Goal: Task Accomplishment & Management: Manage account settings

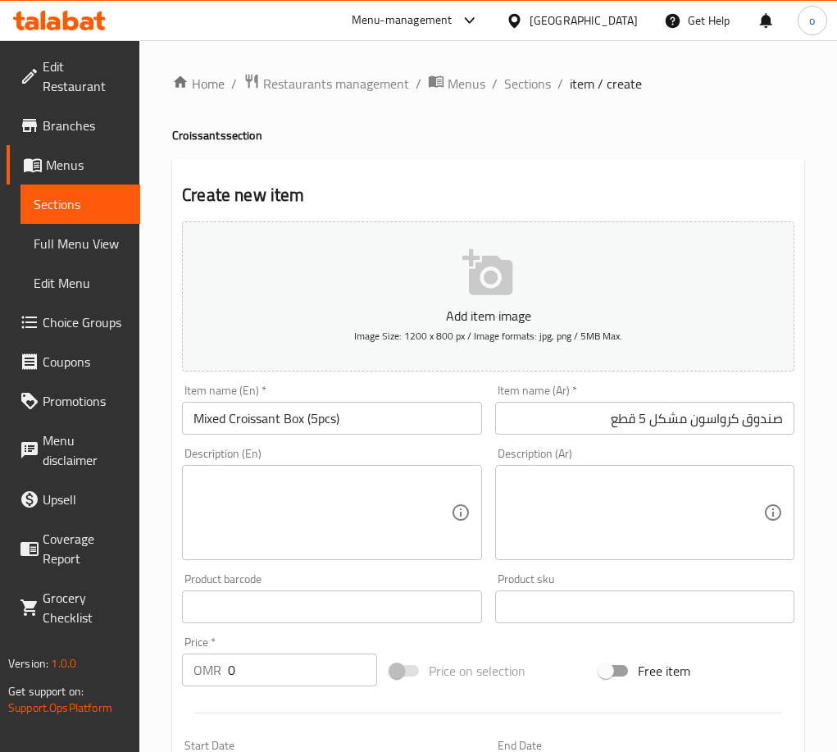
click at [377, 155] on div "Home / Restaurants management / Menus / Sections / item / create Croissants sec…" at bounding box center [488, 599] width 632 height 1052
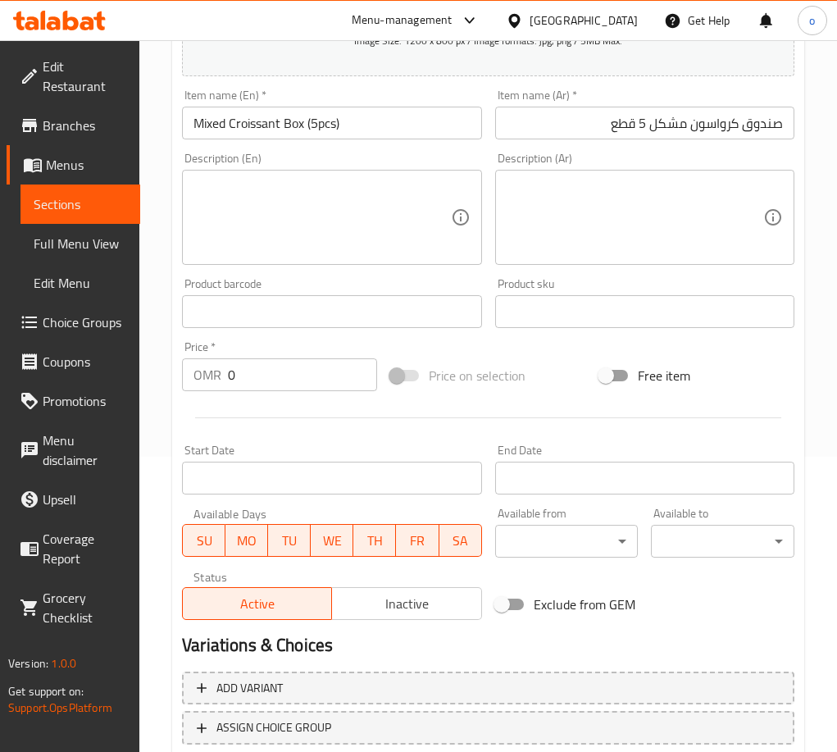
scroll to position [407, 0]
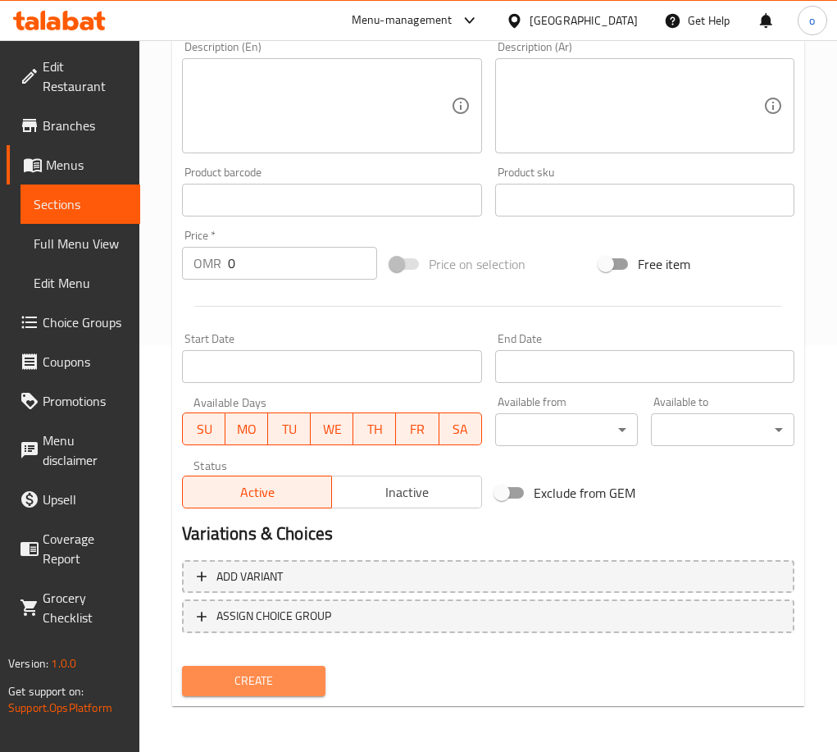
click at [284, 667] on button "Create" at bounding box center [253, 681] width 143 height 30
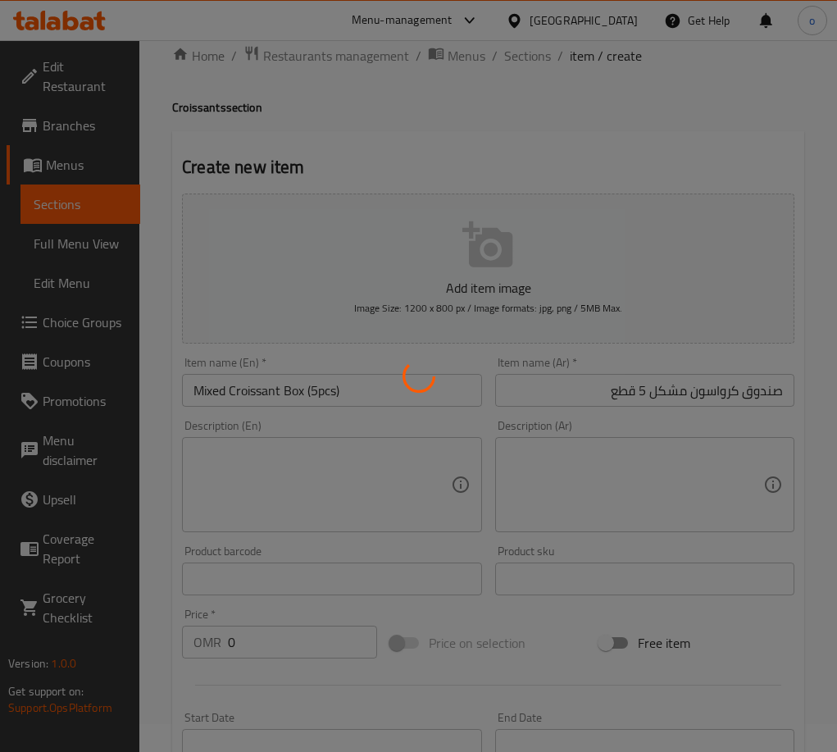
scroll to position [0, 0]
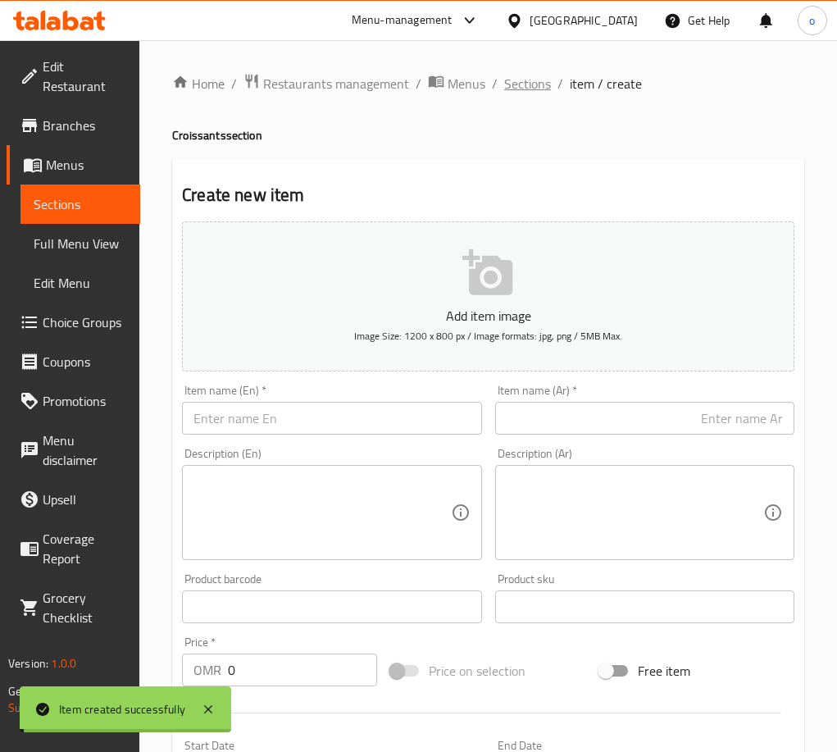
drag, startPoint x: 557, startPoint y: 97, endPoint x: 529, endPoint y: 88, distance: 30.1
click at [557, 97] on div "Home / Restaurants management / Menus / Sections / item / create Croissants sec…" at bounding box center [488, 599] width 632 height 1052
click at [516, 74] on span "Sections" at bounding box center [527, 84] width 47 height 20
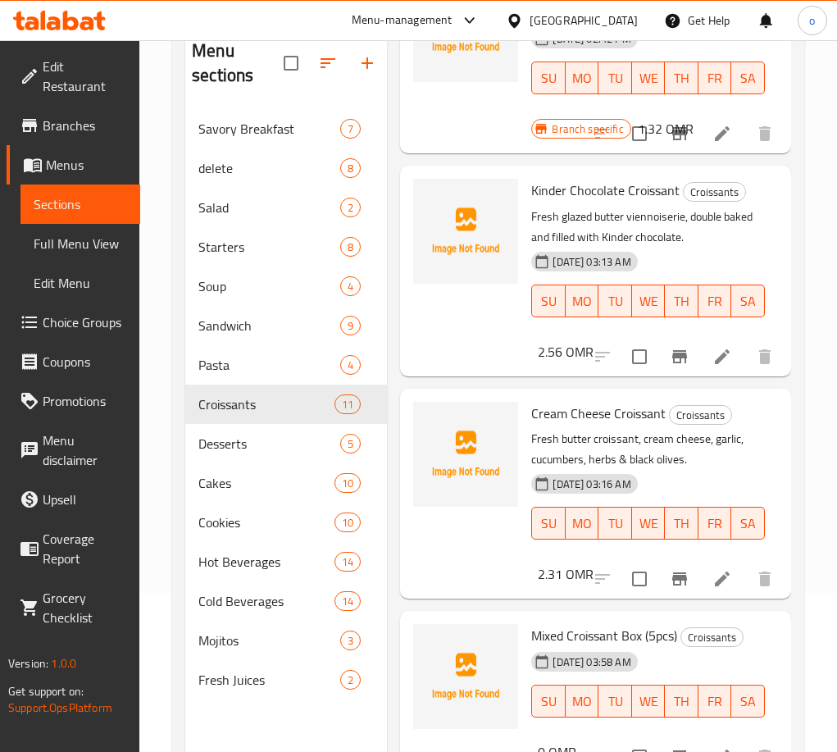
scroll to position [230, 0]
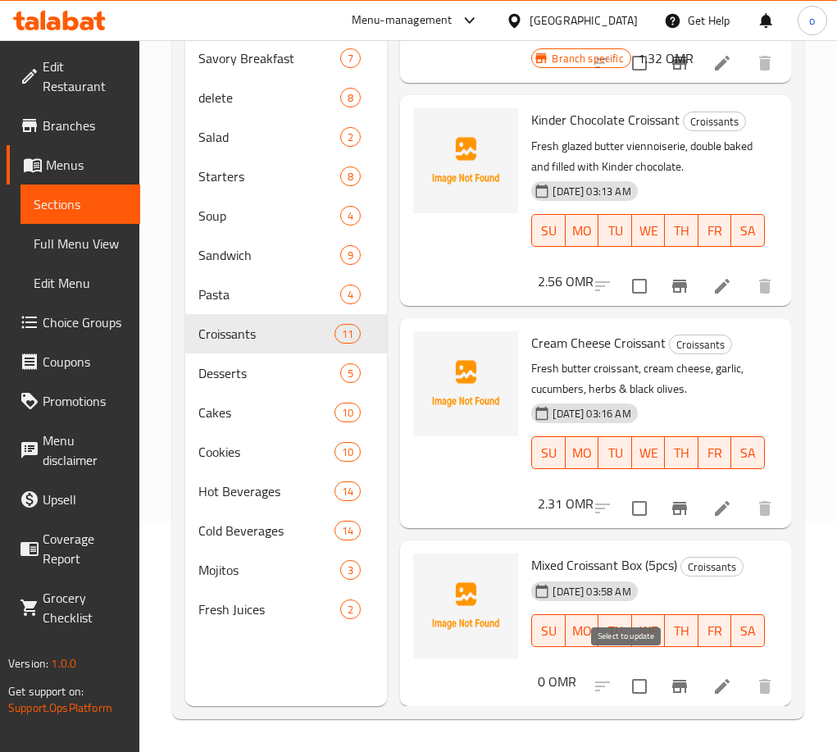
click at [629, 678] on input "checkbox" at bounding box center [639, 686] width 34 height 34
checkbox input "true"
click at [670, 680] on icon "Branch-specific-item" at bounding box center [680, 686] width 20 height 20
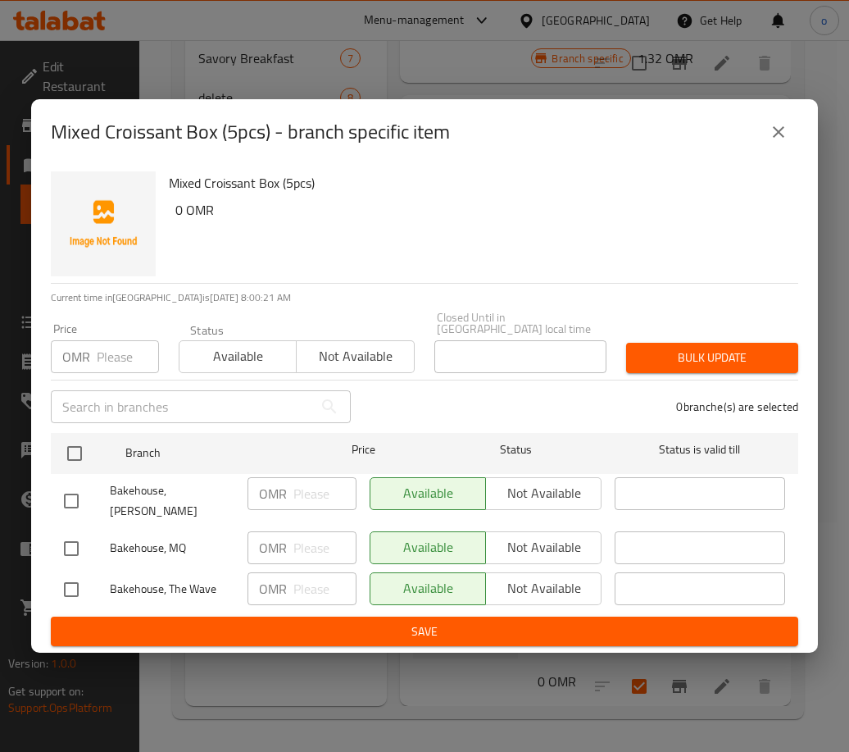
click at [75, 531] on input "checkbox" at bounding box center [71, 548] width 34 height 34
checkbox input "true"
click at [565, 535] on span "Not available" at bounding box center [544, 547] width 102 height 24
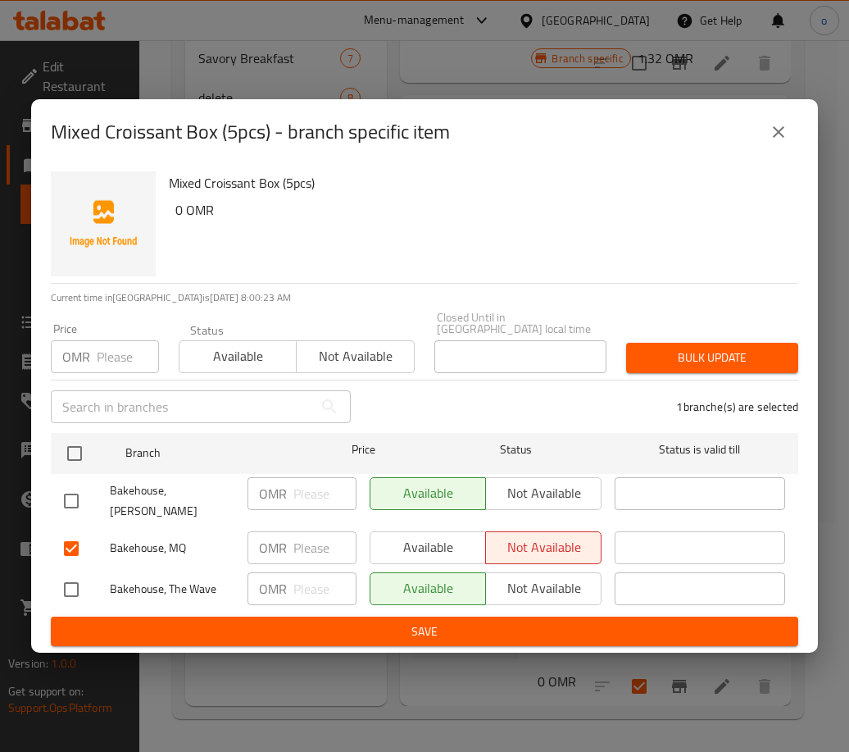
click at [693, 338] on div "Bulk update" at bounding box center [712, 358] width 192 height 50
click at [698, 348] on span "Bulk update" at bounding box center [712, 358] width 146 height 20
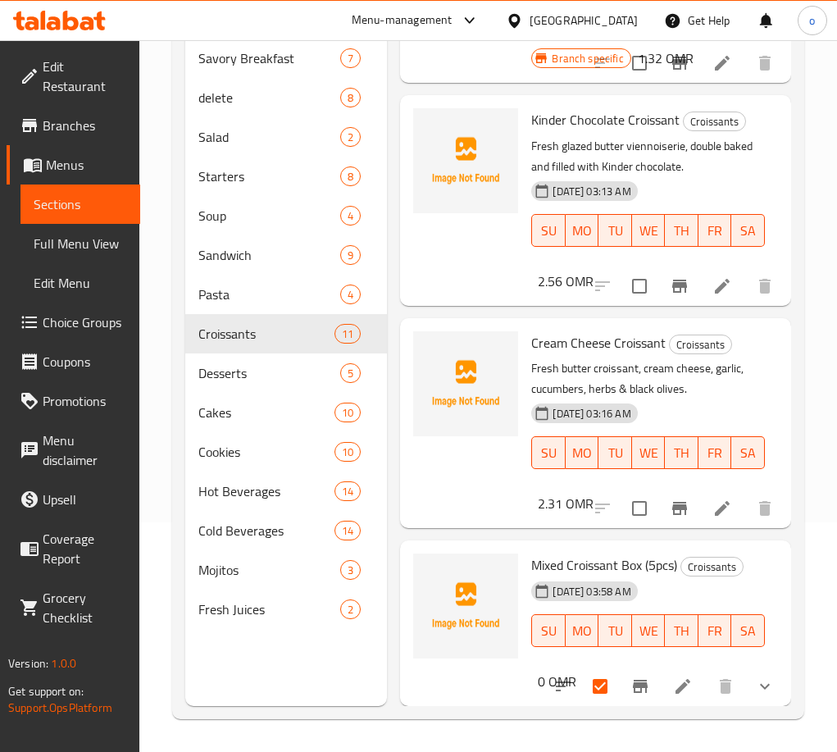
click at [675, 676] on icon at bounding box center [683, 686] width 20 height 20
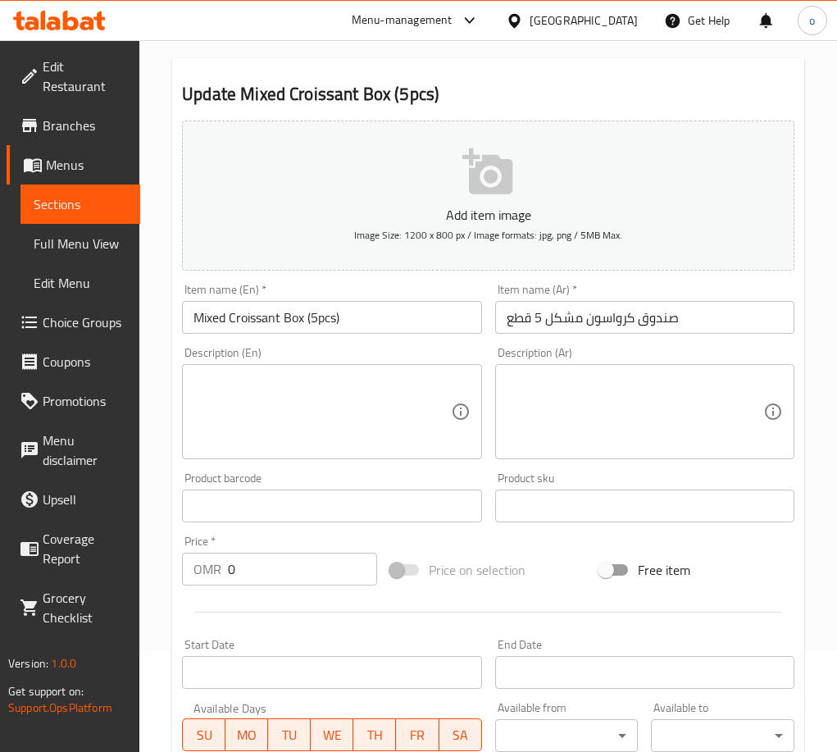
scroll to position [434, 0]
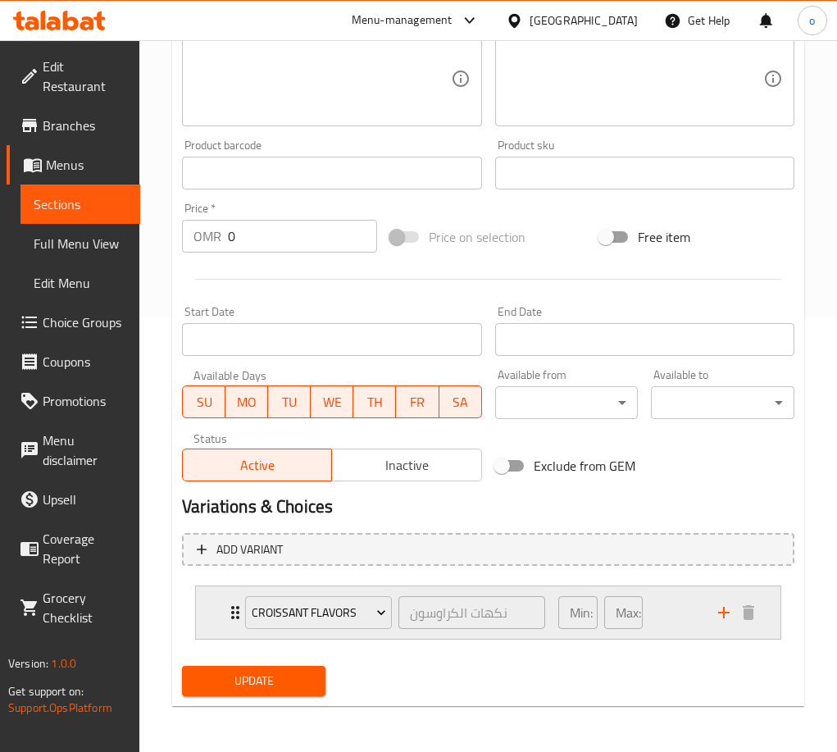
click at [694, 616] on div "Min: 5 ​ Max: 5 ​" at bounding box center [628, 612] width 160 height 52
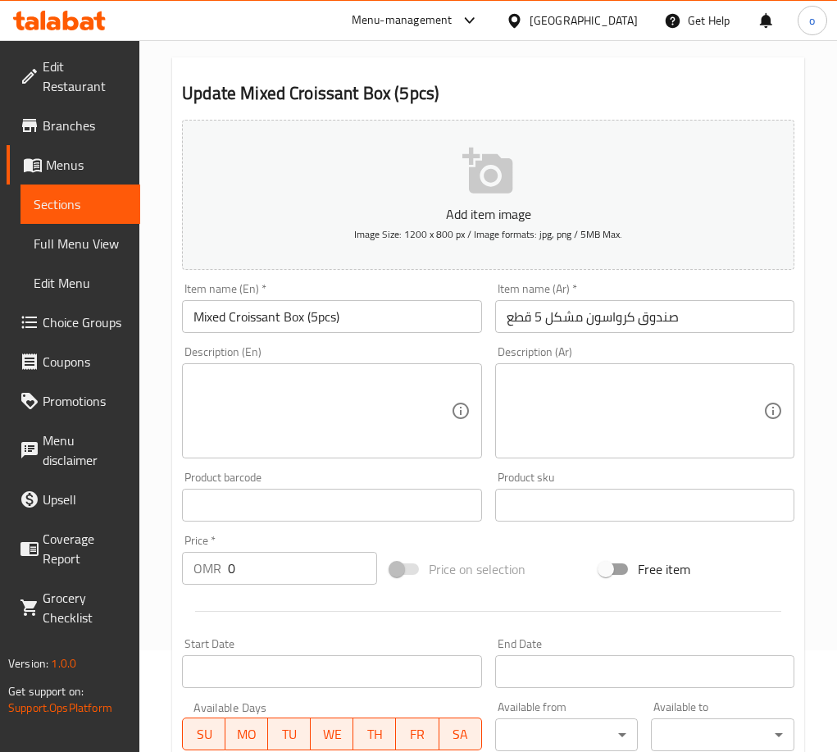
scroll to position [0, 0]
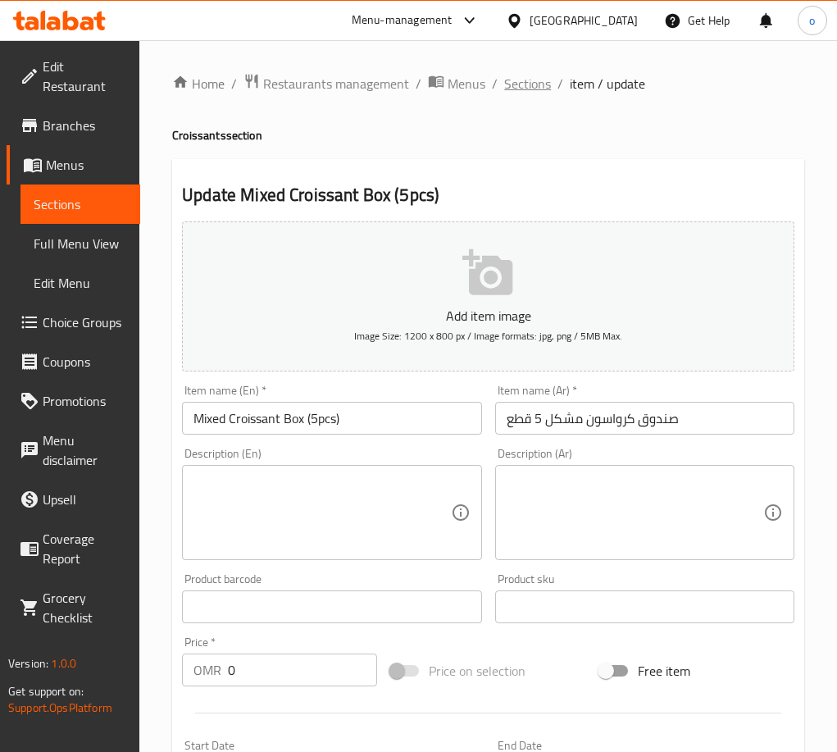
drag, startPoint x: 523, startPoint y: 103, endPoint x: 533, endPoint y: 84, distance: 21.3
click at [533, 84] on span "Sections" at bounding box center [527, 84] width 47 height 20
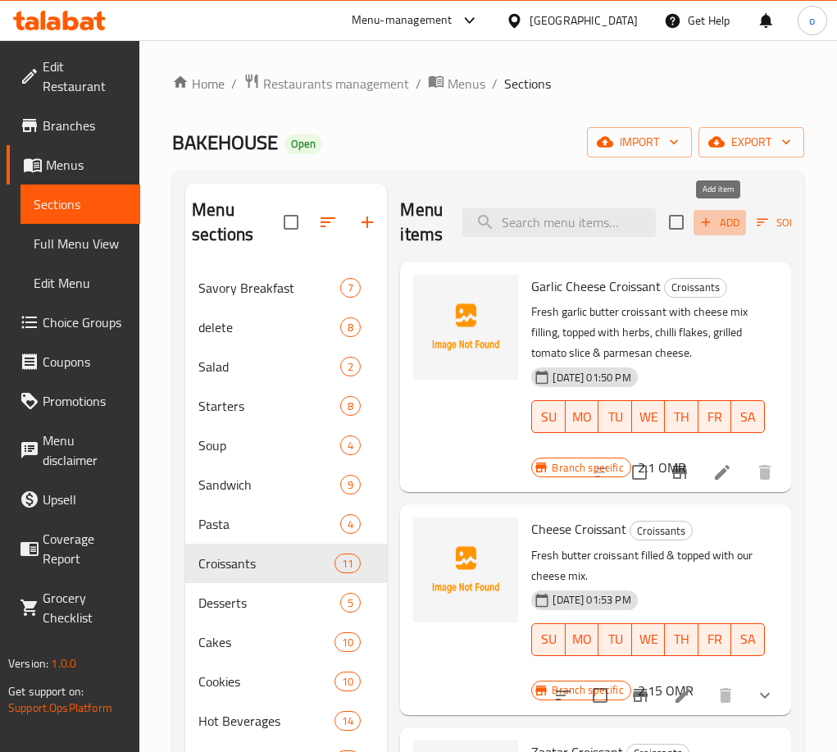
click at [702, 216] on icon "button" at bounding box center [705, 222] width 15 height 15
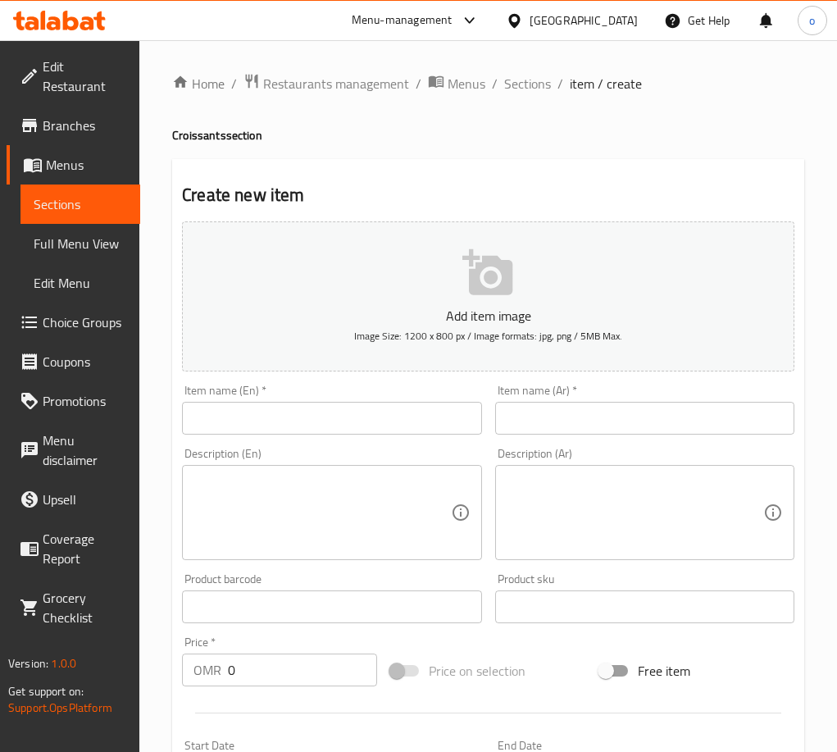
click at [359, 411] on input "text" at bounding box center [331, 418] width 299 height 33
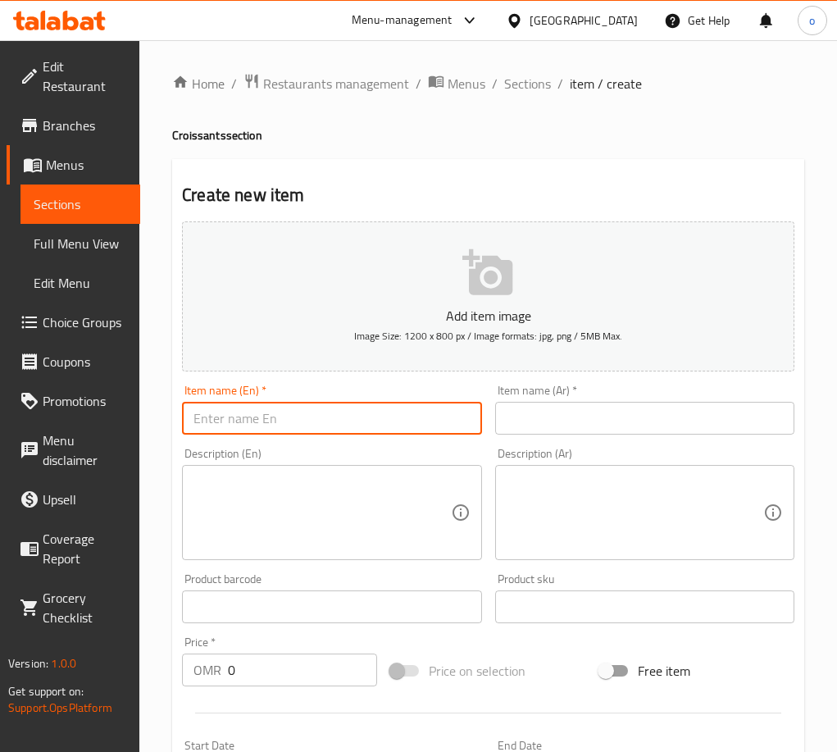
drag, startPoint x: 539, startPoint y: 128, endPoint x: 547, endPoint y: 120, distance: 11.0
click at [542, 125] on div "Home / Restaurants management / Menus / Sections / item / create Croissants sec…" at bounding box center [488, 599] width 632 height 1052
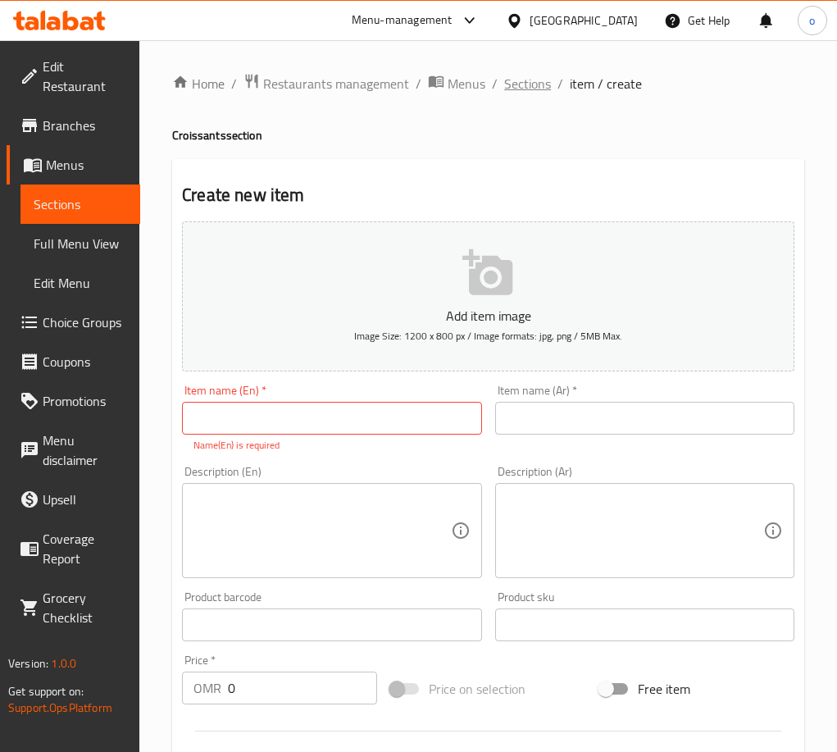
click at [530, 80] on span "Sections" at bounding box center [527, 84] width 47 height 20
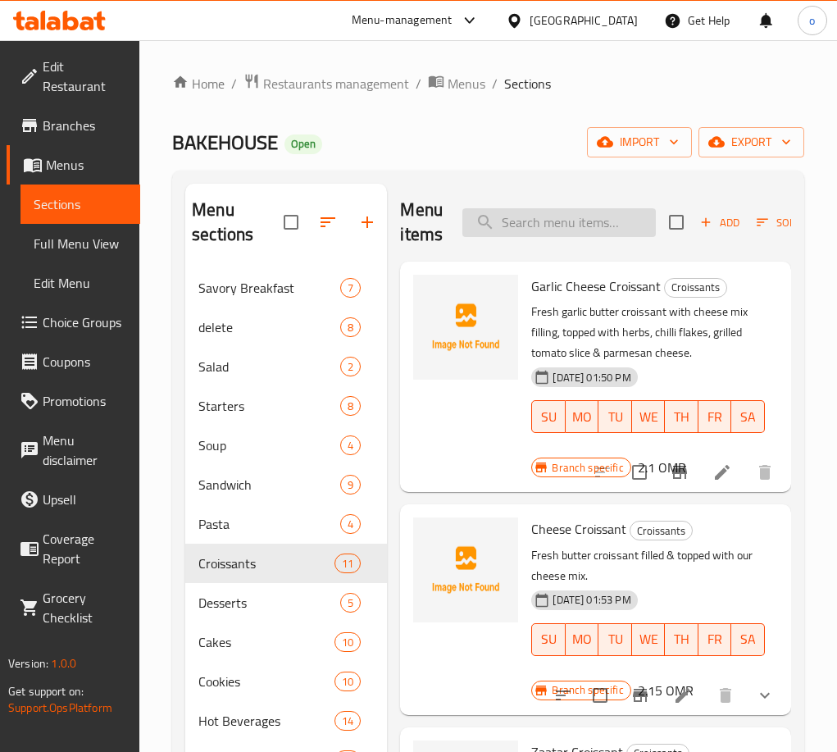
click at [521, 211] on input "search" at bounding box center [558, 222] width 193 height 29
paste input "Plain Croissant Box"
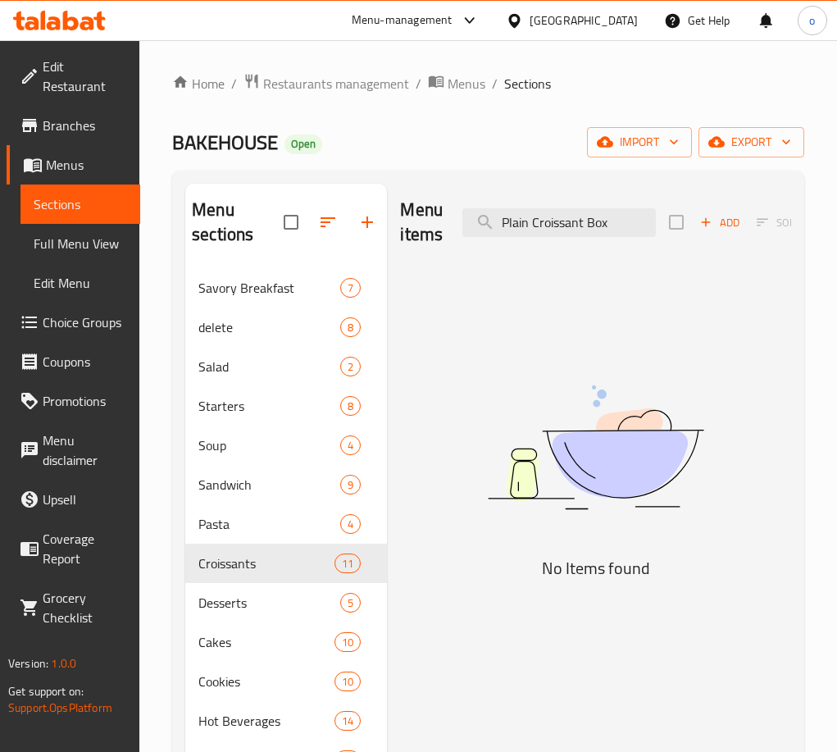
type input "Plain Croissant Box"
click at [683, 231] on div "Add Sort Manage items" at bounding box center [795, 222] width 253 height 51
click at [690, 230] on div "Add Sort Manage items" at bounding box center [795, 222] width 253 height 51
drag, startPoint x: 733, startPoint y: 202, endPoint x: 735, endPoint y: 213, distance: 11.7
click at [735, 202] on div "Add Sort Manage items" at bounding box center [795, 222] width 253 height 51
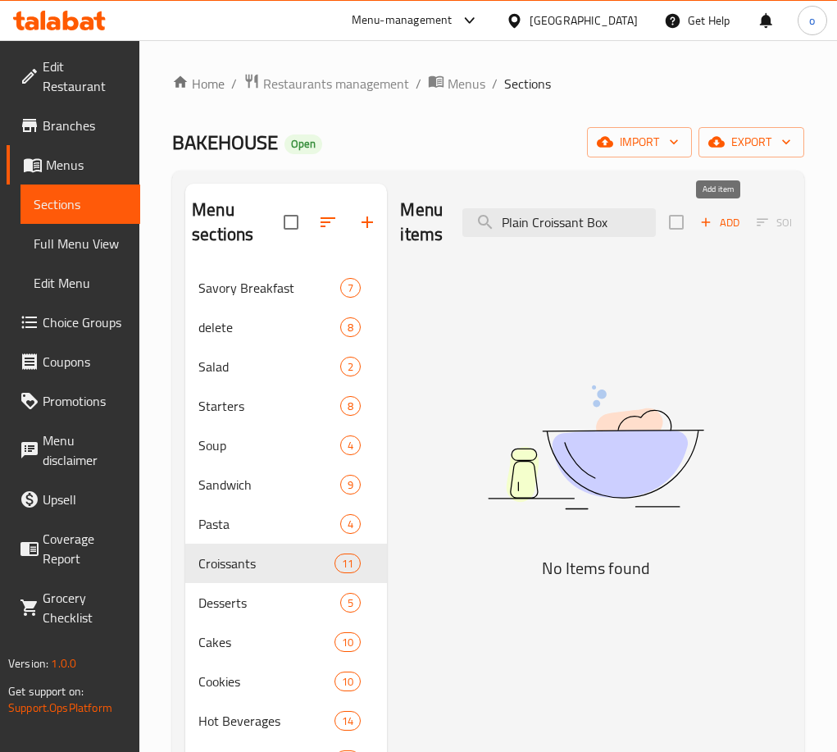
click at [727, 227] on span "Add" at bounding box center [720, 222] width 44 height 19
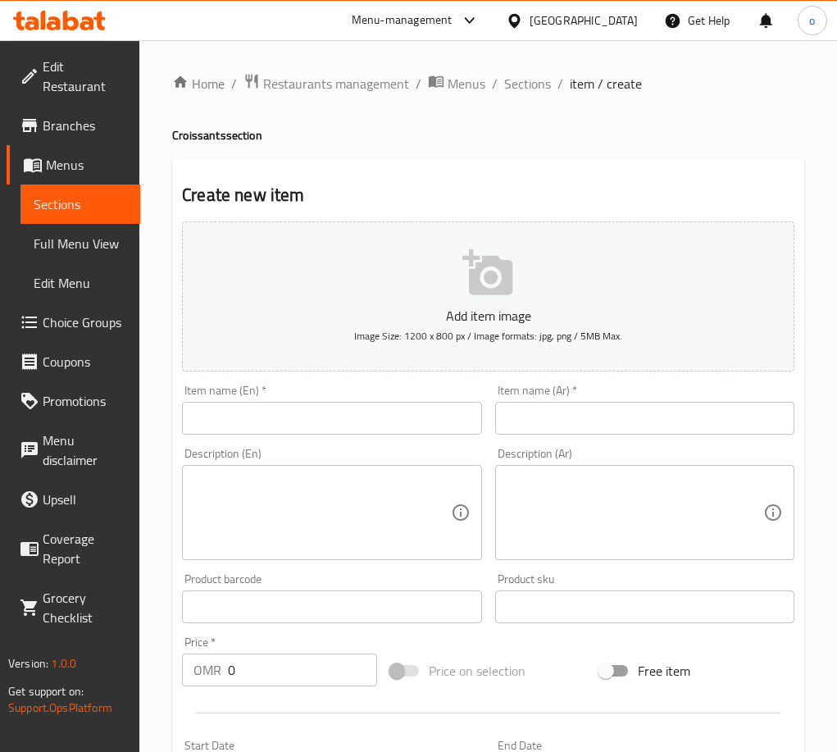
click at [401, 406] on input "text" at bounding box center [331, 418] width 299 height 33
paste input "Plain Croissant Box"
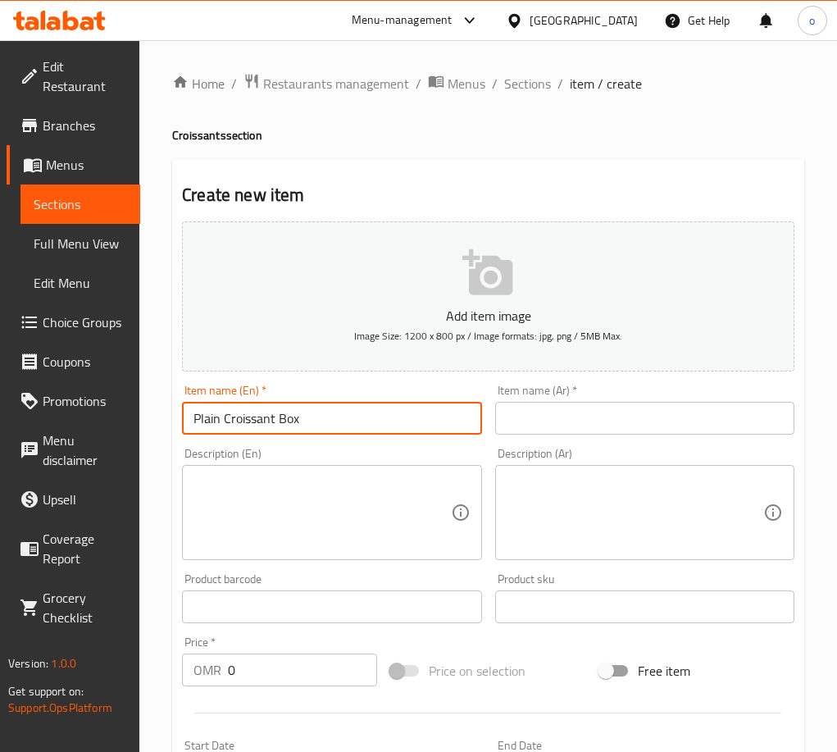
type input "Plain Croissant Box"
drag, startPoint x: 567, startPoint y: 410, endPoint x: 572, endPoint y: 431, distance: 21.9
click at [567, 419] on input "text" at bounding box center [644, 418] width 299 height 33
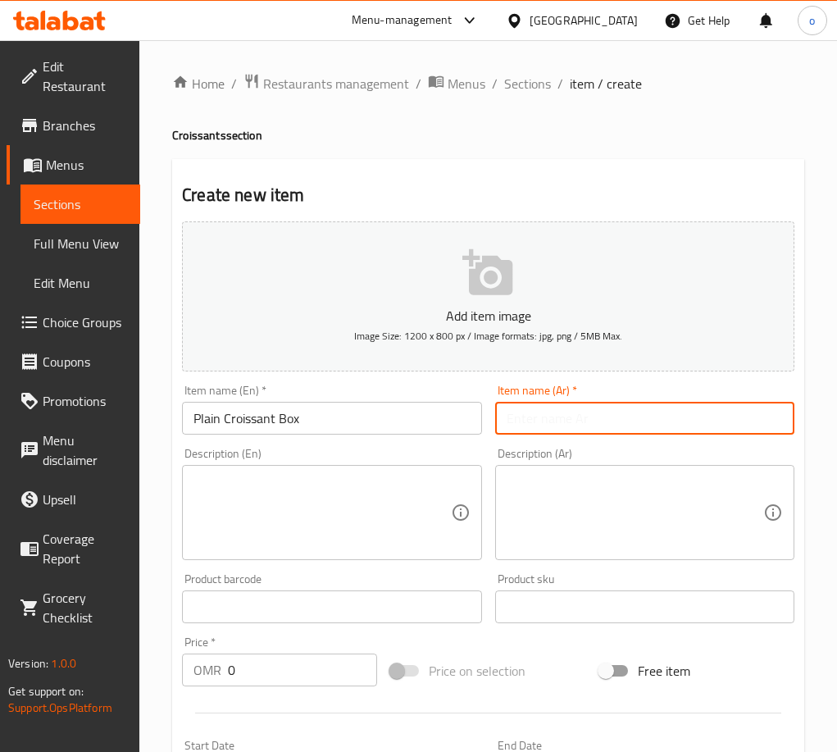
paste input "صندوق كرواسون عادي"
click at [596, 424] on input "صندوق كرواسون عادي" at bounding box center [644, 418] width 299 height 33
click at [519, 425] on input "علبة كرواسون عادي" at bounding box center [644, 418] width 299 height 33
drag, startPoint x: 523, startPoint y: 425, endPoint x: 534, endPoint y: 425, distance: 10.7
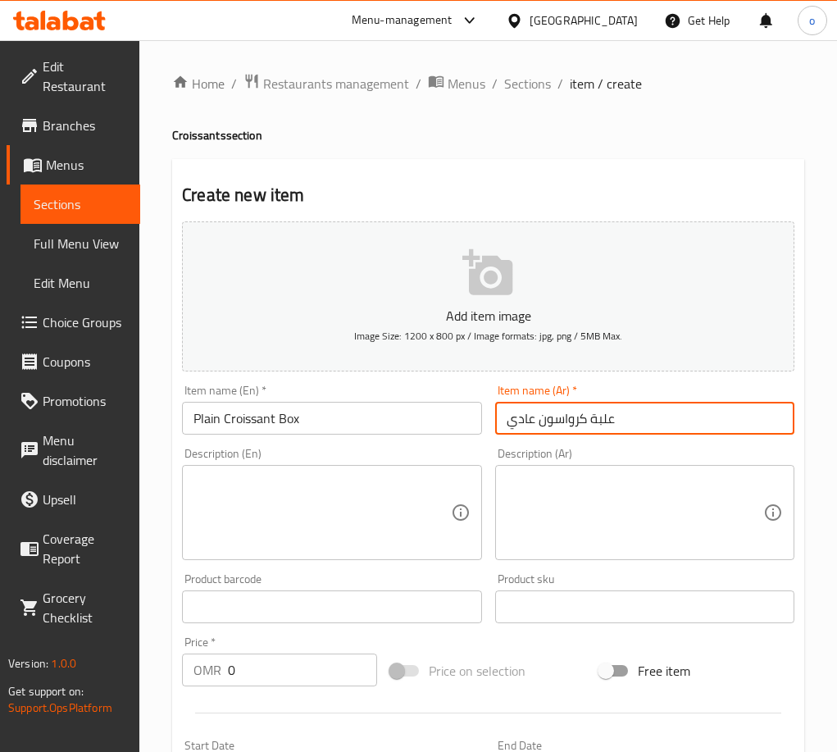
click at [533, 425] on input "علبة كرواسون عادي" at bounding box center [644, 418] width 299 height 33
click at [502, 437] on div "Item name (Ar)   * علبة كرواسون عادي Item name (Ar) *" at bounding box center [645, 409] width 312 height 63
click at [521, 418] on input "علبة كرواسون عادي" at bounding box center [644, 418] width 299 height 33
type input "علبة كرواسون سادة"
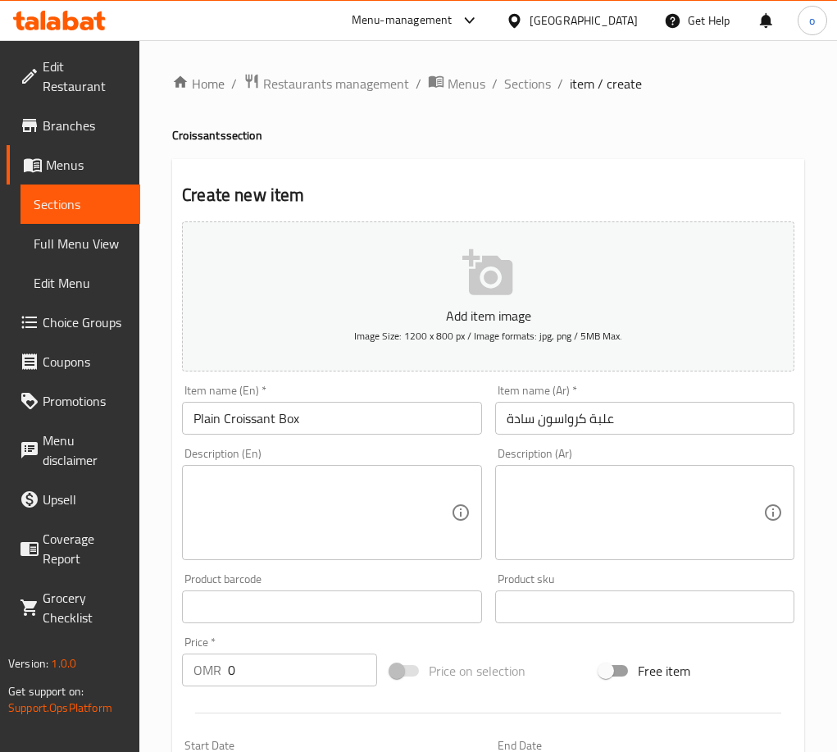
click at [395, 537] on textarea at bounding box center [321, 513] width 257 height 78
paste textarea "10 pieces of freshly baked butter croissants."
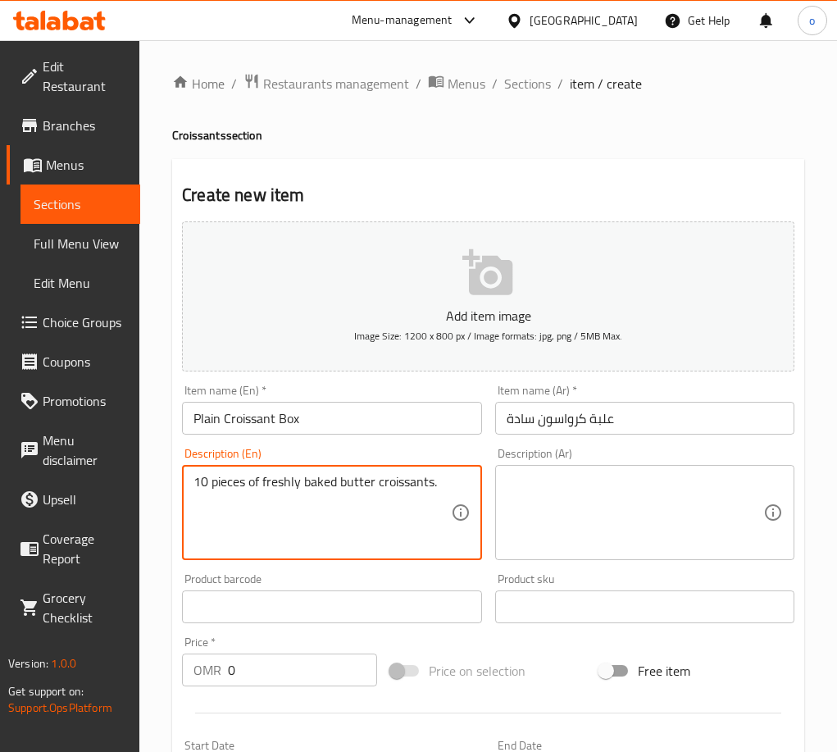
type textarea "10 pieces of freshly baked butter croissants."
click at [579, 471] on div "Description (Ar)" at bounding box center [644, 512] width 299 height 95
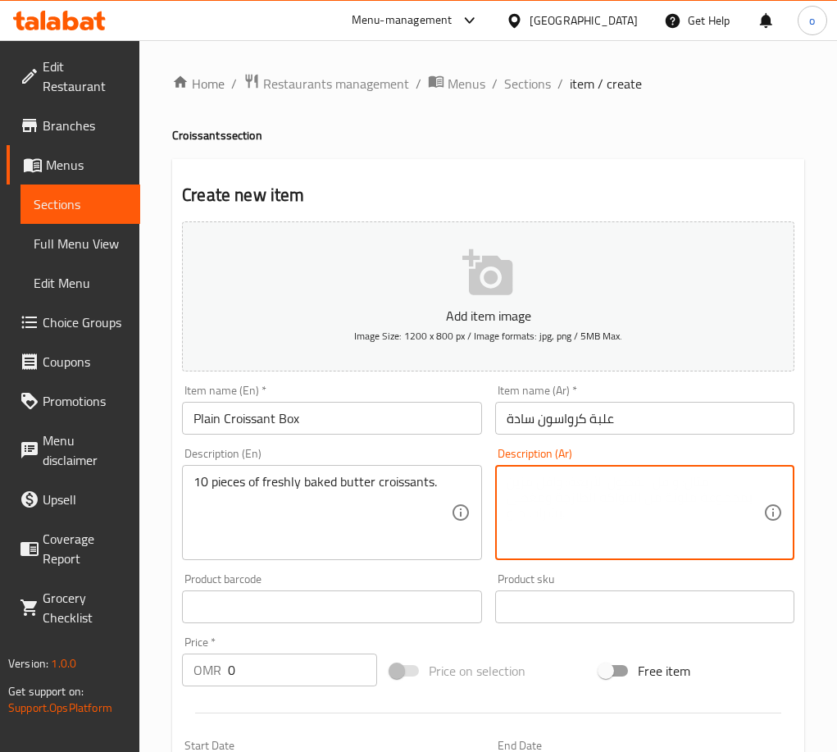
paste textarea "10 قطع من الكرواسون الطازج بالزبدة."
type textarea "10 قطع من الكرواسون الطازج بالزبدة."
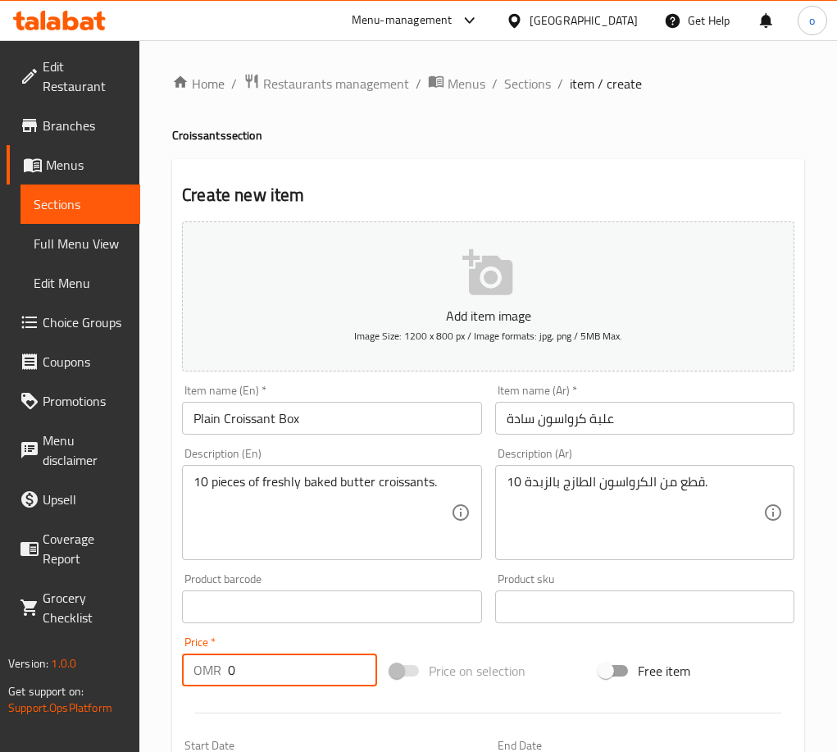
paste input "9.90"
drag, startPoint x: 252, startPoint y: 671, endPoint x: 170, endPoint y: 678, distance: 82.3
click at [170, 678] on div "Home / Restaurants management / Menus / Sections / item / create Croissants sec…" at bounding box center [488, 599] width 698 height 1118
type input "9.900"
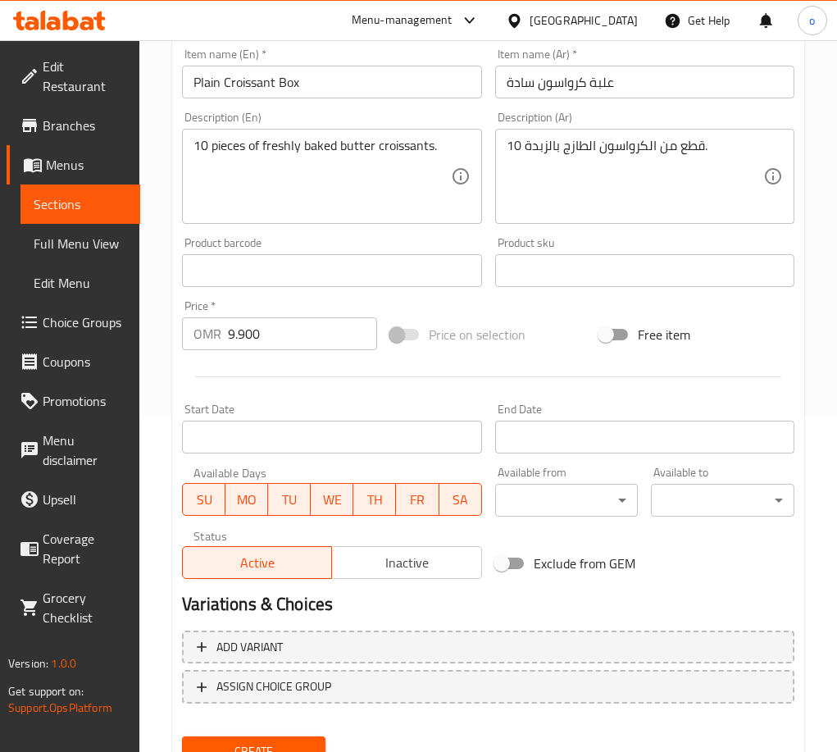
scroll to position [407, 0]
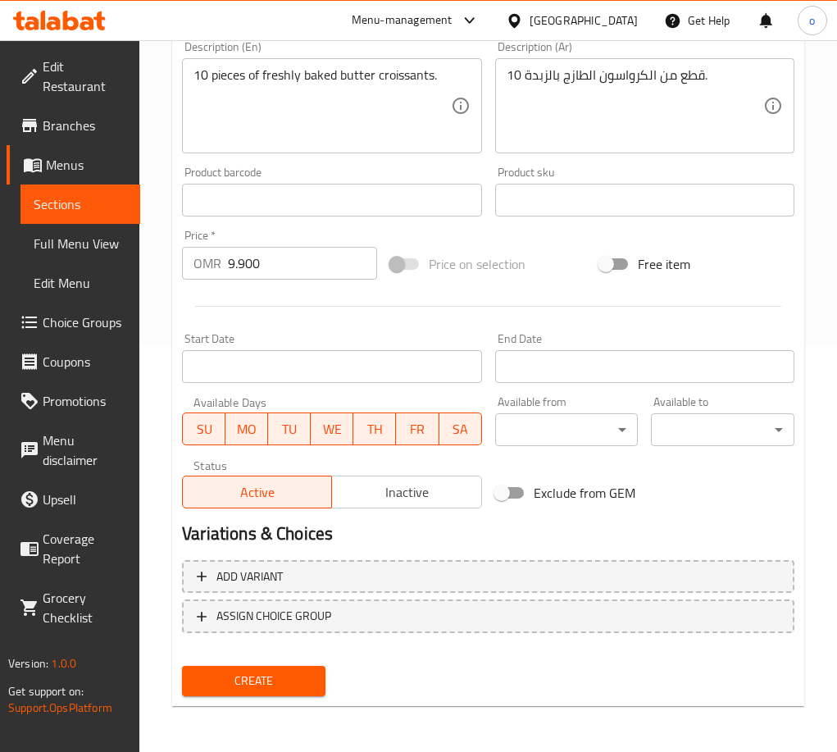
click at [288, 675] on span "Create" at bounding box center [253, 681] width 117 height 20
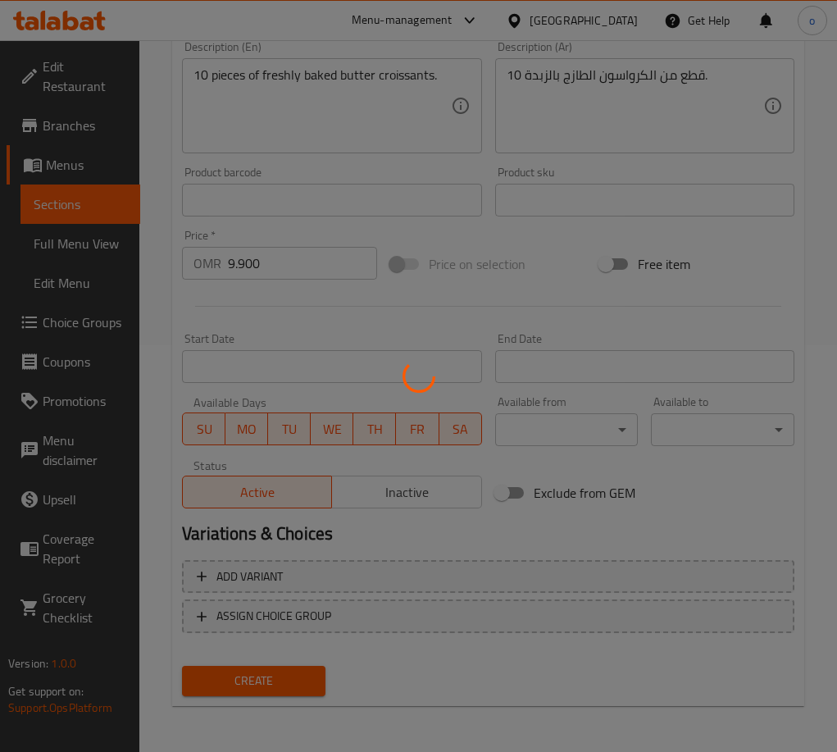
type input "0"
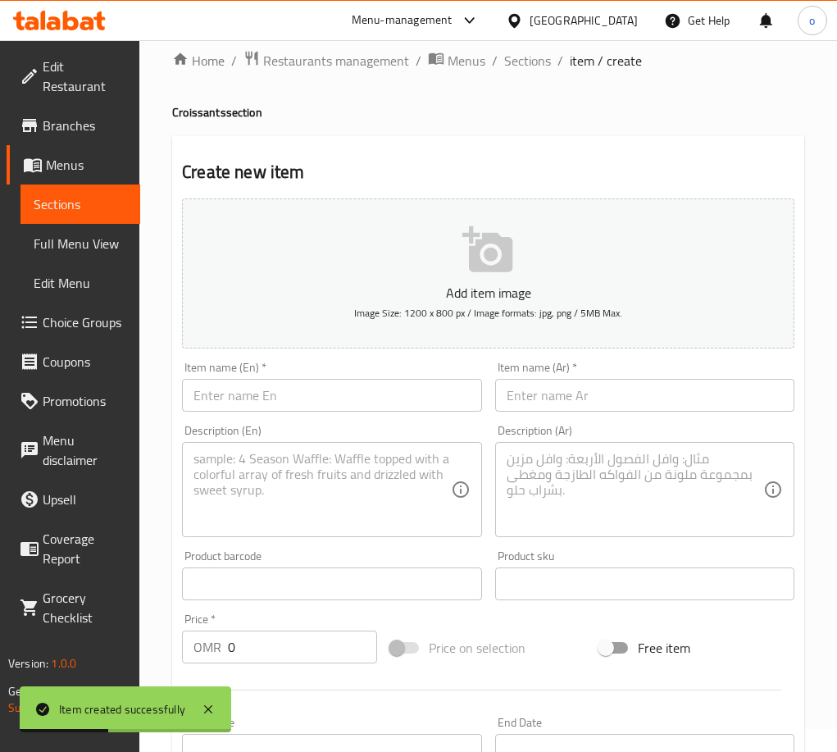
scroll to position [0, 0]
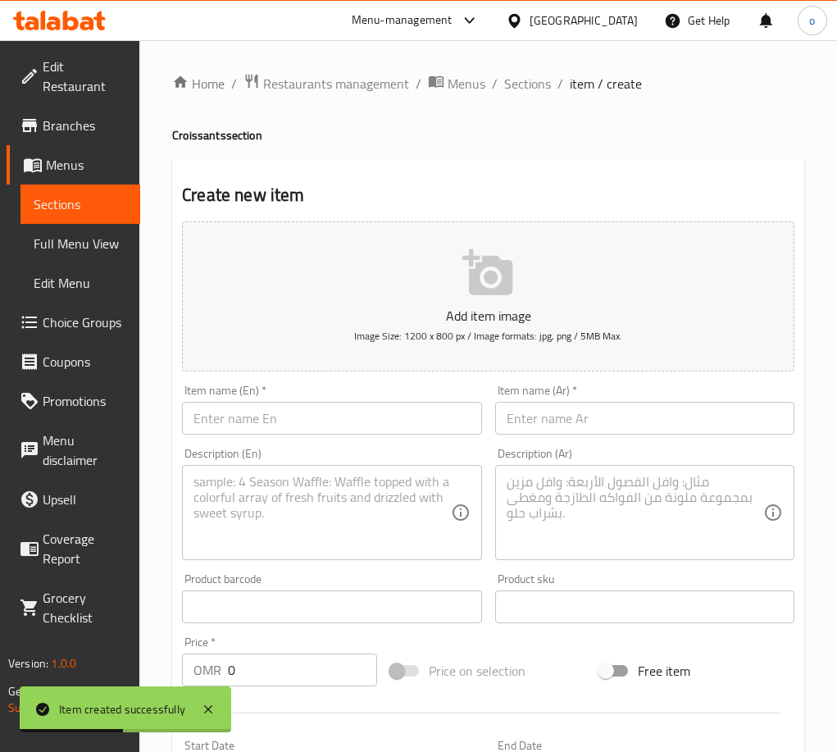
click at [520, 125] on div "Home / Restaurants management / Menus / Sections / item / create Croissants sec…" at bounding box center [488, 599] width 632 height 1052
click at [539, 74] on span "Sections" at bounding box center [527, 84] width 47 height 20
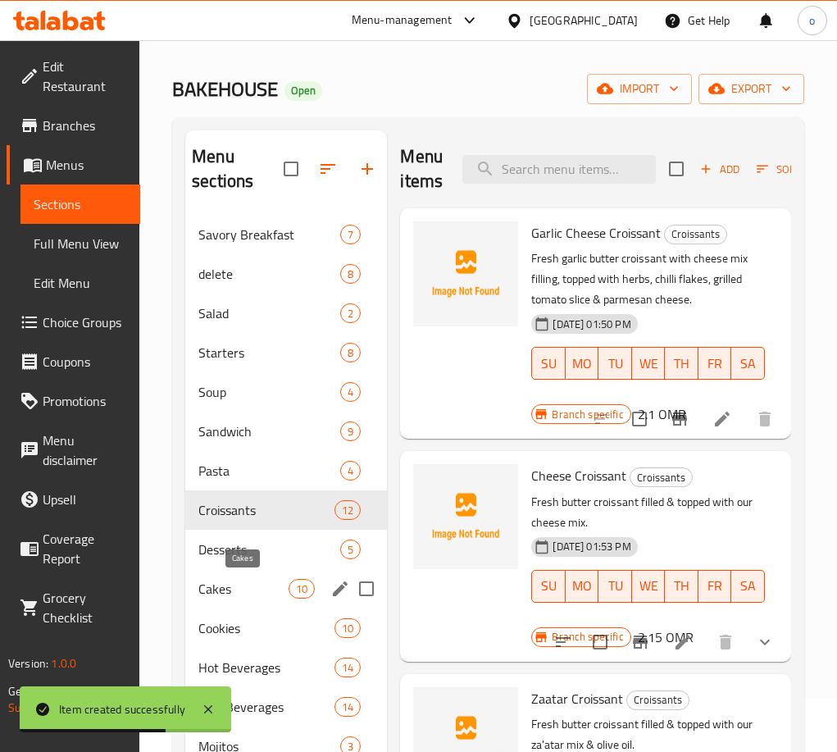
scroll to position [82, 0]
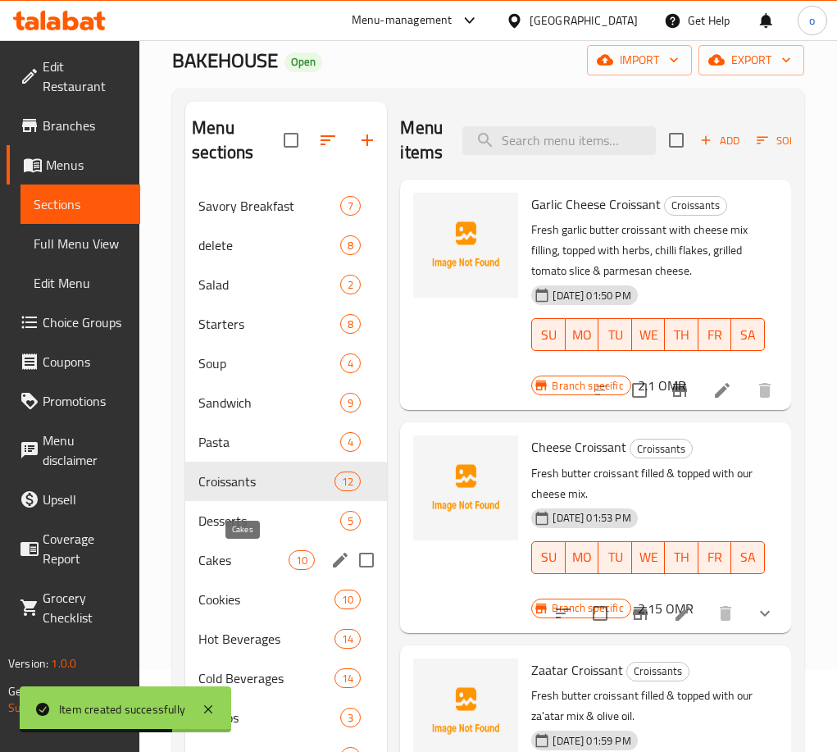
click at [242, 538] on div "Desserts 5" at bounding box center [286, 520] width 202 height 39
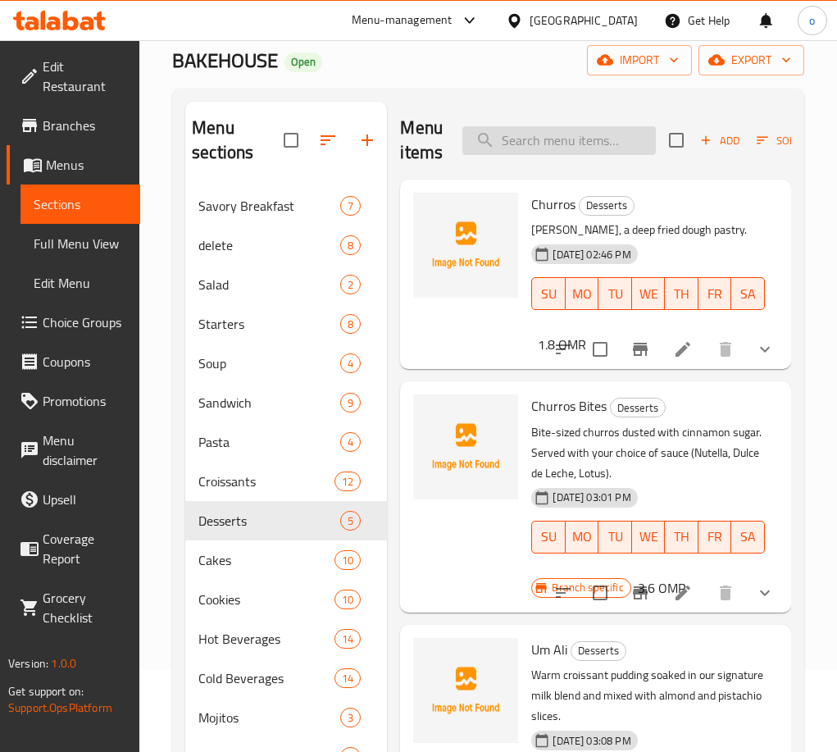
click at [561, 140] on input "search" at bounding box center [558, 140] width 193 height 29
paste input "Balaleet Milk"
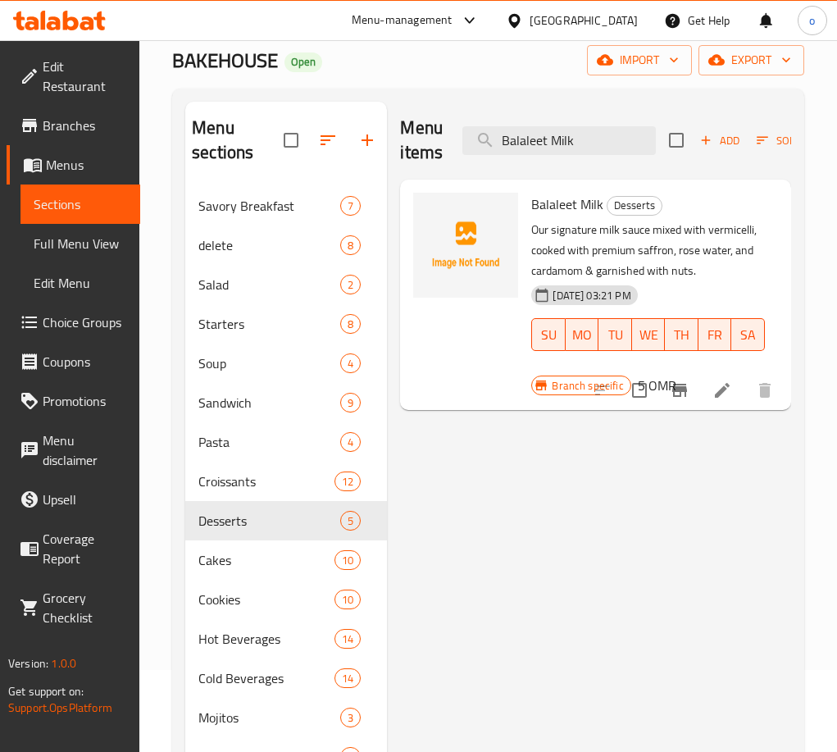
type input "Balaleet Milk"
click at [677, 389] on icon "Branch-specific-item" at bounding box center [679, 390] width 15 height 13
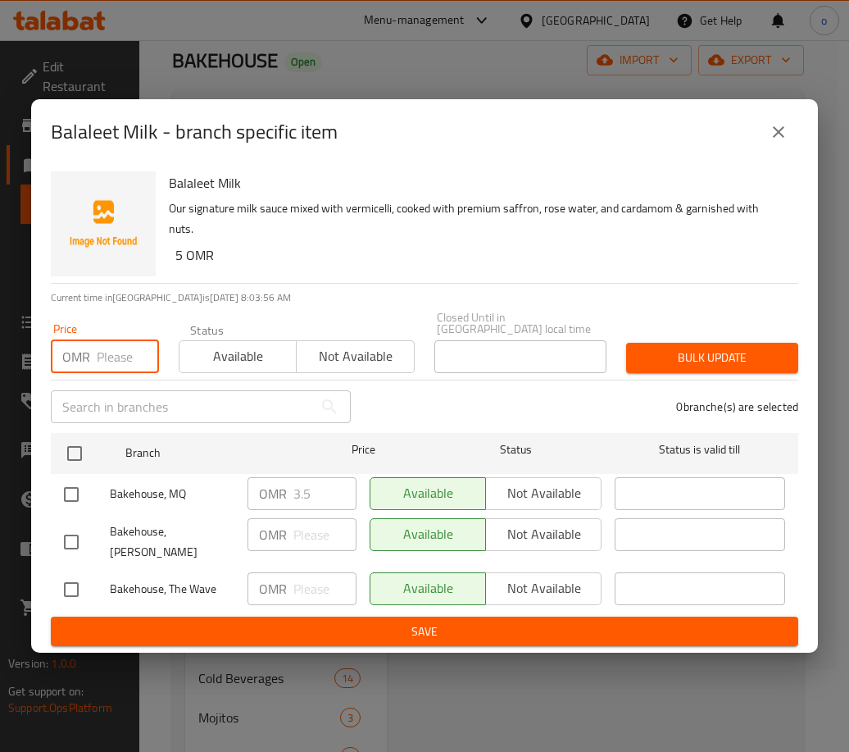
click at [111, 363] on input "number" at bounding box center [128, 356] width 62 height 33
paste input "5.000"
type input "5.000"
click at [78, 492] on input "checkbox" at bounding box center [71, 494] width 34 height 34
drag, startPoint x: 75, startPoint y: 497, endPoint x: 71, endPoint y: 526, distance: 29.7
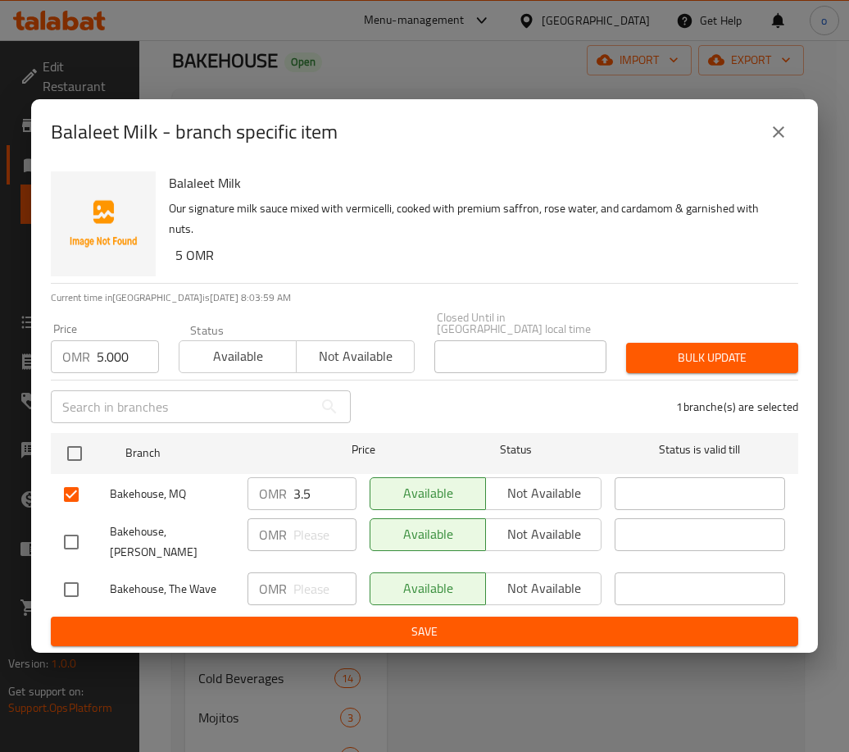
click at [75, 496] on input "checkbox" at bounding box center [71, 494] width 34 height 34
checkbox input "false"
drag, startPoint x: 70, startPoint y: 538, endPoint x: 70, endPoint y: 558, distance: 20.5
click at [70, 546] on input "checkbox" at bounding box center [71, 542] width 34 height 34
checkbox input "true"
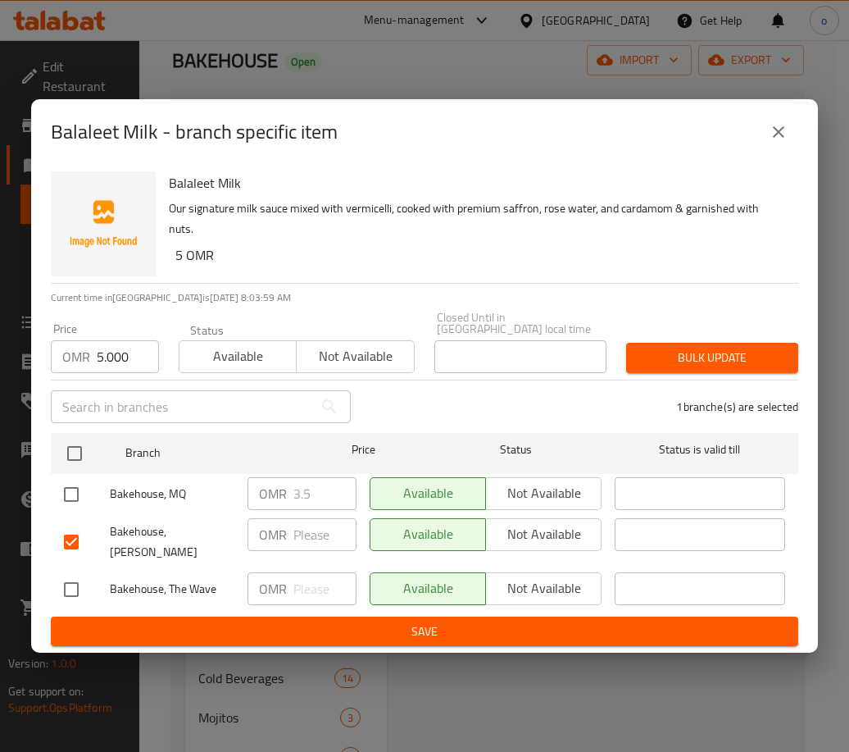
drag, startPoint x: 72, startPoint y: 582, endPoint x: 114, endPoint y: 569, distance: 43.8
click at [75, 584] on input "checkbox" at bounding box center [71, 589] width 34 height 34
checkbox input "true"
click at [741, 352] on span "Bulk update" at bounding box center [712, 358] width 146 height 20
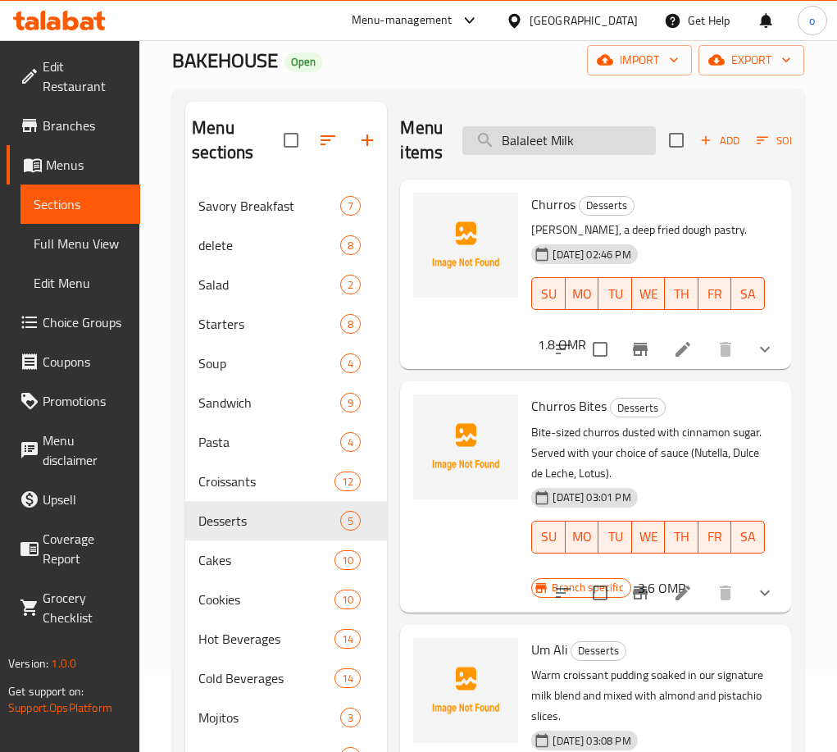
click at [556, 148] on input "Balaleet Milk" at bounding box center [558, 140] width 193 height 29
click at [586, 141] on input "Balaleet Milk" at bounding box center [558, 140] width 193 height 29
type input "Balaleet Mil"
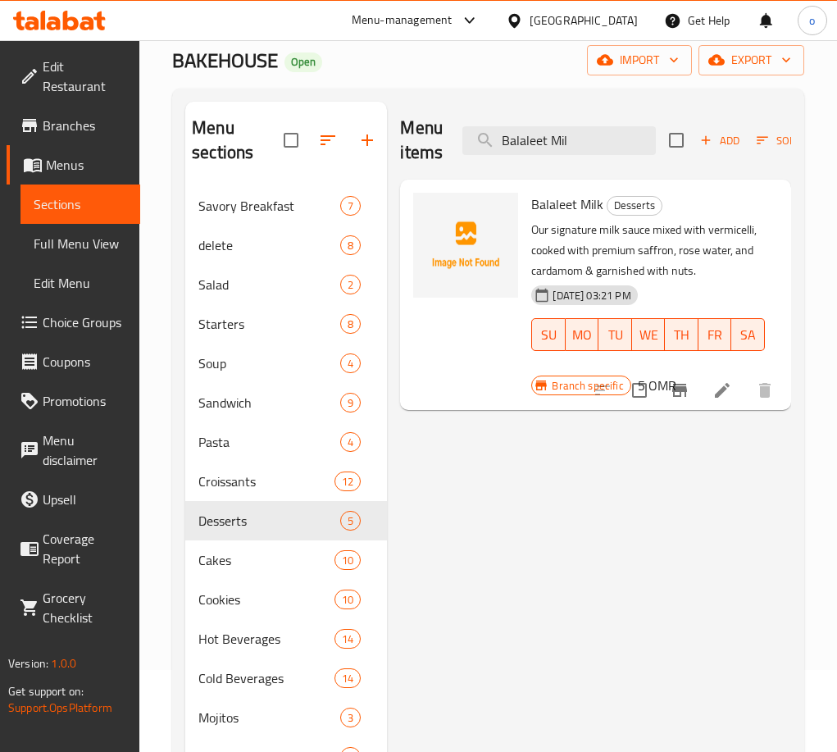
drag, startPoint x: 574, startPoint y: 136, endPoint x: 447, endPoint y: 139, distance: 127.1
click at [452, 140] on div "Menu items Balaleet Mil Add Sort Manage items" at bounding box center [595, 141] width 391 height 78
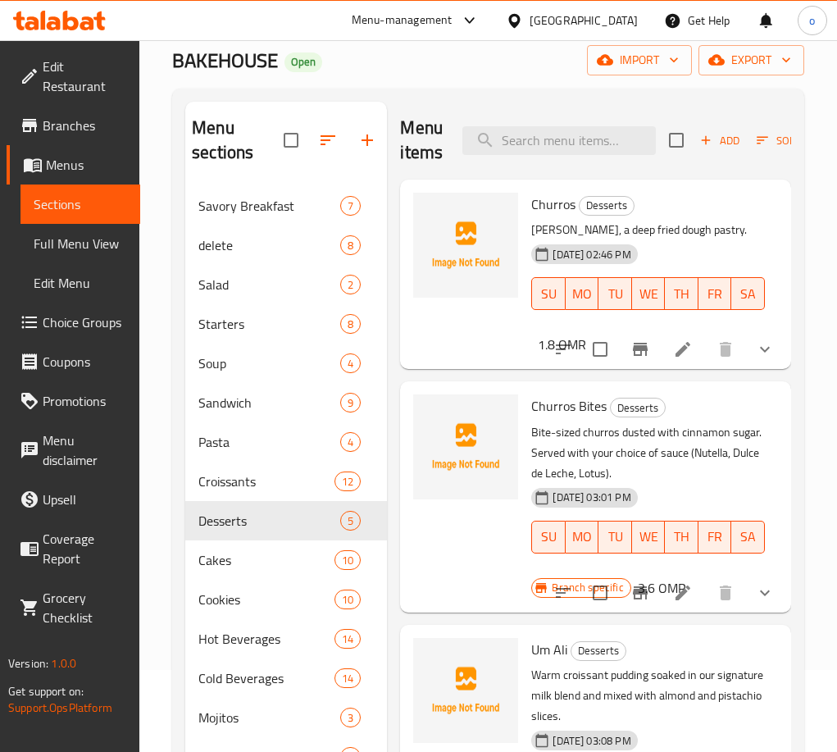
click at [675, 353] on icon at bounding box center [683, 349] width 20 height 20
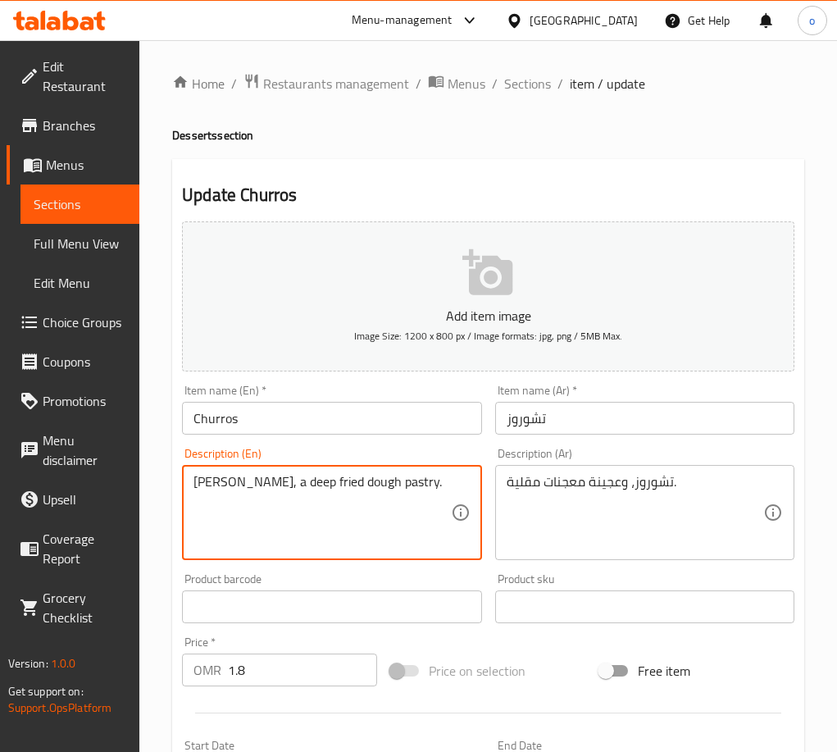
paste textarea "rros, a deep fried dough pastry."
drag, startPoint x: 390, startPoint y: 466, endPoint x: 184, endPoint y: 485, distance: 206.7
click at [175, 476] on div "Update Churros Add item image Image Size: 1200 x 800 px / Image formats: jpg, p…" at bounding box center [488, 649] width 632 height 981
click at [318, 489] on textarea "[PERSON_NAME], a deep fried dough pastry. rros, a deep fried dough pastry." at bounding box center [321, 513] width 257 height 78
paste textarea
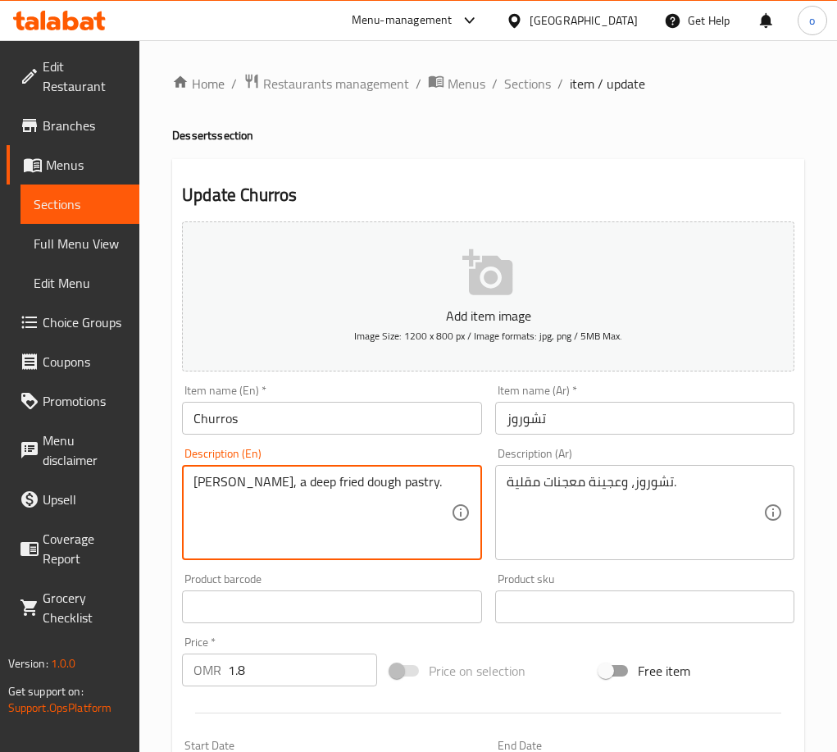
drag, startPoint x: 389, startPoint y: 498, endPoint x: 139, endPoint y: 477, distance: 251.7
type textarea "[PERSON_NAME], a deep fried dough pastry."
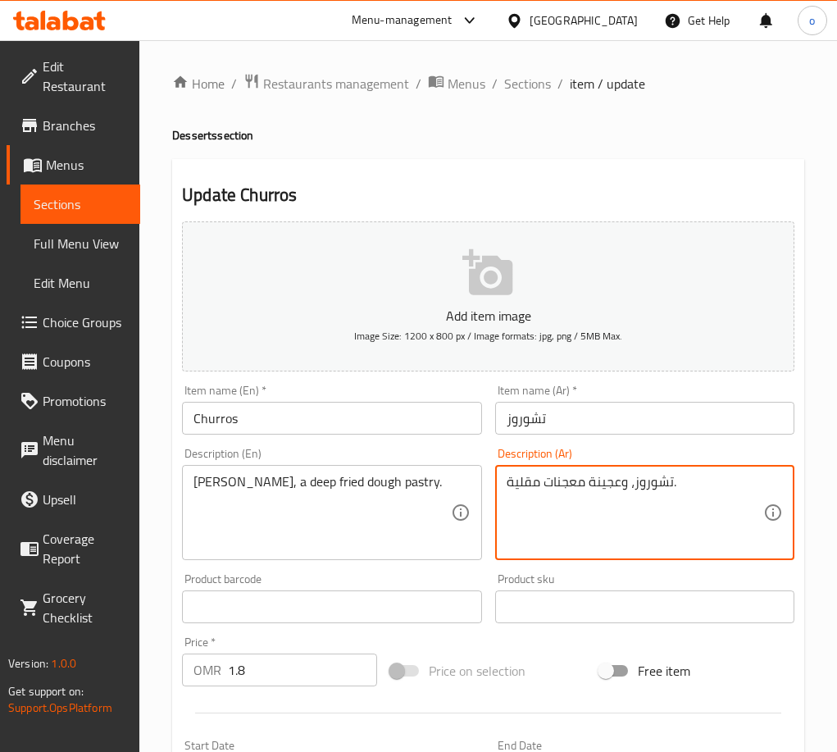
paste textarea "كروس ، عجينة مقلية."
drag, startPoint x: 721, startPoint y: 488, endPoint x: 439, endPoint y: 489, distance: 281.2
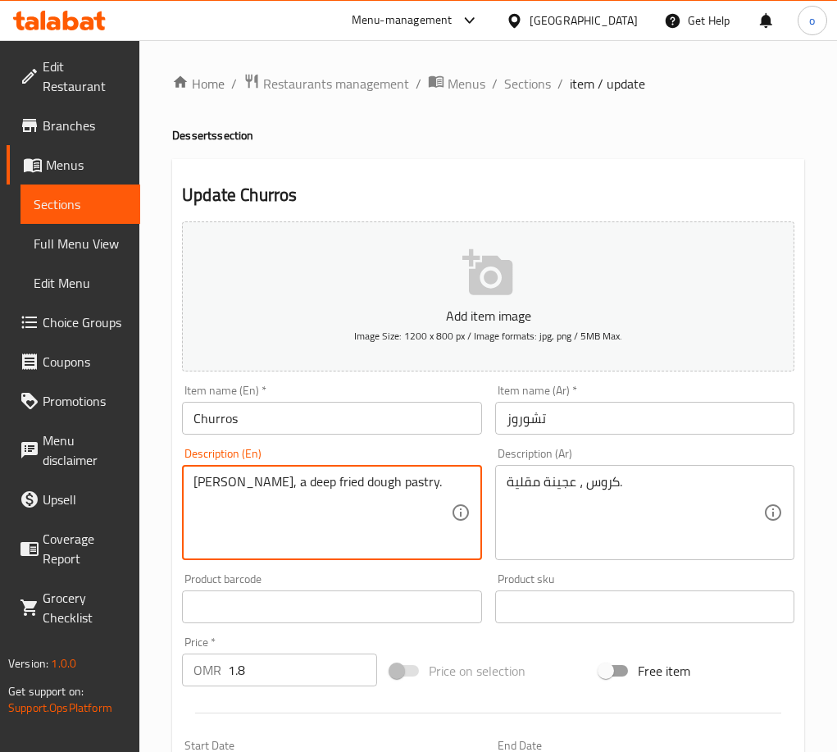
drag, startPoint x: 403, startPoint y: 487, endPoint x: 101, endPoint y: 484, distance: 302.5
click at [102, 484] on div "Edit Restaurant Branches Menus Sections Full Menu View Edit Menu Choice Groups …" at bounding box center [418, 612] width 837 height 1145
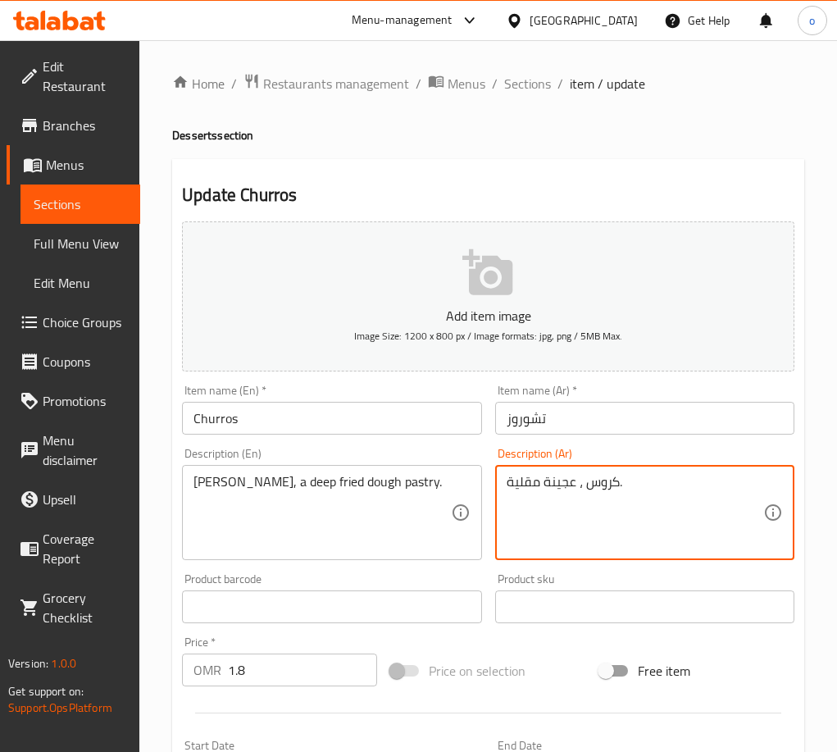
drag, startPoint x: 636, startPoint y: 484, endPoint x: 466, endPoint y: 477, distance: 169.8
click at [466, 477] on div "Add item image Image Size: 1200 x 800 px / Image formats: jpg, png / 5MB Max. I…" at bounding box center [487, 568] width 625 height 707
paste textarea "تشوروس، وهي عبارة عن عجينة مقلية."
type textarea "تشوروس، وهي عبارة عن عجينة مقلية."
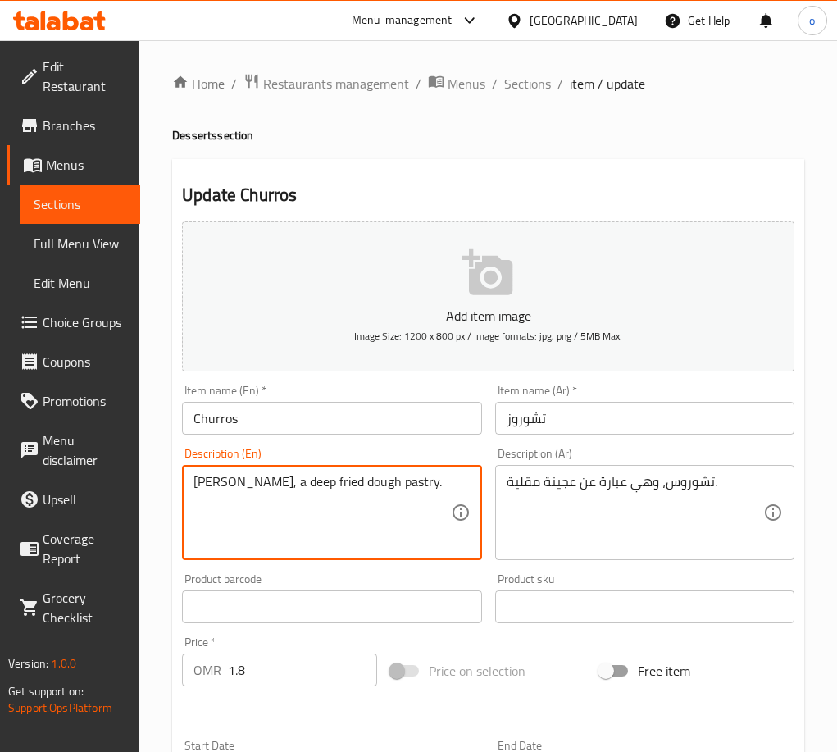
click at [357, 488] on textarea "[PERSON_NAME], a deep fried dough pastry." at bounding box center [321, 513] width 257 height 78
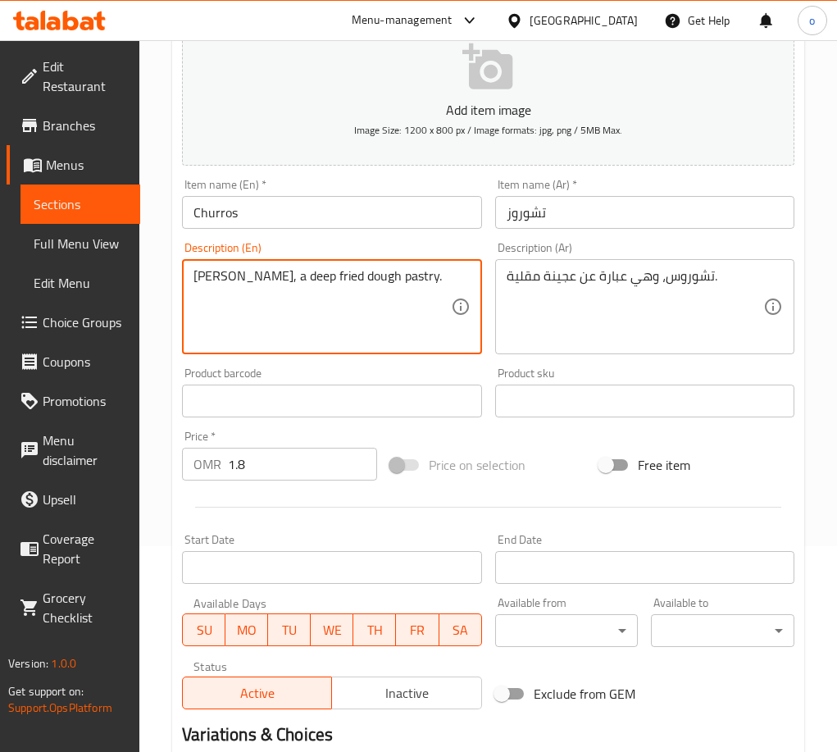
scroll to position [434, 0]
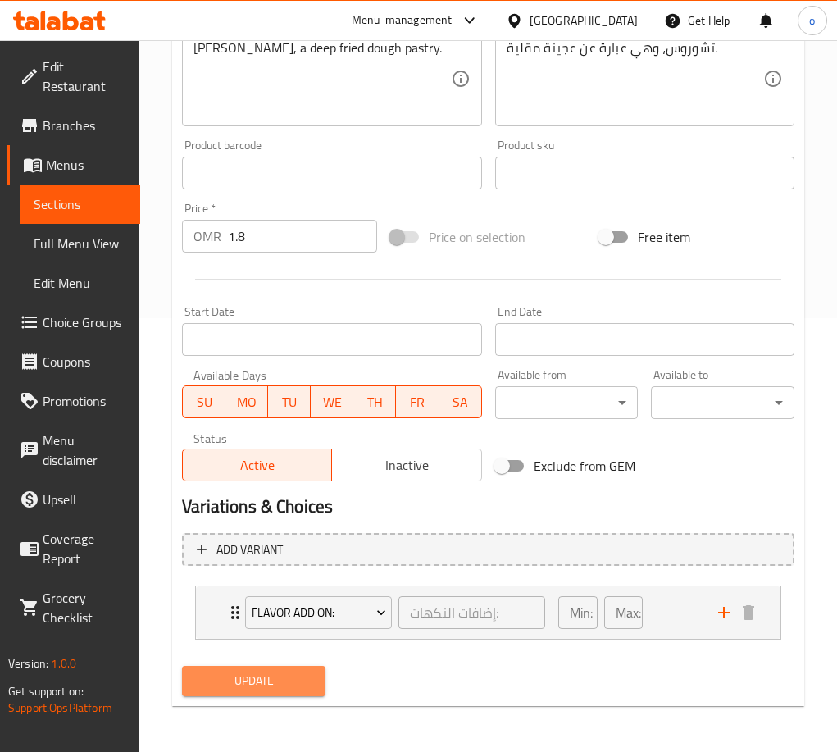
click at [286, 677] on span "Update" at bounding box center [253, 681] width 117 height 20
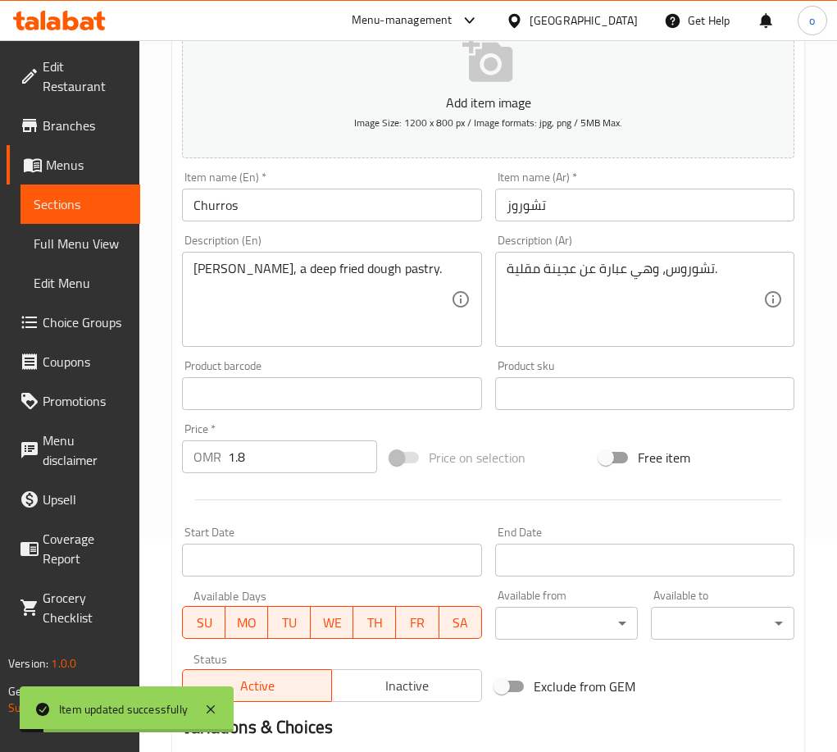
scroll to position [0, 0]
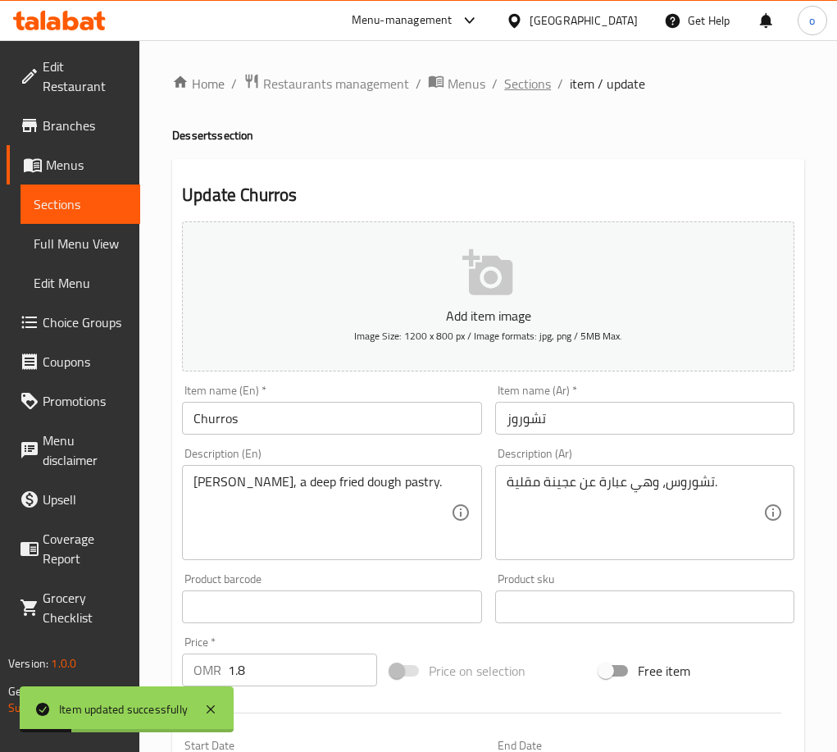
click at [530, 84] on span "Sections" at bounding box center [527, 84] width 47 height 20
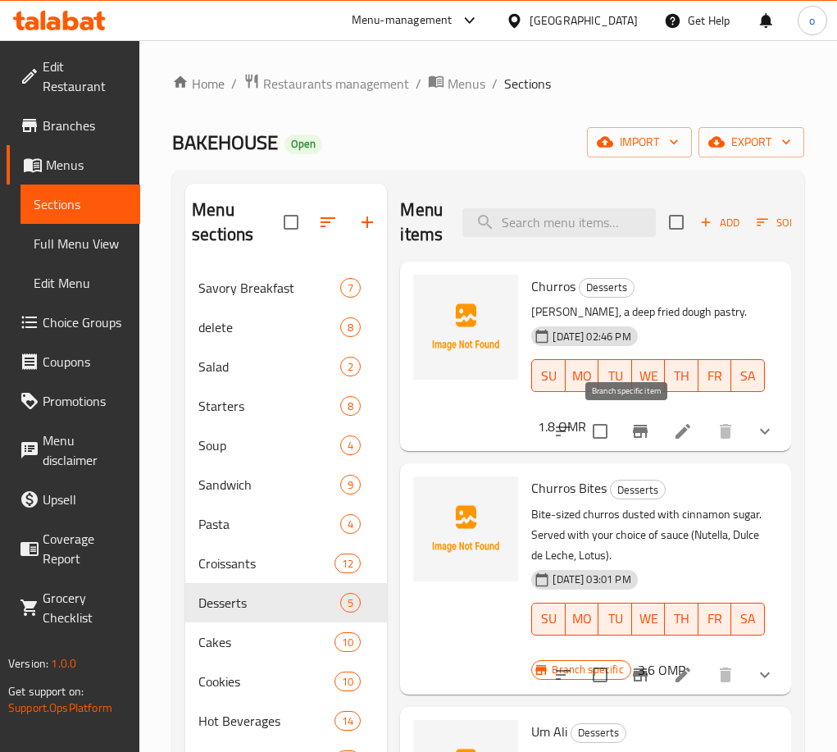
click at [636, 436] on icon "Branch-specific-item" at bounding box center [640, 431] width 20 height 20
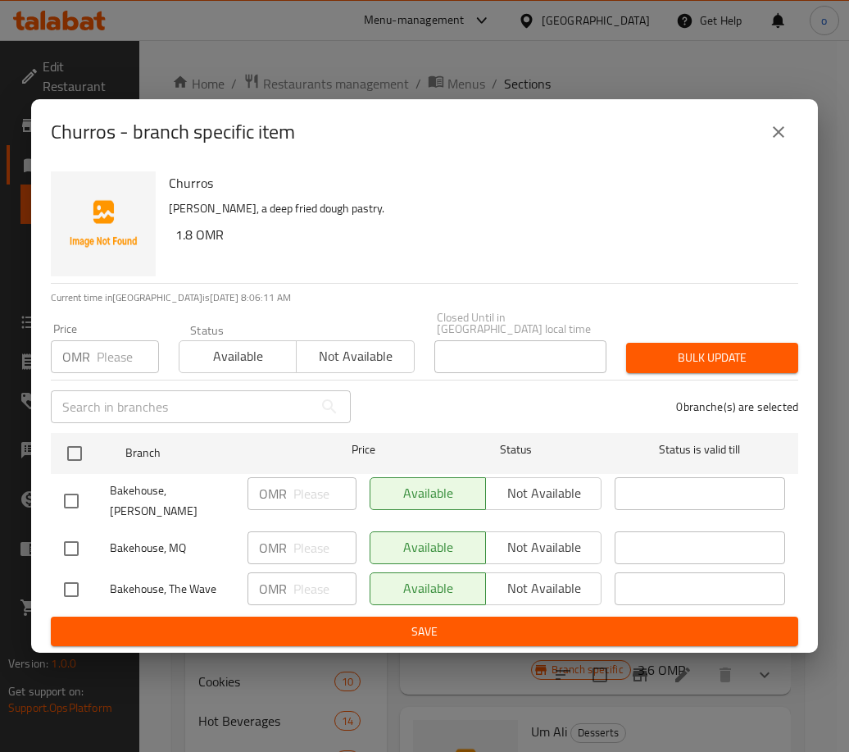
click at [78, 500] on input "checkbox" at bounding box center [71, 501] width 34 height 34
checkbox input "true"
click at [71, 589] on input "checkbox" at bounding box center [71, 589] width 34 height 34
checkbox input "true"
drag, startPoint x: 108, startPoint y: 388, endPoint x: 119, endPoint y: 365, distance: 25.3
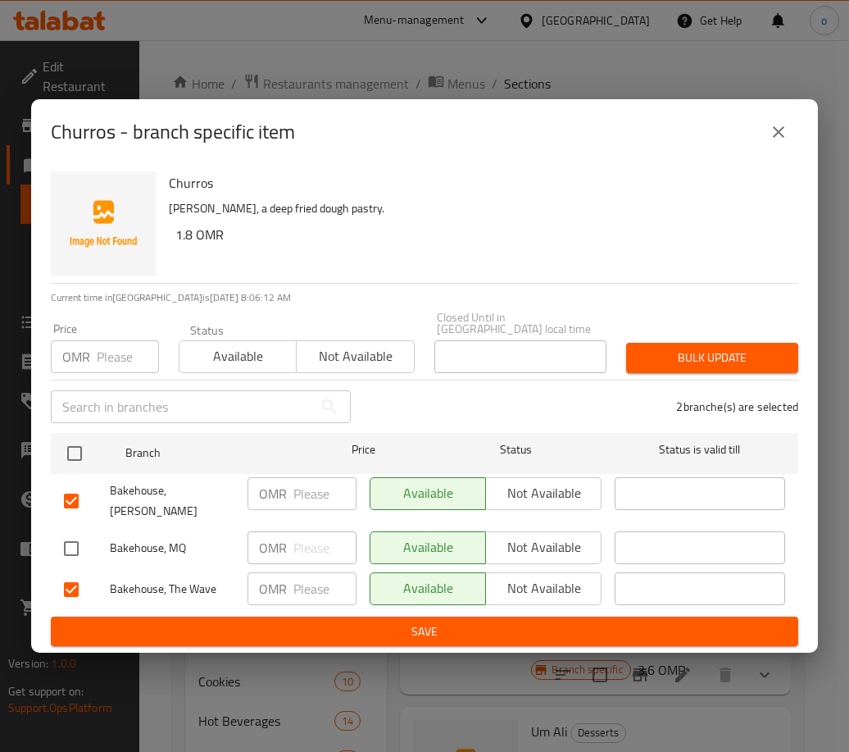
click at [109, 387] on div "​" at bounding box center [201, 406] width 320 height 52
click at [123, 356] on input "number" at bounding box center [128, 356] width 62 height 33
paste input "1.800"
type input "1.800"
click at [780, 354] on span "Bulk update" at bounding box center [712, 358] width 146 height 20
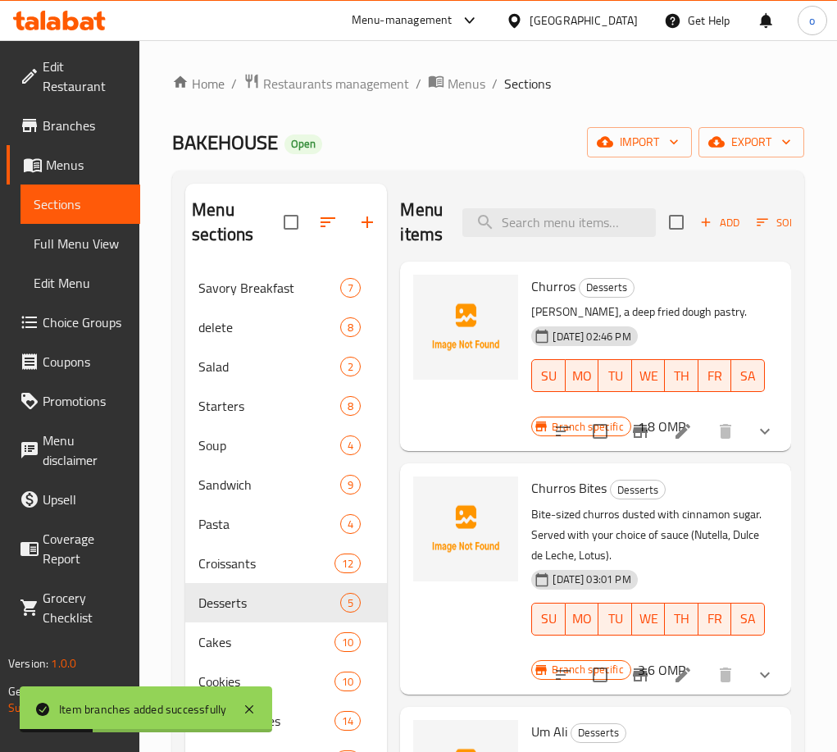
click at [755, 440] on icon "show more" at bounding box center [765, 431] width 20 height 20
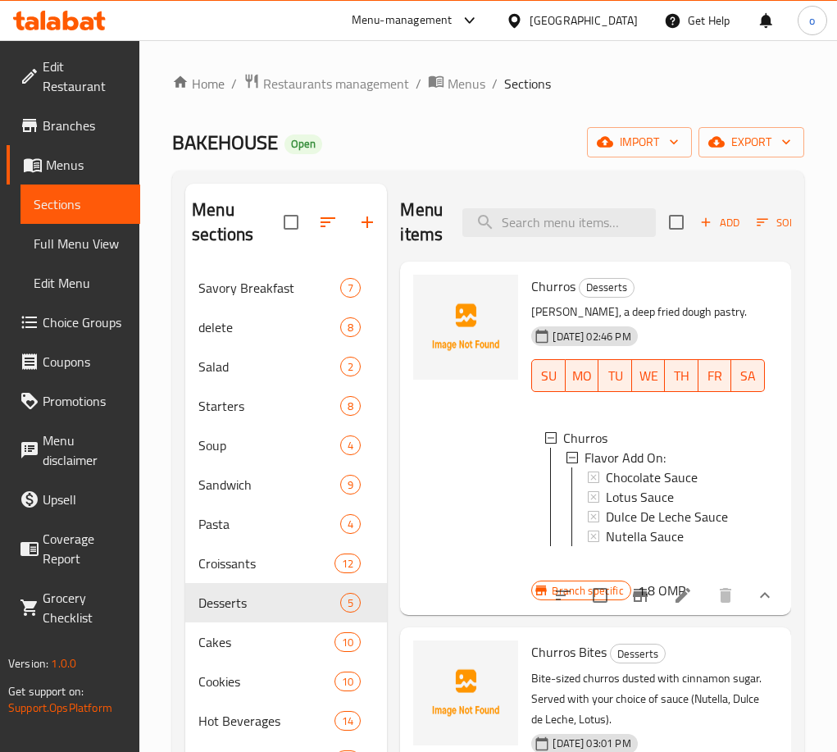
click at [550, 237] on div "Menu items Add Sort Manage items" at bounding box center [595, 223] width 391 height 78
click at [551, 226] on input "search" at bounding box center [558, 222] width 193 height 29
paste input "Churro Bites Bowl"
type input "Churro Bites Bowl"
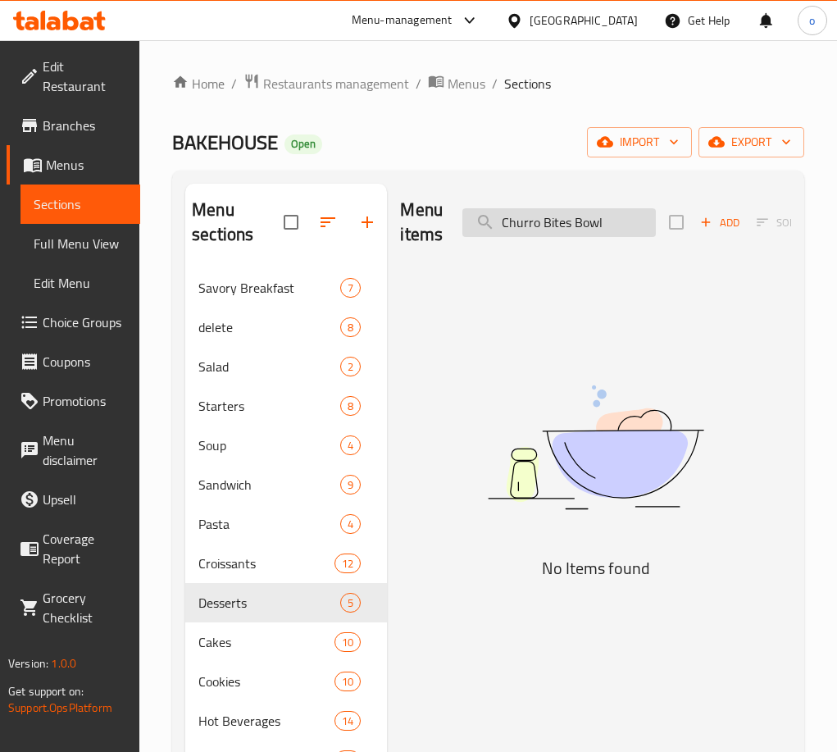
click at [561, 233] on input "Churro Bites Bowl" at bounding box center [558, 222] width 193 height 29
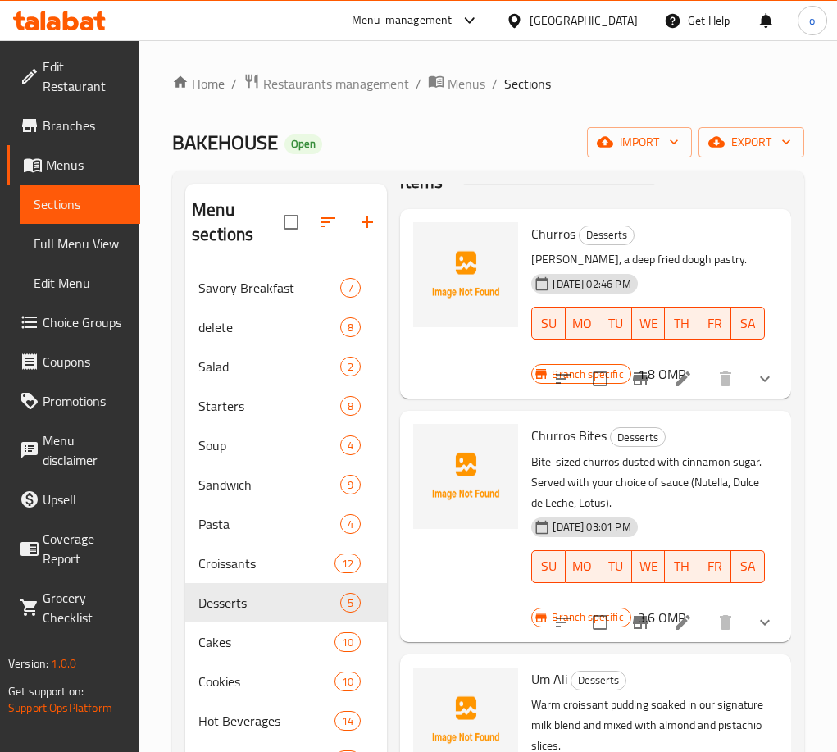
scroll to position [82, 0]
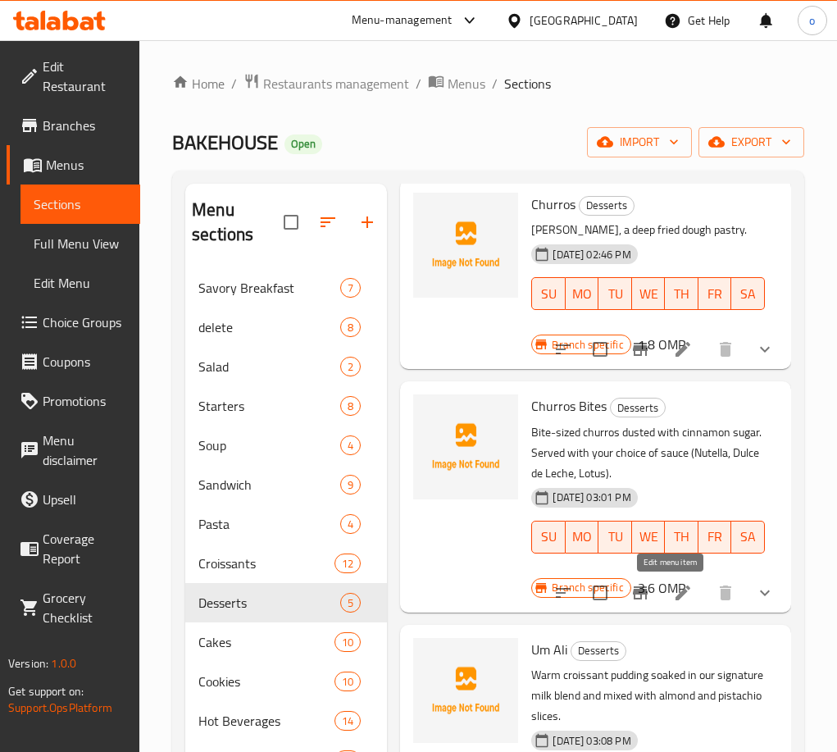
click at [673, 584] on icon at bounding box center [683, 593] width 20 height 20
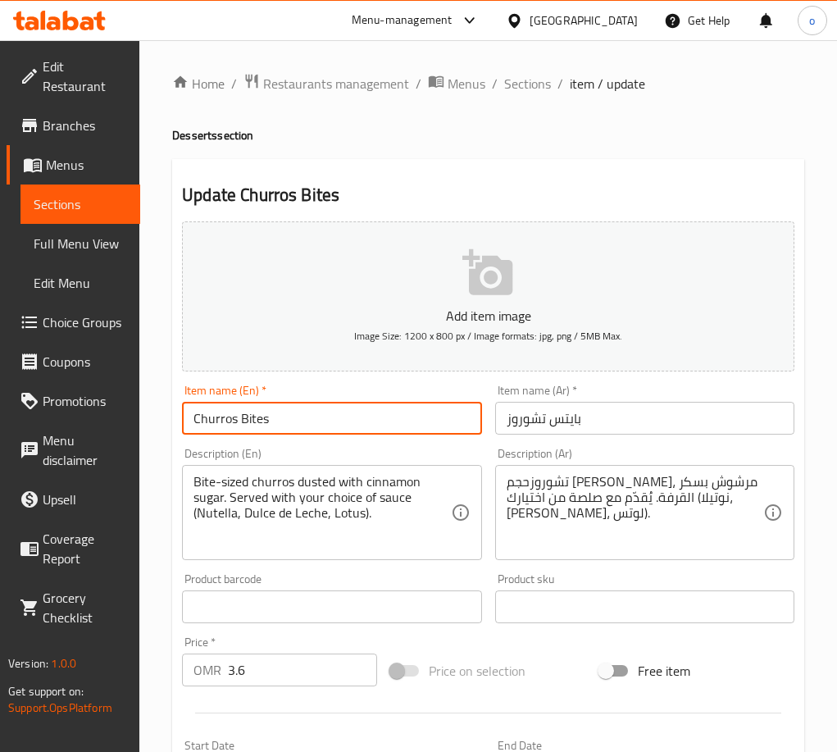
paste input "Bites Bowl"
drag, startPoint x: 268, startPoint y: 420, endPoint x: 119, endPoint y: 415, distance: 149.3
click at [119, 415] on div "Edit Restaurant Branches Menus Sections Full Menu View Edit Menu Choice Groups …" at bounding box center [418, 612] width 837 height 1145
click at [279, 412] on input "Churro Bites Bowl" at bounding box center [331, 418] width 299 height 33
drag, startPoint x: 352, startPoint y: 413, endPoint x: 86, endPoint y: 411, distance: 266.4
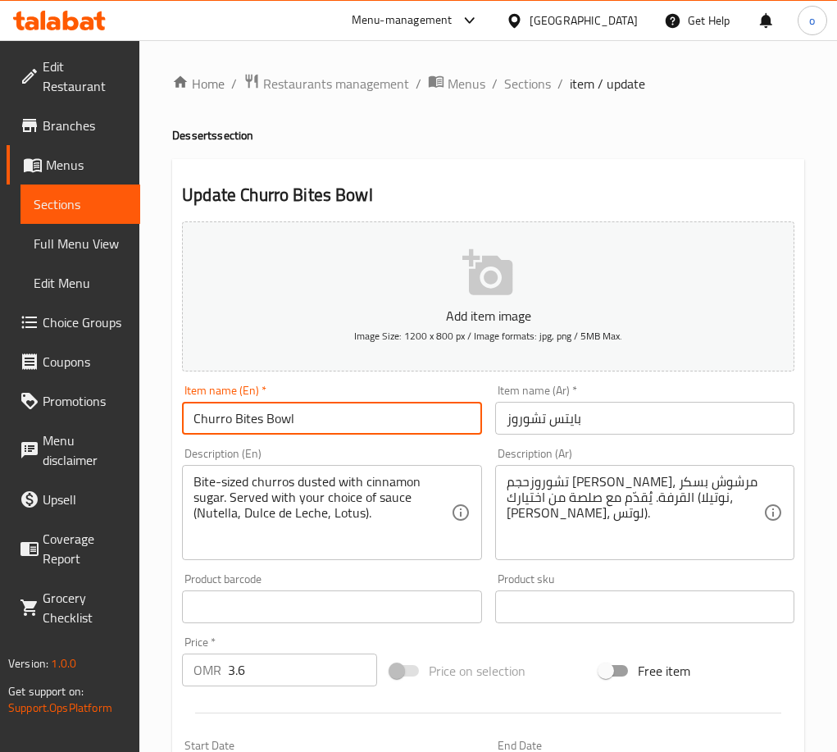
click at [86, 411] on div "Edit Restaurant Branches Menus Sections Full Menu View Edit Menu Choice Groups …" at bounding box center [418, 612] width 837 height 1145
type input "Churro Bites Bowl"
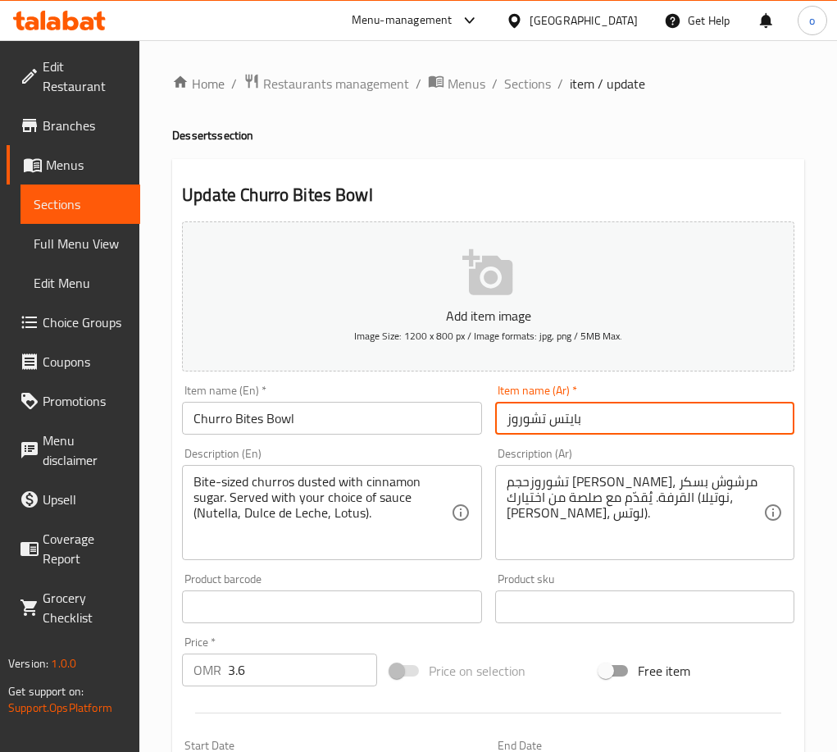
paste input "وعاء تشورو بايتس"
drag, startPoint x: 605, startPoint y: 404, endPoint x: 477, endPoint y: 419, distance: 128.7
click at [477, 419] on div "Add item image Image Size: 1200 x 800 px / Image formats: jpg, png / 5MB Max. I…" at bounding box center [487, 568] width 625 height 707
type input "وعاء تشورو بايتس"
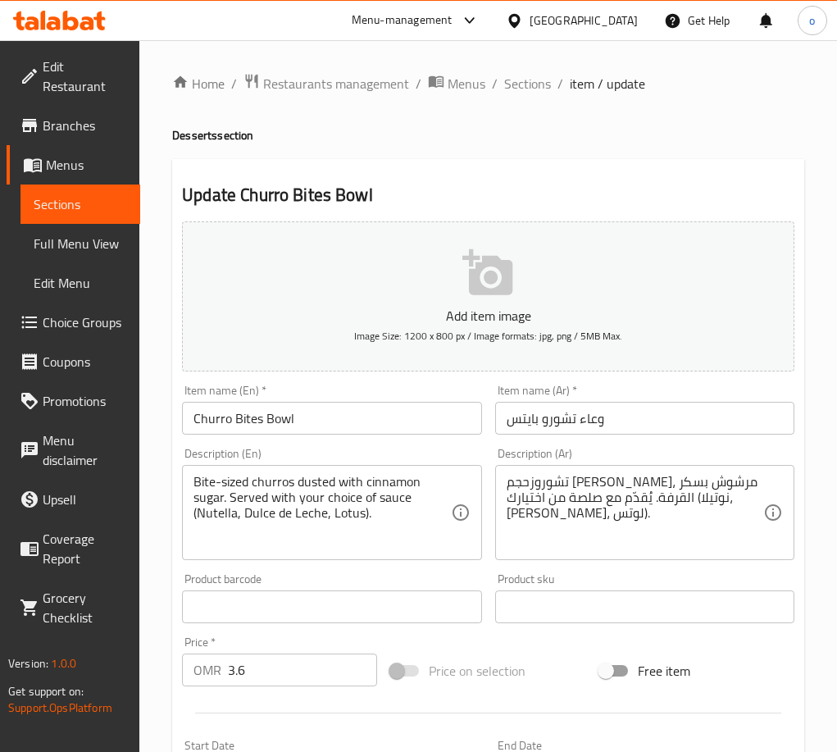
click at [284, 498] on textarea "Bite-sized churros dusted with cinnamon sugar. Served with your choice of sauce…" at bounding box center [321, 513] width 257 height 78
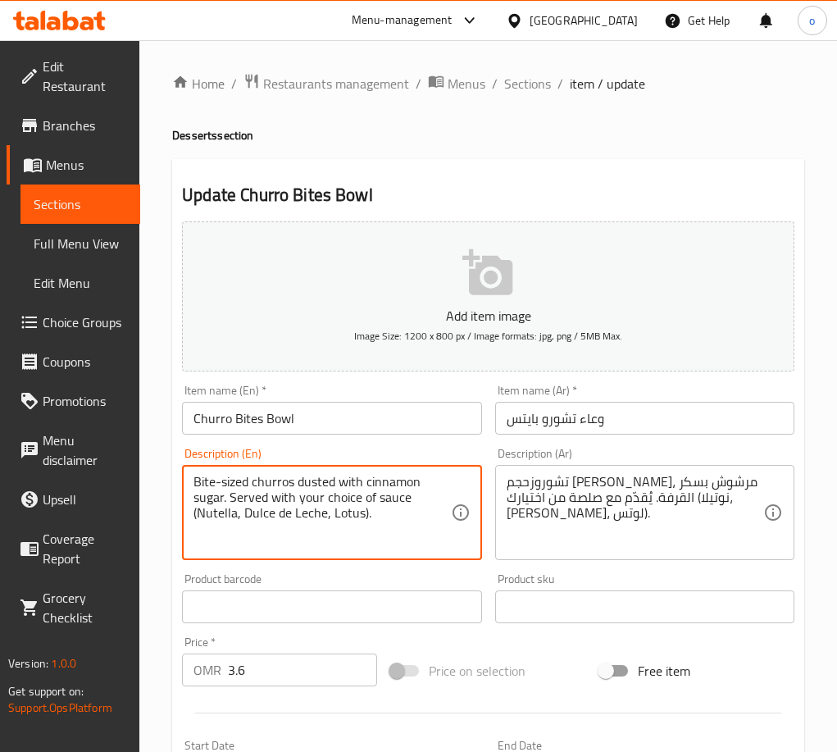
drag, startPoint x: 376, startPoint y: 516, endPoint x: 138, endPoint y: 452, distance: 247.0
click at [138, 452] on div "Edit Restaurant Branches Menus Sections Full Menu View Edit Menu Choice Groups …" at bounding box center [418, 612] width 837 height 1145
paste textarea ""Churro bites coated with cinnamon sugar. Serves up to 4 people.""
type textarea ""Churro bites coated with cinnamon sugar. Serves up to 4 people.""
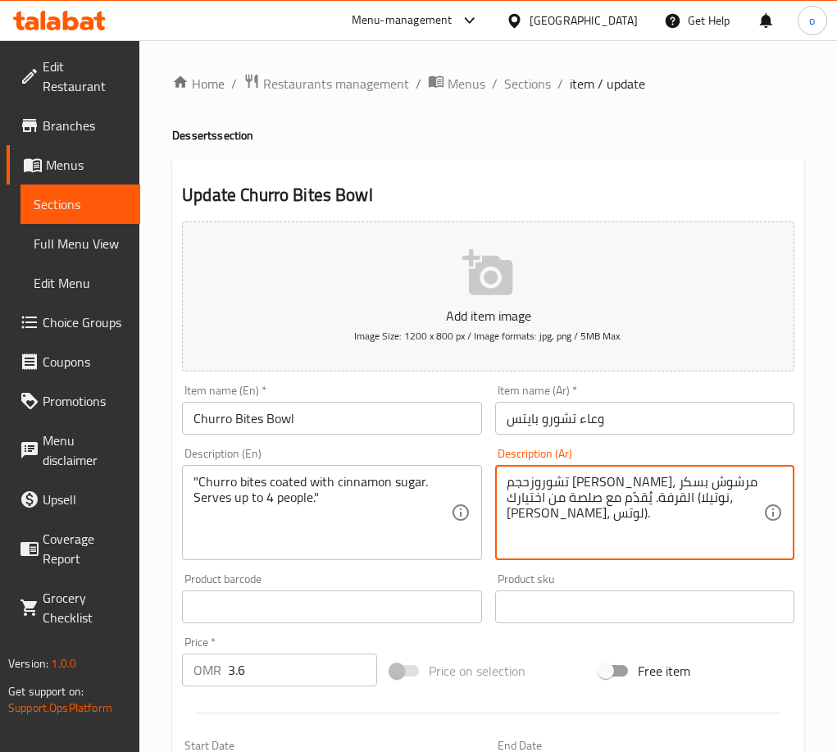
drag, startPoint x: 599, startPoint y: 517, endPoint x: 511, endPoint y: 448, distance: 112.0
click at [581, 486] on textarea "تشوروزحجم [PERSON_NAME]، مرشوش بسكر القرفة. يُقدّم" at bounding box center [635, 513] width 257 height 78
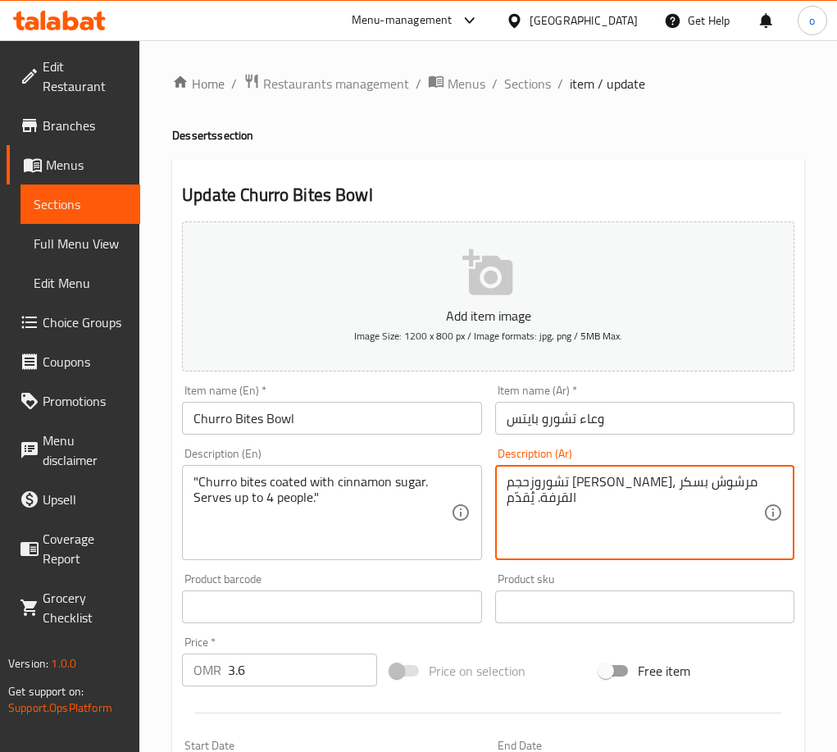
type textarea "تشوروزحجم [PERSON_NAME]، مرشوش القرفة. يُقدّم"
click at [581, 486] on textarea "تشوروزحجم [PERSON_NAME]، مرشوش القرفة. يُقدّم" at bounding box center [635, 513] width 257 height 78
paste textarea "قطع تشورو مغطاة بسكر القرفة. تكفي لأربعة أشخاص."
type textarea "قطع تشورو مغطاة بسكر القرفة. تكفي لأربعة أشخاص."
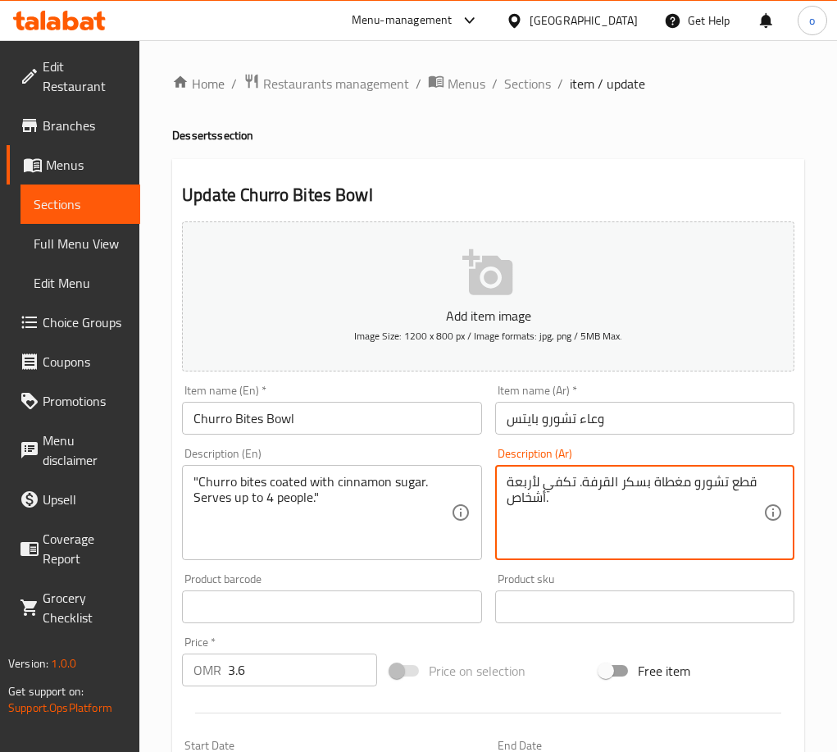
click at [571, 571] on div "Product sku Product sku" at bounding box center [645, 597] width 312 height 63
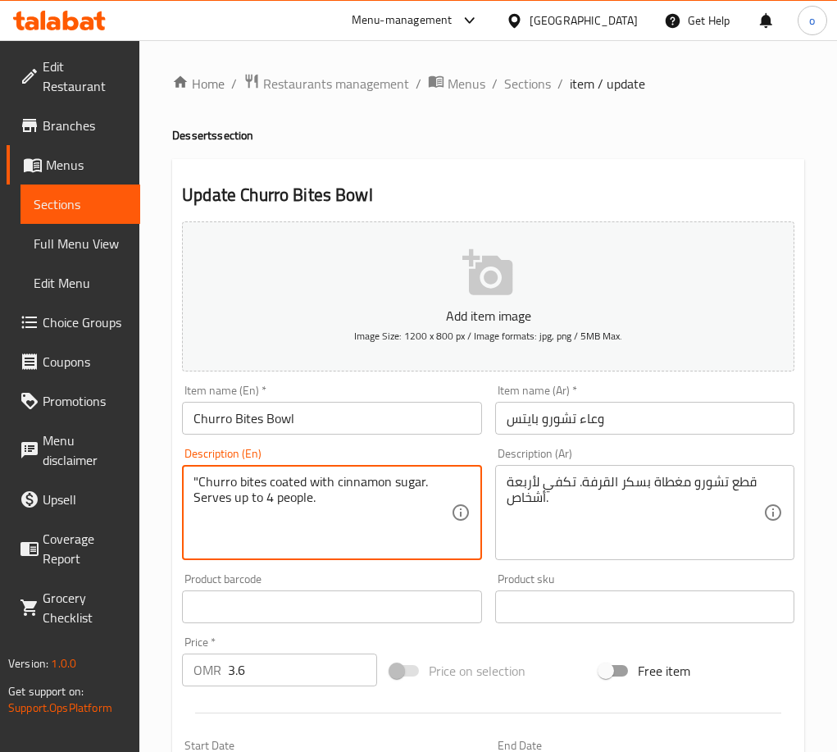
drag, startPoint x: 196, startPoint y: 485, endPoint x: 175, endPoint y: 483, distance: 21.5
click at [174, 484] on div "Update Churro Bites Bowl Add item image Image Size: 1200 x 800 px / Image forma…" at bounding box center [488, 649] width 632 height 981
click at [221, 480] on textarea ""Churro bites coated with cinnamon sugar. Serves up to 4 people." at bounding box center [321, 513] width 257 height 78
drag, startPoint x: 198, startPoint y: 473, endPoint x: 189, endPoint y: 475, distance: 9.2
click at [189, 475] on div ""Churro bites coated with cinnamon sugar. Serves up to 4 people. Description (E…" at bounding box center [331, 512] width 299 height 95
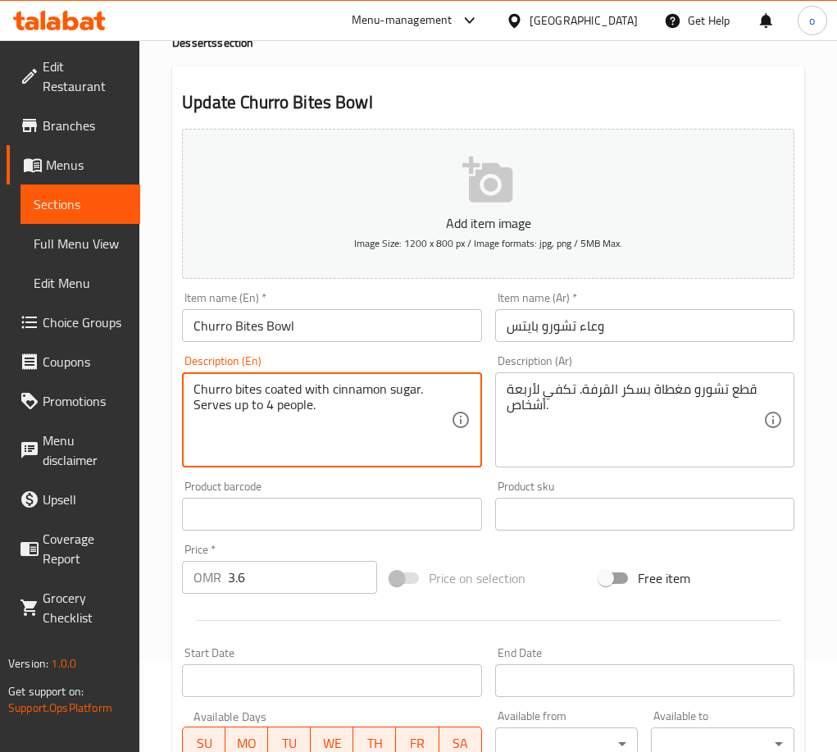
scroll to position [434, 0]
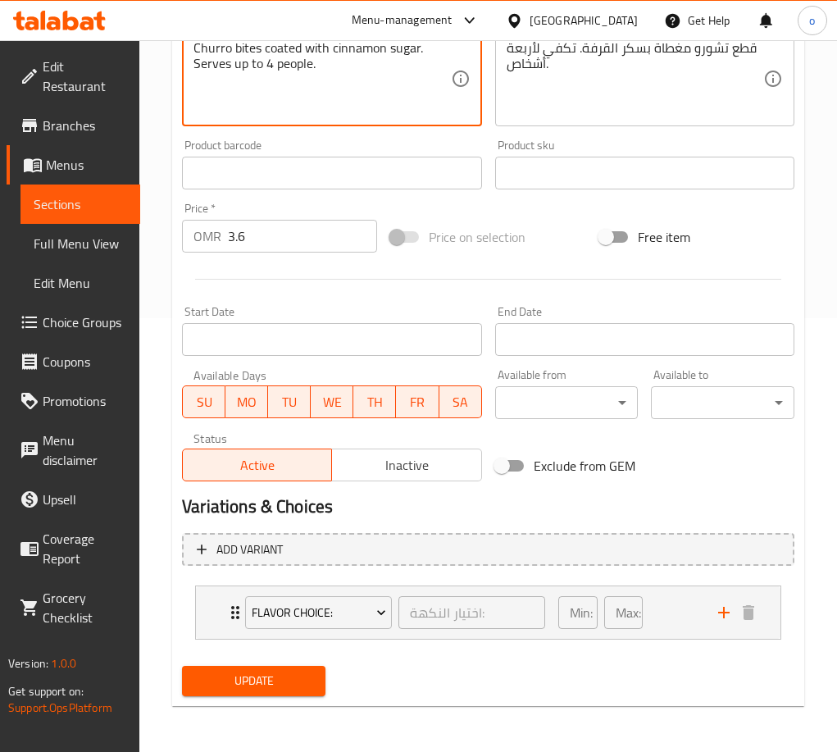
type textarea "Churro bites coated with cinnamon sugar. Serves up to 4 people."
click at [253, 698] on div "Update" at bounding box center [253, 680] width 157 height 43
click at [246, 689] on span "Update" at bounding box center [253, 681] width 117 height 20
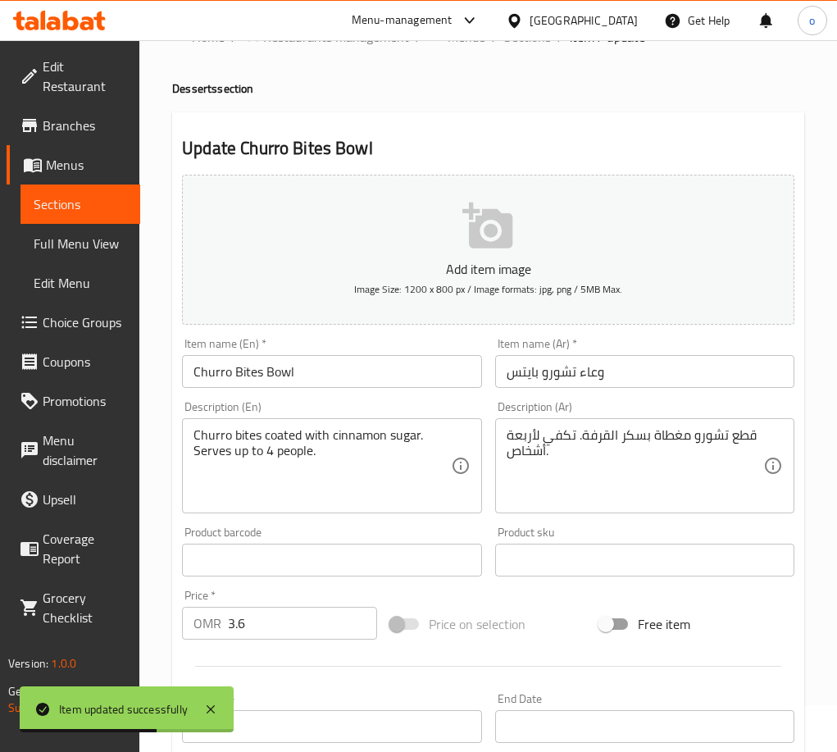
scroll to position [0, 0]
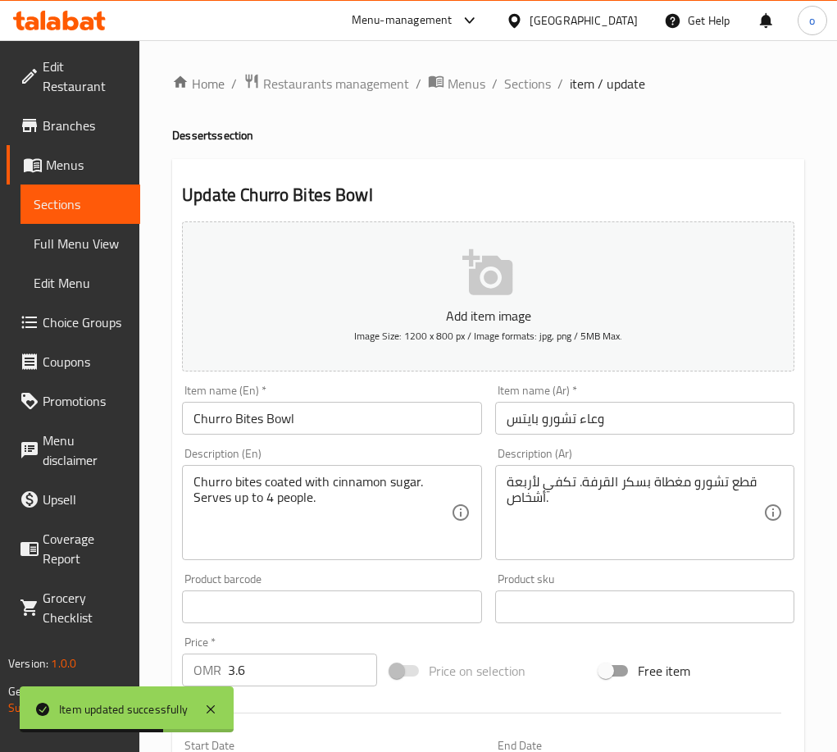
click at [505, 125] on div "Home / Restaurants management / Menus / Sections / item / update Desserts secti…" at bounding box center [488, 613] width 632 height 1080
click at [526, 93] on span "Sections" at bounding box center [527, 84] width 47 height 20
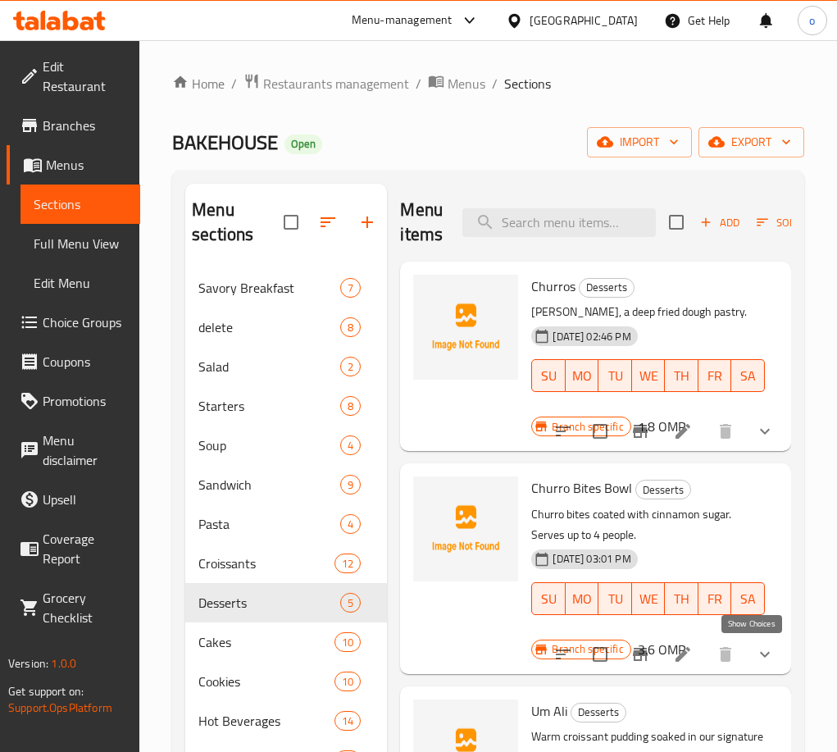
click at [755, 646] on icon "show more" at bounding box center [765, 654] width 20 height 20
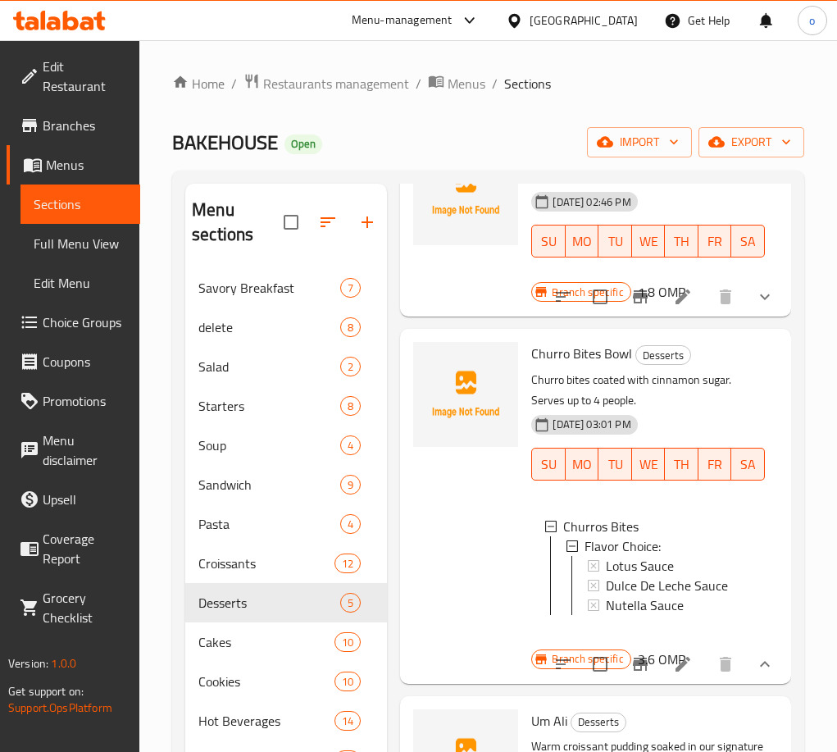
scroll to position [164, 0]
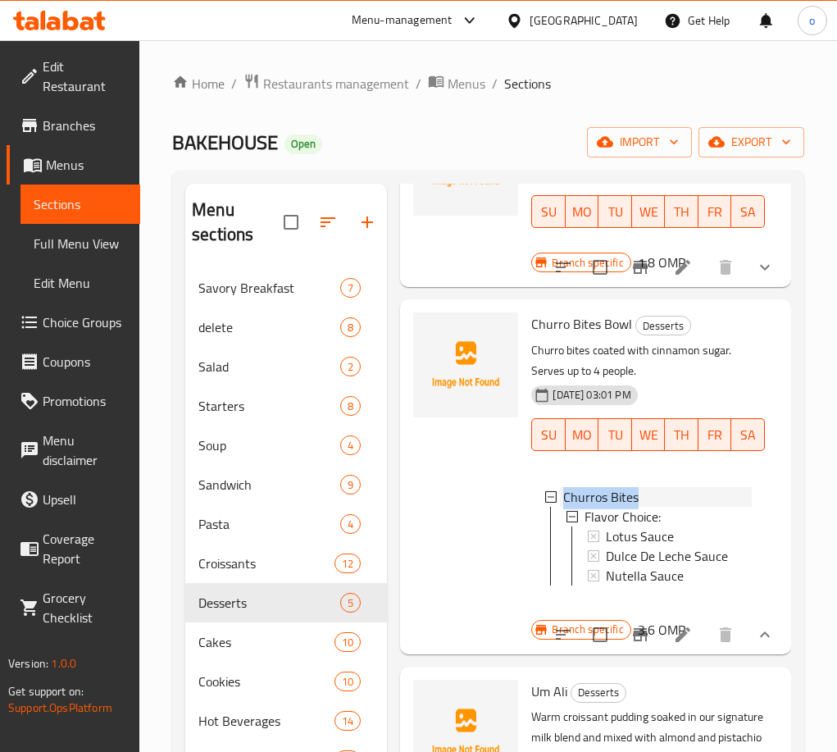
drag, startPoint x: 647, startPoint y: 495, endPoint x: 552, endPoint y: 495, distance: 95.1
click at [552, 495] on div "Churros Bites" at bounding box center [647, 497] width 207 height 20
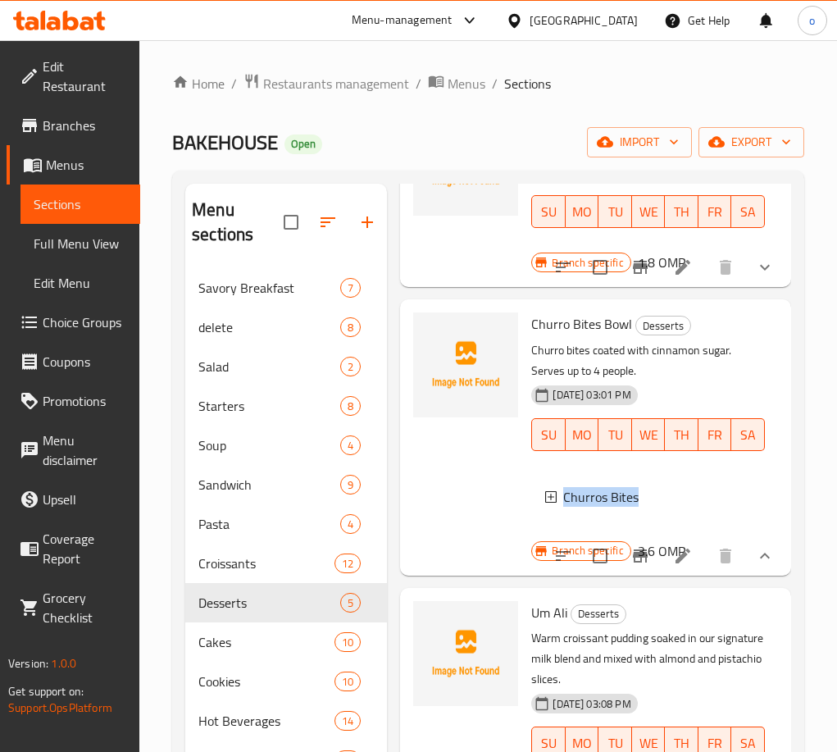
click at [634, 499] on span "Churros Bites" at bounding box center [600, 497] width 75 height 20
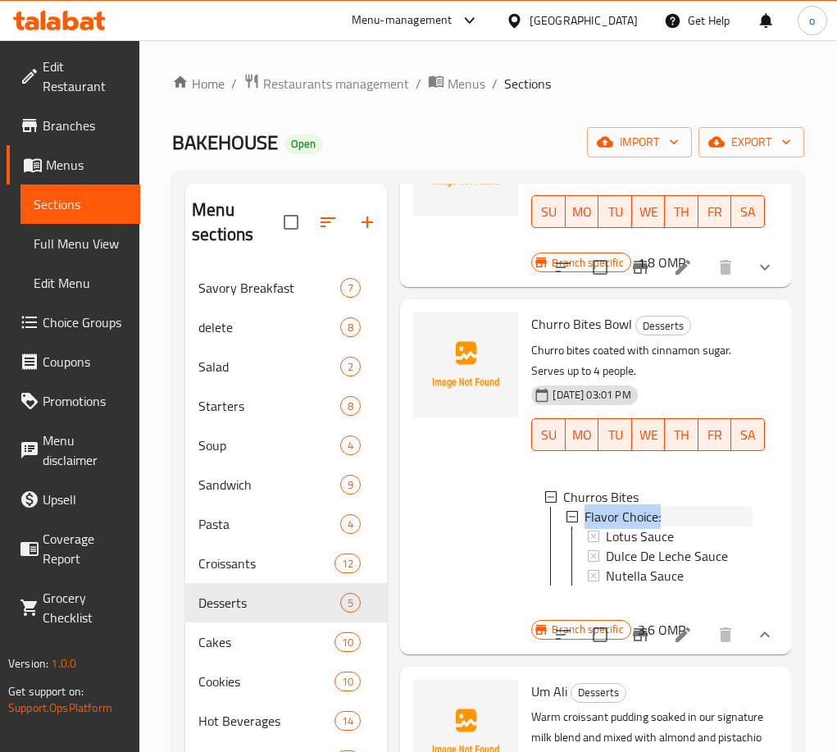
drag, startPoint x: 671, startPoint y: 518, endPoint x: 584, endPoint y: 516, distance: 86.9
click at [584, 516] on div "Flavor Choice:" at bounding box center [667, 517] width 167 height 20
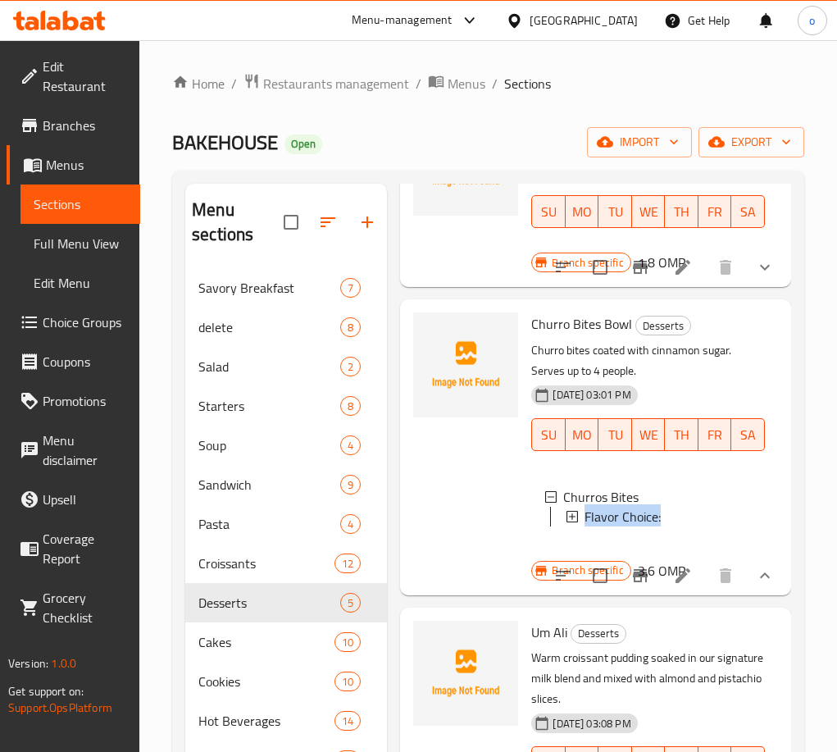
copy span "Flavor Choice:"
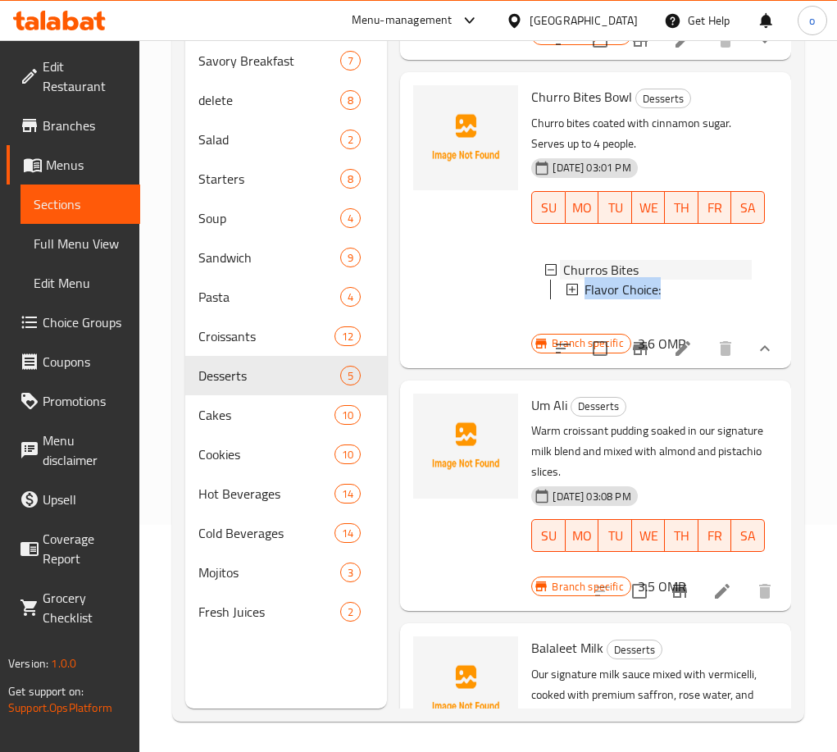
scroll to position [230, 0]
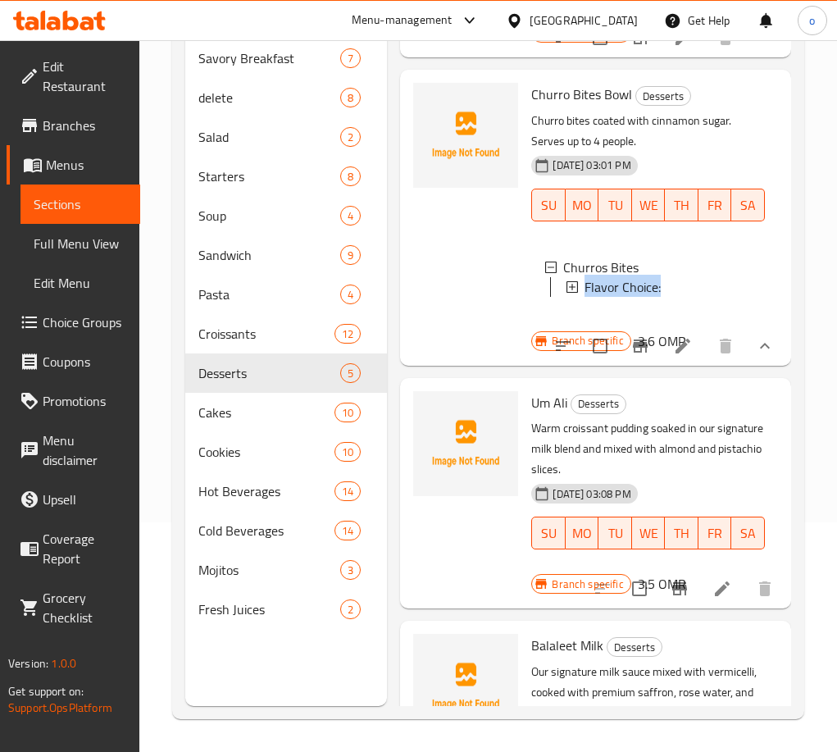
click at [672, 595] on icon "Branch-specific-item" at bounding box center [679, 588] width 15 height 13
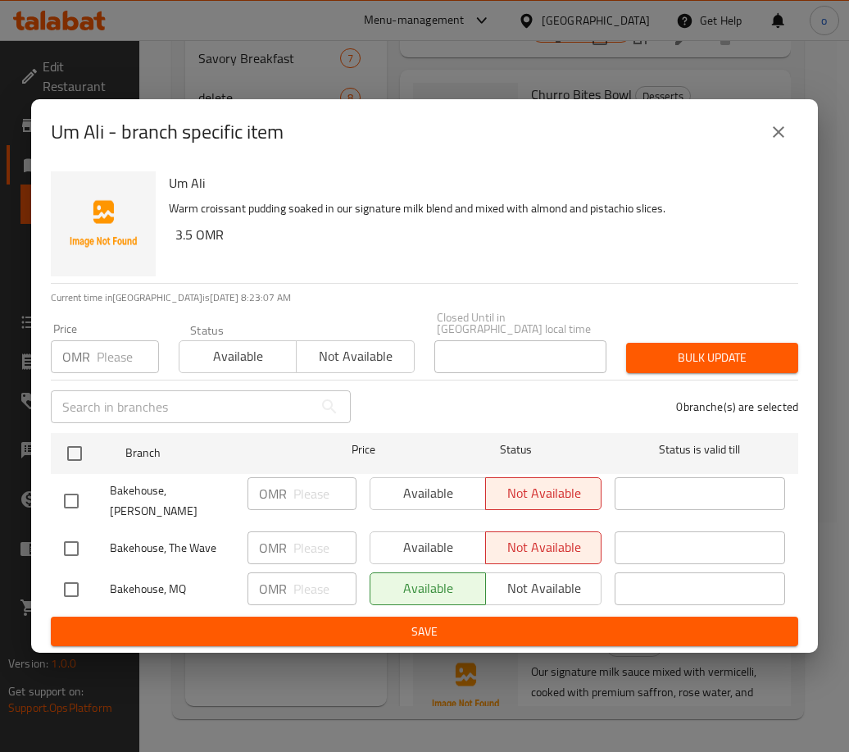
click at [125, 353] on input "number" at bounding box center [128, 356] width 62 height 33
paste input "3.600"
type input "3.600"
click at [82, 484] on input "checkbox" at bounding box center [71, 501] width 34 height 34
checkbox input "true"
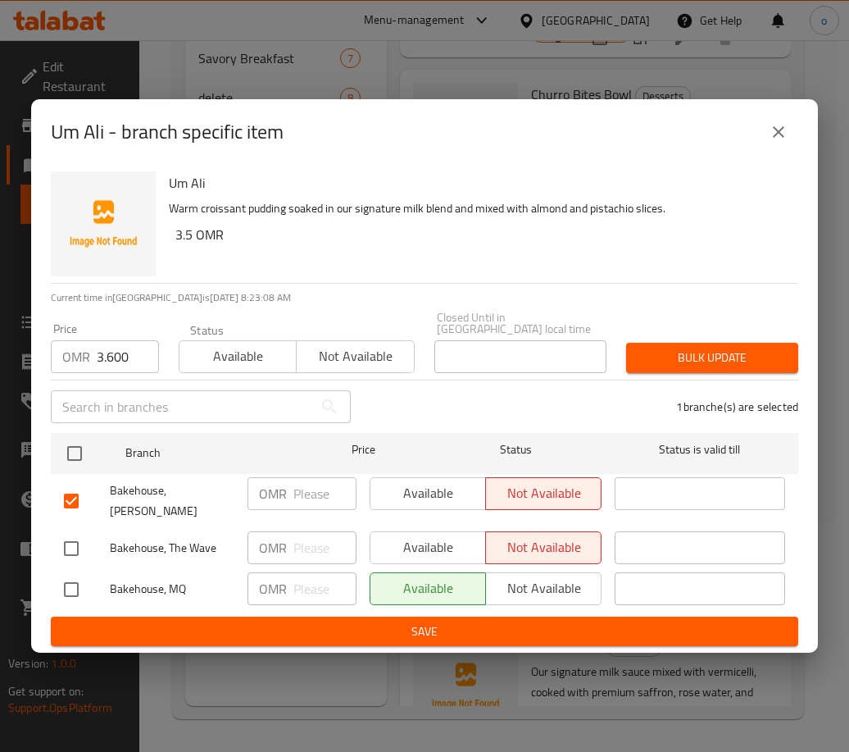
click at [62, 548] on input "checkbox" at bounding box center [71, 548] width 34 height 34
checkbox input "true"
click at [662, 372] on button "Bulk update" at bounding box center [712, 358] width 172 height 30
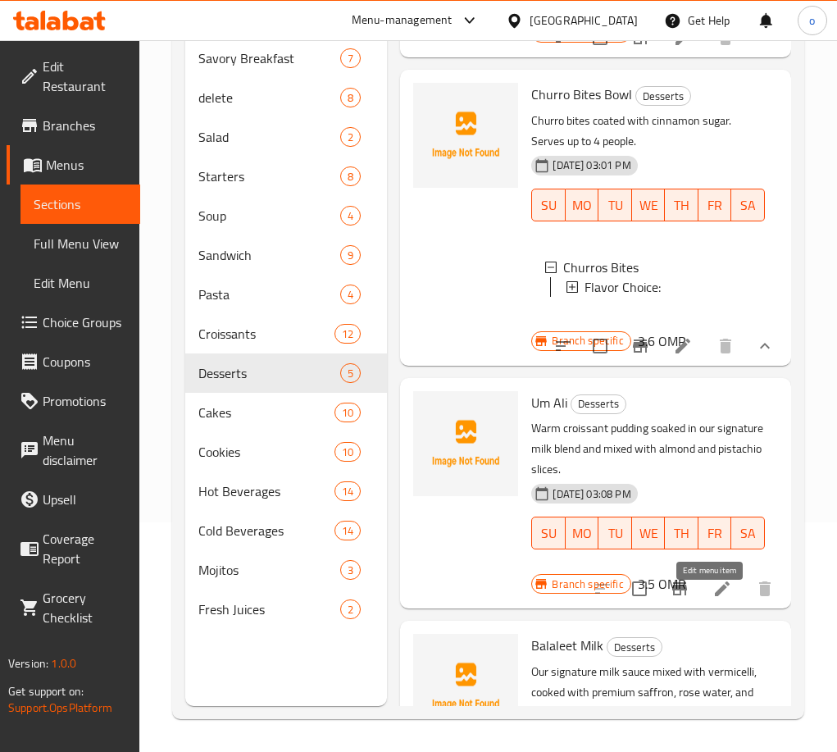
click at [712, 592] on icon at bounding box center [722, 589] width 20 height 20
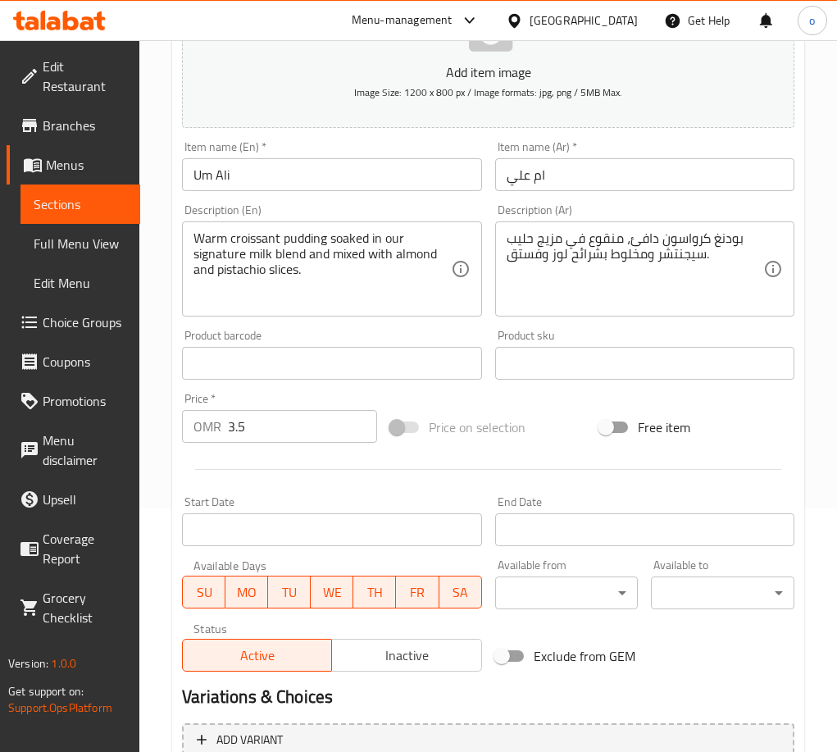
scroll to position [407, 0]
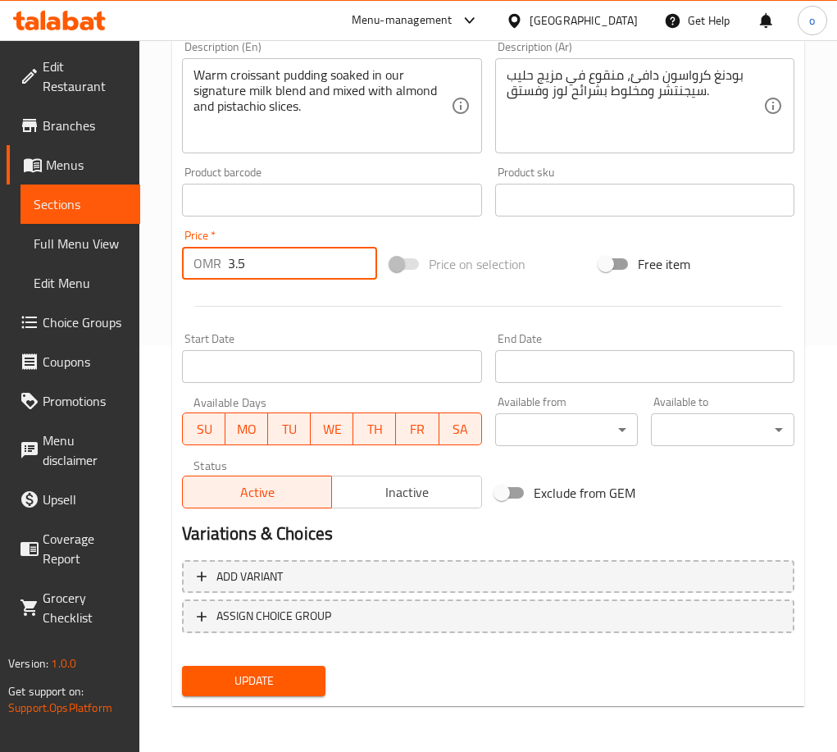
drag, startPoint x: 212, startPoint y: 257, endPoint x: 201, endPoint y: 257, distance: 11.5
click at [201, 257] on div "OMR 3.5 Price *" at bounding box center [279, 263] width 195 height 33
type input "0"
click at [339, 561] on button "Add variant" at bounding box center [488, 577] width 612 height 34
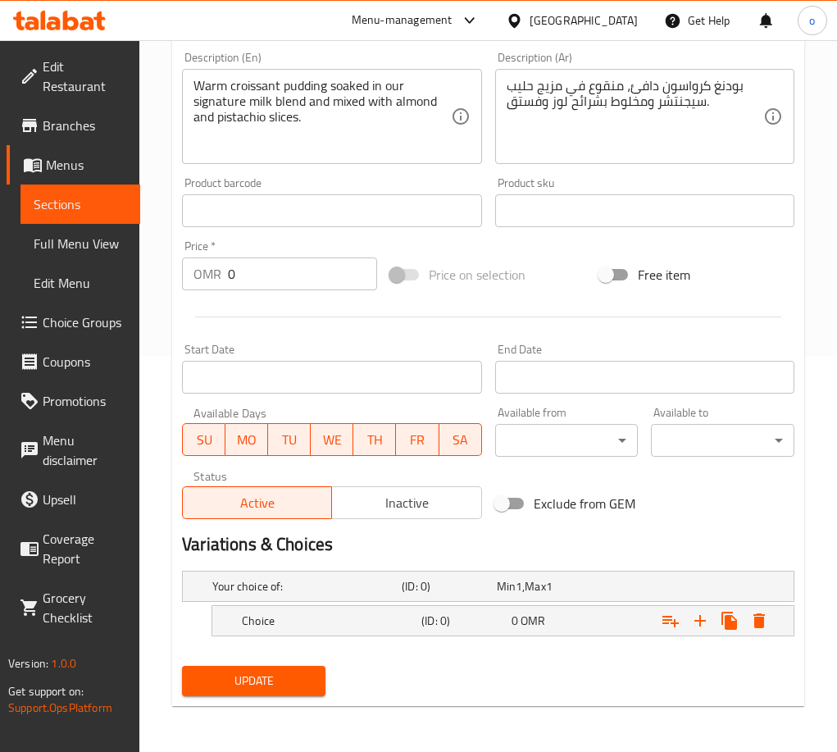
scroll to position [396, 0]
click at [310, 617] on h5 "Choice" at bounding box center [328, 620] width 173 height 16
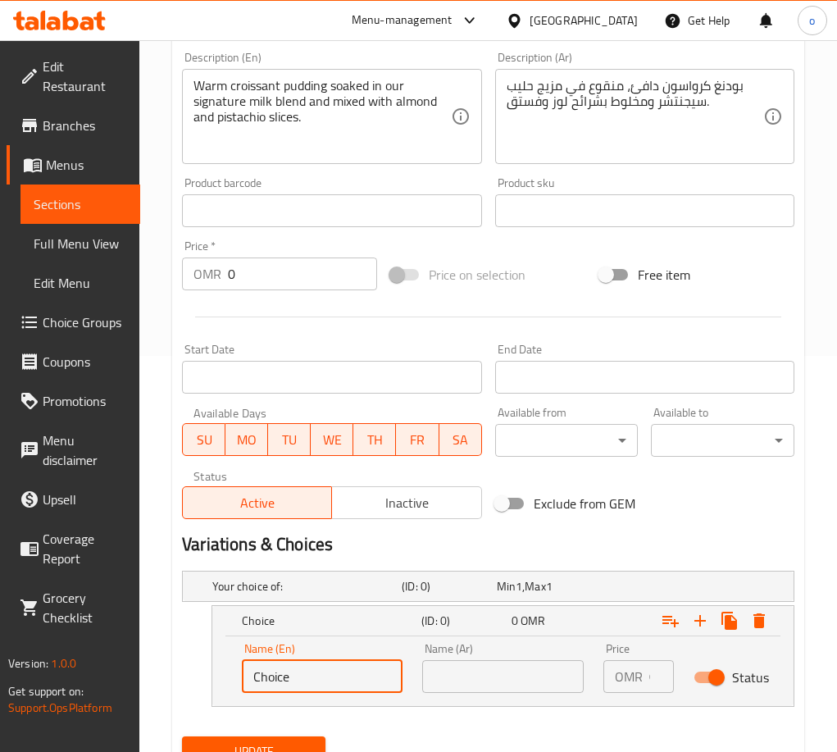
drag, startPoint x: 214, startPoint y: 686, endPoint x: 201, endPoint y: 687, distance: 13.1
click at [201, 687] on div "Choice (ID: 0) 0 OMR Name (En) Choice Name (En) Name (Ar) Name (Ar) Price OMR 0…" at bounding box center [488, 656] width 612 height 102
type input "small"
click at [458, 664] on input "text" at bounding box center [502, 676] width 161 height 33
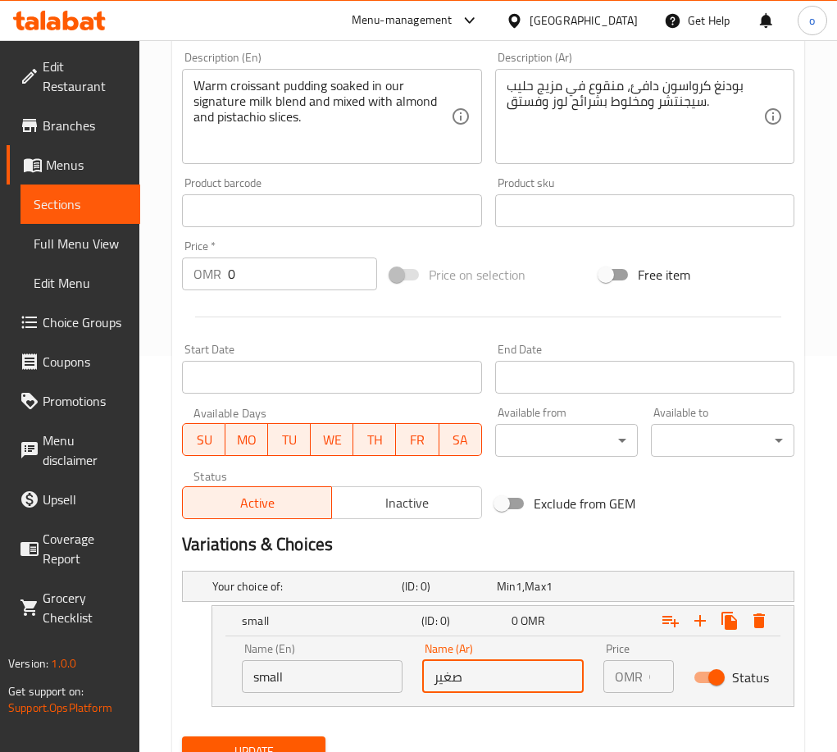
type input "صغير"
click at [680, 707] on div "Your choice of: (ID: 0) Min 1 , Max 1 Name (En) Your choice of: Name (En) Name …" at bounding box center [487, 647] width 625 height 166
click at [700, 620] on icon "Expand" at bounding box center [699, 620] width 11 height 11
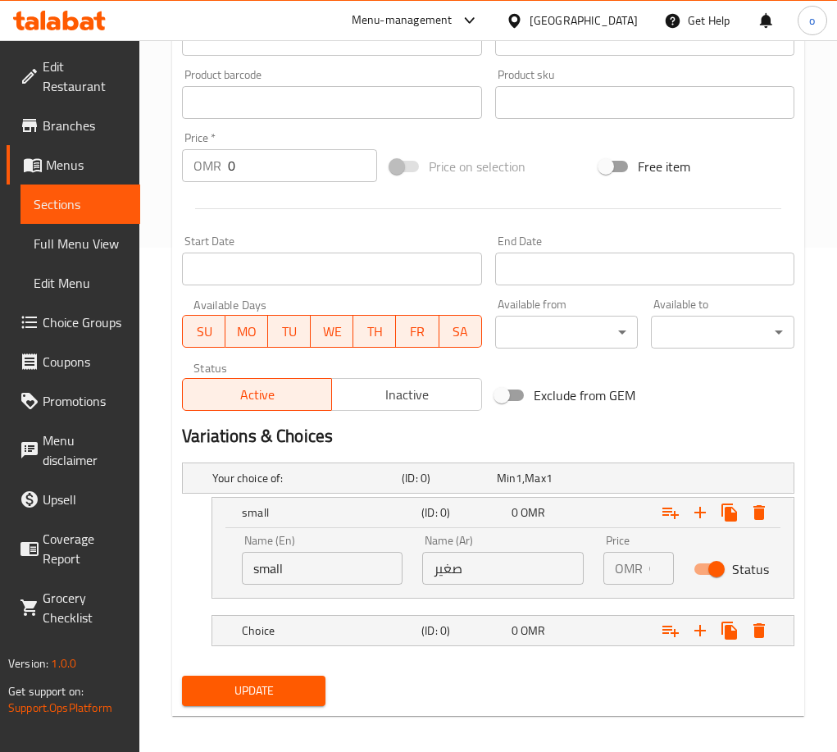
scroll to position [514, 0]
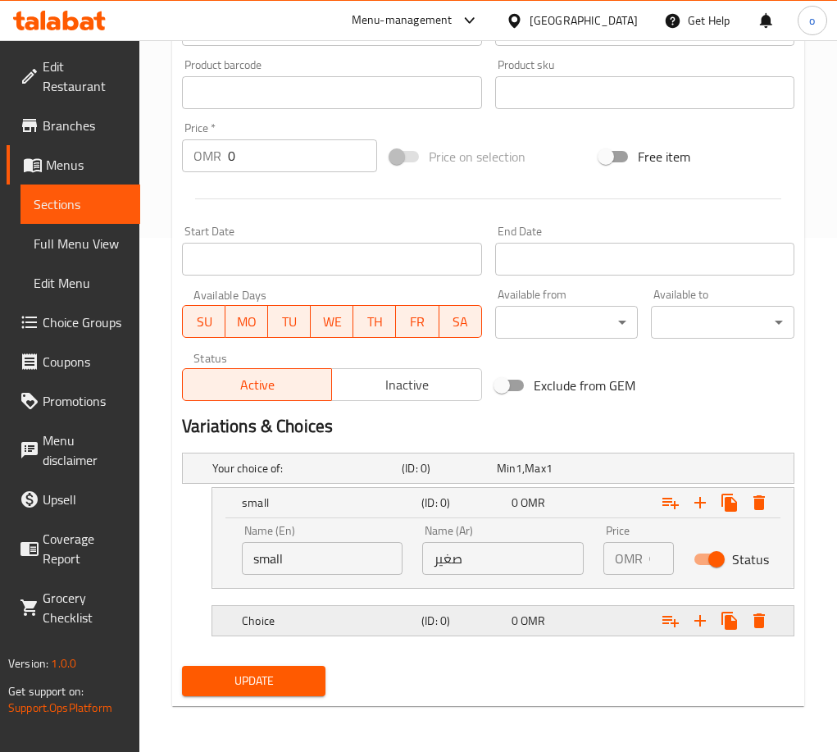
click at [353, 625] on div "Choice" at bounding box center [329, 620] width 180 height 23
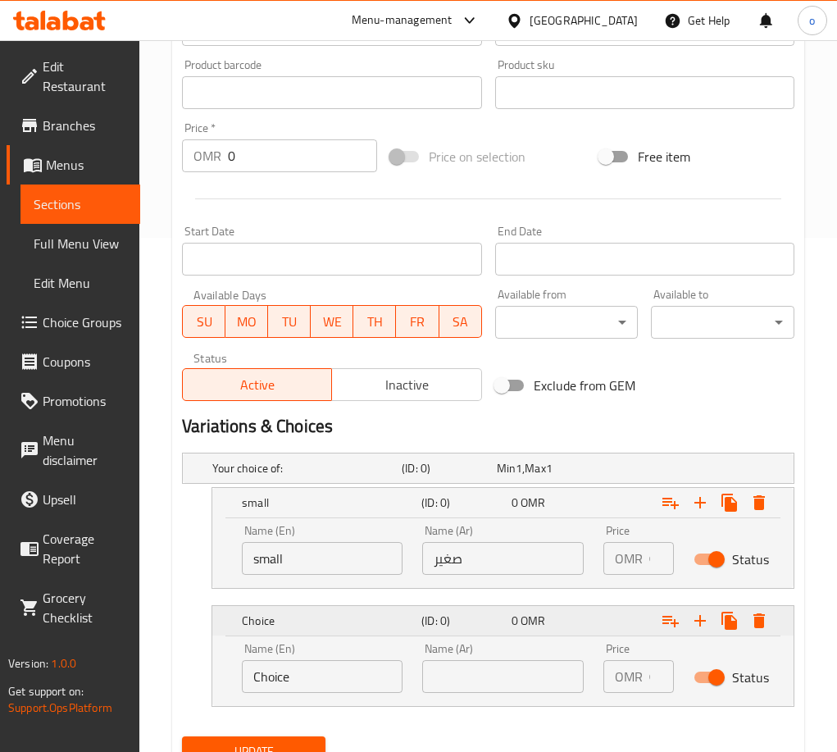
click at [352, 618] on h5 "Choice" at bounding box center [328, 620] width 173 height 16
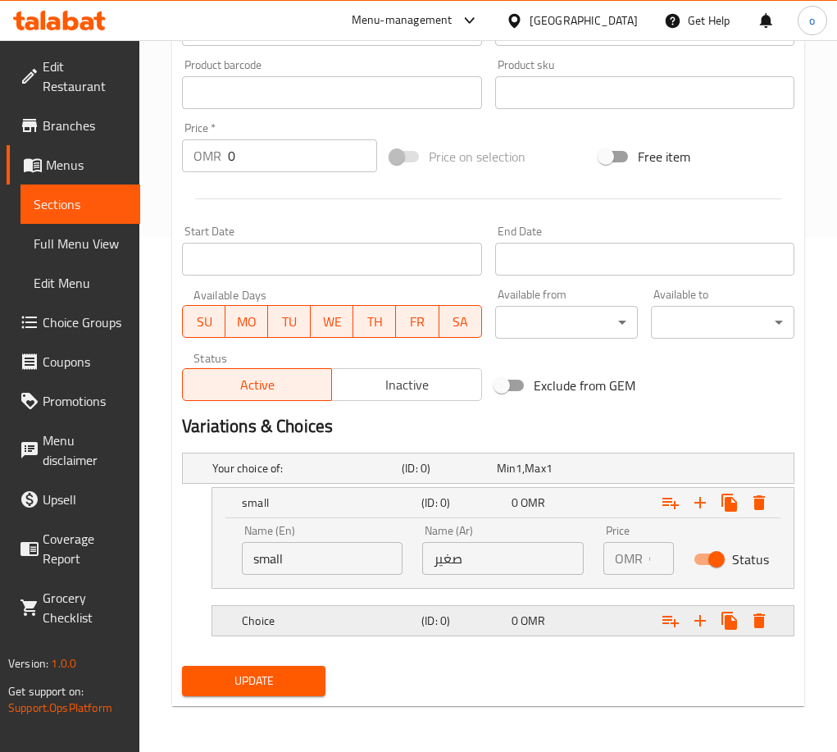
click at [334, 611] on div "Choice" at bounding box center [329, 620] width 180 height 23
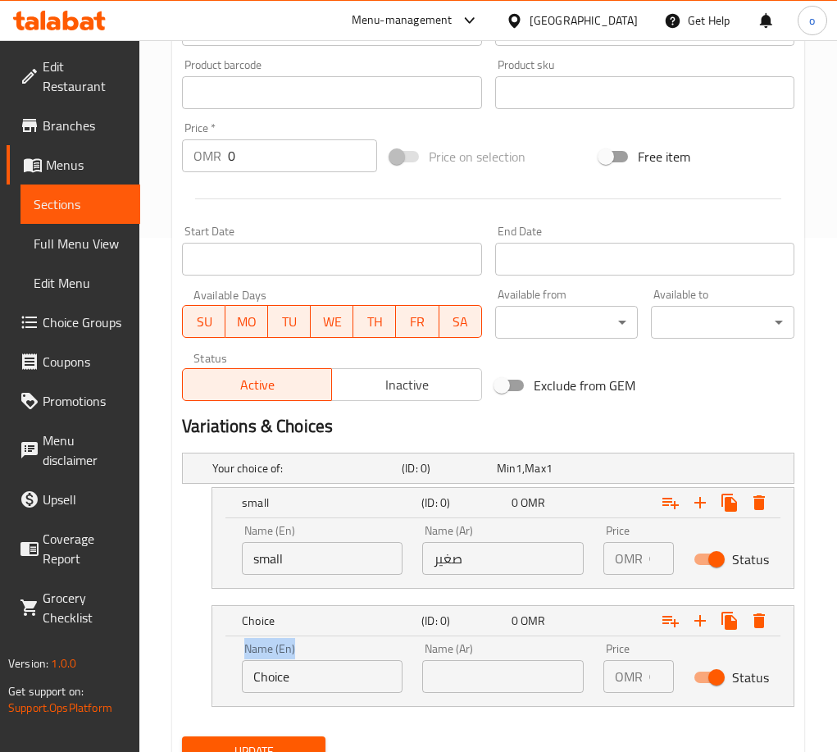
drag, startPoint x: 324, startPoint y: 659, endPoint x: 228, endPoint y: 682, distance: 98.6
click at [228, 682] on div "Name (En) Choice Name (En) Name (Ar) Name (Ar) Price OMR 0 Price Status" at bounding box center [502, 671] width 581 height 70
click at [289, 684] on input "Choice" at bounding box center [322, 676] width 161 height 33
drag, startPoint x: 325, startPoint y: 684, endPoint x: 166, endPoint y: 684, distance: 158.2
click at [166, 684] on div "Home / Restaurants management / Menus / Sections / item / update Desserts secti…" at bounding box center [488, 174] width 698 height 1296
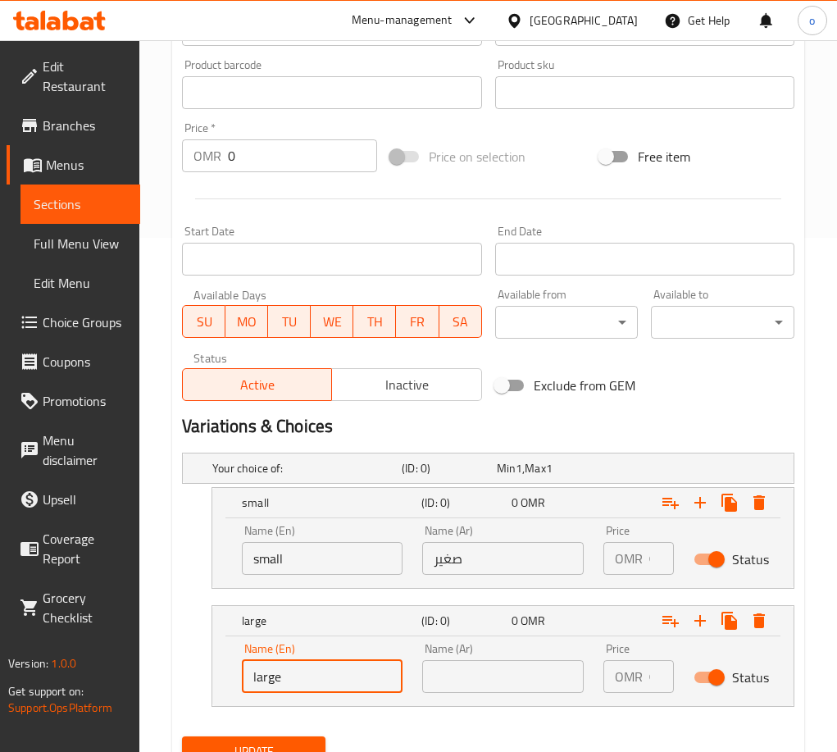
type input "large"
click at [519, 669] on input "text" at bounding box center [502, 676] width 161 height 33
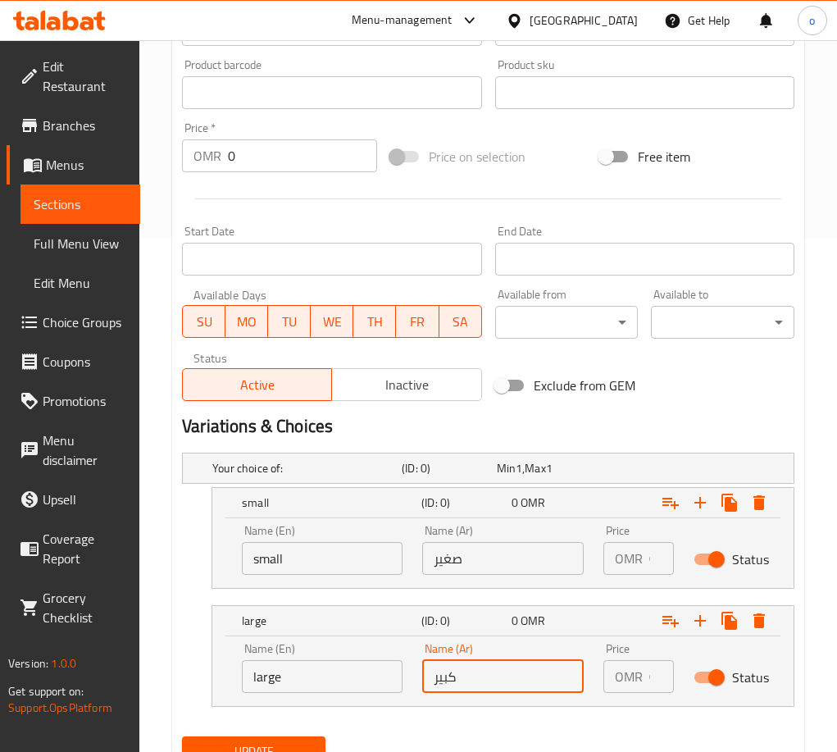
type input "كبير"
drag, startPoint x: 602, startPoint y: 712, endPoint x: 504, endPoint y: 716, distance: 97.6
click at [602, 712] on nav at bounding box center [488, 716] width 612 height 13
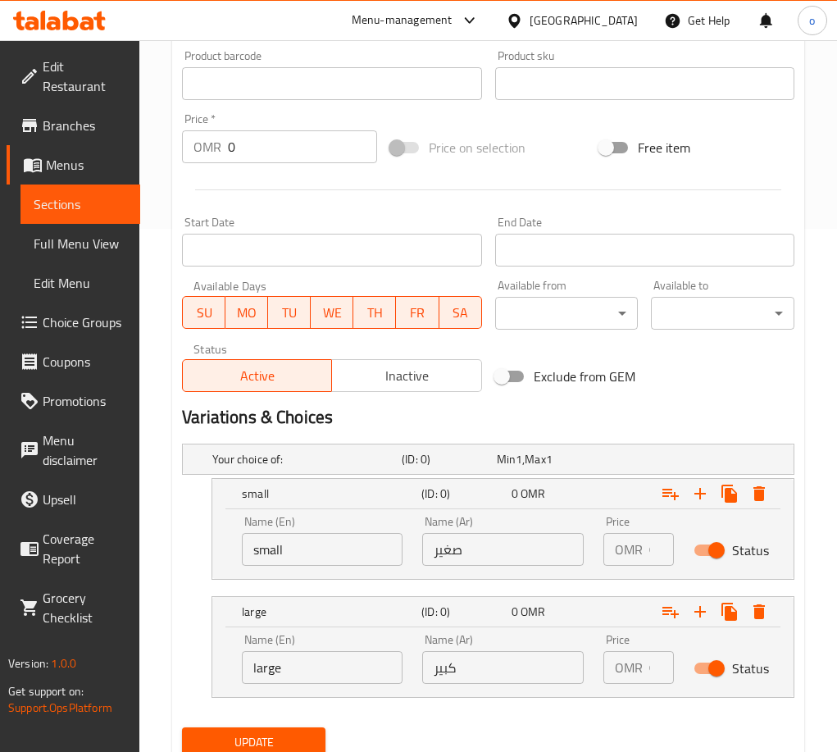
scroll to position [584, 0]
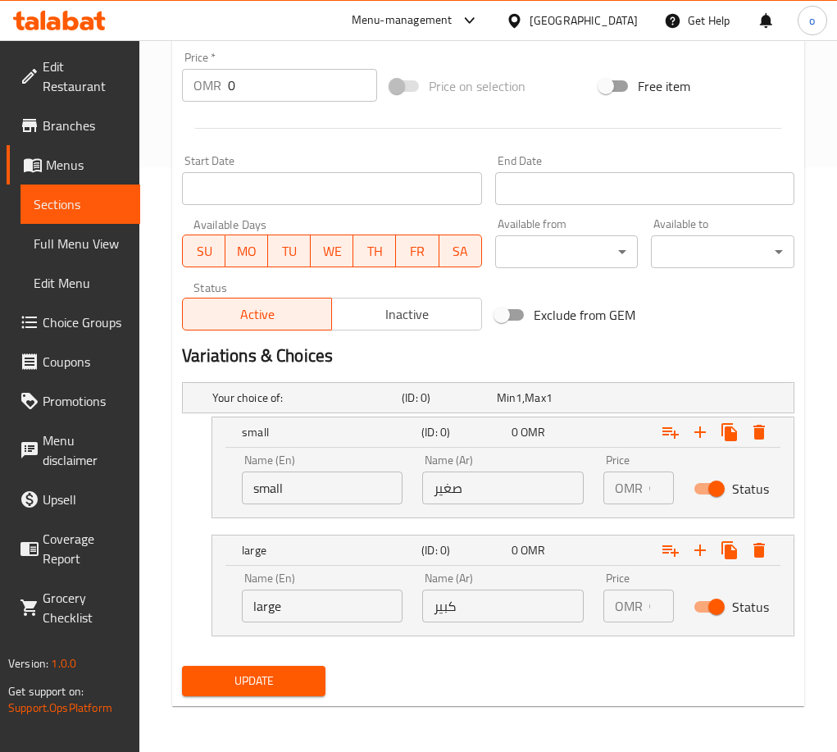
click at [302, 701] on div "Update" at bounding box center [253, 680] width 157 height 43
click at [236, 669] on button "Update" at bounding box center [253, 681] width 143 height 30
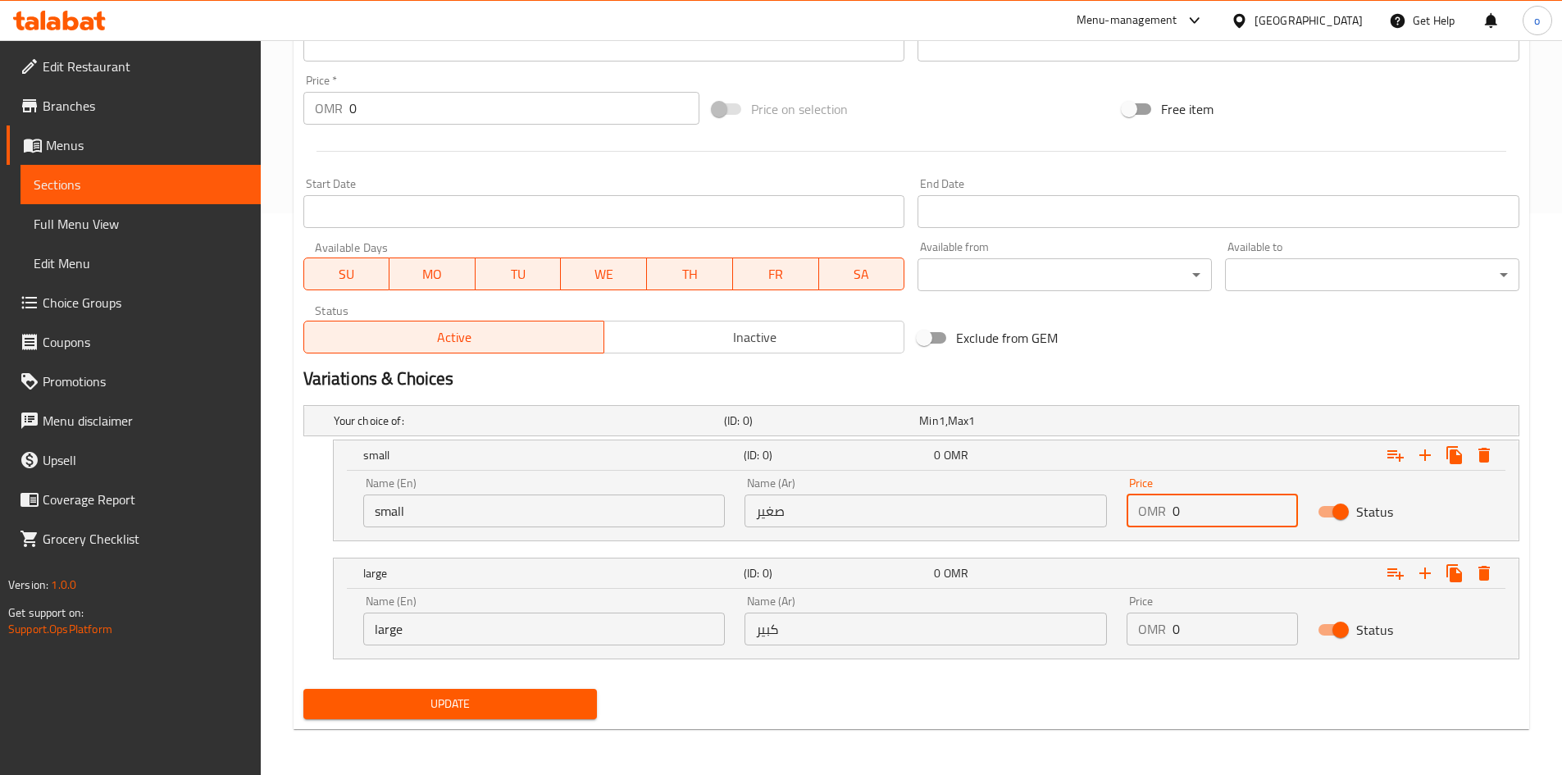
drag, startPoint x: 1241, startPoint y: 511, endPoint x: 1150, endPoint y: 518, distance: 91.3
click at [836, 519] on div "OMR 0 Price" at bounding box center [1211, 510] width 171 height 33
paste input "3.50"
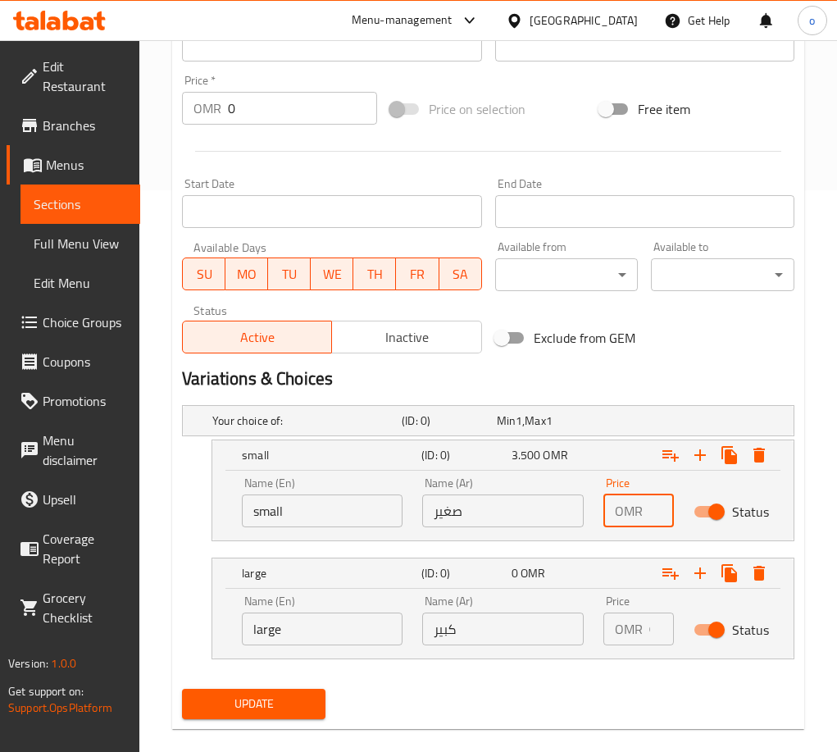
type input "3.500"
click at [641, 629] on p "OMR" at bounding box center [629, 629] width 28 height 20
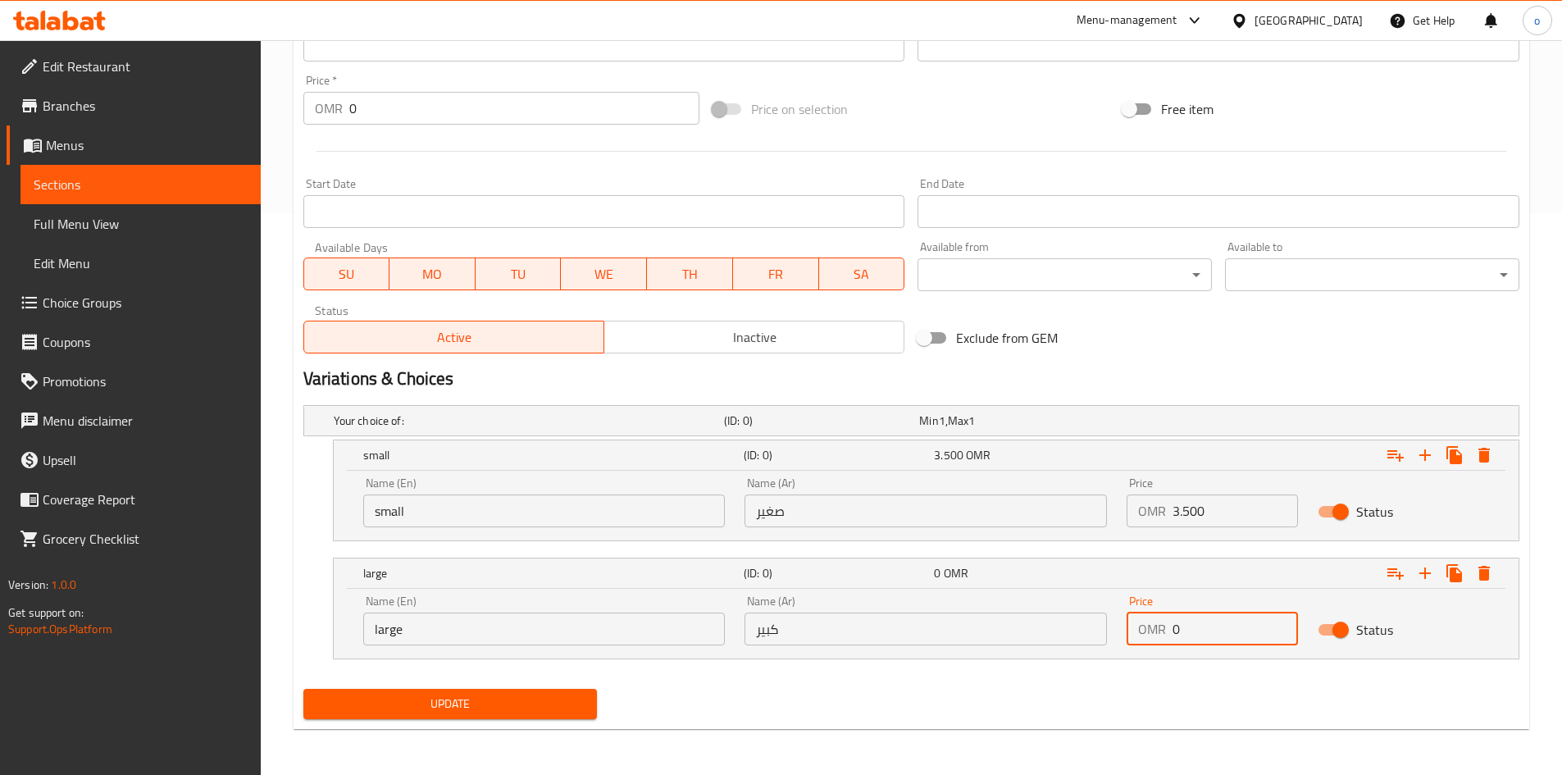
drag, startPoint x: 1129, startPoint y: 636, endPoint x: 1006, endPoint y: 616, distance: 124.5
click at [836, 634] on div "Name (En) large Name (En) Name (Ar) كبير Name (Ar) Price OMR 0 Price Status" at bounding box center [925, 620] width 1145 height 70
paste input "16.70"
type input "16.700"
click at [434, 718] on div "Update" at bounding box center [450, 703] width 307 height 43
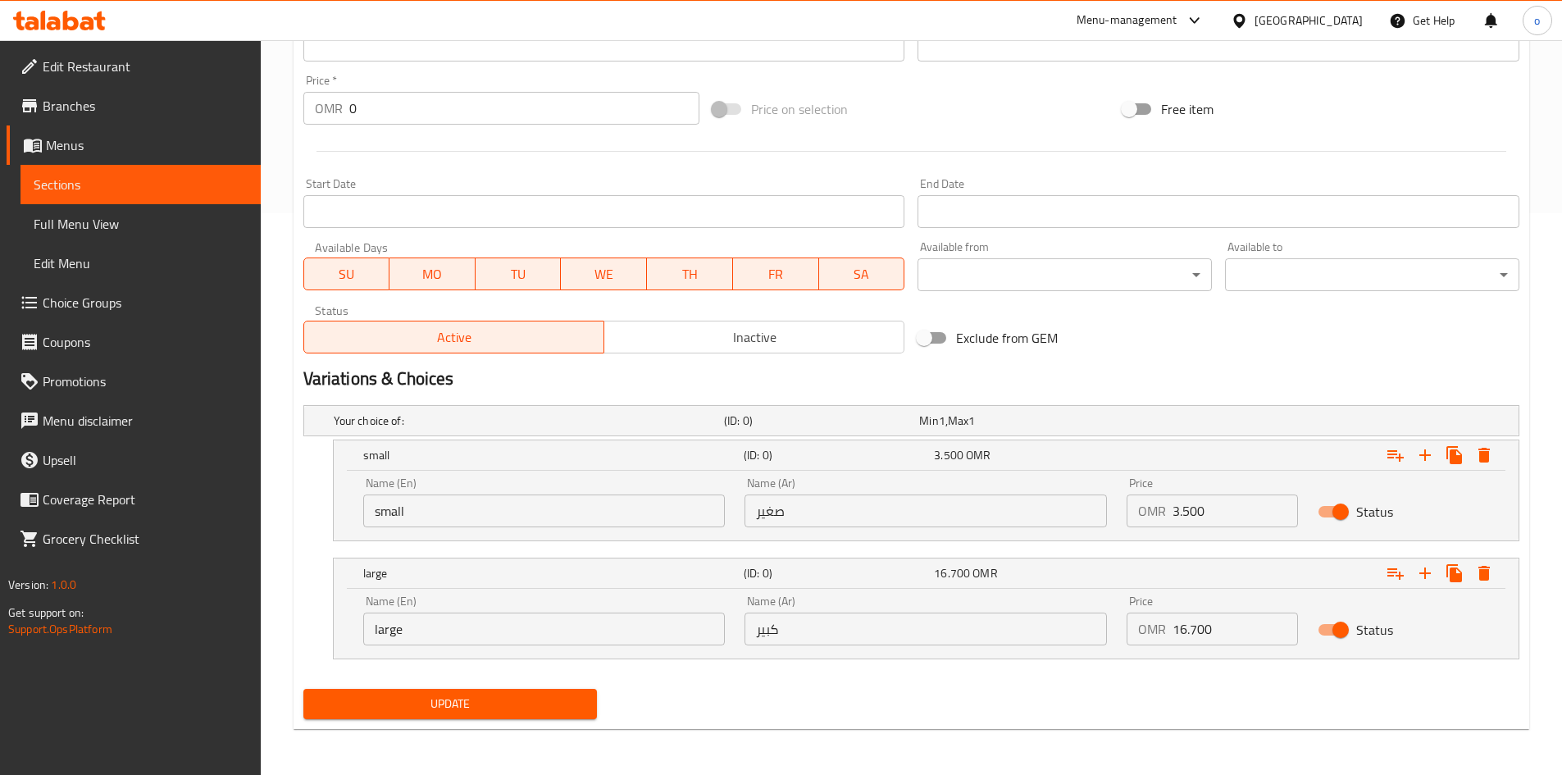
click at [476, 720] on div "Update" at bounding box center [450, 703] width 307 height 43
click at [431, 724] on div "Update" at bounding box center [450, 703] width 307 height 43
click at [435, 716] on button "Update" at bounding box center [450, 704] width 294 height 30
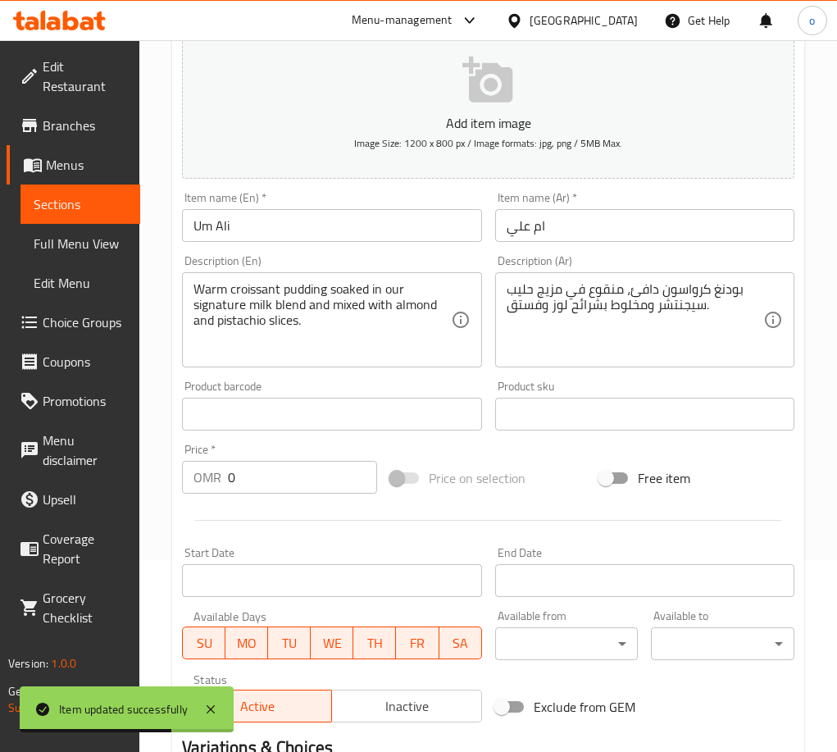
scroll to position [152, 0]
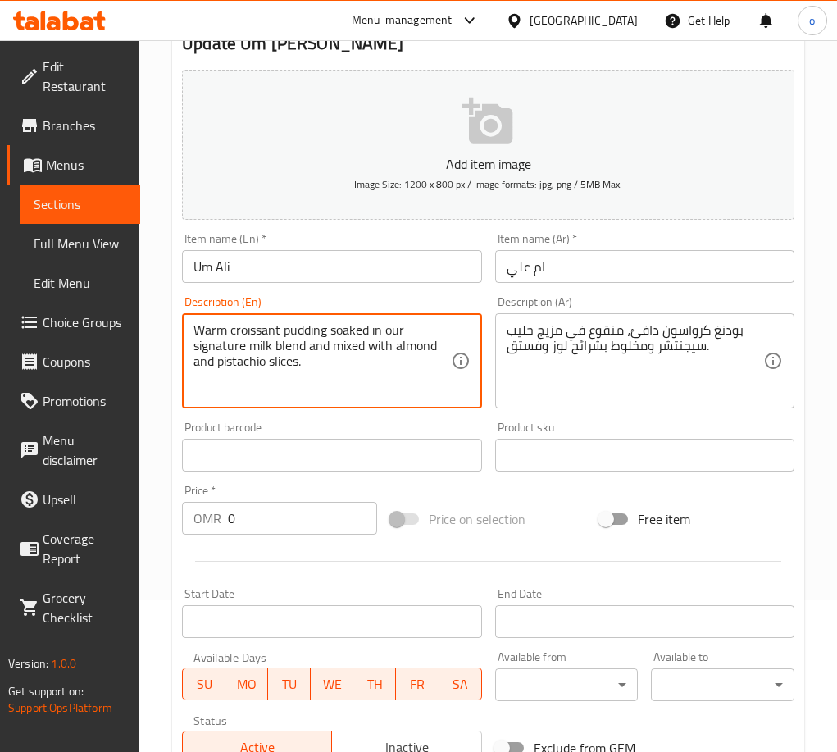
paste textarea "Prepared with our homemade butter croissant, mixed with blend of milk, almond &…"
drag, startPoint x: 223, startPoint y: 347, endPoint x: 125, endPoint y: 306, distance: 106.6
click at [291, 353] on textarea "Prepared with our homemade butter croissant, mixed with blend of milk, almond &…" at bounding box center [321, 361] width 257 height 78
drag, startPoint x: 411, startPoint y: 370, endPoint x: 177, endPoint y: 325, distance: 238.7
click at [177, 325] on div "Description (En) Prepared with our homemade butter croissant, mixed with blend …" at bounding box center [331, 351] width 312 height 125
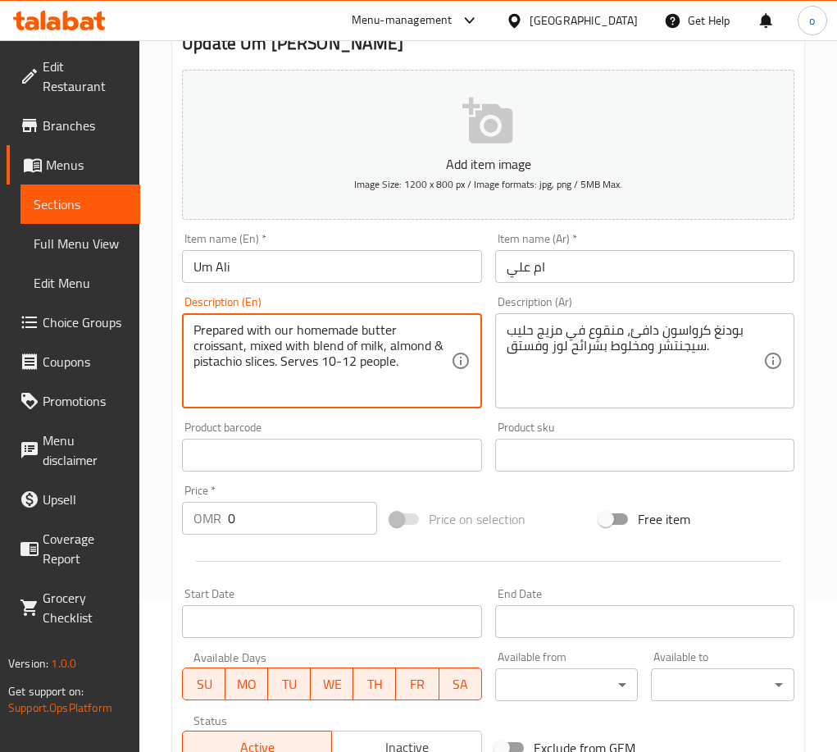
type textarea "Prepared with our homemade butter croissant, mixed with blend of milk, almond &…"
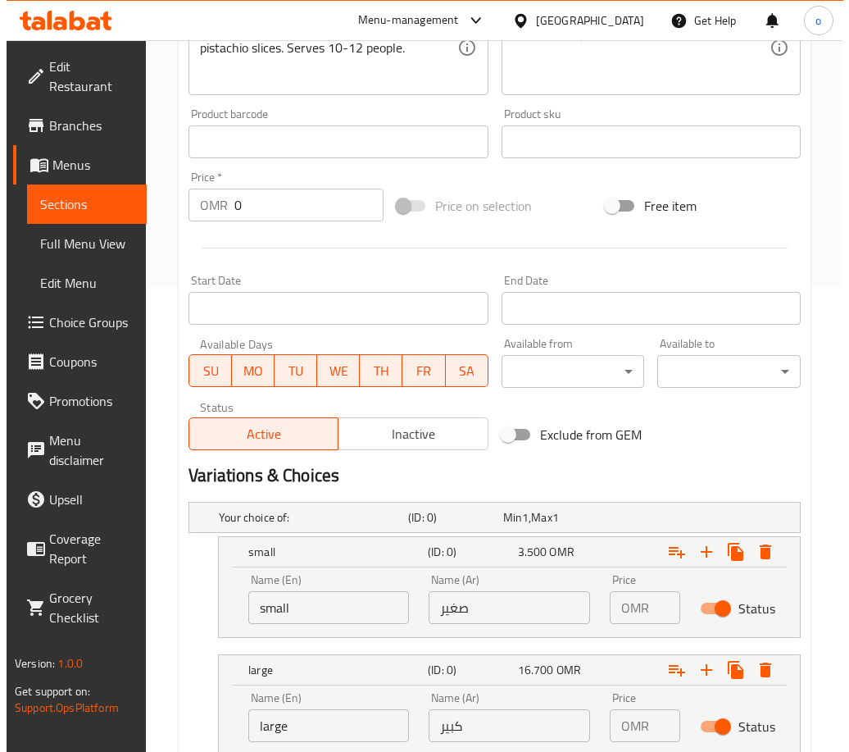
scroll to position [584, 0]
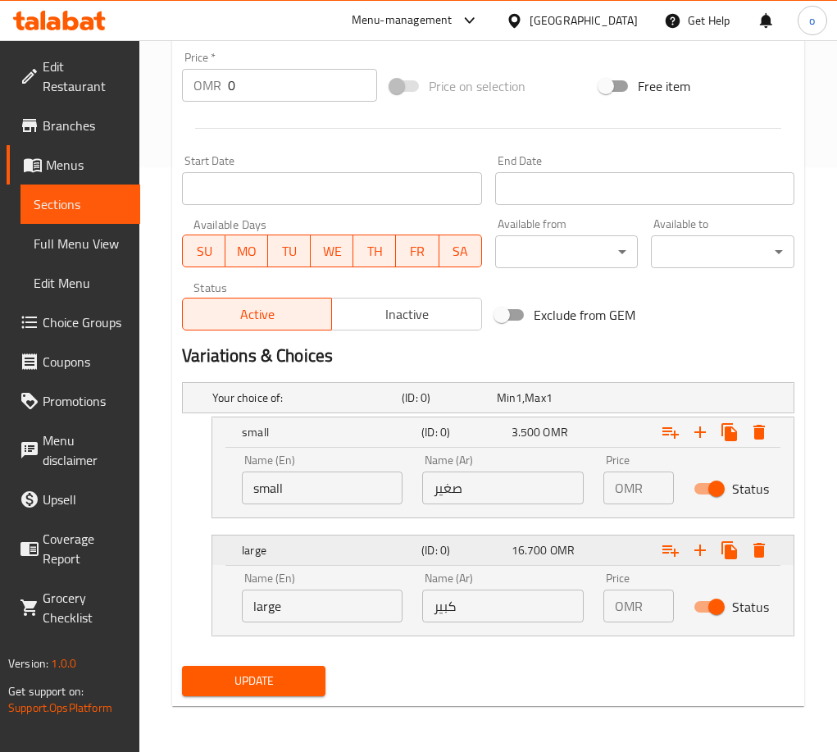
click at [771, 557] on button "Expand" at bounding box center [759, 550] width 30 height 30
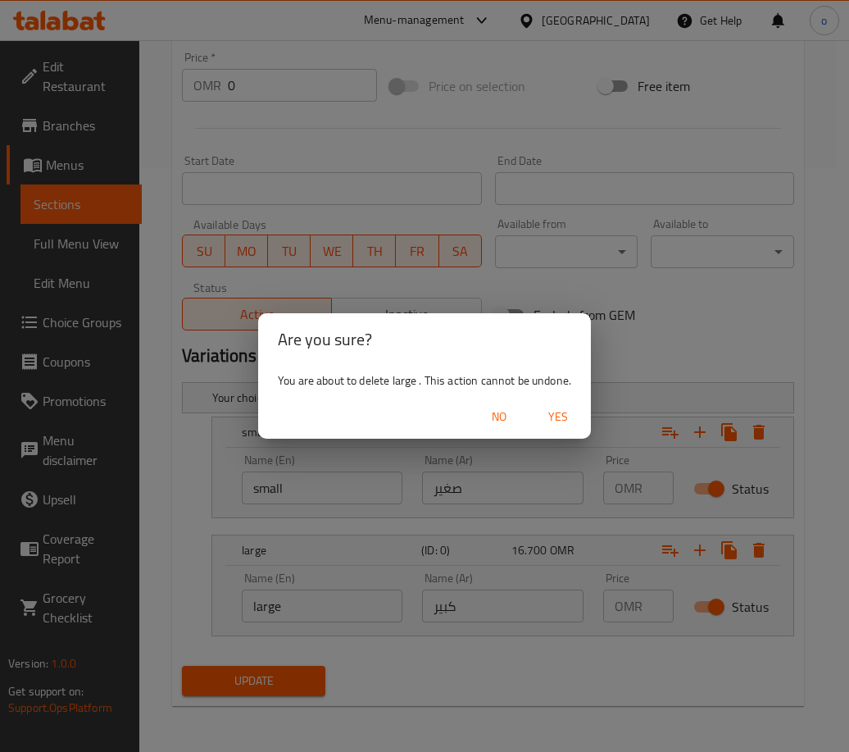
click at [552, 422] on span "Yes" at bounding box center [558, 417] width 39 height 20
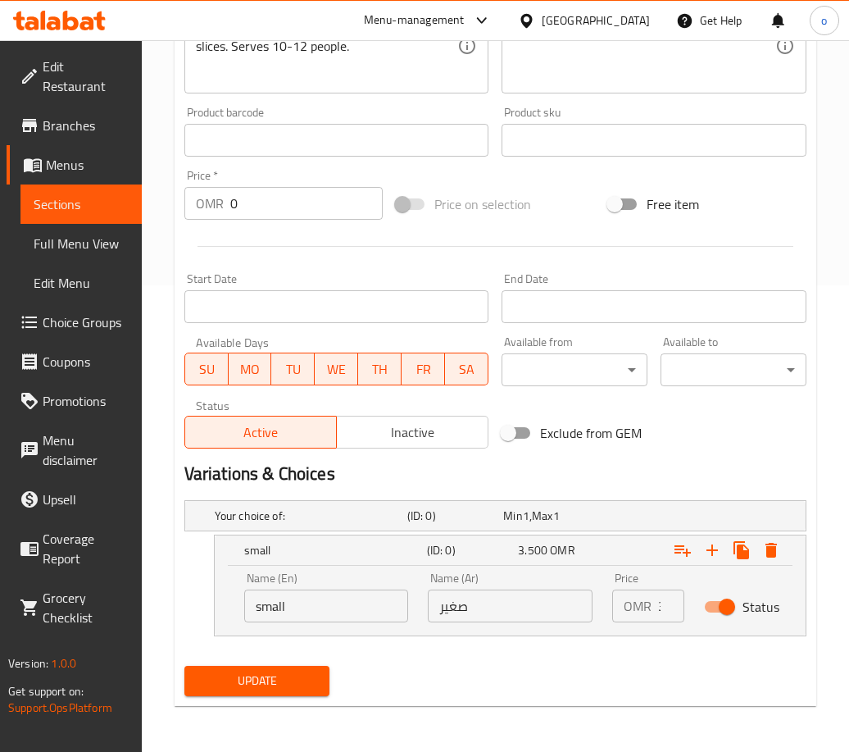
scroll to position [466, 0]
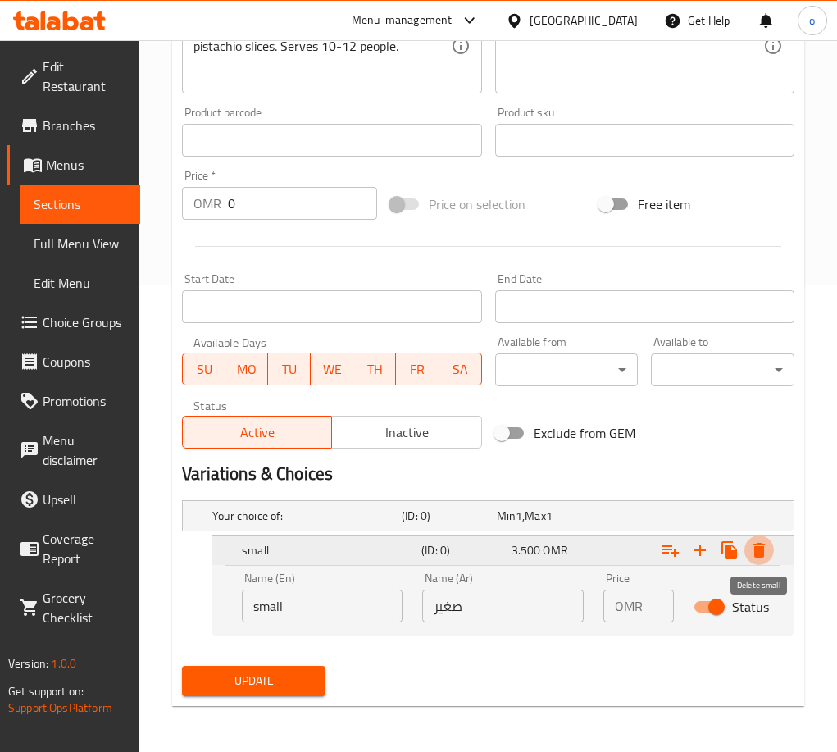
click at [757, 550] on icon "Expand" at bounding box center [758, 550] width 11 height 15
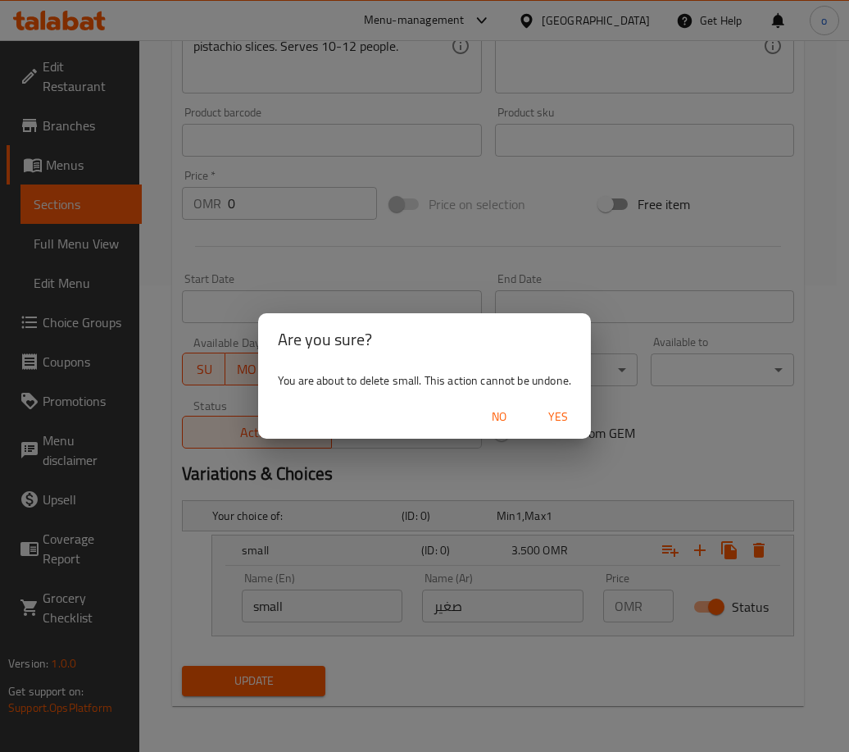
click at [573, 416] on span "Yes" at bounding box center [558, 417] width 39 height 20
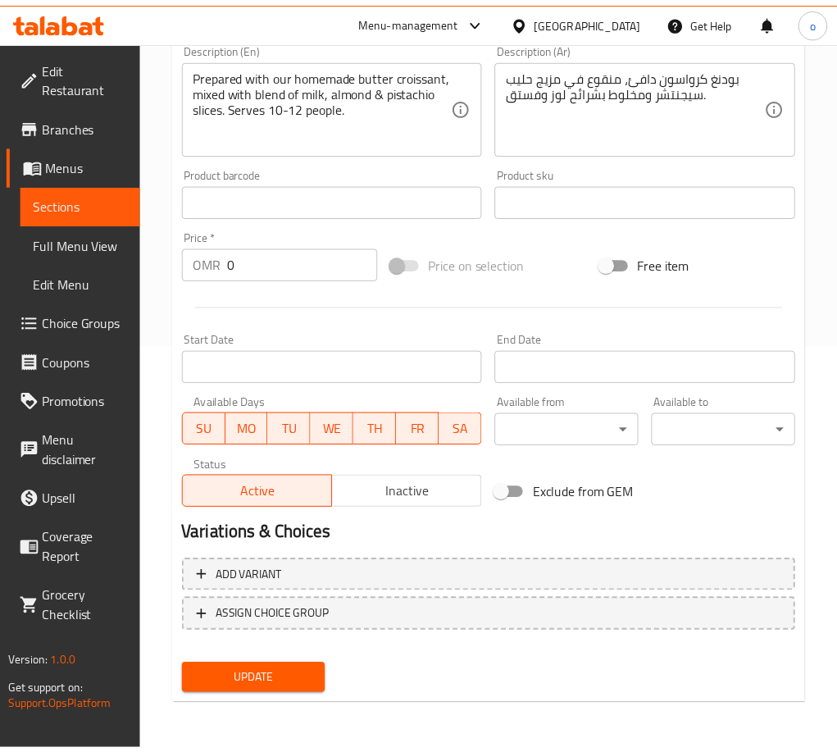
scroll to position [407, 0]
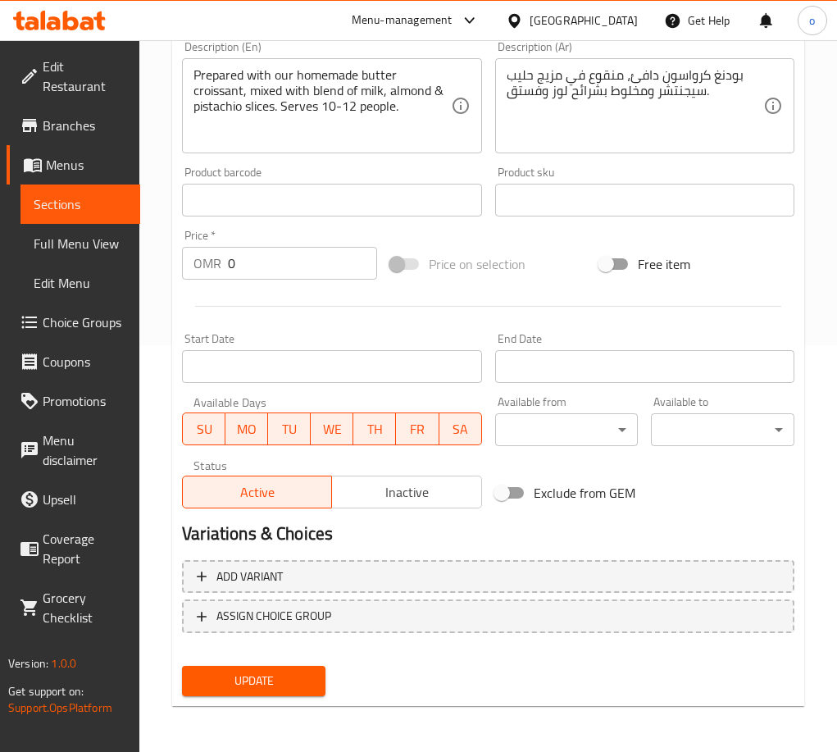
click at [264, 671] on span "Update" at bounding box center [253, 681] width 117 height 20
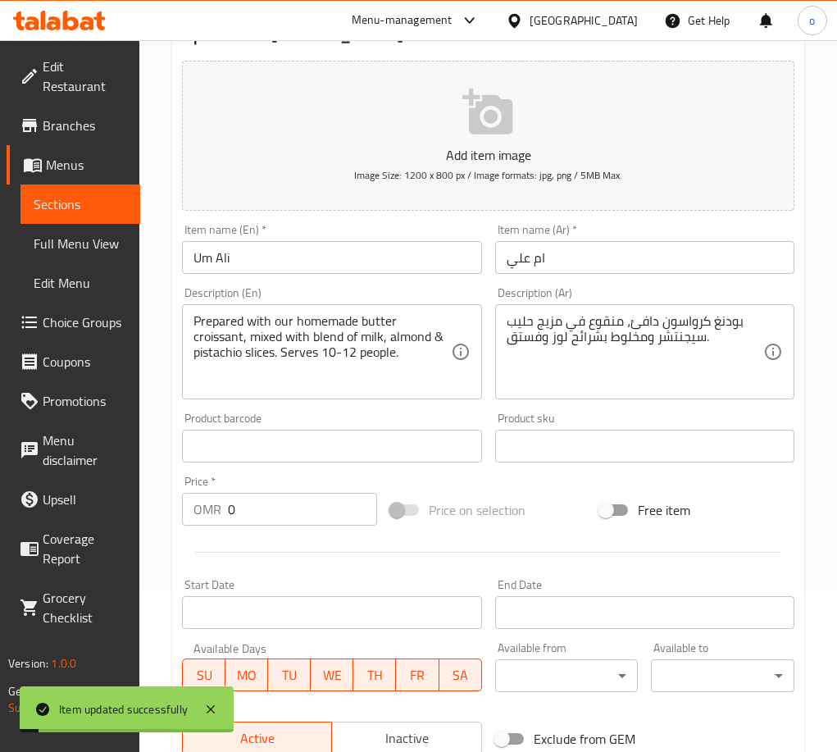
scroll to position [0, 0]
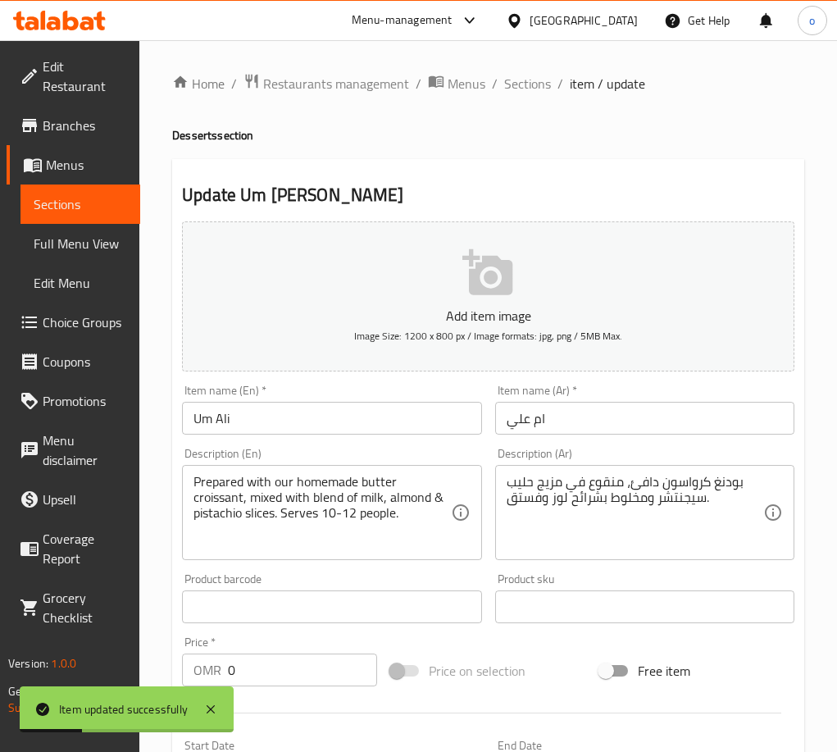
click at [295, 410] on input "Um Ali" at bounding box center [331, 418] width 299 height 33
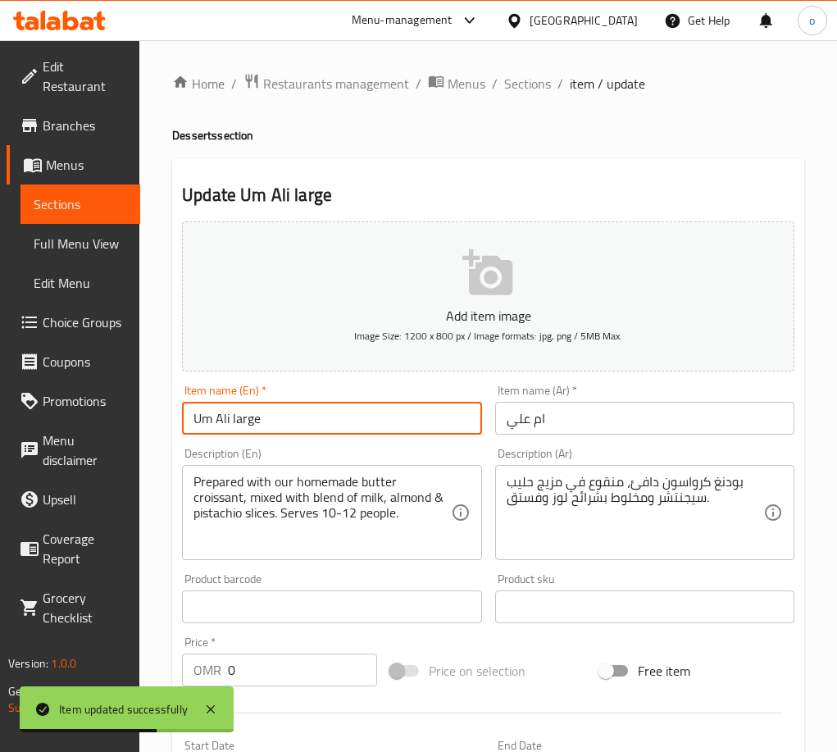
type input "Um Ali large"
click at [629, 421] on input "ام علي" at bounding box center [644, 418] width 299 height 33
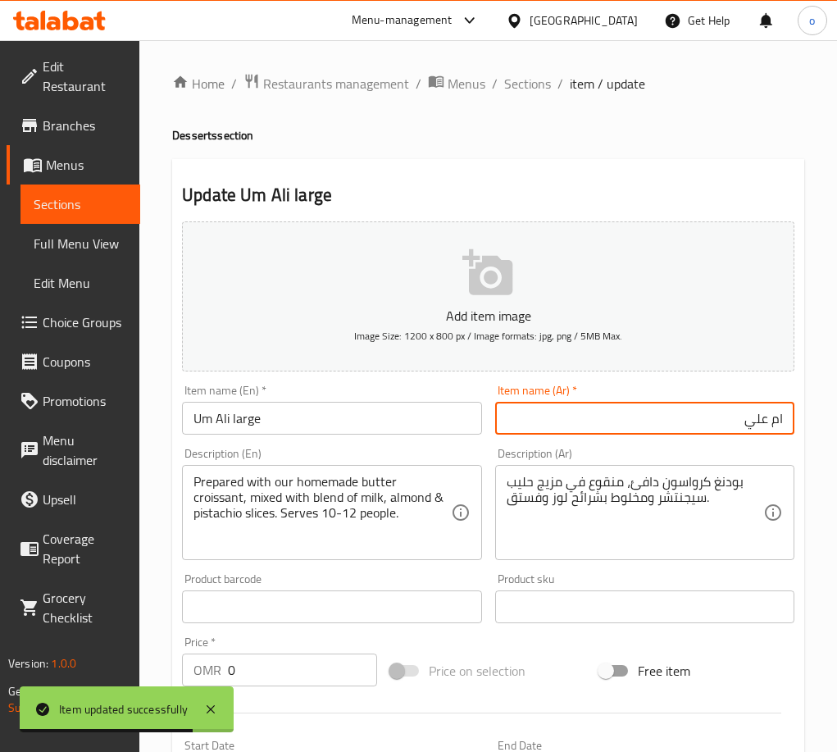
click at [670, 420] on input "ام علي" at bounding box center [644, 418] width 299 height 33
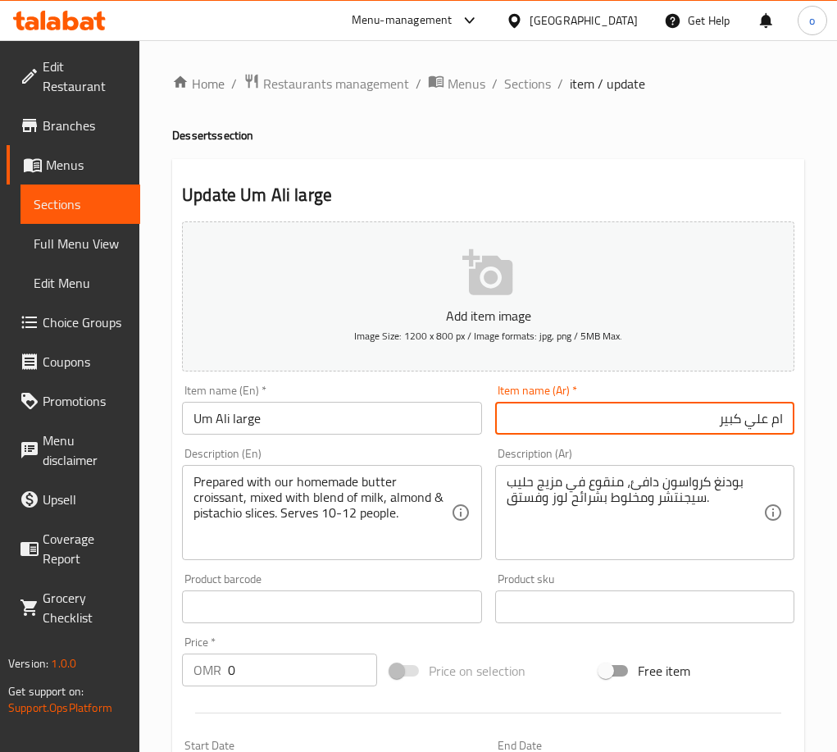
type input "ام علي كبير"
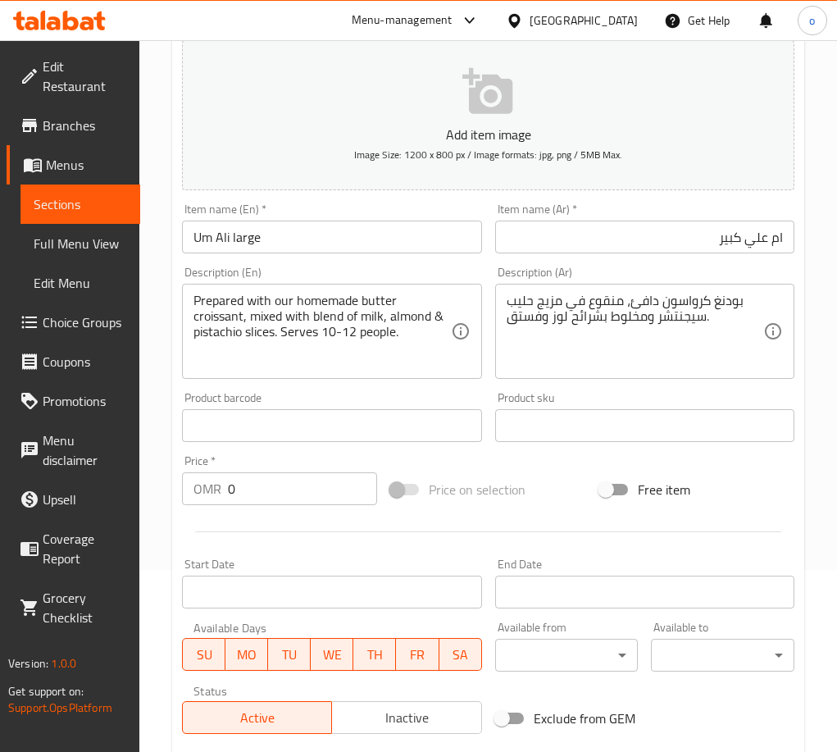
scroll to position [246, 0]
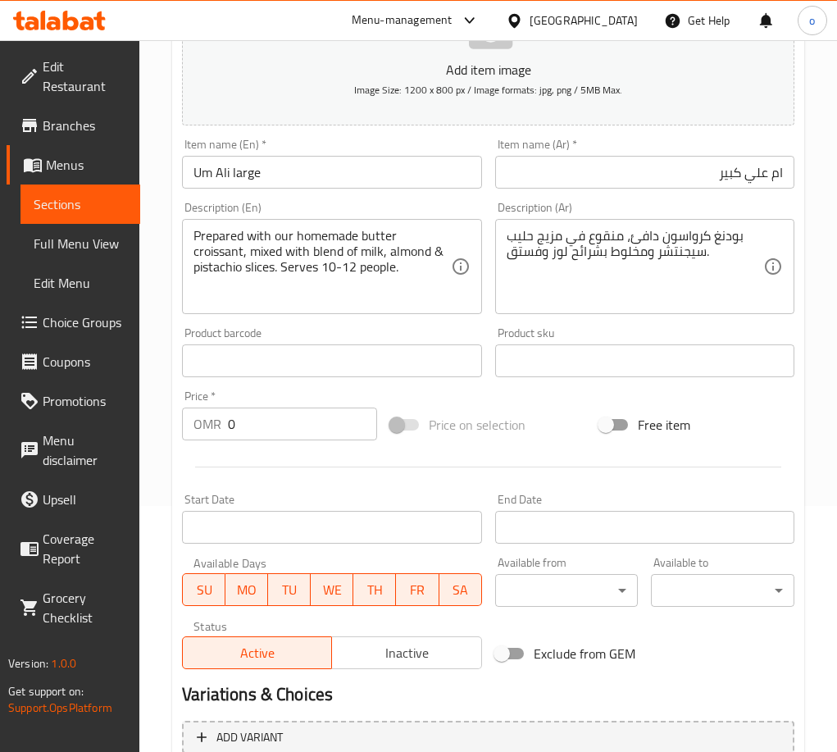
click at [239, 399] on div "Price   * OMR 0 Price *" at bounding box center [279, 415] width 195 height 50
paste input "16.70"
drag, startPoint x: 252, startPoint y: 423, endPoint x: 302, endPoint y: 579, distance: 163.6
click at [200, 436] on div "OMR 16.700 Price *" at bounding box center [279, 423] width 195 height 33
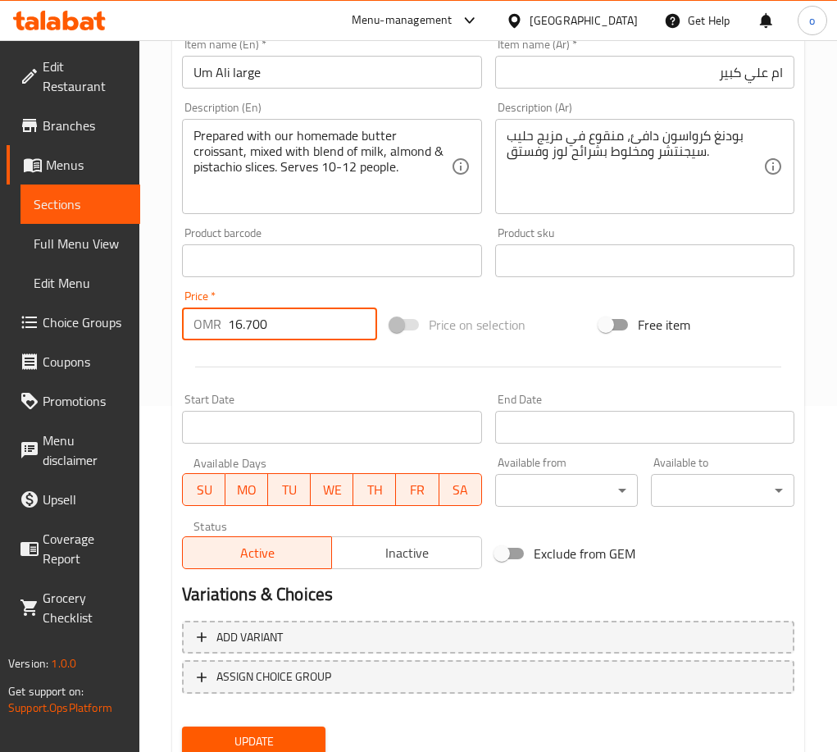
scroll to position [407, 0]
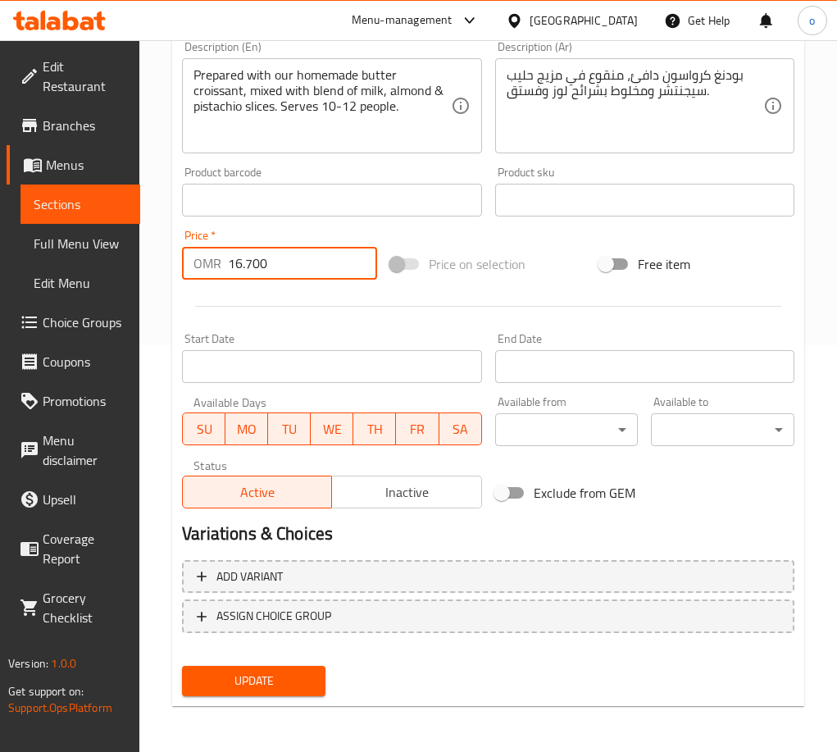
type input "16.700"
click at [257, 683] on span "Update" at bounding box center [253, 681] width 117 height 20
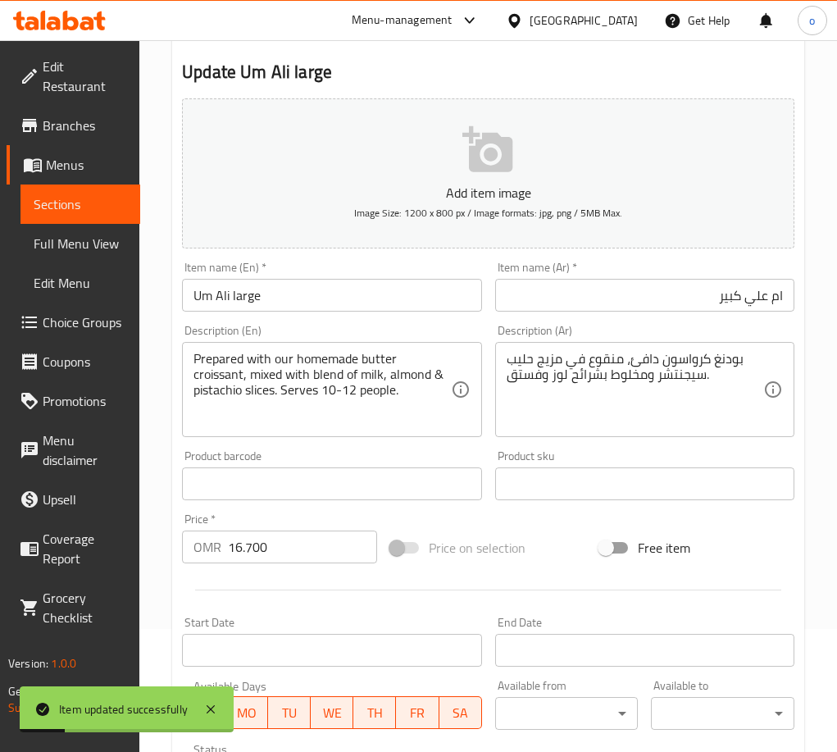
scroll to position [0, 0]
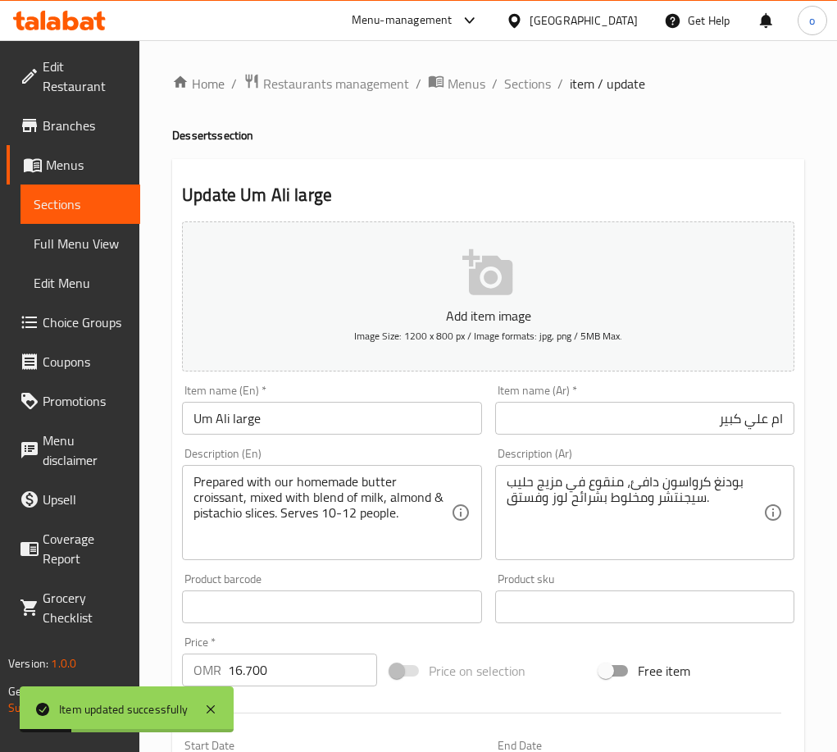
drag, startPoint x: 584, startPoint y: 128, endPoint x: 575, endPoint y: 116, distance: 15.1
click at [584, 127] on h4 "Desserts section" at bounding box center [488, 135] width 632 height 16
click at [530, 82] on span "Sections" at bounding box center [527, 84] width 47 height 20
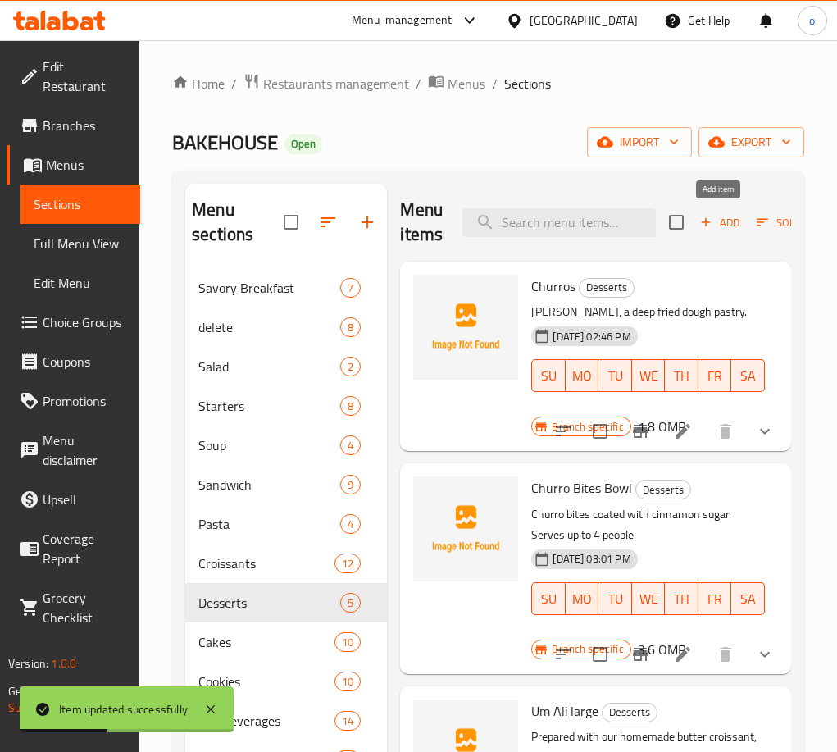
click at [734, 210] on button "Add" at bounding box center [719, 222] width 52 height 25
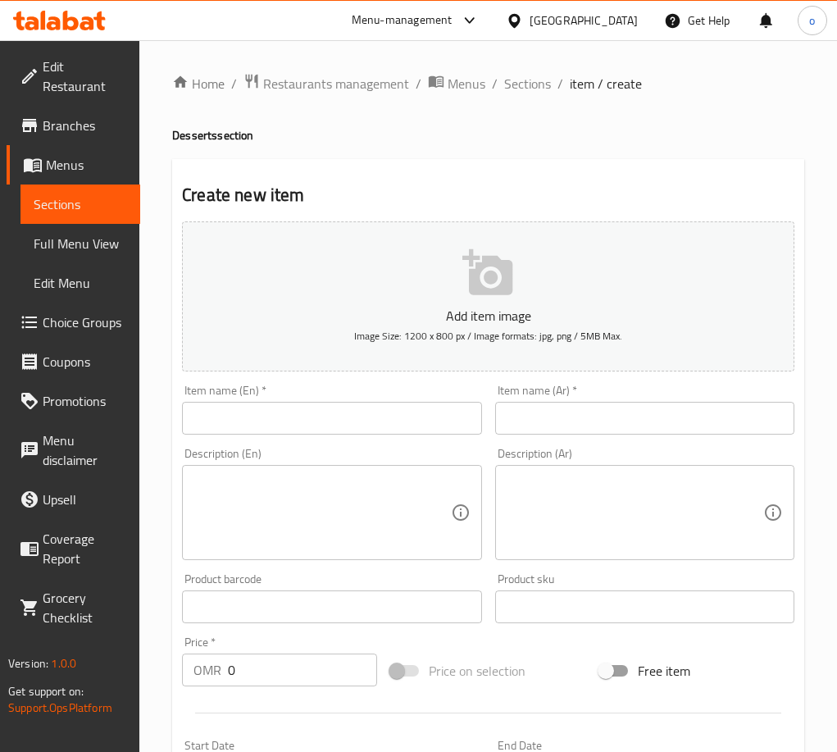
drag, startPoint x: 305, startPoint y: 391, endPoint x: 309, endPoint y: 401, distance: 10.7
click at [305, 391] on div "Item name (En)   * Item name (En) *" at bounding box center [331, 409] width 299 height 50
click at [313, 411] on input "text" at bounding box center [331, 418] width 299 height 33
paste input "Um [PERSON_NAME]"
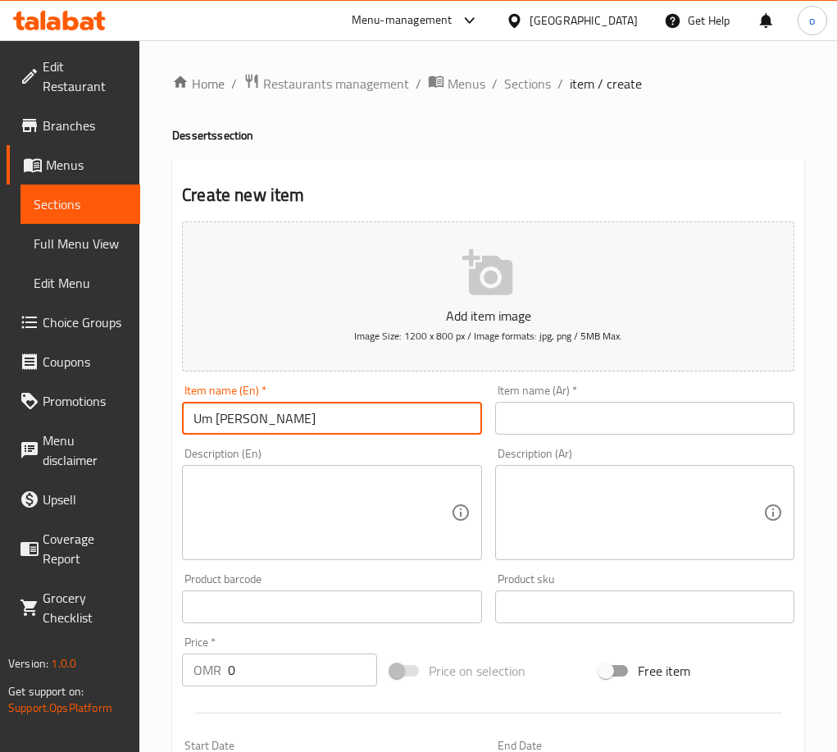
type input "Um [PERSON_NAME]"
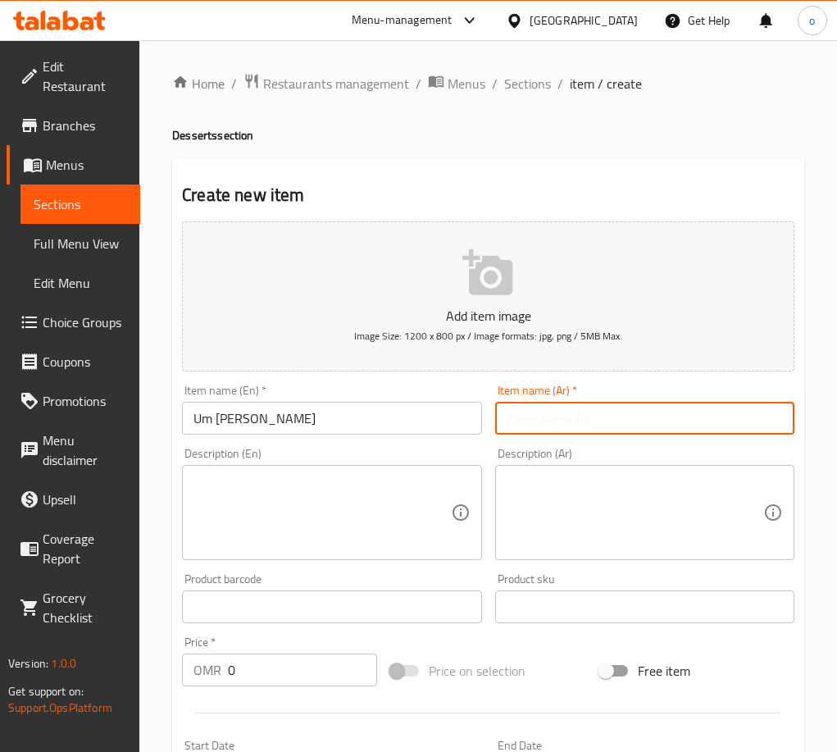
drag, startPoint x: 584, startPoint y: 411, endPoint x: 561, endPoint y: 411, distance: 22.1
click at [584, 411] on input "text" at bounding box center [644, 418] width 299 height 33
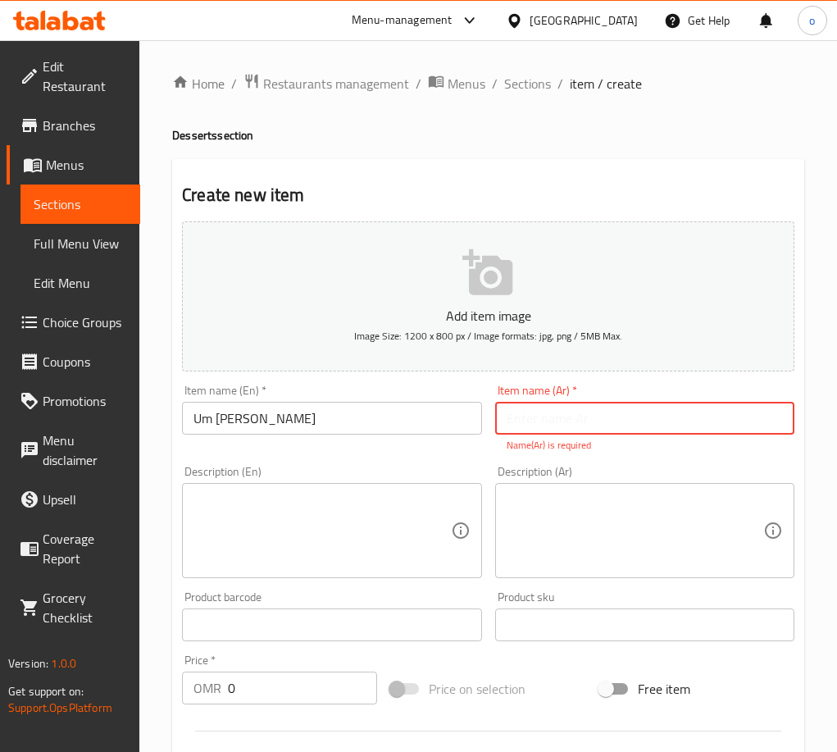
paste input "أم [PERSON_NAME] الصغيرة"
type input "أم [PERSON_NAME] الصغيرة"
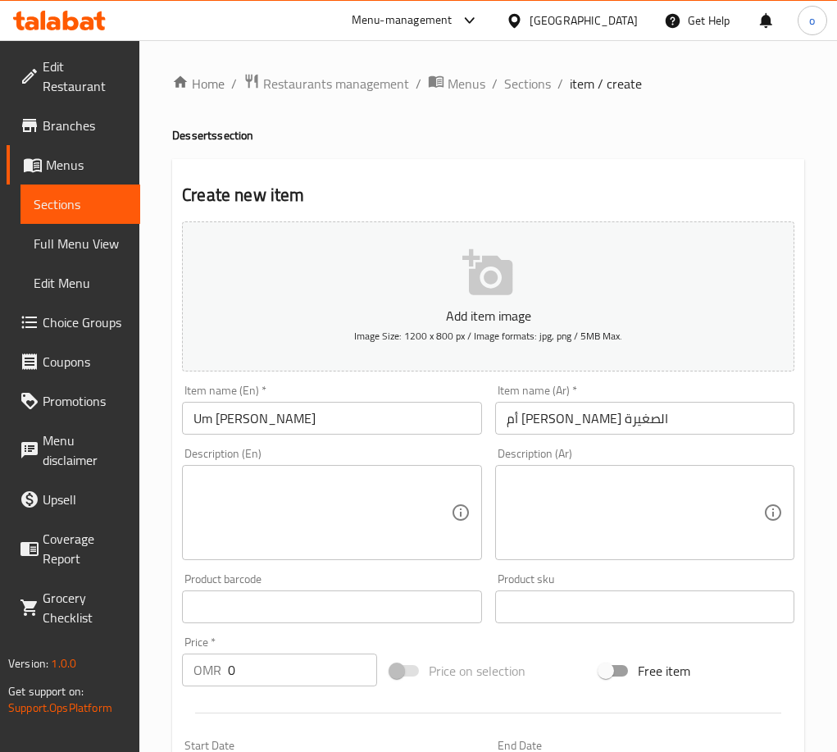
click at [243, 510] on textarea at bounding box center [321, 513] width 257 height 78
paste textarea "Made with our homemade butter croissant, soaked in a blend of milk and mixed wi…"
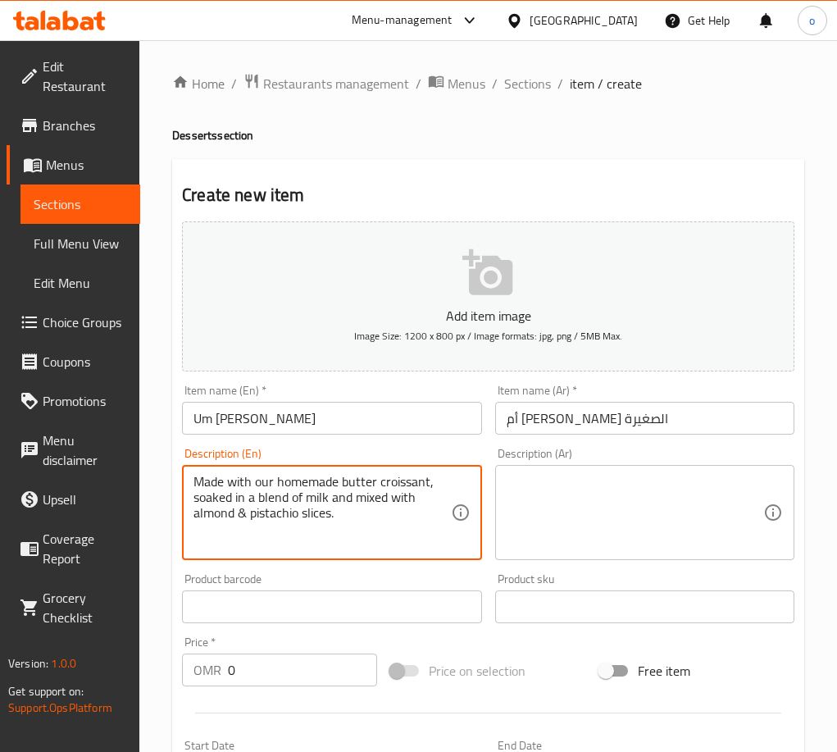
drag, startPoint x: 373, startPoint y: 529, endPoint x: 145, endPoint y: 460, distance: 238.1
click at [145, 460] on div "Home / Restaurants management / Menus / Sections / item / create Desserts secti…" at bounding box center [488, 599] width 698 height 1118
type textarea "Made with our homemade butter croissant, soaked in a blend of milk and mixed wi…"
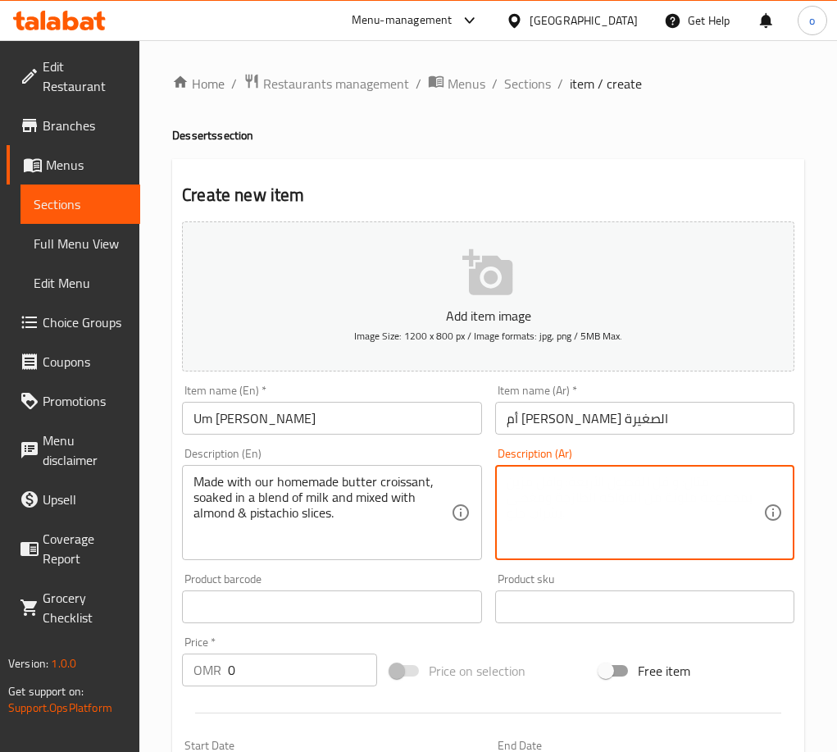
paste textarea "مصنوع من كرواسون الزبدة محلي الصنع، المنقوع في مزيج من الحليب وممزوج بشرائح الل…"
drag, startPoint x: 536, startPoint y: 501, endPoint x: 518, endPoint y: 511, distance: 20.9
type textarea "مصنوع من كرواسون الزبدة محلي الصنع، المنقوع في مزيج من الحليب وممزوج بشرائح الل…"
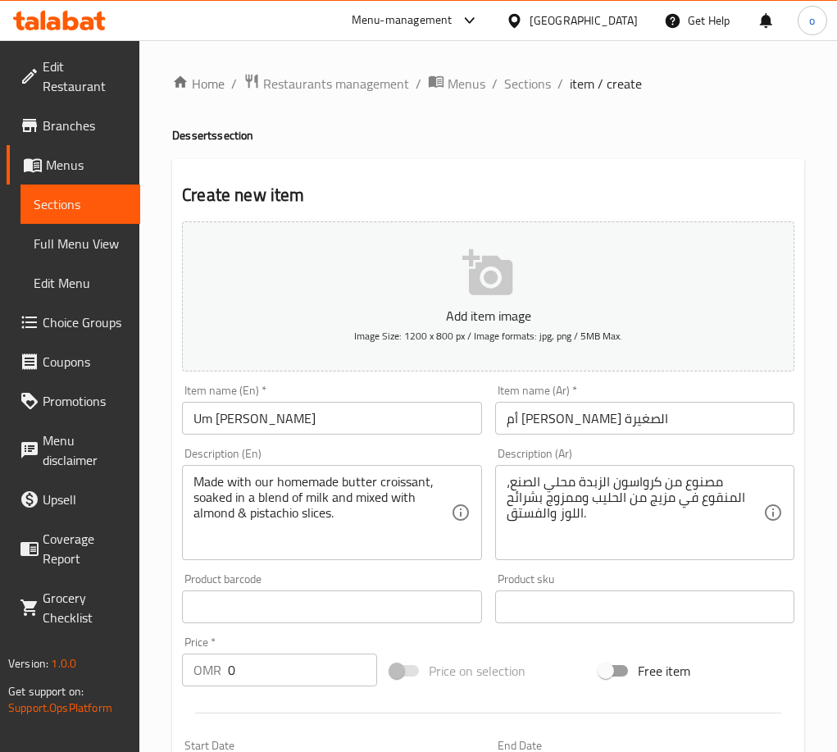
click at [513, 559] on div "مصنوع من كرواسون الزبدة محلي الصنع، المنقوع في مزيج من الحليب وممزوج بشرائح الل…" at bounding box center [644, 512] width 299 height 95
paste input "3.50"
click at [180, 670] on div "Price   * OMR 3.500 Price *" at bounding box center [279, 661] width 208 height 63
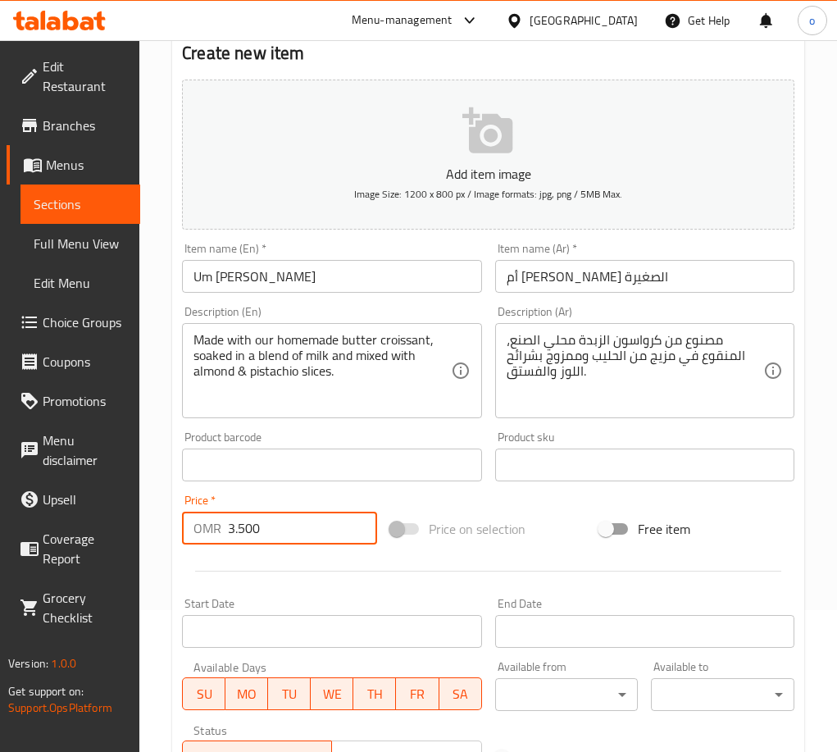
scroll to position [407, 0]
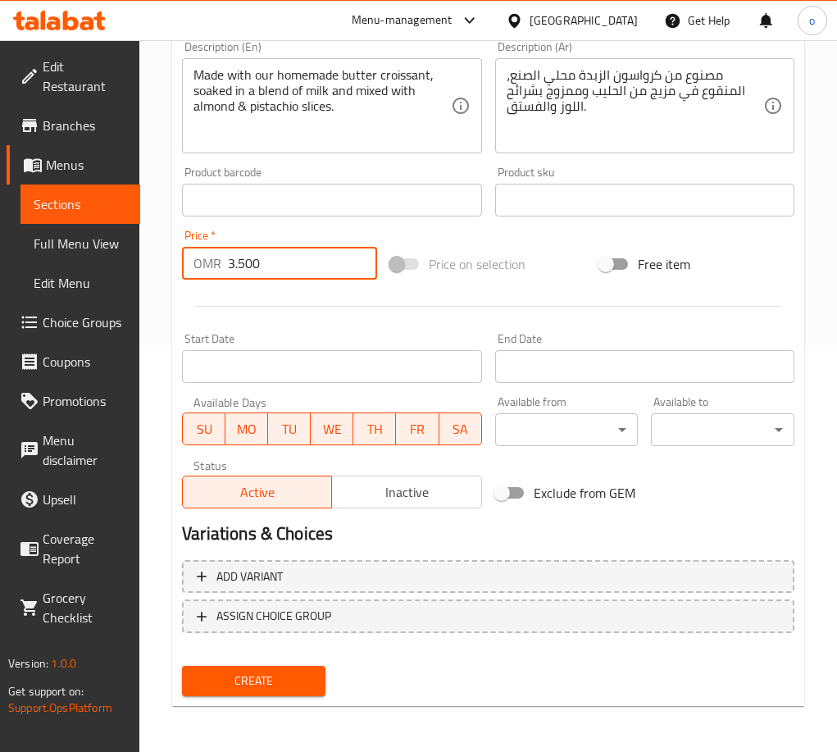
type input "3.500"
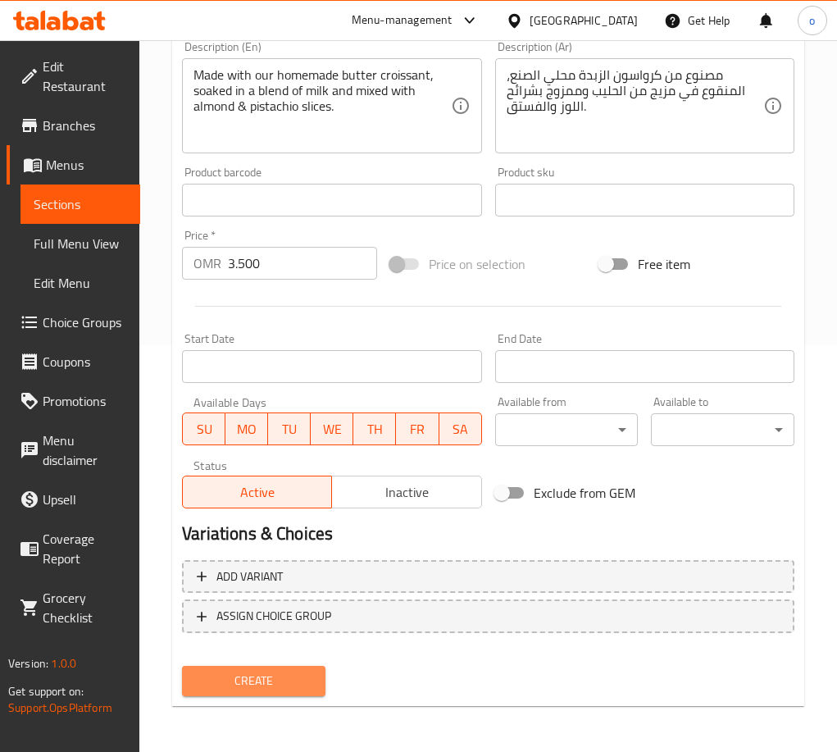
click at [286, 680] on span "Create" at bounding box center [253, 681] width 117 height 20
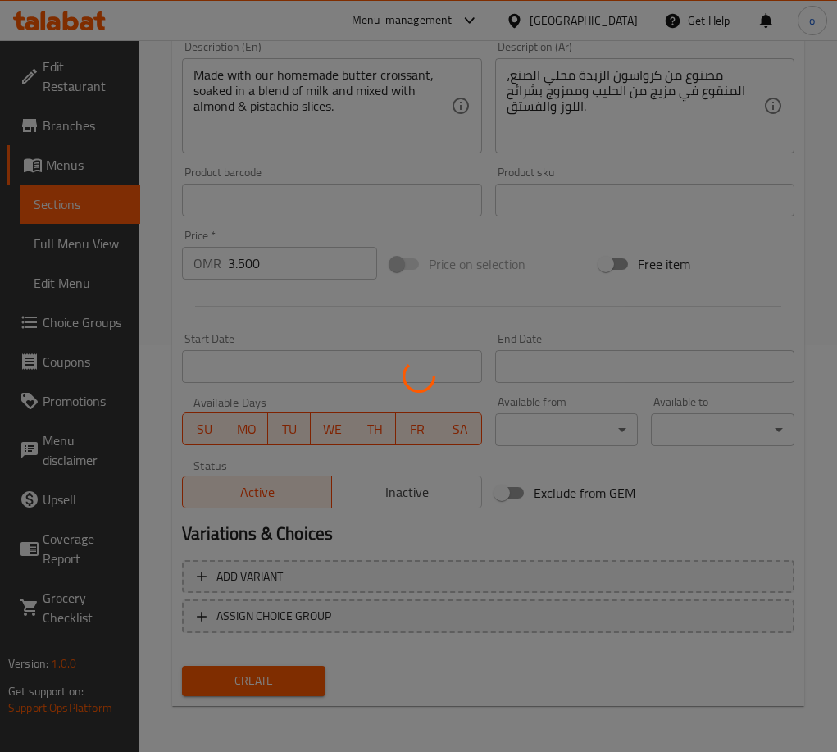
type input "0"
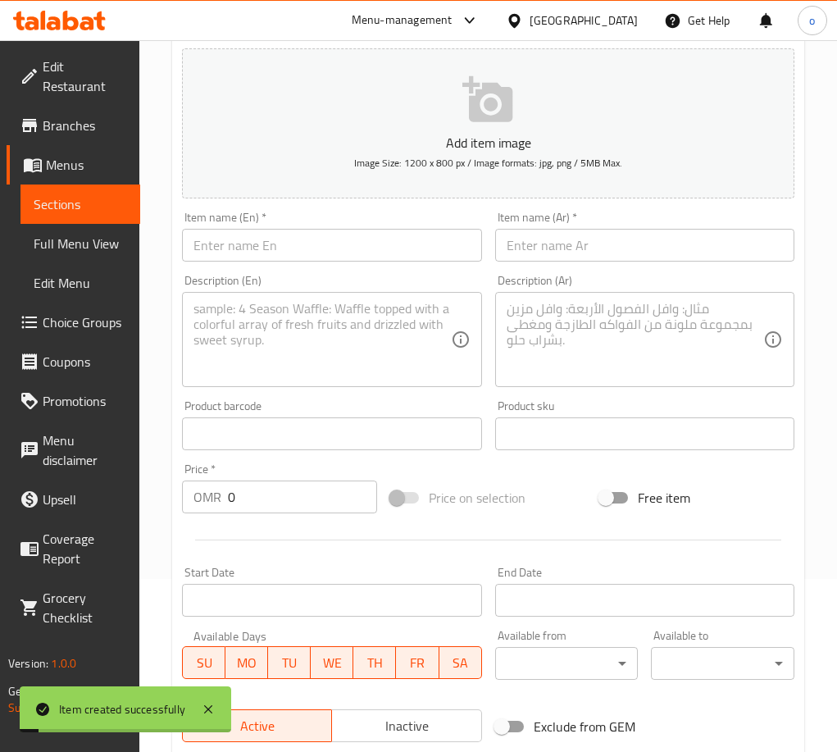
scroll to position [0, 0]
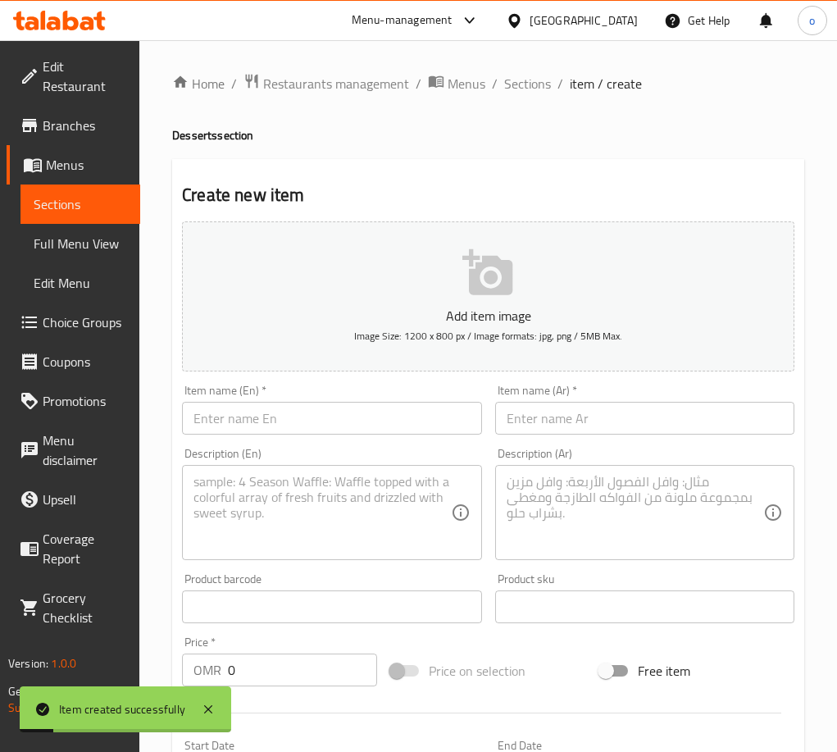
click at [464, 122] on div "Home / Restaurants management / Menus / Sections / item / create Desserts secti…" at bounding box center [488, 599] width 632 height 1052
click at [511, 89] on span "Sections" at bounding box center [527, 84] width 47 height 20
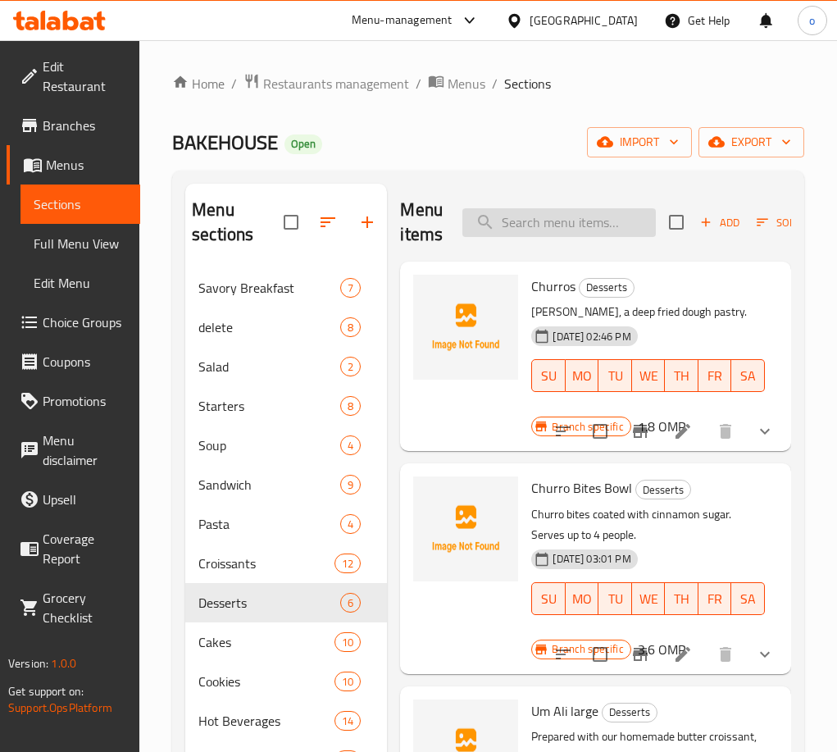
click at [557, 222] on input "search" at bounding box center [558, 222] width 193 height 29
paste input "Mango Pudding"
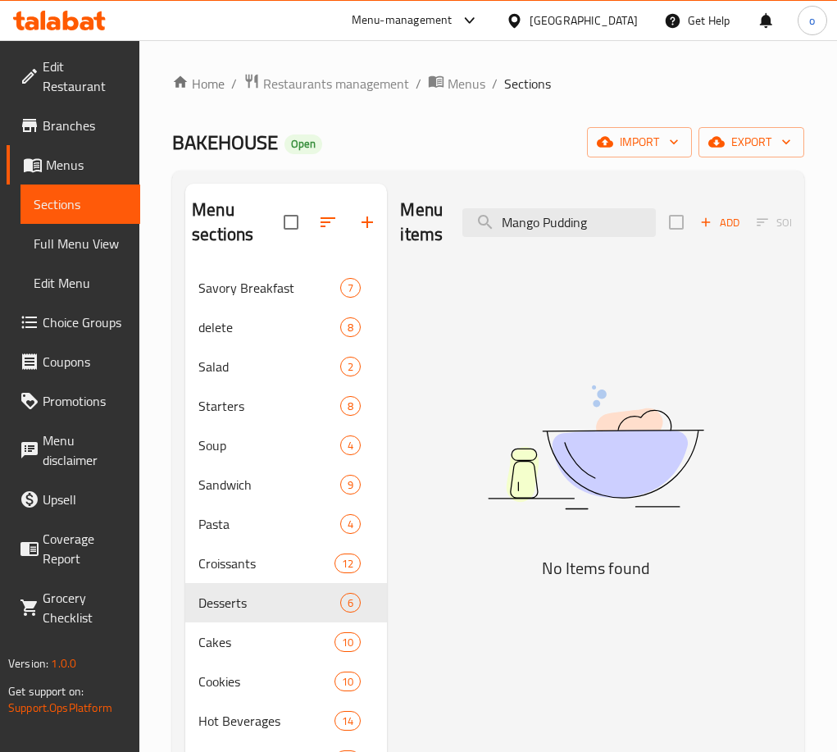
type input "Mango Pudding"
click at [718, 233] on button "Add" at bounding box center [719, 222] width 52 height 25
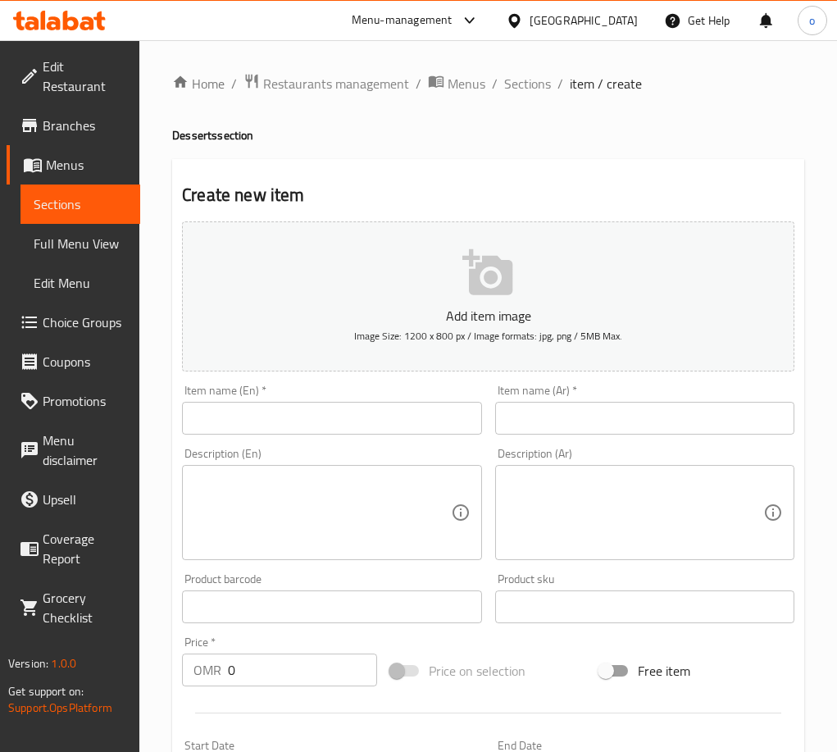
click at [253, 416] on input "text" at bounding box center [331, 418] width 299 height 33
paste input "Mango Pudding"
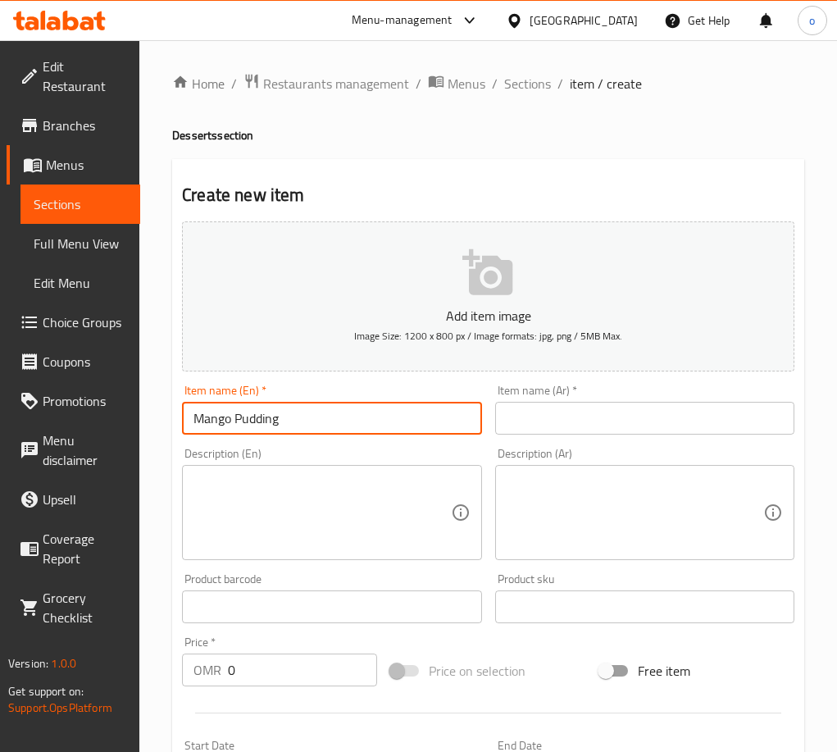
type input "Mango Pudding"
paste textarea "Homemade vanilla custard cream between layers of homemade wafers, fresh cold al…"
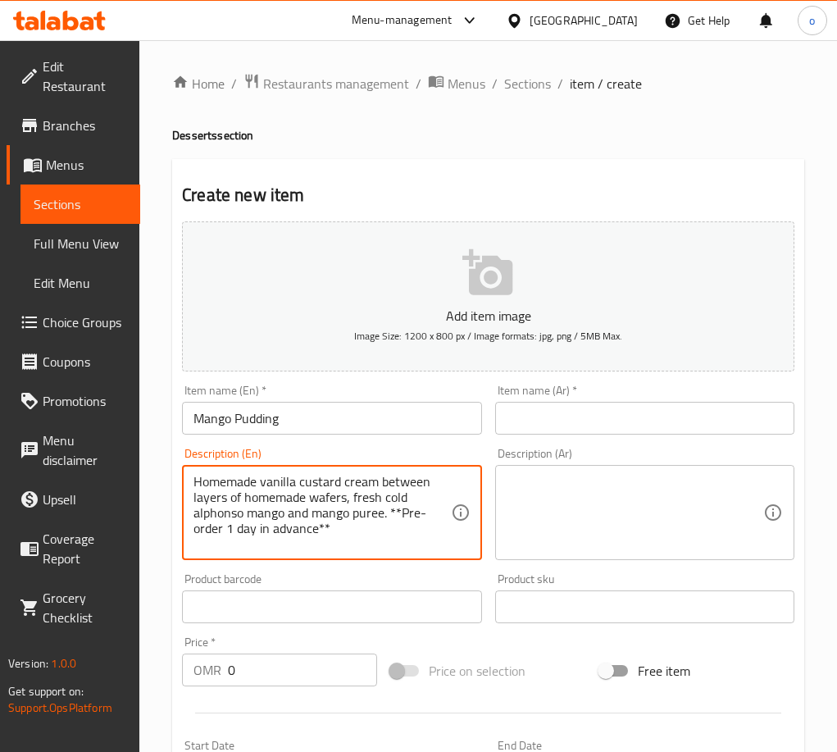
type textarea "Homemade vanilla custard cream between layers of homemade wafers, fresh cold al…"
click at [568, 426] on input "text" at bounding box center [644, 418] width 299 height 33
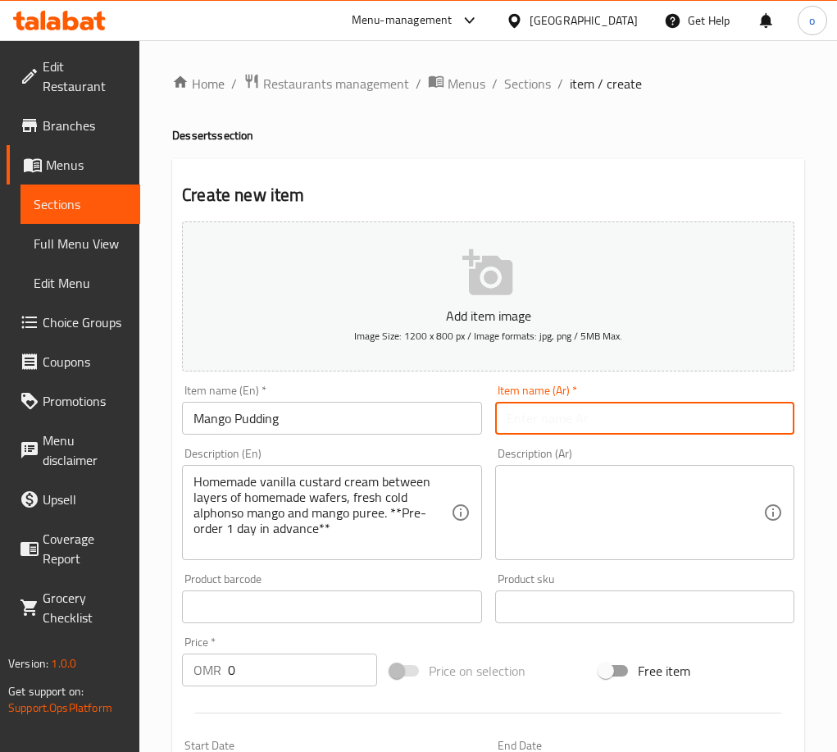
paste input "بودنغ المانجو"
type input "بودنغ المانجو"
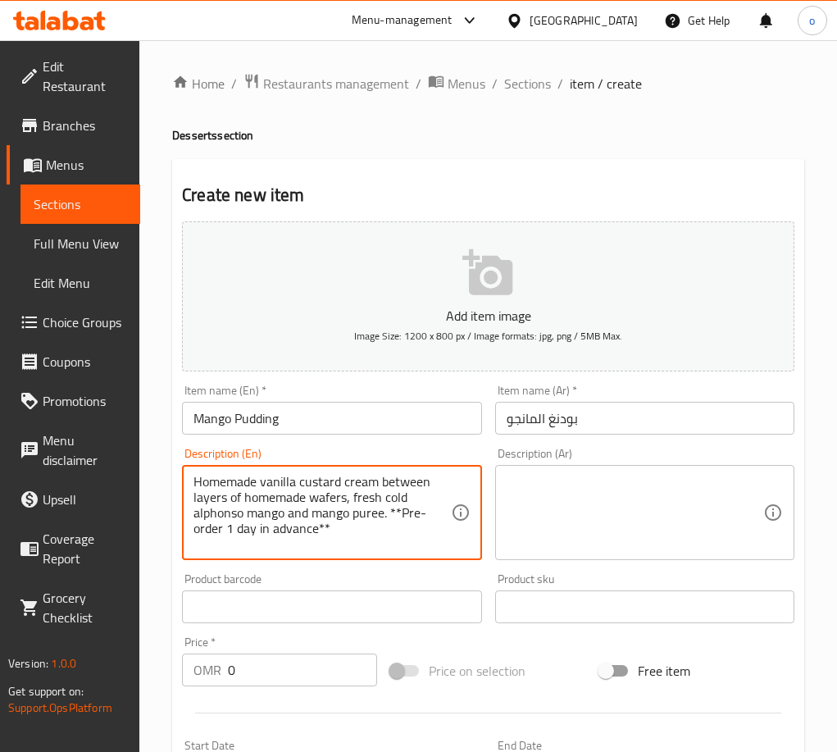
click at [279, 516] on textarea "Homemade vanilla custard cream between layers of homemade wafers, fresh cold al…" at bounding box center [321, 513] width 257 height 78
click at [538, 505] on textarea at bounding box center [635, 513] width 257 height 78
paste textarea "كريمة كاسترد الفانيليا محلية الصنع بين طبقات من رقائق الويفر محلية الصنع، مانجو…"
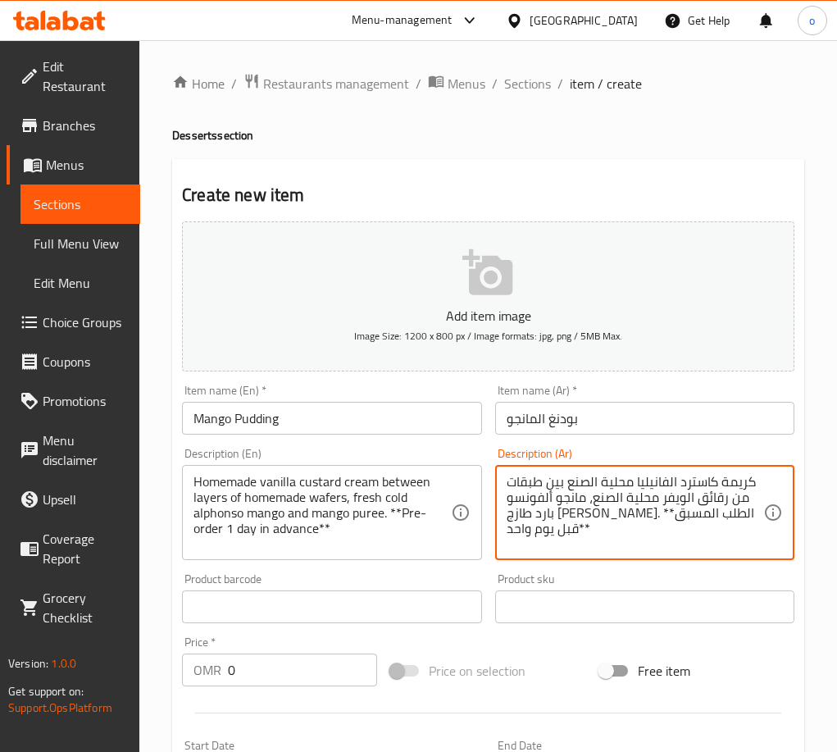
type textarea "كريمة كاسترد الفانيليا محلية الصنع بين طبقات من رقائق الويفر محلية الصنع، مانجو…"
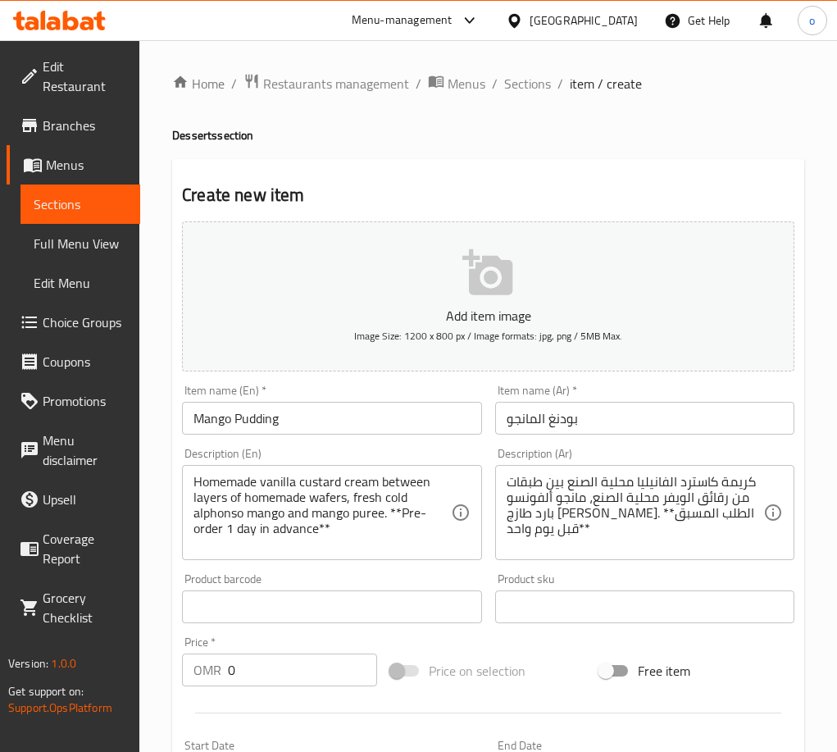
paste input "24.65"
drag, startPoint x: 253, startPoint y: 673, endPoint x: 156, endPoint y: 667, distance: 97.7
click at [156, 667] on div "Home / Restaurants management / Menus / Sections / item / create Desserts secti…" at bounding box center [488, 599] width 698 height 1118
type input "24.650"
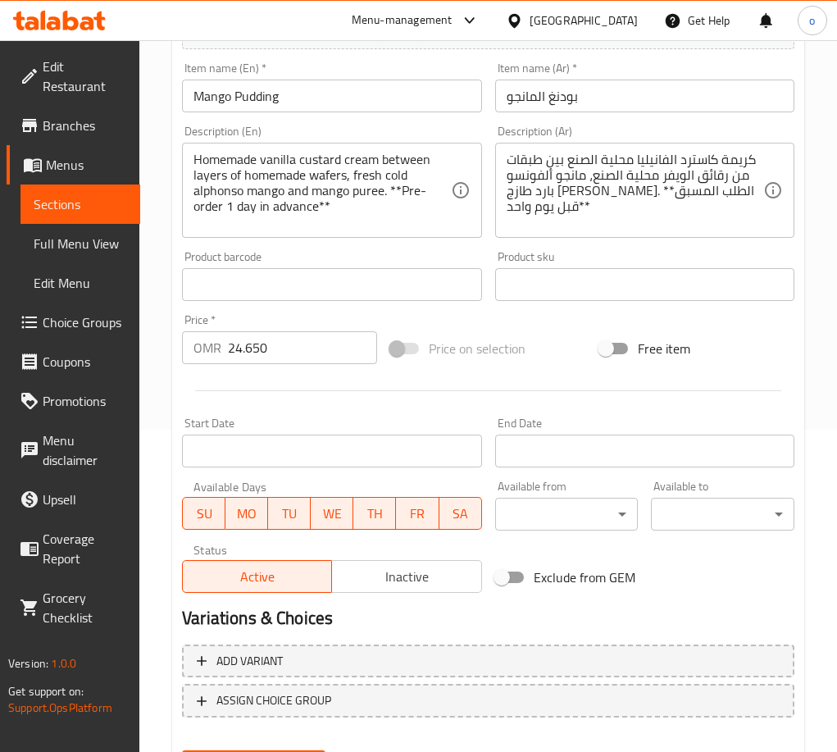
scroll to position [407, 0]
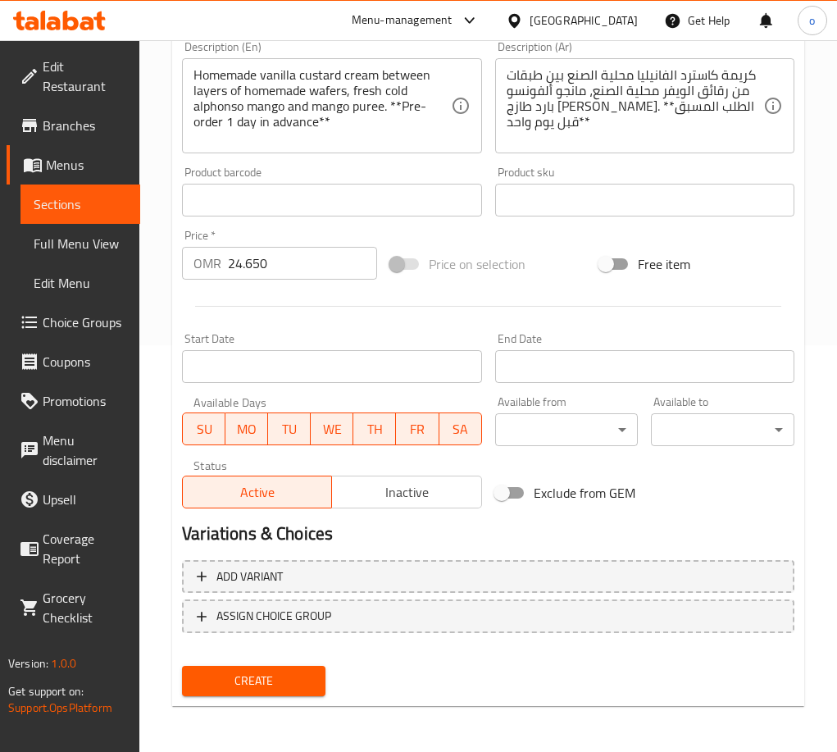
drag, startPoint x: 277, startPoint y: 672, endPoint x: 309, endPoint y: 619, distance: 62.1
click at [277, 672] on span "Create" at bounding box center [253, 681] width 117 height 20
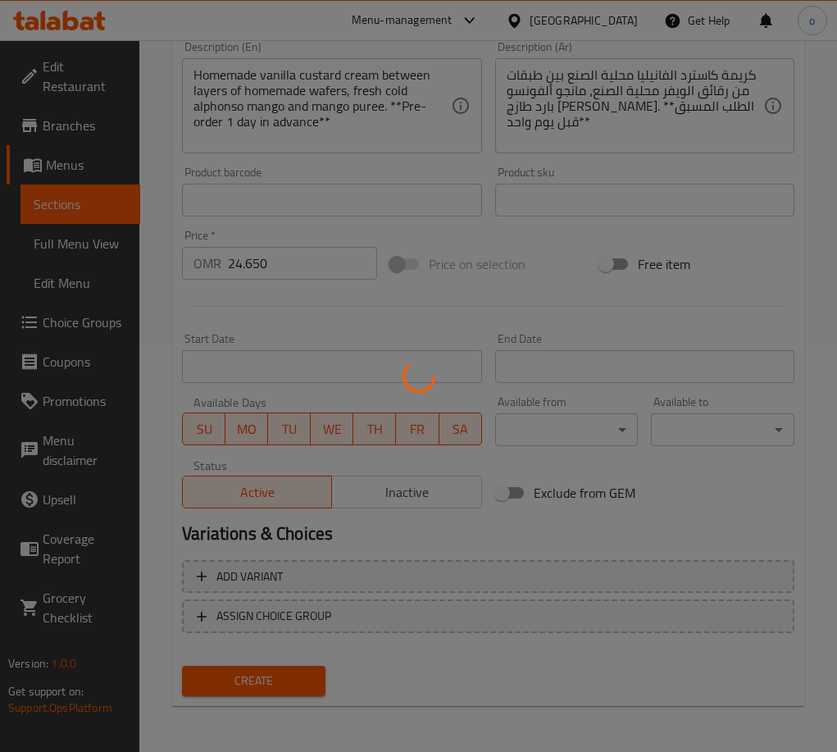
scroll to position [0, 0]
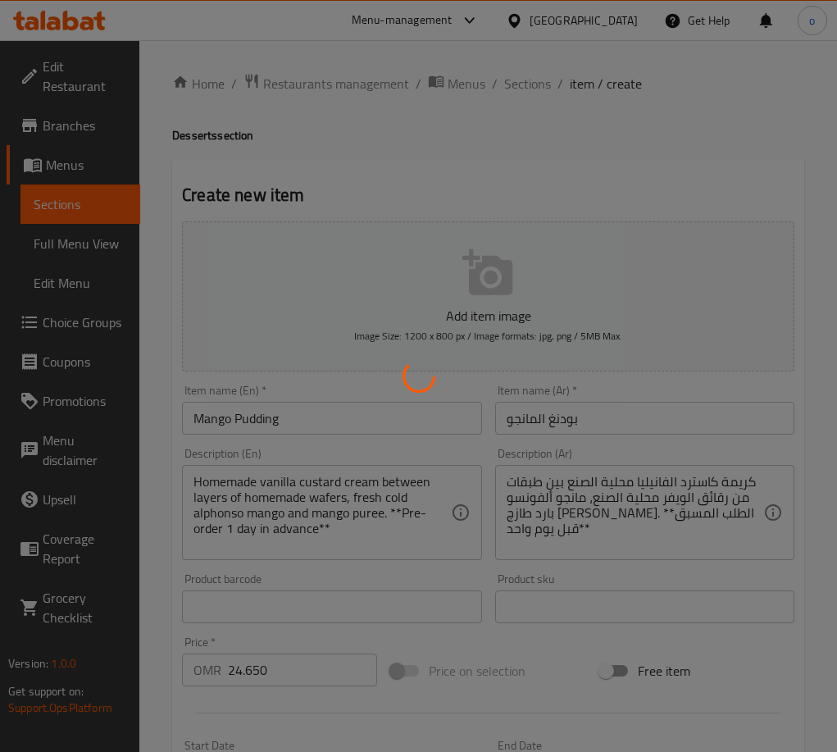
click at [534, 134] on div at bounding box center [418, 376] width 837 height 752
click at [245, 52] on div at bounding box center [418, 376] width 837 height 752
type input "0"
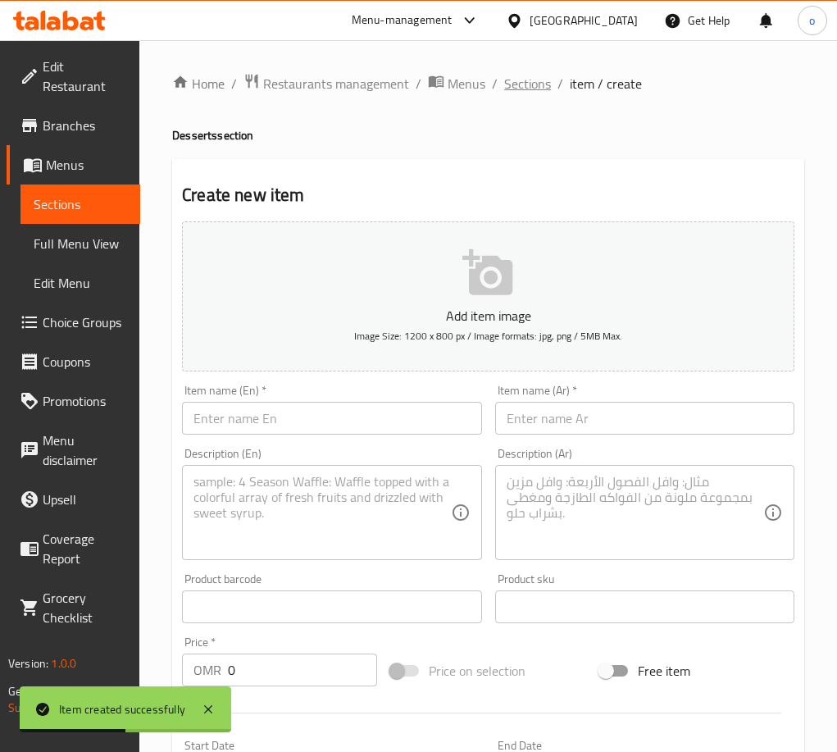
drag, startPoint x: 525, startPoint y: 107, endPoint x: 539, endPoint y: 85, distance: 25.7
click at [529, 104] on div "Home / Restaurants management / Menus / Sections / item / create Desserts secti…" at bounding box center [488, 599] width 632 height 1052
click at [539, 80] on span "Sections" at bounding box center [527, 84] width 47 height 20
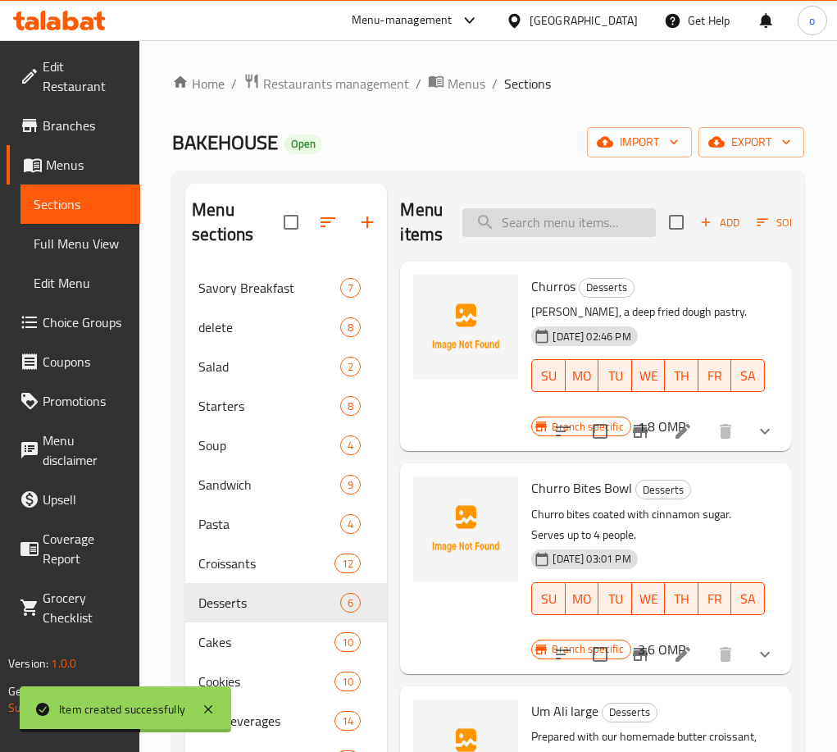
click at [572, 220] on input "search" at bounding box center [558, 222] width 193 height 29
paste input "Milk Chocolate Chunk Cookie"
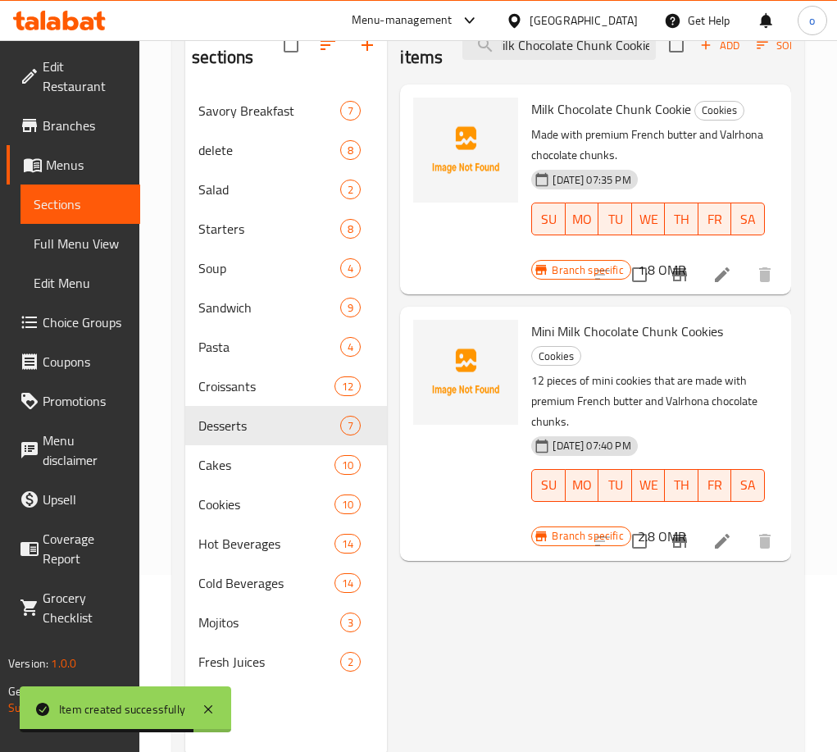
scroll to position [148, 0]
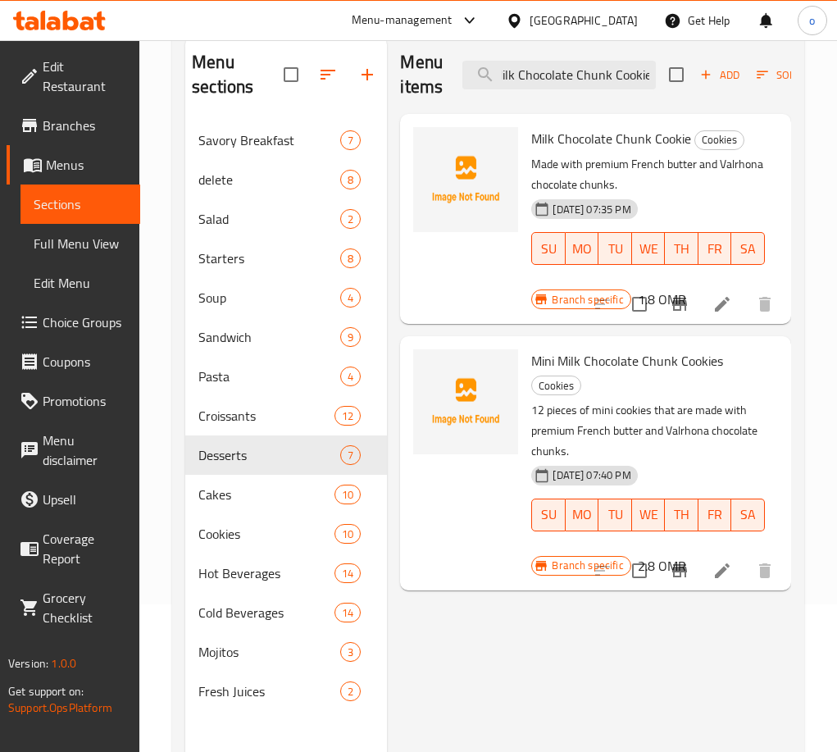
type input "Milk Chocolate Chunk Cookie"
click at [640, 568] on input "checkbox" at bounding box center [639, 570] width 34 height 34
checkbox input "true"
click at [671, 314] on icon "Branch-specific-item" at bounding box center [680, 304] width 20 height 20
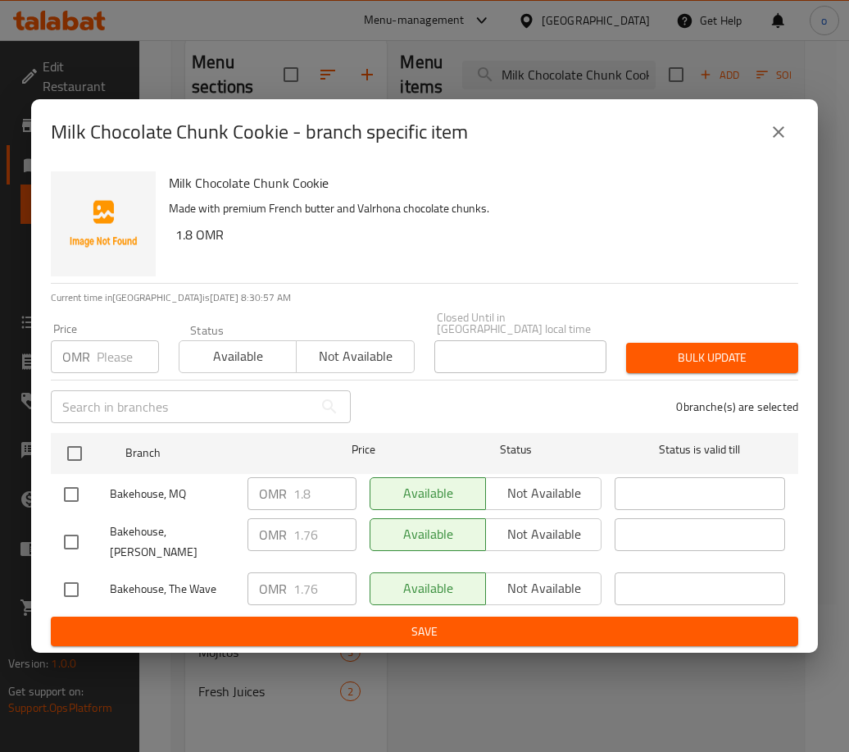
click at [777, 139] on icon "close" at bounding box center [779, 132] width 20 height 20
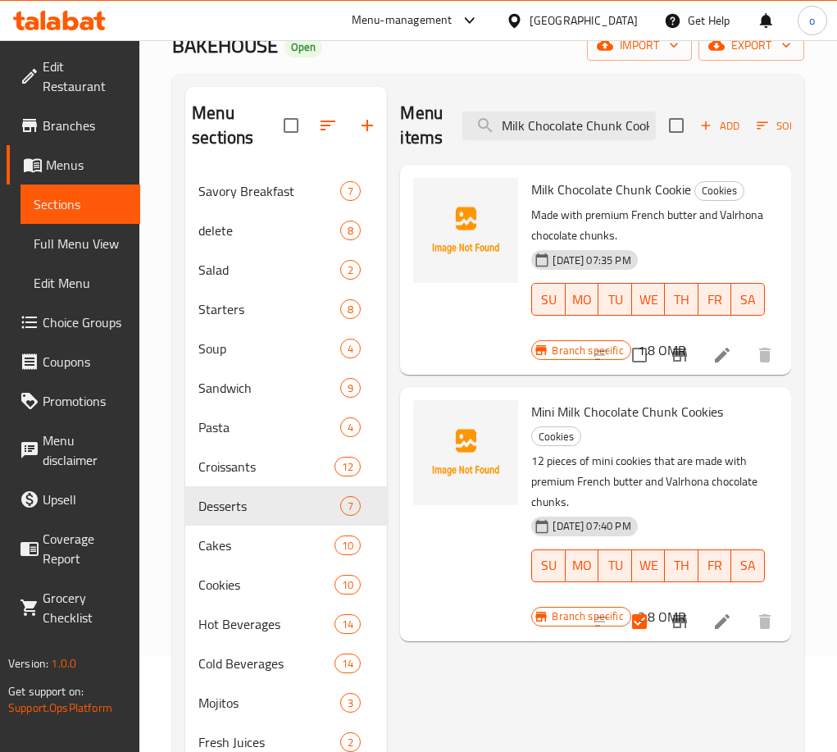
scroll to position [164, 0]
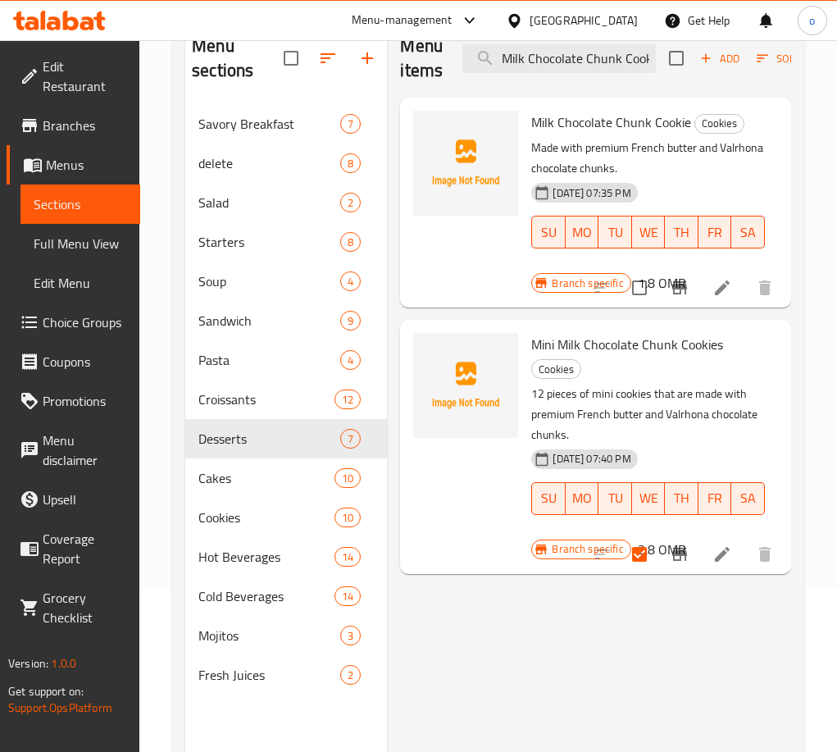
click at [707, 547] on li at bounding box center [722, 554] width 46 height 30
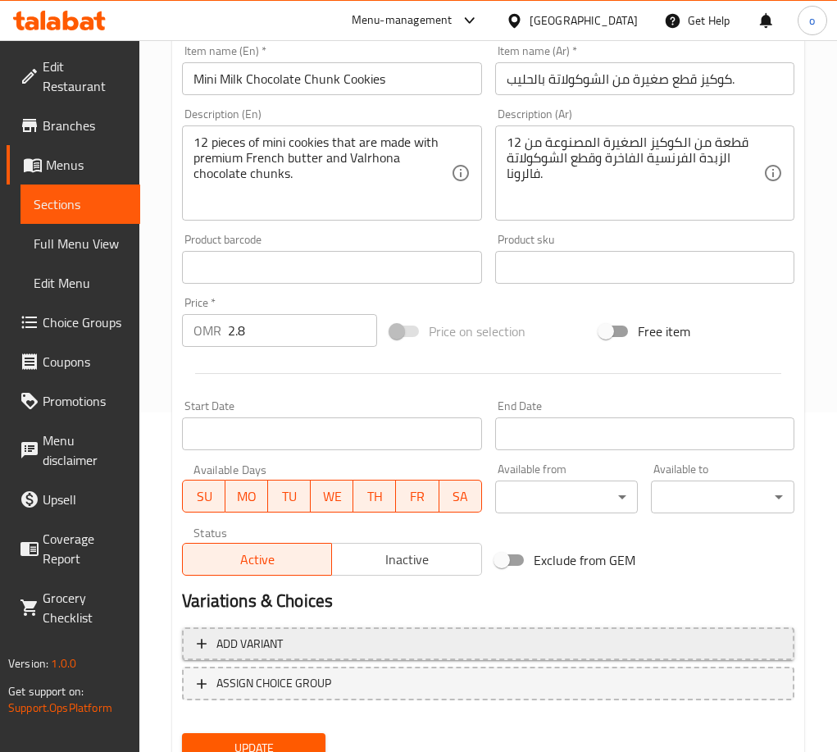
scroll to position [407, 0]
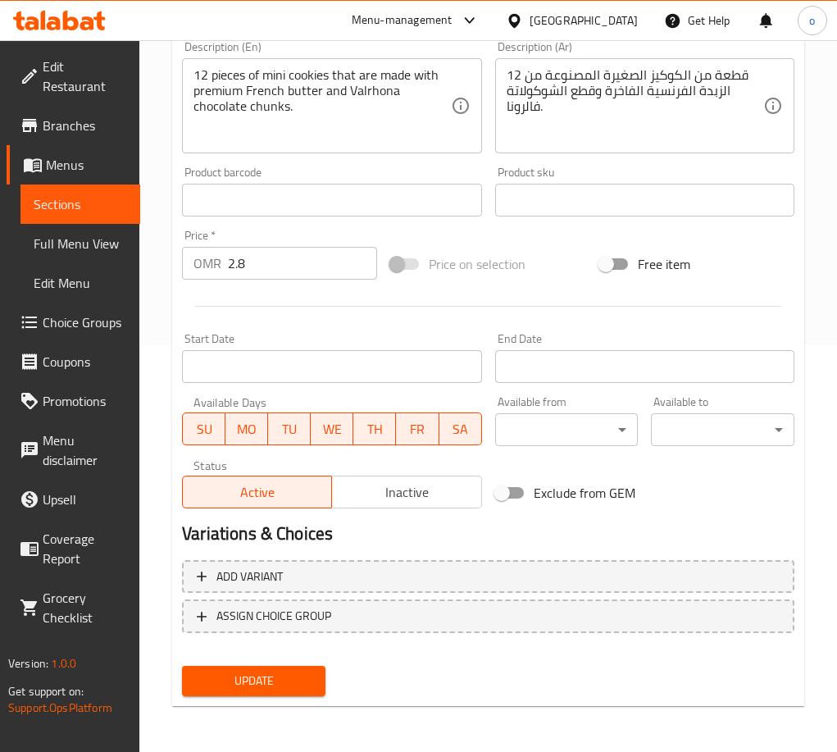
click at [380, 507] on button "Inactive" at bounding box center [406, 491] width 150 height 33
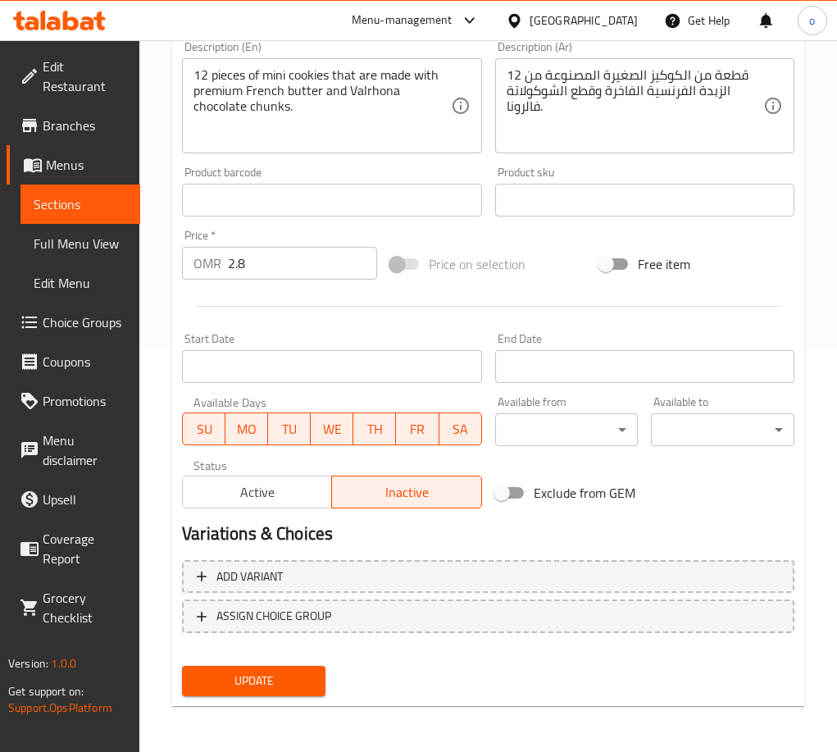
drag, startPoint x: 277, startPoint y: 681, endPoint x: 331, endPoint y: 644, distance: 65.5
click at [277, 680] on span "Update" at bounding box center [253, 681] width 117 height 20
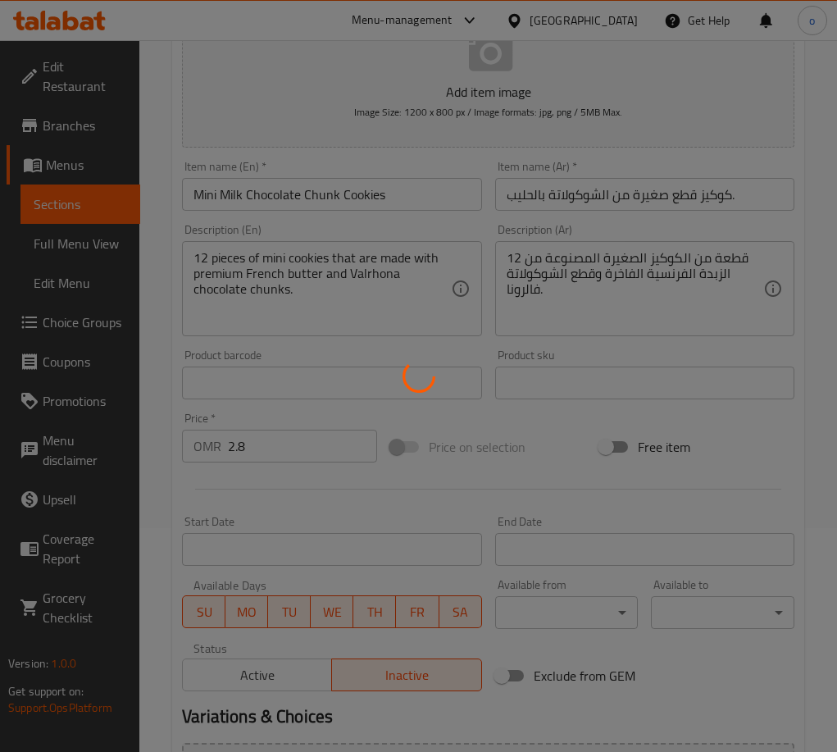
scroll to position [0, 0]
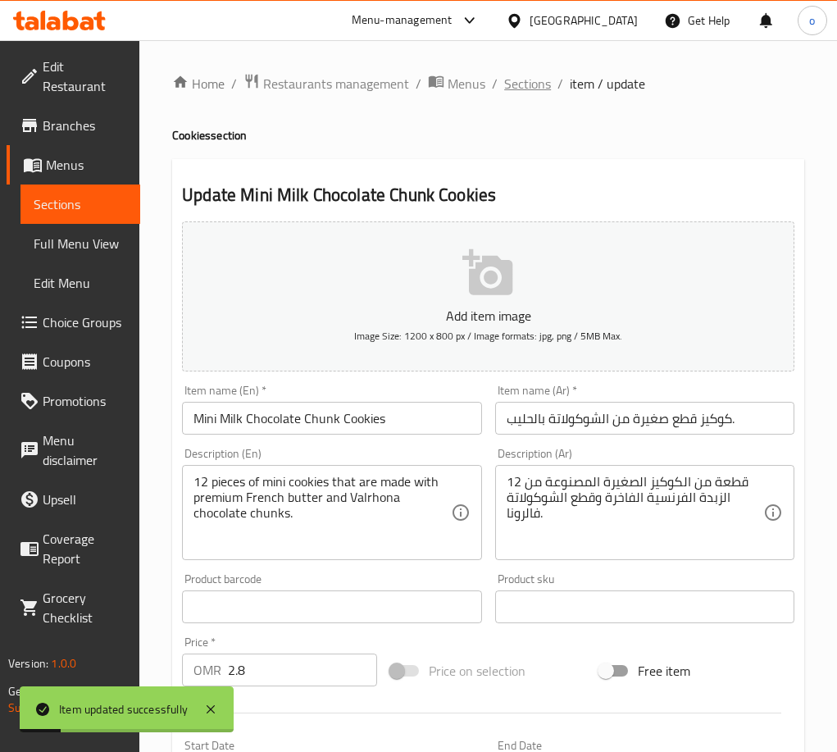
click at [534, 83] on span "Sections" at bounding box center [527, 84] width 47 height 20
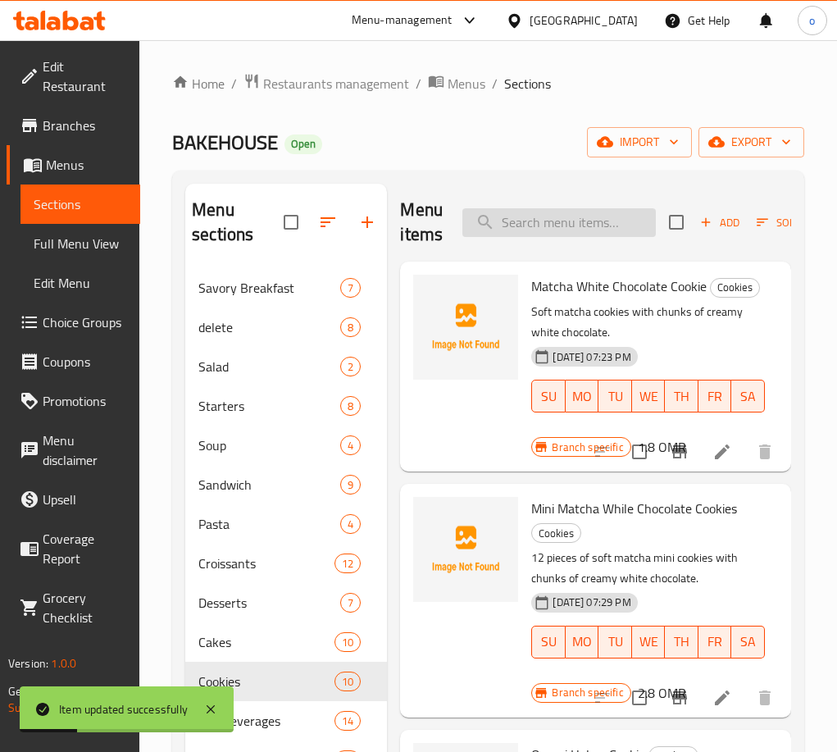
click at [585, 210] on input "search" at bounding box center [558, 222] width 193 height 29
paste input "Original Cookie"
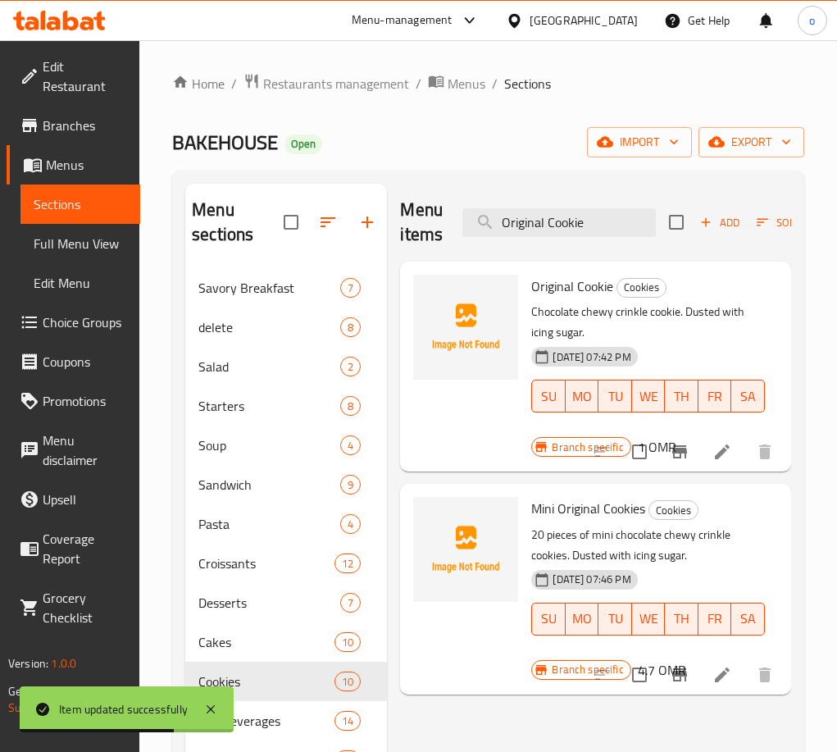
type input "Original Cookie"
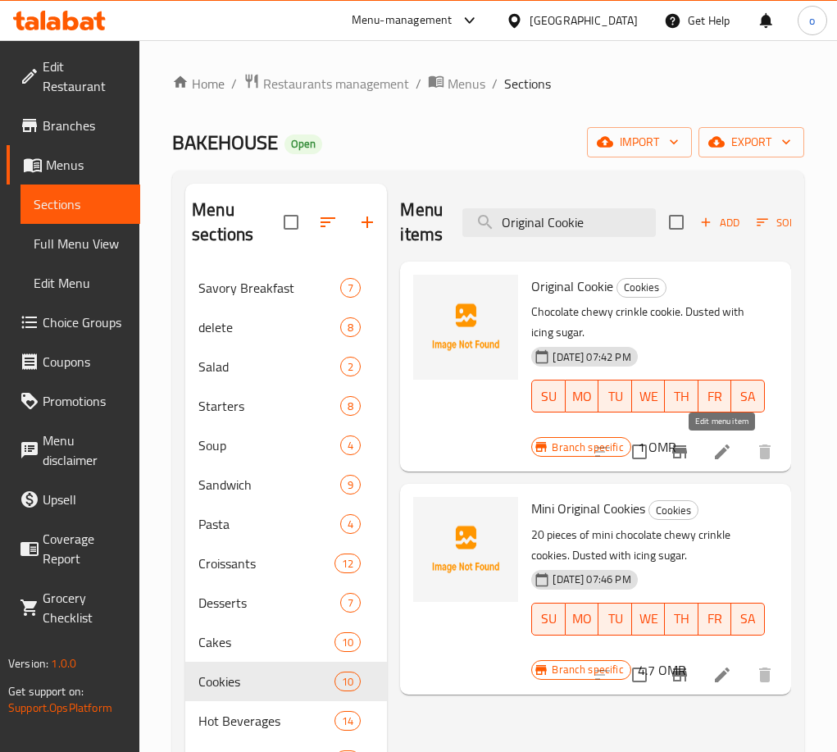
click at [719, 451] on icon at bounding box center [722, 452] width 20 height 20
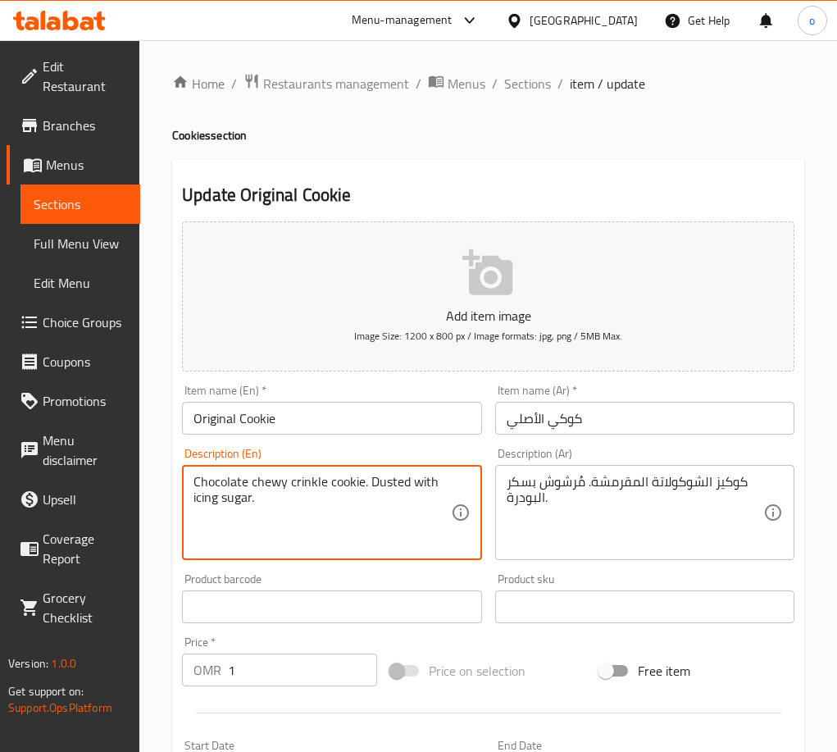
drag, startPoint x: 390, startPoint y: 546, endPoint x: 185, endPoint y: 471, distance: 218.4
paste textarea "Rich chewy chocolate crinkle cookie sprinkled with icing sugar."
type textarea "Rich chewy chocolate crinkle cookie sprinkled with icing sugar."
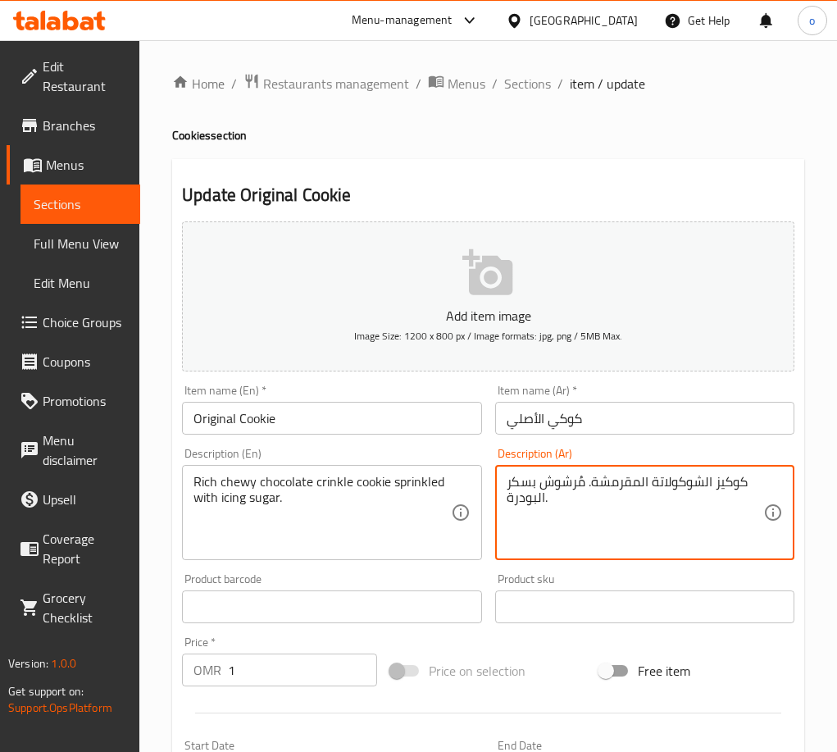
drag, startPoint x: 576, startPoint y: 502, endPoint x: 542, endPoint y: 462, distance: 52.3
click at [574, 476] on textarea "كوكيز الشوكولاتة المقرمشة. مُرشوش بسكر البودرة." at bounding box center [635, 513] width 257 height 78
click at [564, 484] on textarea "كوكيز الشوكولاتة المقرمشة. مُرشوش بسكر البودرة." at bounding box center [635, 513] width 257 height 78
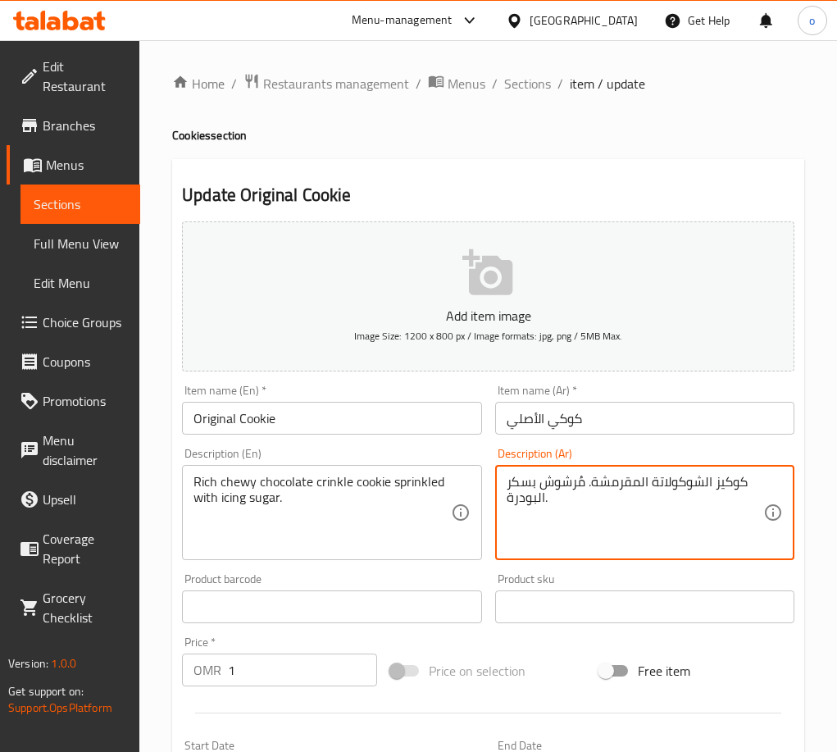
paste textarea "غنية والمضغوطة والمرشوشة بال"
click at [764, 498] on div "كوكيز الشوكولاتة الغنية والمضغوطة والمرشوشة بالسكر البودرة. Description (Ar)" at bounding box center [644, 512] width 299 height 95
click at [763, 501] on div "كوكيز الشوكولاتة الغنية والمضغوطة والمرشوشة بالسكر البودرة. Description (Ar)" at bounding box center [644, 512] width 299 height 95
click at [762, 499] on textarea "كوكيز الشوكولاتة الغنية والمضغوطة والمرشوشة بالسكر البودرة." at bounding box center [635, 513] width 257 height 78
click at [760, 505] on textarea "كوكيز الشوكولاتة الغنية والمضغوطة والمرشوشة بالسكر البودرة." at bounding box center [635, 513] width 257 height 78
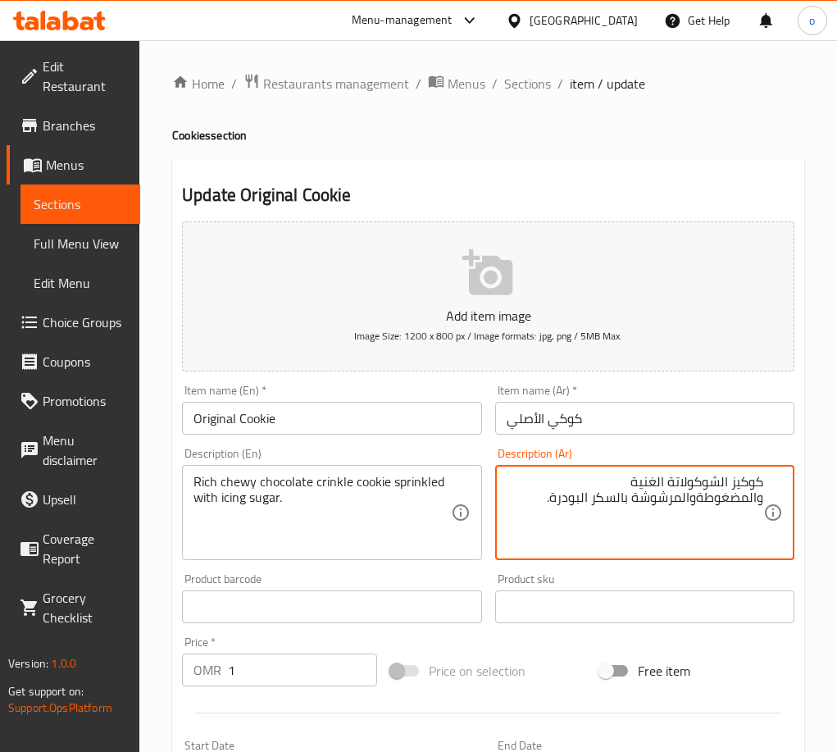
type textarea "كوكيز الشوكولاتة الغنية والمضغوطة والمرشوشة بالسكر البودرة."
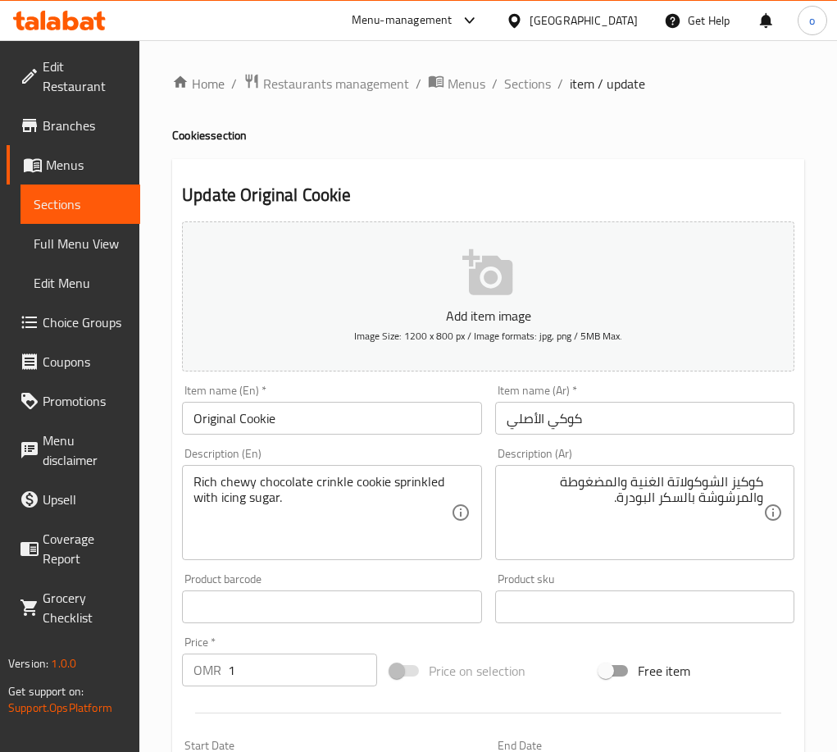
click at [694, 557] on div "كوكيز الشوكولاتة الغنية والمضغوطة والمرشوشة بالسكر البودرة. Description (Ar)" at bounding box center [644, 512] width 299 height 95
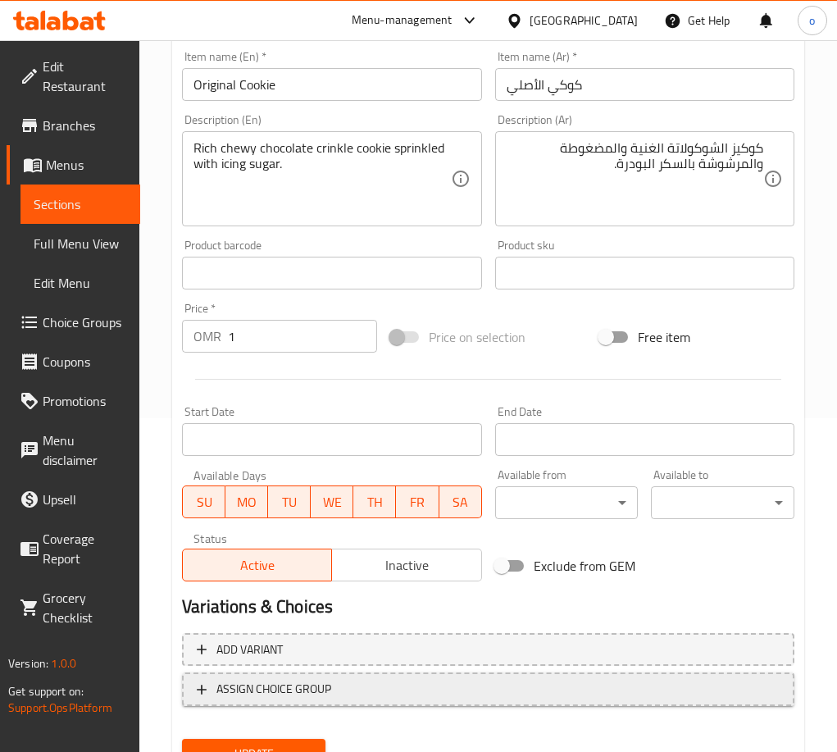
scroll to position [407, 0]
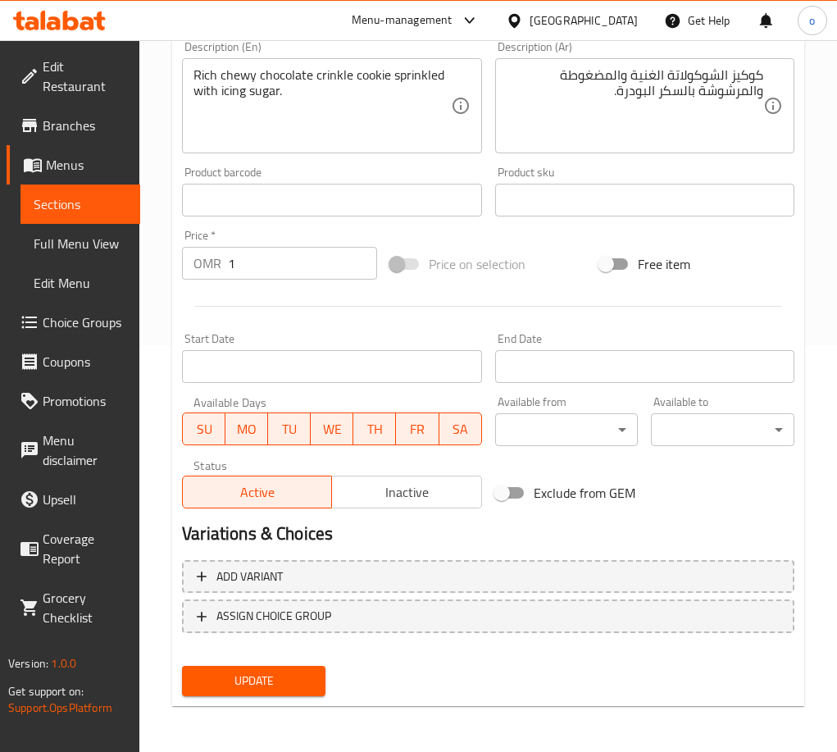
click at [256, 676] on span "Update" at bounding box center [253, 681] width 117 height 20
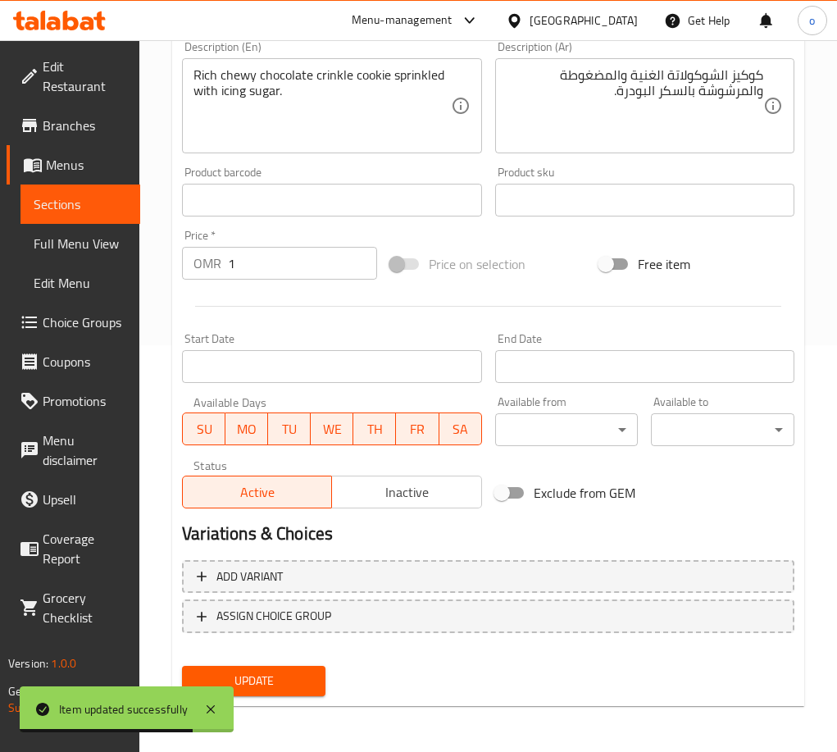
scroll to position [0, 0]
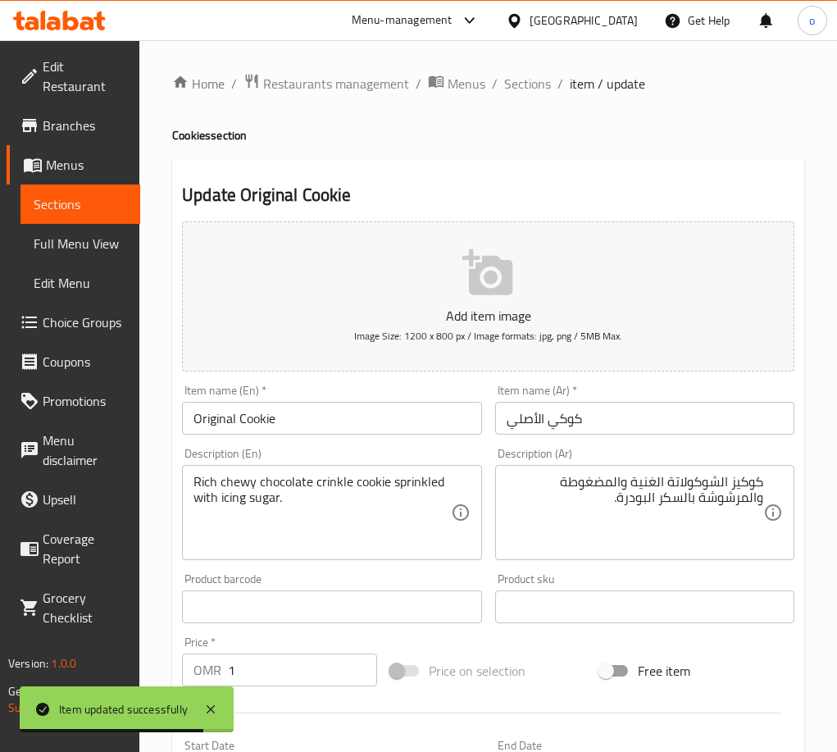
click at [567, 121] on div "Home / Restaurants management / Menus / Sections / item / update Cookies sectio…" at bounding box center [488, 599] width 632 height 1052
click at [530, 90] on span "Sections" at bounding box center [527, 84] width 47 height 20
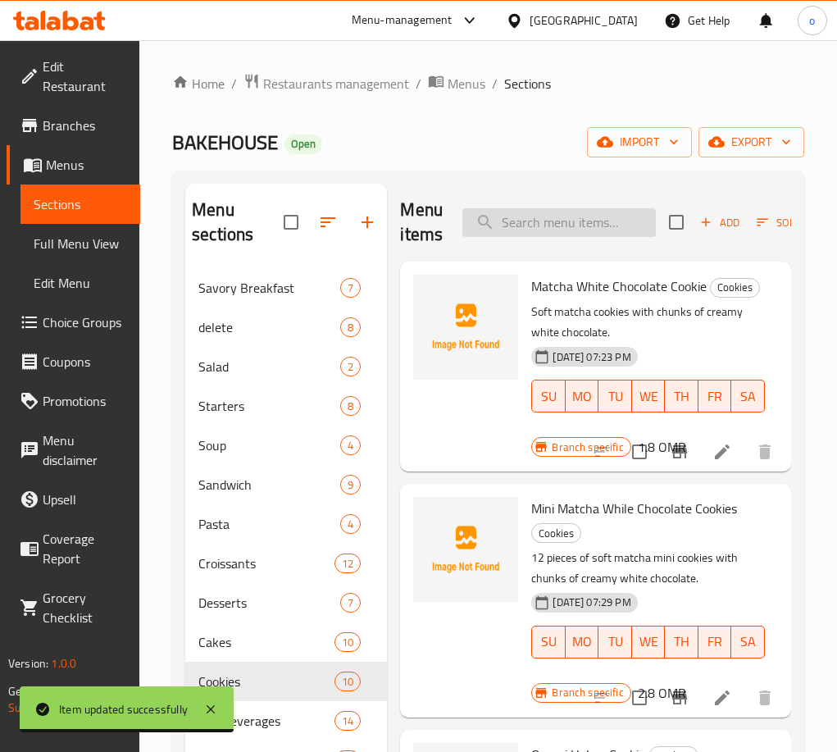
drag, startPoint x: 548, startPoint y: 244, endPoint x: 565, endPoint y: 230, distance: 21.5
click at [549, 243] on div "Menu items Add Sort Manage items" at bounding box center [595, 223] width 391 height 78
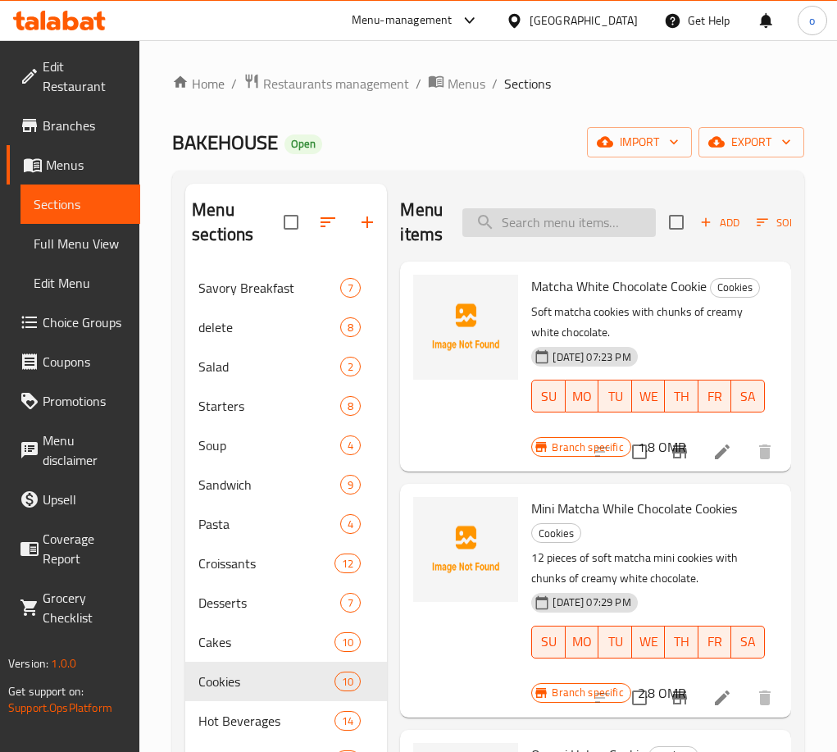
click at [566, 229] on input "search" at bounding box center [558, 222] width 193 height 29
paste input "S'mores Cookie"
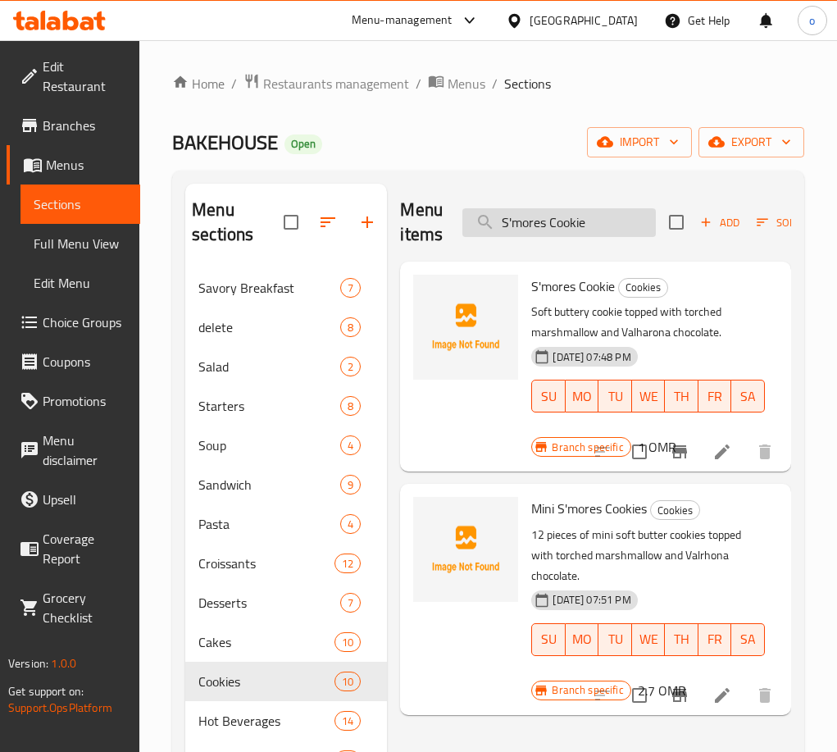
drag, startPoint x: 564, startPoint y: 219, endPoint x: 606, endPoint y: 225, distance: 42.3
click at [565, 219] on input "S'mores Cookie" at bounding box center [558, 222] width 193 height 29
drag, startPoint x: 608, startPoint y: 225, endPoint x: 423, endPoint y: 218, distance: 185.4
click at [423, 218] on div "Menu items S'mores Cookie Add Sort Manage items" at bounding box center [595, 223] width 391 height 78
paste input "Mini Milk Chocolate Chunk Cookies"
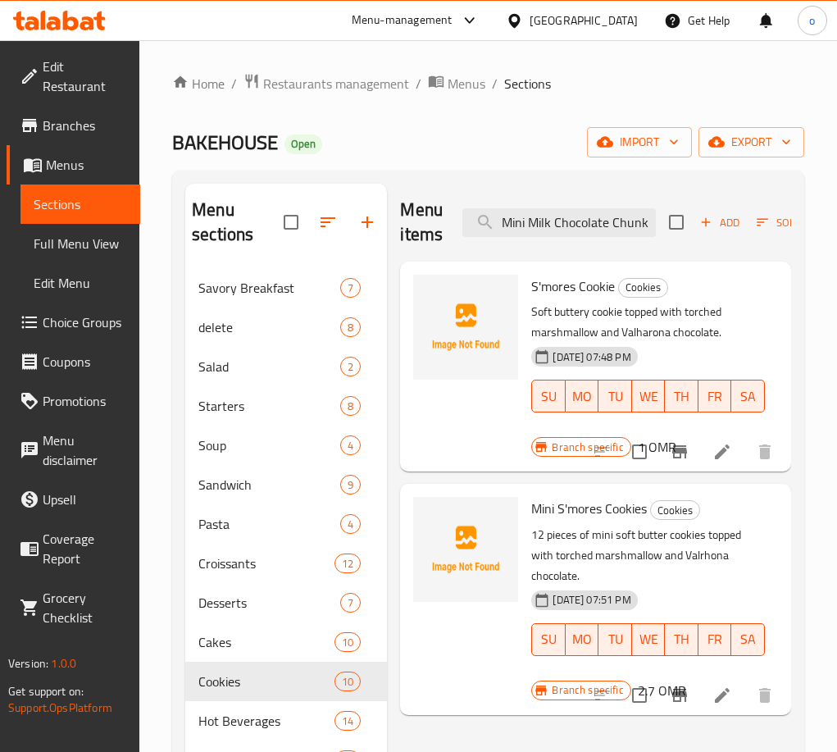
scroll to position [0, 43]
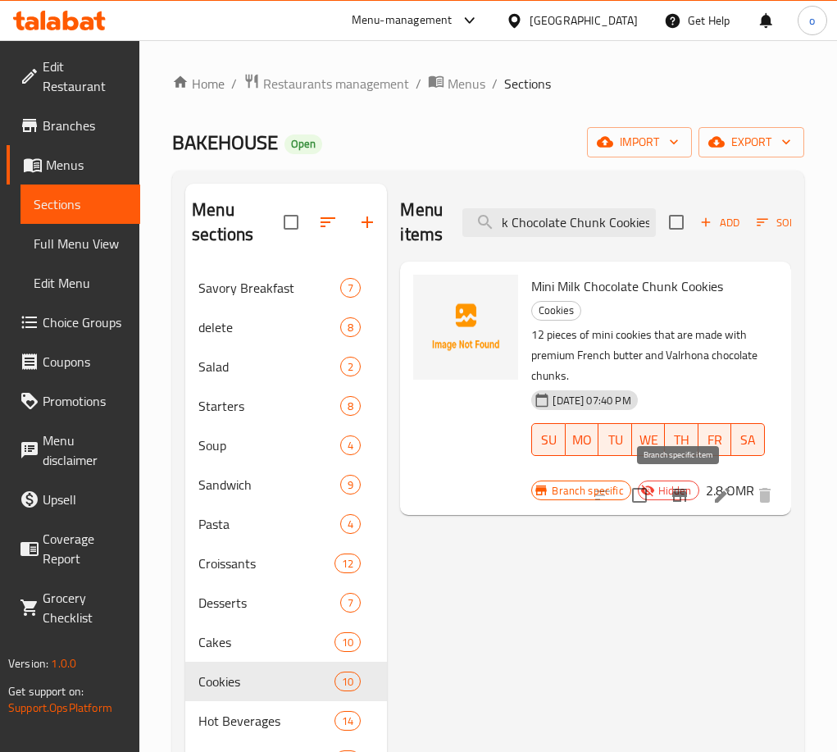
type input "Mini Milk Chocolate Chunk Cookies"
click at [667, 499] on button "Branch-specific-item" at bounding box center [679, 494] width 39 height 39
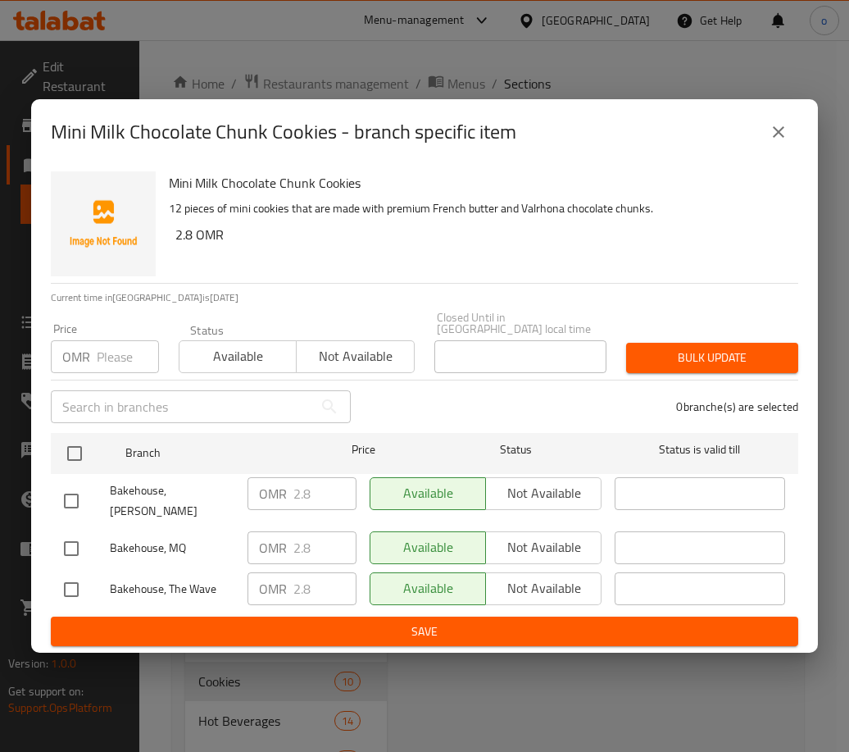
drag, startPoint x: 791, startPoint y: 128, endPoint x: 789, endPoint y: 151, distance: 23.0
click at [790, 129] on div "Mini Milk Chocolate Chunk Cookies - branch specific item" at bounding box center [425, 131] width 748 height 39
drag, startPoint x: 771, startPoint y: 144, endPoint x: 788, endPoint y: 207, distance: 65.2
click at [771, 143] on div "Mini Milk Chocolate Chunk Cookies - branch specific item" at bounding box center [424, 132] width 787 height 66
click at [772, 121] on div "Mini Milk Chocolate Chunk Cookies - branch specific item" at bounding box center [424, 132] width 787 height 66
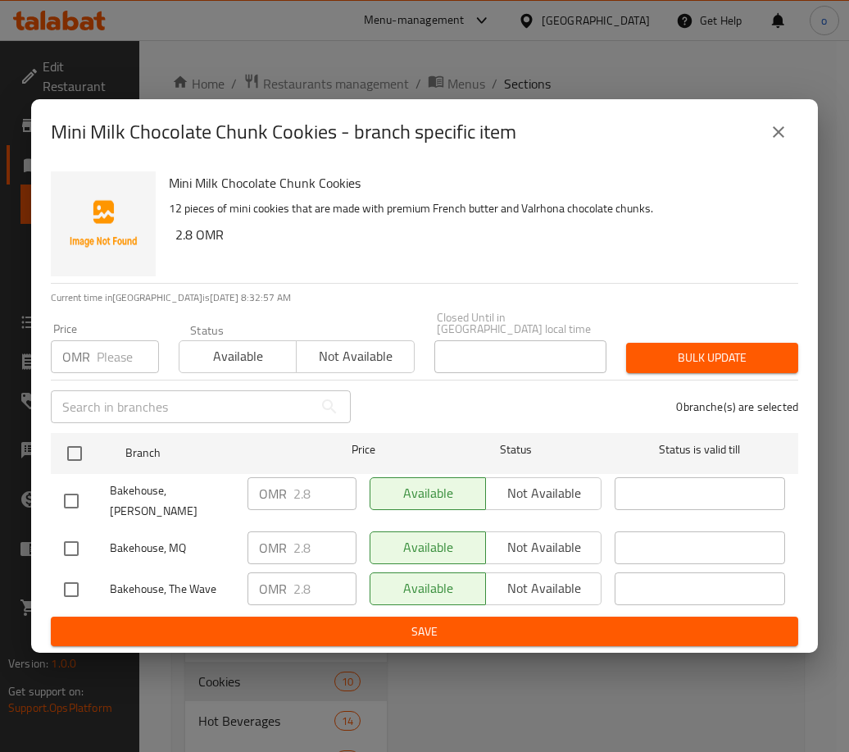
click at [782, 142] on icon "close" at bounding box center [779, 132] width 20 height 20
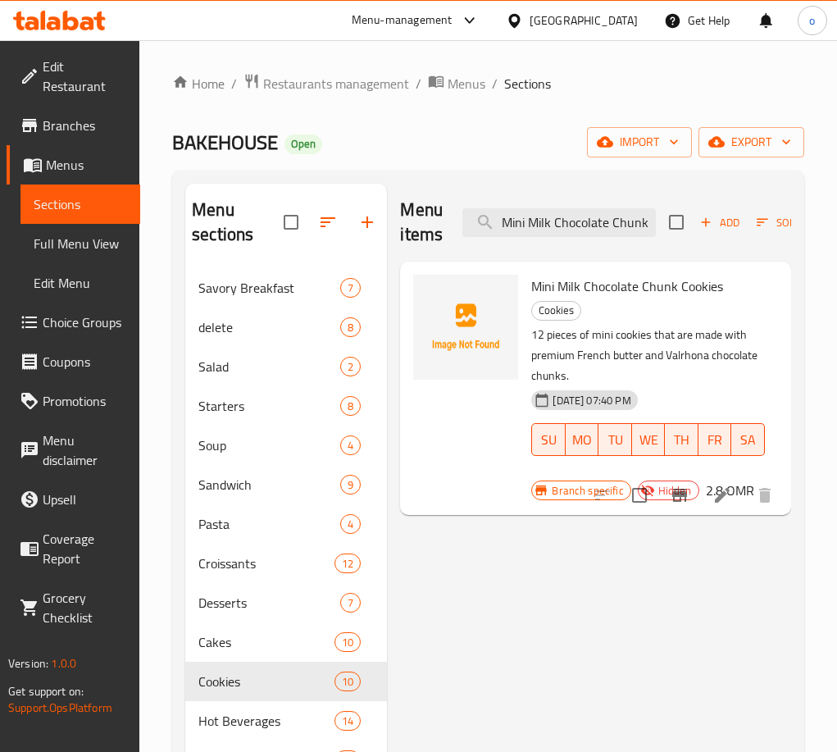
click at [726, 496] on icon at bounding box center [722, 495] width 20 height 20
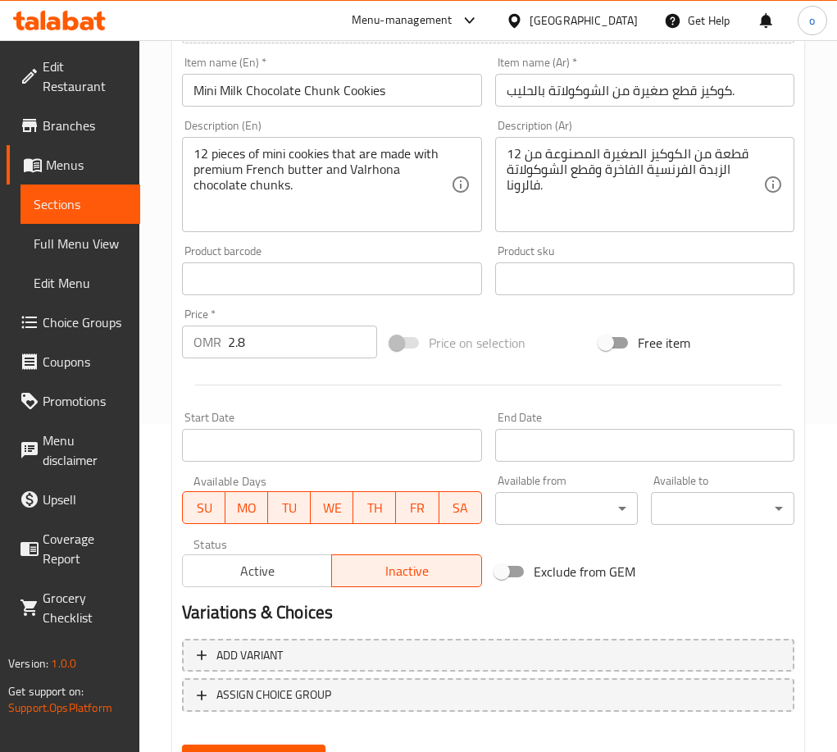
click at [310, 556] on button "Active" at bounding box center [257, 570] width 150 height 33
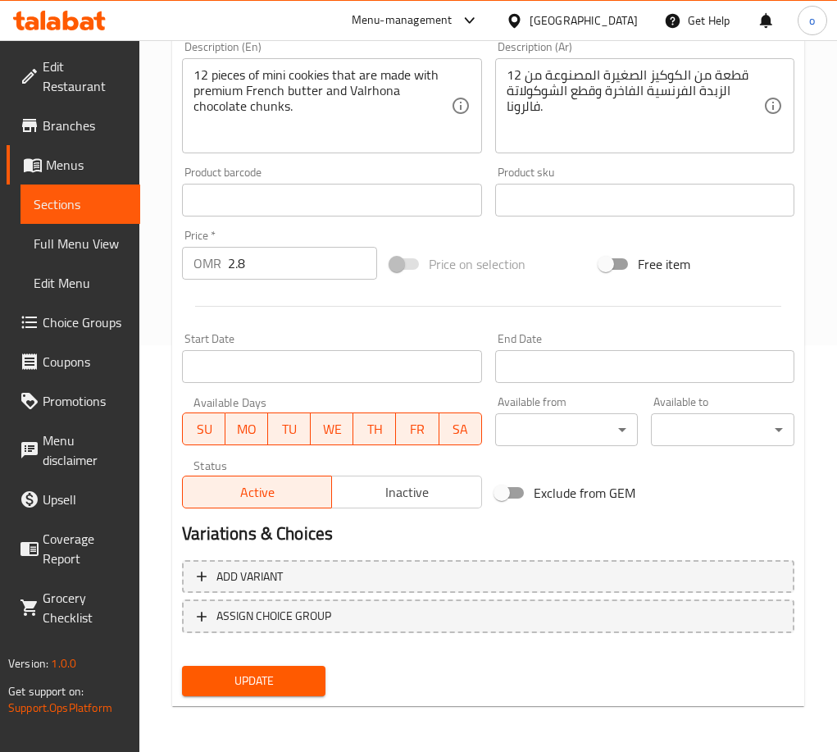
click at [279, 677] on span "Update" at bounding box center [253, 681] width 117 height 20
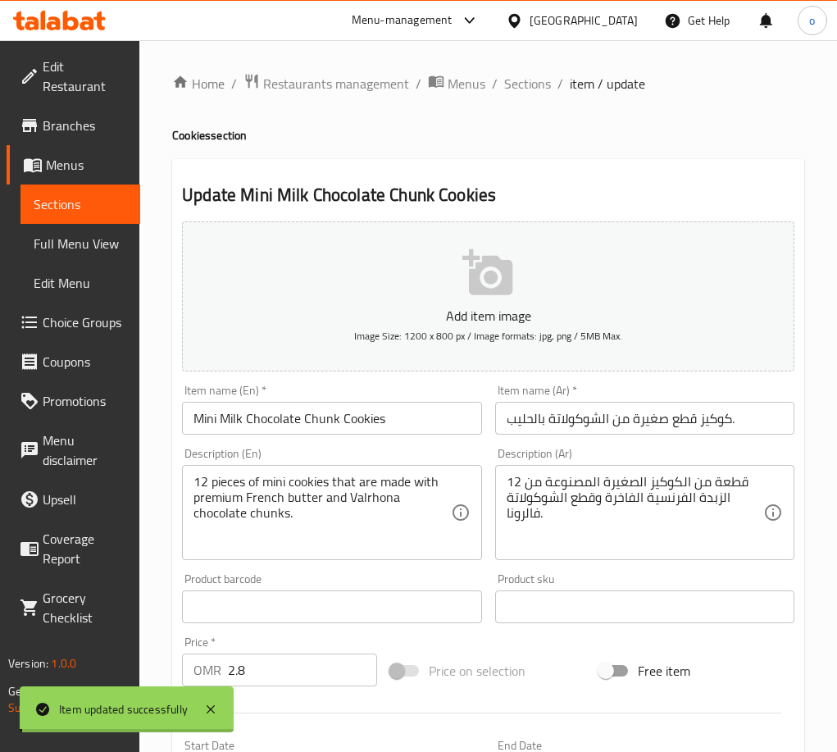
click at [529, 112] on div "Home / Restaurants management / Menus / Sections / item / update Cookies sectio…" at bounding box center [488, 599] width 632 height 1052
click at [533, 89] on span "Sections" at bounding box center [527, 84] width 47 height 20
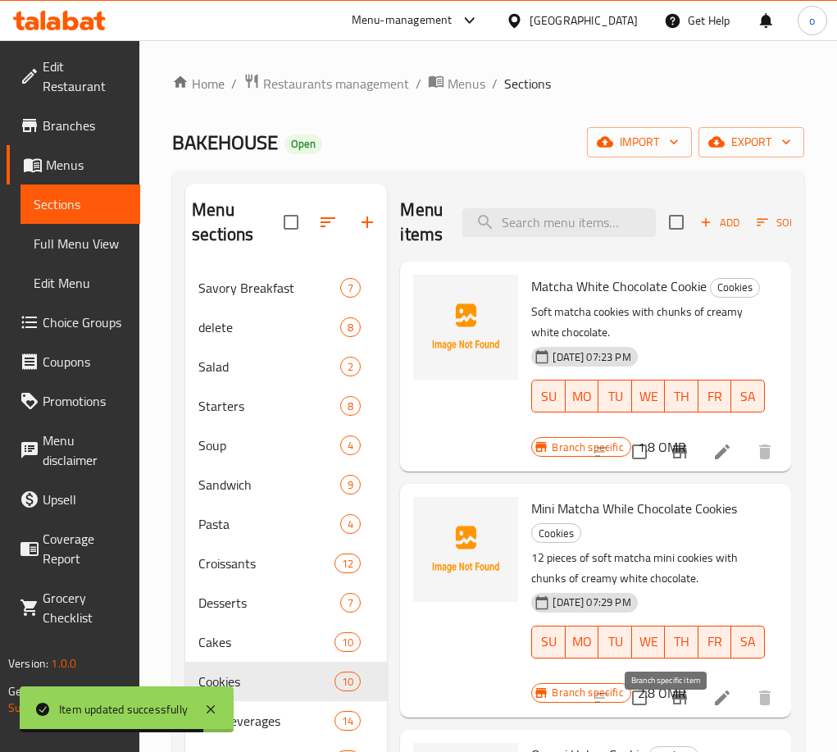
click at [661, 705] on button "Branch-specific-item" at bounding box center [679, 697] width 39 height 39
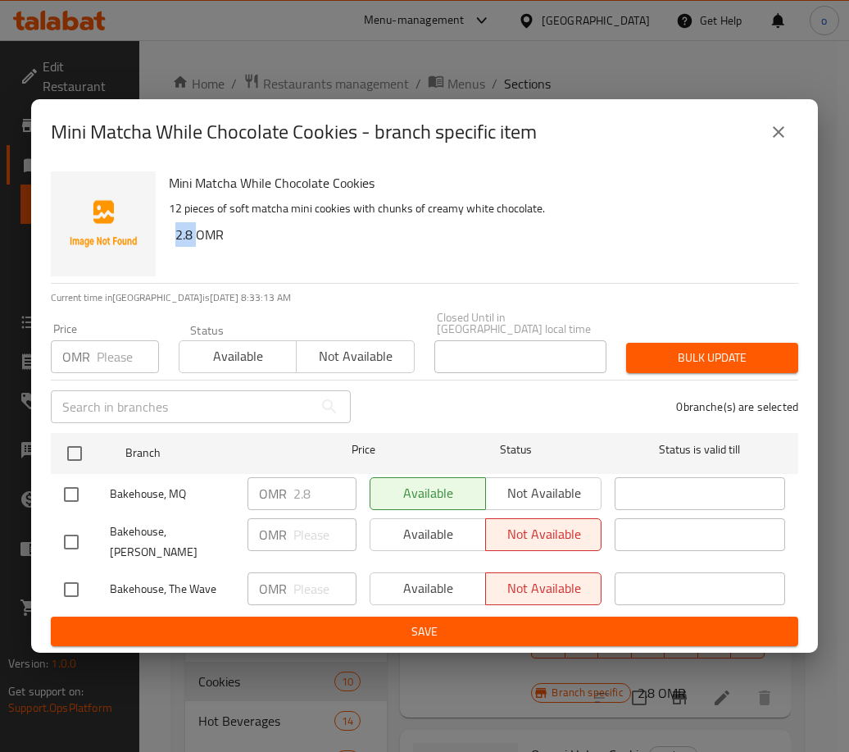
drag, startPoint x: 195, startPoint y: 247, endPoint x: 169, endPoint y: 249, distance: 26.3
click at [169, 249] on div "Mini Matcha While Chocolate Cookies 12 pieces of soft matcha mini cookies with …" at bounding box center [477, 224] width 630 height 118
copy h6 "2.8"
click at [125, 357] on input "number" at bounding box center [128, 356] width 62 height 33
paste input "2.8"
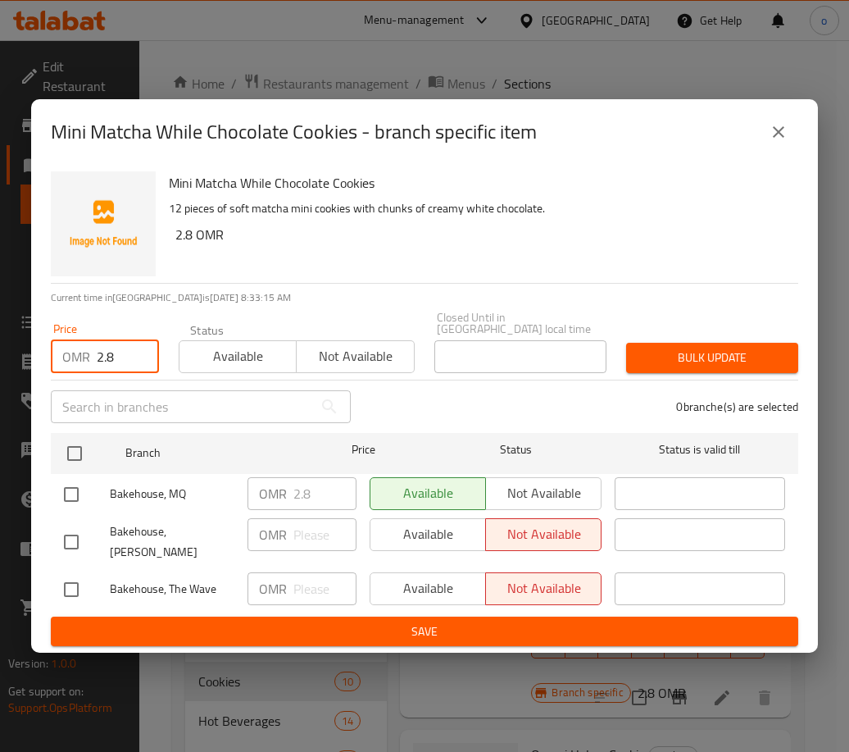
type input "2.8"
click at [81, 539] on input "checkbox" at bounding box center [71, 542] width 34 height 34
checkbox input "true"
drag, startPoint x: 77, startPoint y: 571, endPoint x: 83, endPoint y: 579, distance: 9.3
click at [78, 575] on input "checkbox" at bounding box center [71, 589] width 34 height 34
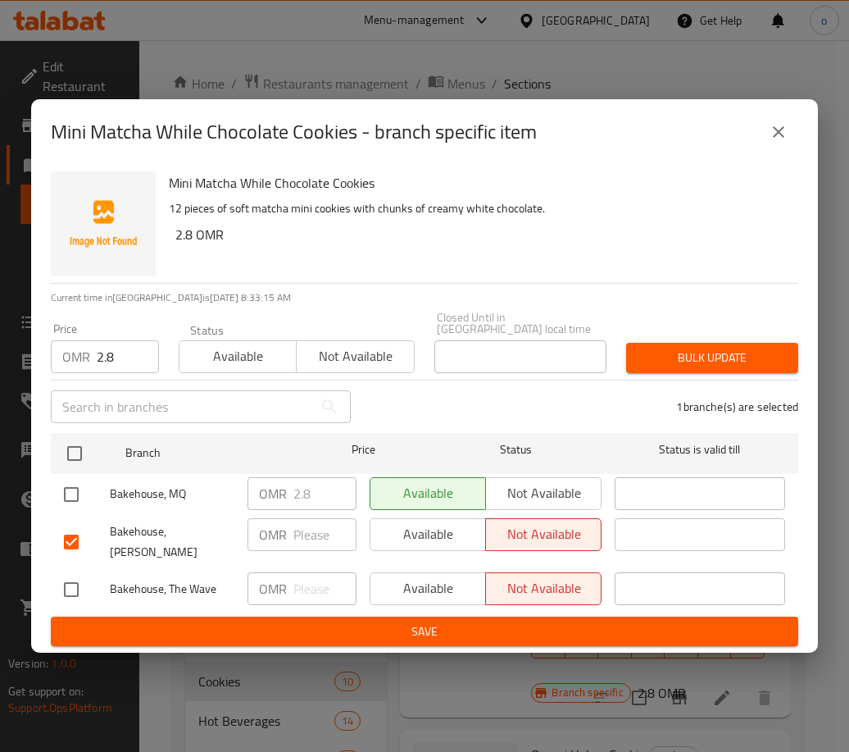
checkbox input "true"
click at [726, 361] on span "Bulk update" at bounding box center [712, 358] width 146 height 20
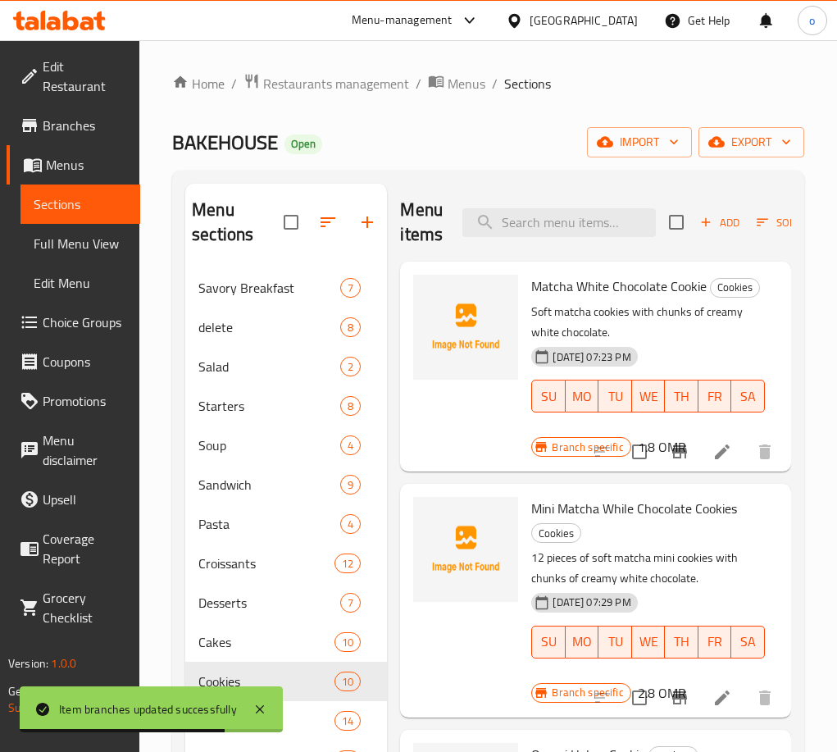
drag, startPoint x: 589, startPoint y: 244, endPoint x: 584, endPoint y: 237, distance: 8.4
click at [589, 243] on div "Menu items Add Sort Manage items" at bounding box center [595, 223] width 391 height 78
click at [582, 230] on input "search" at bounding box center [558, 222] width 193 height 29
paste input "S'mores Cookie"
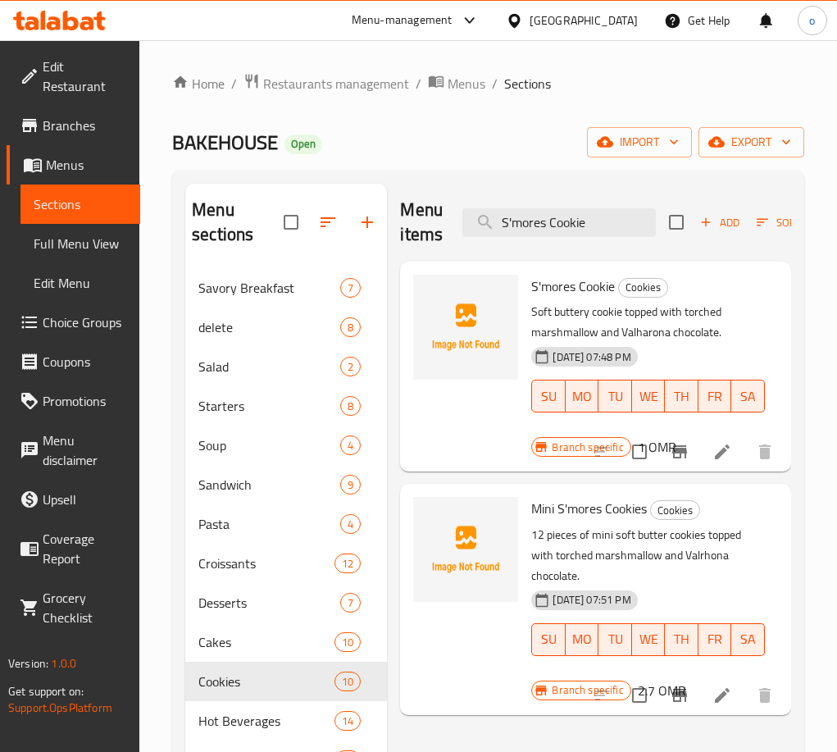
click at [676, 451] on icon "Branch-specific-item" at bounding box center [679, 451] width 15 height 13
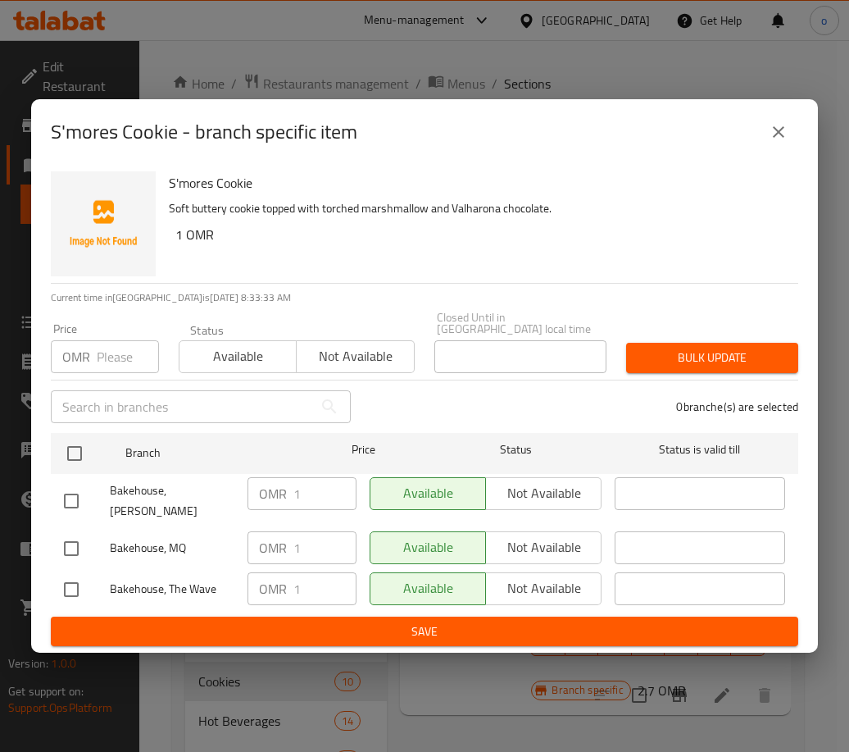
click at [771, 152] on button "close" at bounding box center [778, 131] width 39 height 39
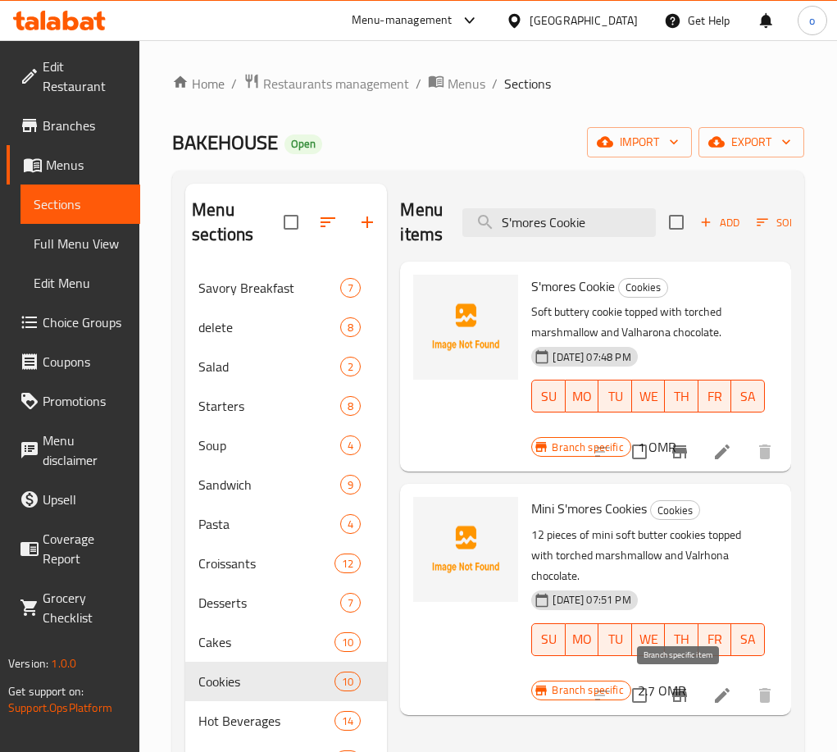
click at [675, 699] on icon "Branch-specific-item" at bounding box center [680, 695] width 20 height 20
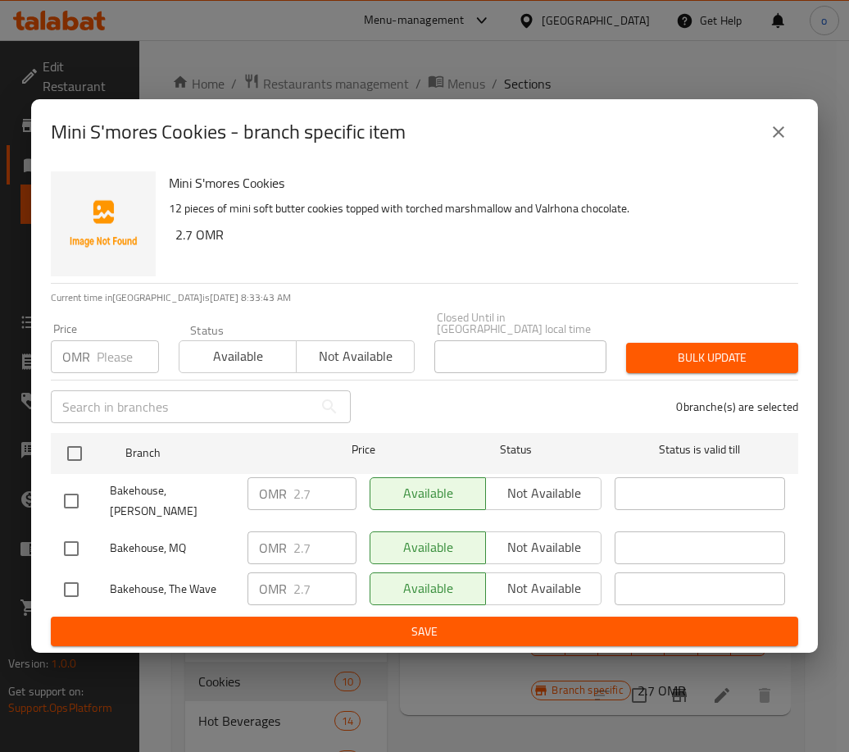
click at [798, 143] on button "close" at bounding box center [778, 131] width 39 height 39
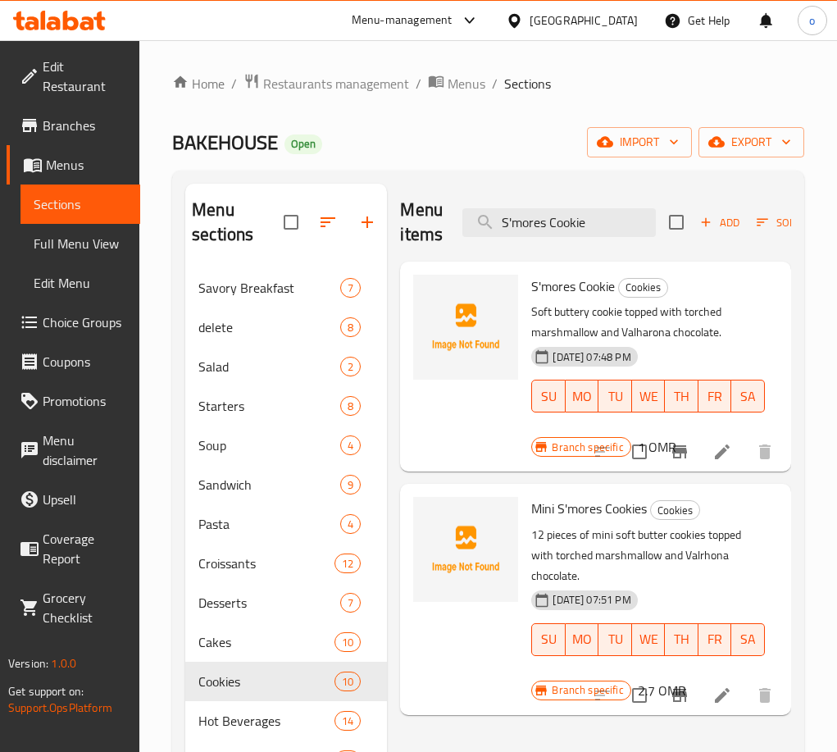
paste input "Carrot Cak"
drag, startPoint x: 603, startPoint y: 214, endPoint x: 335, endPoint y: 211, distance: 268.1
click at [335, 211] on div "Menu sections Savory Breakfast 7 delete 8 Salad 2 Starters 8 Soup 4 Sandwich 9 …" at bounding box center [488, 560] width 606 height 752
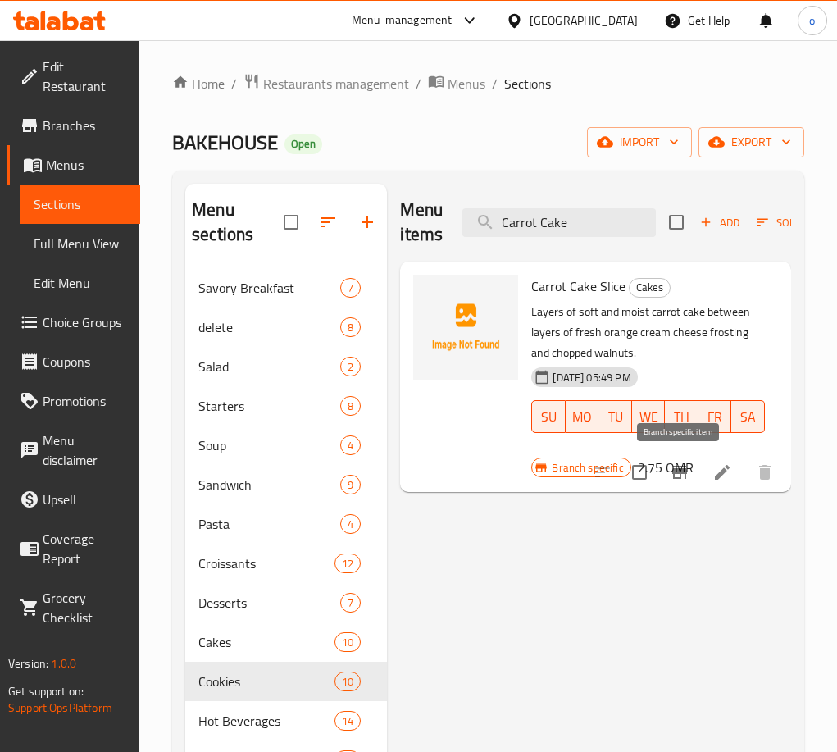
type input "Carrot Cake"
click at [674, 473] on icon "Branch-specific-item" at bounding box center [679, 472] width 15 height 13
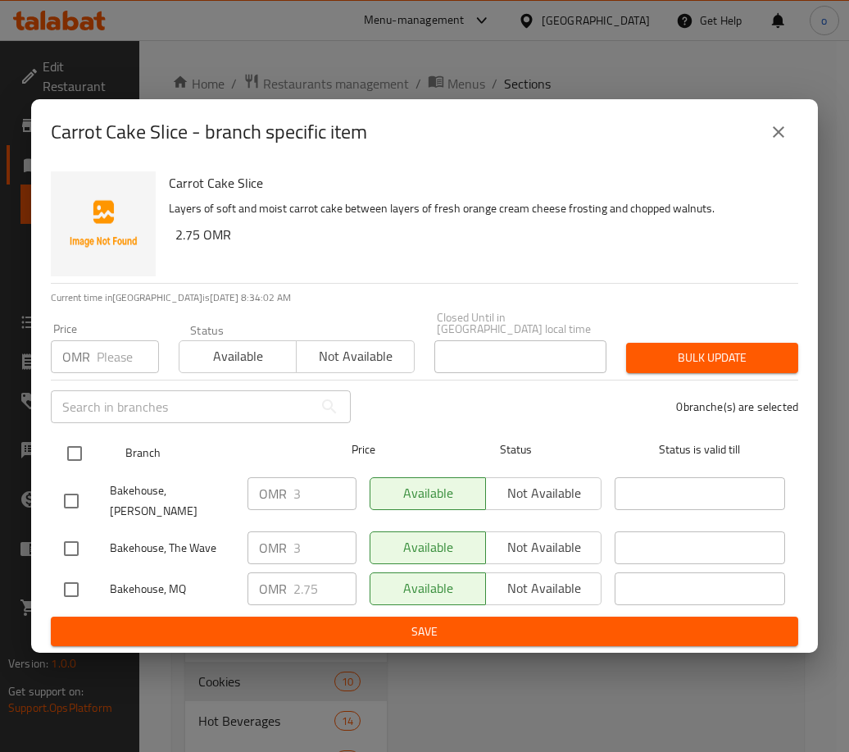
click at [208, 439] on div "Branch" at bounding box center [211, 454] width 184 height 48
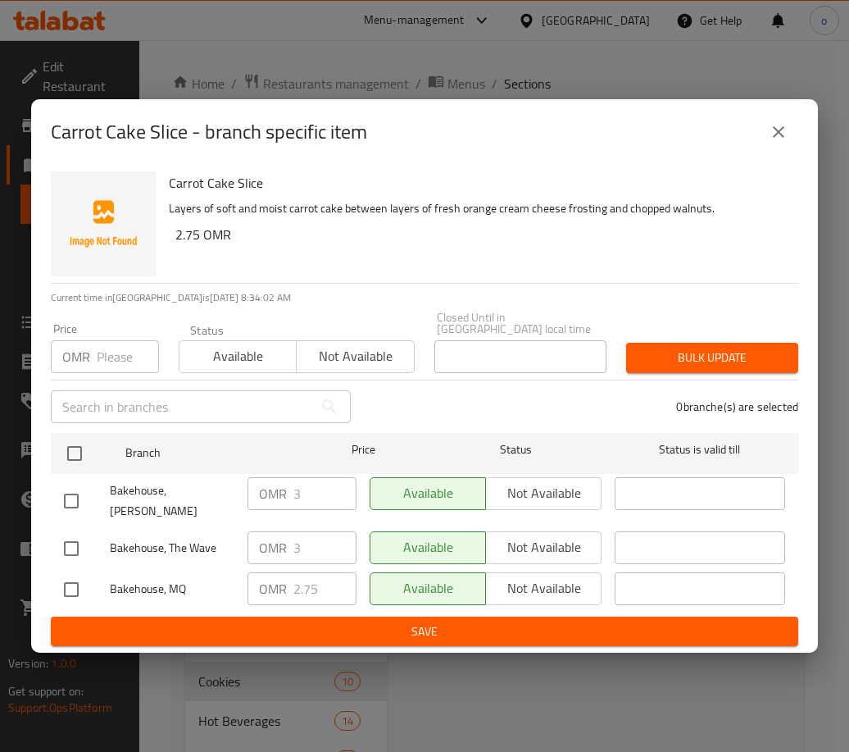
drag, startPoint x: 90, startPoint y: 326, endPoint x: 102, endPoint y: 349, distance: 26.0
click at [90, 327] on div "Price OMR Price" at bounding box center [105, 348] width 108 height 50
click at [102, 351] on input "number" at bounding box center [128, 356] width 62 height 33
paste input "21.850"
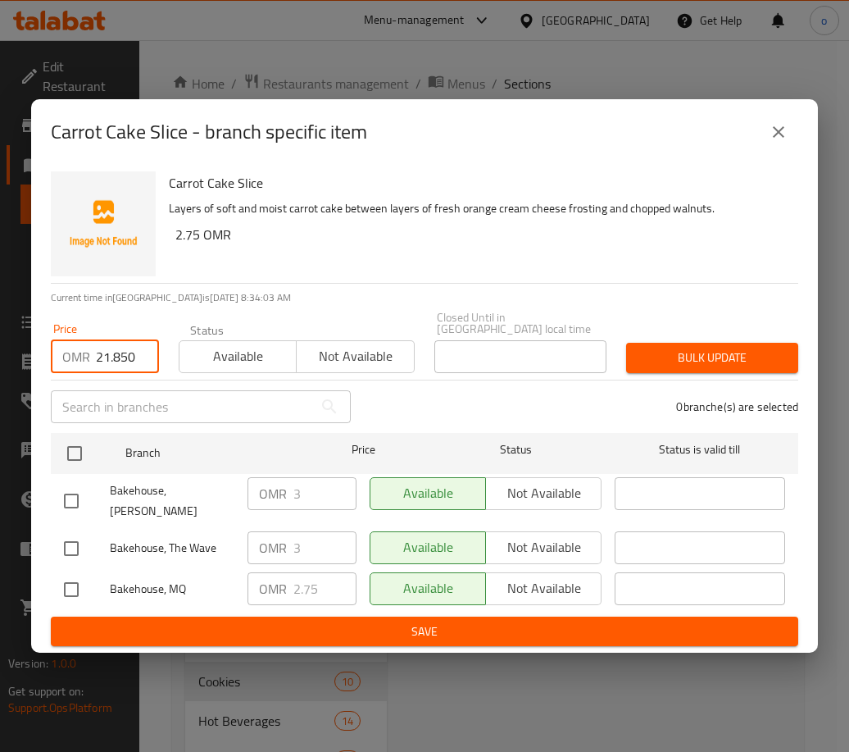
type input "21.850"
click at [71, 484] on input "checkbox" at bounding box center [71, 501] width 34 height 34
checkbox input "true"
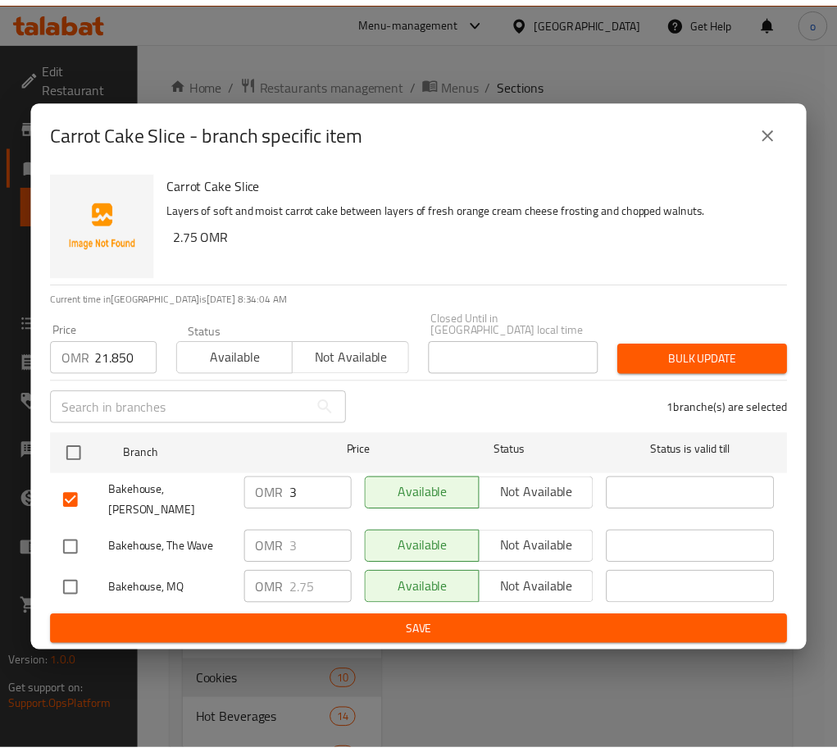
scroll to position [0, 0]
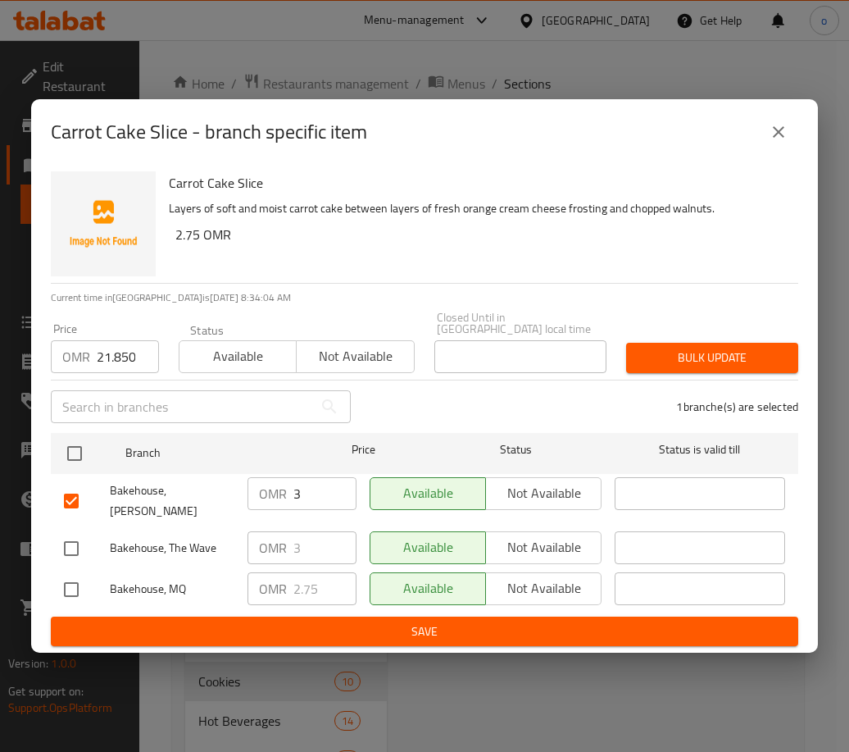
click at [69, 534] on input "checkbox" at bounding box center [71, 548] width 34 height 34
checkbox input "true"
click at [636, 346] on button "Bulk update" at bounding box center [712, 358] width 172 height 30
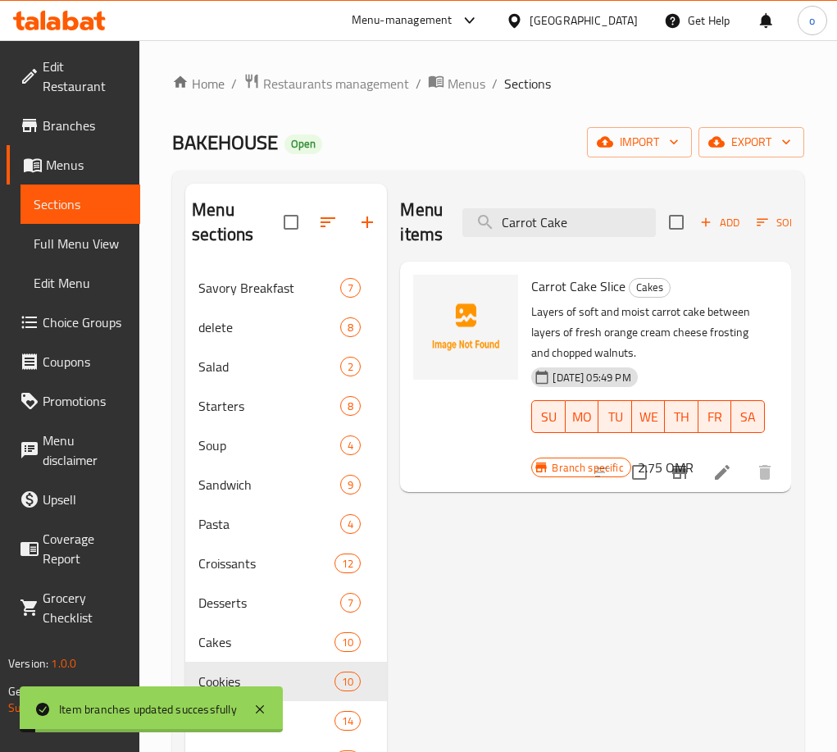
scroll to position [0, 33]
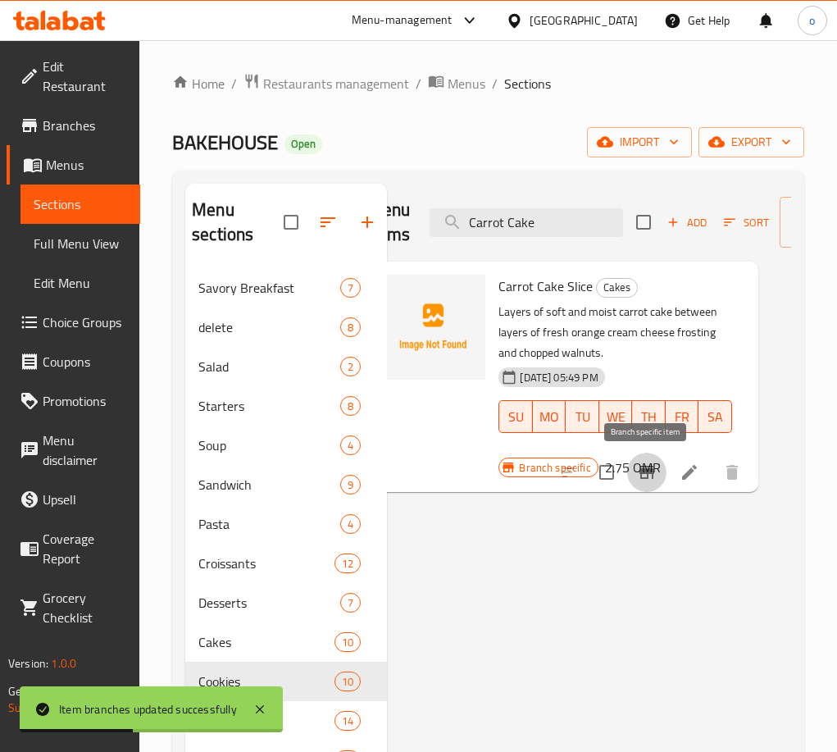
click at [661, 475] on button "Branch-specific-item" at bounding box center [646, 471] width 39 height 39
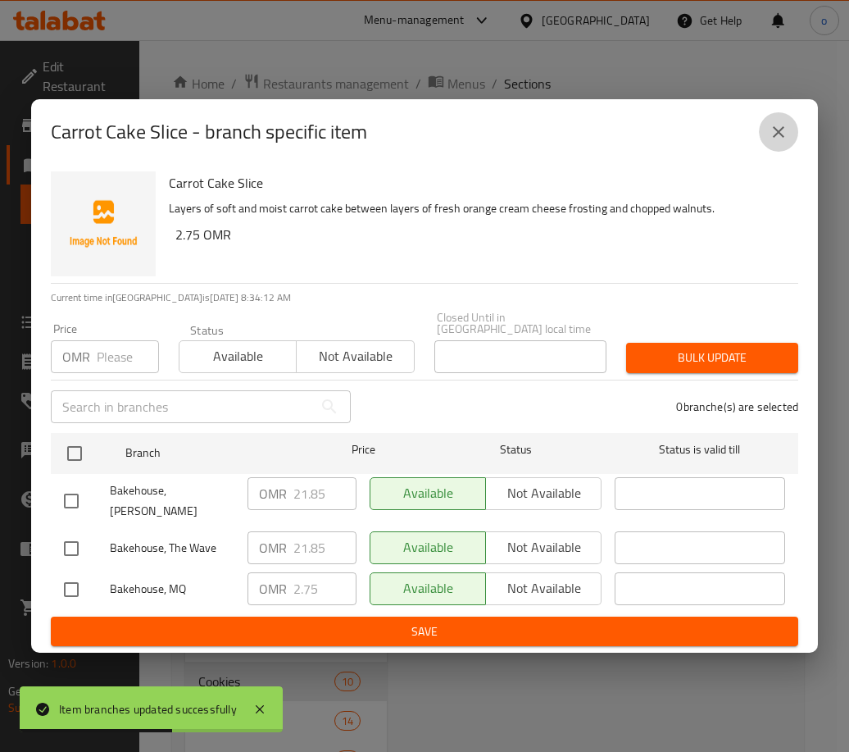
click at [777, 142] on icon "close" at bounding box center [779, 132] width 20 height 20
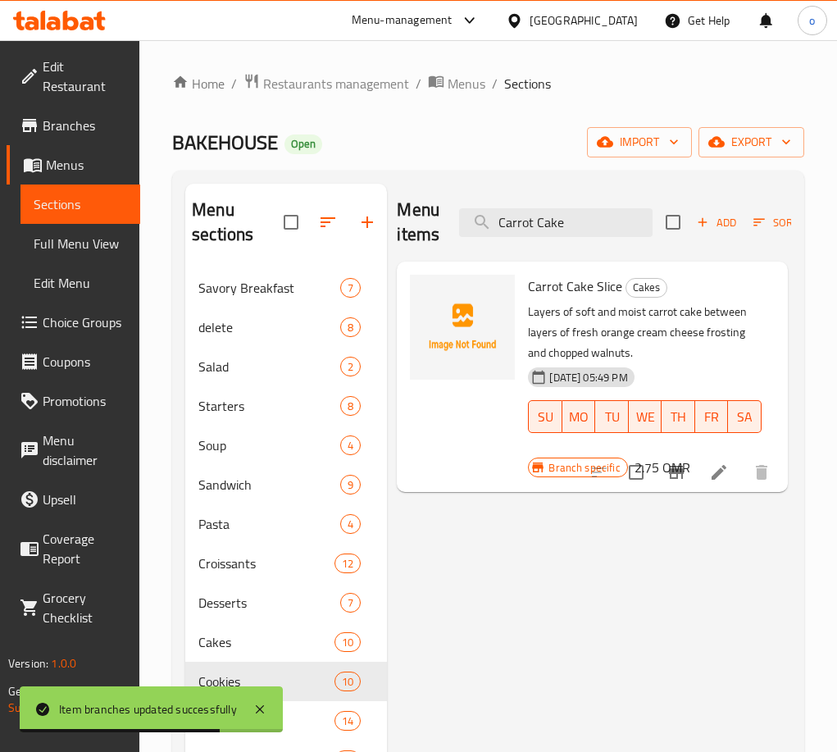
scroll to position [0, 0]
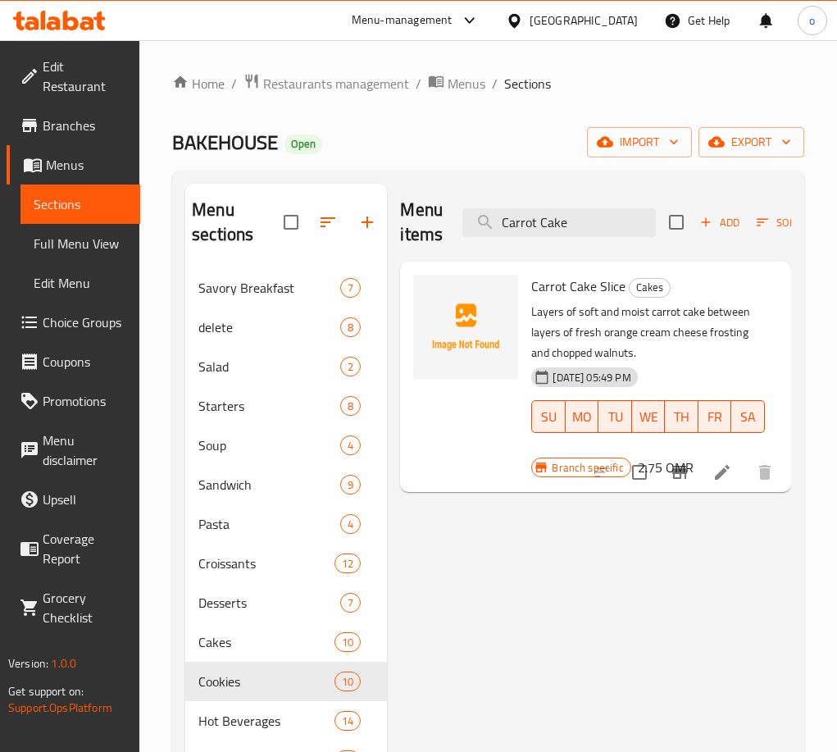
click at [677, 480] on icon "Branch-specific-item" at bounding box center [680, 472] width 20 height 20
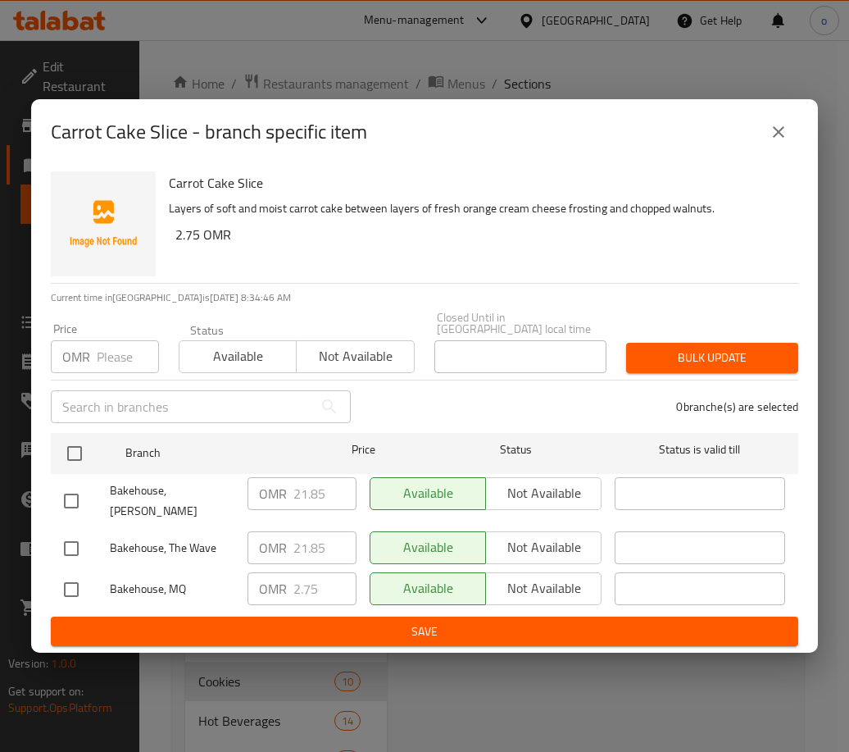
click at [118, 353] on input "number" at bounding box center [128, 356] width 62 height 33
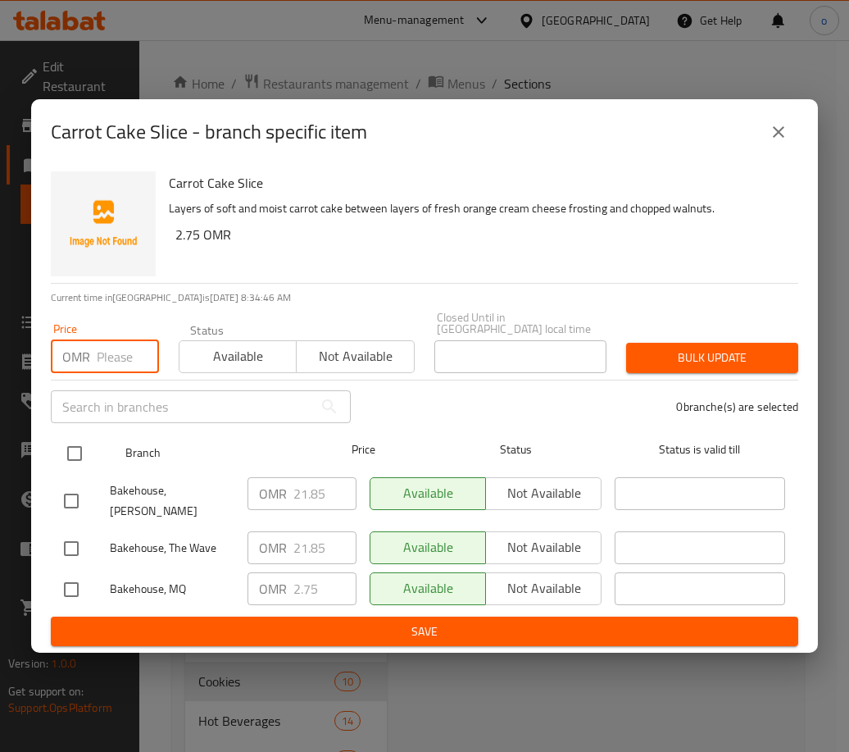
paste input "3.000"
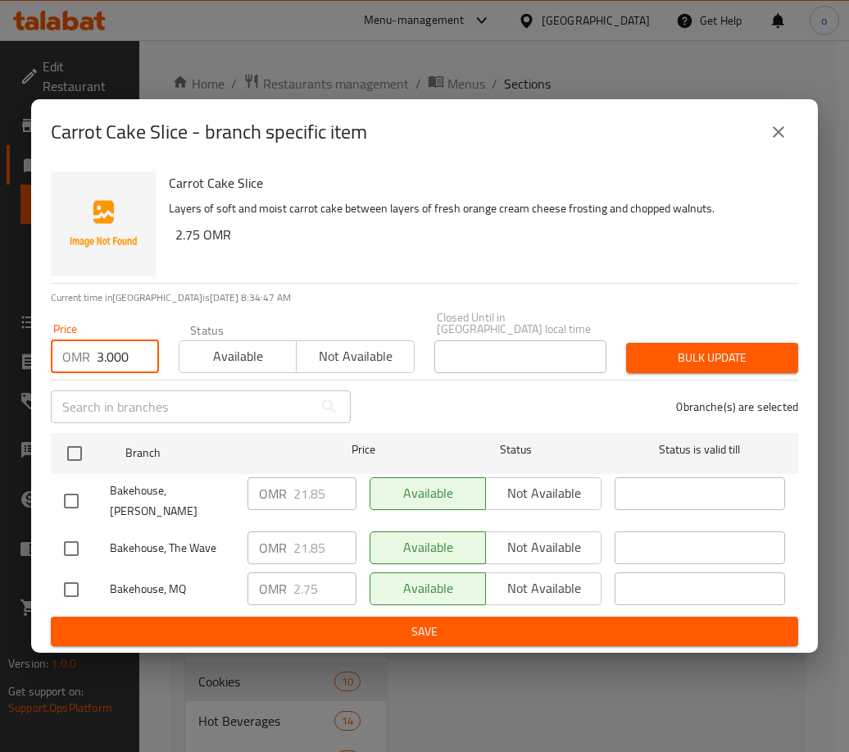
type input "3.000"
click at [84, 498] on input "checkbox" at bounding box center [71, 501] width 34 height 34
checkbox input "true"
click at [69, 542] on input "checkbox" at bounding box center [71, 548] width 34 height 34
checkbox input "true"
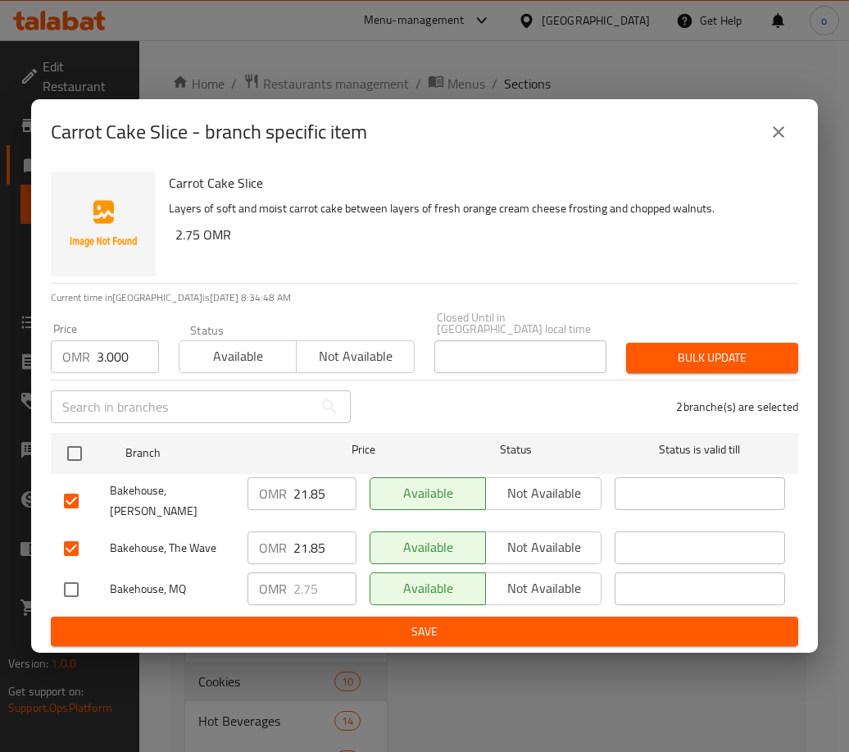
click at [671, 357] on span "Bulk update" at bounding box center [712, 358] width 146 height 20
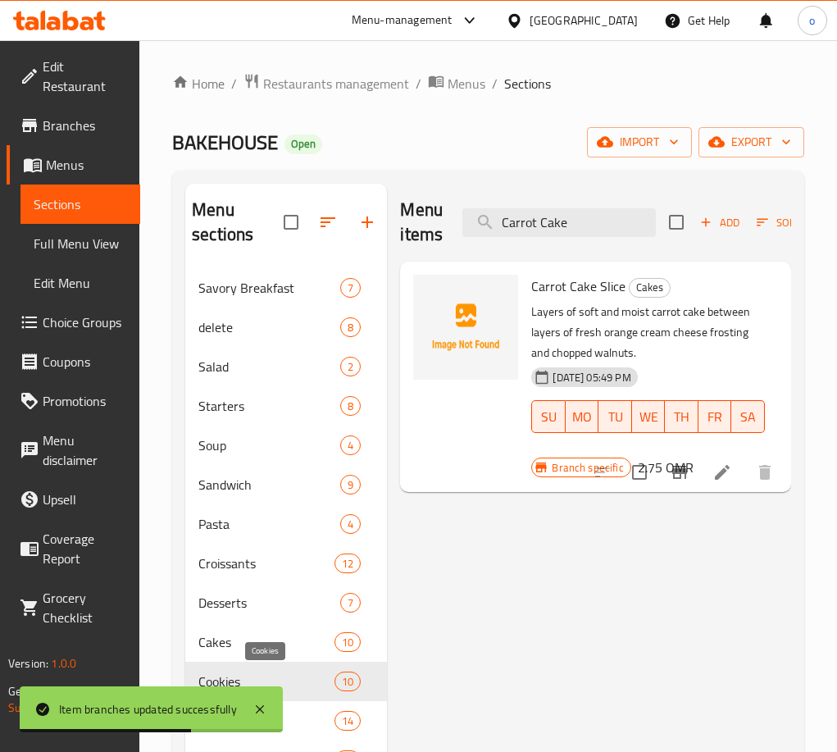
click at [247, 686] on div "Item branches updated successfully" at bounding box center [151, 709] width 263 height 46
drag, startPoint x: 585, startPoint y: 211, endPoint x: 462, endPoint y: 210, distance: 123.0
click at [462, 210] on input "Carrot Cake" at bounding box center [558, 222] width 193 height 29
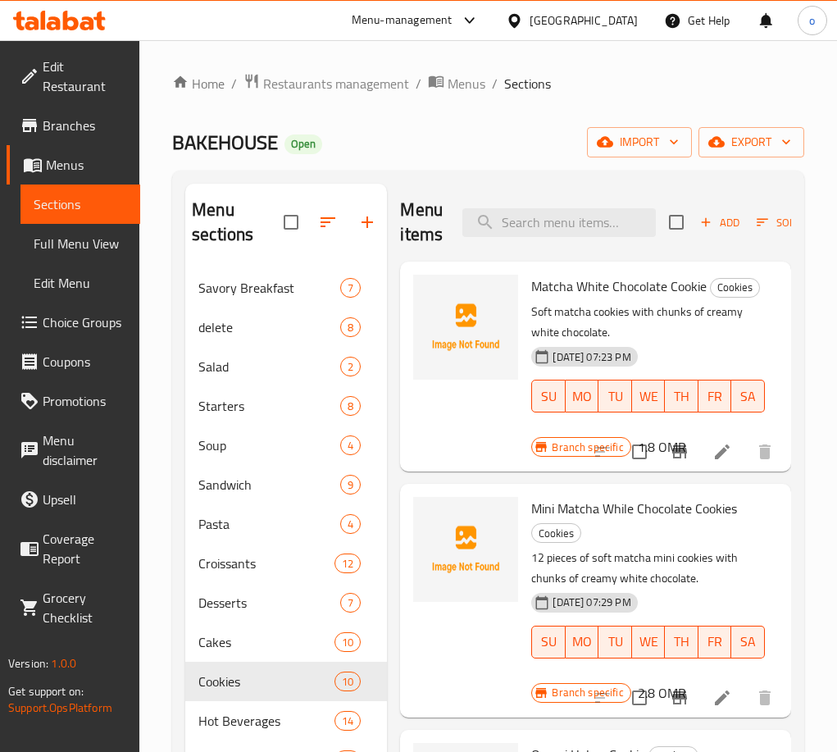
click at [676, 461] on icon "Branch-specific-item" at bounding box center [680, 452] width 20 height 20
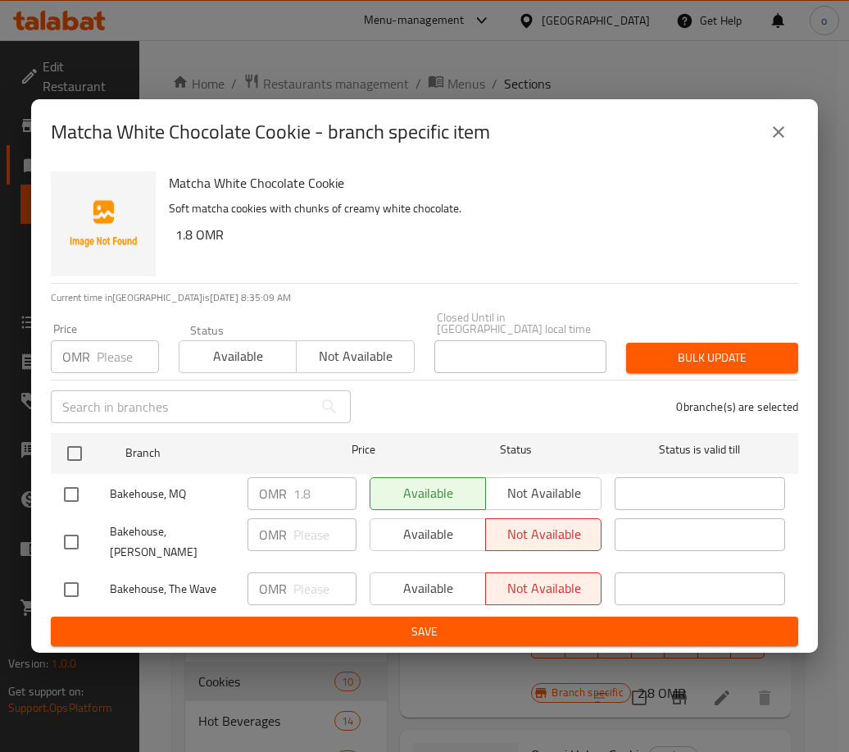
click at [771, 152] on div "Matcha White Chocolate Cookie - branch specific item" at bounding box center [425, 131] width 748 height 39
click at [771, 152] on button "close" at bounding box center [778, 131] width 39 height 39
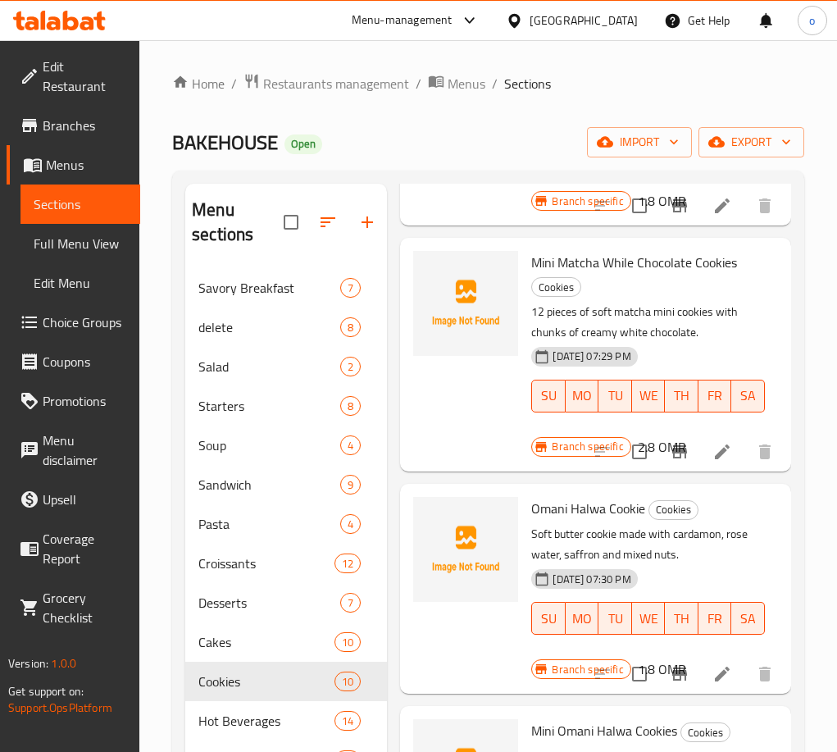
scroll to position [328, 0]
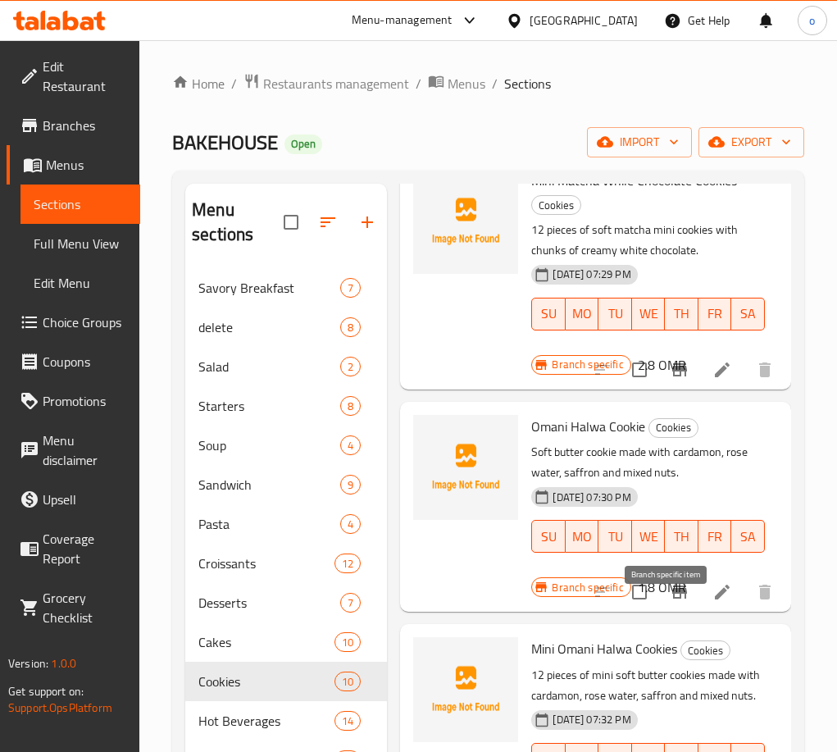
click at [670, 602] on icon "Branch-specific-item" at bounding box center [680, 592] width 20 height 20
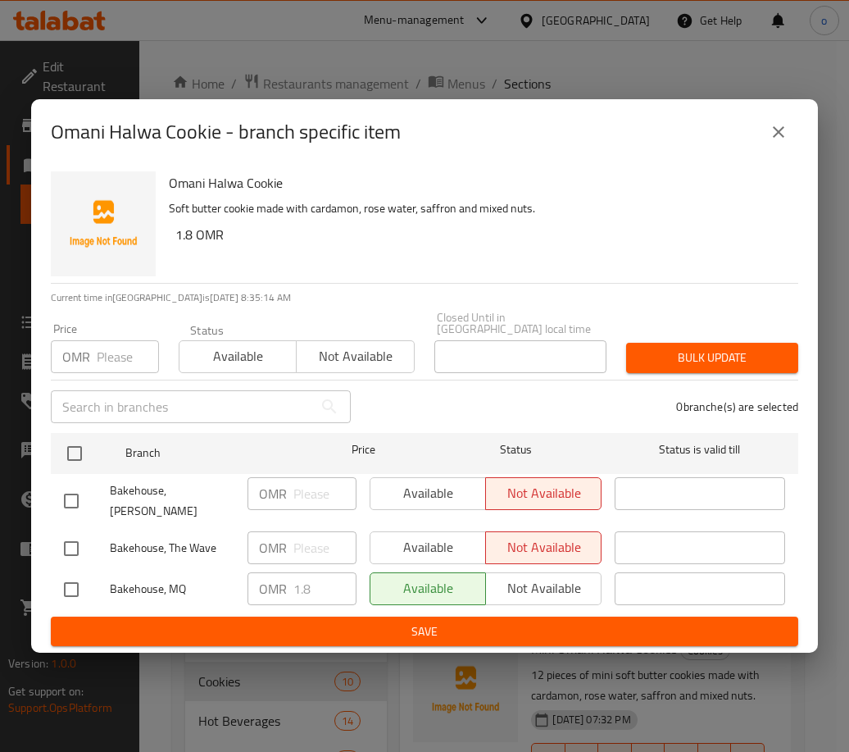
click at [800, 139] on div "Omani Halwa Cookie - branch specific item" at bounding box center [424, 132] width 787 height 66
drag, startPoint x: 798, startPoint y: 140, endPoint x: 786, endPoint y: 143, distance: 11.9
click at [797, 141] on button "close" at bounding box center [778, 131] width 39 height 39
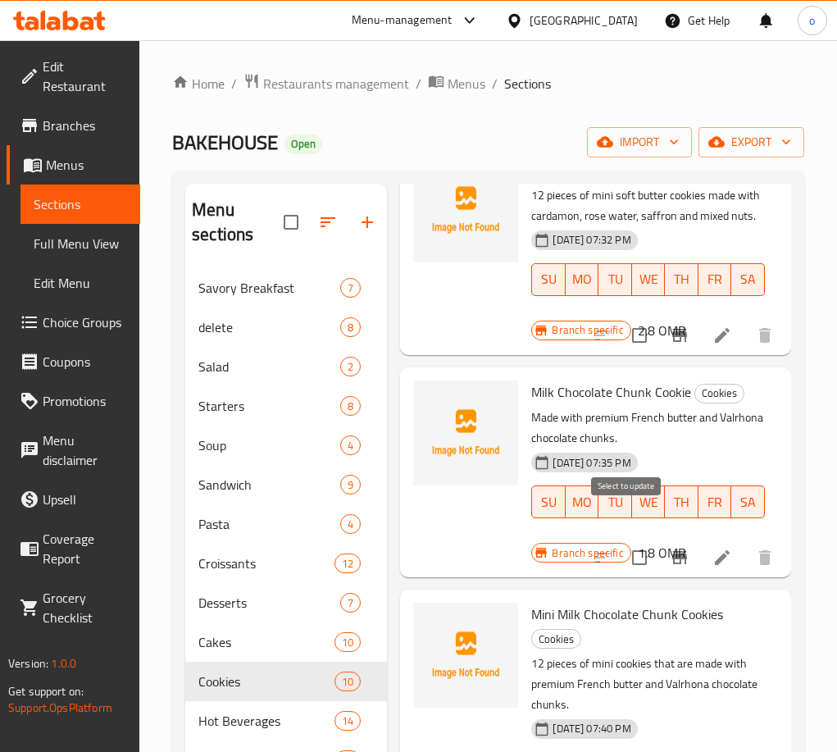
scroll to position [902, 0]
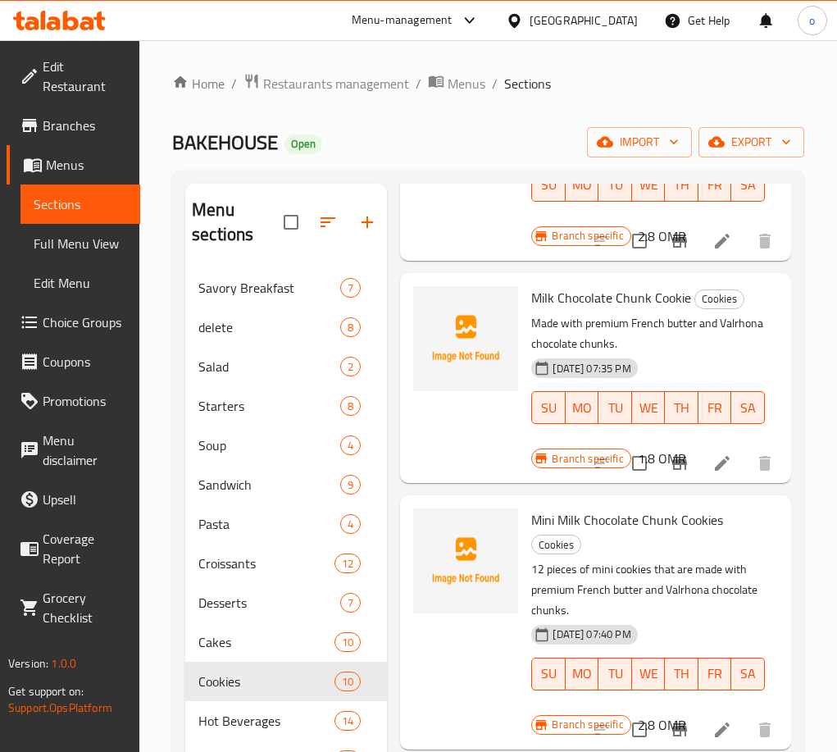
click at [660, 483] on button "Branch-specific-item" at bounding box center [679, 462] width 39 height 39
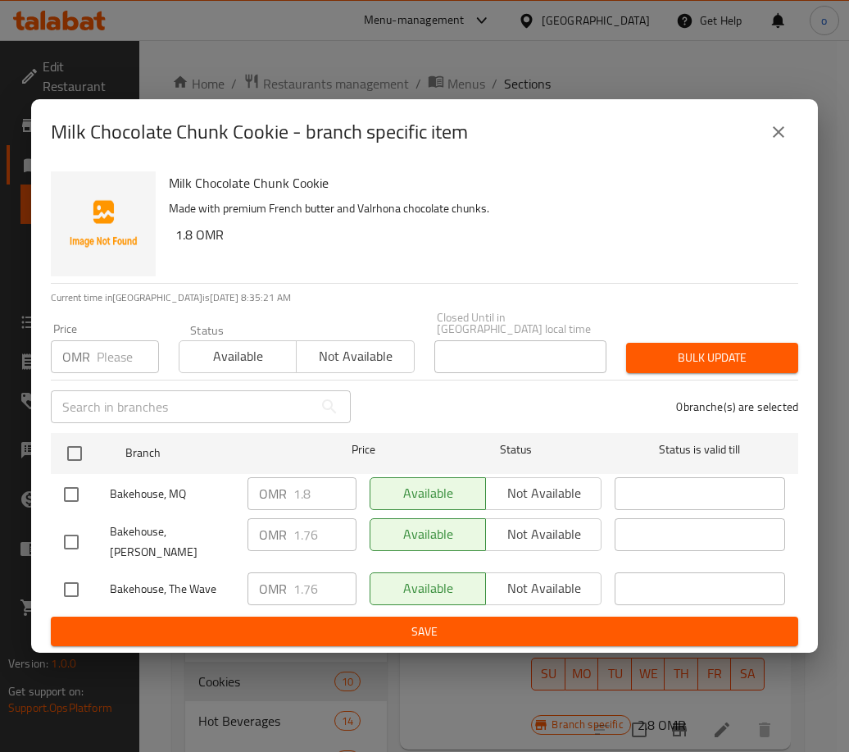
click at [771, 133] on button "close" at bounding box center [778, 131] width 39 height 39
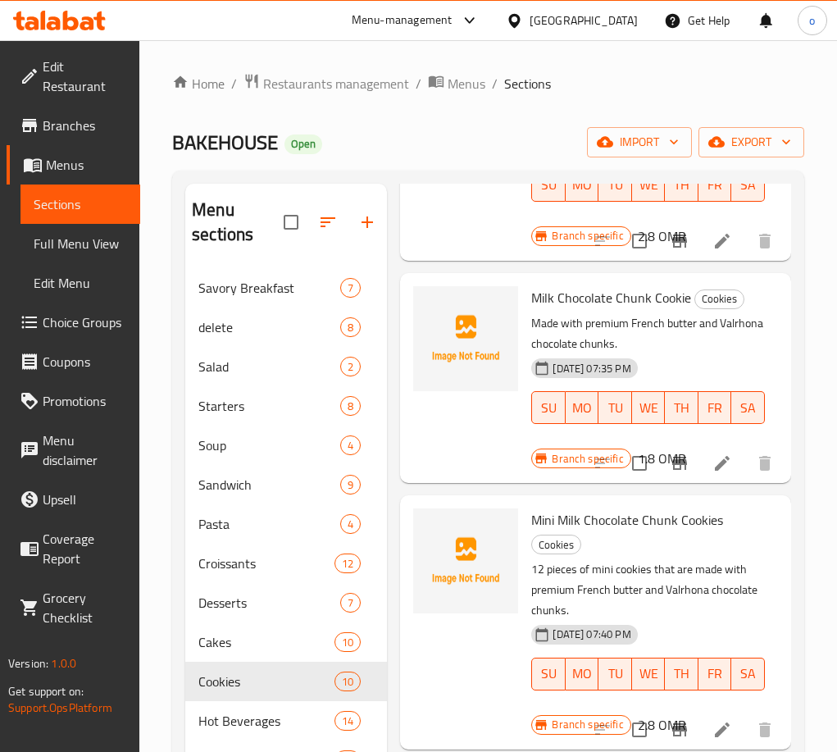
click at [684, 483] on div at bounding box center [684, 462] width 202 height 39
click at [676, 473] on icon "Branch-specific-item" at bounding box center [680, 463] width 20 height 20
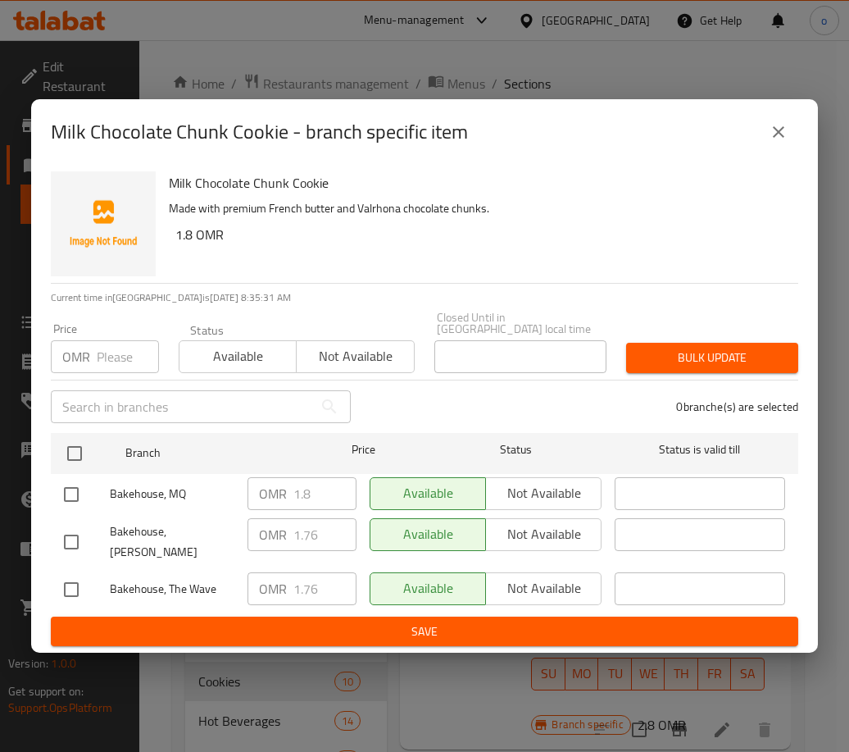
click at [780, 138] on icon "close" at bounding box center [778, 131] width 11 height 11
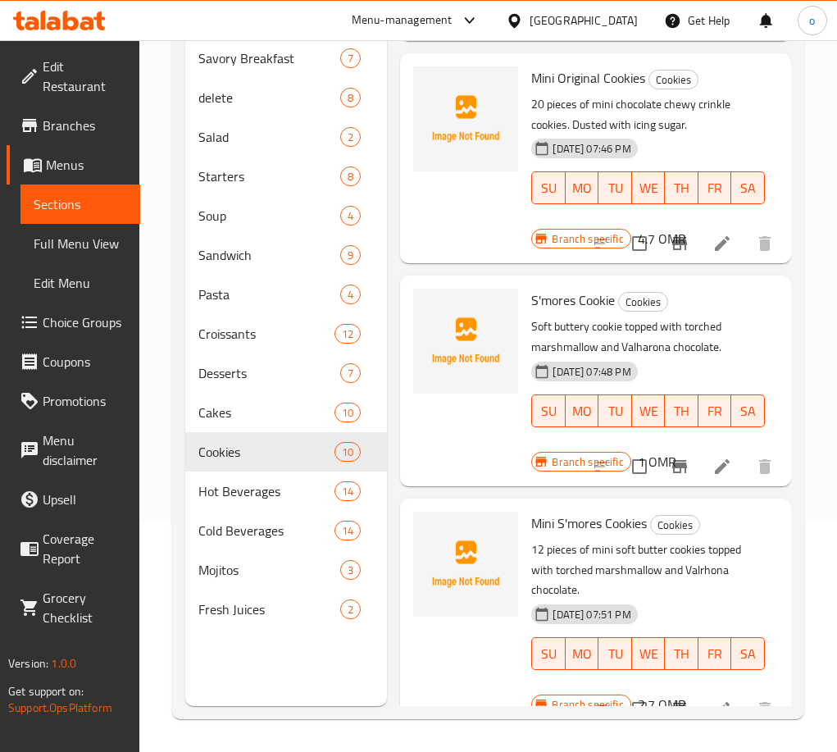
scroll to position [1681, 0]
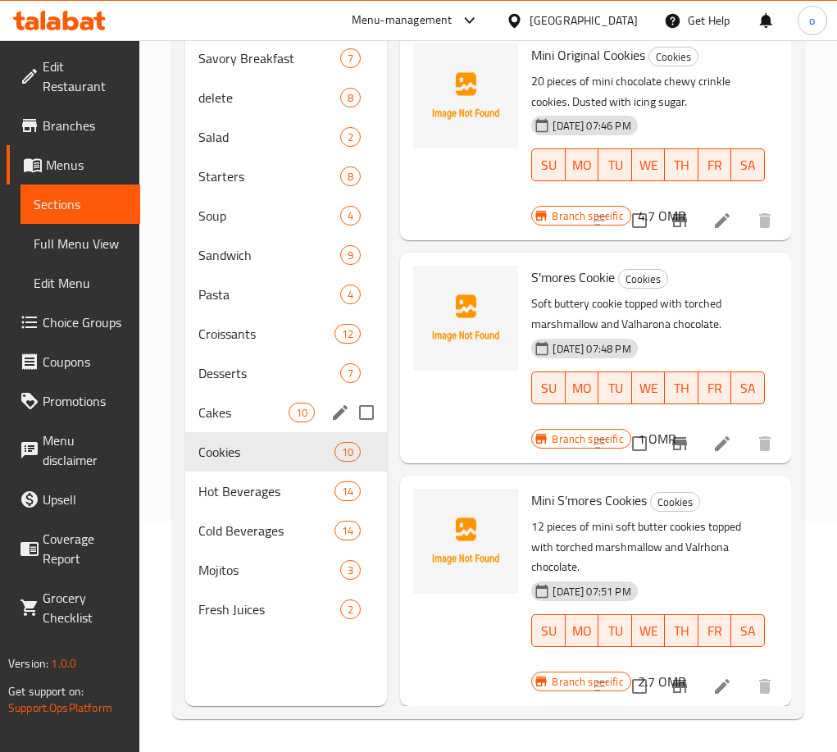
click at [213, 405] on span "Cakes" at bounding box center [243, 412] width 90 height 20
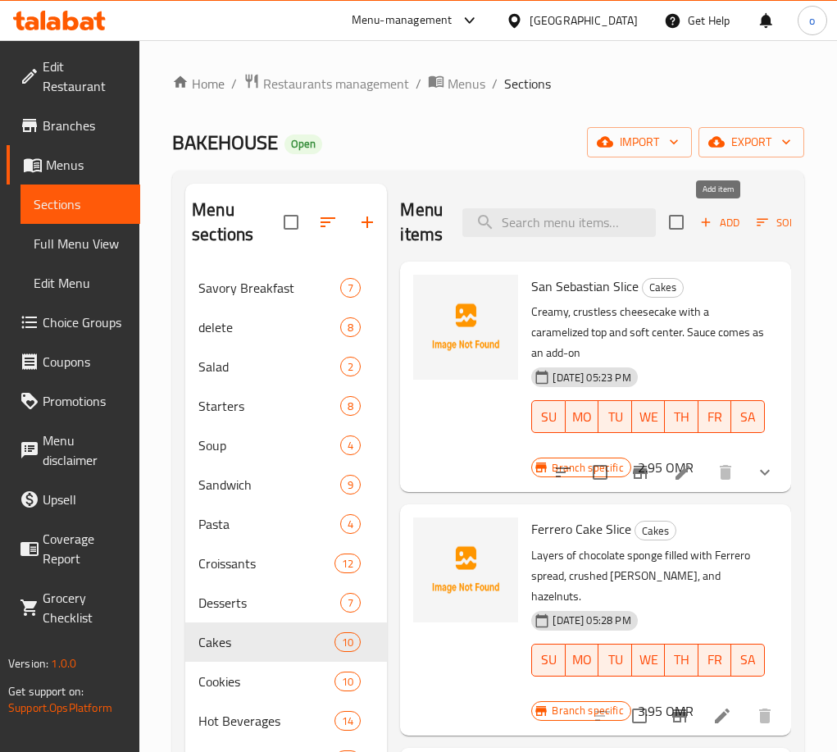
click at [716, 223] on span "Add" at bounding box center [720, 222] width 44 height 19
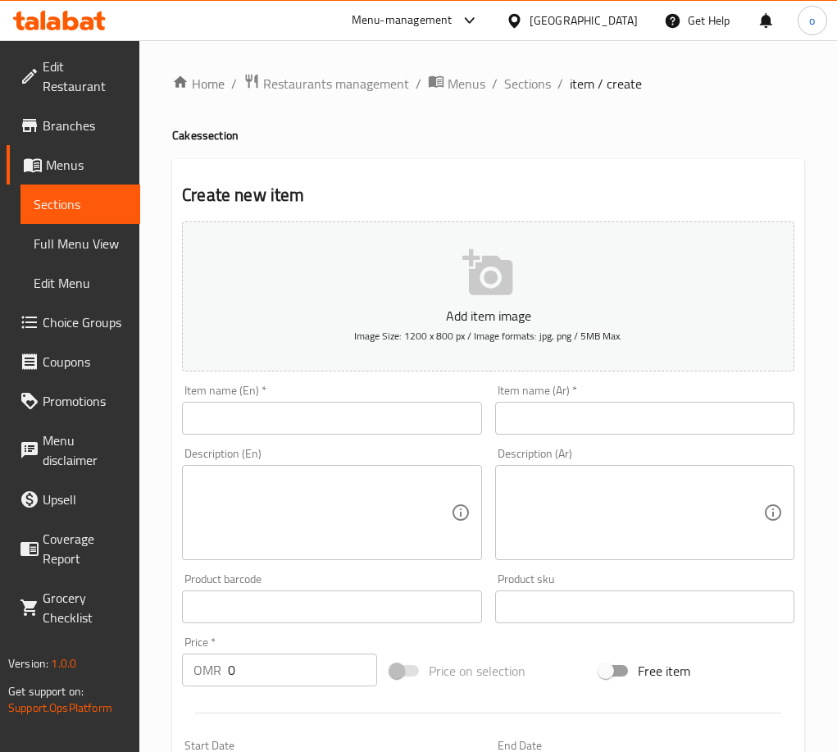
click at [368, 448] on div "Description (En) Description (En)" at bounding box center [331, 504] width 299 height 112
paste input "Carrot Cake"
drag, startPoint x: 361, startPoint y: 421, endPoint x: 398, endPoint y: 434, distance: 39.4
click at [376, 429] on input "Carrot Cake" at bounding box center [331, 418] width 299 height 33
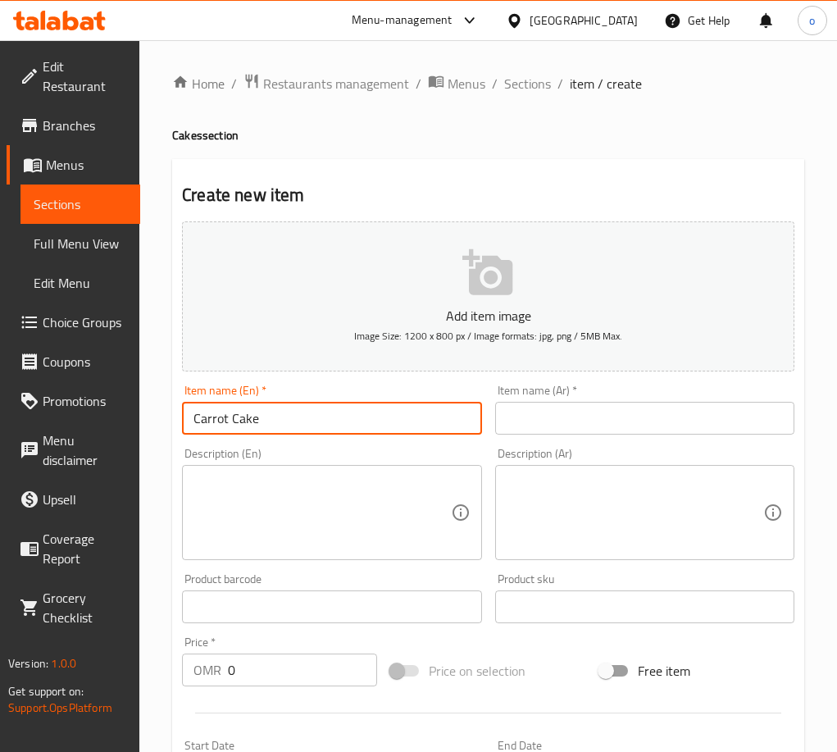
type input "Carrot Cake"
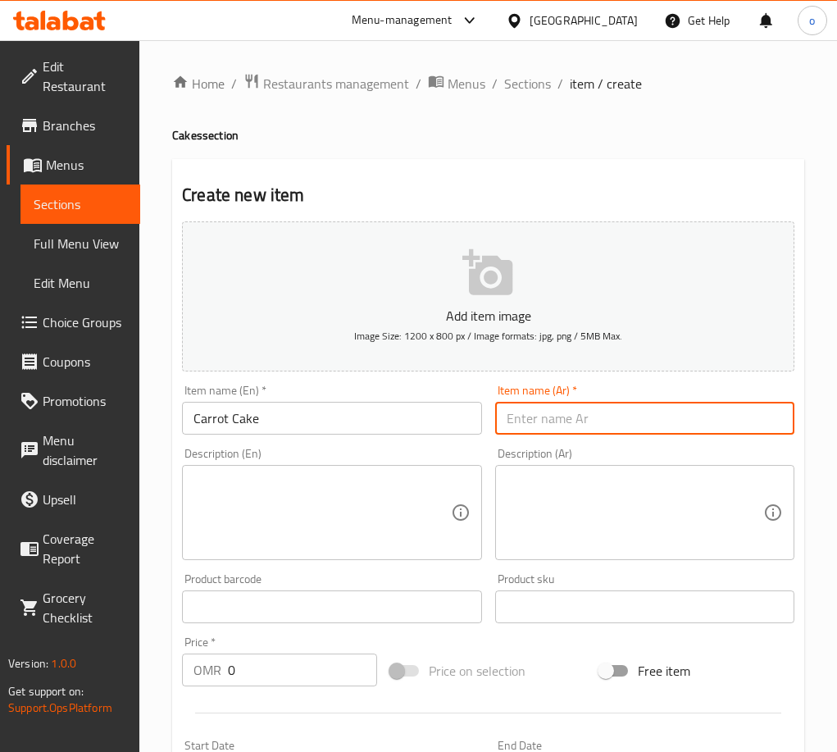
click at [558, 433] on input "text" at bounding box center [644, 418] width 299 height 33
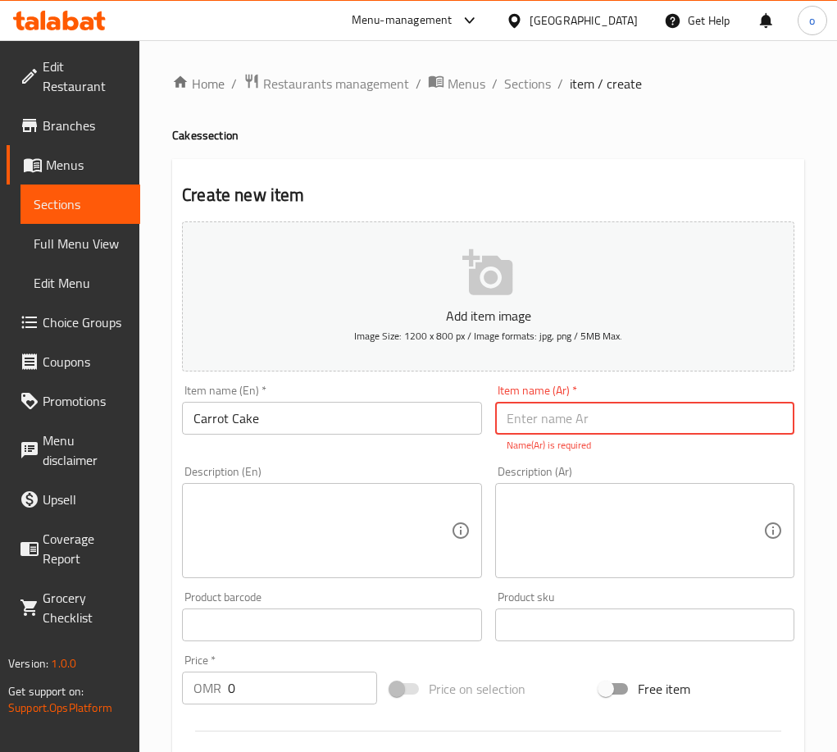
click at [525, 425] on input "text" at bounding box center [644, 418] width 299 height 33
paste input "كعكة الجزر"
click at [558, 426] on input "كعكة الجزر" at bounding box center [644, 418] width 299 height 33
type input "كيكة الجزر"
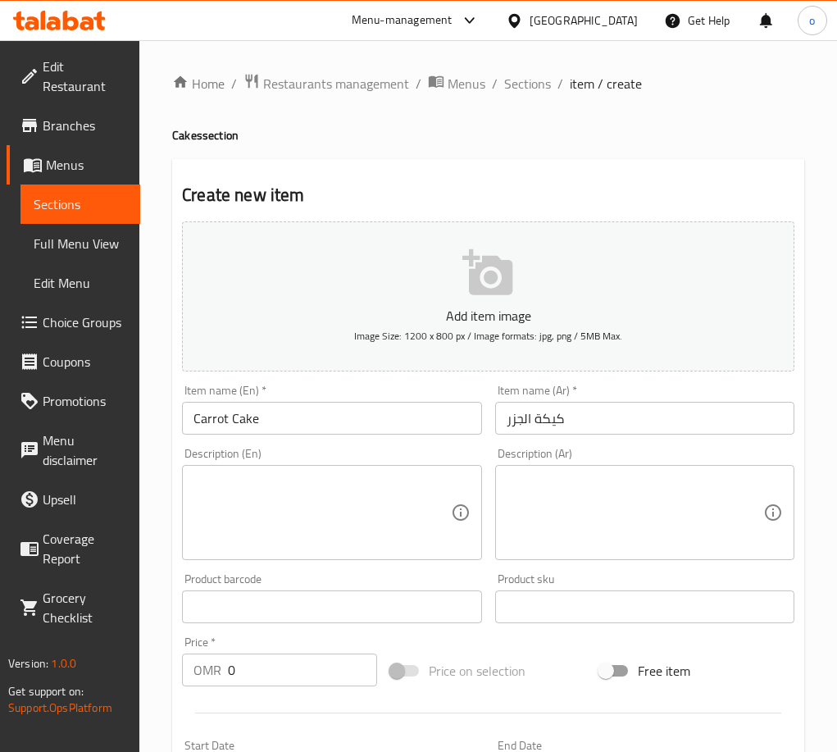
click at [330, 476] on textarea at bounding box center [321, 513] width 257 height 78
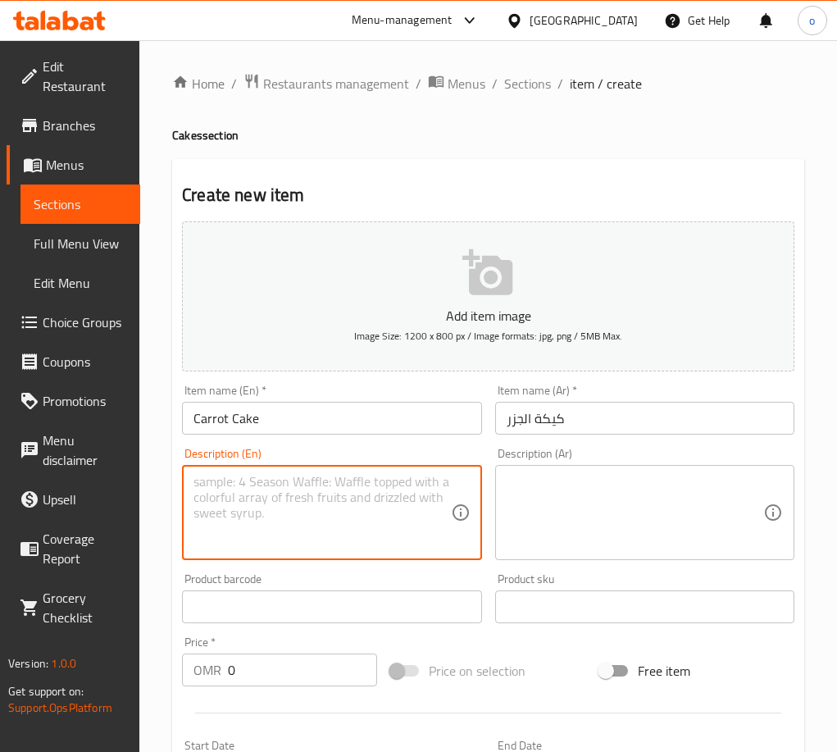
paste textarea "Layers of soft & moist carrot cake between layers of sweet fresh orange cream c…"
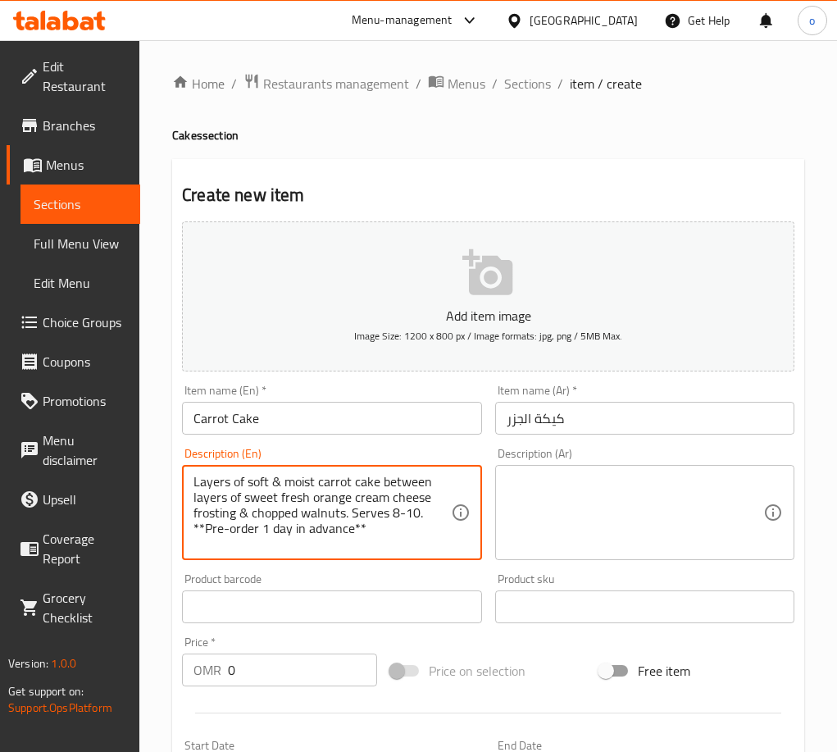
type textarea "Layers of soft & moist carrot cake between layers of sweet fresh orange cream c…"
click at [553, 484] on textarea at bounding box center [635, 513] width 257 height 78
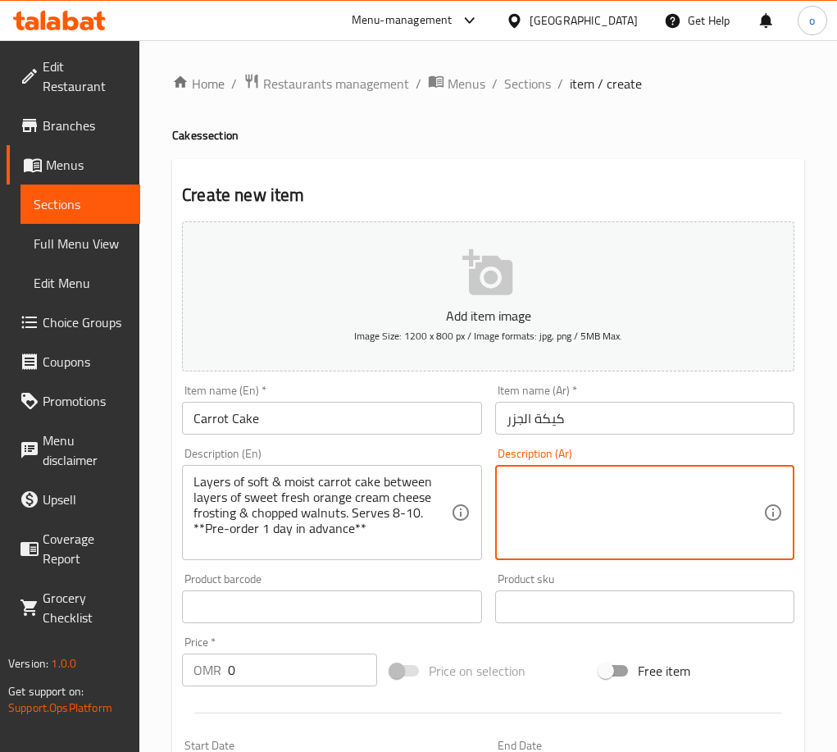
paste textarea "طبقات من كعكة الجزر الطرية والرطبة، تتخللها طبقات من كريمة الجبن بنكهة البرتقال…"
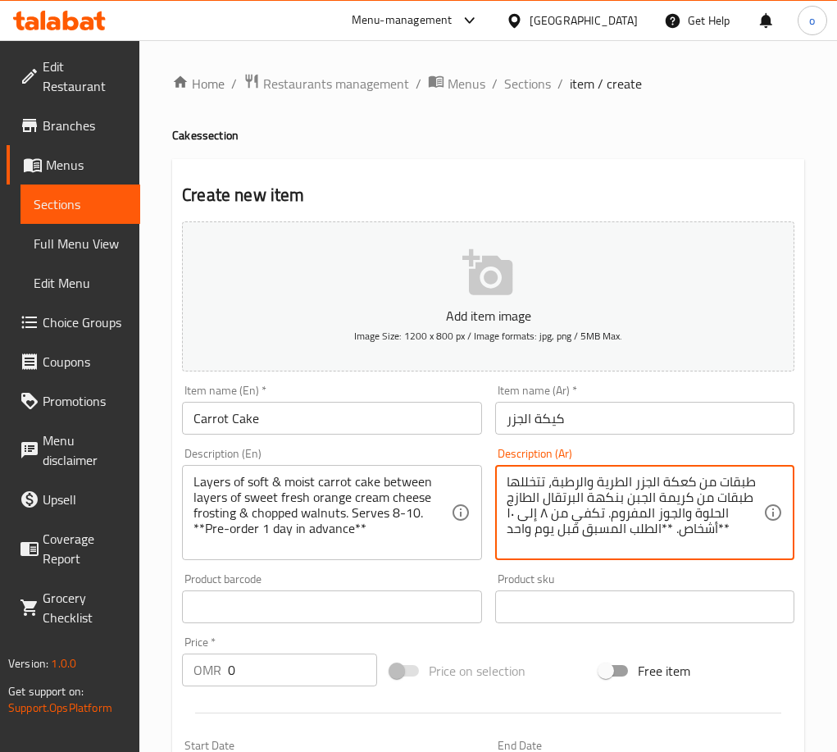
drag, startPoint x: 716, startPoint y: 530, endPoint x: 731, endPoint y: 529, distance: 15.6
click at [731, 529] on textarea "طبقات من كعكة الجزر الطرية والرطبة، تتخللها طبقات من كريمة الجبن بنكهة البرتقال…" at bounding box center [635, 513] width 257 height 78
click at [673, 525] on textarea "طبقات من كعكة الجزر الطرية والرطبة، تتخللها طبقات من كريمة الجبن بنكهة البرتقال…" at bounding box center [635, 513] width 257 height 78
click at [667, 525] on textarea "طبقات من كعكة الجزر الطرية والرطبة، تتخللها طبقات من كريمة الجبن بنكهة البرتقال…" at bounding box center [635, 513] width 257 height 78
drag, startPoint x: 716, startPoint y: 530, endPoint x: 707, endPoint y: 530, distance: 9.1
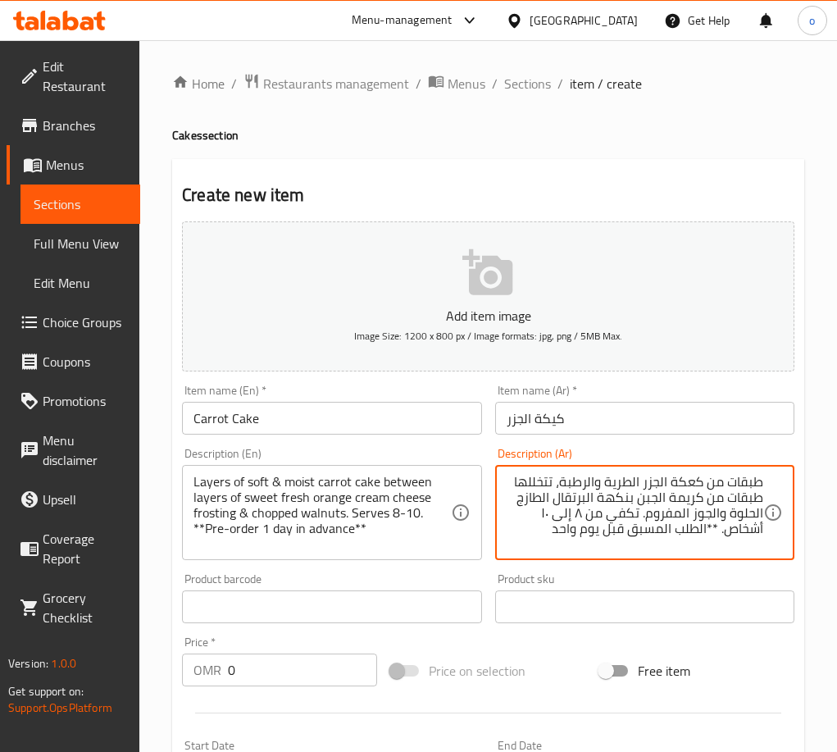
click at [707, 530] on textarea "طبقات من كعكة الجزر الطرية والرطبة، تتخللها طبقات من كريمة الجبن بنكهة البرتقال…" at bounding box center [635, 513] width 257 height 78
type textarea "طبقات من كعكة الجزر الطرية والرطبة، تتخللها طبقات من كريمة الجبن بنكهة البرتقال…"
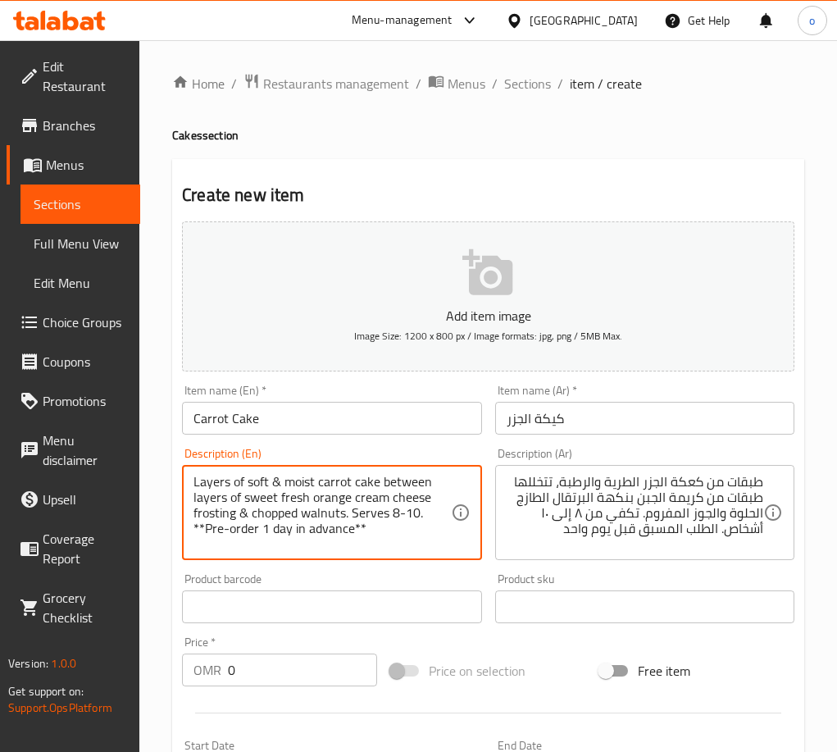
drag, startPoint x: 363, startPoint y: 526, endPoint x: 353, endPoint y: 526, distance: 9.8
click at [198, 529] on textarea "Layers of soft & moist carrot cake between layers of sweet fresh orange cream c…" at bounding box center [321, 513] width 257 height 78
drag, startPoint x: 204, startPoint y: 529, endPoint x: 193, endPoint y: 530, distance: 10.8
click at [193, 530] on textarea "Layers of soft & moist carrot cake between layers of sweet fresh orange cream c…" at bounding box center [321, 513] width 257 height 78
type textarea "Layers of soft & moist carrot cake between layers of sweet fresh orange cream c…"
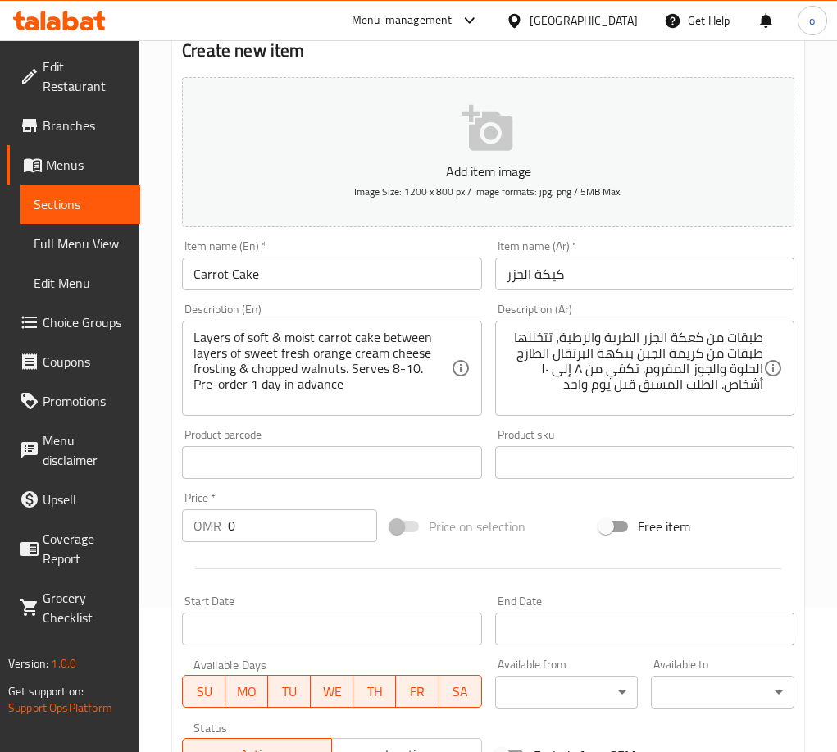
scroll to position [328, 0]
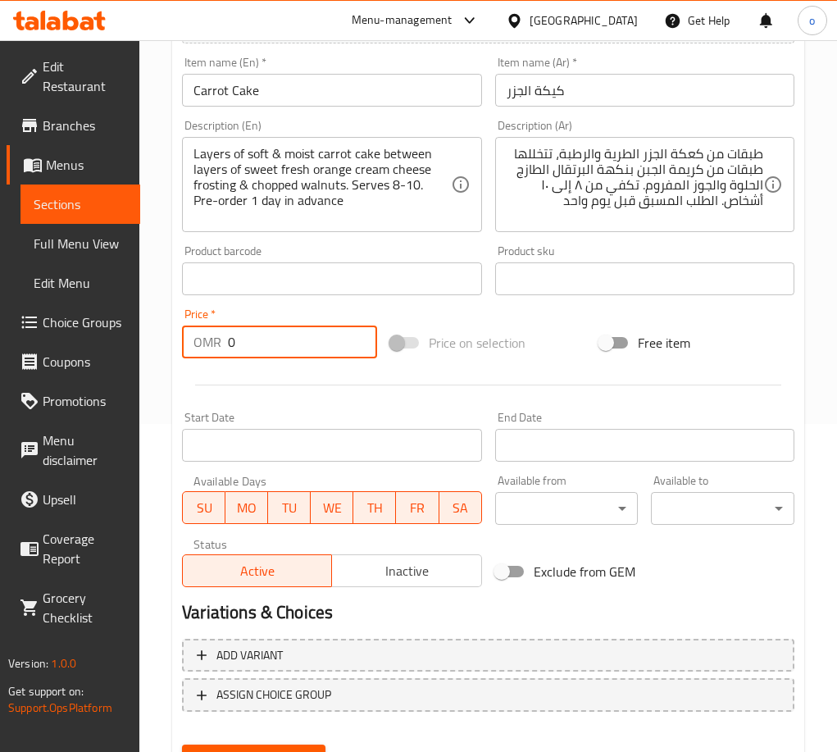
drag, startPoint x: 194, startPoint y: 344, endPoint x: 177, endPoint y: 344, distance: 17.2
click at [177, 344] on div "Price   * OMR 0 Price *" at bounding box center [279, 333] width 208 height 63
paste input "21.85"
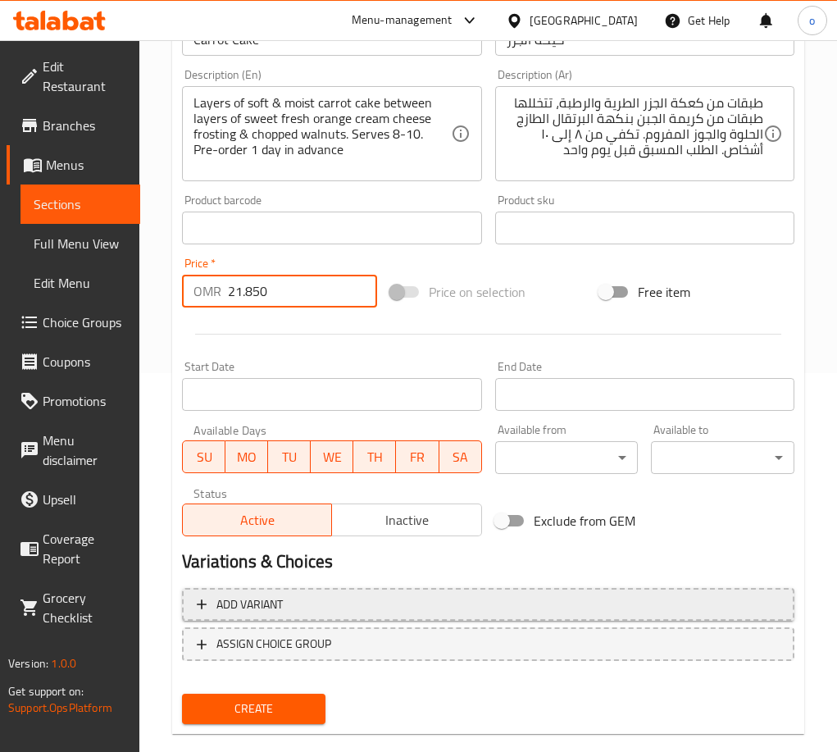
scroll to position [407, 0]
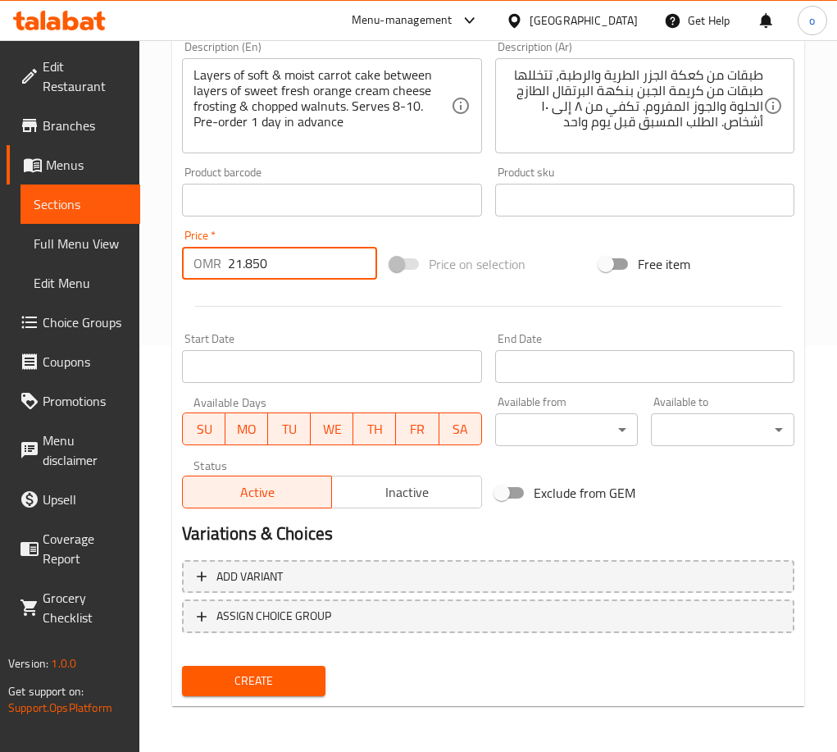
type input "21.850"
drag, startPoint x: 275, startPoint y: 673, endPoint x: 274, endPoint y: 663, distance: 9.9
click at [274, 673] on span "Create" at bounding box center [253, 681] width 117 height 20
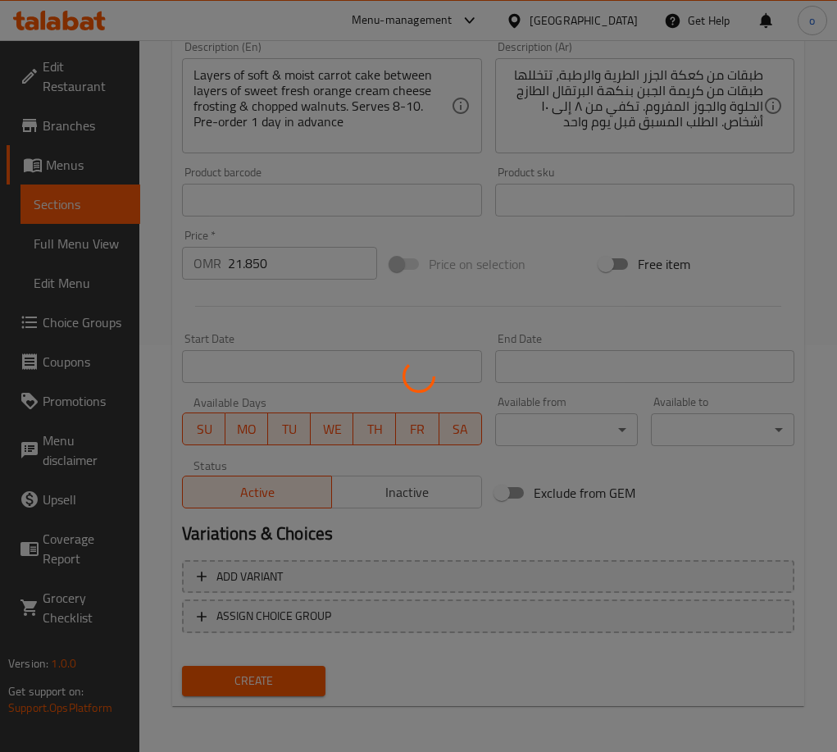
scroll to position [265, 0]
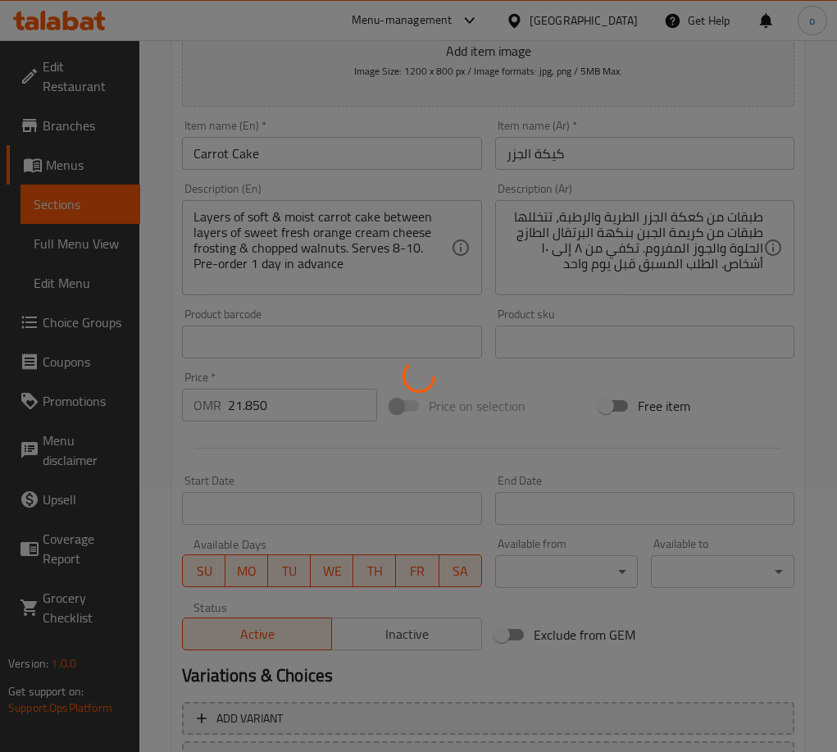
type input "0"
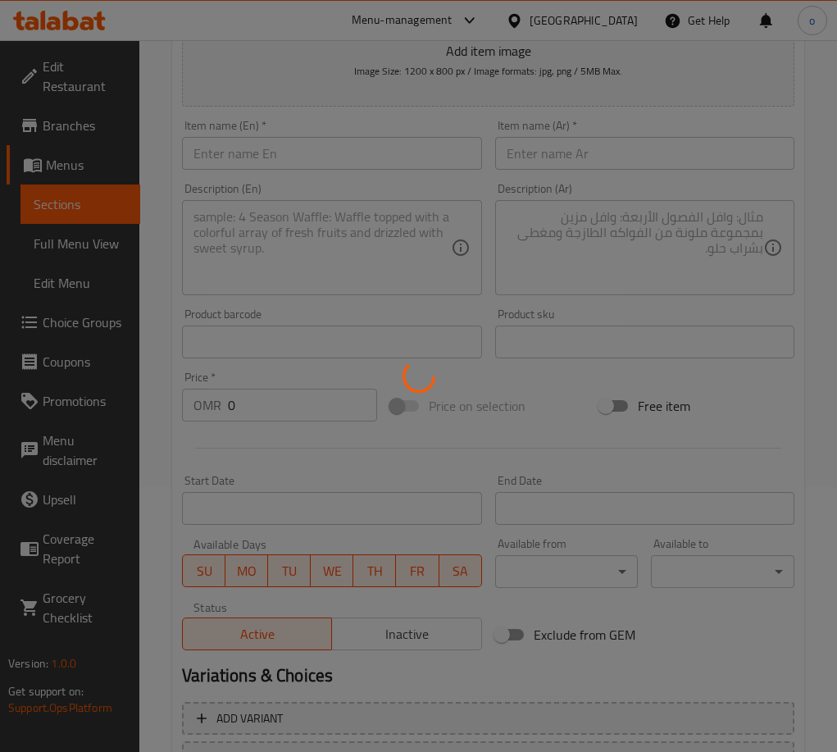
scroll to position [0, 0]
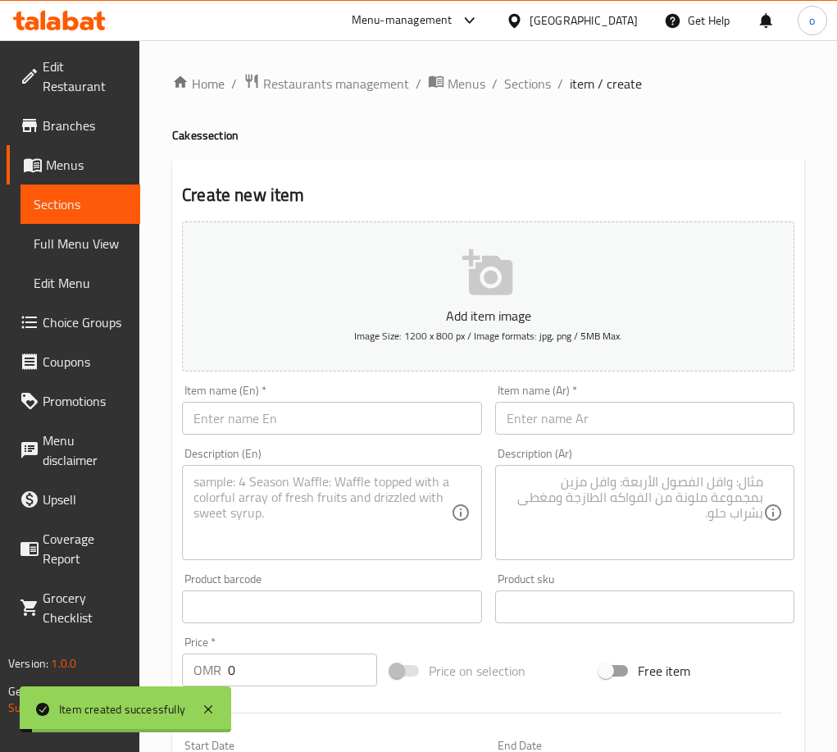
drag, startPoint x: 505, startPoint y: 104, endPoint x: 522, endPoint y: 98, distance: 18.4
click at [507, 102] on div "Home / Restaurants management / Menus / Sections / item / create Cakes section …" at bounding box center [488, 599] width 632 height 1052
click at [544, 81] on span "Sections" at bounding box center [527, 84] width 47 height 20
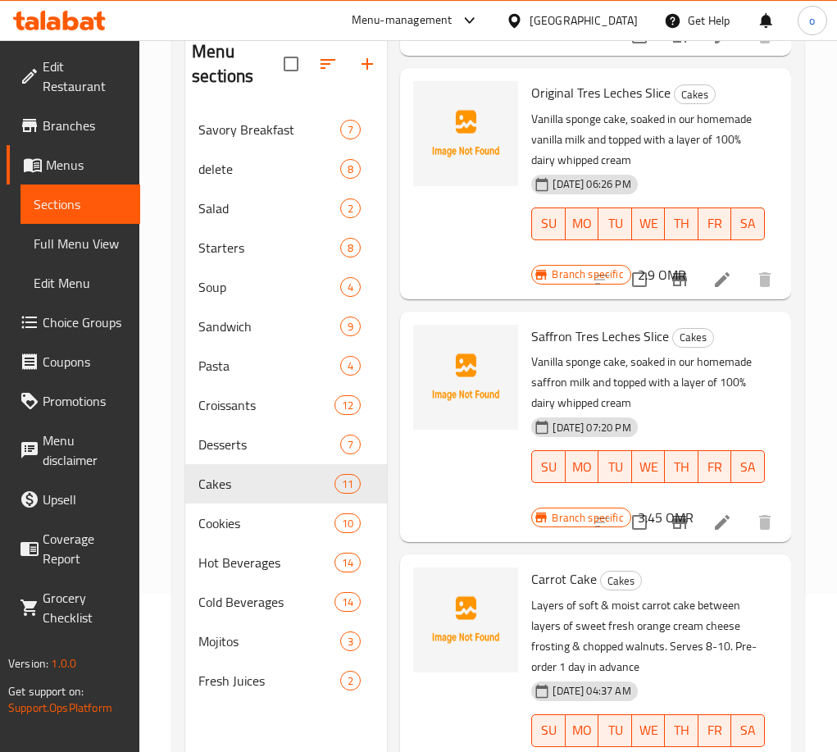
scroll to position [230, 0]
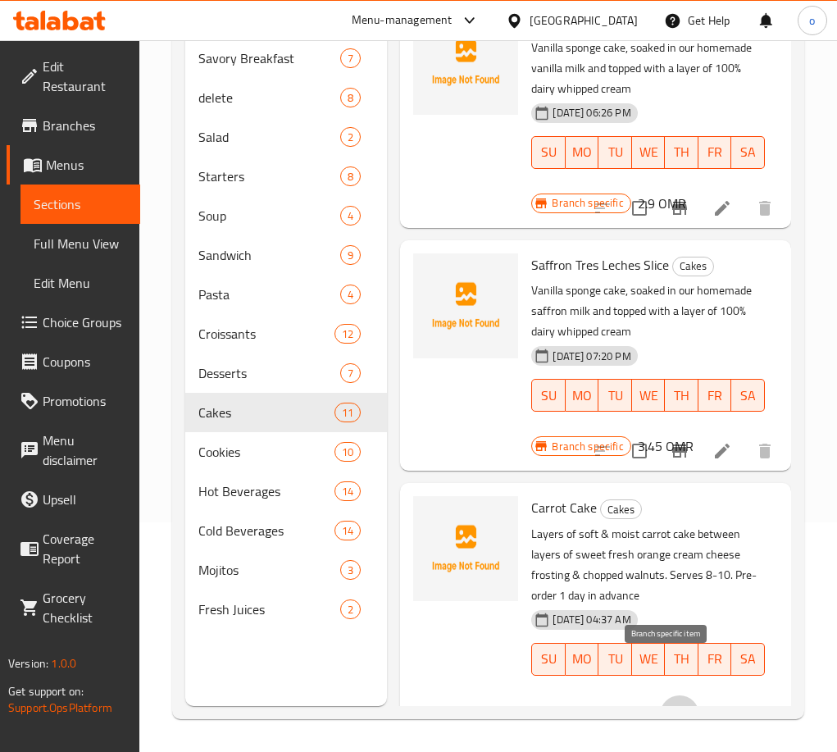
click at [670, 705] on icon "Branch-specific-item" at bounding box center [680, 715] width 20 height 20
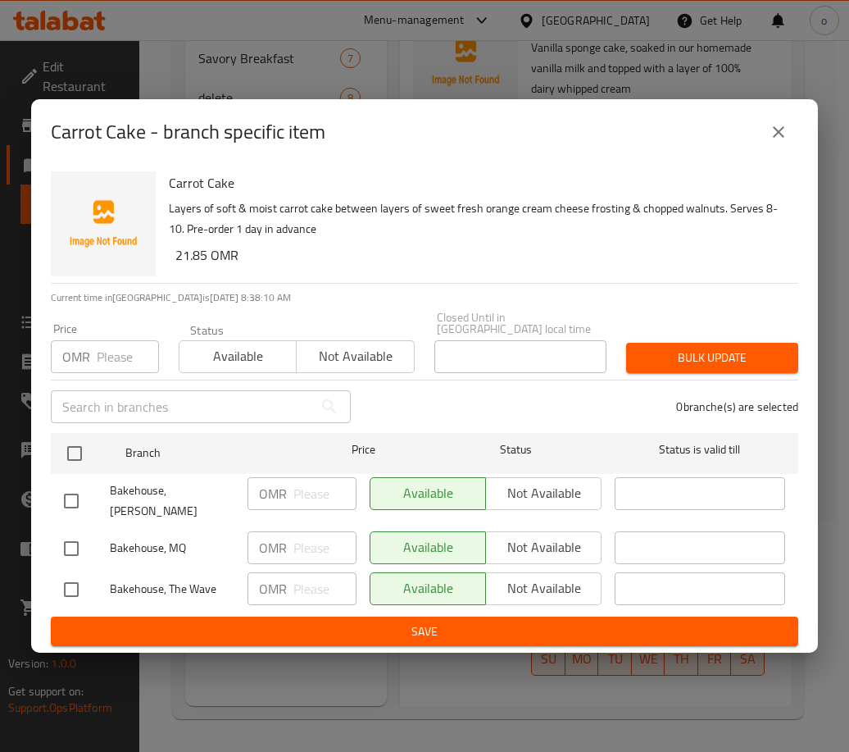
drag, startPoint x: 72, startPoint y: 533, endPoint x: 395, endPoint y: 516, distance: 323.4
click at [72, 534] on input "checkbox" at bounding box center [71, 548] width 34 height 34
checkbox input "true"
click at [495, 531] on button "Not available" at bounding box center [543, 547] width 116 height 33
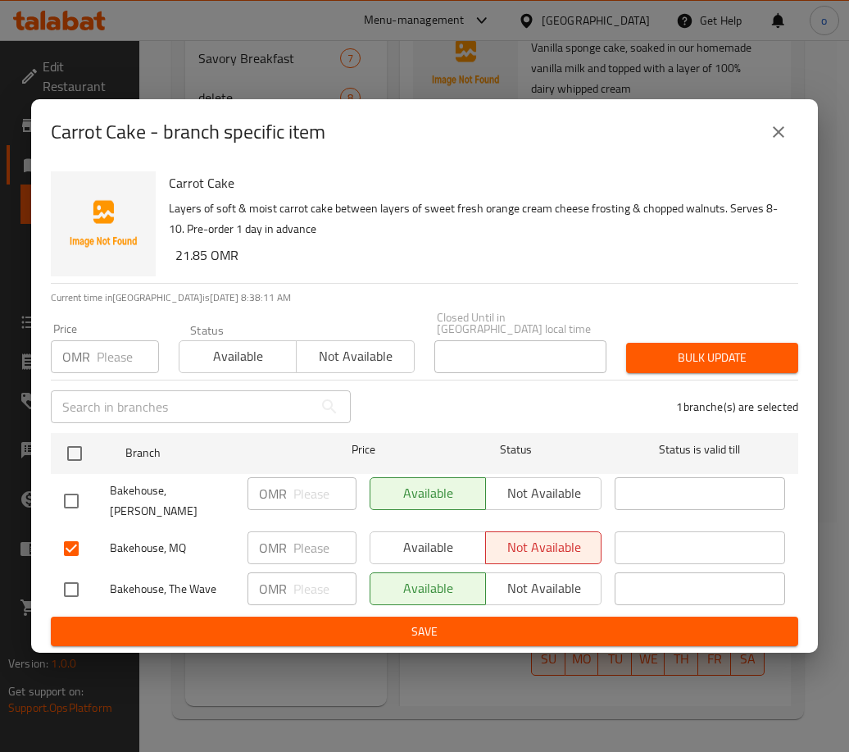
click at [706, 355] on span "Bulk update" at bounding box center [712, 358] width 146 height 20
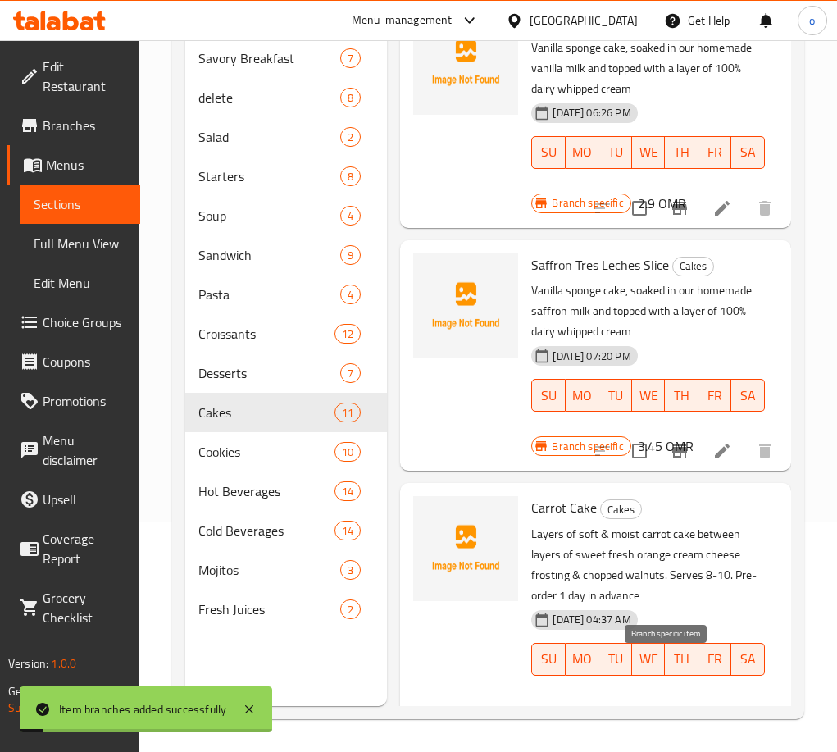
click at [662, 695] on button "Branch-specific-item" at bounding box center [679, 714] width 39 height 39
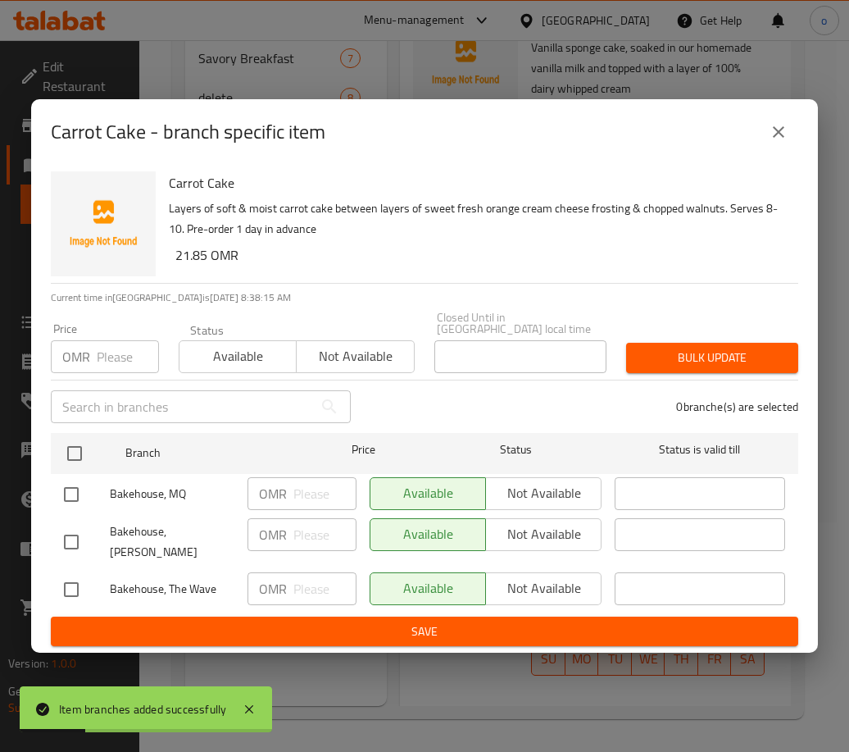
click at [72, 486] on input "checkbox" at bounding box center [71, 494] width 34 height 34
checkbox input "true"
click at [526, 493] on span "Not available" at bounding box center [544, 493] width 102 height 24
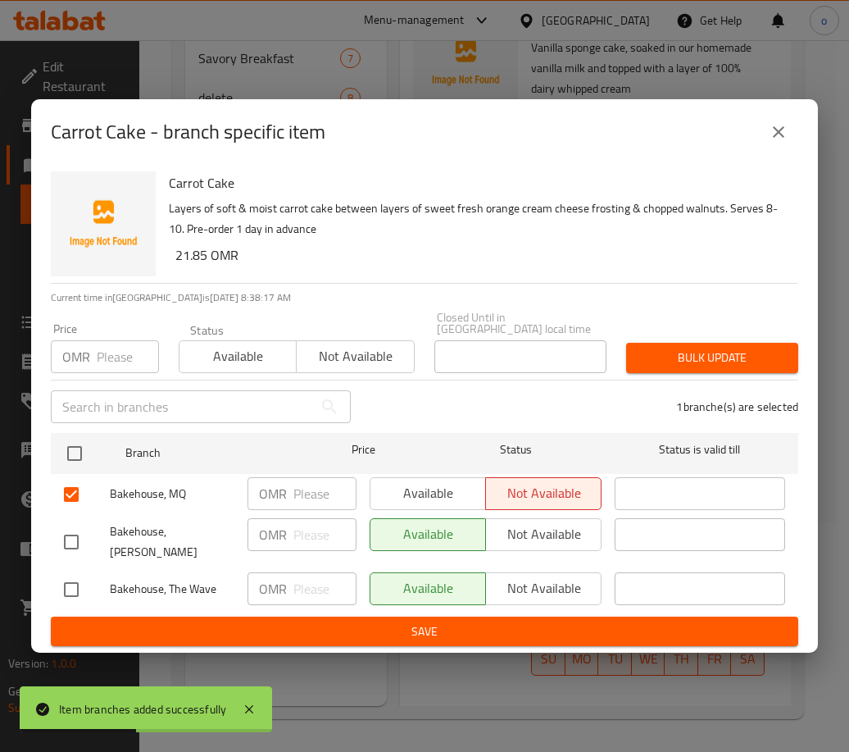
click at [437, 606] on form "Branch Price Status Status is valid till Bakehouse, MQ OMR ​ Available Not avai…" at bounding box center [425, 536] width 748 height 220
click at [410, 621] on span "Save" at bounding box center [424, 631] width 721 height 20
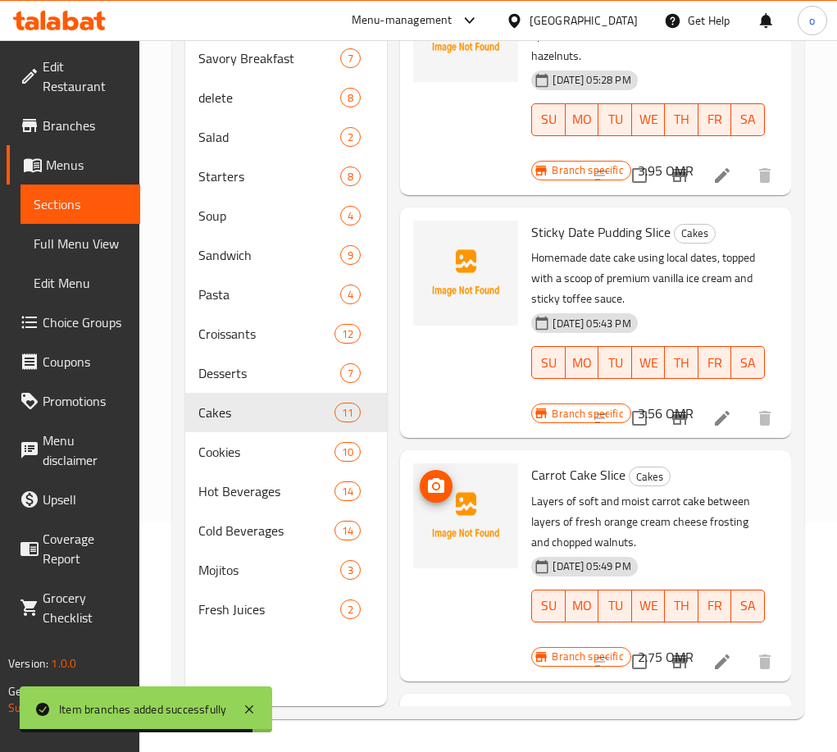
scroll to position [298, 0]
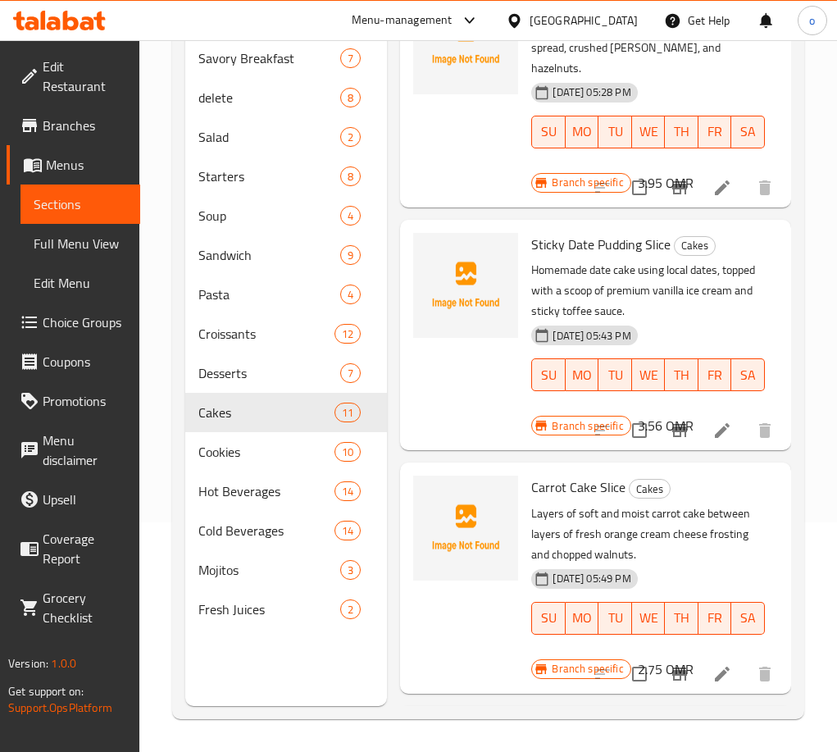
click at [664, 665] on button "Branch-specific-item" at bounding box center [679, 673] width 39 height 39
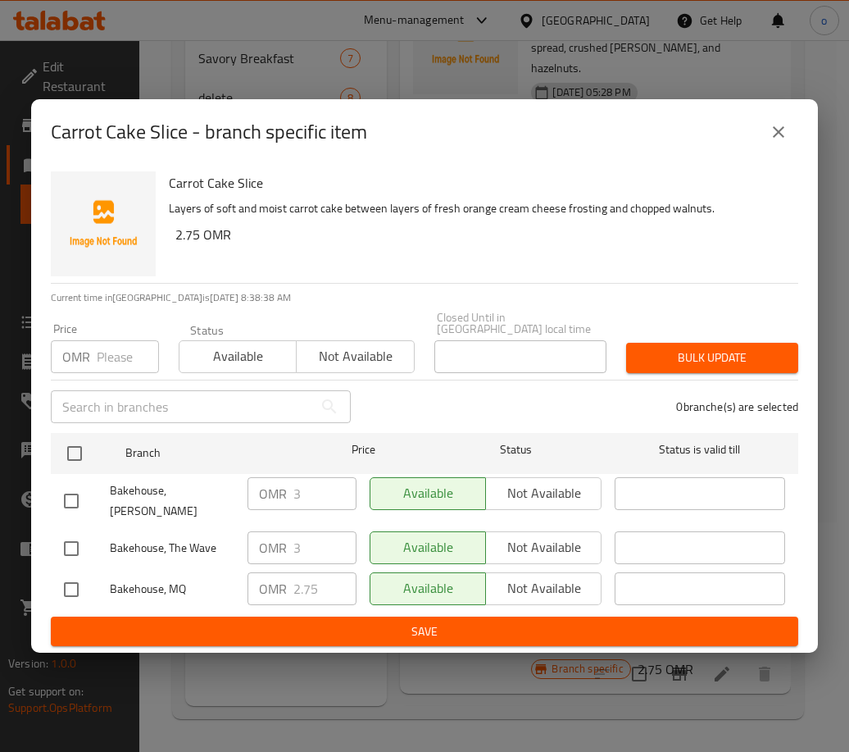
click at [775, 134] on icon "close" at bounding box center [779, 132] width 20 height 20
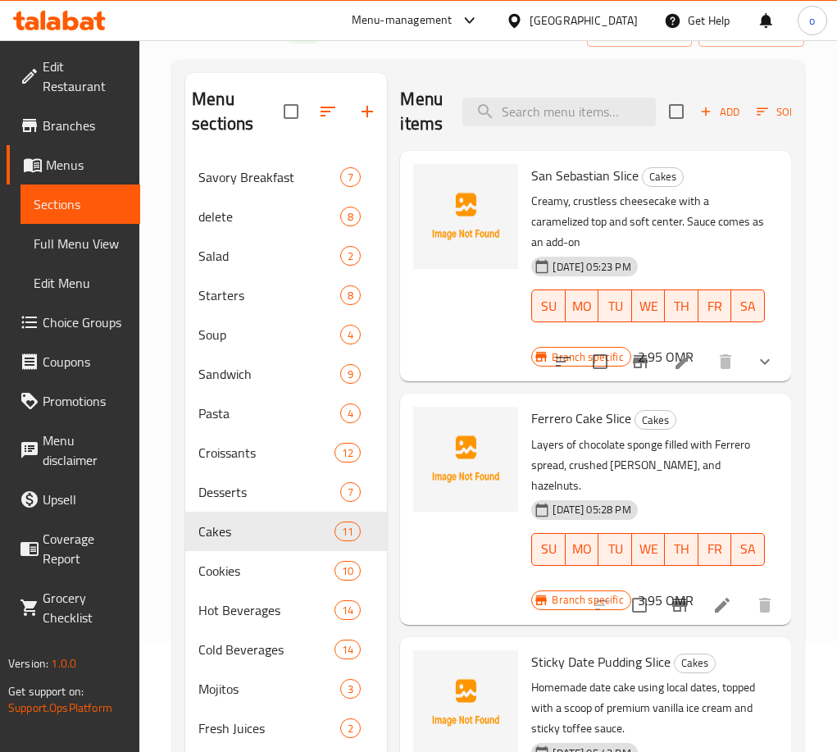
scroll to position [0, 0]
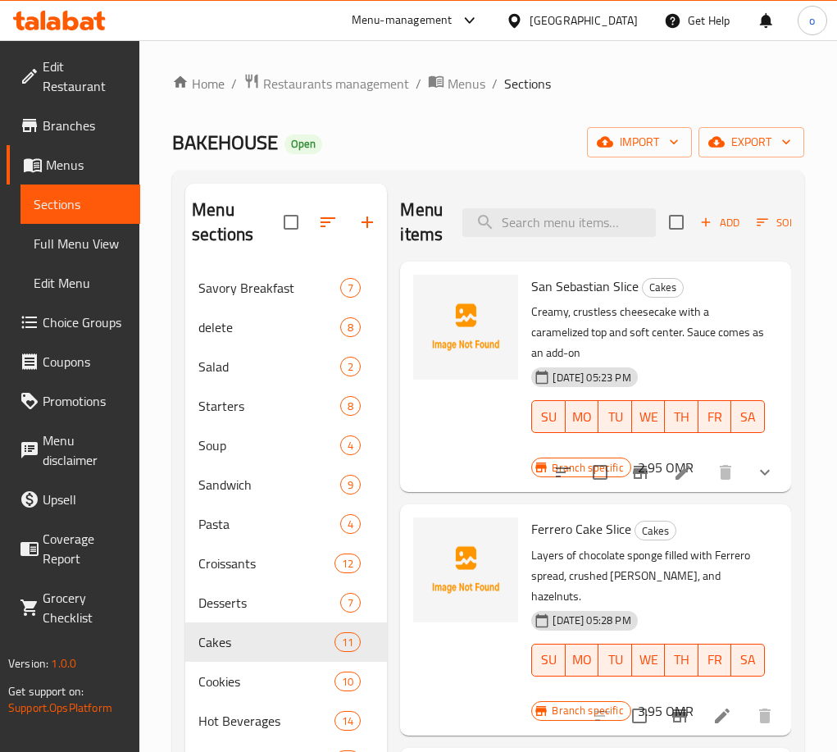
click at [550, 238] on div "Menu items Add Sort Manage items" at bounding box center [595, 223] width 391 height 78
click at [551, 230] on input "search" at bounding box center [558, 222] width 193 height 29
paste input "Strawberry Shortcake Slice"
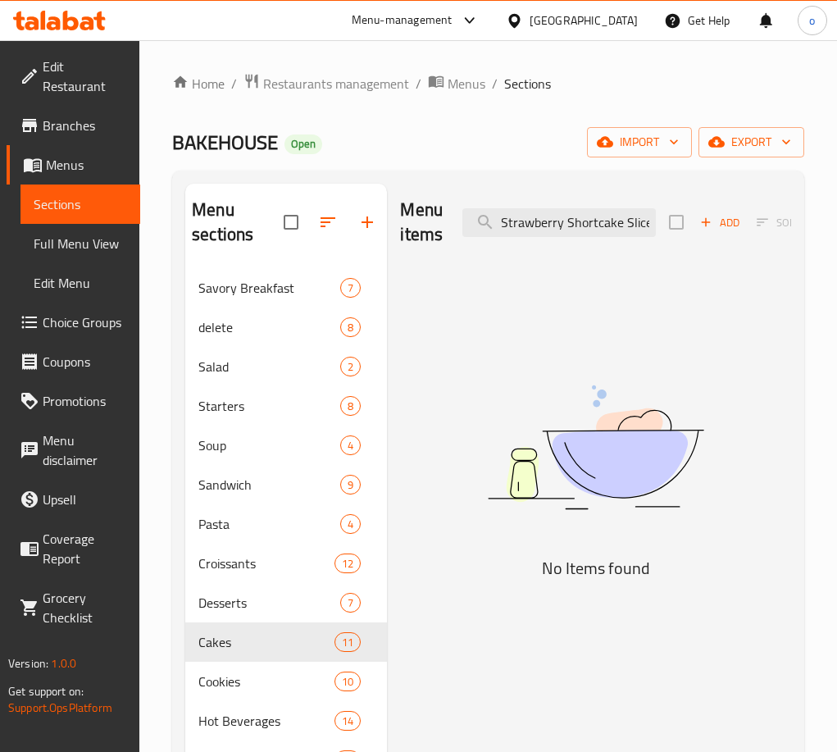
type input "Strawberry Shortcake Slice"
click at [718, 219] on span "Add" at bounding box center [720, 222] width 44 height 19
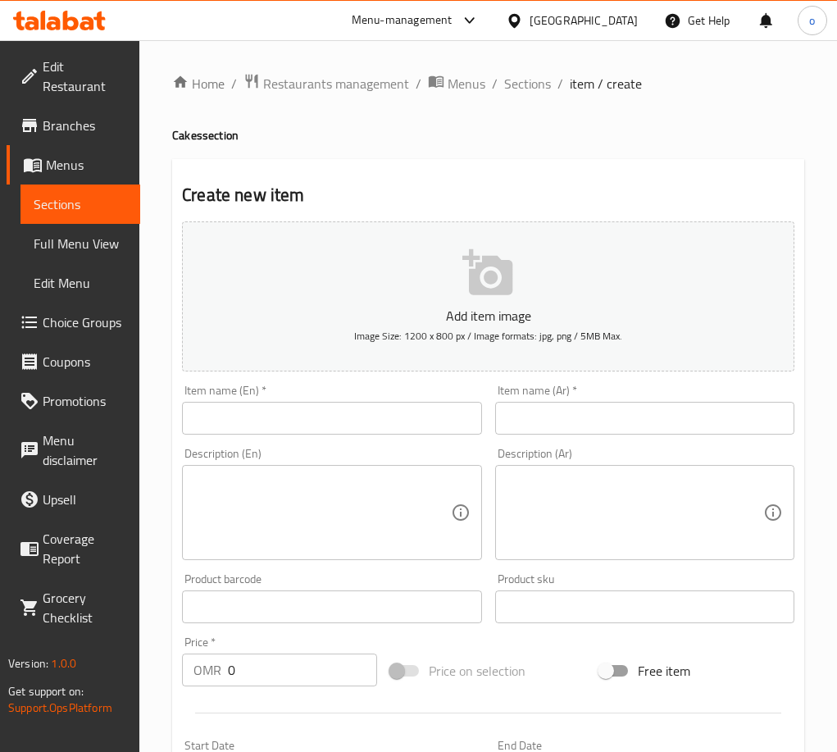
click at [329, 430] on input "text" at bounding box center [331, 418] width 299 height 33
paste input "Strawberry Shortcake Slice"
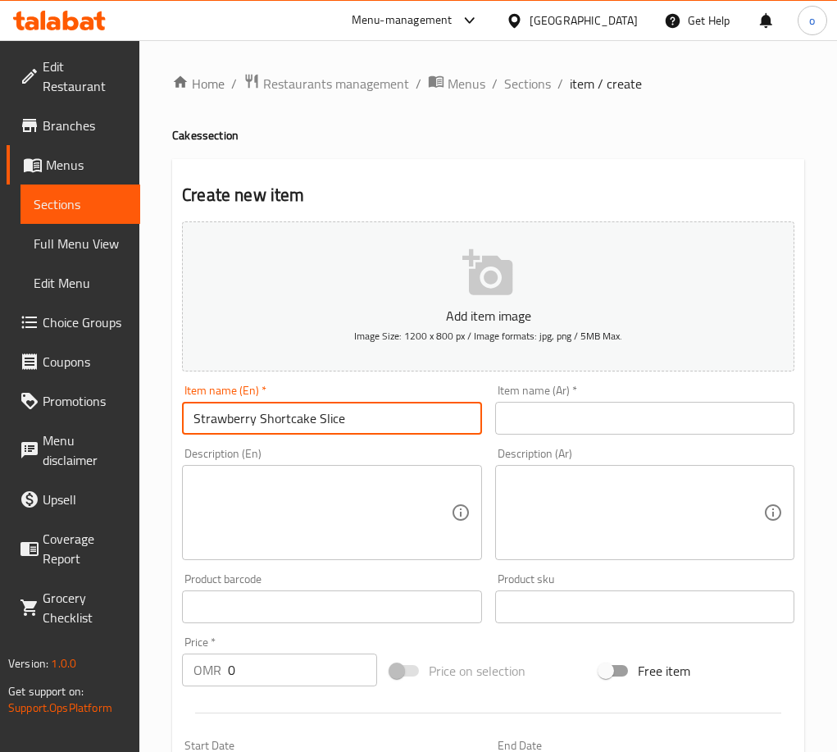
type input "Strawberry Shortcake Slice"
click at [519, 435] on div "Item name (Ar)   * Item name (Ar) *" at bounding box center [645, 409] width 312 height 63
click at [640, 435] on div "Item name (Ar)   * Item name (Ar) *" at bounding box center [645, 409] width 312 height 63
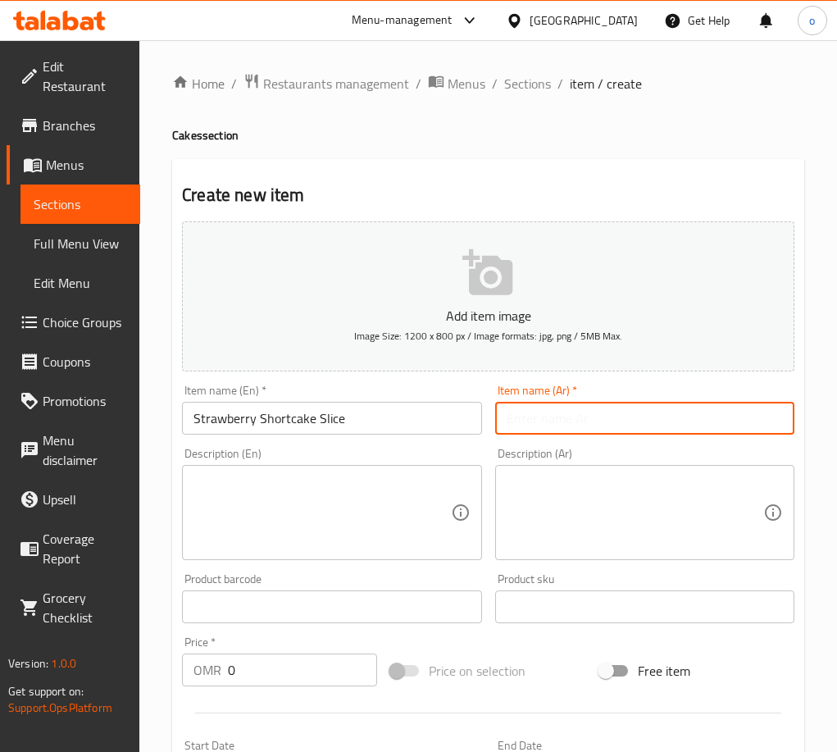
click at [625, 420] on input "text" at bounding box center [644, 418] width 299 height 33
paste input "كيكة فراولة قطعة"
type input "كيكة فراولة قطعة"
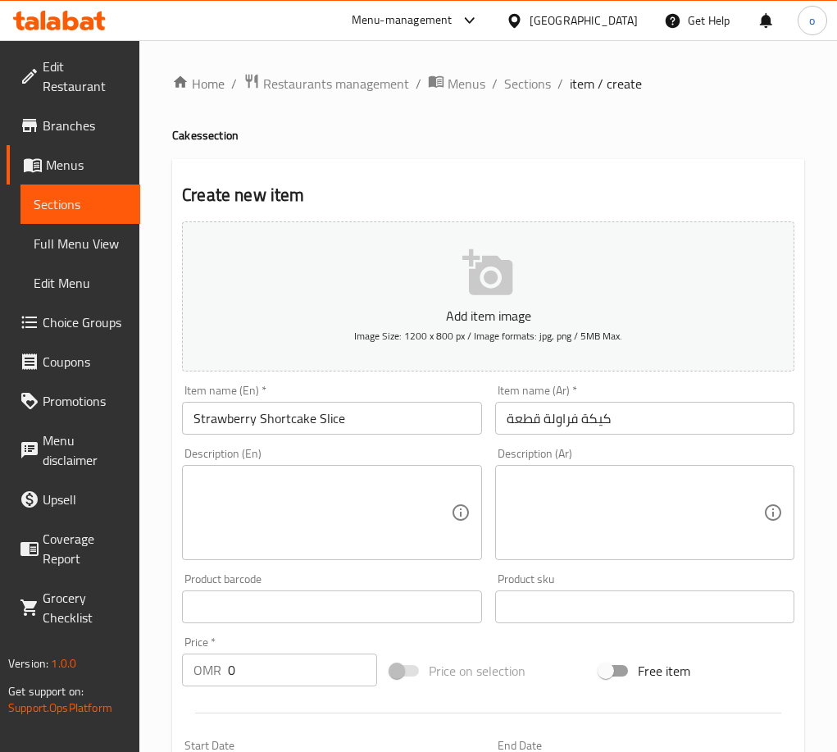
drag, startPoint x: 404, startPoint y: 488, endPoint x: 481, endPoint y: 499, distance: 77.9
click at [404, 488] on textarea at bounding box center [321, 513] width 257 height 78
paste textarea "White chocolate mousse, homemade pure raspberry jam, fresh strawberry chunks, b…"
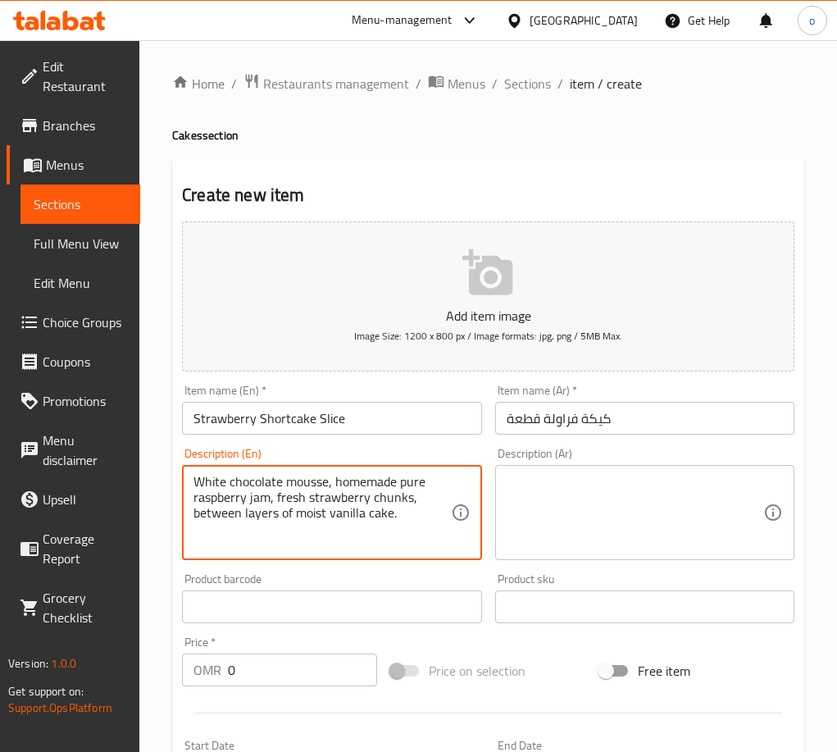
type textarea "White chocolate mousse, homemade pure raspberry jam, fresh strawberry chunks, b…"
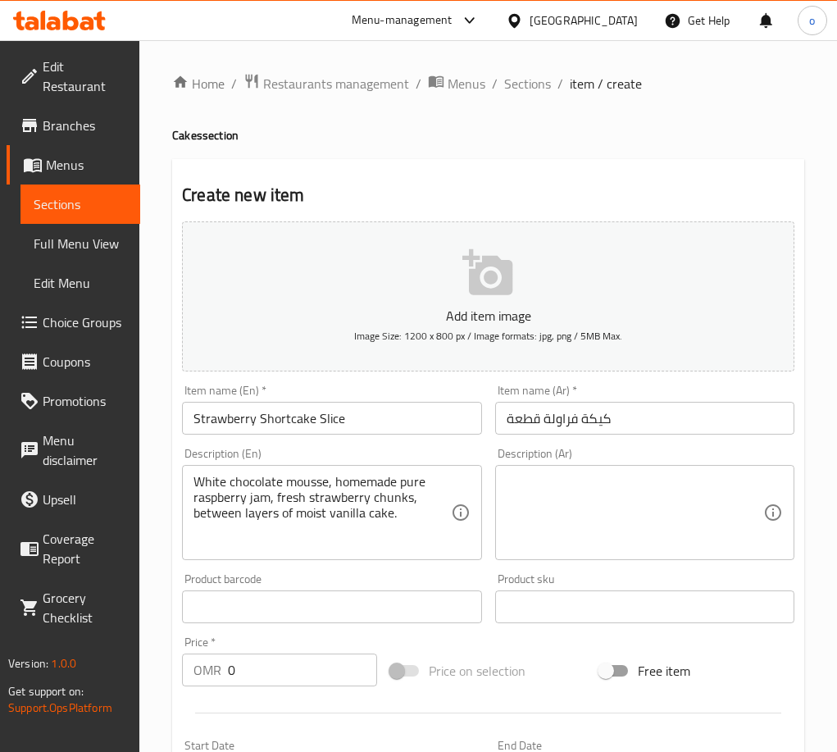
click at [546, 565] on div "Description (Ar) Description (Ar)" at bounding box center [645, 503] width 312 height 125
click at [550, 531] on textarea at bounding box center [635, 513] width 257 height 78
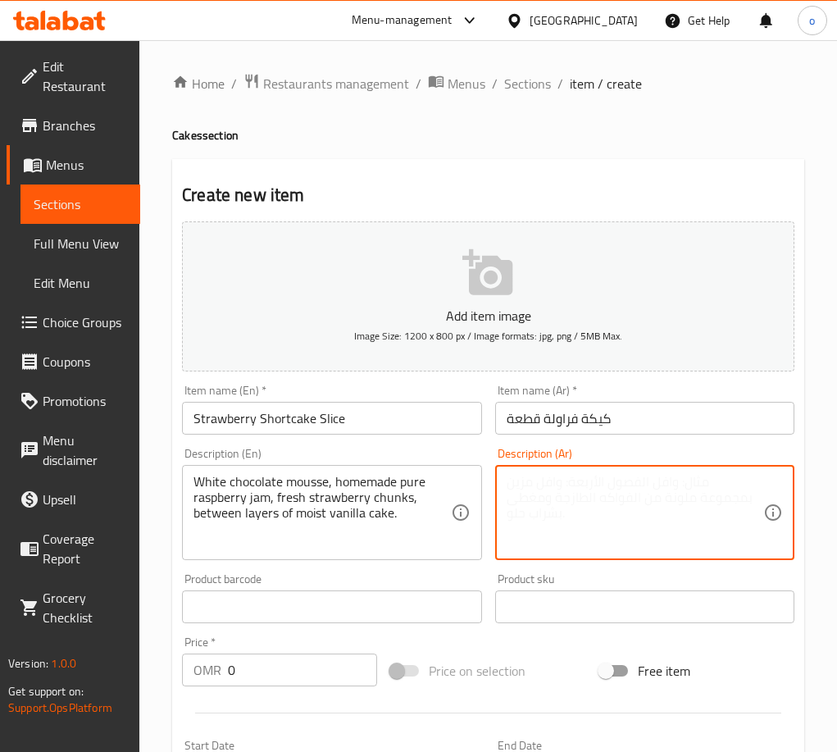
paste textarea "موس شوكولاتة بيضاء، مربى توت بري أحمر بيور بيتي ، قطع فراولة طازجة، بين طبقات م…"
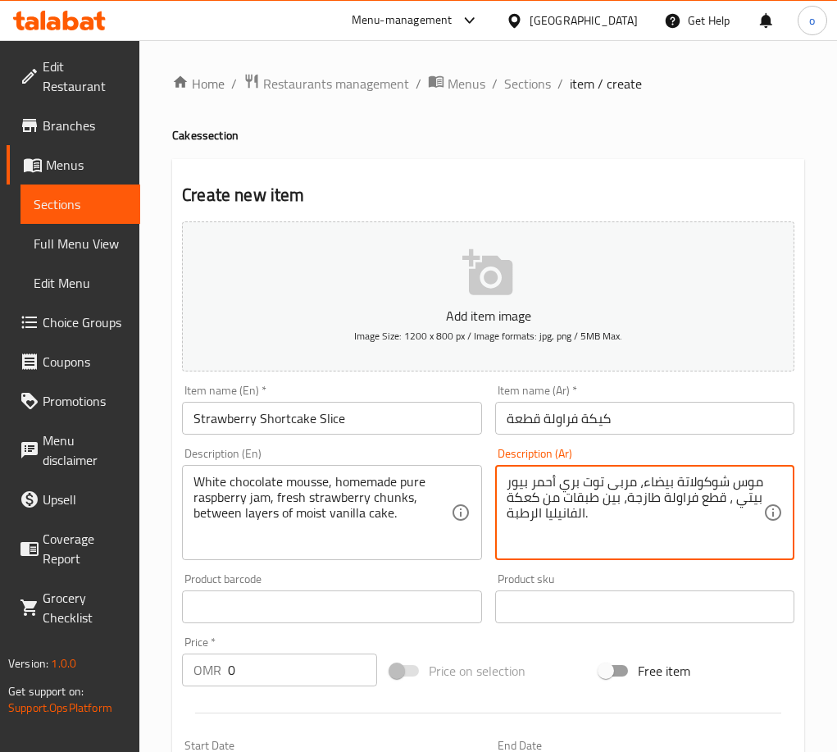
type textarea "موس شوكولاتة بيضاء، مربى توت بري أحمر بيور بيتي ، قطع فراولة طازجة، بين طبقات م…"
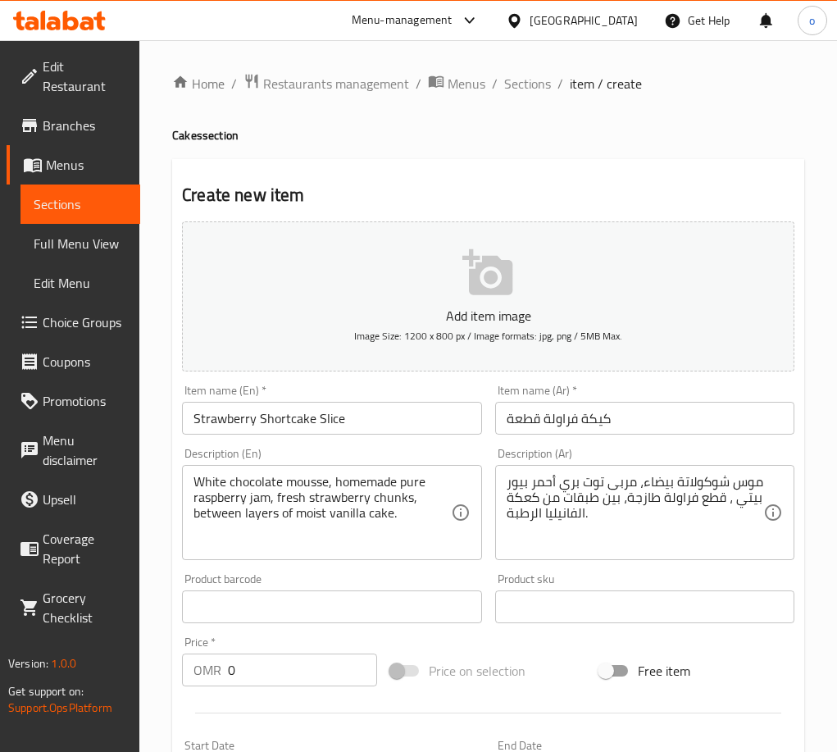
paste input "3.65"
click at [150, 656] on div "Home / Restaurants management / Menus / Sections / item / create Cakes section …" at bounding box center [488, 599] width 698 height 1118
type input "3.650"
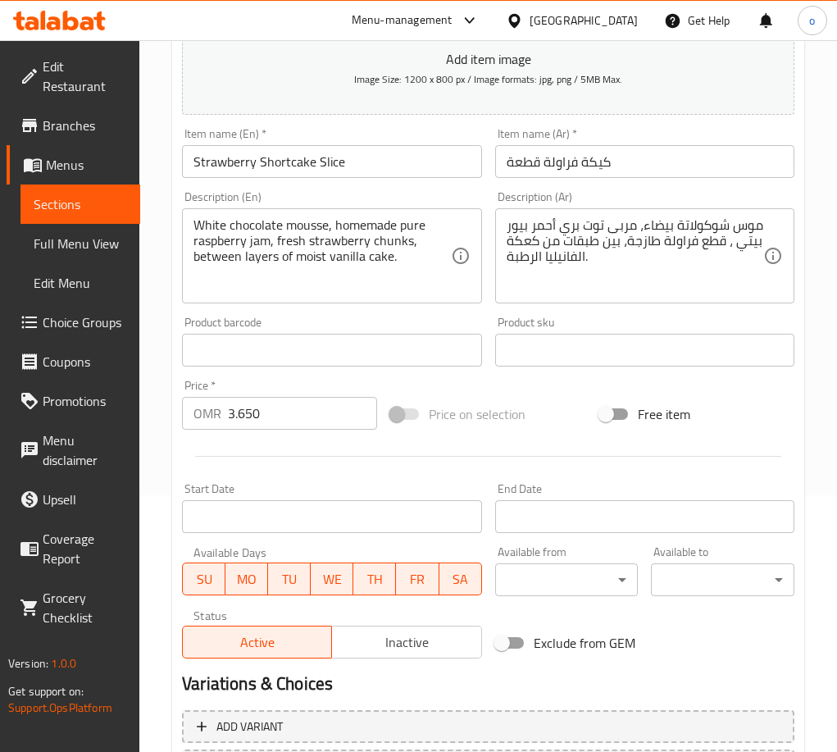
scroll to position [407, 0]
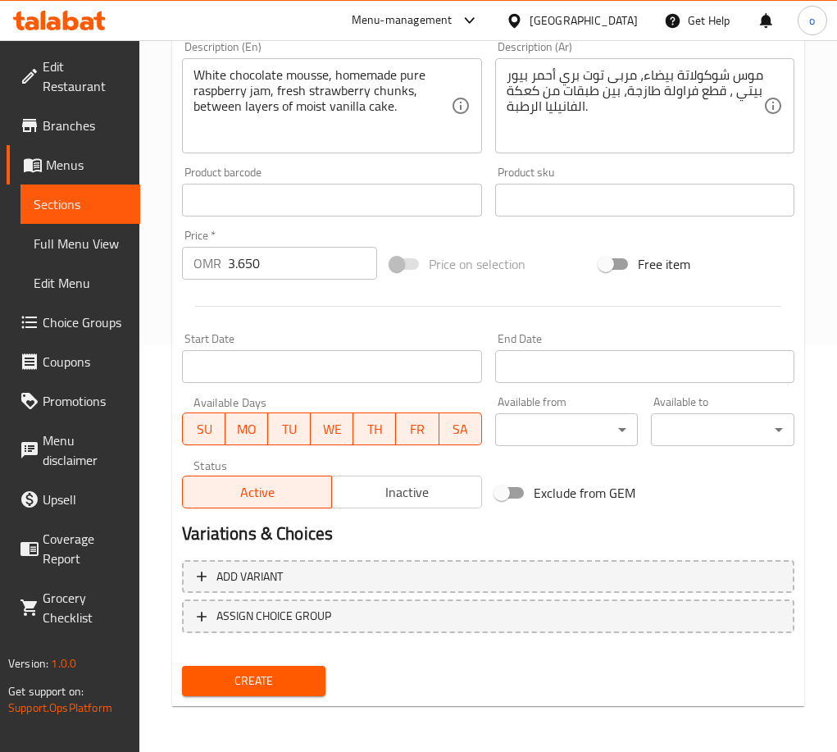
click at [271, 688] on span "Create" at bounding box center [253, 681] width 117 height 20
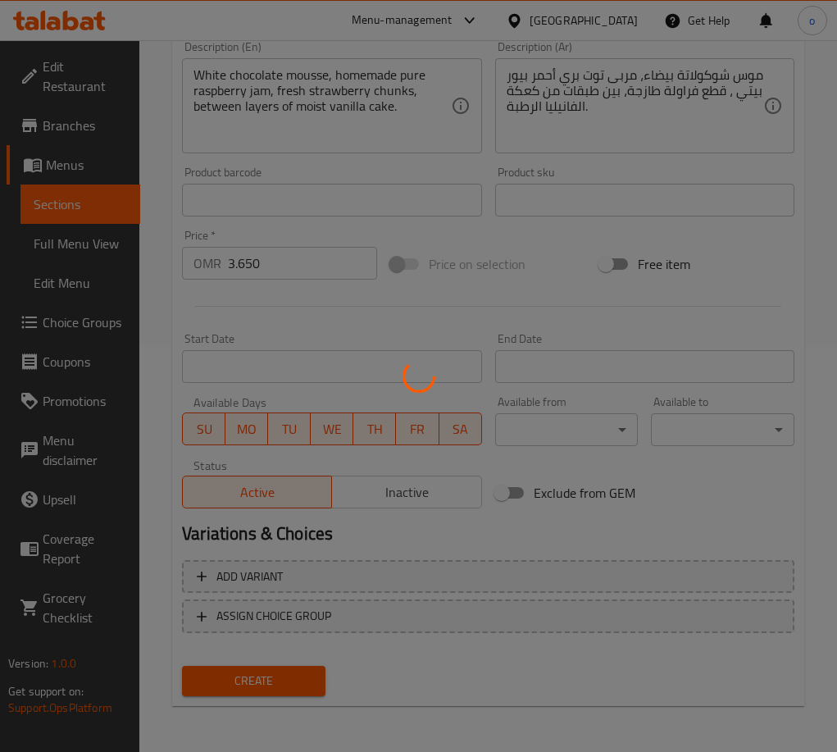
scroll to position [0, 0]
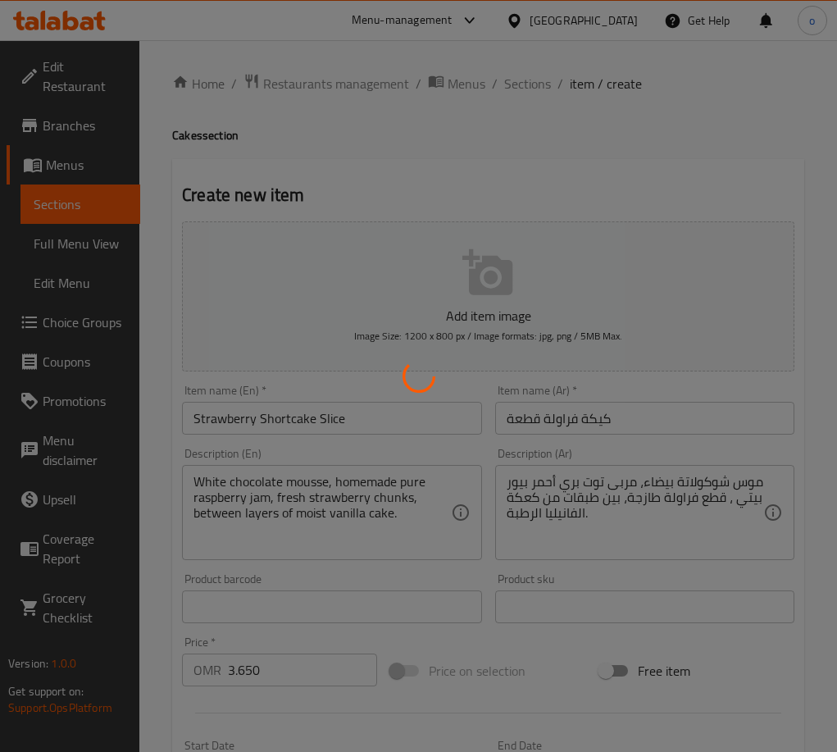
type input "0"
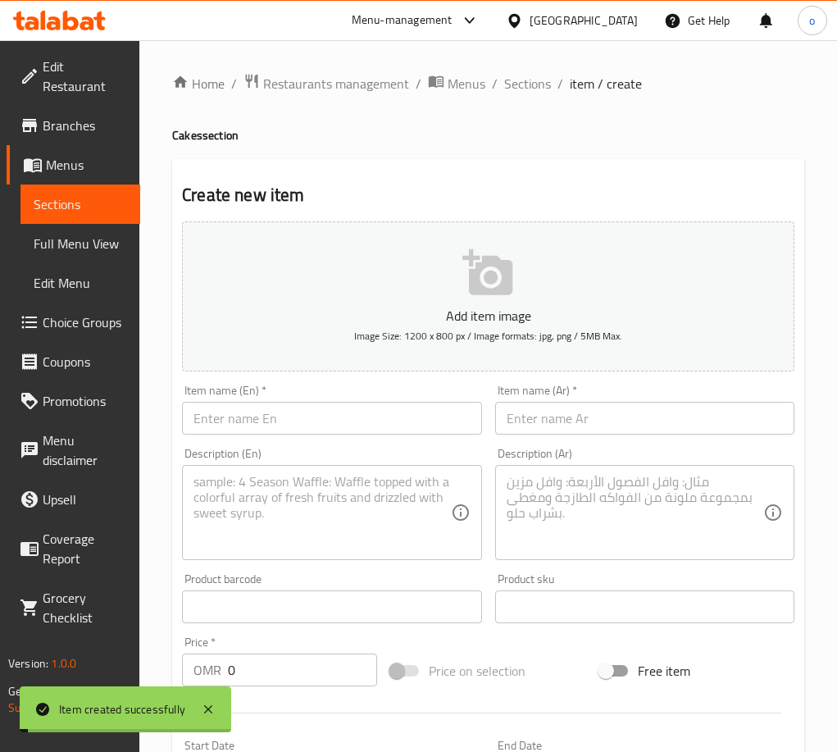
drag, startPoint x: 501, startPoint y: 117, endPoint x: 508, endPoint y: 89, distance: 29.6
click at [500, 116] on div "Home / Restaurants management / Menus / Sections / item / create Cakes section …" at bounding box center [488, 599] width 632 height 1052
click at [508, 89] on span "Sections" at bounding box center [527, 84] width 47 height 20
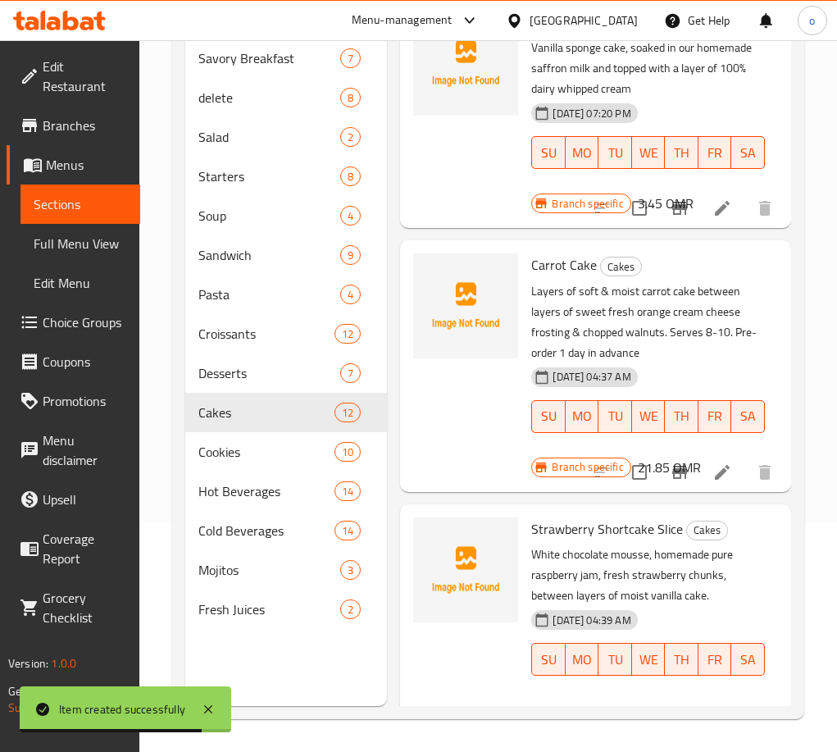
scroll to position [2262, 142]
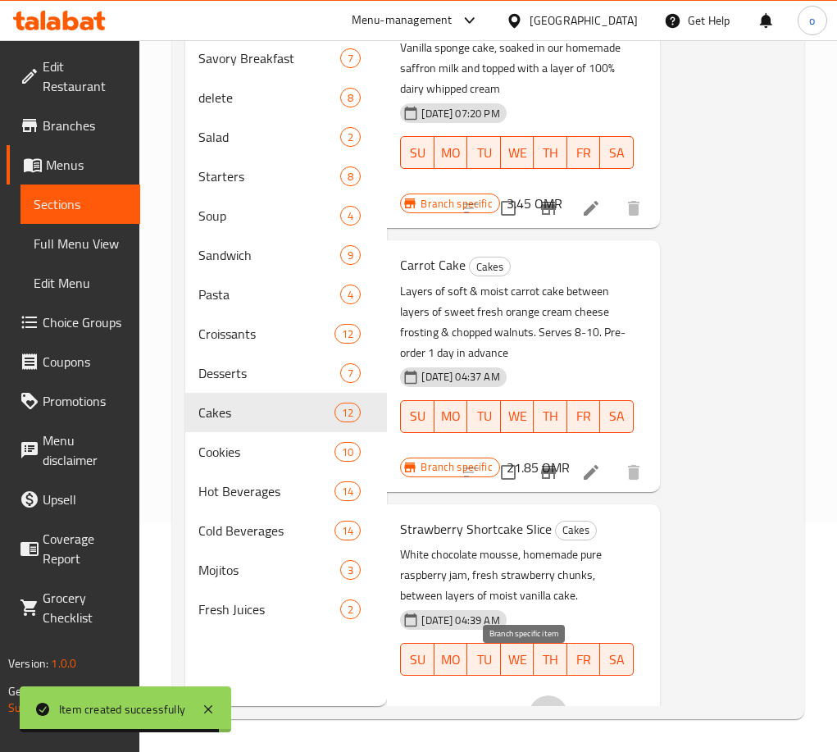
click at [541, 708] on icon "Branch-specific-item" at bounding box center [548, 714] width 15 height 13
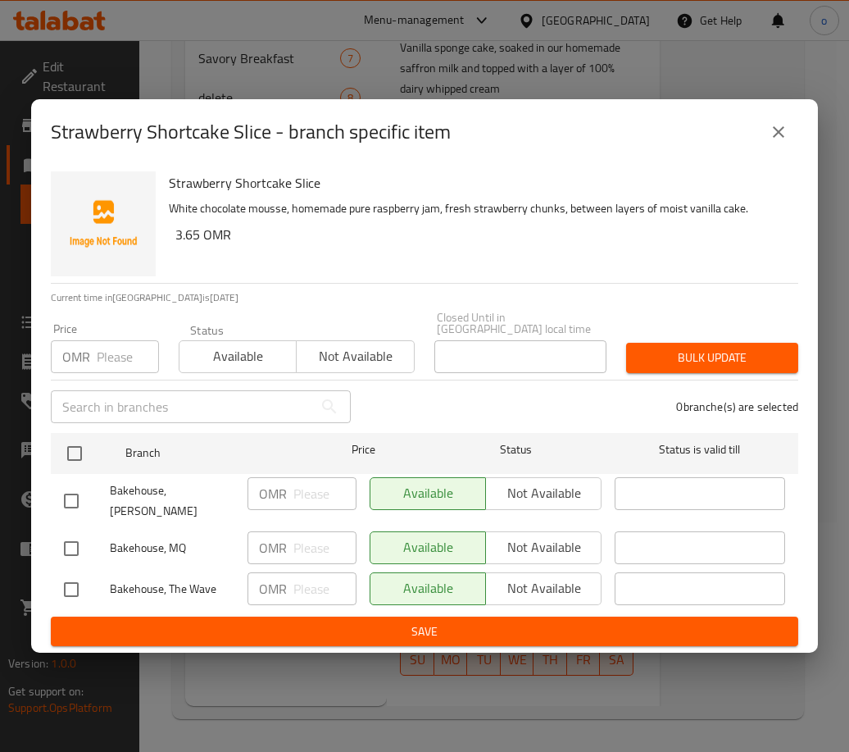
click at [71, 531] on input "checkbox" at bounding box center [71, 548] width 34 height 34
checkbox input "true"
click at [538, 535] on span "Not available" at bounding box center [544, 547] width 102 height 24
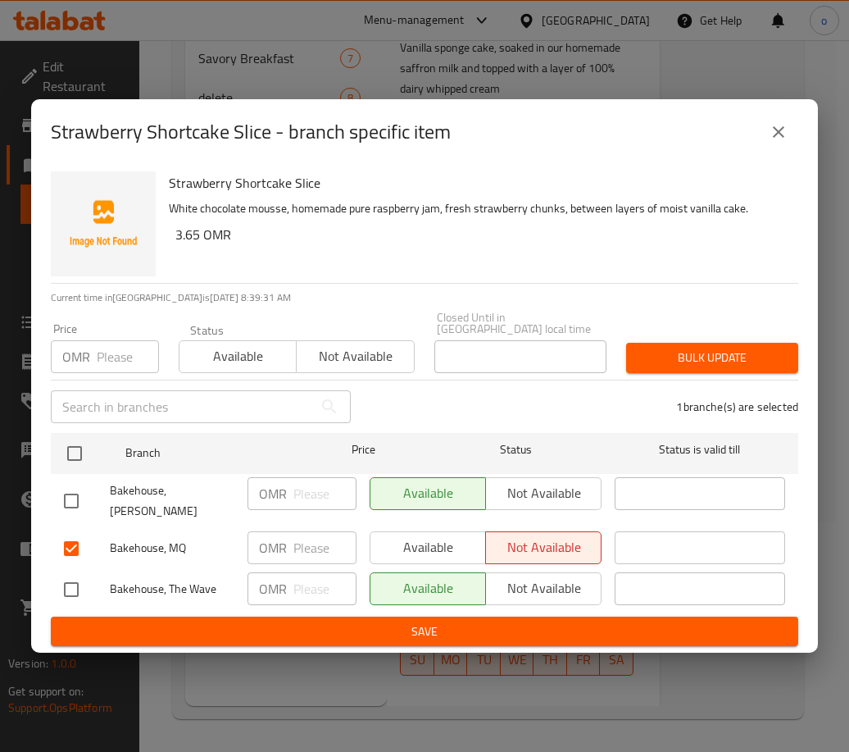
click at [473, 616] on button "Save" at bounding box center [425, 631] width 748 height 30
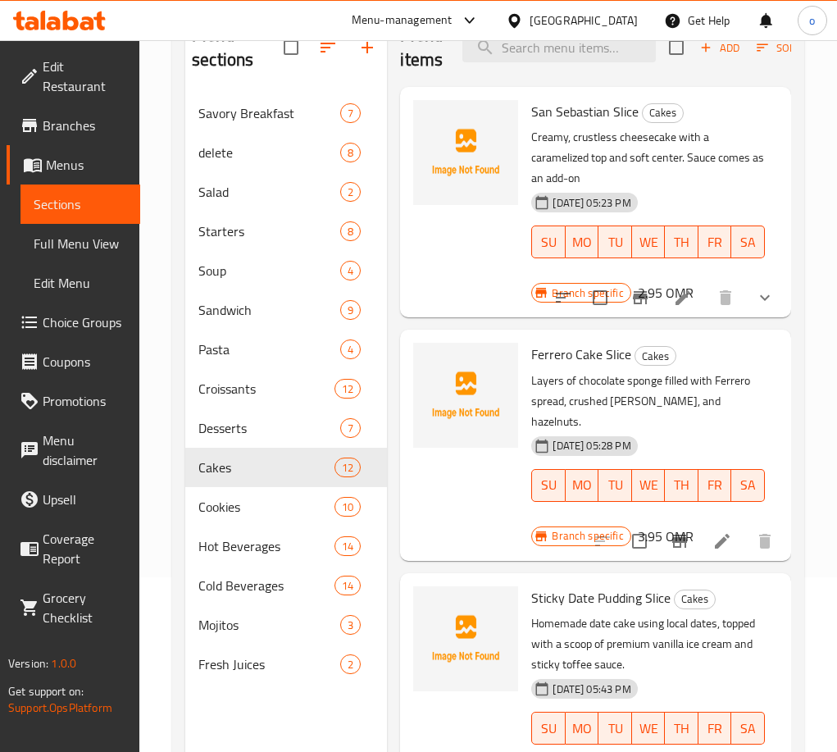
scroll to position [0, 0]
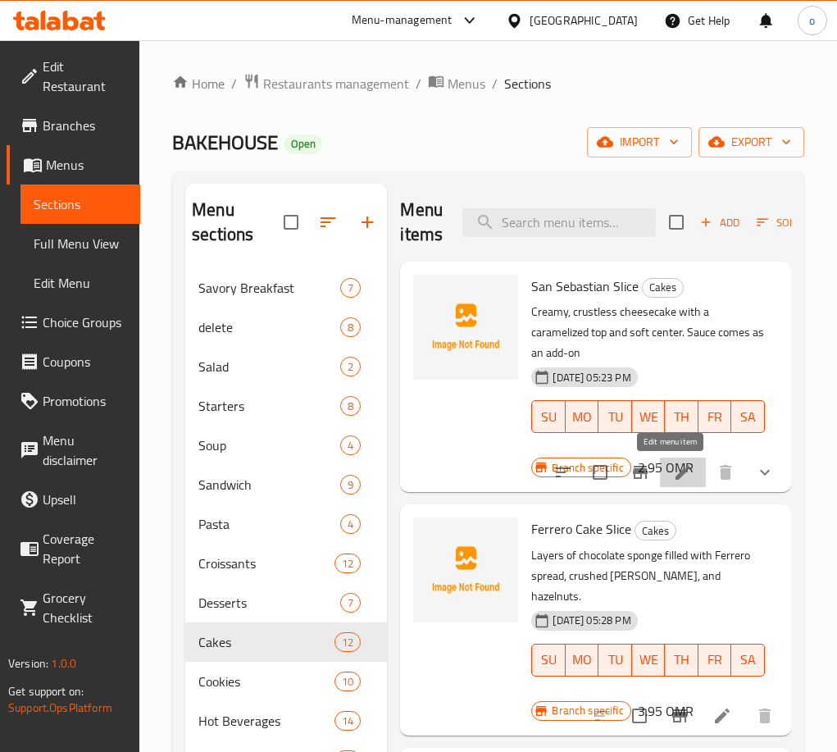
click at [675, 469] on icon at bounding box center [682, 472] width 15 height 15
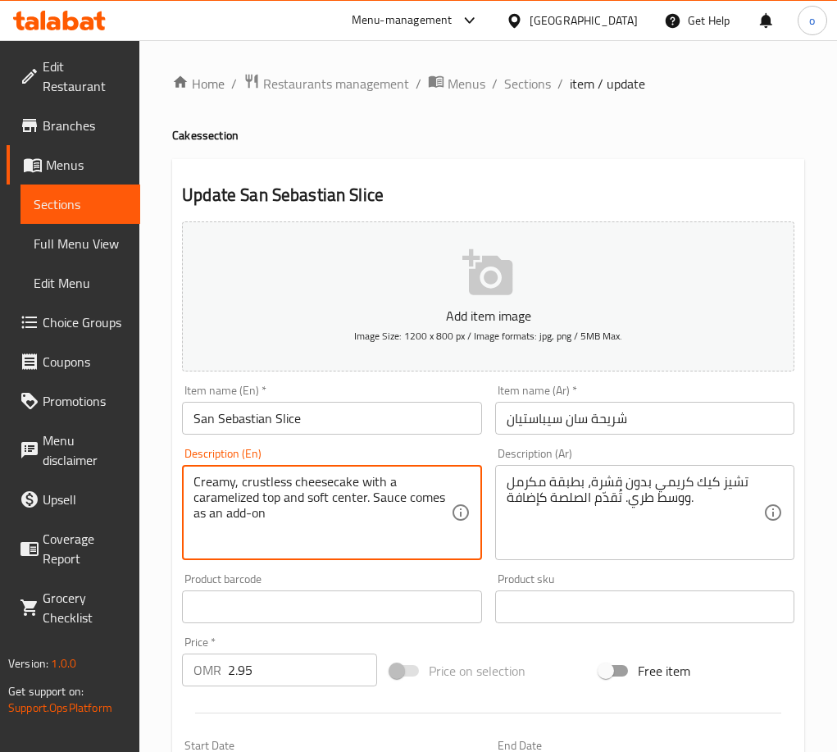
paste textarea "Spanish Basque Cheesecake. Smooth, light & creamy crustless cheesecake. Sauce n…"
drag, startPoint x: 274, startPoint y: 528, endPoint x: 157, endPoint y: 466, distance: 132.7
type textarea "Spanish Basque Cheesecake. Smooth, light & creamy crustless cheesecake. Sauce n…"
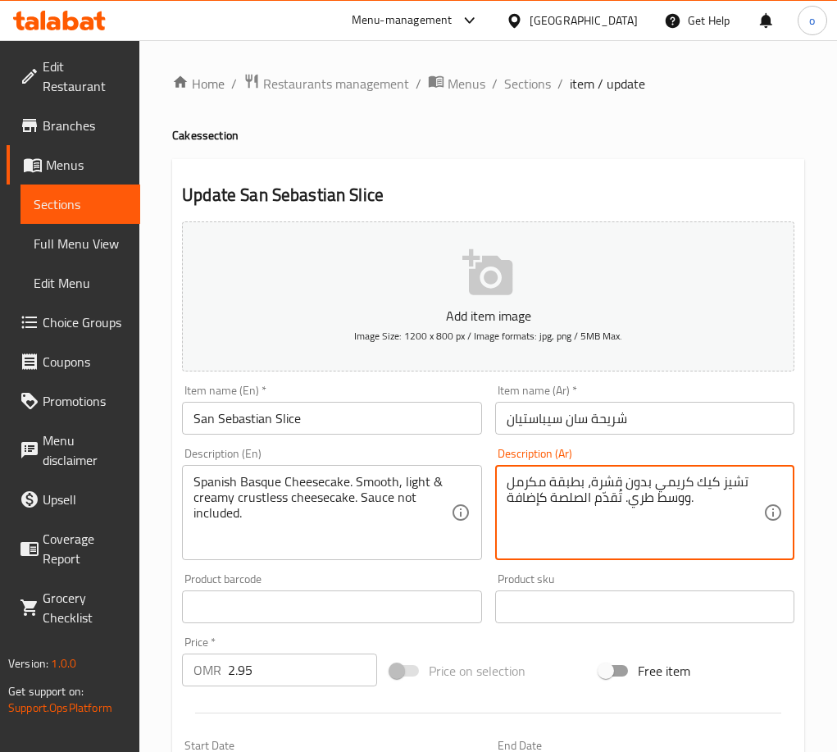
click at [587, 502] on textarea "تشيز كيك كريمي بدون قشرة، بطبقة مكرمل ووسط طري. تُقدّم الصلصة كإضافة." at bounding box center [635, 513] width 257 height 78
paste textarea "الباسك الإسباني. تشيز كيك ناعم، خفيف، كريمي، بدون قشرة. الصلصة غير مشمول"
type textarea "تشيز كيك الباسك الإسباني. تشيز كيك ناعم، خفيف، كريمي، بدون قشرة. الصلصة غير مشم…"
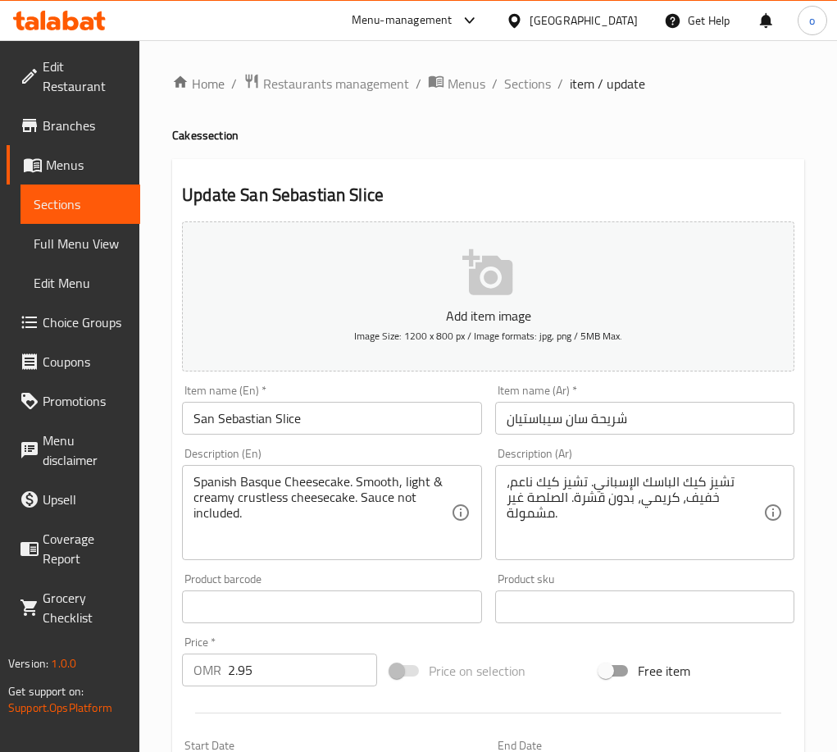
click at [548, 587] on div "Product sku Product sku" at bounding box center [644, 598] width 299 height 50
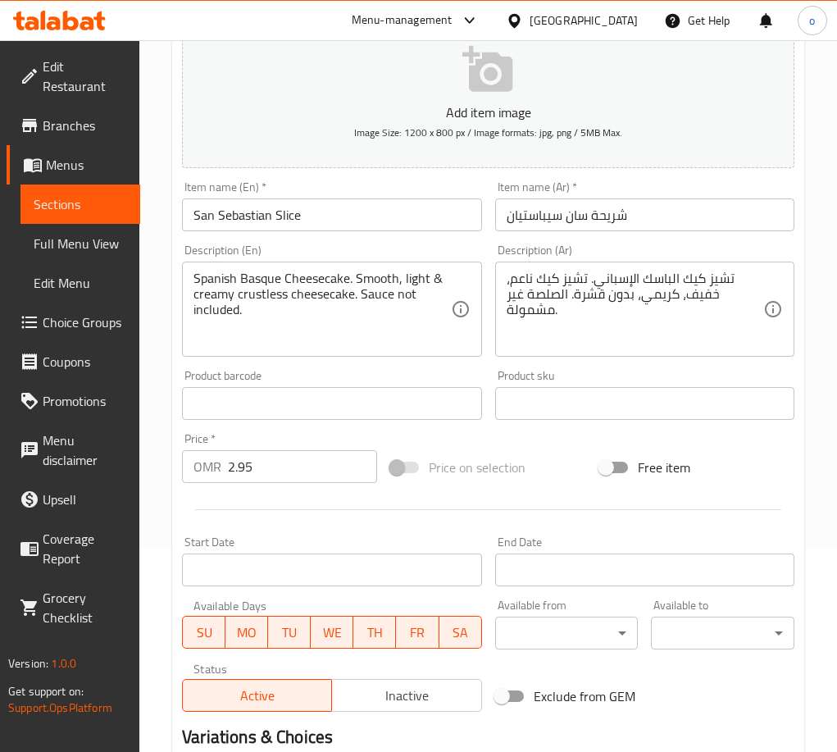
scroll to position [454, 0]
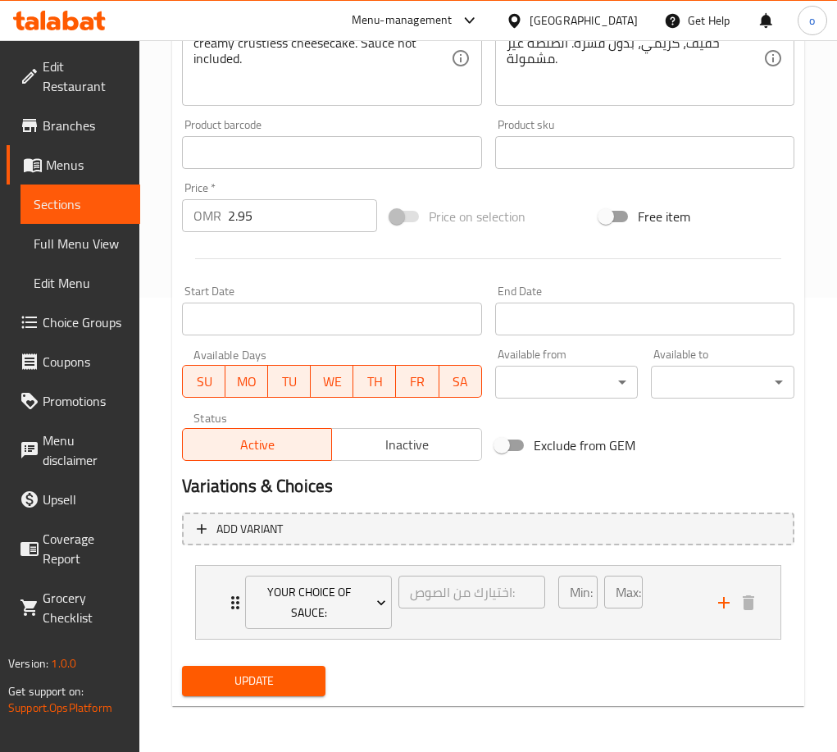
click at [295, 686] on span "Update" at bounding box center [253, 681] width 117 height 20
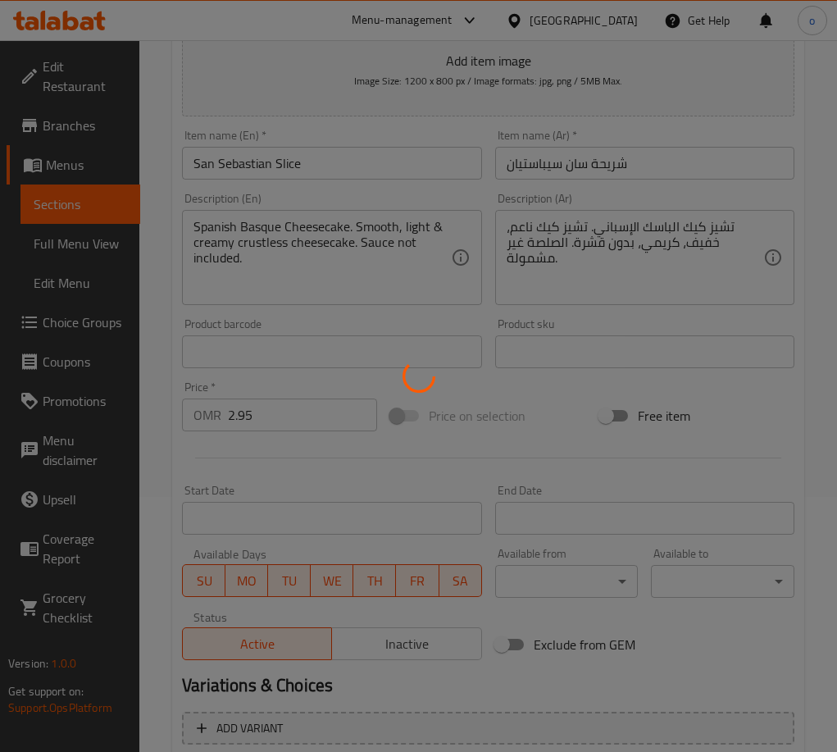
scroll to position [44, 0]
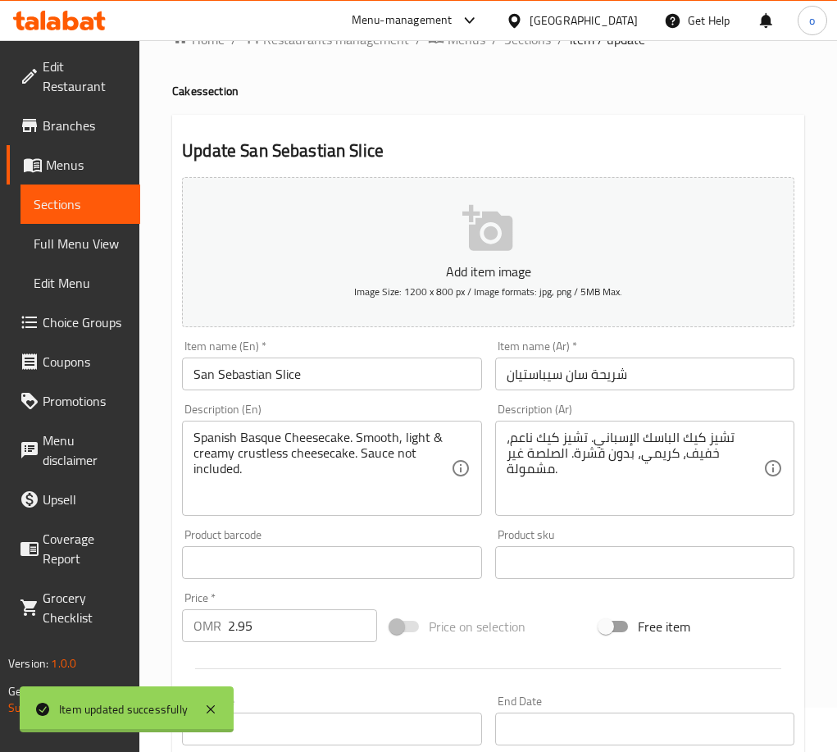
click at [502, 121] on div at bounding box center [418, 376] width 837 height 752
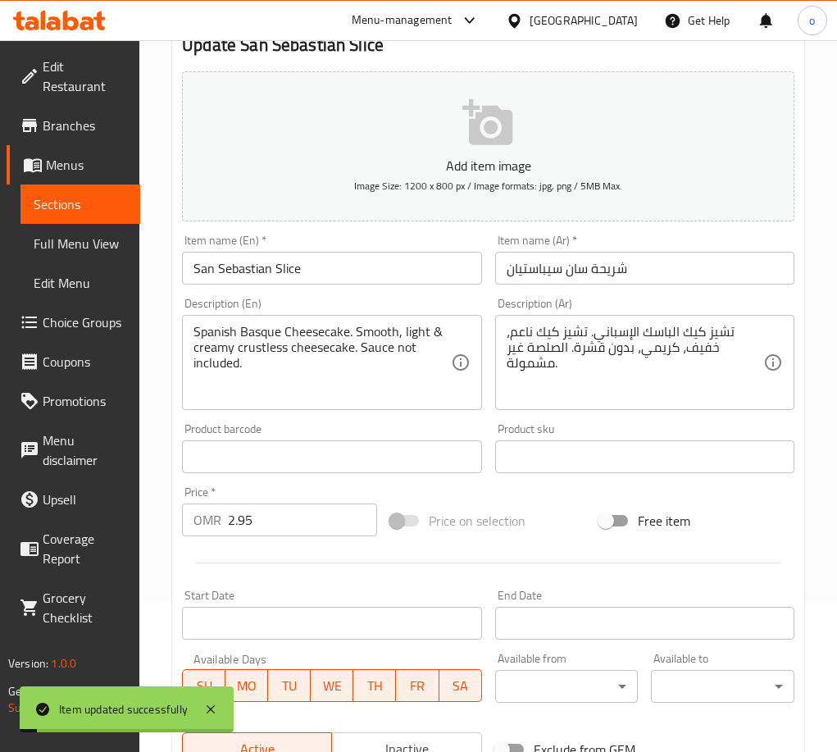
scroll to position [454, 0]
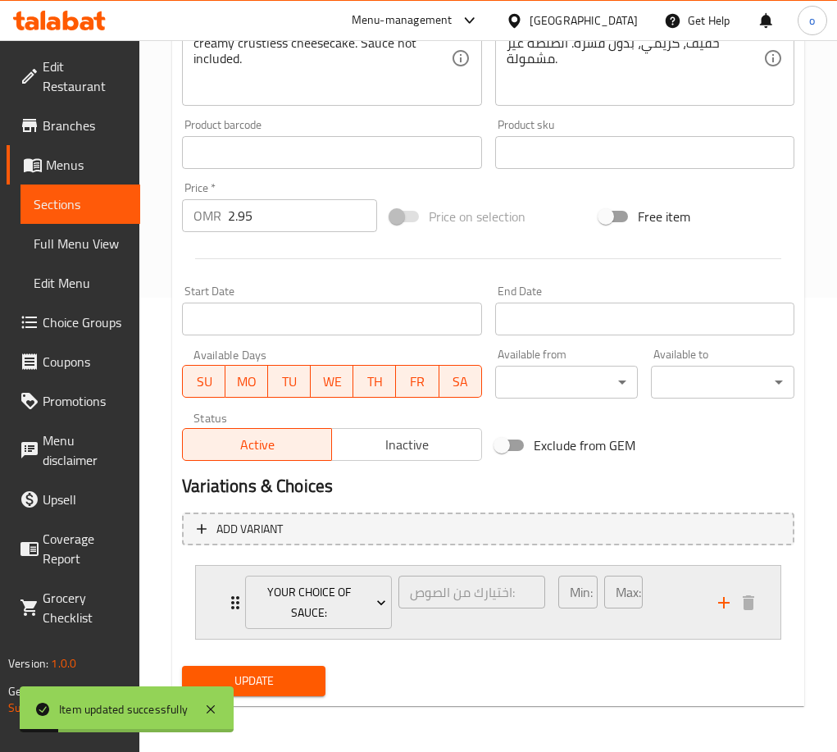
click at [686, 620] on div "Min: 0 ​ Max: 4 ​" at bounding box center [628, 602] width 160 height 73
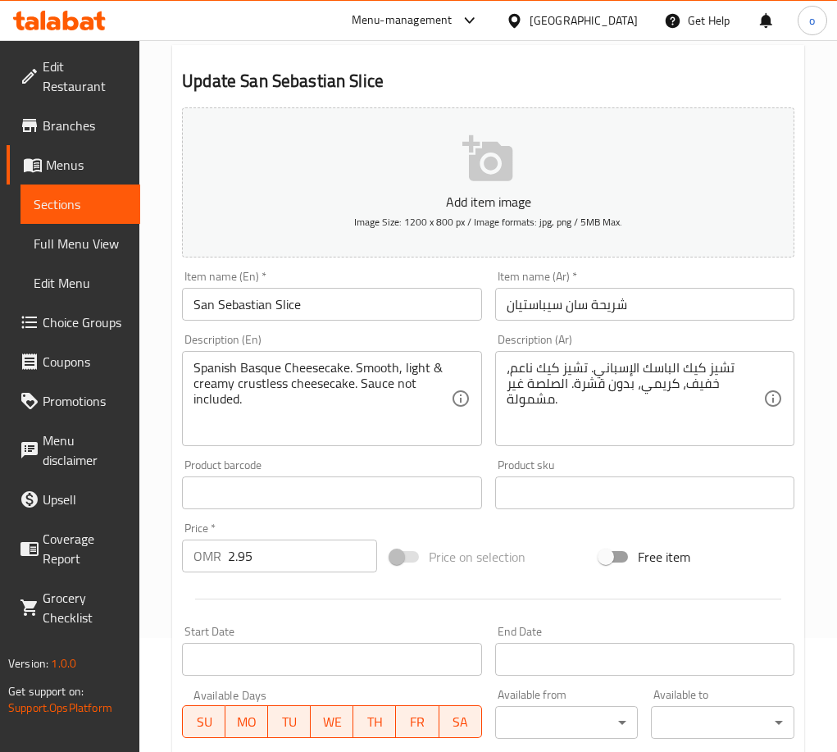
scroll to position [0, 0]
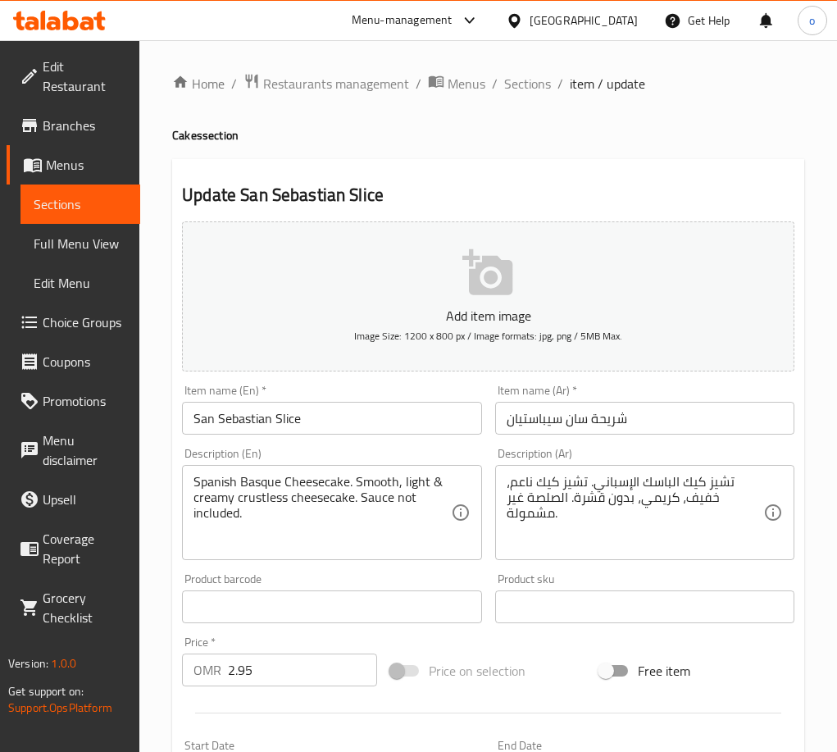
click at [550, 157] on div "Home / Restaurants management / Menus / Sections / item / update Cakes section …" at bounding box center [488, 764] width 632 height 1383
click at [538, 92] on span "Sections" at bounding box center [527, 84] width 47 height 20
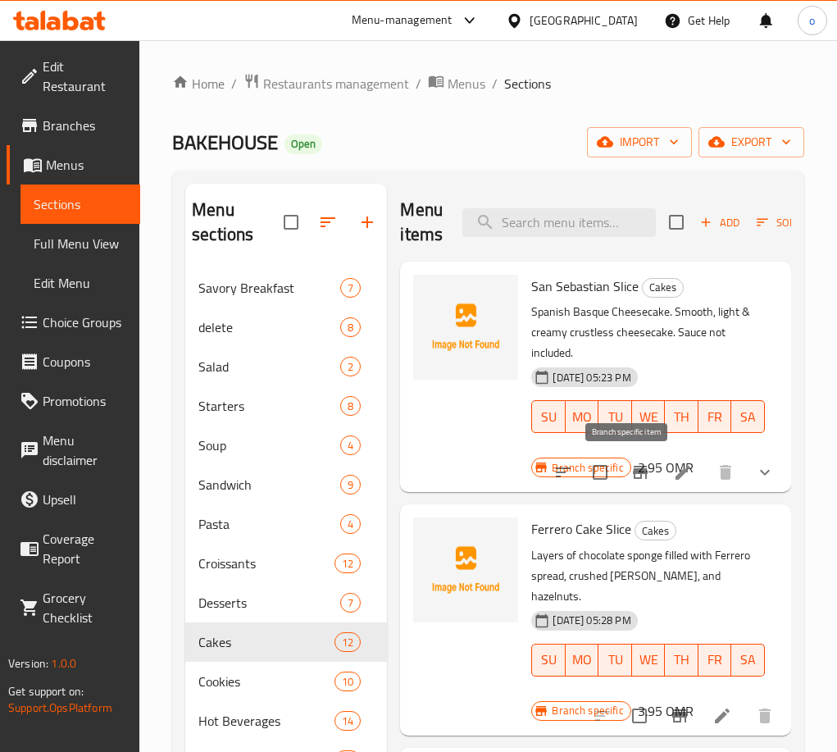
click at [633, 473] on icon "Branch-specific-item" at bounding box center [640, 472] width 15 height 13
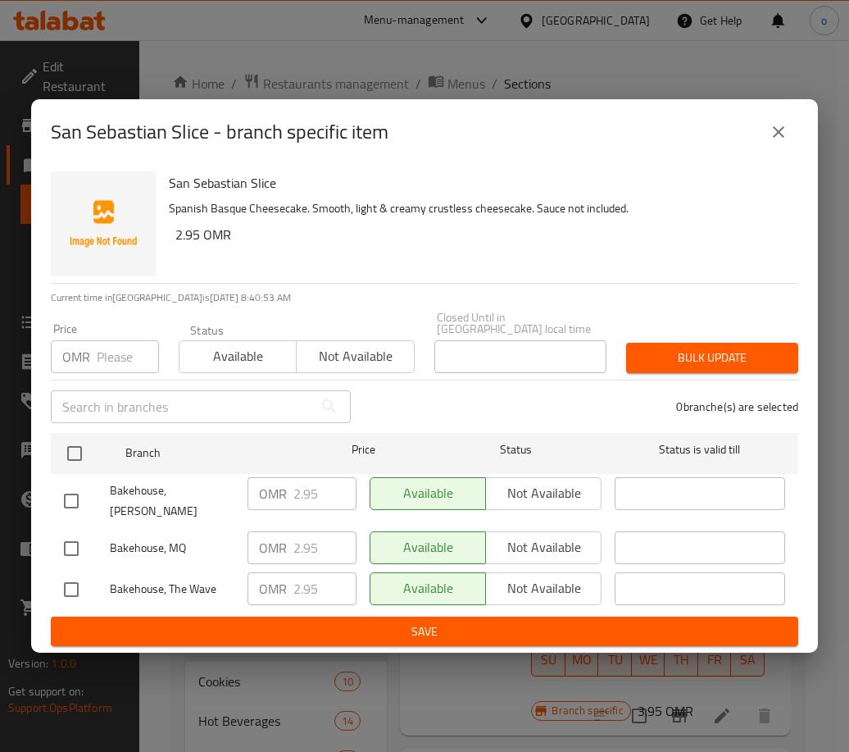
click at [786, 130] on button "close" at bounding box center [778, 131] width 39 height 39
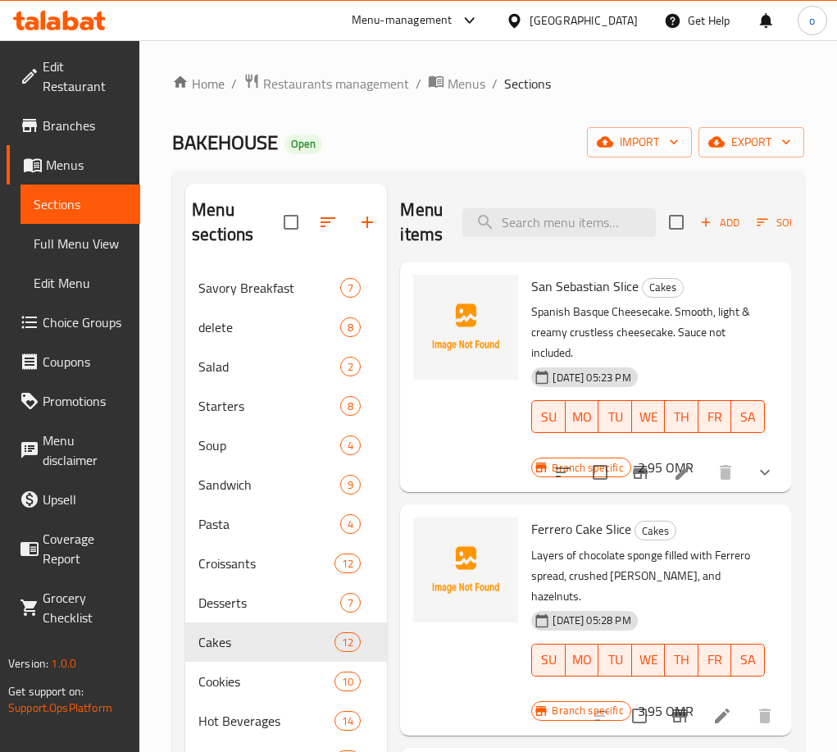
click at [550, 243] on div "Menu items Add Sort Manage items" at bounding box center [595, 223] width 391 height 78
click at [553, 226] on input "search" at bounding box center [558, 222] width 193 height 29
paste input "Ferrero Cake Slice"
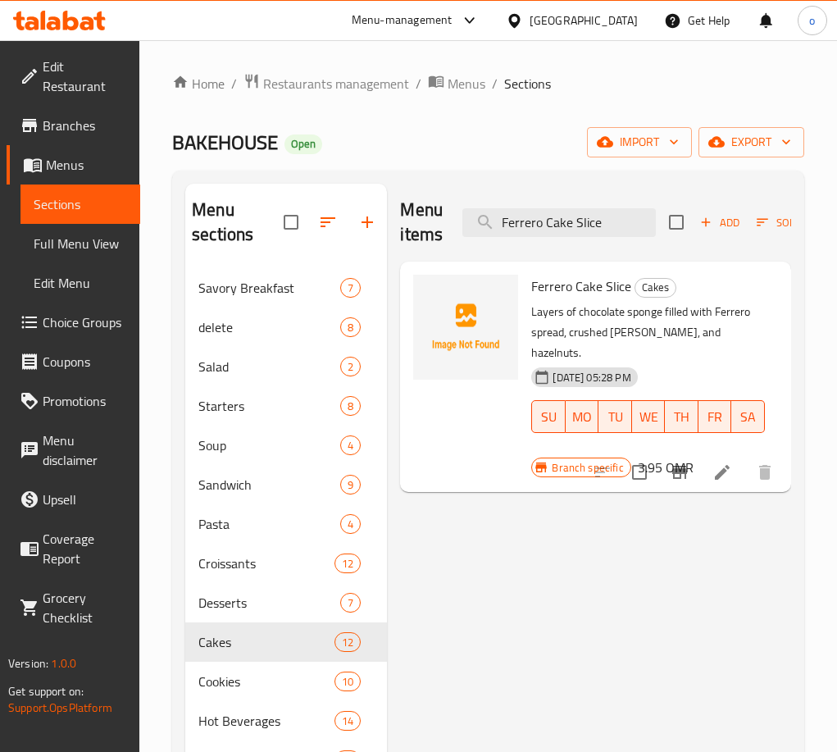
type input "Ferrero Cake Slice"
click at [720, 465] on icon at bounding box center [722, 472] width 15 height 15
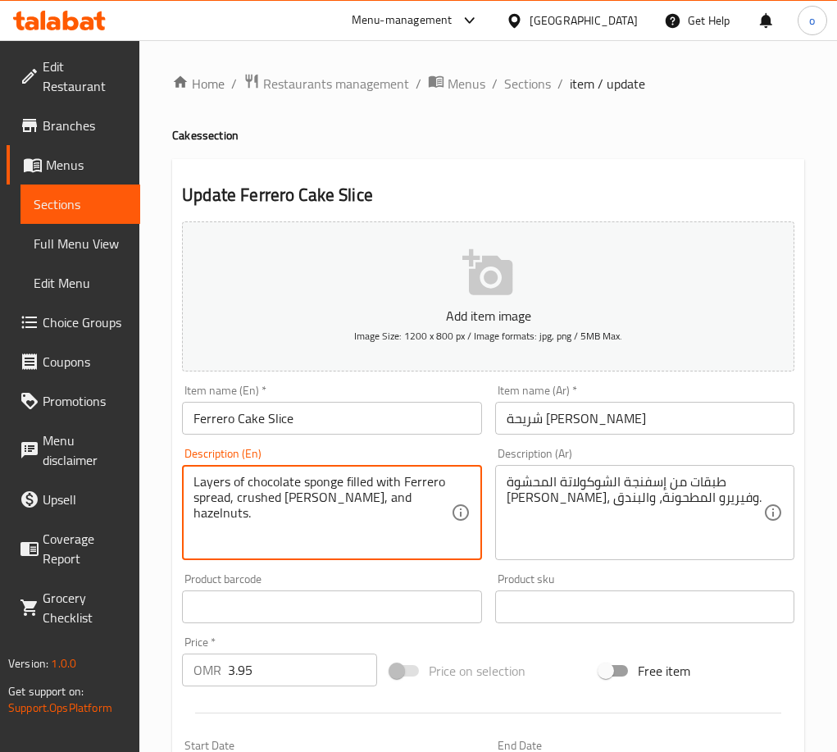
click at [283, 486] on textarea "Layers of chocolate sponge filled with Ferrero spread, crushed [PERSON_NAME], a…" at bounding box center [321, 513] width 257 height 78
paste textarea "Dark chocolate sponge cake, layers of Ferrero chocolate fudge mix, hazelnuts & …"
click at [264, 525] on textarea "Dark chocolate sponge cake, layers of Ferrero chocolate fudge mix, hazelnuts & …" at bounding box center [321, 513] width 257 height 78
drag, startPoint x: 249, startPoint y: 516, endPoint x: 170, endPoint y: 475, distance: 88.7
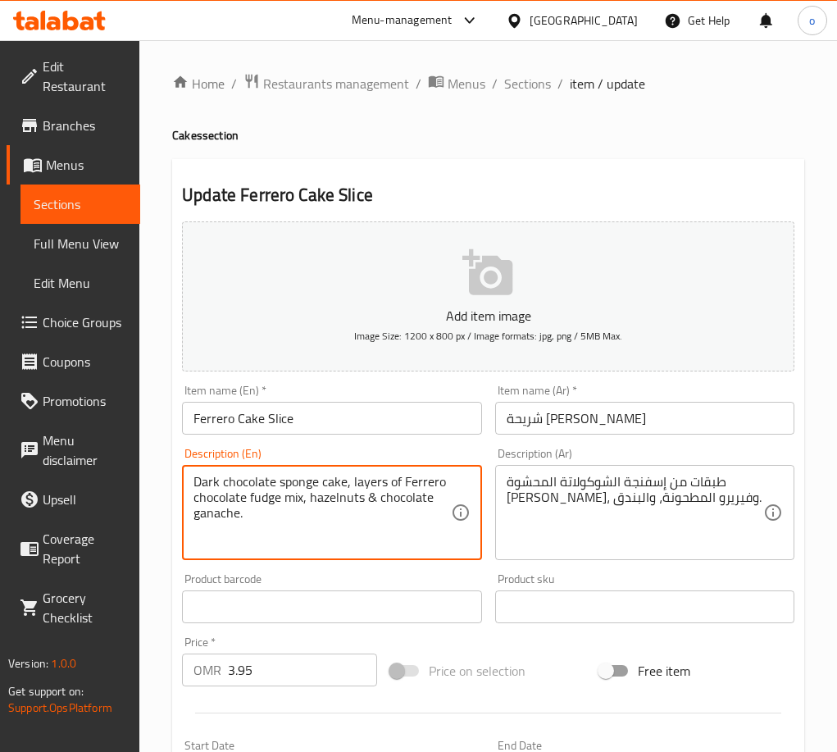
click at [170, 475] on div "Home / Restaurants management / Menus / Sections / item / update Cakes section …" at bounding box center [488, 599] width 698 height 1118
type textarea "Dark chocolate sponge cake, layers of Ferrero chocolate fudge mix, hazelnuts & …"
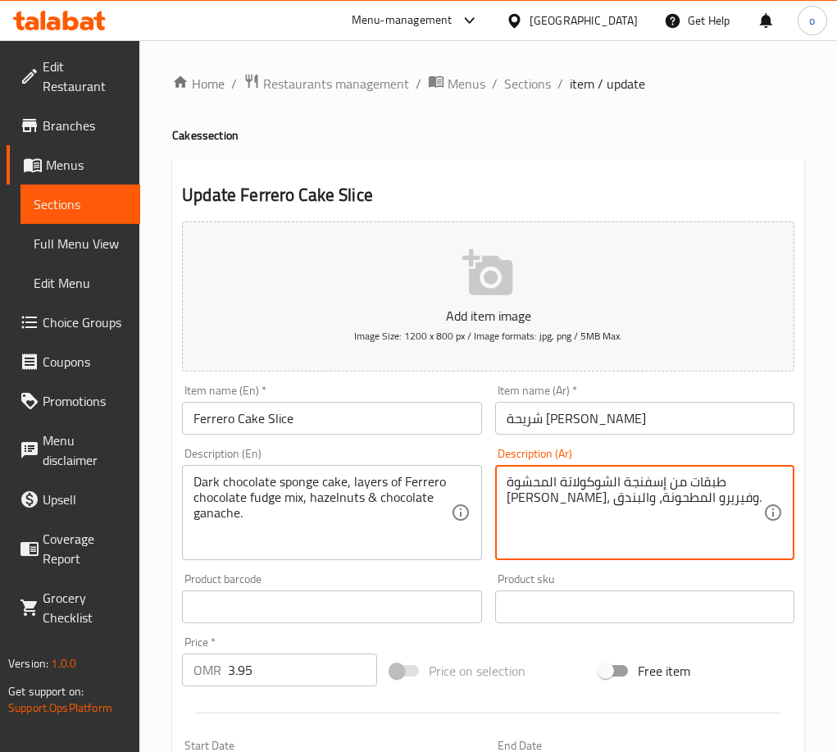
click at [589, 486] on textarea "طبقات من إسفنجة الشوكولاتة المحشوة [PERSON_NAME]، وفيريرو المطحونة، والبندق." at bounding box center [635, 513] width 257 height 78
click at [589, 489] on textarea "طبقات من إسفنجة الشوكولاتة المحشوة [PERSON_NAME]، وفيريرو المطحونة، والبندق." at bounding box center [635, 513] width 257 height 78
paste textarea "كعكة إسفنجية بالشوكولاتة الداكنة، طبقات من مزيج فادج شوكولاتة فيريرو، البندق وغ…"
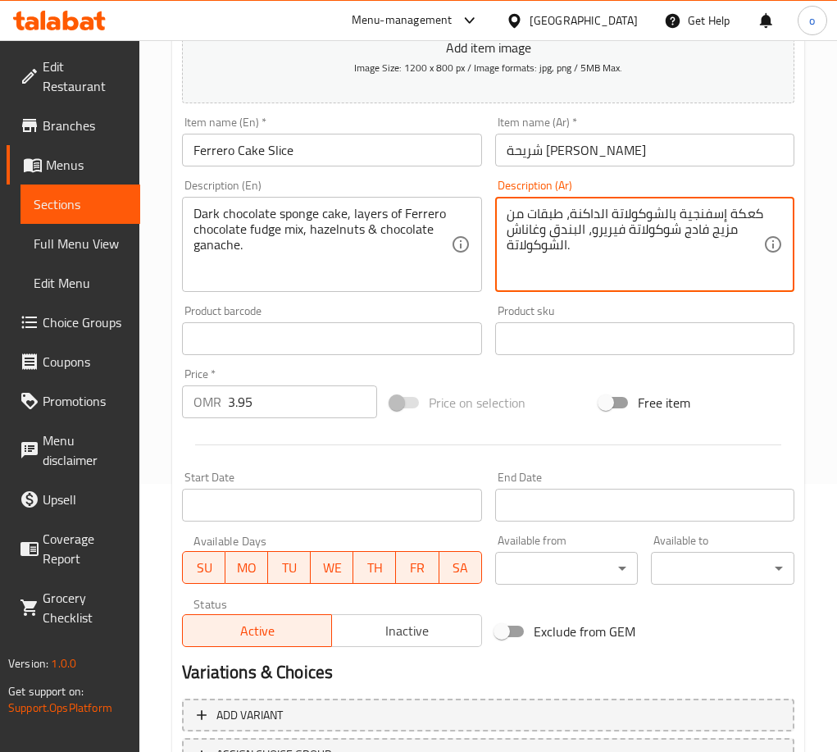
scroll to position [407, 0]
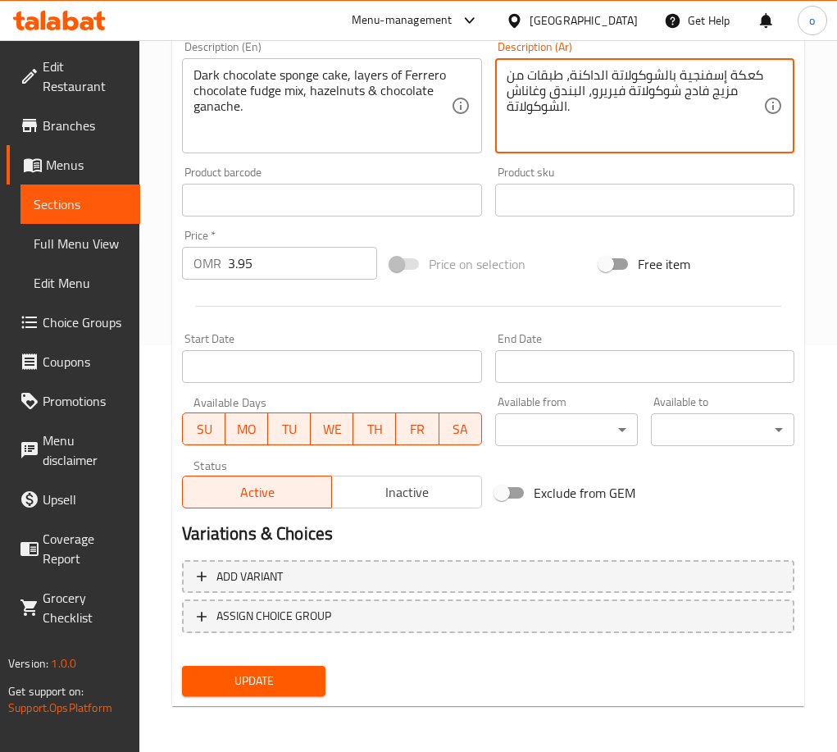
type textarea "كعكة إسفنجية بالشوكولاتة الداكنة، طبقات من مزيج فادج شوكولاتة فيريرو، البندق وغ…"
click at [255, 693] on button "Update" at bounding box center [253, 681] width 143 height 30
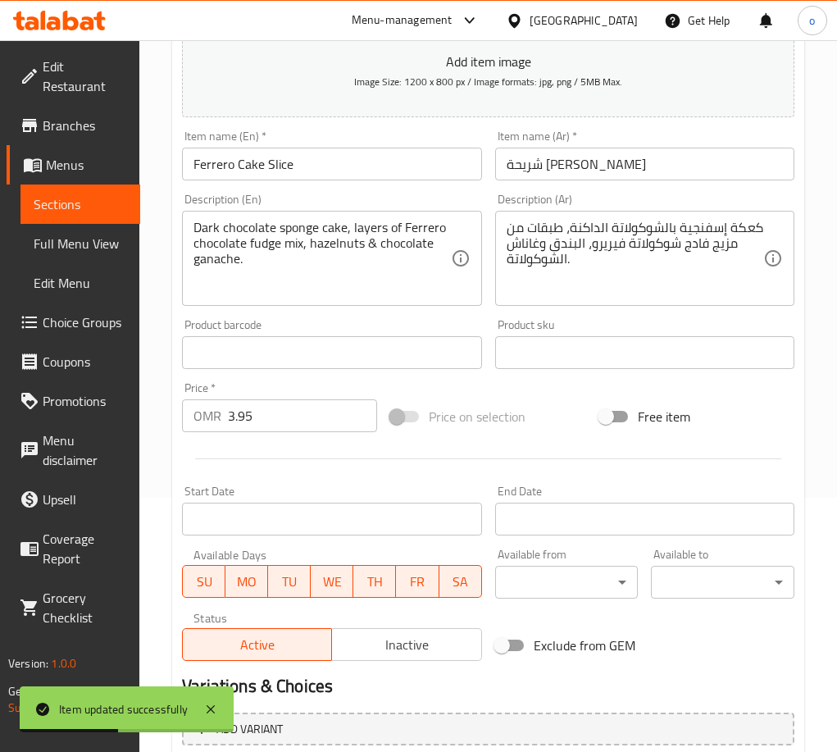
scroll to position [0, 0]
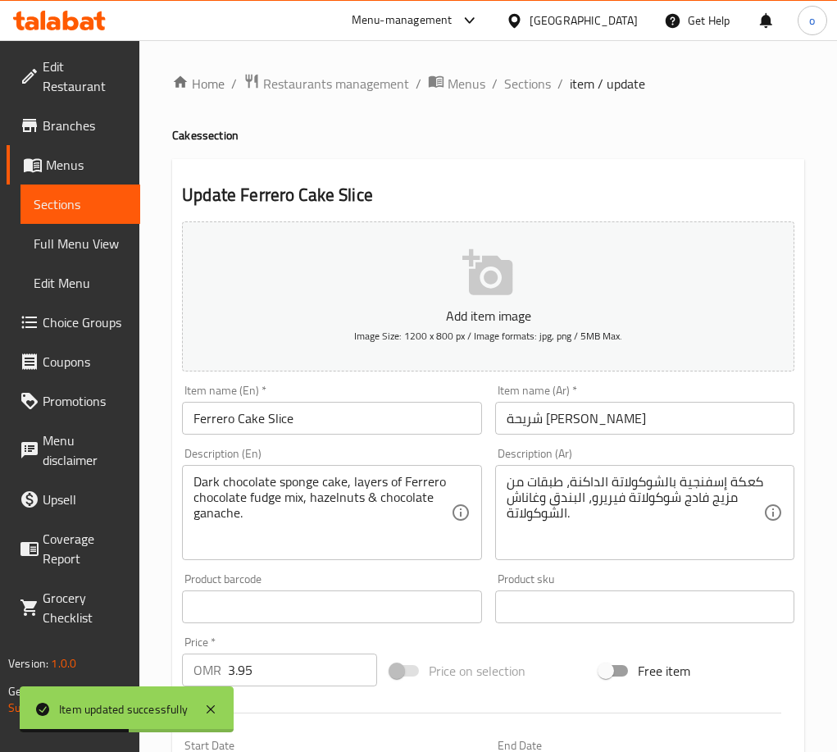
click at [508, 122] on div "Home / Restaurants management / Menus / Sections / item / update Cakes section …" at bounding box center [488, 599] width 632 height 1052
click at [516, 89] on span "Sections" at bounding box center [527, 84] width 47 height 20
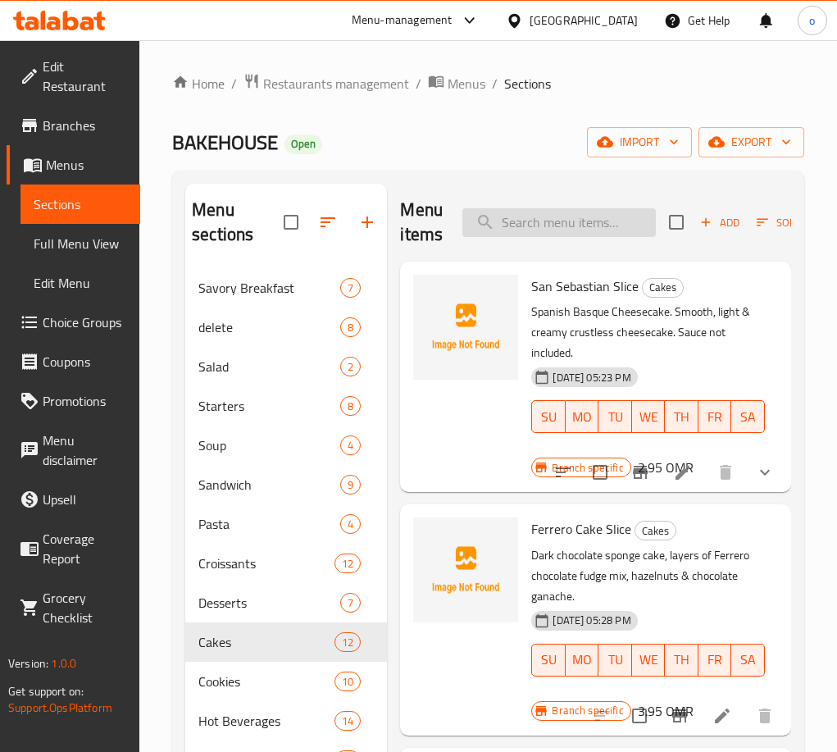
click at [532, 228] on input "search" at bounding box center [558, 222] width 193 height 29
paste input "Tiramisu Slice"
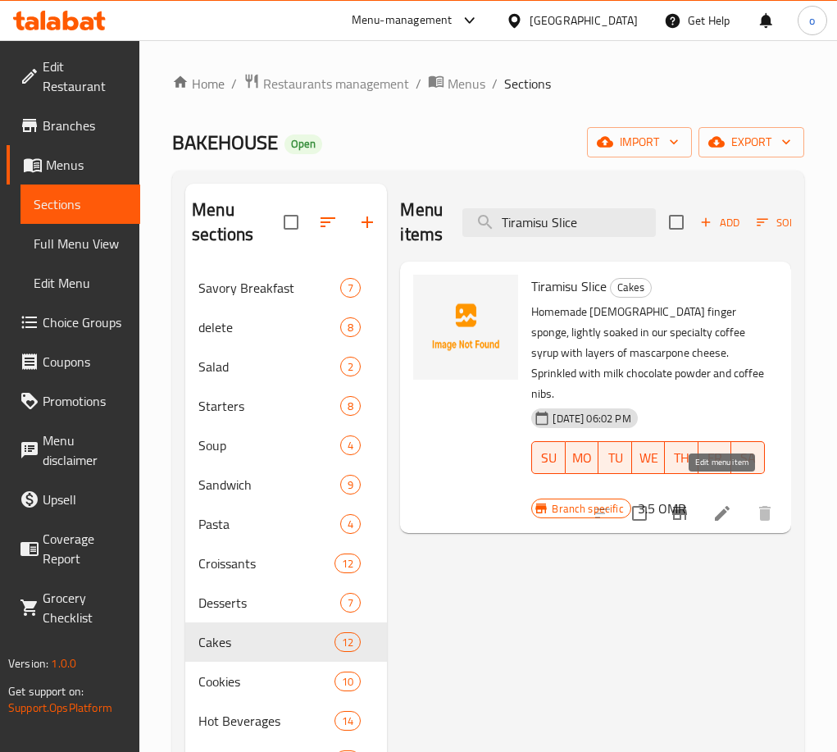
type input "Tiramisu Slice"
click at [723, 503] on icon at bounding box center [722, 513] width 20 height 20
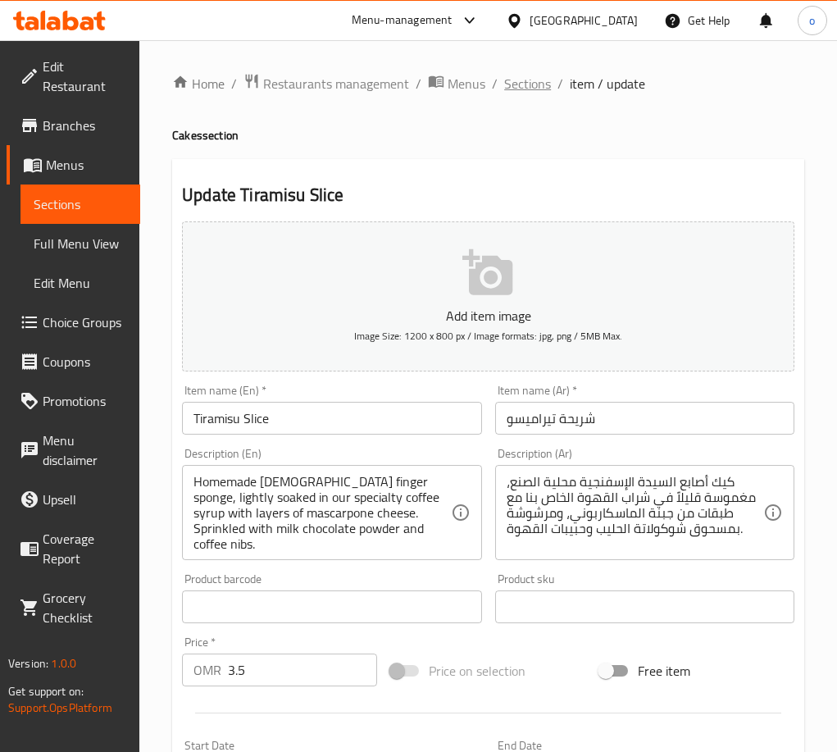
click at [504, 80] on span "Sections" at bounding box center [527, 84] width 47 height 20
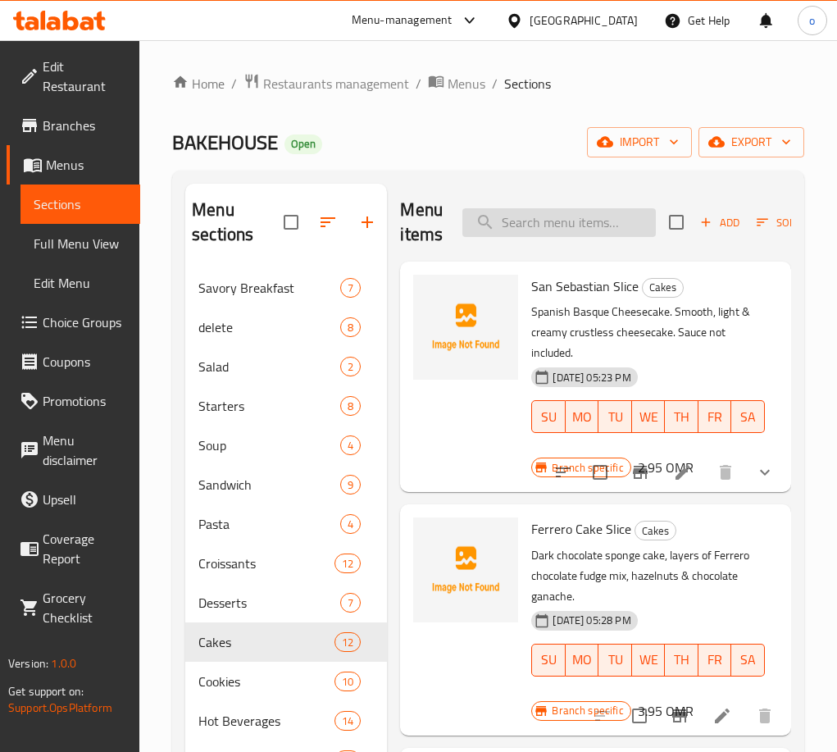
click at [556, 230] on input "search" at bounding box center [558, 222] width 193 height 29
click at [552, 212] on input "search" at bounding box center [558, 222] width 193 height 29
click at [564, 222] on input "search" at bounding box center [558, 222] width 193 height 29
paste input "Tiramisu Slice"
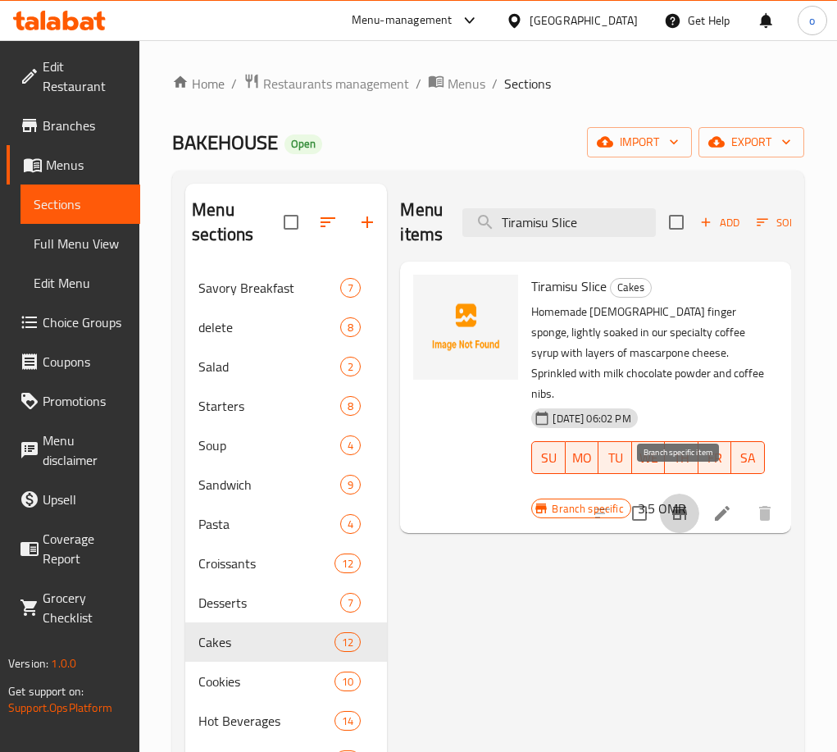
click at [681, 503] on icon "Branch-specific-item" at bounding box center [680, 513] width 20 height 20
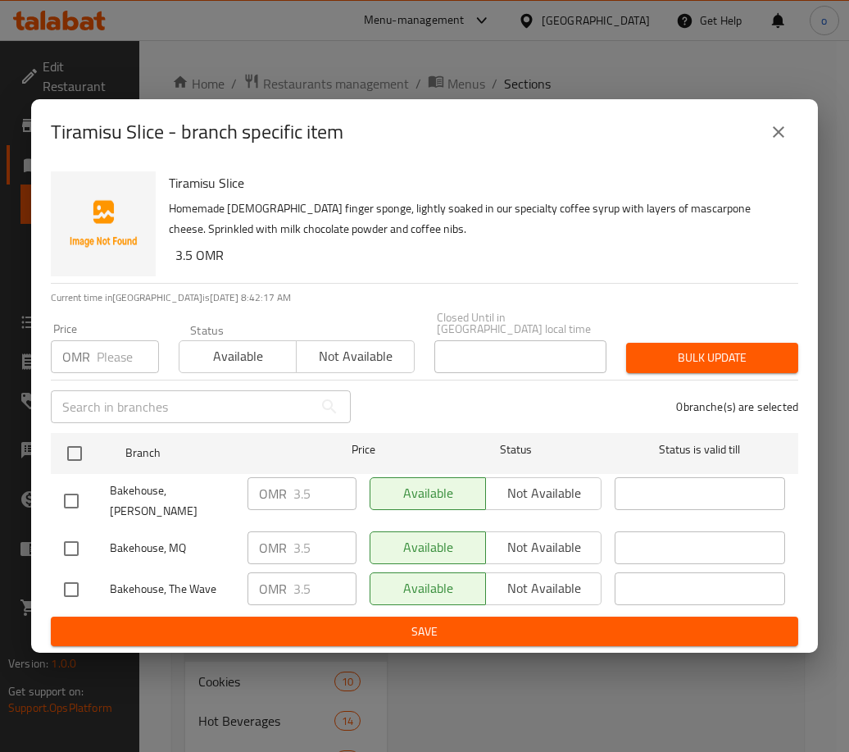
click at [797, 143] on div "Tiramisu Slice - branch specific item" at bounding box center [424, 132] width 787 height 66
click at [771, 142] on icon "close" at bounding box center [779, 132] width 20 height 20
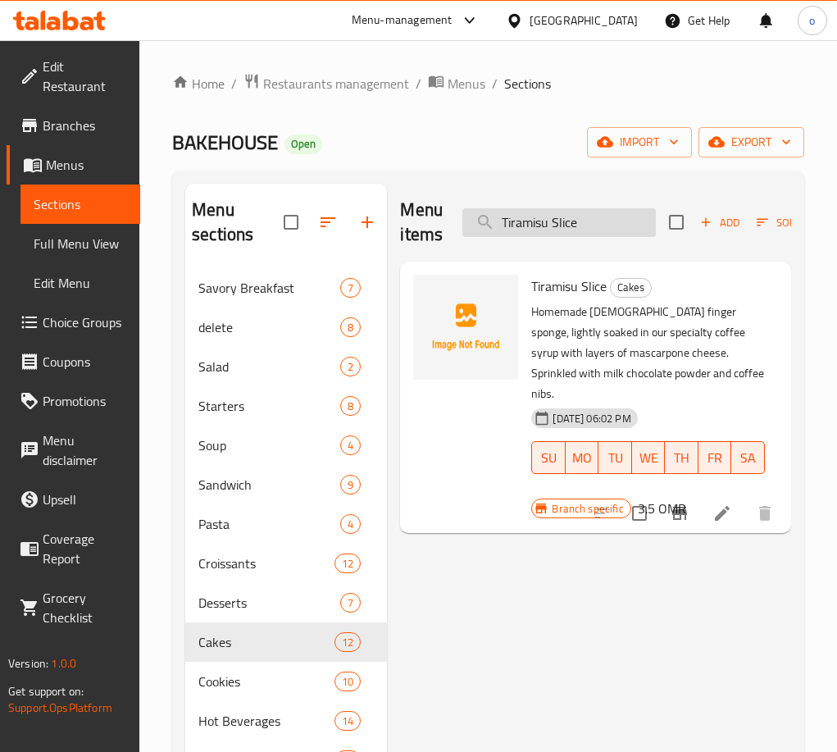
click at [547, 226] on input "Tiramisu Slice" at bounding box center [558, 222] width 193 height 29
paste input "Sticky Date Pudding"
drag, startPoint x: 629, startPoint y: 230, endPoint x: 398, endPoint y: 240, distance: 230.6
click at [397, 239] on div "Menu items Tiramisu Slice Add Sort Manage items Tiramisu Slice Cakes Homemade […" at bounding box center [589, 560] width 404 height 752
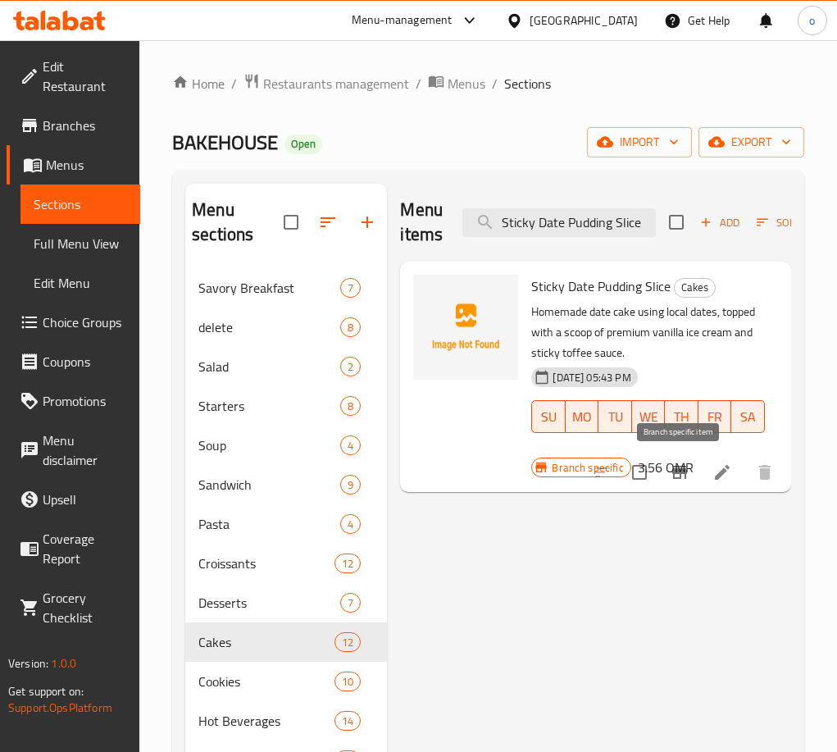
click at [689, 472] on icon "Branch-specific-item" at bounding box center [680, 472] width 20 height 20
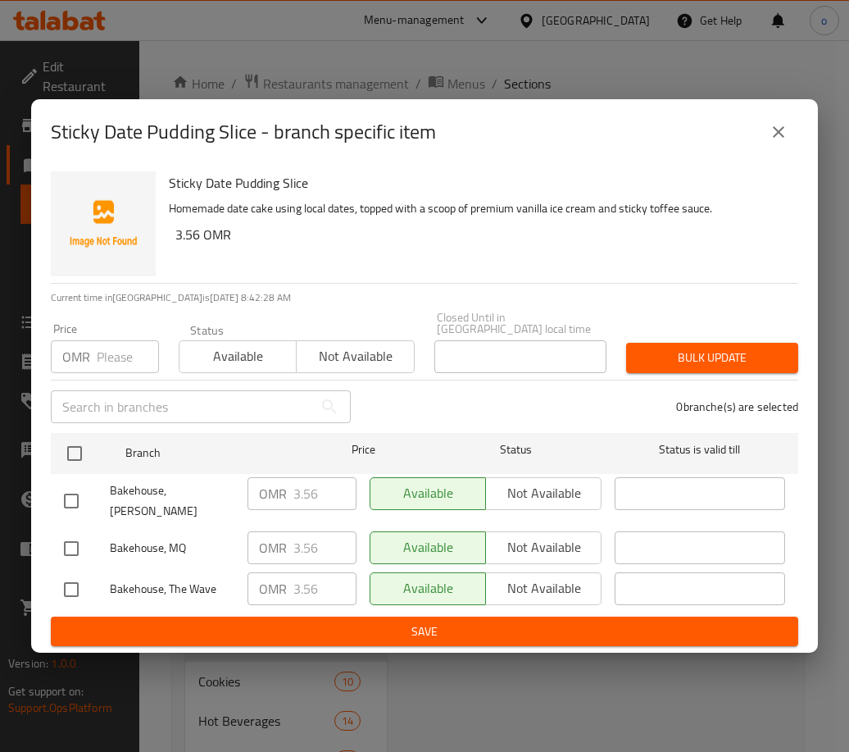
click at [784, 142] on icon "close" at bounding box center [779, 132] width 20 height 20
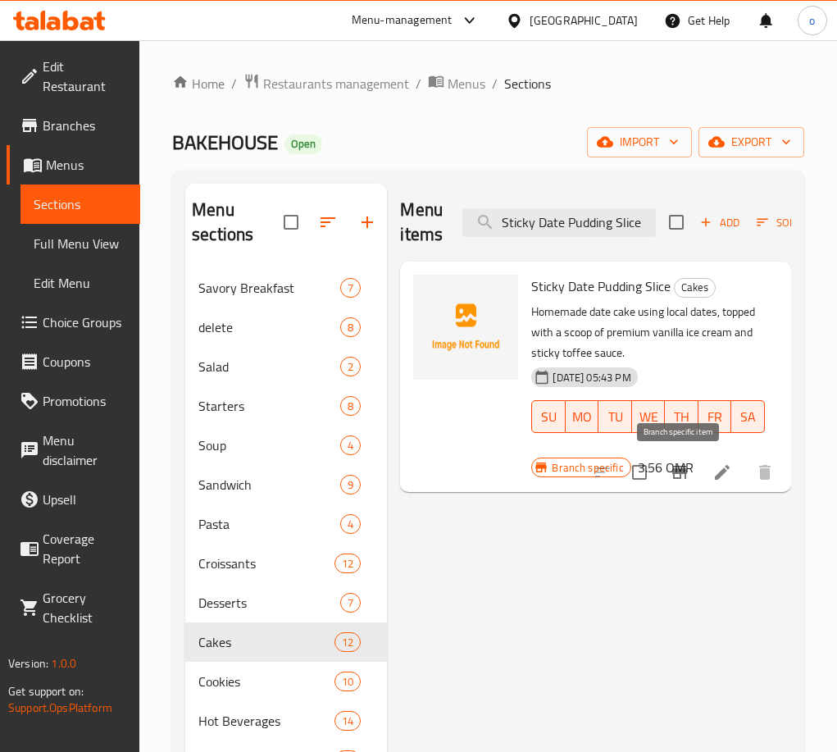
click at [674, 473] on icon "Branch-specific-item" at bounding box center [679, 472] width 15 height 13
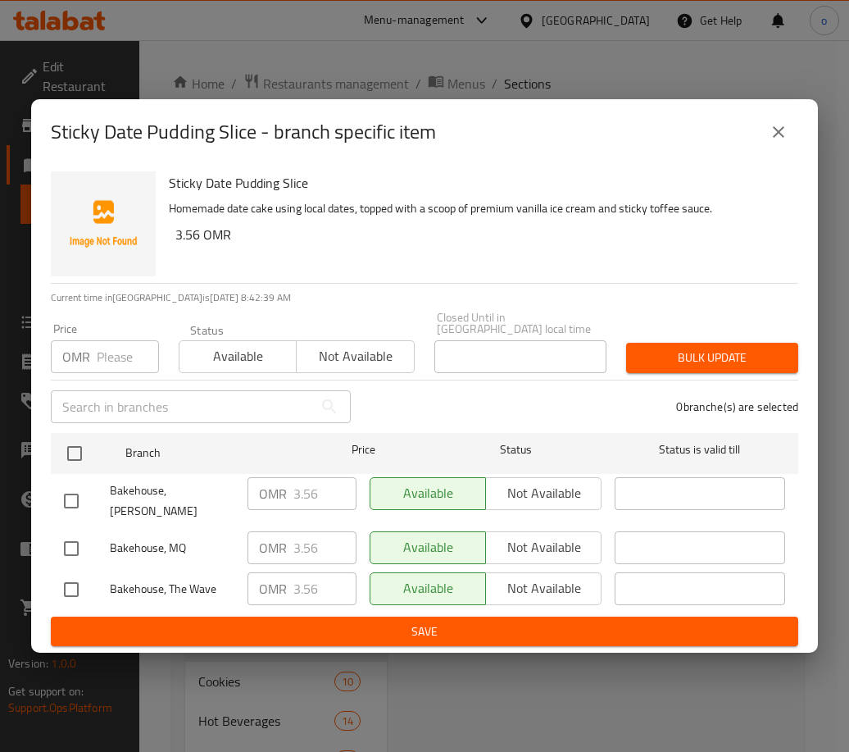
click at [775, 152] on button "close" at bounding box center [778, 131] width 39 height 39
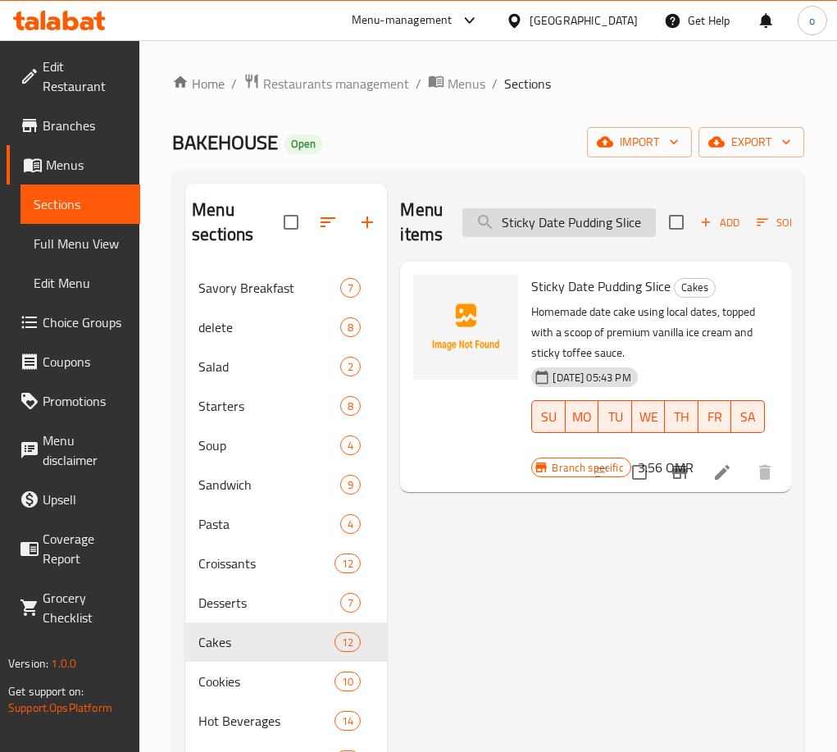
click at [556, 212] on input "Sticky Date Pudding Slice" at bounding box center [558, 222] width 193 height 29
click at [555, 212] on input "Sticky Date Pudding Slice" at bounding box center [558, 222] width 193 height 29
paste input "Banana Coconut Bread"
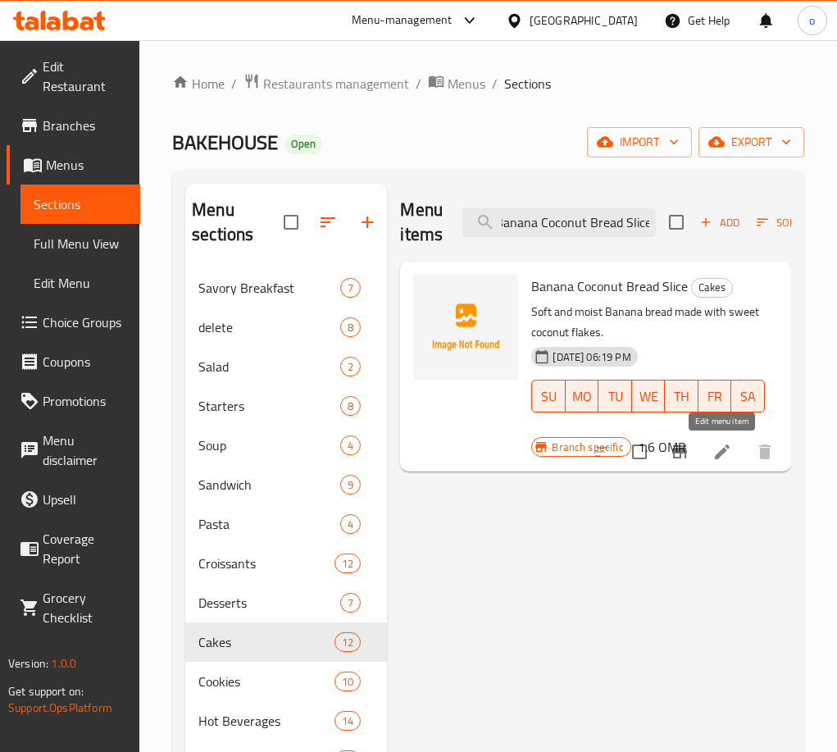
type input "Banana Coconut Bread Slice"
click at [711, 452] on li at bounding box center [722, 452] width 46 height 30
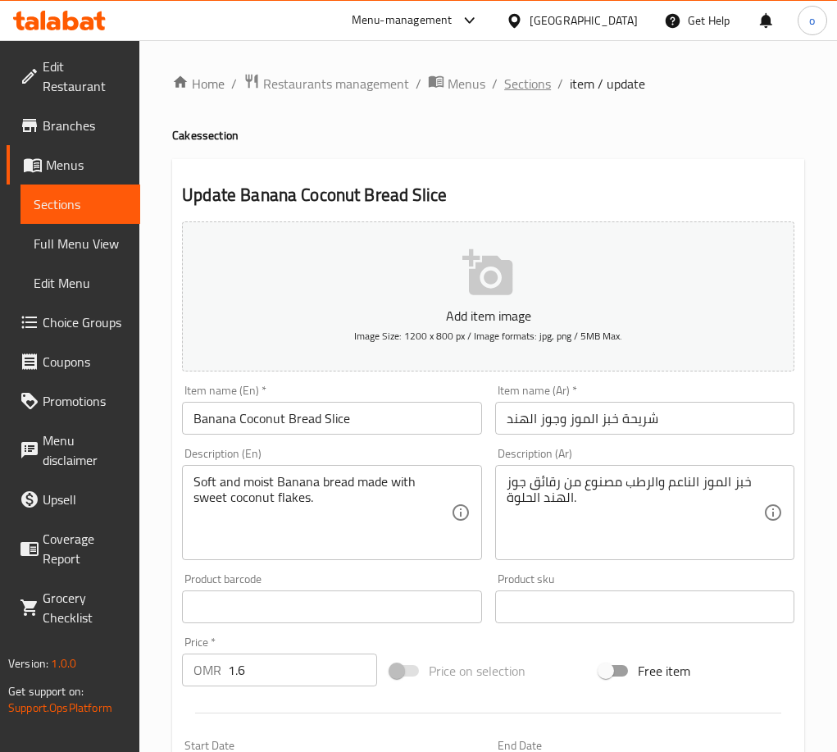
click at [541, 87] on span "Sections" at bounding box center [527, 84] width 47 height 20
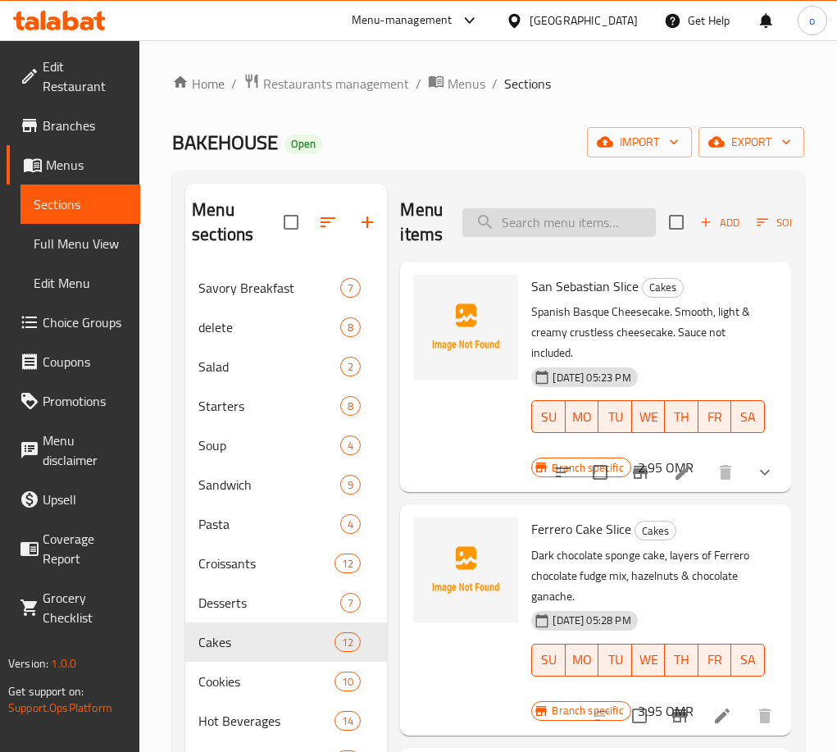
click at [590, 211] on input "search" at bounding box center [558, 222] width 193 height 29
paste input "Banana Coconut Bread Slice"
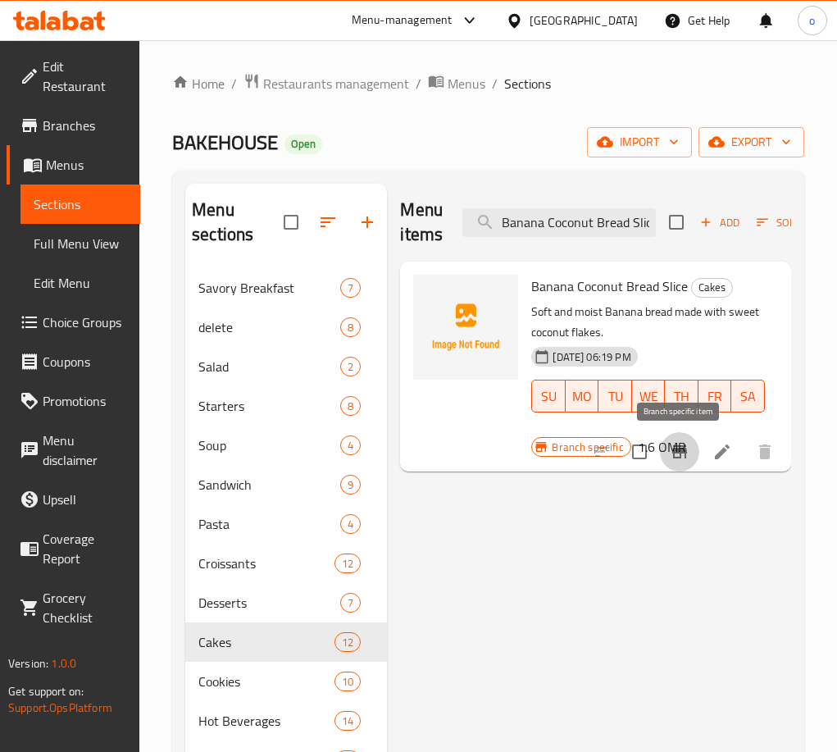
click at [670, 460] on icon "Branch-specific-item" at bounding box center [680, 452] width 20 height 20
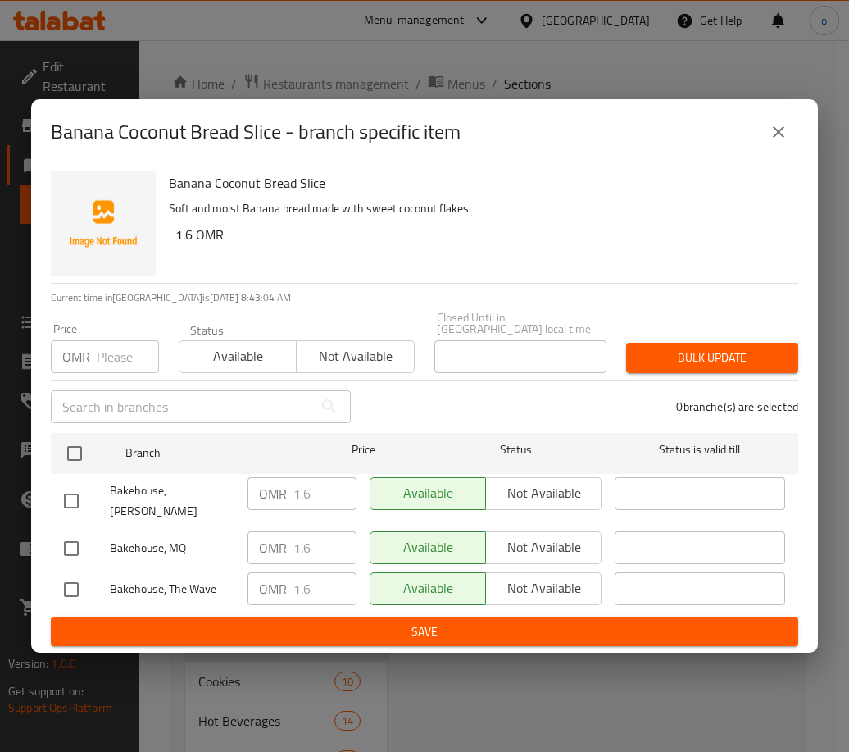
click at [772, 142] on icon "close" at bounding box center [779, 132] width 20 height 20
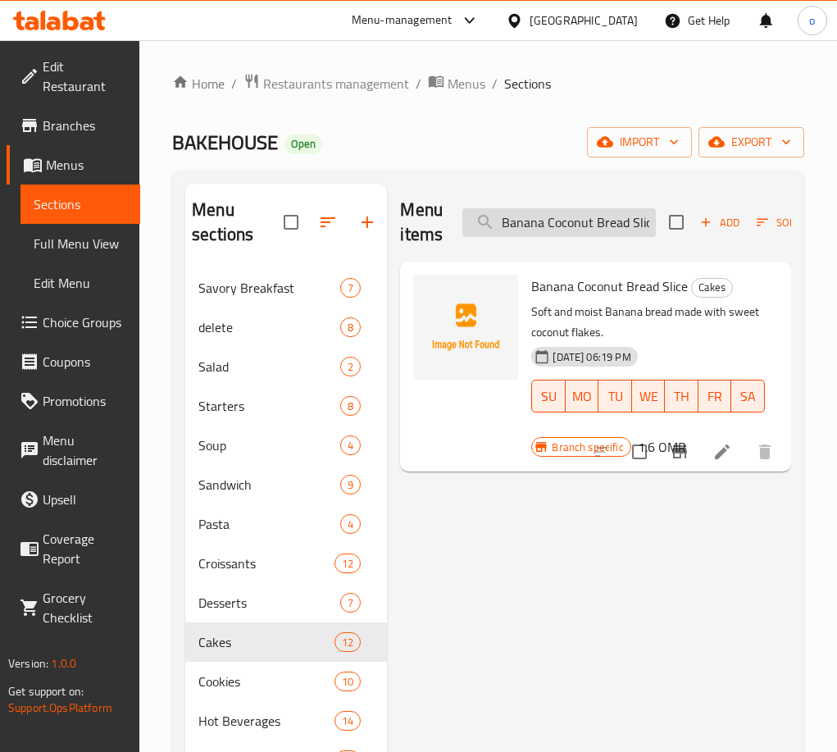
click at [555, 220] on input "Banana Coconut Bread Slice" at bounding box center [558, 222] width 193 height 29
click at [555, 221] on input "Banana Coconut Bread Slice" at bounding box center [558, 222] width 193 height 29
paste input "Original Milk Cake"
type input "Original Milk Cake Slice"
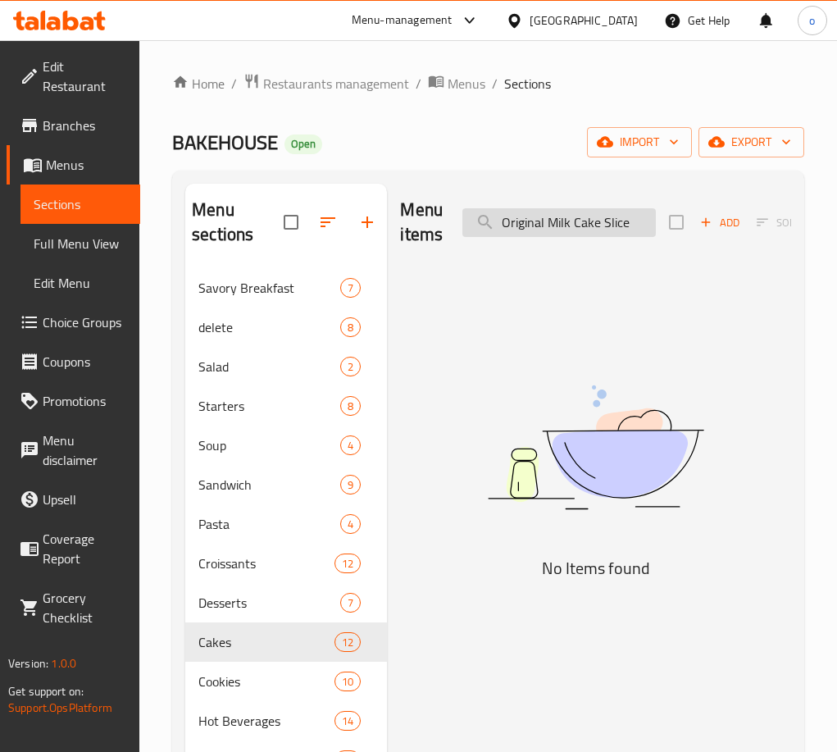
drag, startPoint x: 589, startPoint y: 211, endPoint x: 584, endPoint y: 218, distance: 8.4
click at [589, 212] on input "Original Milk Cake Slice" at bounding box center [558, 222] width 193 height 29
click at [580, 223] on input "Original Milk Cake Slice" at bounding box center [558, 222] width 193 height 29
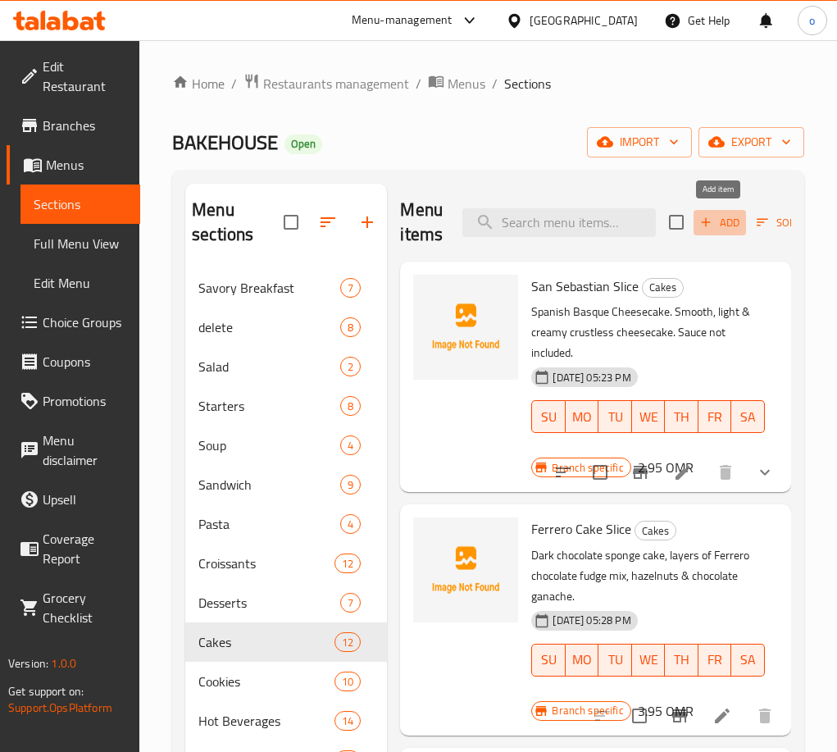
click at [714, 219] on span "Add" at bounding box center [720, 222] width 44 height 19
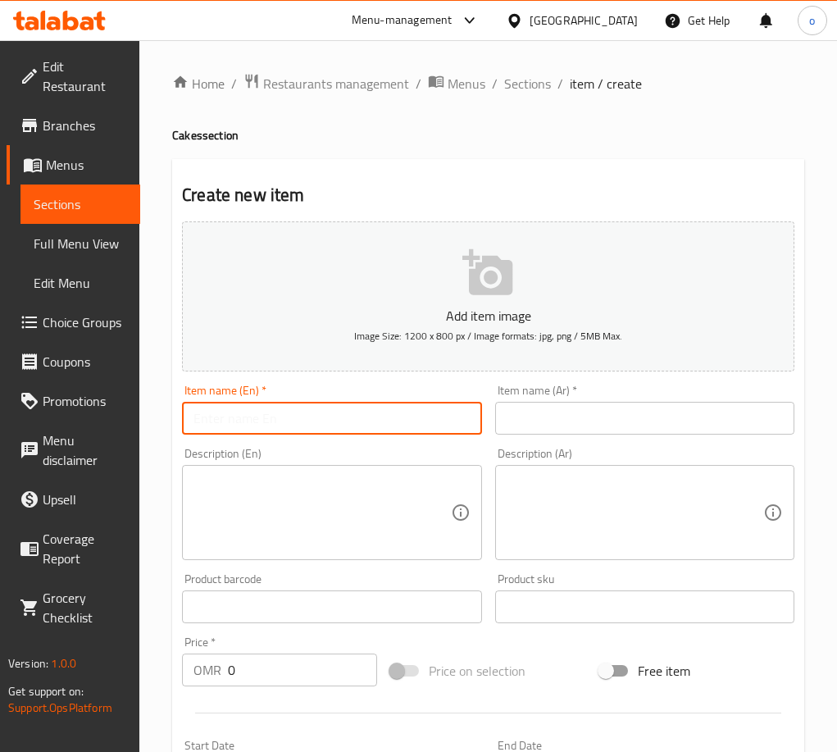
click at [392, 408] on input "text" at bounding box center [331, 418] width 299 height 33
paste input "Original Milk Cake Slice"
type input "Original Milk Cake Slice"
drag, startPoint x: 589, startPoint y: 393, endPoint x: 590, endPoint y: 402, distance: 9.1
click at [590, 393] on div "Item name (Ar)   * Item name (Ar) *" at bounding box center [644, 409] width 299 height 50
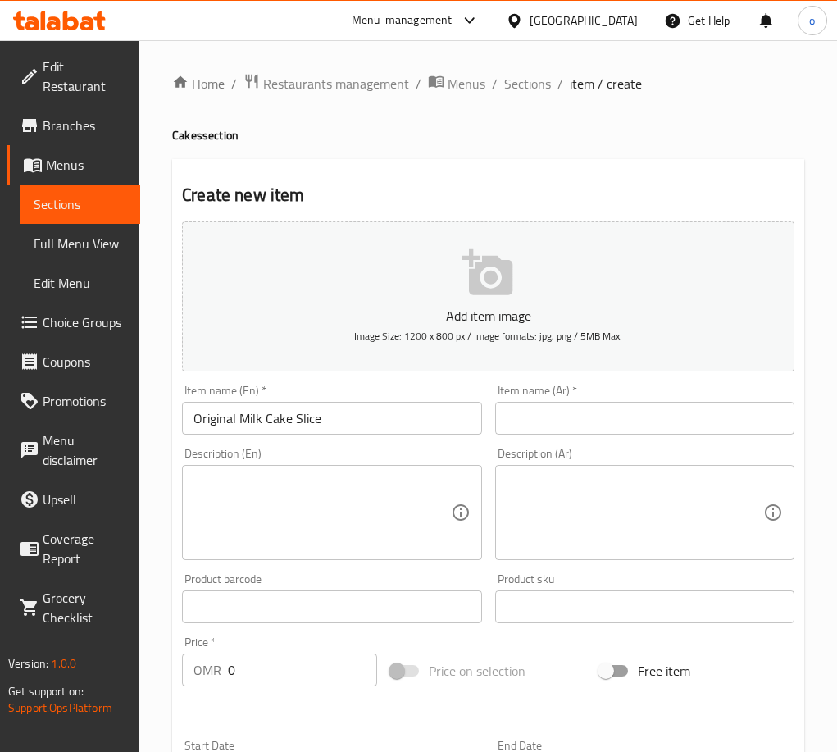
click at [589, 408] on input "text" at bounding box center [644, 418] width 299 height 33
paste input "شريحة كعكة الحليب الأصلية"
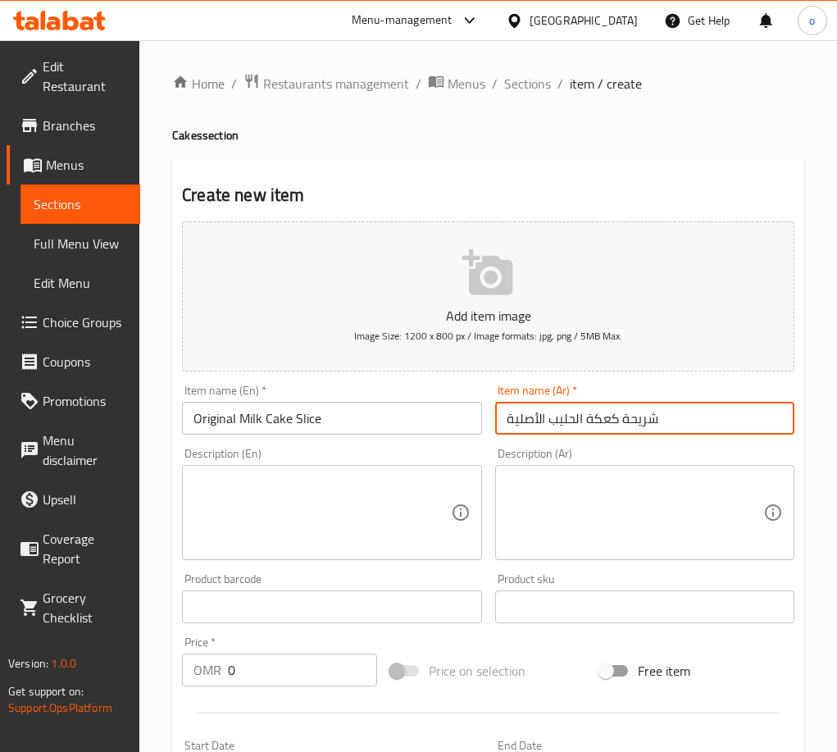
click at [606, 421] on input "شريحة كعكة الحليب الأصلية" at bounding box center [644, 418] width 299 height 33
type input "شريحة كيكة الحليب الأصلية"
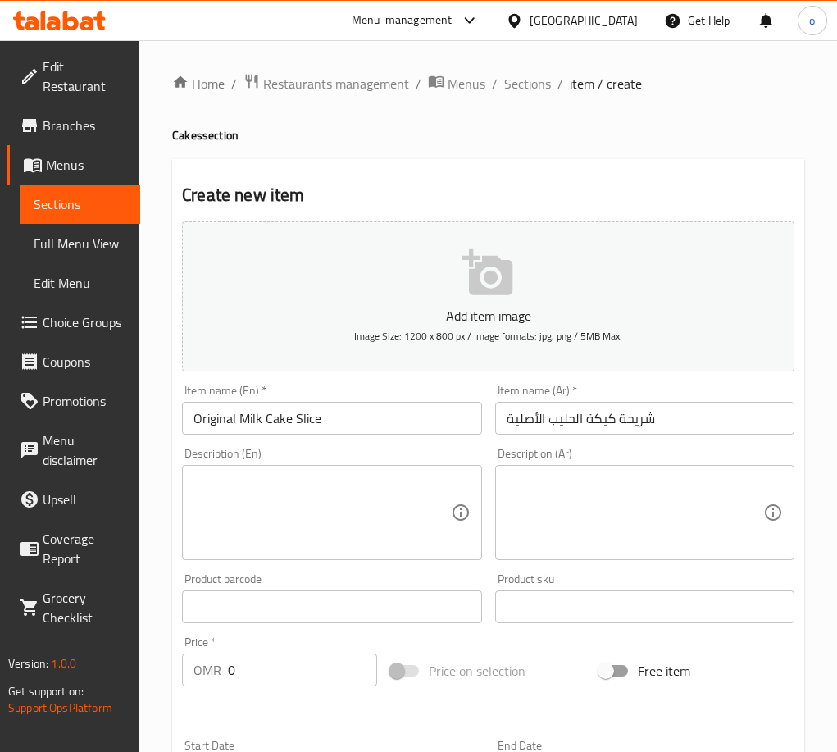
click at [557, 581] on div "Product sku Product sku" at bounding box center [644, 598] width 299 height 50
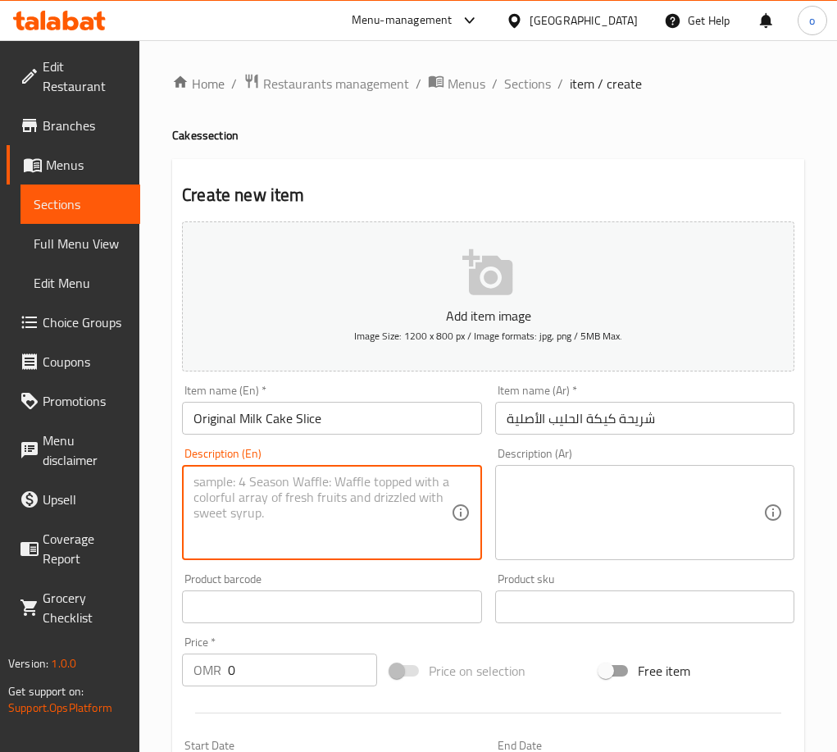
click at [274, 515] on textarea at bounding box center [321, 513] width 257 height 78
paste textarea "Vanilla sponge cake, soaked in our homemade premium vanilla sauce and topped wi…"
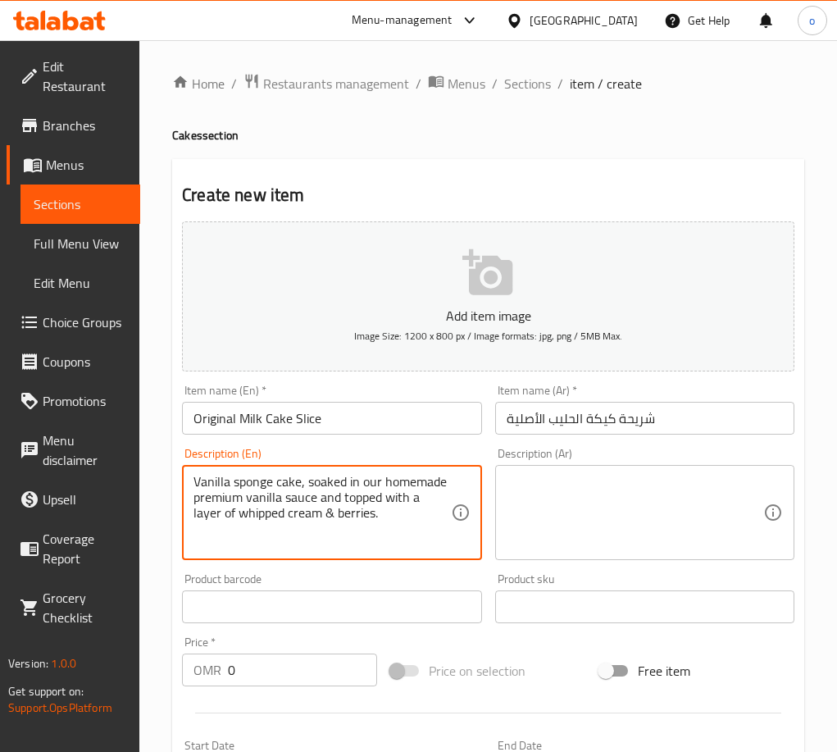
type textarea "Vanilla sponge cake, soaked in our homemade premium vanilla sauce and topped wi…"
drag, startPoint x: 634, startPoint y: 493, endPoint x: 625, endPoint y: 495, distance: 10.0
click at [633, 495] on textarea at bounding box center [635, 513] width 257 height 78
paste textarea "كعكة إسفنجية بالفانيليا، منقوعة في صلصة الفانيليا الممتازة المصنوعة منزليًا ومغ…"
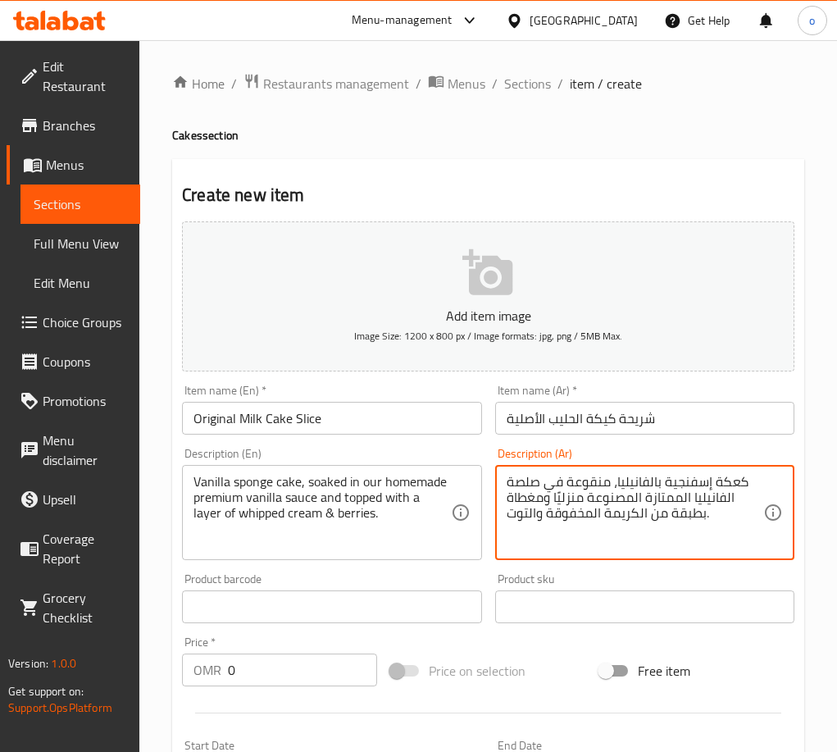
type textarea "كعكة إسفنجية بالفانيليا، منقوعة في صلصة الفانيليا الممتازة المصنوعة منزليًا ومغ…"
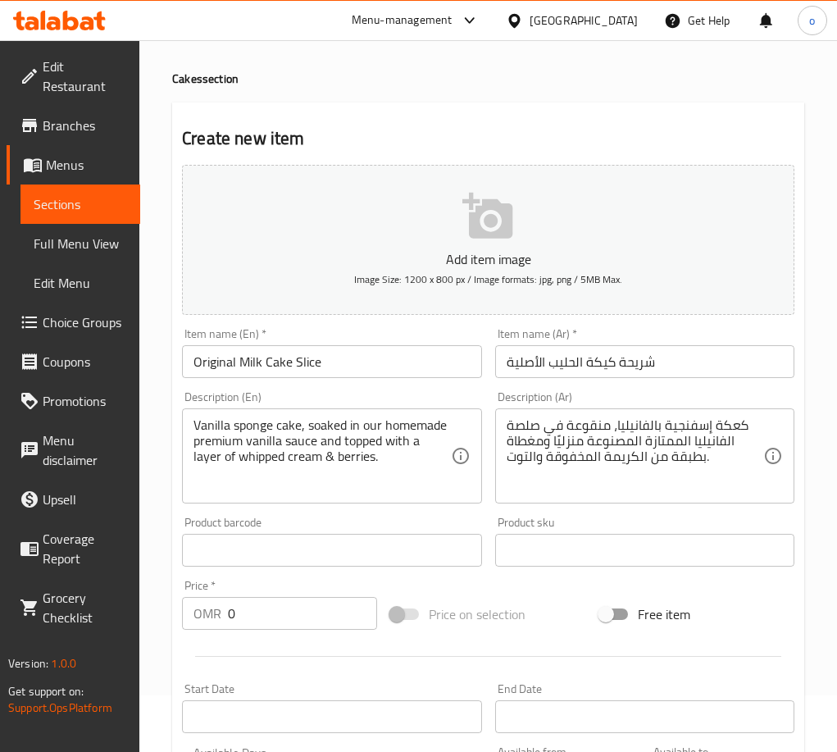
scroll to position [82, 0]
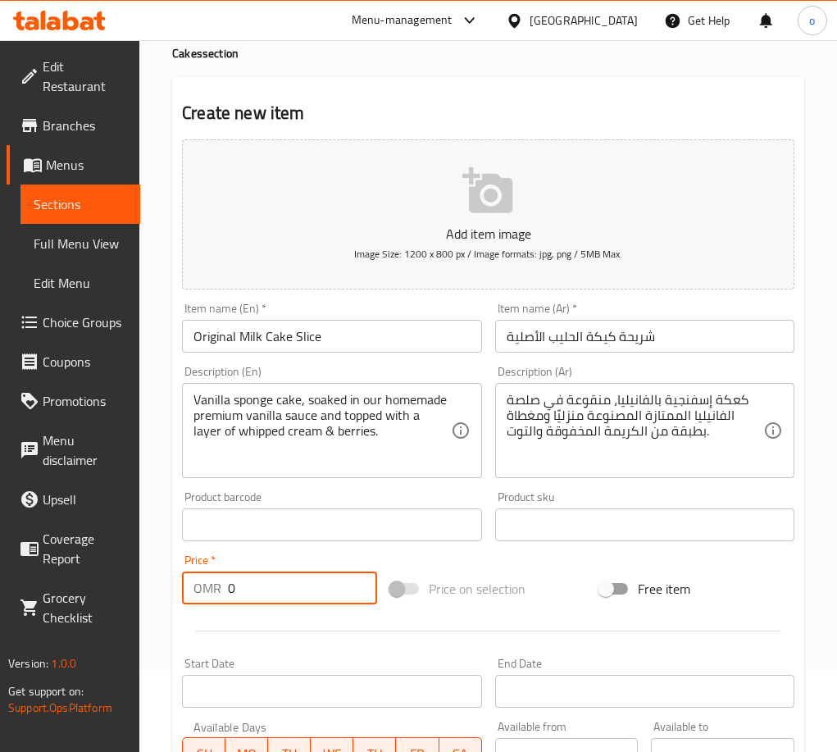
paste input "2.90"
drag, startPoint x: 256, startPoint y: 575, endPoint x: 184, endPoint y: 580, distance: 72.3
click at [188, 573] on div "OMR 2.900 Price *" at bounding box center [279, 587] width 195 height 33
type input "2.900"
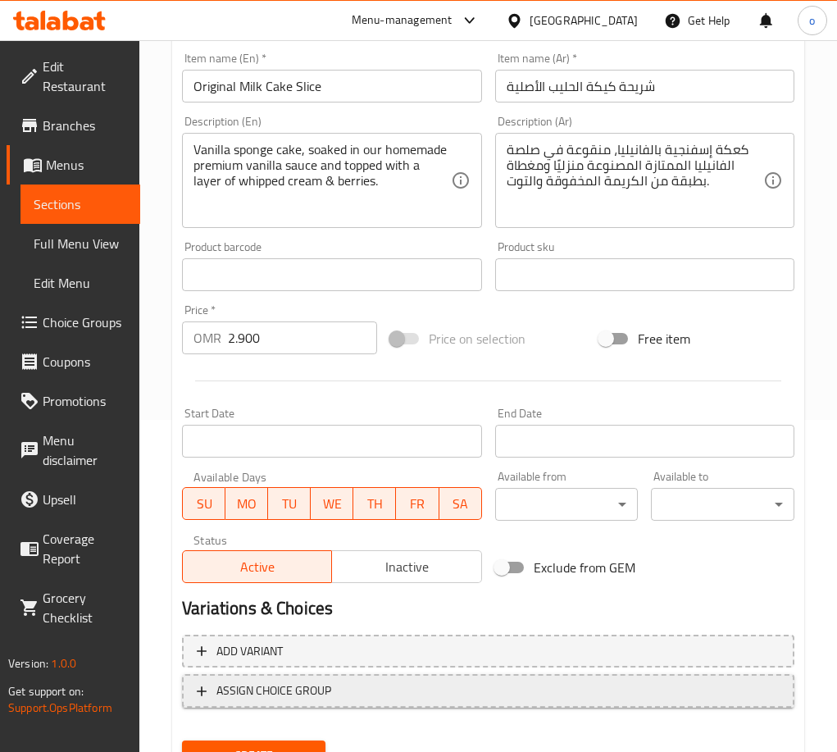
scroll to position [407, 0]
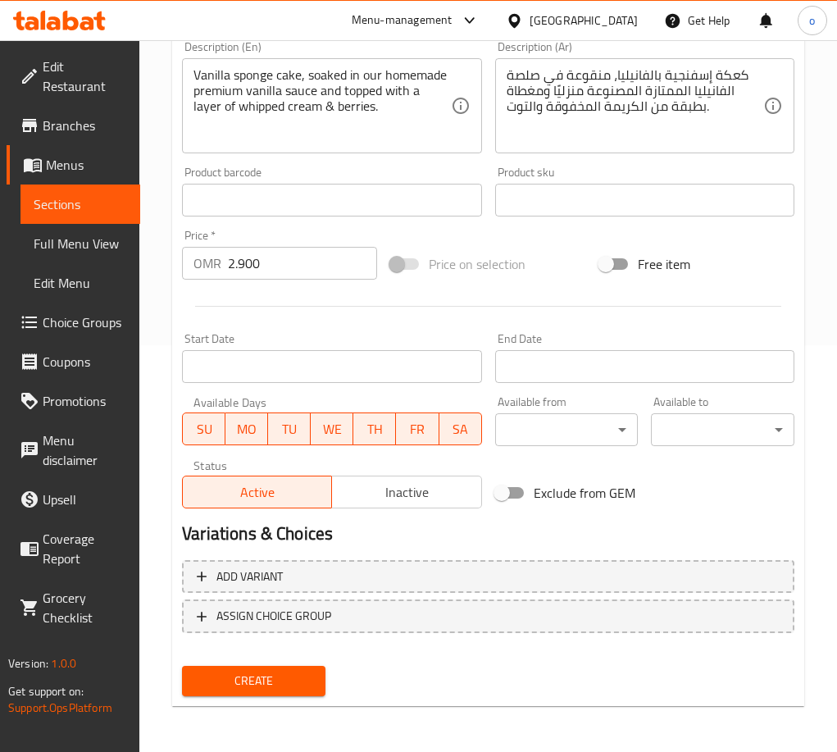
click at [284, 671] on span "Create" at bounding box center [253, 681] width 117 height 20
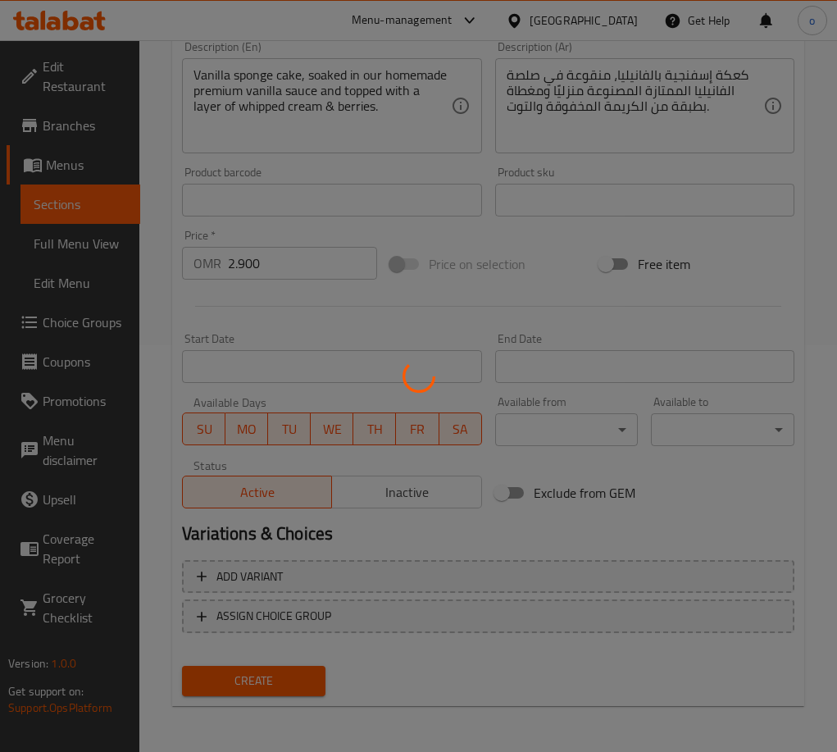
type input "0"
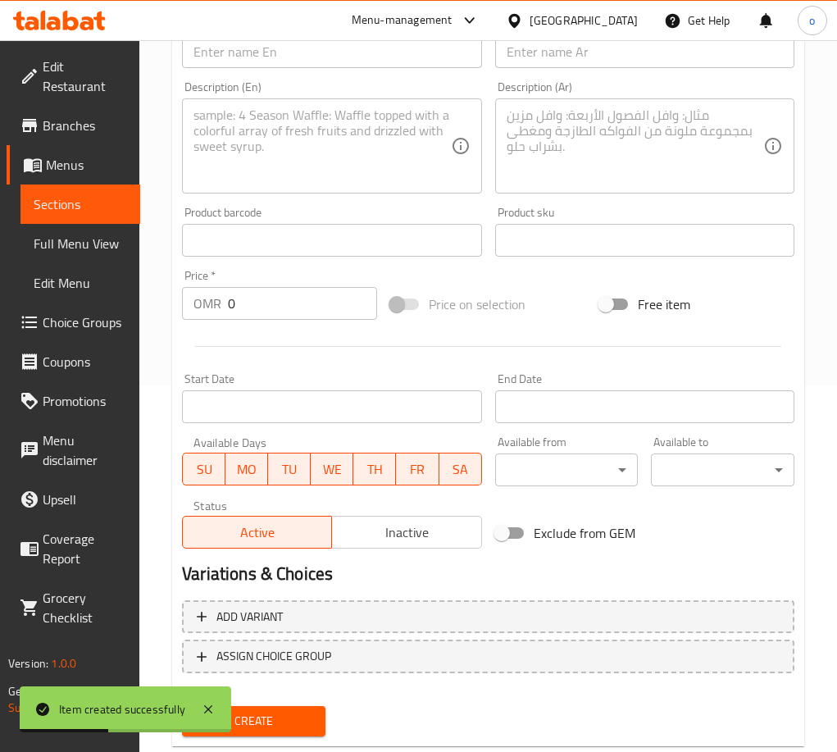
scroll to position [0, 0]
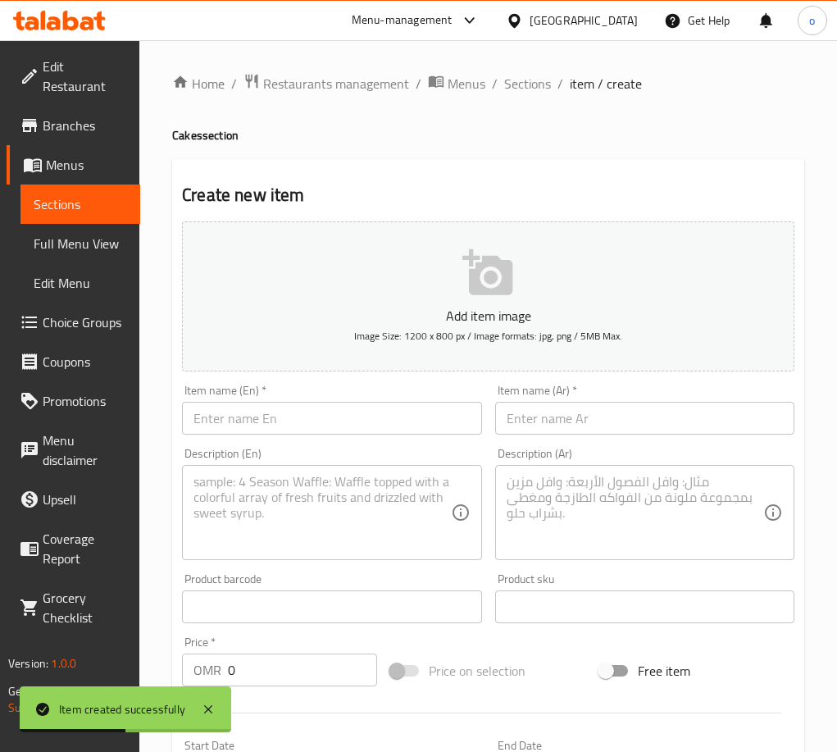
drag, startPoint x: 542, startPoint y: 90, endPoint x: 520, endPoint y: 106, distance: 27.1
click at [542, 90] on span "Sections" at bounding box center [527, 84] width 47 height 20
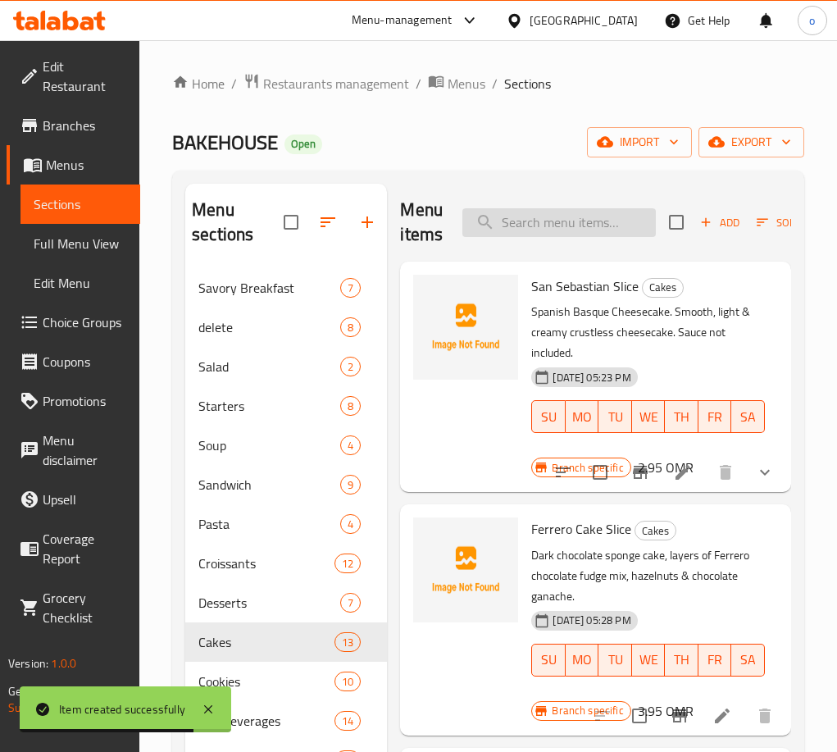
click at [543, 216] on input "search" at bounding box center [558, 222] width 193 height 29
paste input "Saffron Milk Cake Slice"
type input "Saffron Milk Cake Slice"
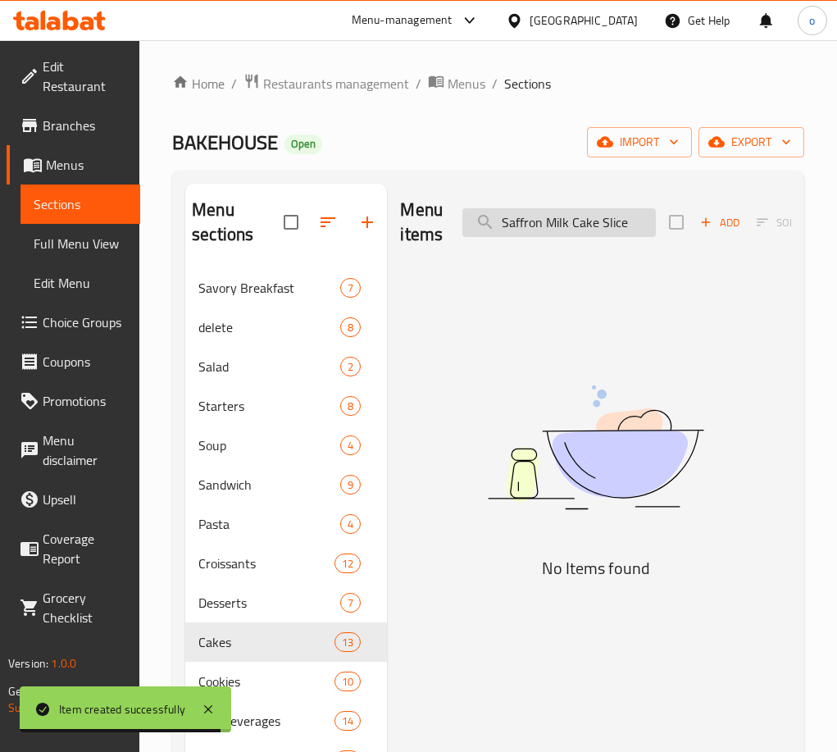
click at [594, 225] on input "Saffron Milk Cake Slice" at bounding box center [558, 222] width 193 height 29
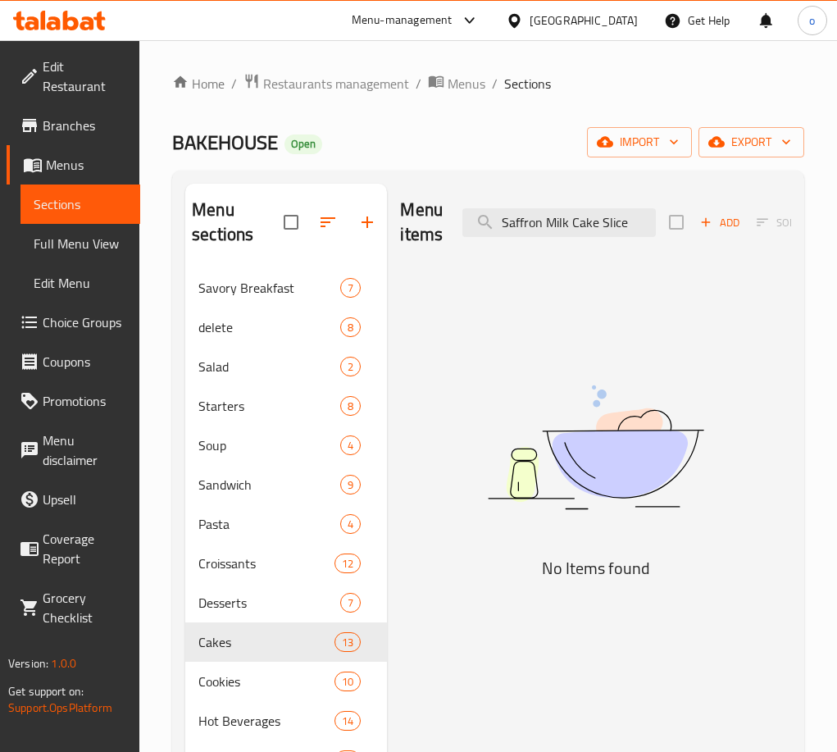
drag, startPoint x: 632, startPoint y: 230, endPoint x: 505, endPoint y: 237, distance: 127.2
click at [416, 234] on div "Menu items Saffron Milk Cake Slice Add Sort Manage items" at bounding box center [595, 223] width 391 height 78
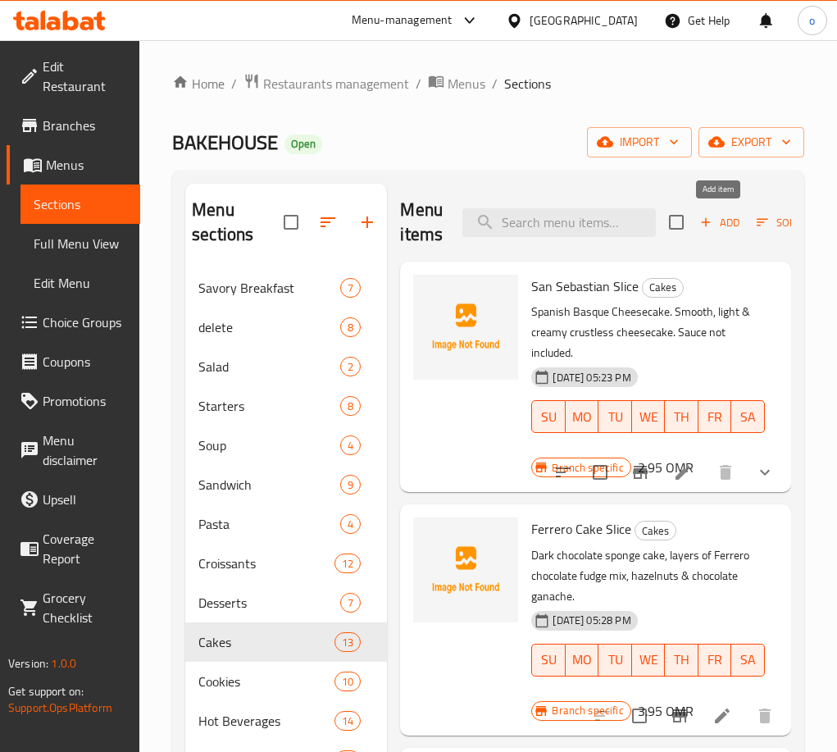
click at [729, 225] on span "Add" at bounding box center [720, 222] width 44 height 19
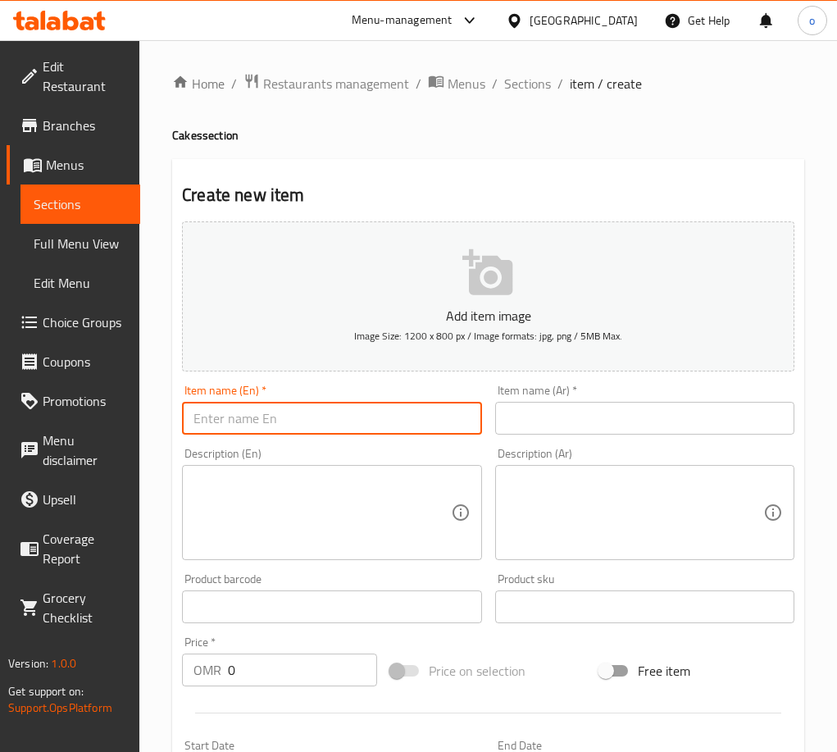
click at [444, 408] on input "text" at bounding box center [331, 418] width 299 height 33
paste input "Saffron Milk Cake Slice"
type input "Saffron Milk Cake Slice"
click at [621, 413] on input "text" at bounding box center [644, 418] width 299 height 33
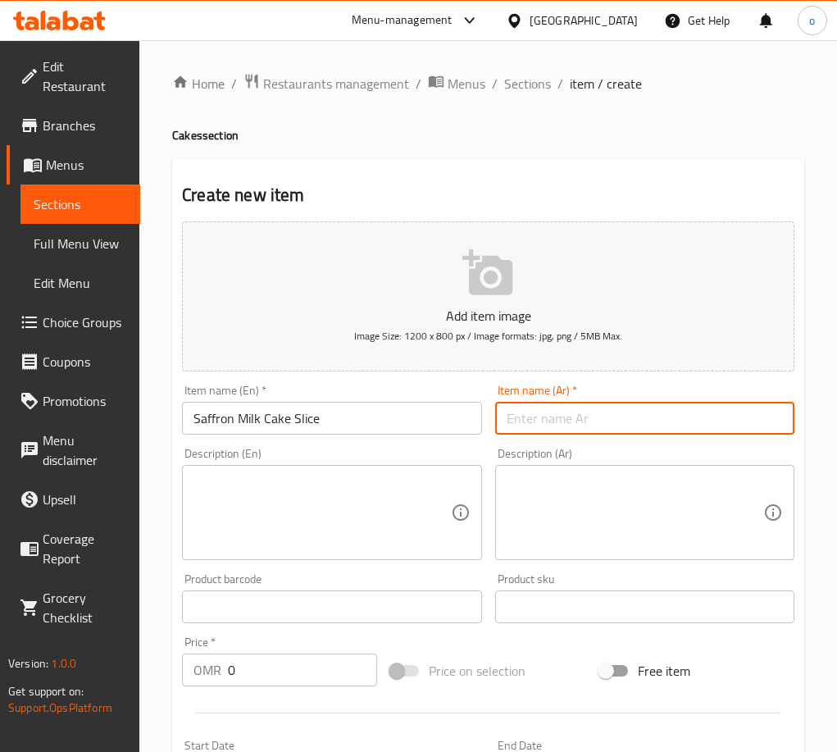
paste input "شريحة كعكة حليب الزعفران"
drag, startPoint x: 607, startPoint y: 425, endPoint x: 597, endPoint y: 425, distance: 10.7
click at [597, 425] on input "شريحة كعكة حليب الزعفران" at bounding box center [644, 418] width 299 height 33
type input "شريحة ككة حليب الزعفران"
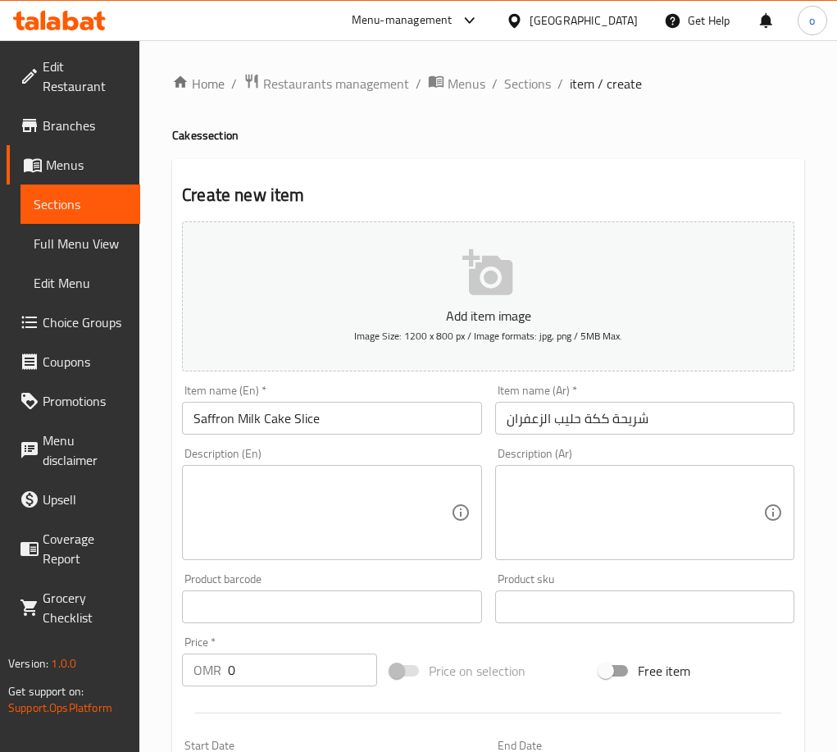
click at [291, 507] on textarea at bounding box center [321, 513] width 257 height 78
paste textarea "Vanilla sponge cake, soaked in our homemade premium saffron sauce and topped wi…"
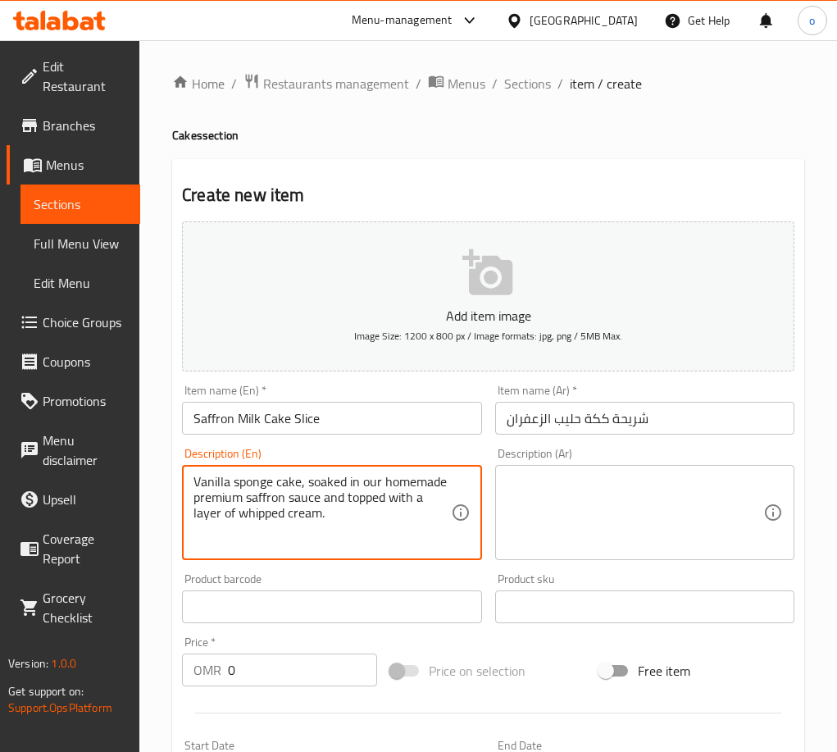
type textarea "Vanilla sponge cake, soaked in our homemade premium saffron sauce and topped wi…"
click at [562, 524] on textarea at bounding box center [635, 513] width 257 height 78
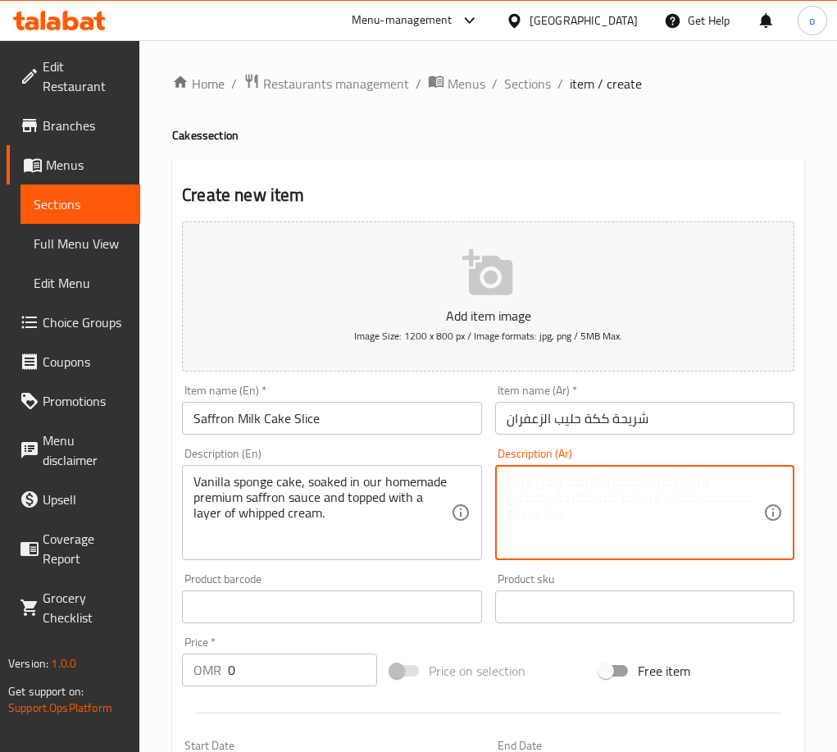
paste textarea "كعكة إسفنجية بالفانيليا، منقوعة في صلصة الزعفران الممتازة المصنوعة منزليًا ومغط…"
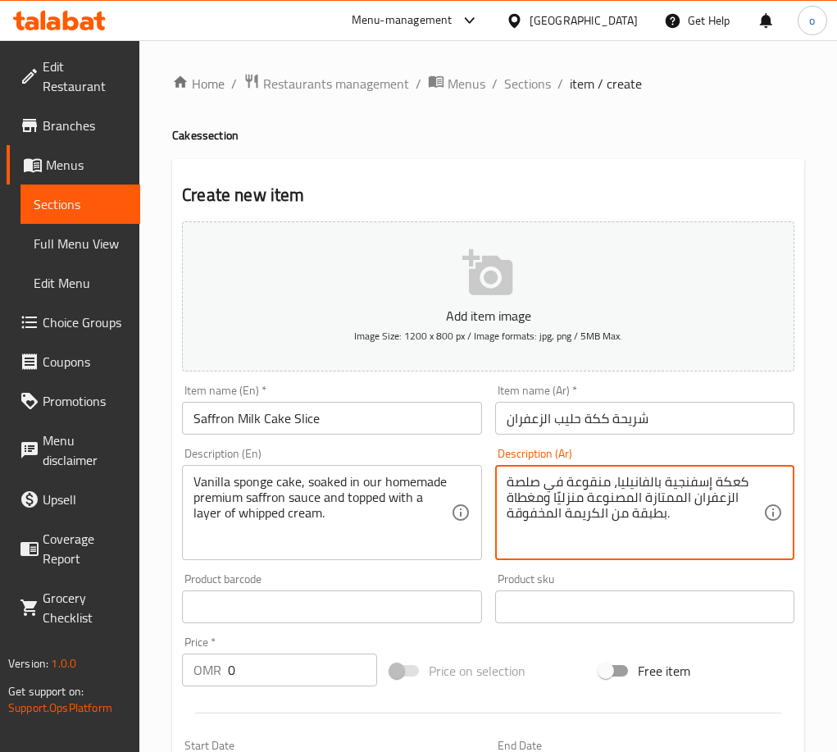
type textarea "كعكة إسفنجية بالفانيليا، منقوعة في صلصة الزعفران الممتازة المصنوعة منزليًا ومغط…"
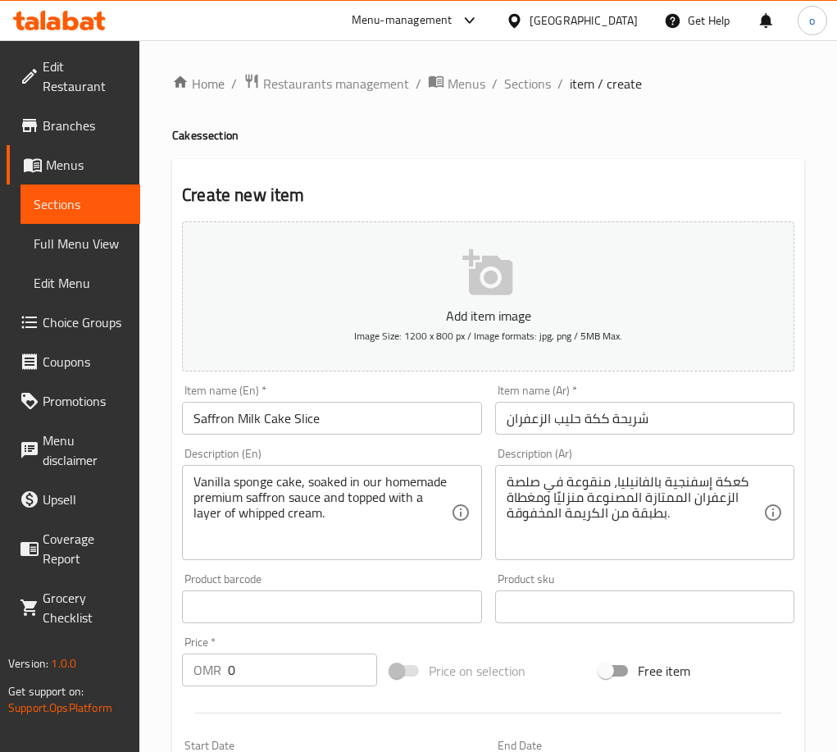
drag, startPoint x: 146, startPoint y: 512, endPoint x: 154, endPoint y: 522, distance: 12.8
click at [143, 513] on div "Home / Restaurants management / Menus / Sections / item / create Cakes section …" at bounding box center [488, 599] width 698 height 1118
paste input "3.45"
drag, startPoint x: 284, startPoint y: 666, endPoint x: 298, endPoint y: 736, distance: 71.2
click at [140, 666] on div "Home / Restaurants management / Menus / Sections / item / create Cakes section …" at bounding box center [488, 599] width 698 height 1118
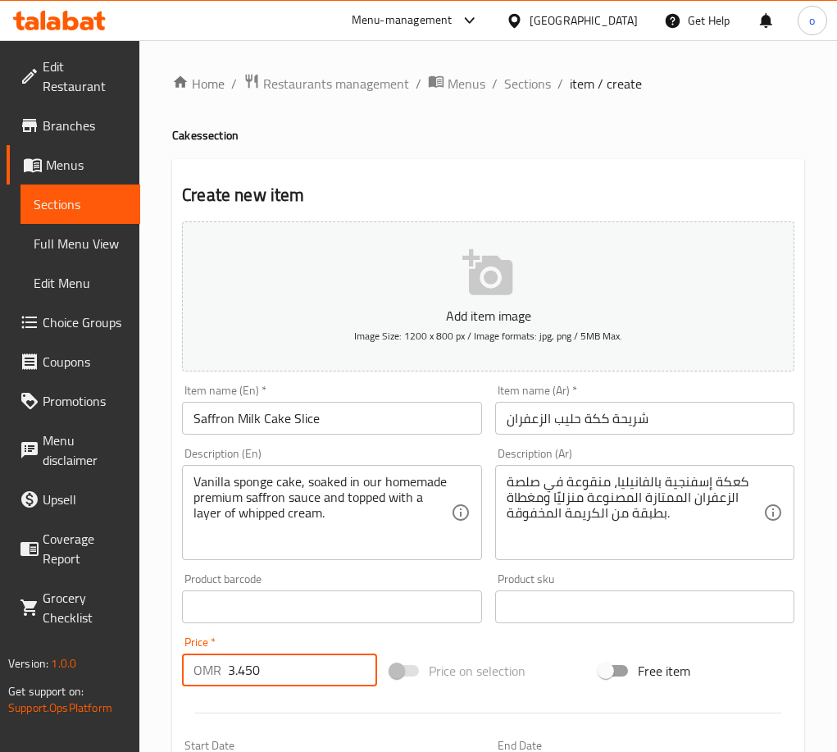
type input "3.450"
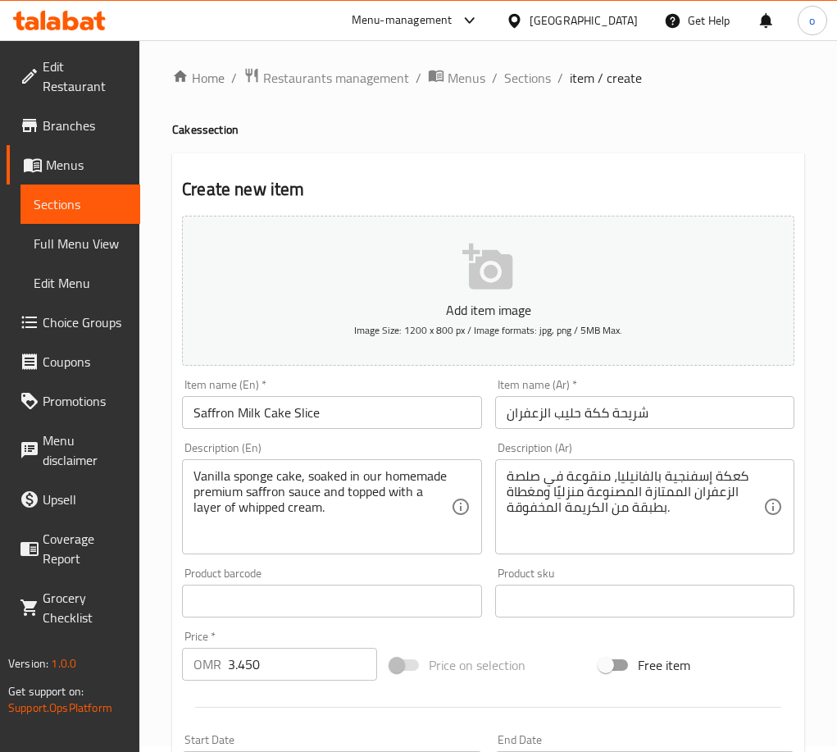
scroll to position [407, 0]
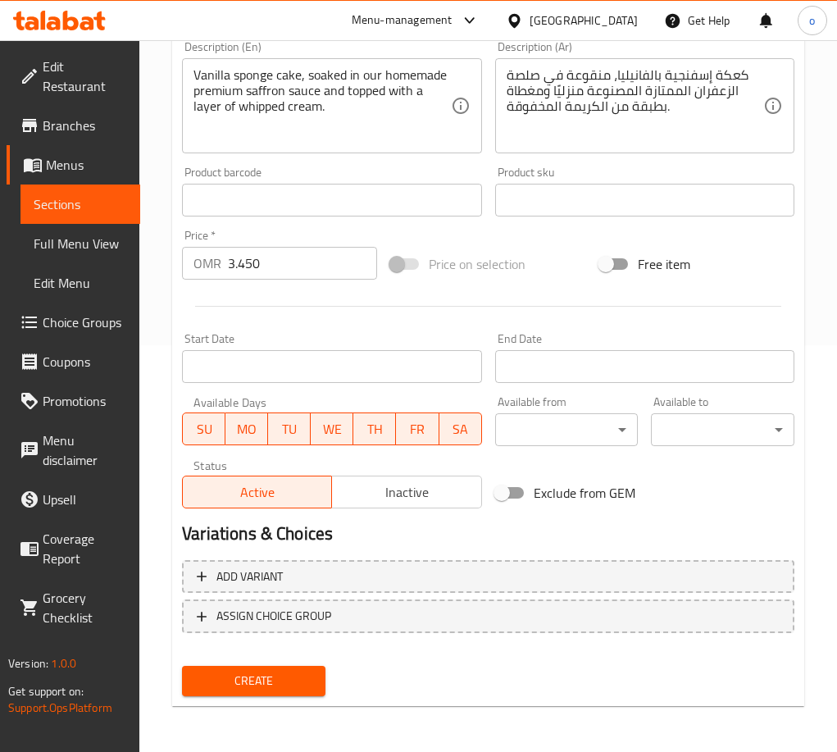
click at [255, 699] on div "Create" at bounding box center [253, 680] width 157 height 43
click at [261, 667] on button "Create" at bounding box center [253, 681] width 143 height 30
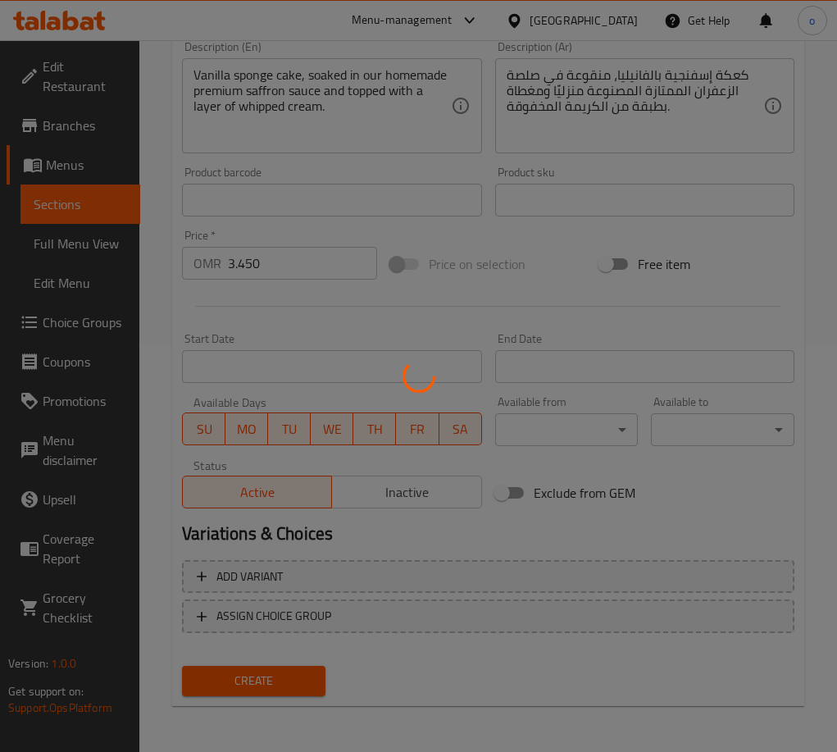
type input "0"
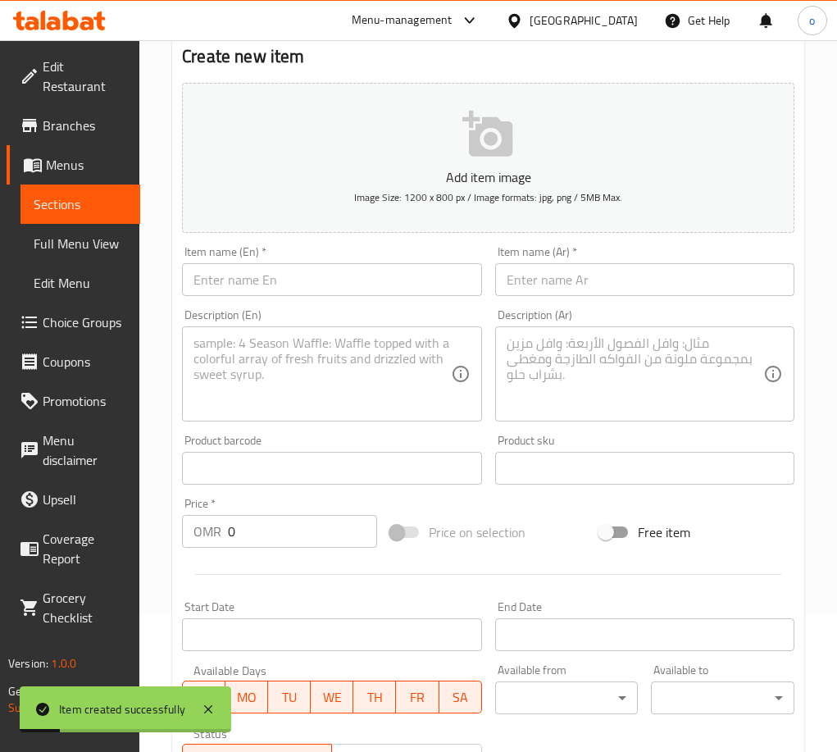
scroll to position [0, 0]
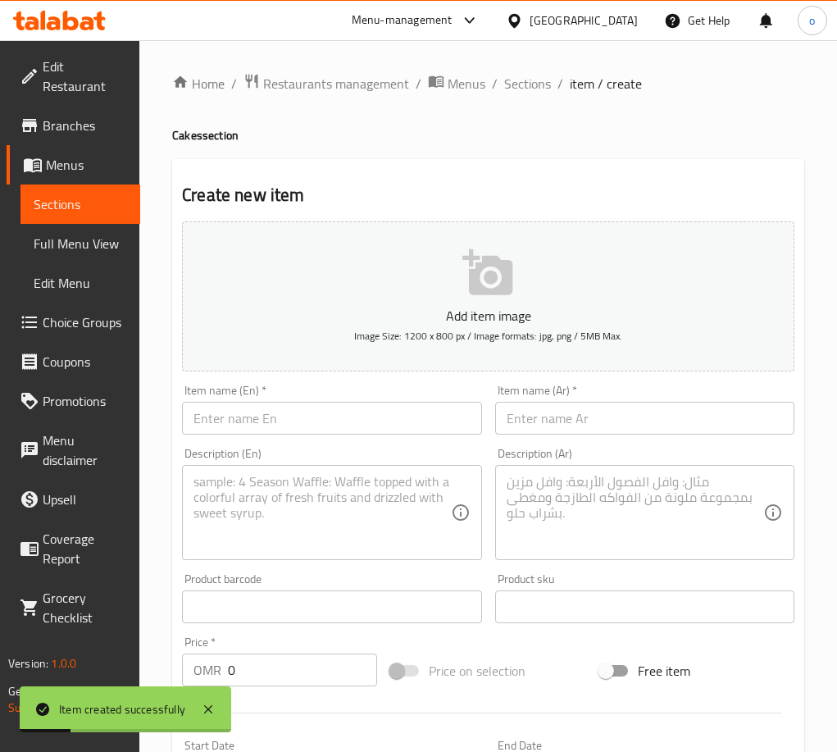
drag, startPoint x: 489, startPoint y: 122, endPoint x: 497, endPoint y: 104, distance: 19.5
click at [489, 121] on div "Home / Restaurants management / Menus / Sections / item / create Cakes section …" at bounding box center [488, 599] width 632 height 1052
click at [517, 78] on span "Sections" at bounding box center [527, 84] width 47 height 20
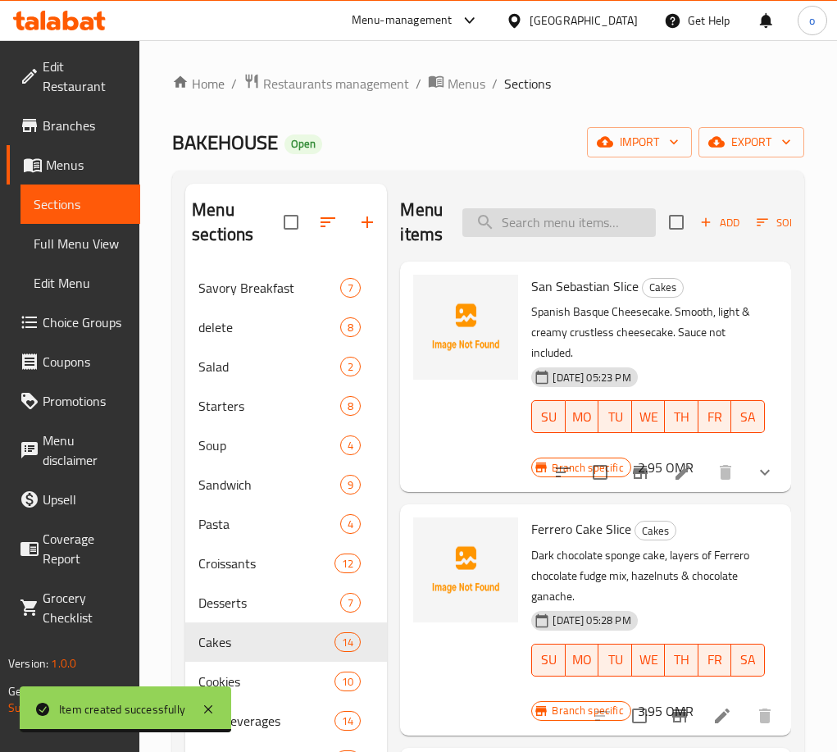
click at [534, 232] on input "search" at bounding box center [558, 222] width 193 height 29
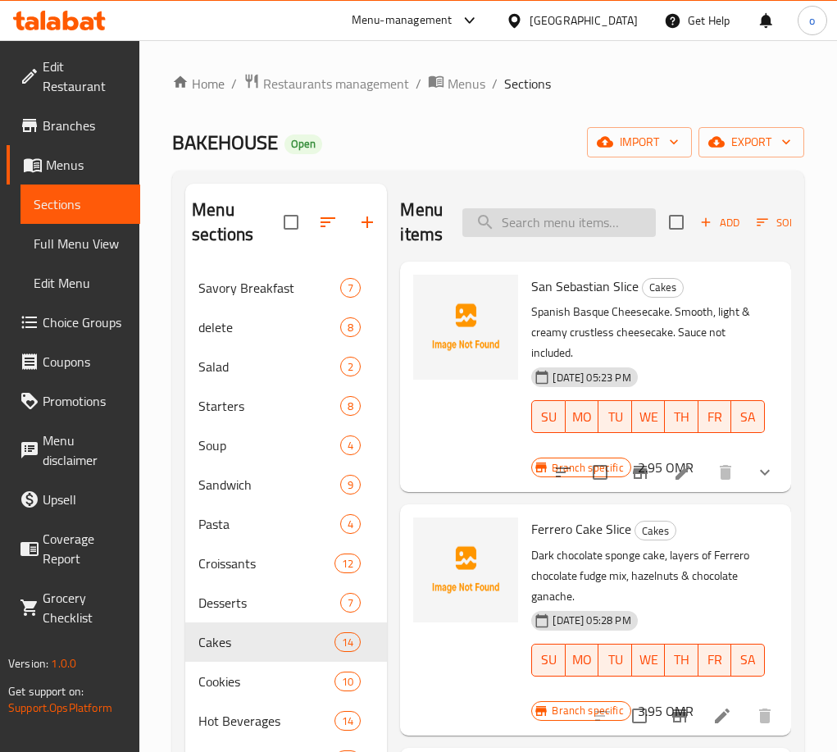
paste input "Pistachio Milk Cake Slice"
type input "Pistachio Milk Cake Slice"
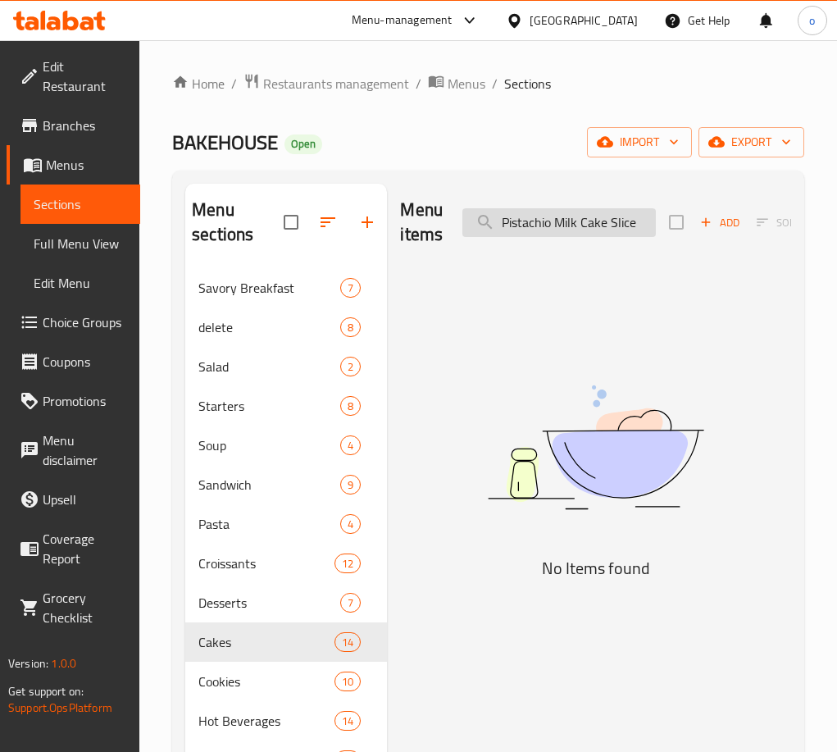
click at [575, 221] on input "Pistachio Milk Cake Slice" at bounding box center [558, 222] width 193 height 29
click at [605, 227] on input "Pistachio Milk Cake Slice" at bounding box center [558, 222] width 193 height 29
click at [718, 223] on span "Add" at bounding box center [720, 222] width 44 height 19
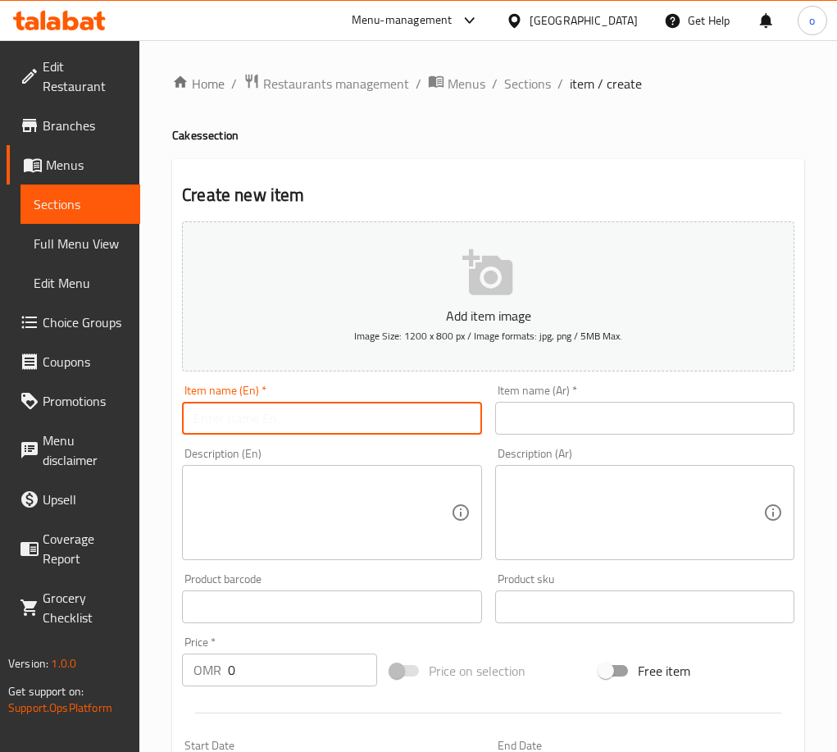
drag, startPoint x: 284, startPoint y: 428, endPoint x: 302, endPoint y: 434, distance: 19.2
click at [286, 430] on input "text" at bounding box center [331, 418] width 299 height 33
paste input "Pistachio Milk Cake Slice"
type input "Pistachio Milk Cake Slice"
click at [505, 434] on input "text" at bounding box center [644, 418] width 299 height 33
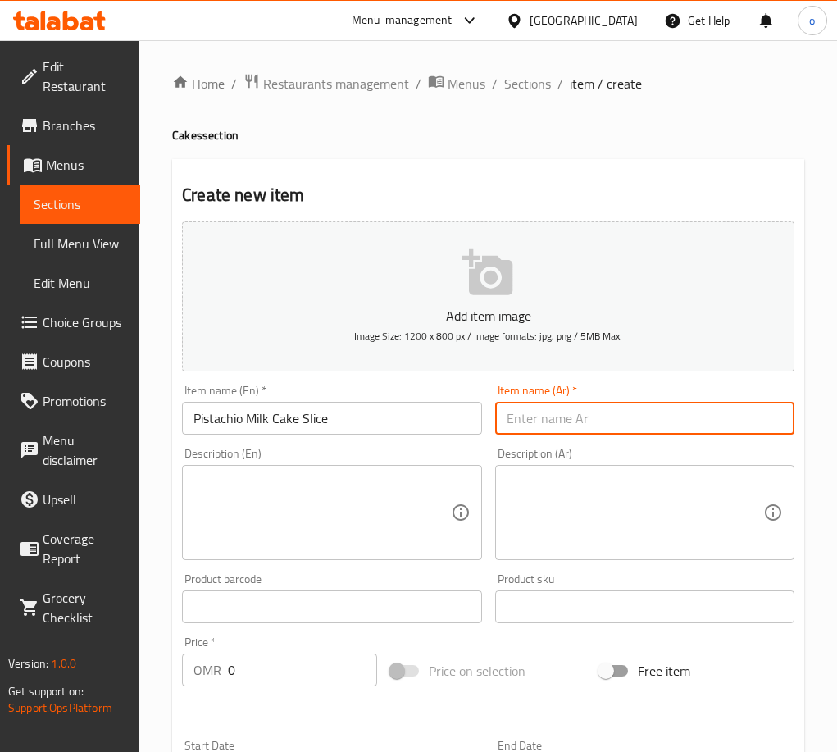
click at [352, 427] on input "Pistachio Milk Cake Slice" at bounding box center [331, 418] width 299 height 33
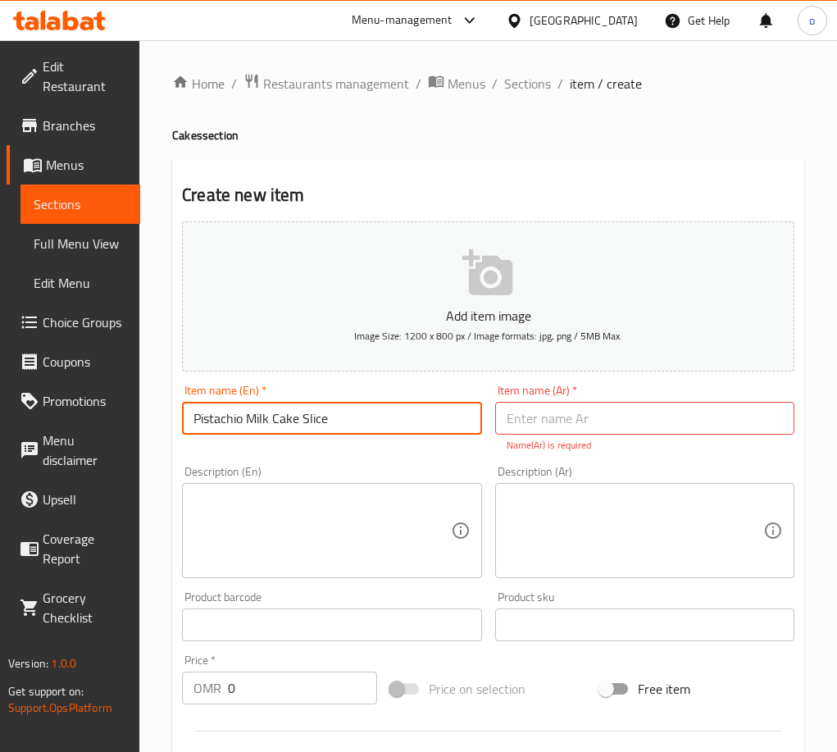
drag, startPoint x: 391, startPoint y: 422, endPoint x: 147, endPoint y: 425, distance: 244.3
click at [147, 425] on div "Home / Restaurants management / Menus / Sections / item / create Cakes section …" at bounding box center [488, 608] width 698 height 1136
drag, startPoint x: 190, startPoint y: 419, endPoint x: 207, endPoint y: 421, distance: 16.6
click at [192, 419] on input "Pistachio Milk Cake Slice" at bounding box center [331, 418] width 299 height 33
click at [576, 409] on input "text" at bounding box center [644, 418] width 299 height 33
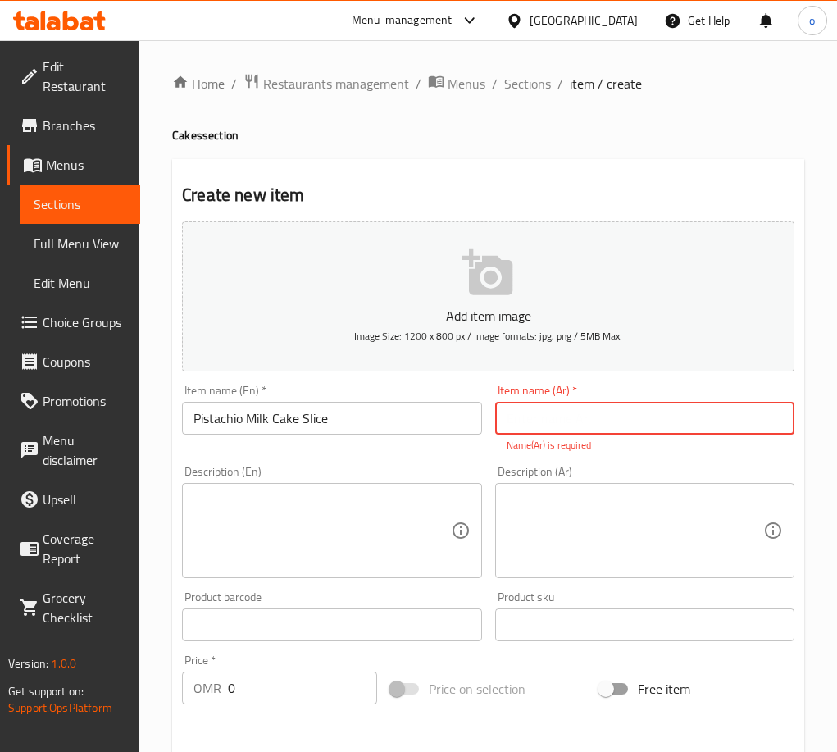
paste input "شريحة كعكة حليب الفستق"
click at [597, 425] on input "شريحة كعكة حليب الفستق" at bounding box center [644, 418] width 299 height 33
type input "شريحة ككة حليب الفستق"
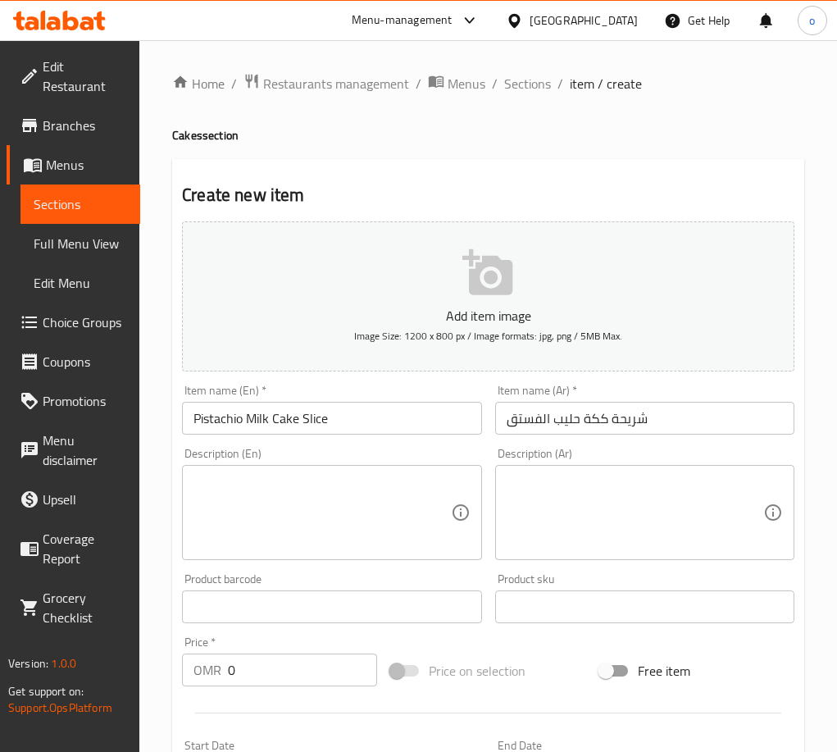
click at [339, 520] on textarea at bounding box center [321, 513] width 257 height 78
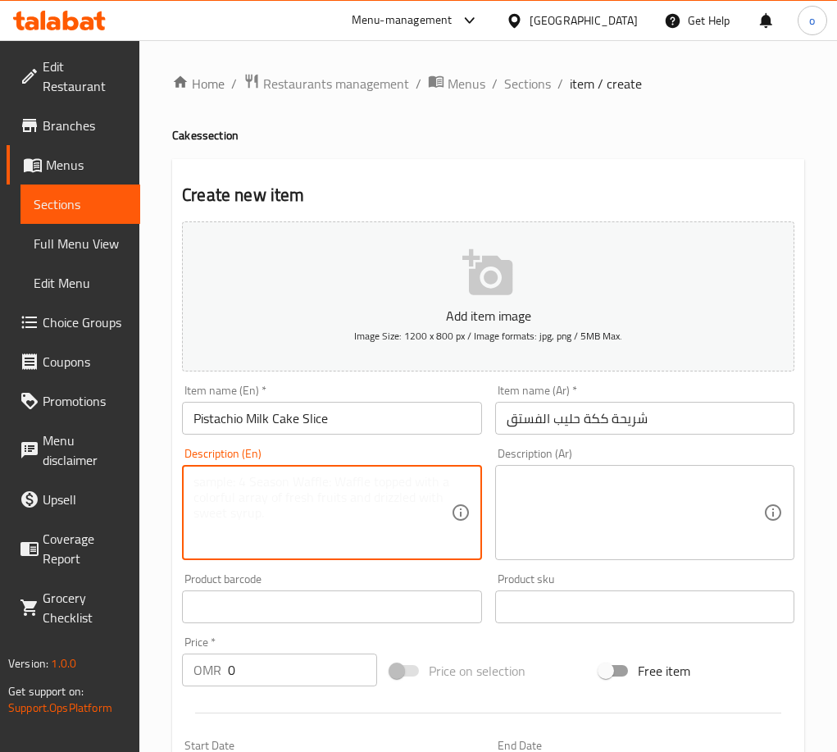
paste textarea "Homemade vanilla sponge cake, soaked in our pure pistachio sauce (no artificial…"
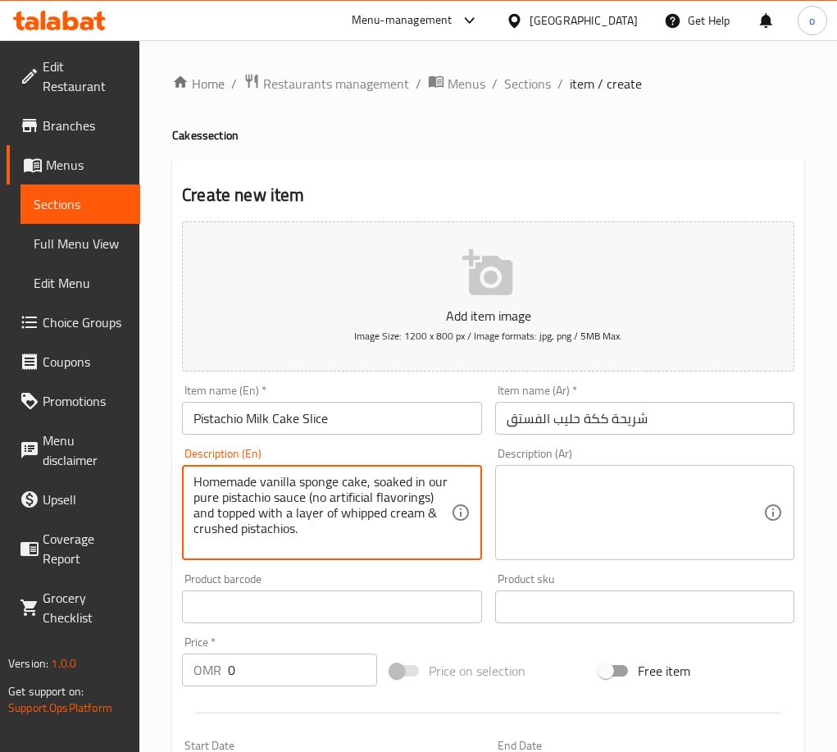
type textarea "Homemade vanilla sponge cake, soaked in our pure pistachio sauce (no artificial…"
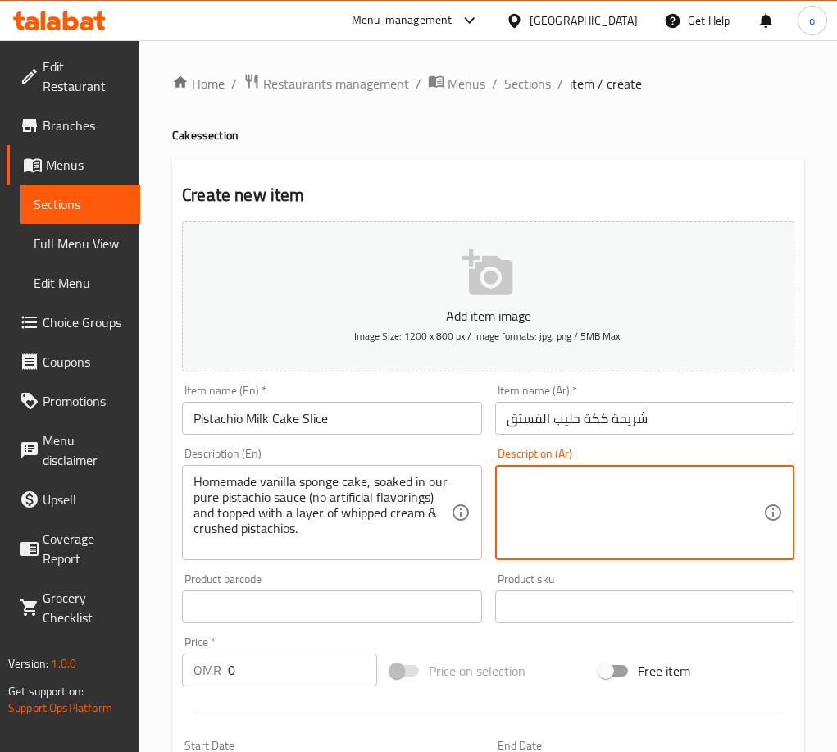
click at [575, 516] on textarea at bounding box center [635, 513] width 257 height 78
paste textarea "كعكة إسفنجية بالفانيليا مصنوعة منزليًا، منقوعة في صلصة الفستق النقية (بدون نكها…"
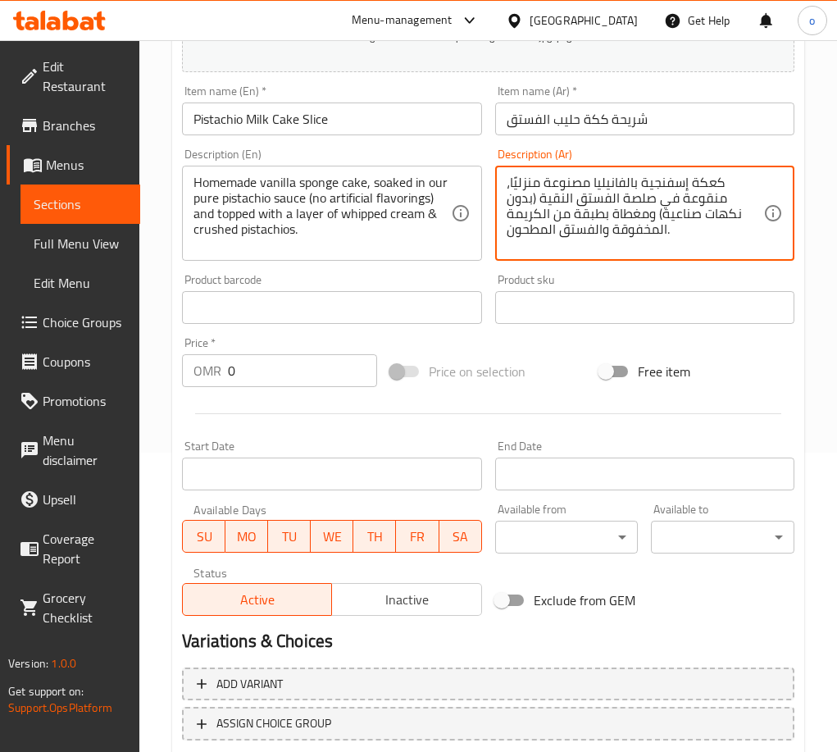
scroll to position [328, 0]
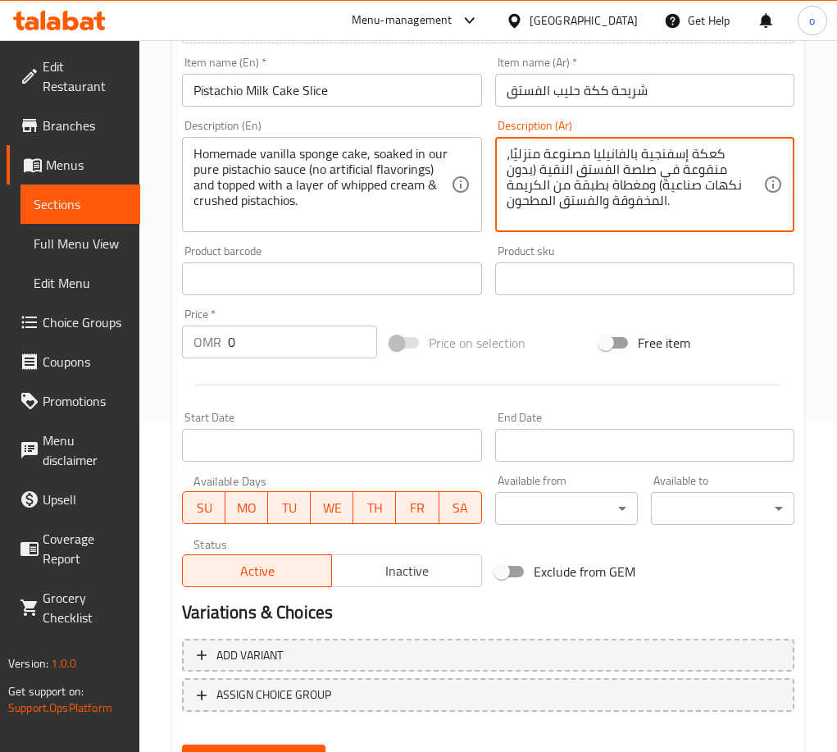
type textarea "كعكة إسفنجية بالفانيليا مصنوعة منزليًا، منقوعة في صلصة الفستق النقية (بدون نكها…"
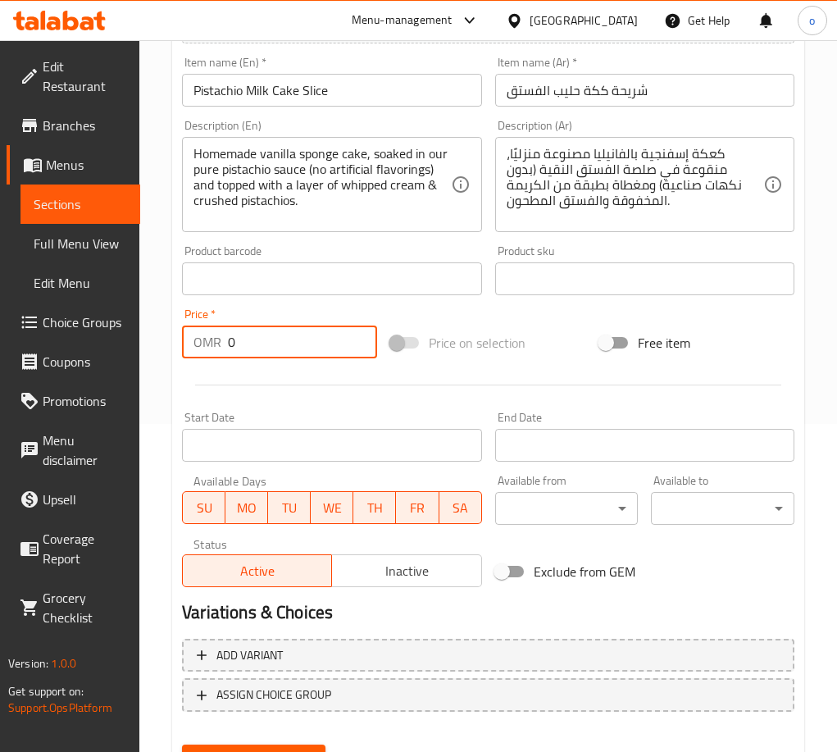
paste input "4.10"
drag, startPoint x: 233, startPoint y: 325, endPoint x: 149, endPoint y: 334, distance: 84.0
click at [166, 326] on div "Home / Restaurants management / Menus / Sections / item / create Cakes section …" at bounding box center [488, 271] width 698 height 1118
type input "4.100"
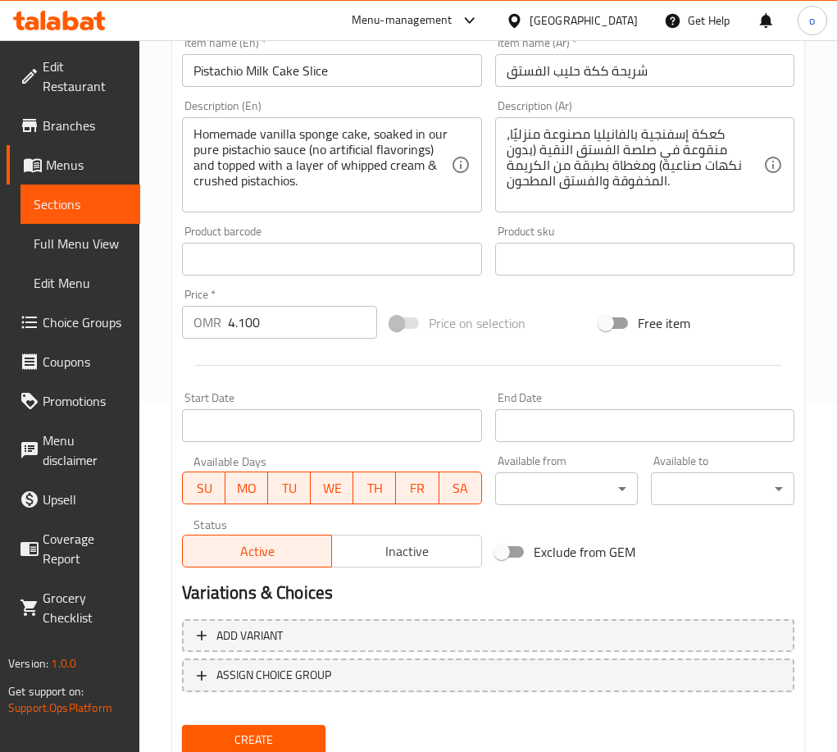
scroll to position [407, 0]
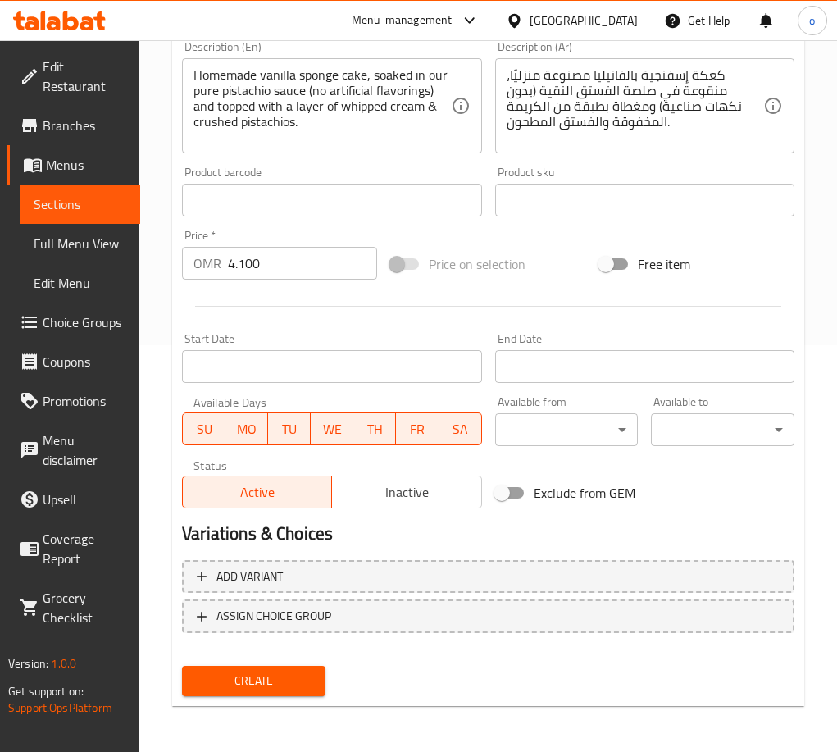
click at [281, 674] on span "Create" at bounding box center [253, 681] width 117 height 20
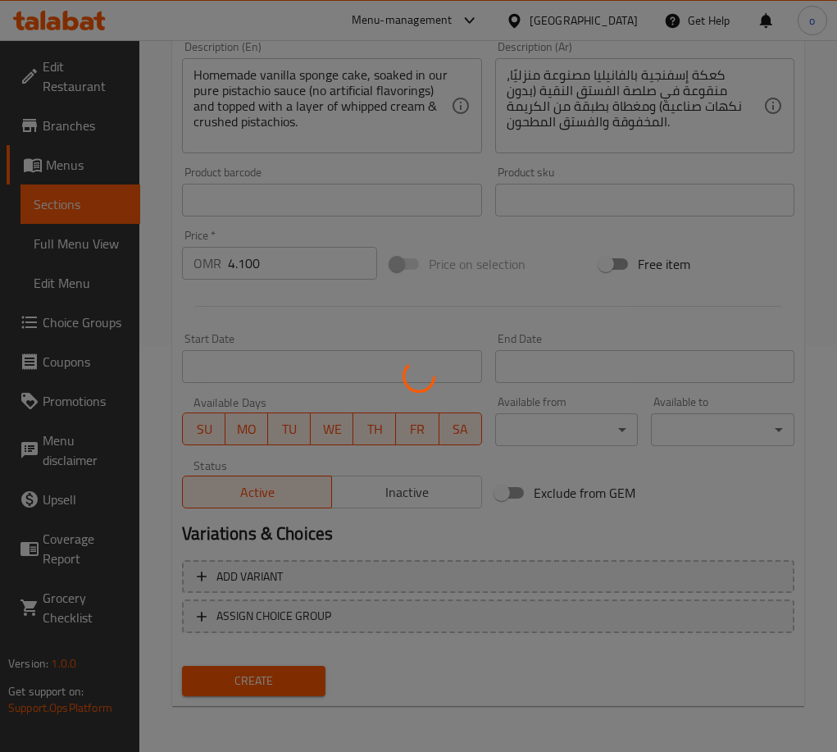
type input "0"
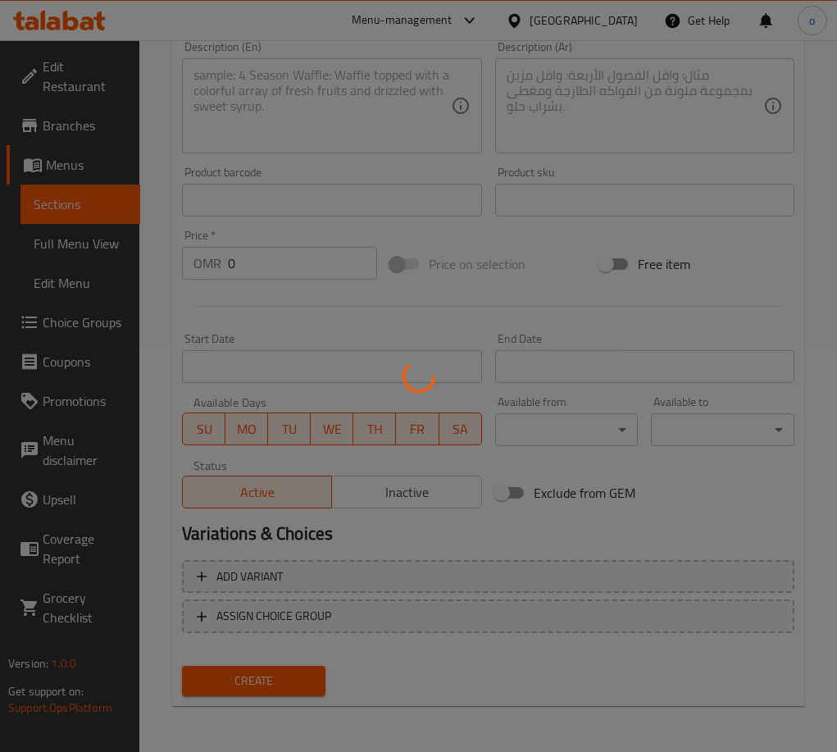
drag, startPoint x: 281, startPoint y: 674, endPoint x: 251, endPoint y: 667, distance: 31.0
click at [251, 667] on div at bounding box center [418, 376] width 837 height 752
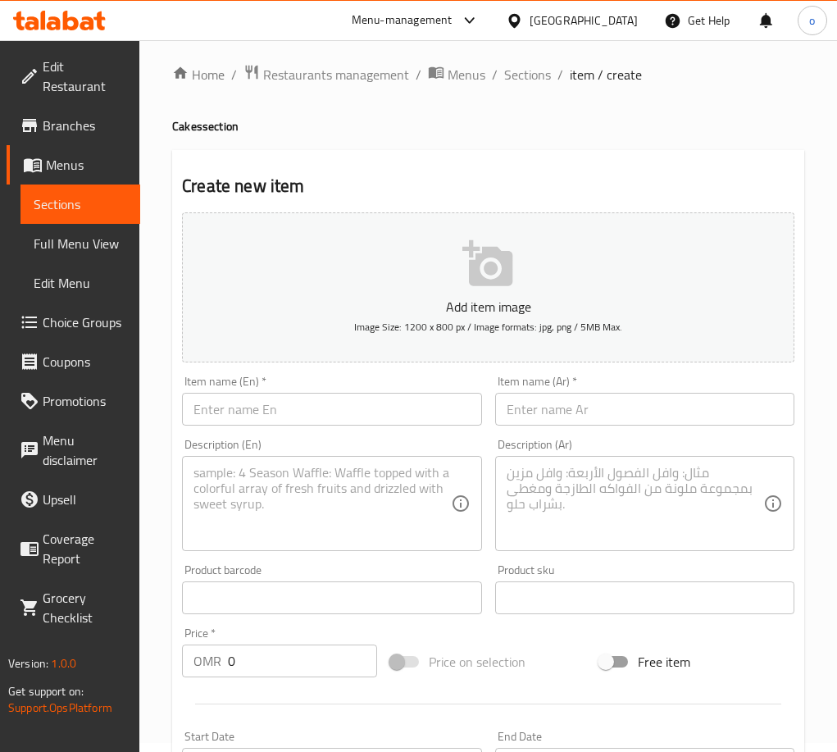
scroll to position [0, 0]
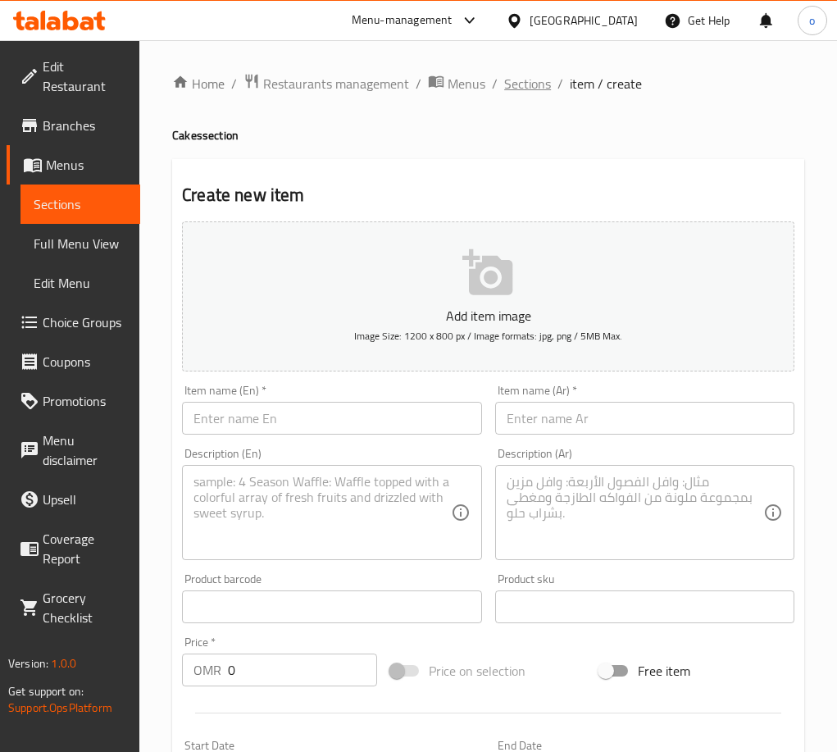
click at [507, 77] on span "Sections" at bounding box center [527, 84] width 47 height 20
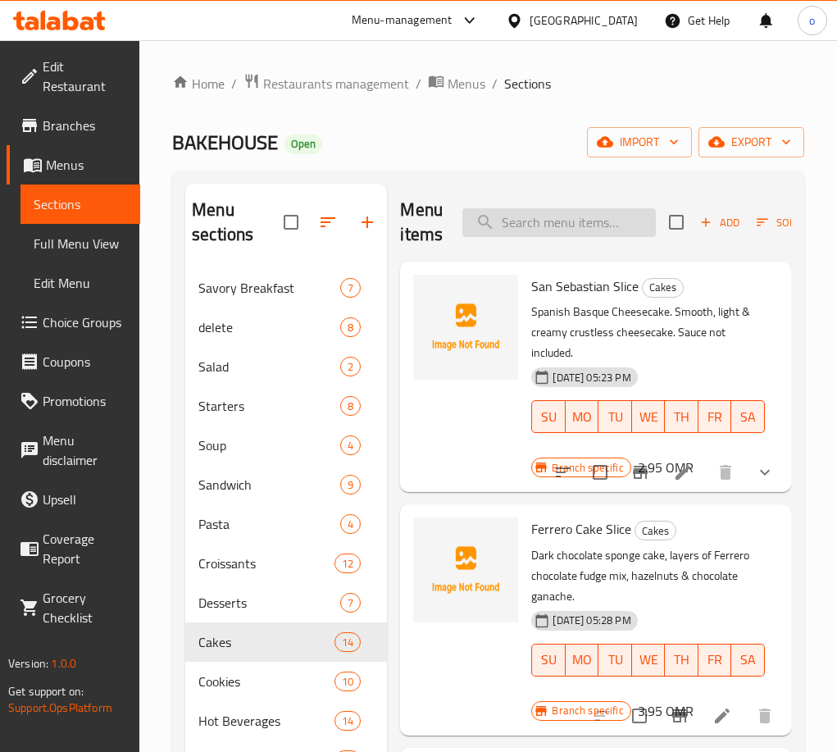
click at [561, 227] on input "search" at bounding box center [558, 222] width 193 height 29
paste input "Strawberry Shortcake"
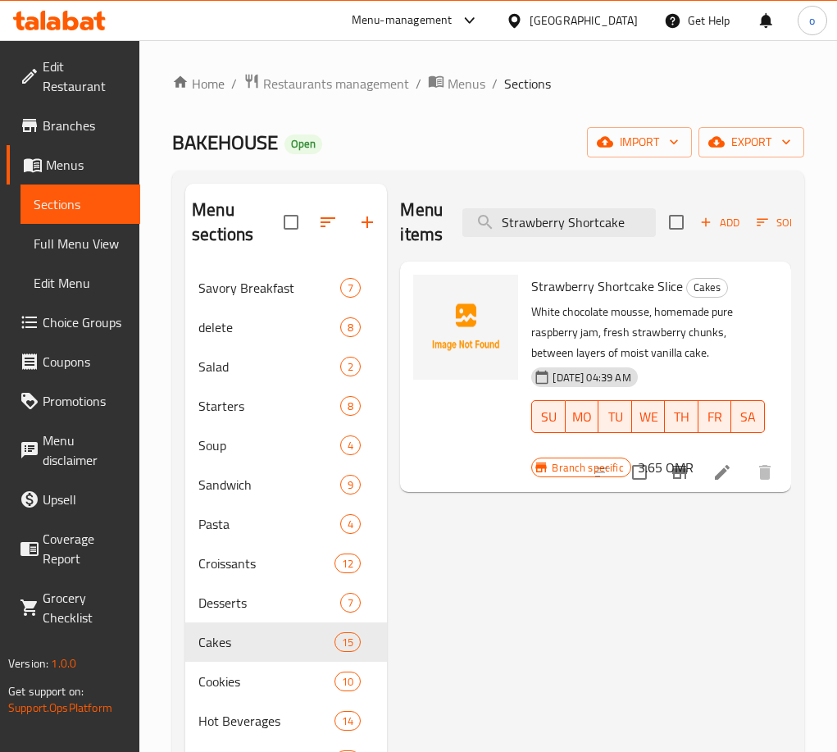
type input "Strawberry Shortcake"
click at [726, 475] on icon at bounding box center [722, 472] width 20 height 20
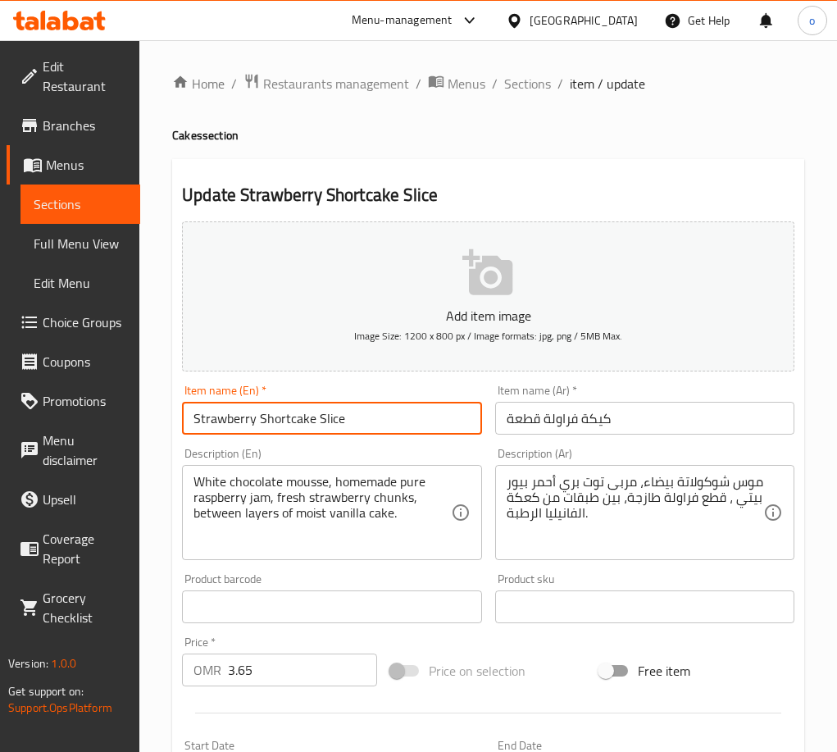
click at [326, 420] on input "Strawberry Shortcake Slice" at bounding box center [331, 418] width 299 height 33
drag, startPoint x: 346, startPoint y: 421, endPoint x: 318, endPoint y: 424, distance: 28.1
click at [318, 424] on input "Strawberry Shortcake Slice" at bounding box center [331, 418] width 299 height 33
type input "Strawberry Shortcake"
click at [522, 420] on input "كيكة فراولة قطعة" at bounding box center [644, 418] width 299 height 33
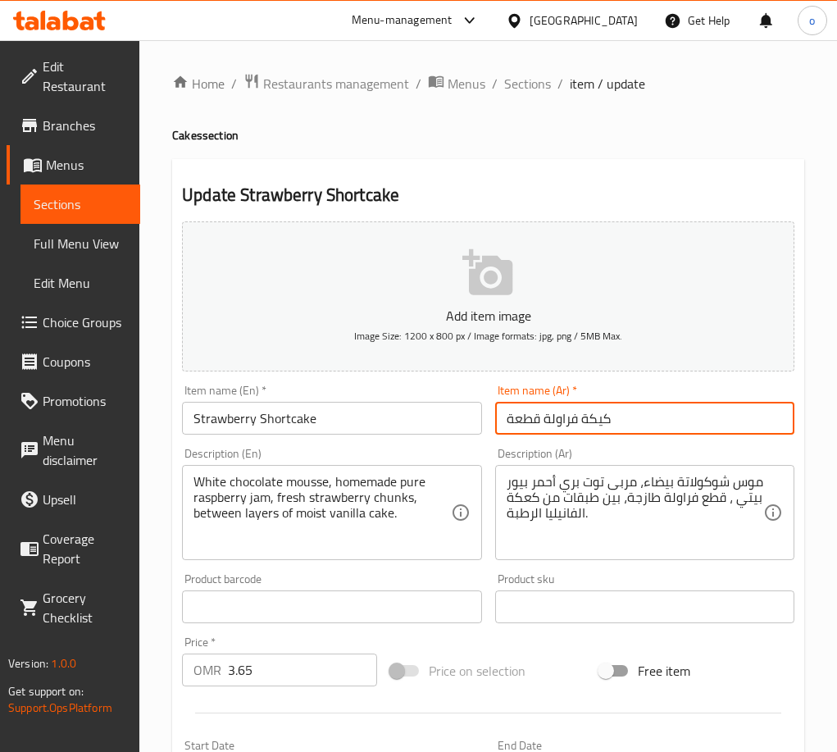
click at [523, 420] on input "كيكة فراولة قطعة" at bounding box center [644, 418] width 299 height 33
click at [543, 410] on input "كيكة فراولة قطعة" at bounding box center [644, 418] width 299 height 33
drag, startPoint x: 543, startPoint y: 411, endPoint x: 534, endPoint y: 414, distance: 8.8
click at [541, 411] on input "كيكة فراولة قطعة" at bounding box center [644, 418] width 299 height 33
click at [534, 414] on input "كيكة فراولة قطعة" at bounding box center [644, 418] width 299 height 33
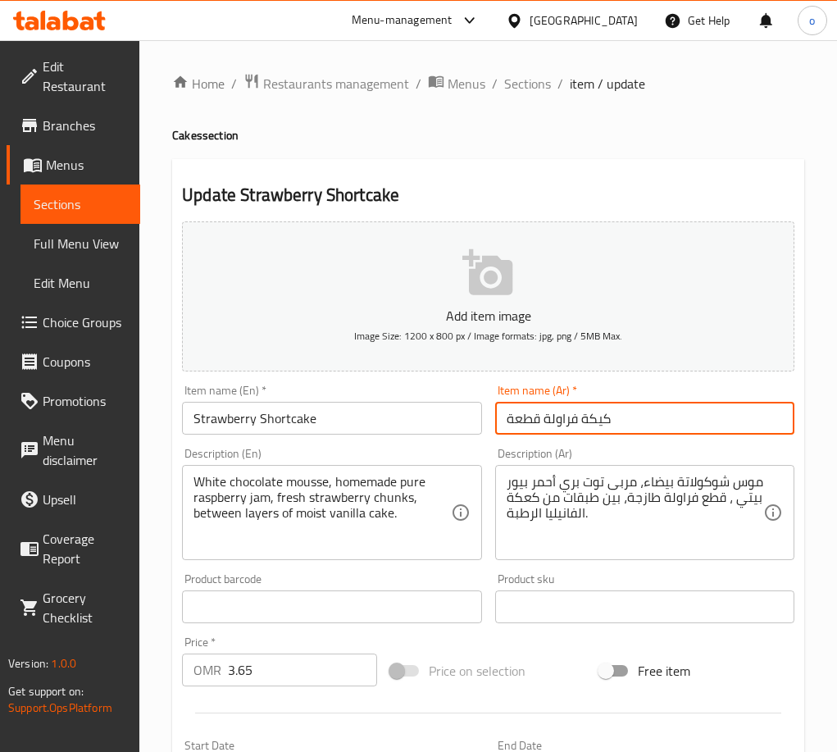
drag, startPoint x: 536, startPoint y: 414, endPoint x: 512, endPoint y: 419, distance: 24.3
click at [512, 419] on input "كيكة فراولة قطعة" at bounding box center [644, 418] width 299 height 33
click at [528, 423] on input "كيكة فراولة قطعة" at bounding box center [644, 418] width 299 height 33
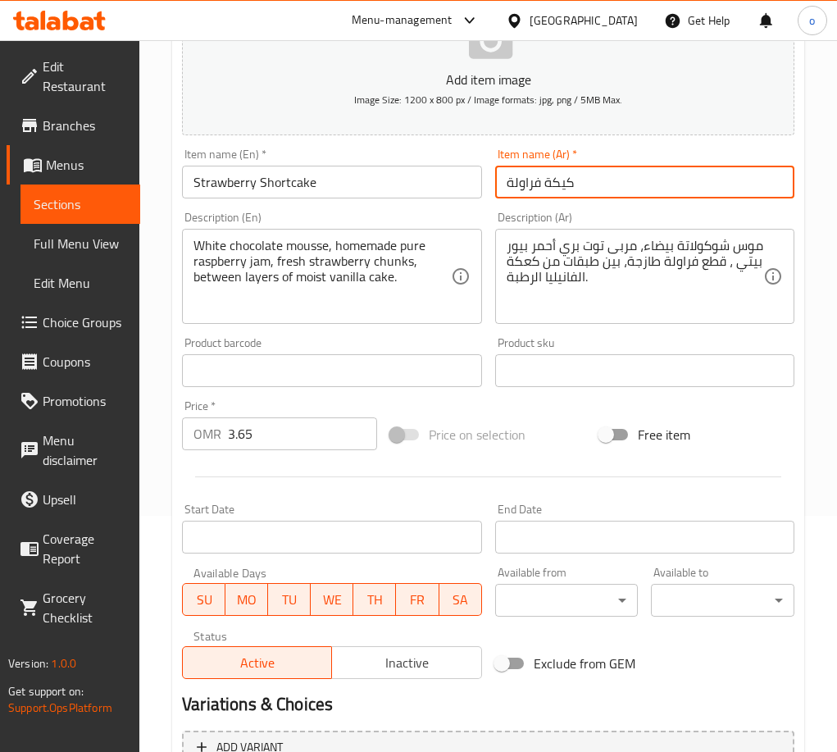
scroll to position [407, 0]
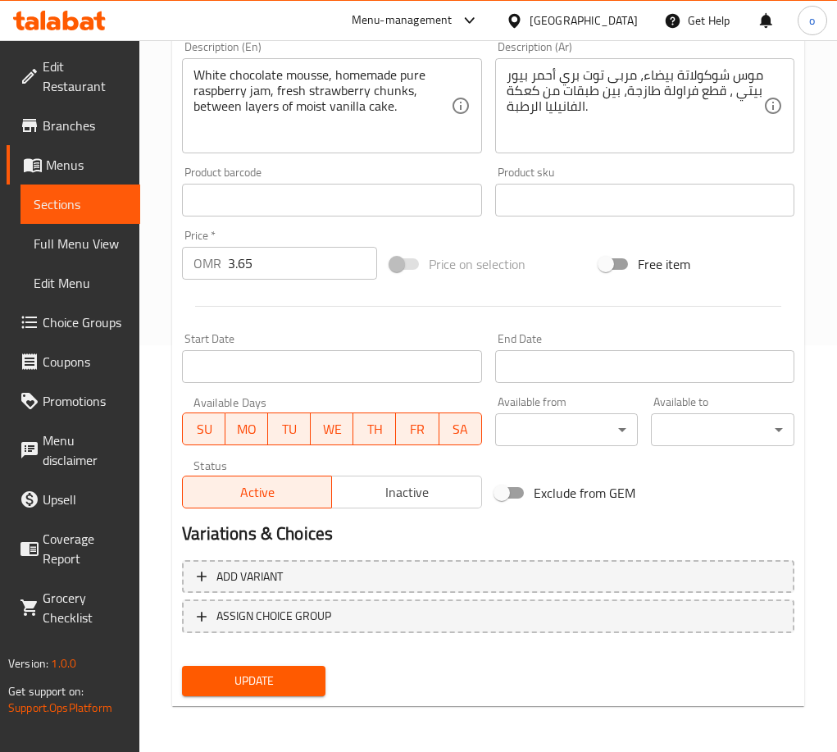
type input "كيكة فراولة"
click at [264, 696] on button "Update" at bounding box center [253, 681] width 143 height 30
drag, startPoint x: 257, startPoint y: 269, endPoint x: 200, endPoint y: 272, distance: 57.5
click at [201, 272] on div "OMR 3.65 Price *" at bounding box center [279, 263] width 195 height 33
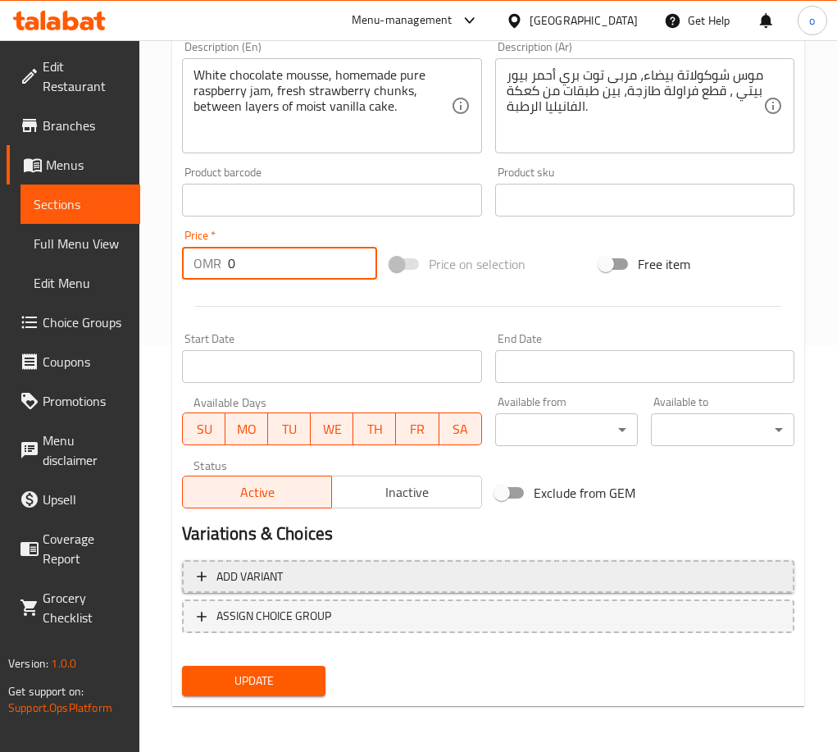
type input "0"
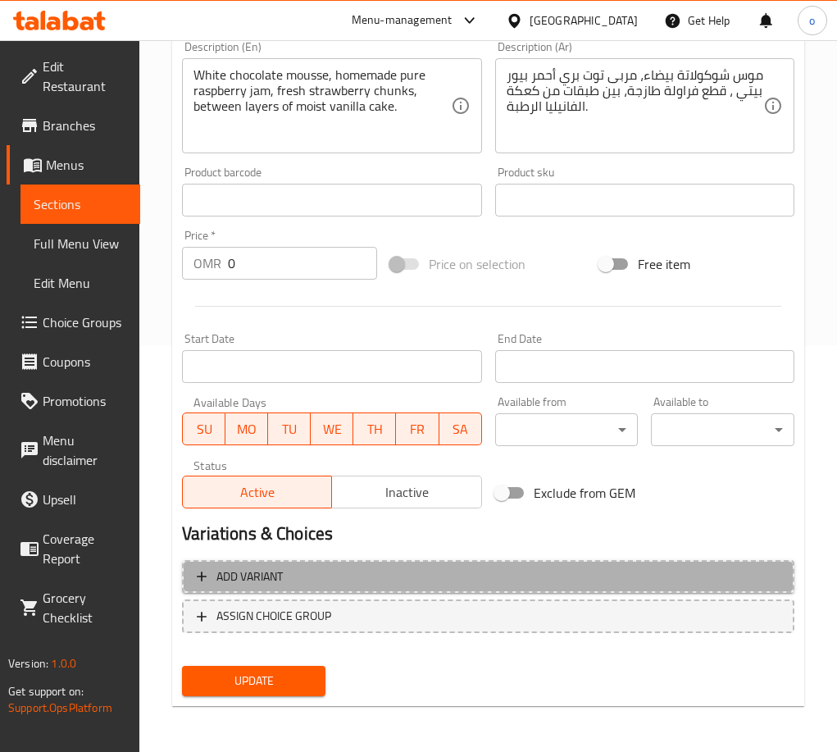
click at [304, 568] on span "Add variant" at bounding box center [488, 576] width 583 height 20
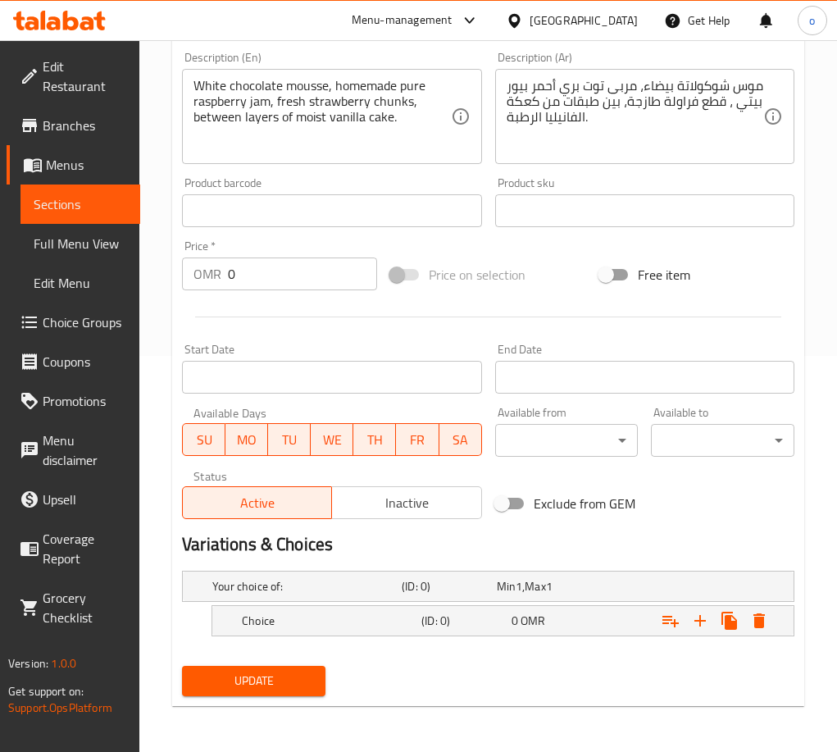
click at [308, 601] on div "Your choice of: (ID: 0) Min 1 , Max 1" at bounding box center [493, 586] width 568 height 36
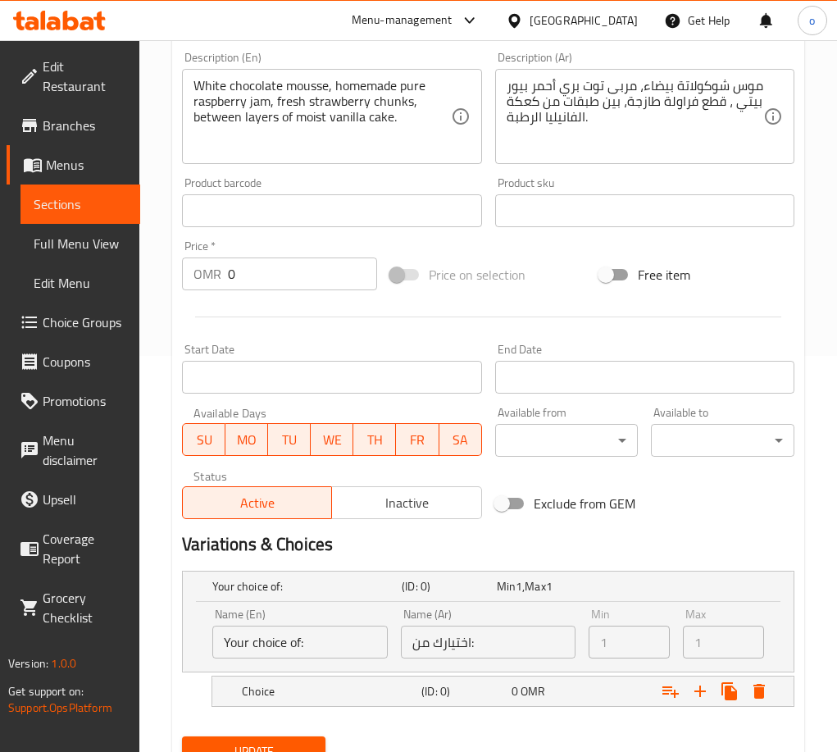
click at [306, 619] on div "Name (En) Your choice of: Name (En)" at bounding box center [299, 633] width 175 height 50
drag, startPoint x: 303, startPoint y: 643, endPoint x: 214, endPoint y: 654, distance: 90.0
click at [184, 646] on div "Name (En) Your choice of: Name (En) Name (Ar) اختيارك من: Name (Ar) Min 1 Min M…" at bounding box center [488, 637] width 611 height 70
click at [298, 707] on div "Choice (ID: 0) 0 OMR" at bounding box center [508, 691] width 539 height 36
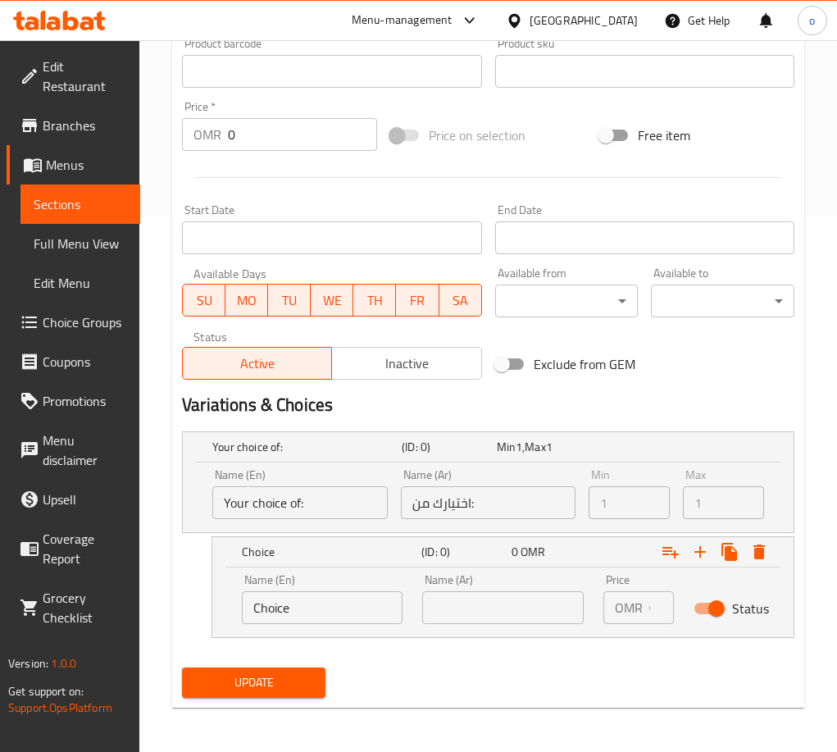
scroll to position [537, 0]
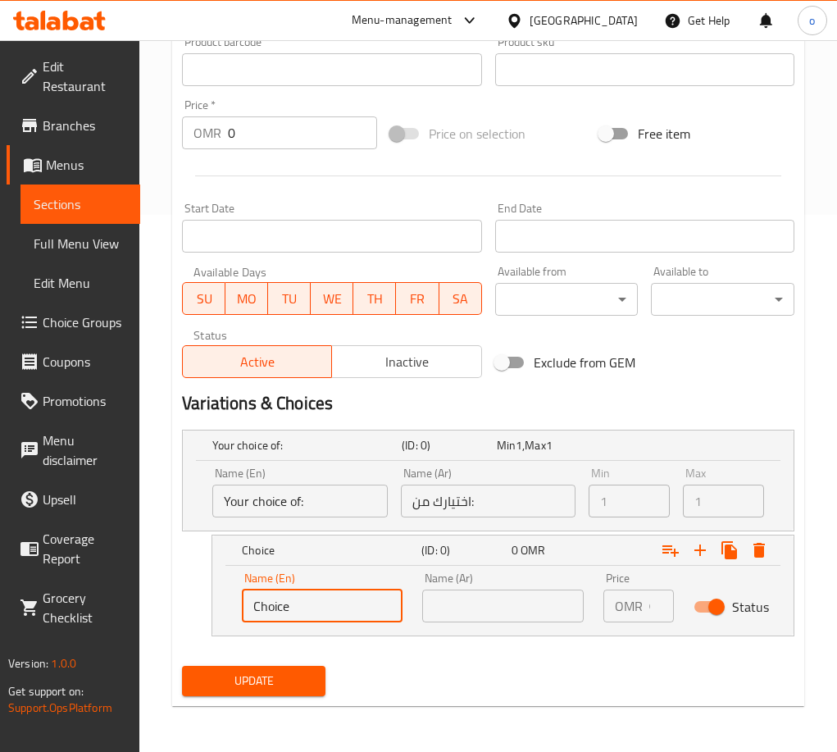
drag, startPoint x: 207, startPoint y: 610, endPoint x: 163, endPoint y: 612, distance: 44.3
click at [163, 612] on div "Home / Restaurants management / Menus / Sections / item / update Cakes section …" at bounding box center [488, 127] width 698 height 1248
paste input "1.3KG 15CM"
type input "1.3KG 15CM"
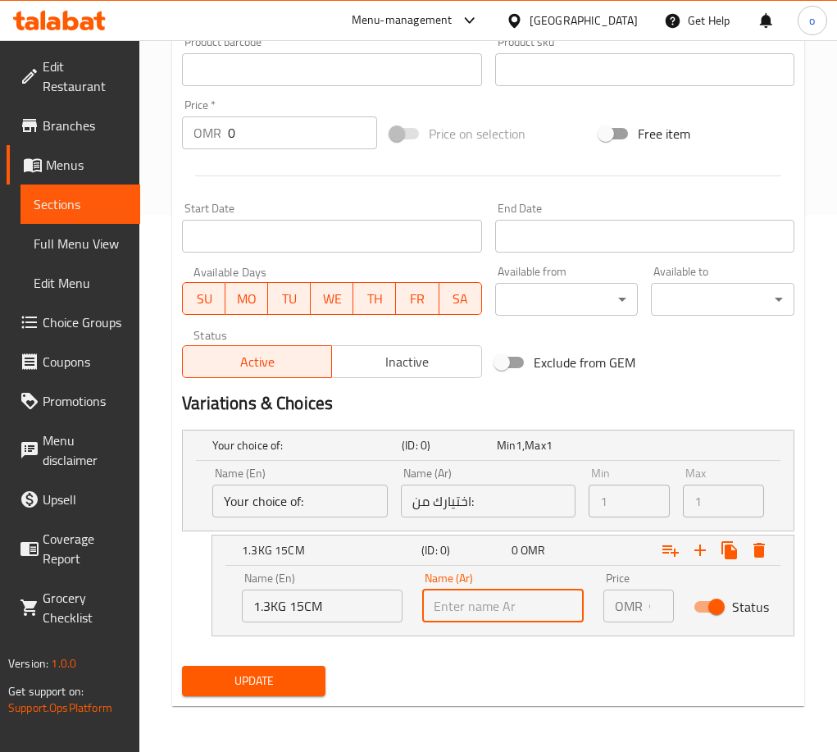
click at [480, 591] on input "text" at bounding box center [502, 605] width 161 height 33
paste input "1.3 كجم 15 سم"
type input "1.3 كجم 15 سم"
click at [659, 607] on input "0" at bounding box center [661, 605] width 25 height 33
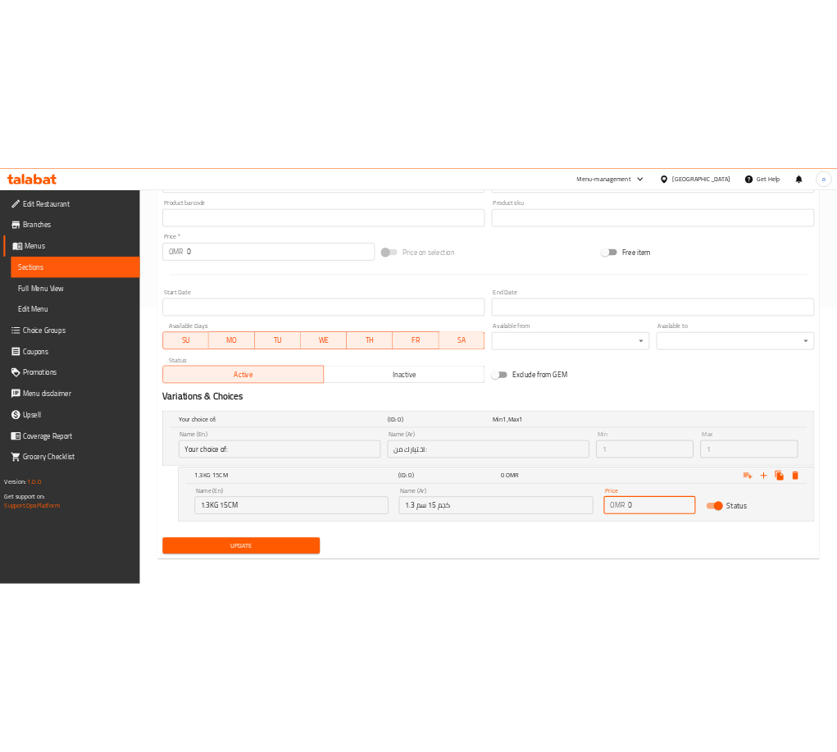
scroll to position [0, 0]
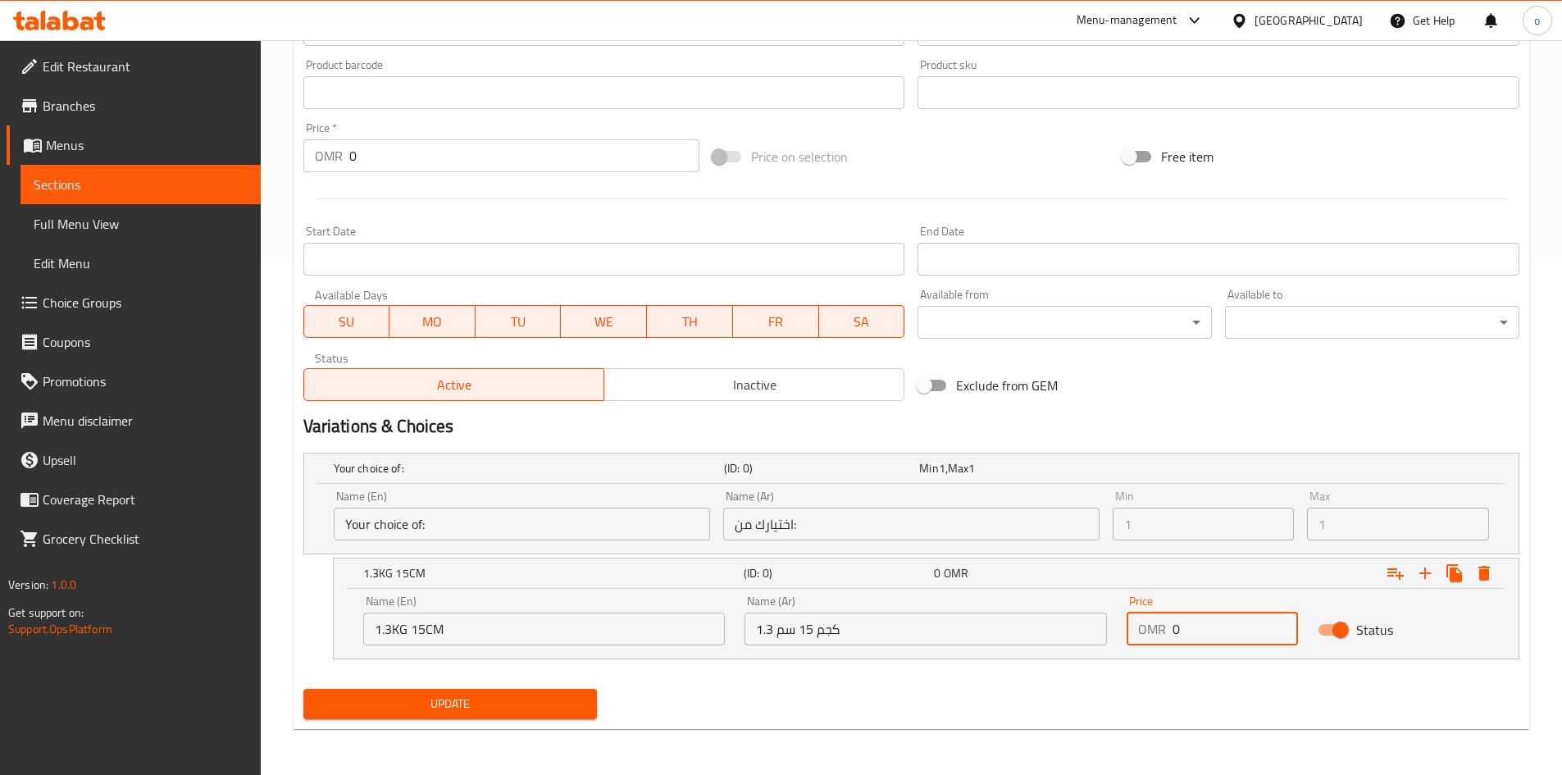
click at [836, 621] on input "0" at bounding box center [1234, 628] width 125 height 33
drag, startPoint x: 1219, startPoint y: 634, endPoint x: 1115, endPoint y: 634, distance: 104.1
click at [836, 634] on div "Name (En) 1.3KG 15CM Name (En) Name (Ar) 1.3 كجم 15 سم Name (Ar) Price OMR Pric…" at bounding box center [925, 620] width 1145 height 70
paste input "14.950"
type input "14.950"
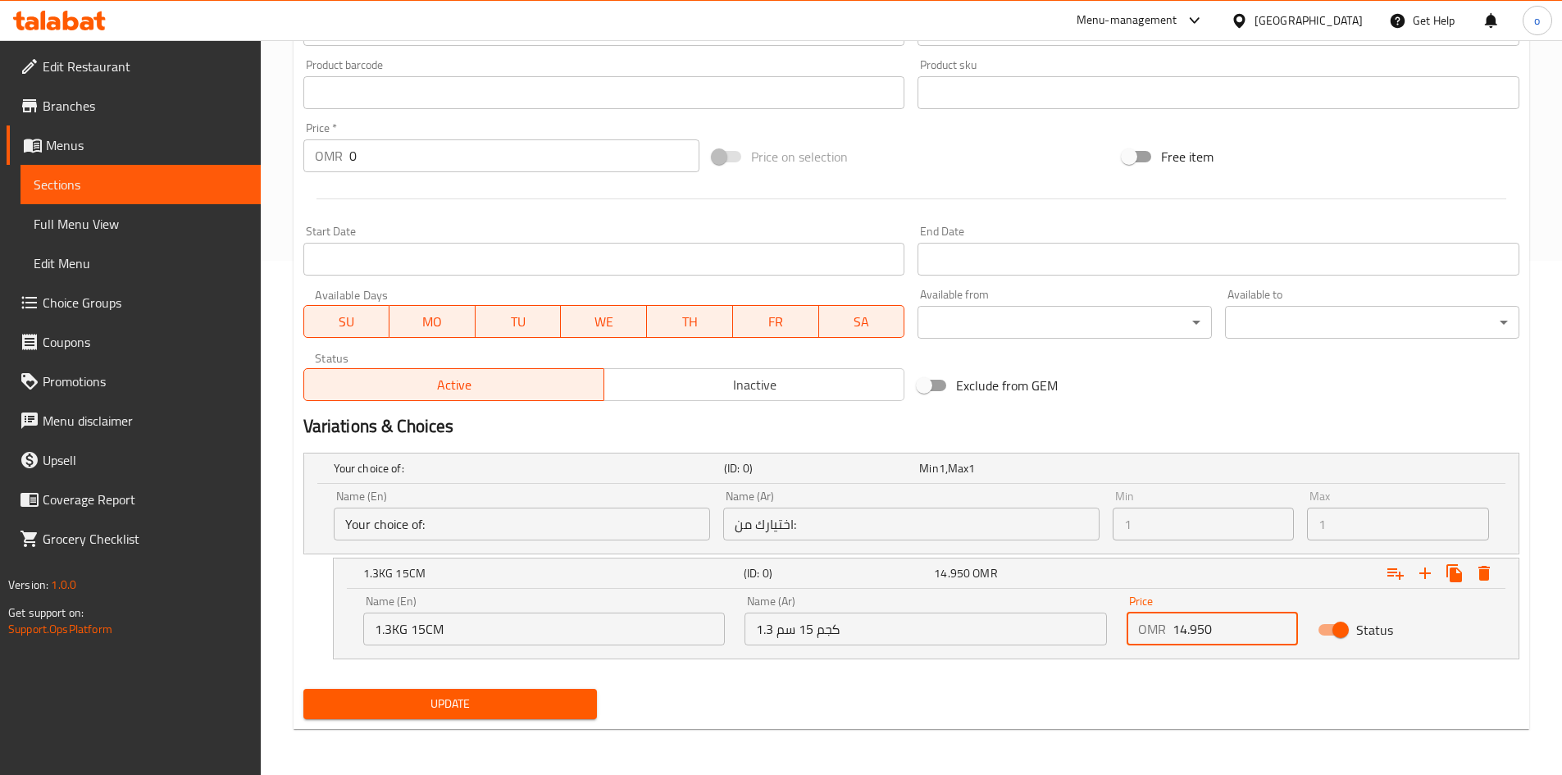
click at [836, 684] on div "Update" at bounding box center [911, 703] width 1229 height 43
click at [836, 574] on icon "Expand" at bounding box center [1425, 573] width 20 height 20
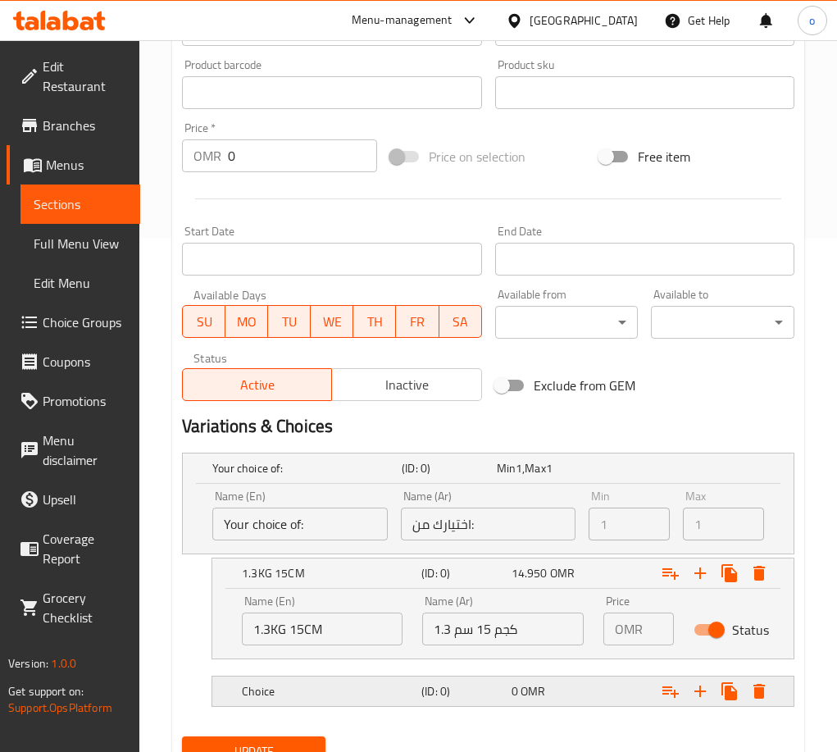
click at [324, 693] on h5 "Choice" at bounding box center [328, 691] width 173 height 16
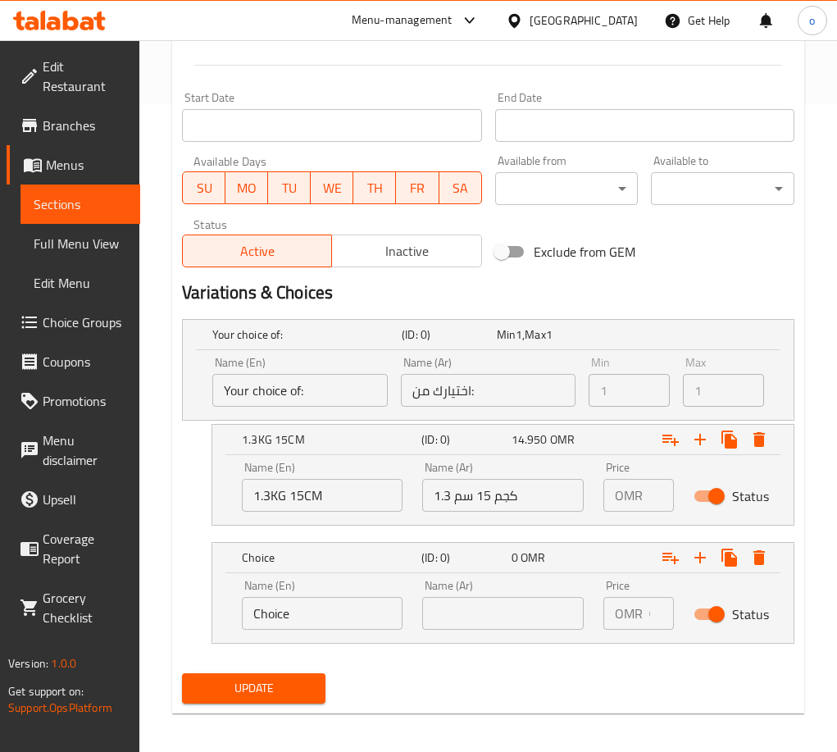
scroll to position [655, 0]
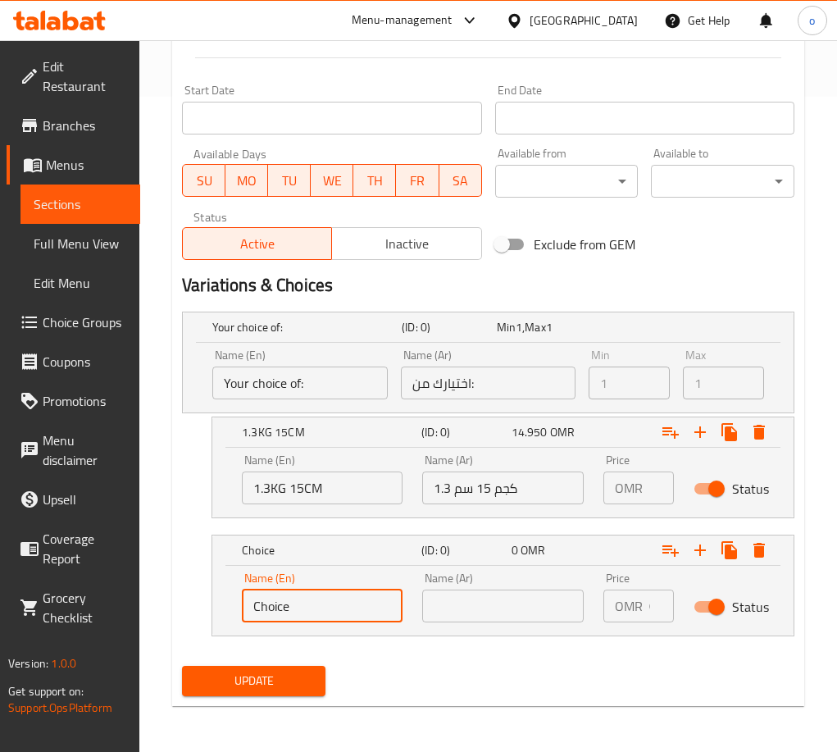
paste input "2.2 كجم 20 سم"
type input "2.2 كجم 20 سم"
drag, startPoint x: 289, startPoint y: 611, endPoint x: 216, endPoint y: 600, distance: 73.7
click at [216, 600] on div "Name (En) 2.2 كجم 20 سم Name (En) Name (Ar) Name (Ar) Price OMR 0 Price Status" at bounding box center [502, 601] width 581 height 70
click at [306, 613] on input "2.2 كجم 20 سم" at bounding box center [322, 605] width 161 height 33
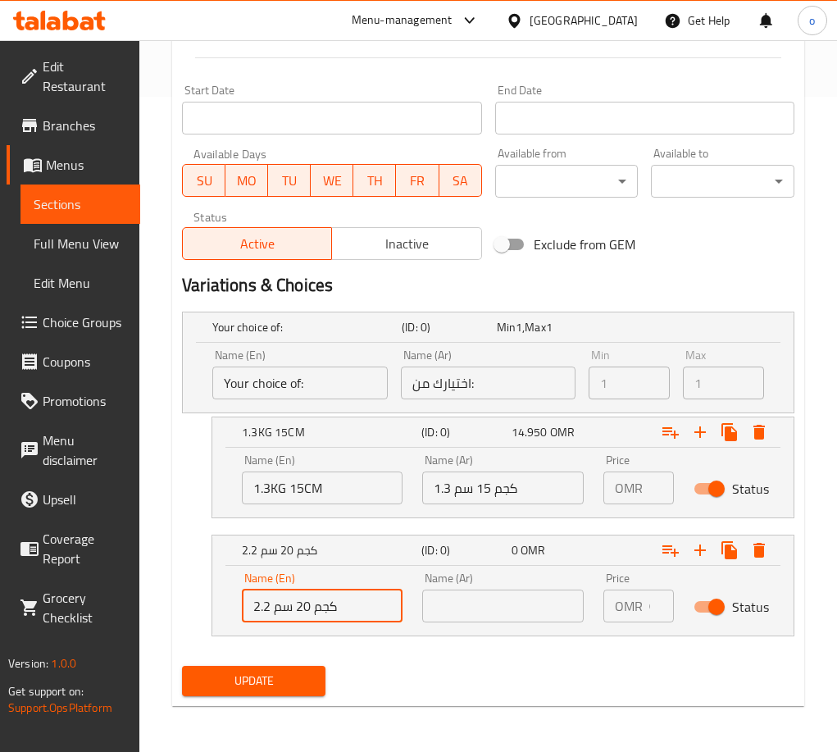
click at [306, 613] on input "2.2 كجم 20 سم" at bounding box center [322, 605] width 161 height 33
click at [301, 624] on div "Name (En) Name (En)" at bounding box center [322, 597] width 180 height 70
drag, startPoint x: 295, startPoint y: 611, endPoint x: 266, endPoint y: 611, distance: 28.7
click at [295, 611] on input "text" at bounding box center [322, 605] width 161 height 33
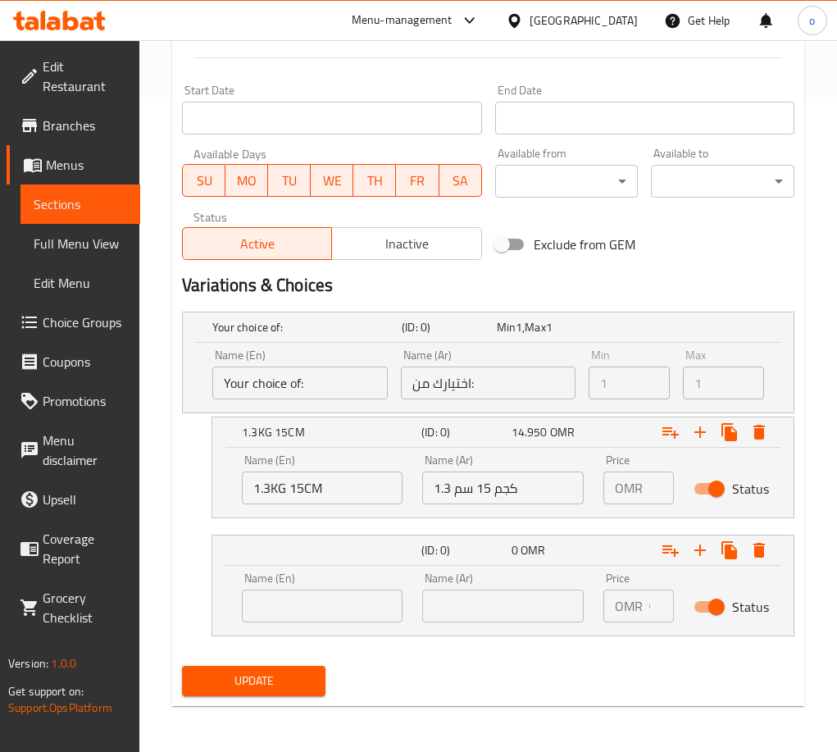
paste input "2.2KG 20CM"
type input "2.2KG 20CM"
click at [522, 586] on div "Name (Ar) Name (Ar)" at bounding box center [502, 597] width 161 height 50
click at [524, 597] on input "text" at bounding box center [502, 605] width 161 height 33
paste input "2.2 كجم 20 سم"
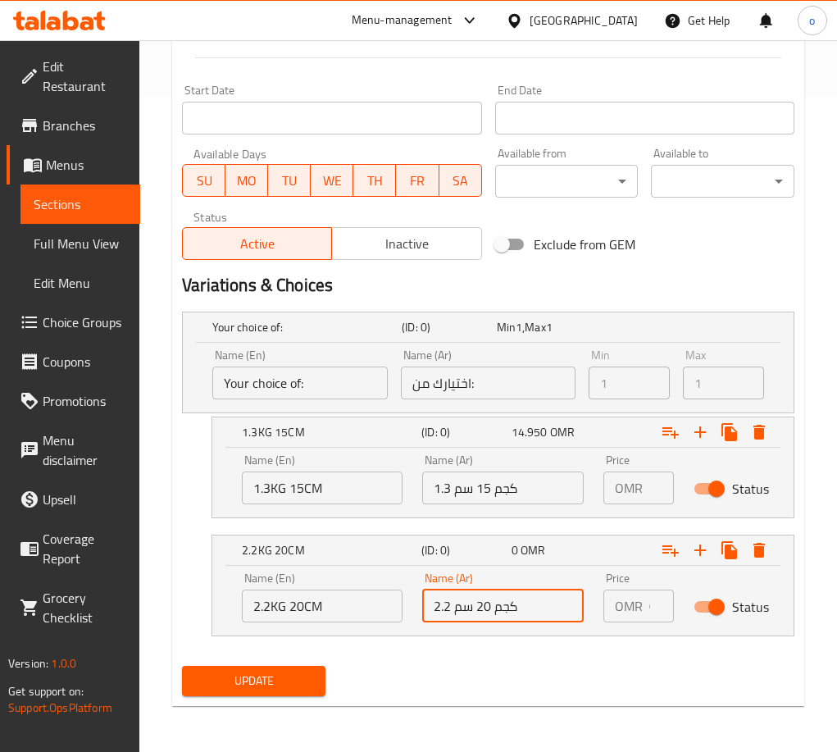
type input "2.2 كجم 20 سم"
click at [649, 608] on input "0" at bounding box center [661, 605] width 25 height 33
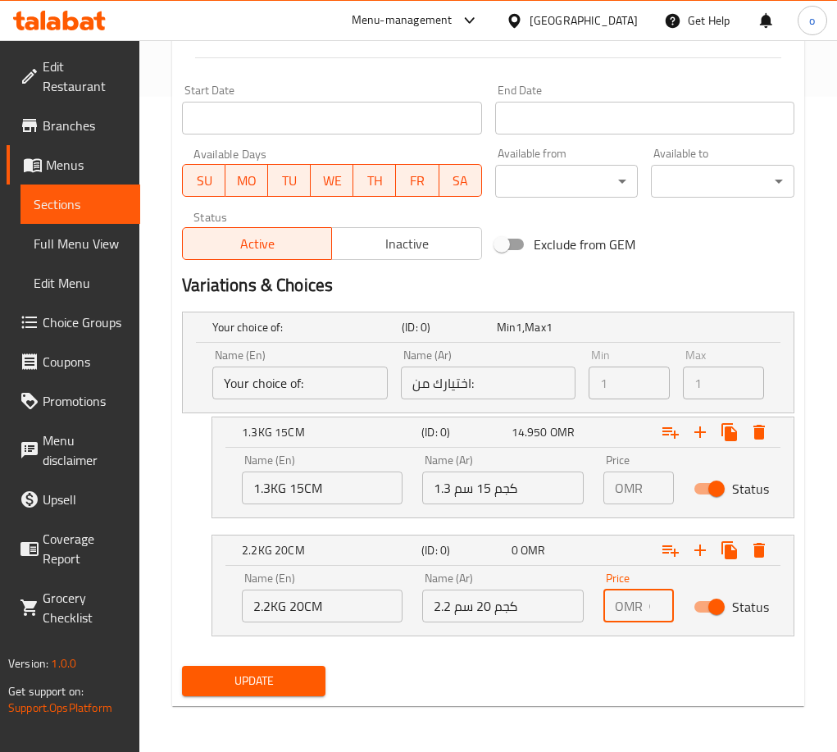
scroll to position [632, 0]
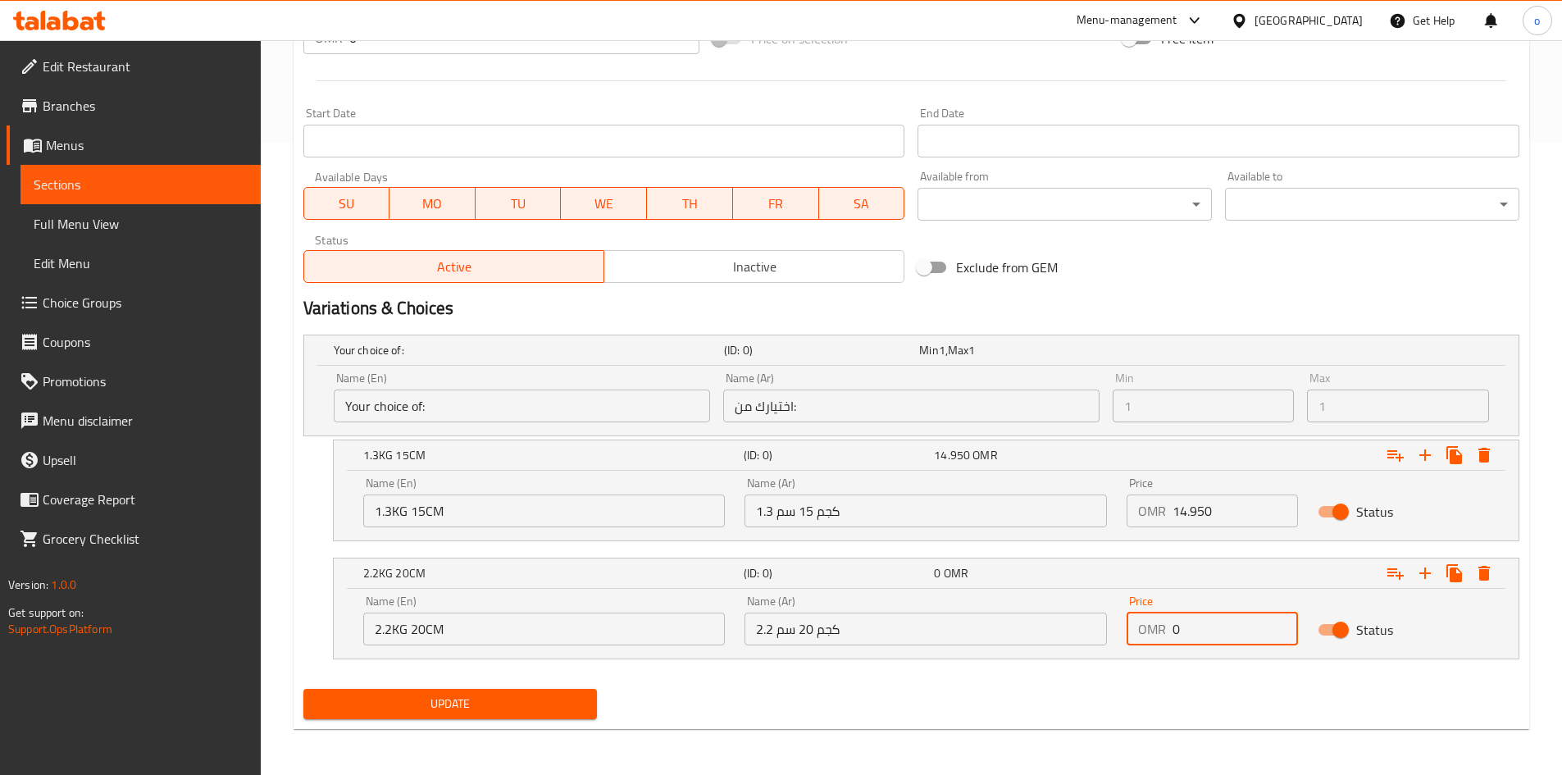
paste input "27.65"
drag, startPoint x: 1204, startPoint y: 634, endPoint x: 1152, endPoint y: 639, distance: 52.7
click at [836, 639] on div "OMR 0 Price" at bounding box center [1211, 628] width 171 height 33
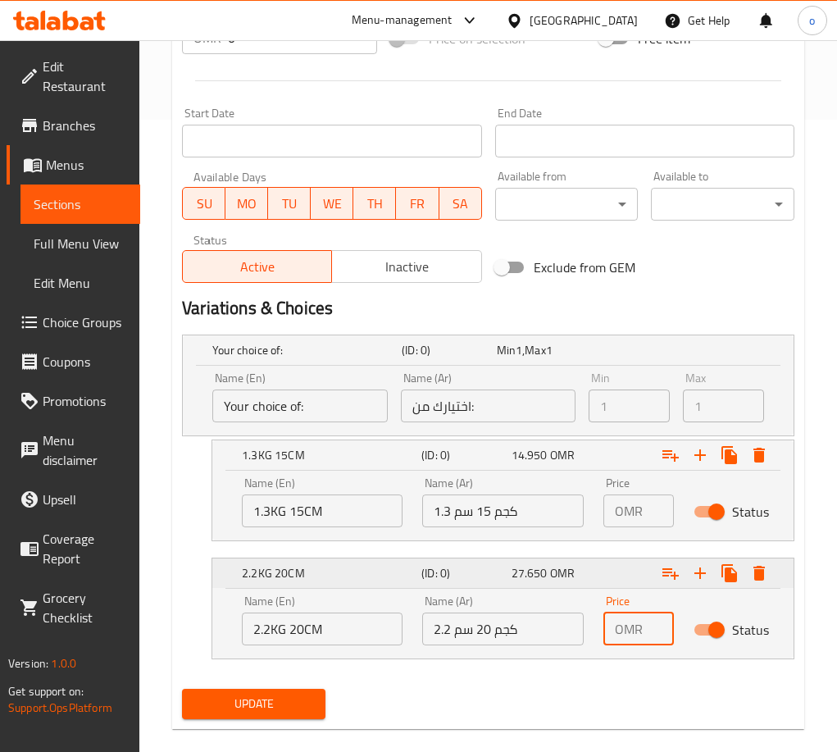
type input "27.650"
click at [694, 575] on icon "Expand" at bounding box center [700, 573] width 20 height 20
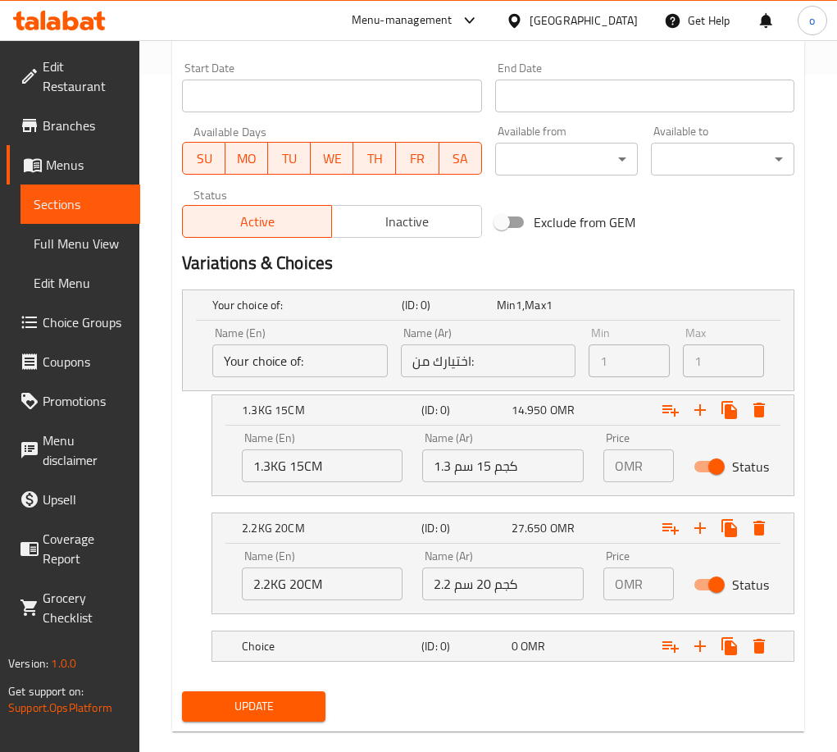
scroll to position [702, 0]
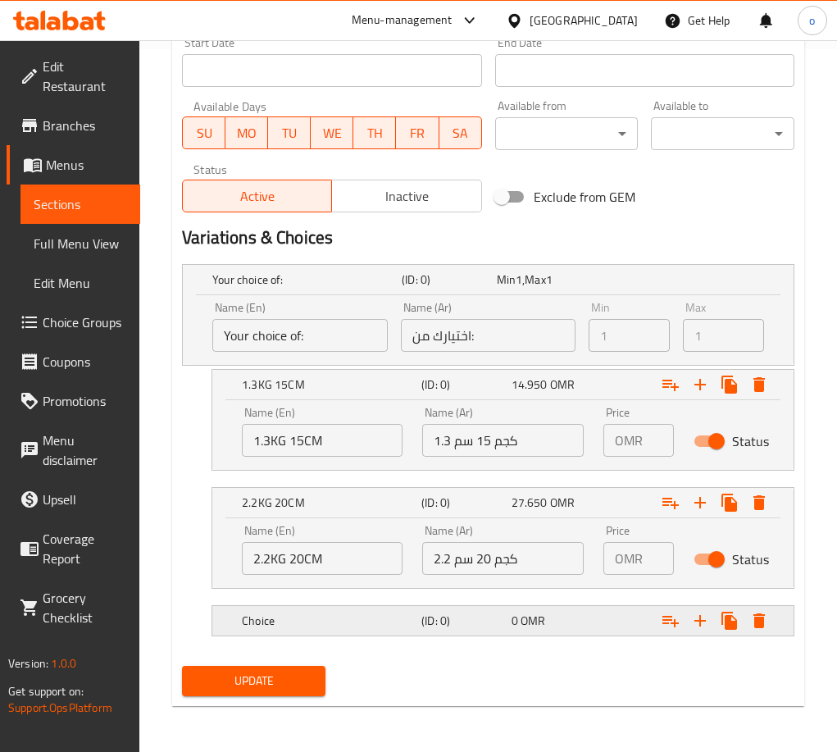
click at [449, 628] on h5 "(ID: 0)" at bounding box center [462, 620] width 83 height 16
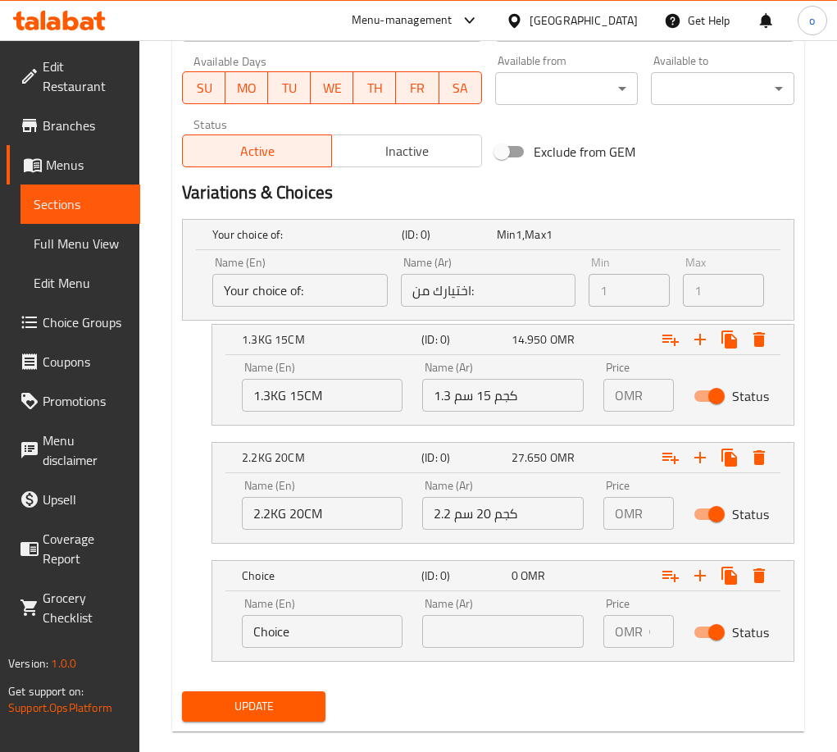
scroll to position [772, 0]
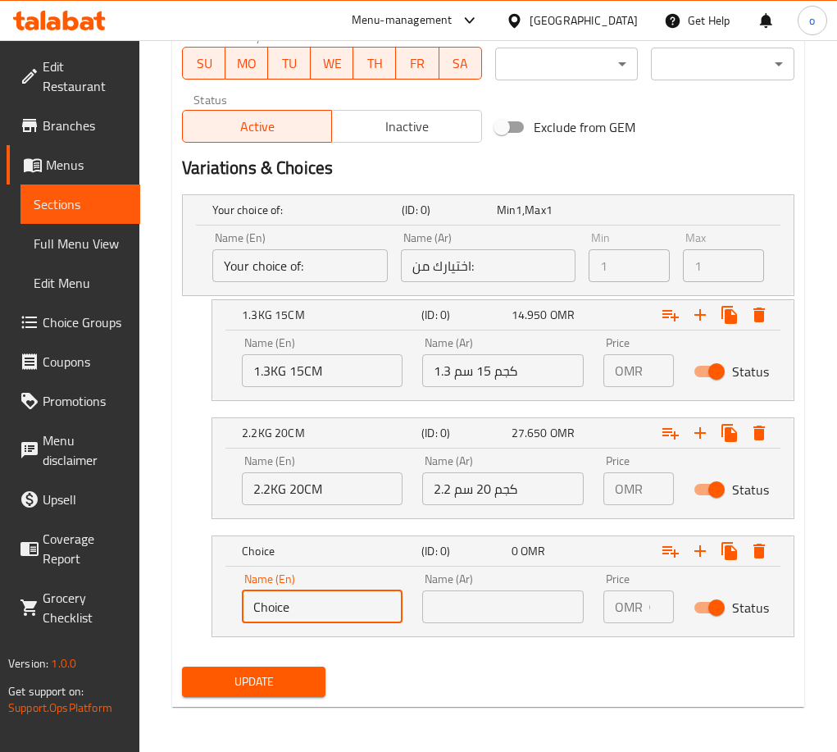
drag, startPoint x: 308, startPoint y: 604, endPoint x: 169, endPoint y: 607, distance: 139.4
click at [175, 607] on div "Your choice of: (ID: 0) Min 1 , Max 1 Name (En) Your choice of: Name (En) Name …" at bounding box center [487, 424] width 625 height 472
click at [547, 611] on input "text" at bounding box center [502, 606] width 161 height 33
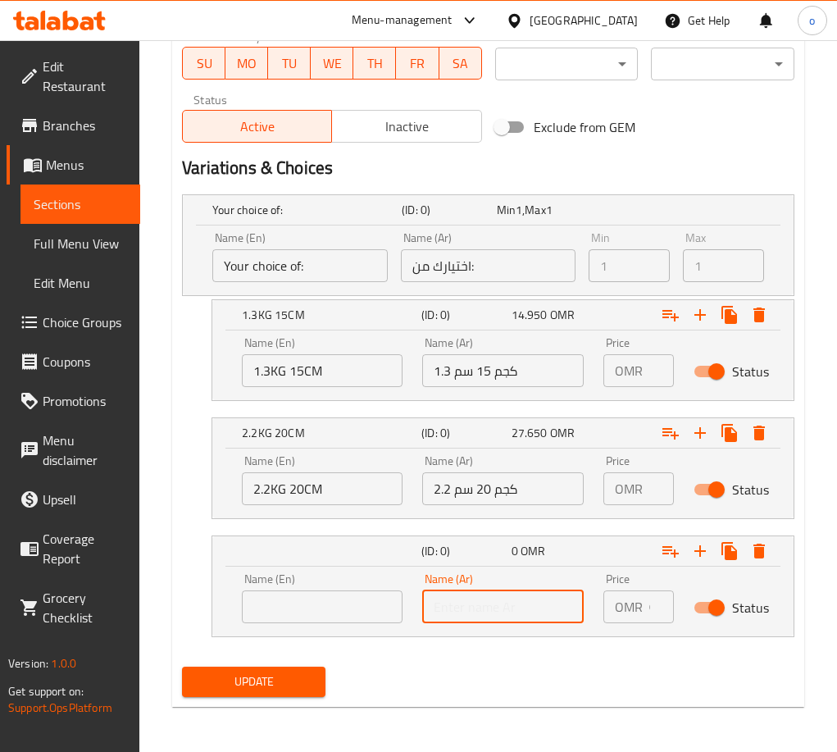
paste input "1.4 كجم 15 سم"
type input "1.4 كجم 15 سم"
click at [323, 607] on input "text" at bounding box center [322, 606] width 161 height 33
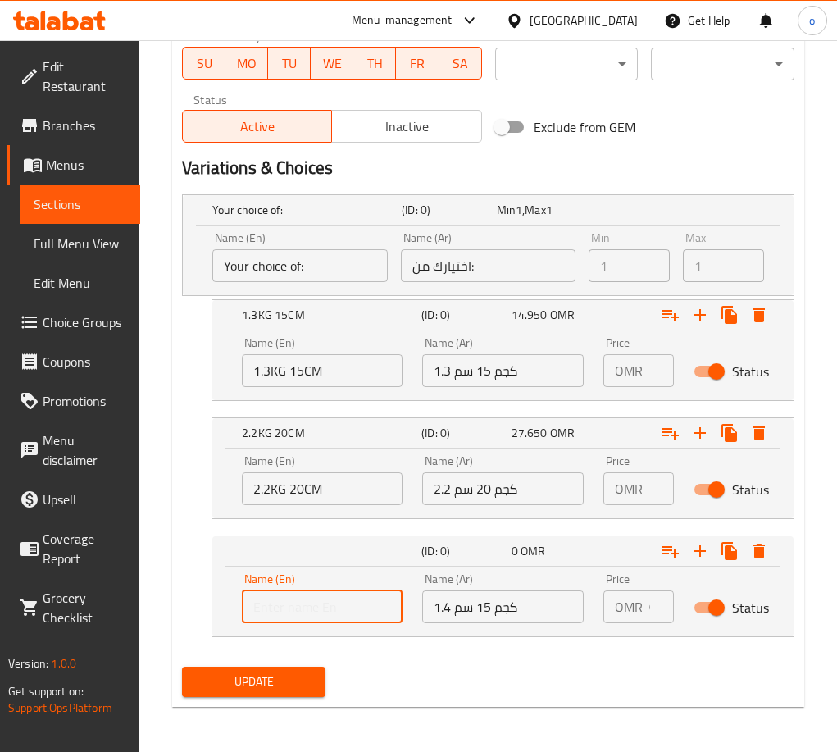
click at [307, 608] on input "text" at bounding box center [322, 606] width 161 height 33
paste input "1.4KG 15CM"
type input "1.4KG 15CM"
click at [649, 611] on input "0" at bounding box center [661, 606] width 25 height 33
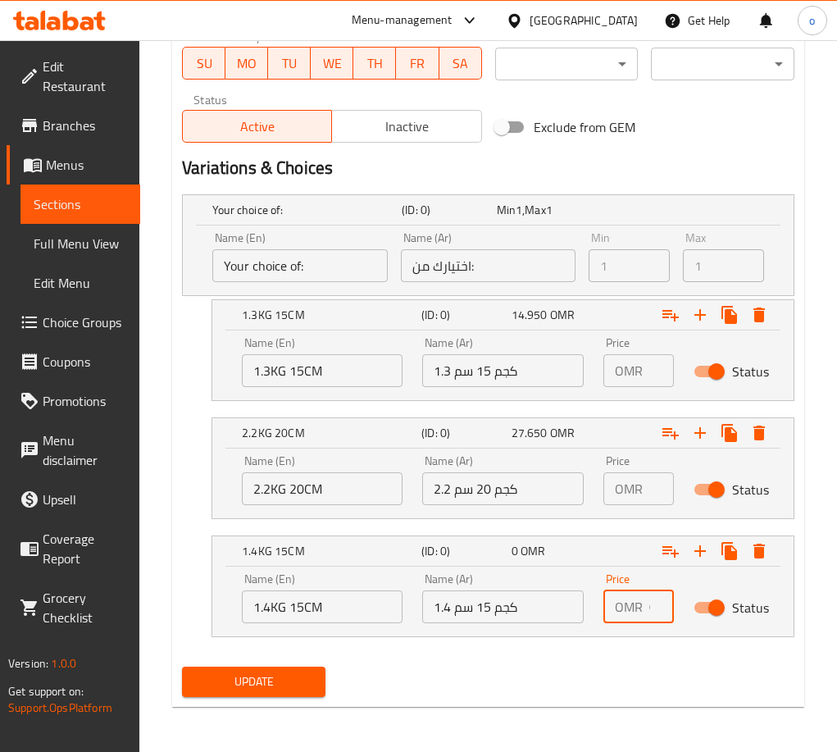
click at [649, 610] on input "0" at bounding box center [661, 606] width 25 height 33
paste input "16.950"
type input "16.950"
click at [702, 555] on icon "Expand" at bounding box center [700, 551] width 20 height 20
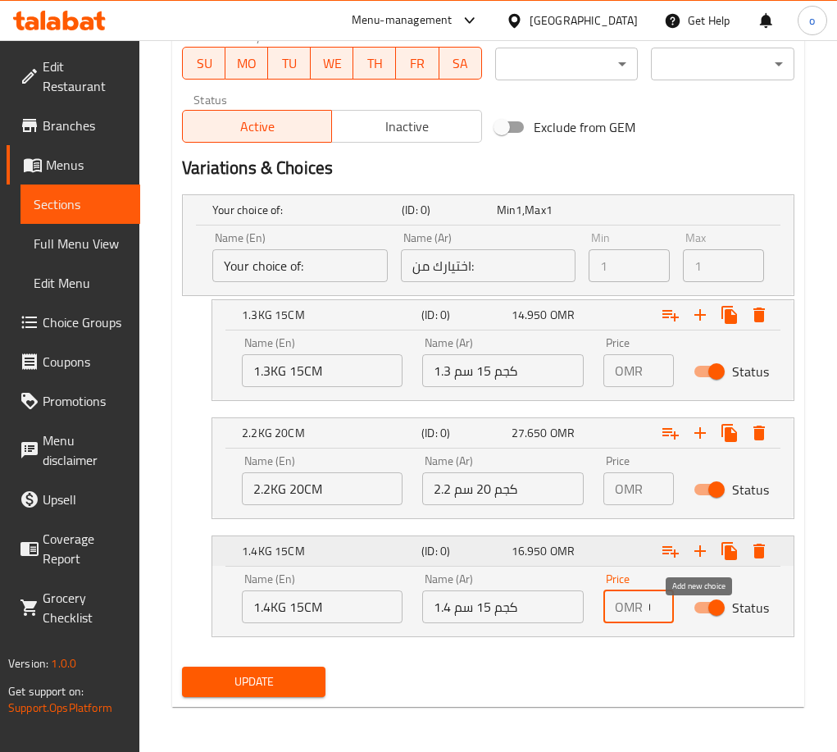
scroll to position [0, 0]
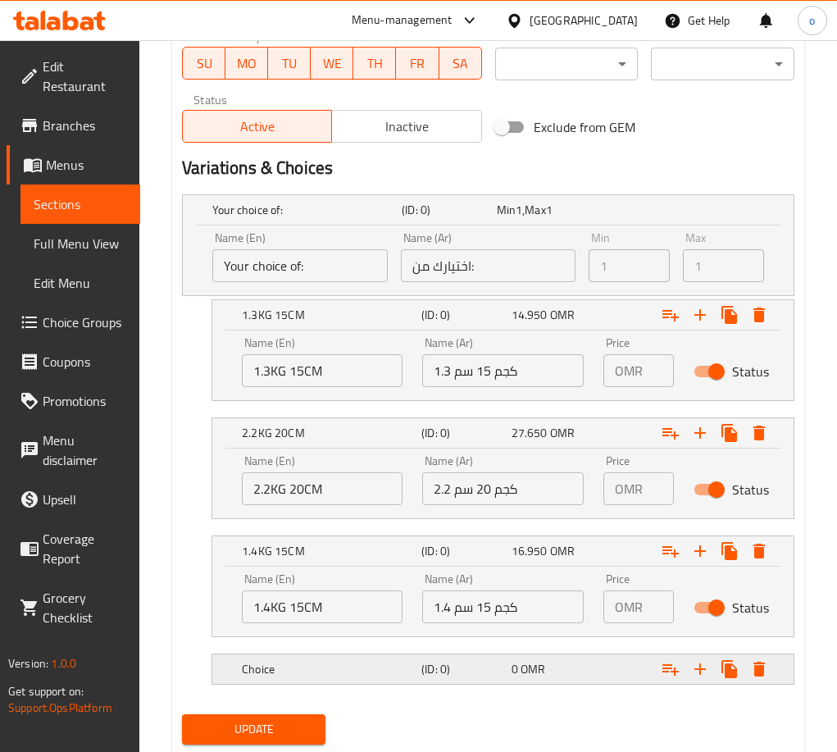
click at [286, 657] on div "Choice" at bounding box center [329, 668] width 180 height 23
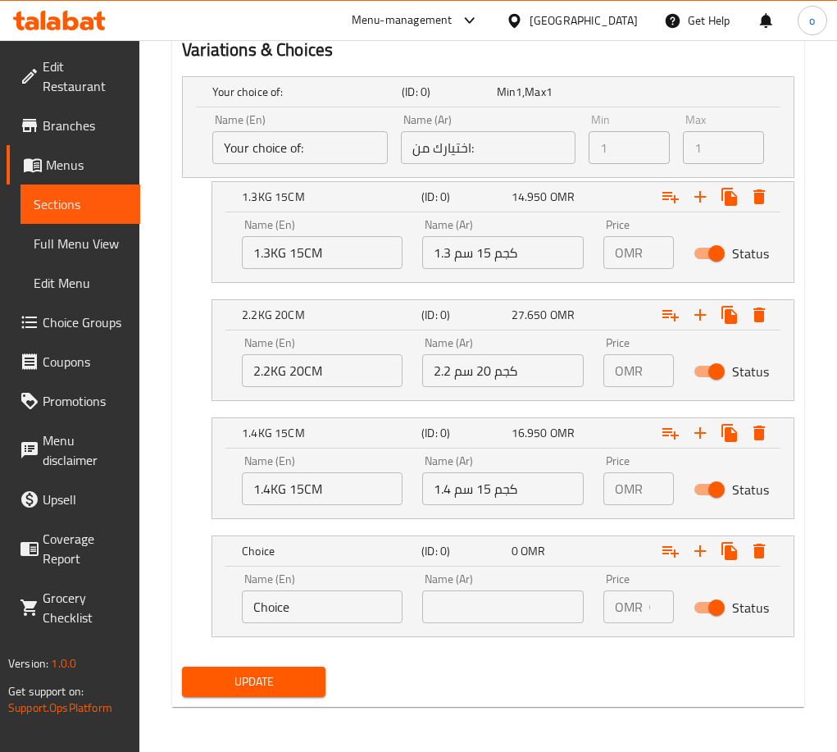
scroll to position [891, 0]
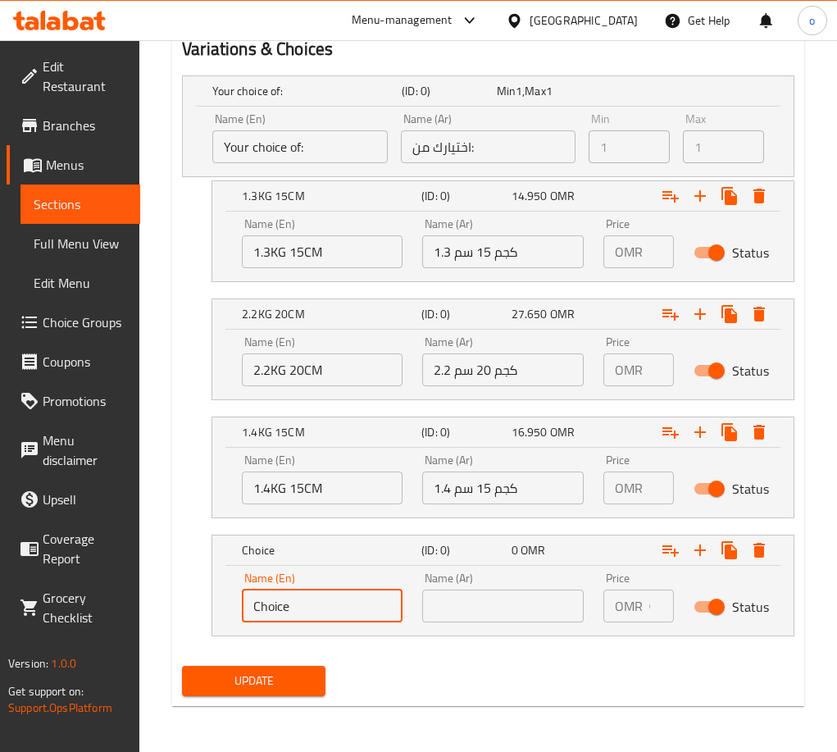
drag, startPoint x: 307, startPoint y: 602, endPoint x: 190, endPoint y: 602, distance: 116.4
click at [190, 602] on div "Choice (ID: 0) 0 OMR Name (En) Choice Name (En) Name (Ar) Name (Ar) Price OMR 0…" at bounding box center [488, 585] width 612 height 102
paste input "2.5KG 20CM"
type input "2.5KG 20CM"
click at [493, 611] on input "text" at bounding box center [502, 605] width 161 height 33
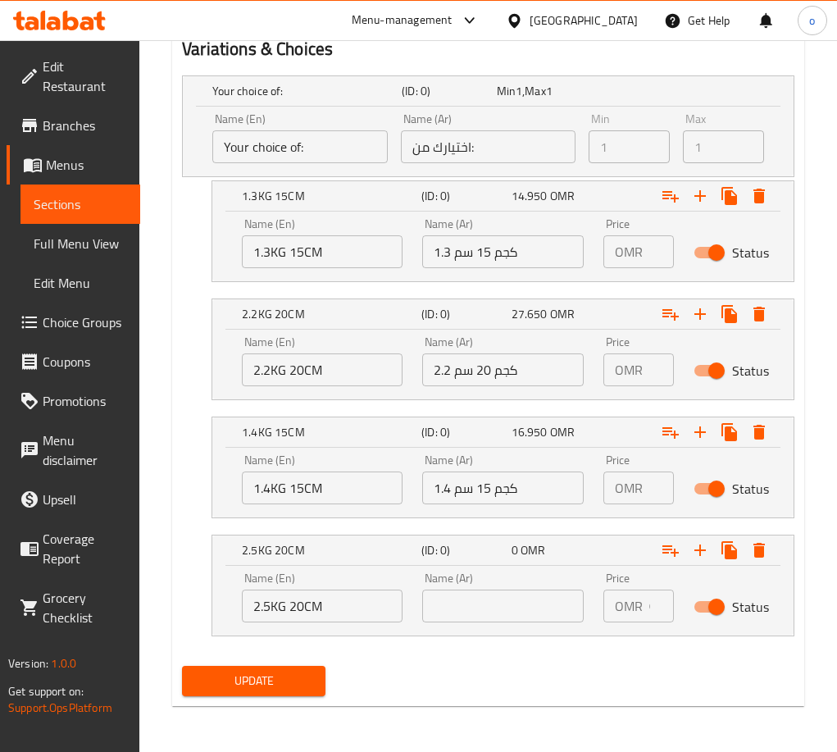
paste input "2.5 كجم 20 سم"
type input "2.5 كجم 20 سم"
click at [649, 608] on input "0" at bounding box center [661, 605] width 25 height 33
paste input "32.650"
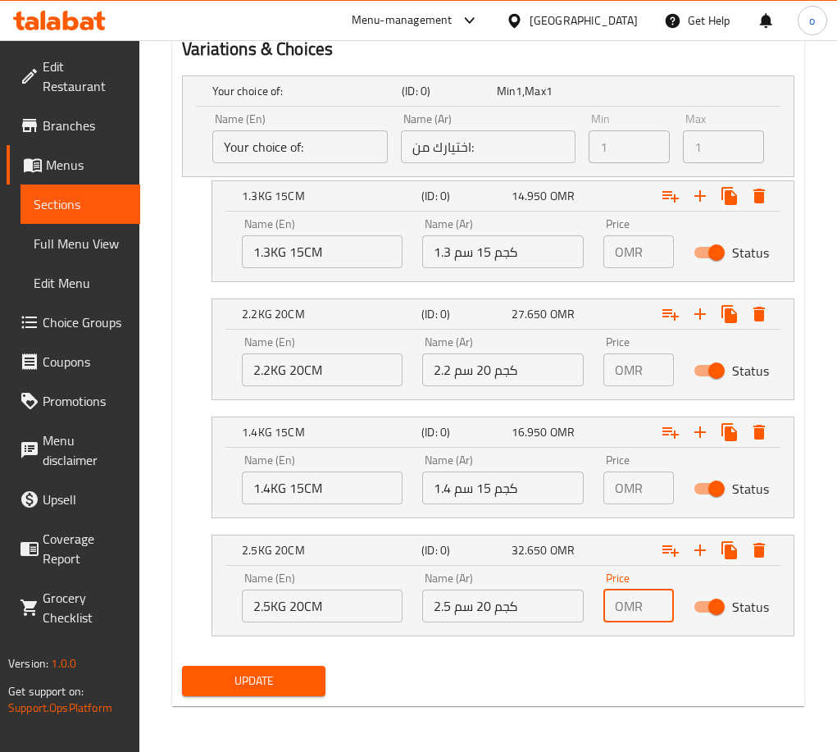
scroll to position [0, 38]
type input "32.650"
click at [275, 686] on span "Update" at bounding box center [253, 681] width 117 height 20
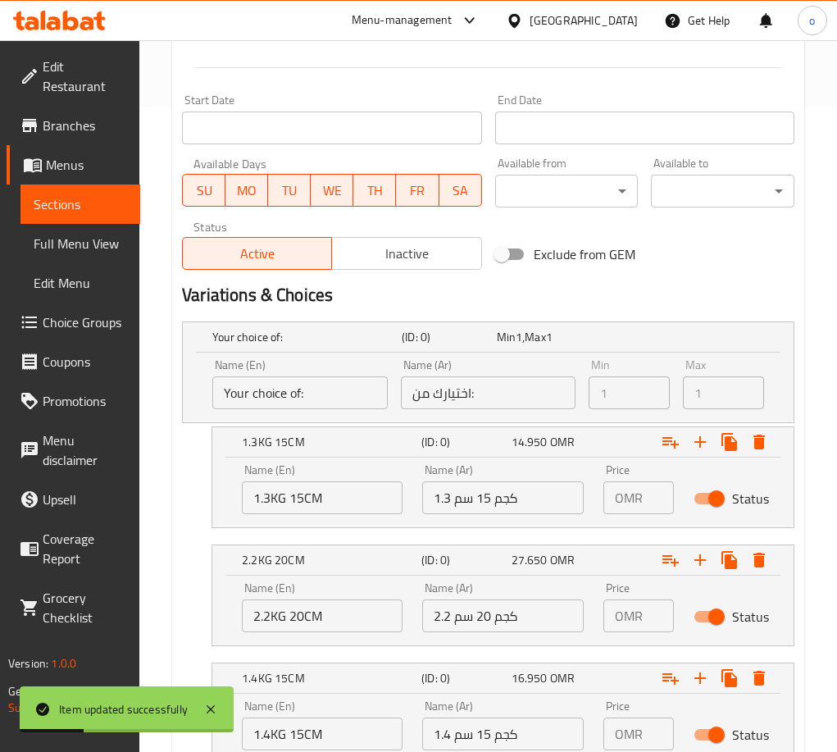
scroll to position [891, 0]
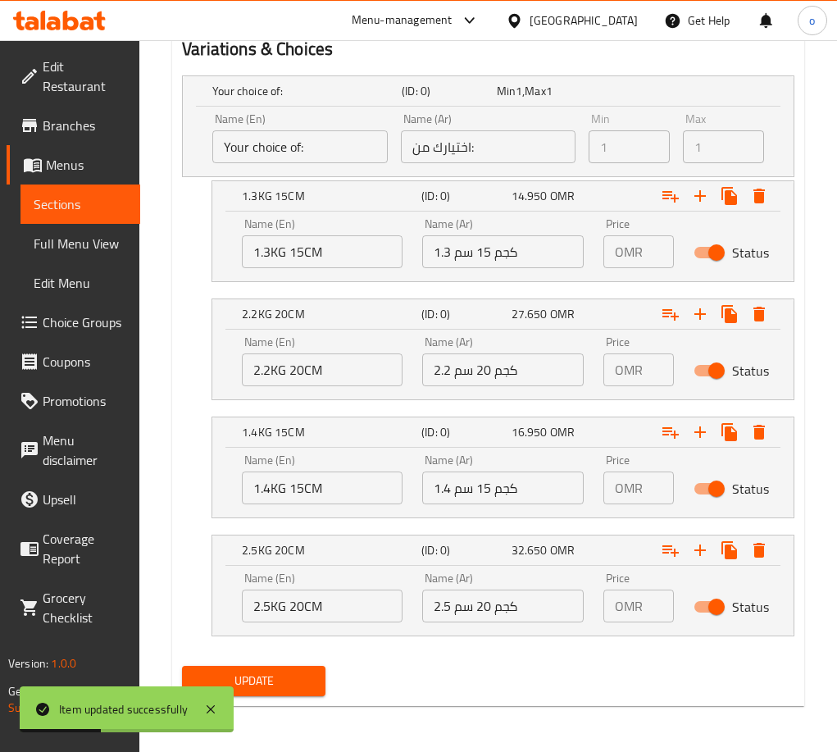
click at [267, 671] on span "Update" at bounding box center [253, 681] width 117 height 20
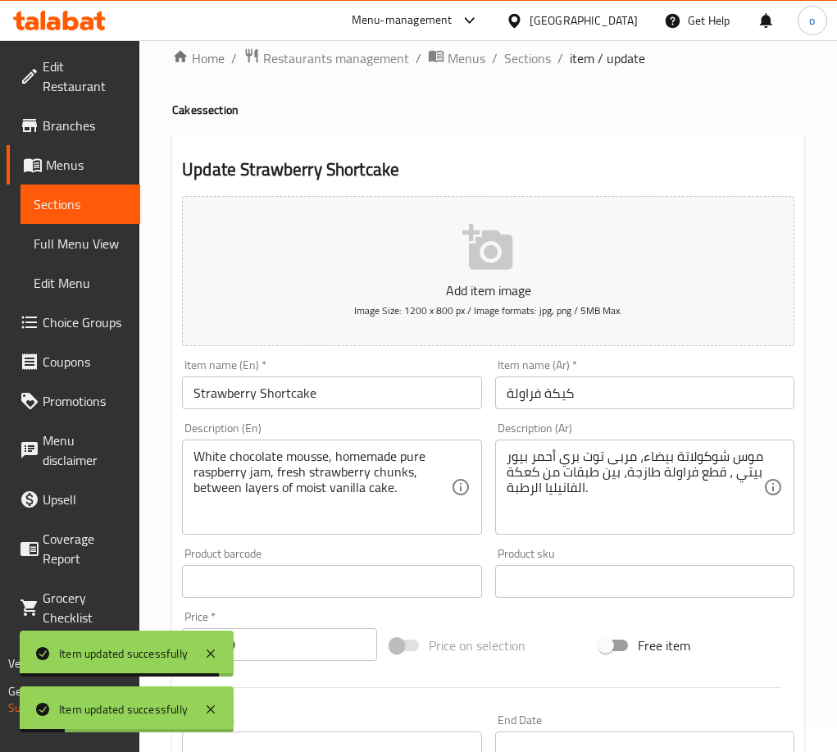
scroll to position [0, 0]
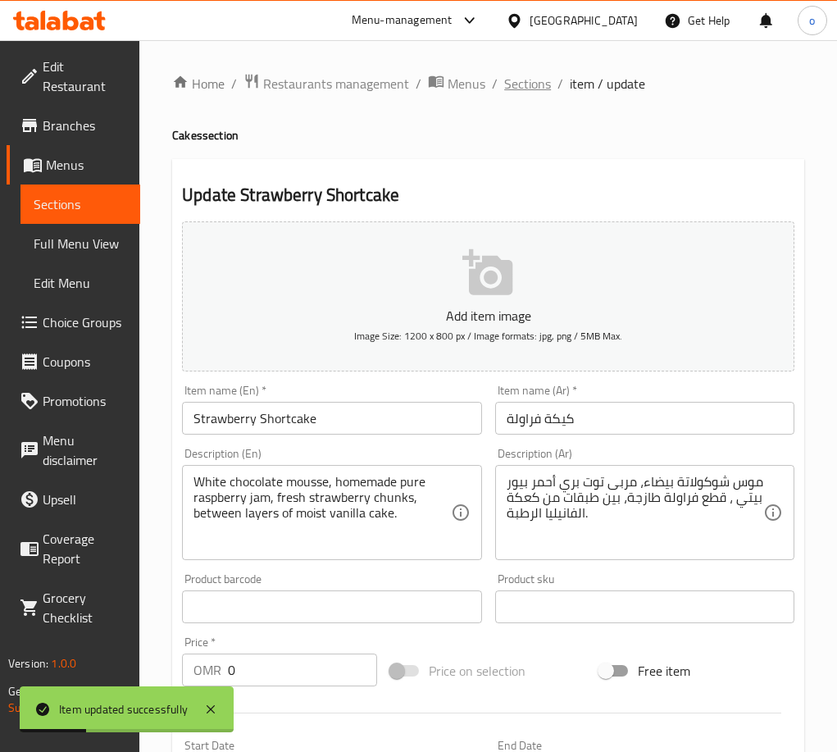
click at [543, 80] on span "Sections" at bounding box center [527, 84] width 47 height 20
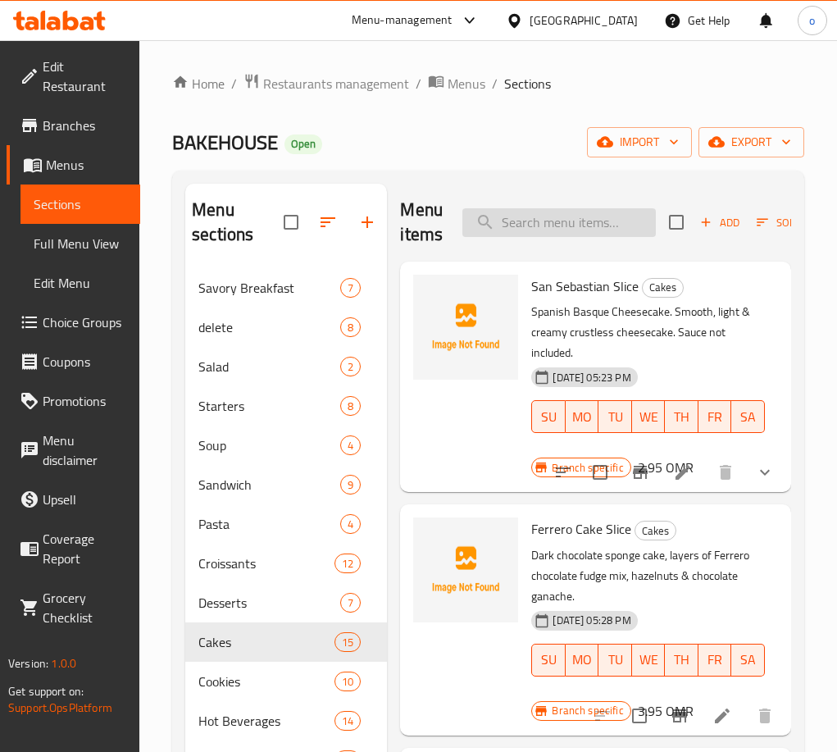
click at [600, 229] on input "search" at bounding box center [558, 222] width 193 height 29
paste input "Ferrero Cake"
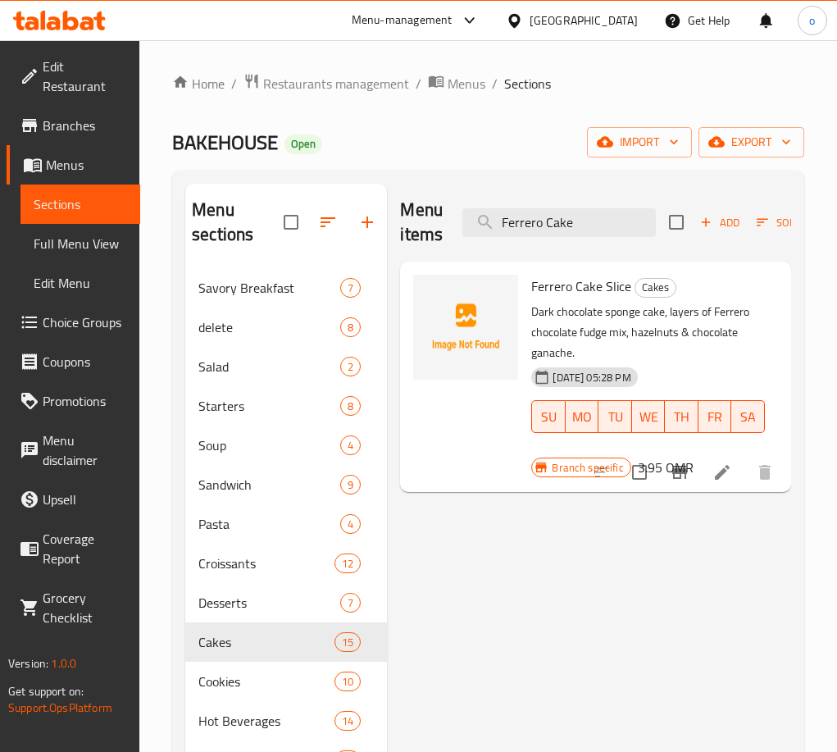
type input "Ferrero Cake"
click at [719, 470] on icon at bounding box center [722, 472] width 20 height 20
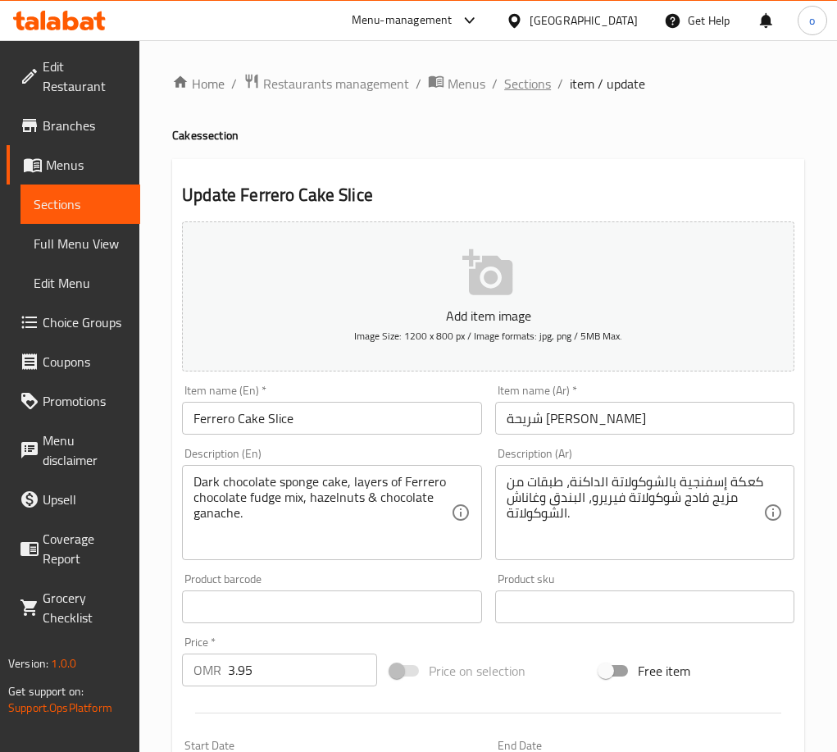
click at [515, 84] on span "Sections" at bounding box center [527, 84] width 47 height 20
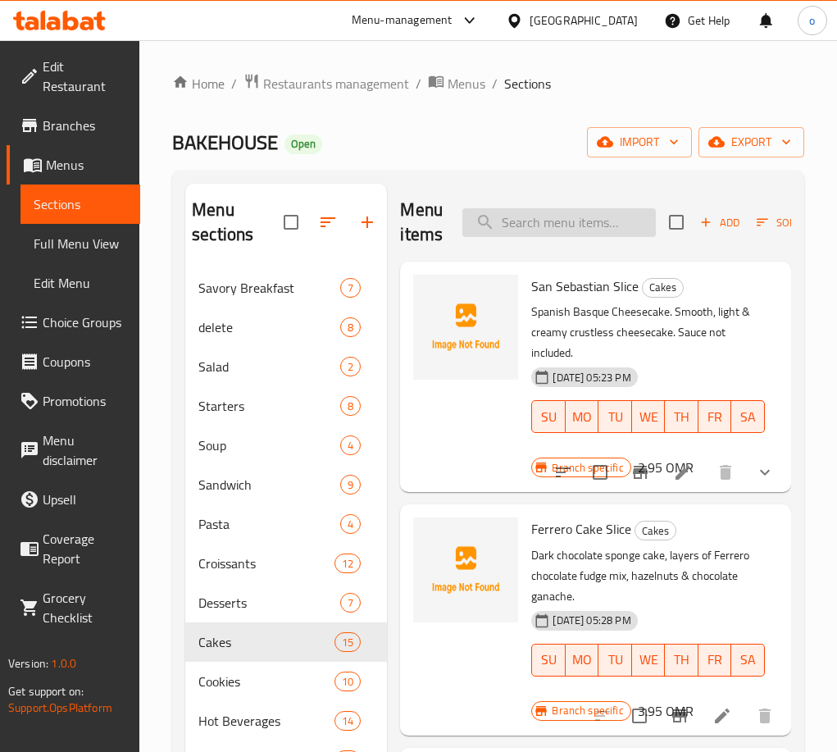
click at [536, 217] on input "search" at bounding box center [558, 222] width 193 height 29
paste input "Strawberry Shortcake"
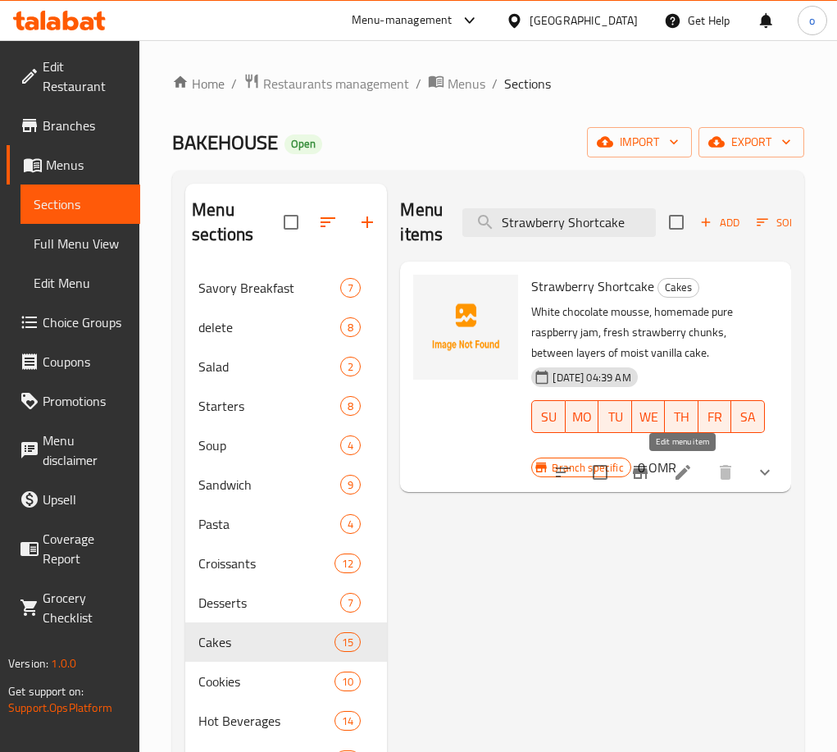
type input "Strawberry Shortcake"
click at [685, 475] on icon at bounding box center [683, 472] width 20 height 20
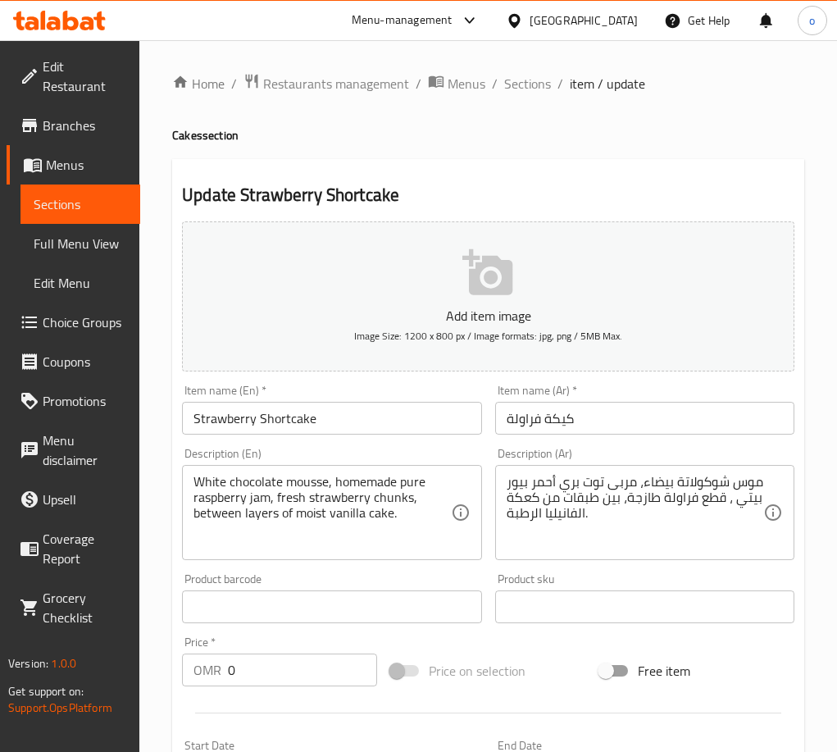
click at [556, 102] on div "Home / Restaurants management / Menus / Sections / item / update Cakes section …" at bounding box center [488, 680] width 632 height 1214
click at [537, 98] on div "Home / Restaurants management / Menus / Sections / item / update Cakes section …" at bounding box center [488, 680] width 632 height 1214
drag, startPoint x: 530, startPoint y: 93, endPoint x: 490, endPoint y: 113, distance: 45.1
click at [530, 93] on span "Sections" at bounding box center [527, 84] width 47 height 20
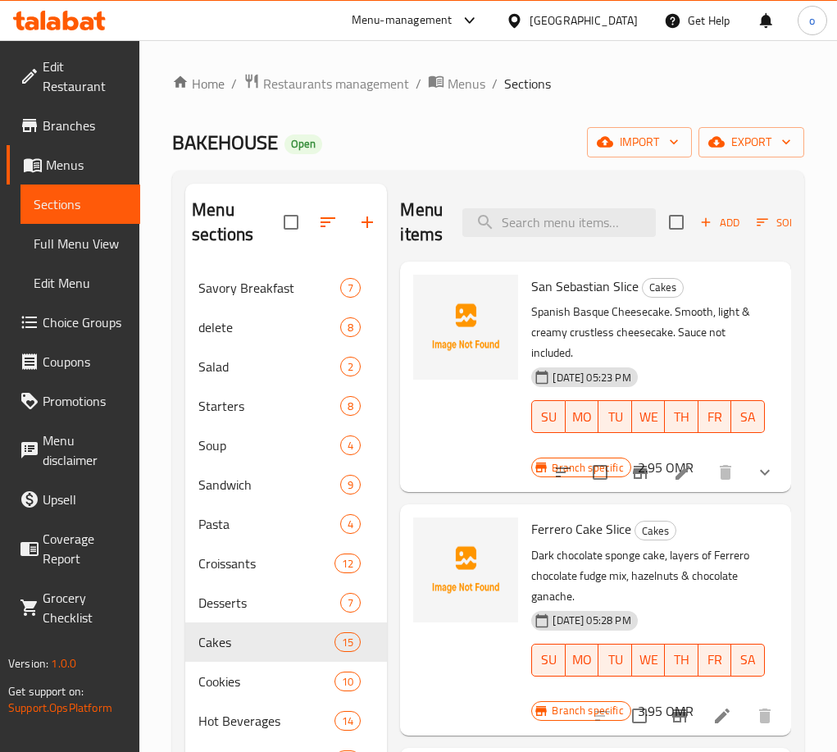
click at [576, 244] on div "Menu items Add Sort Manage items" at bounding box center [595, 223] width 391 height 78
click at [574, 238] on div "Menu items Add Sort Manage items" at bounding box center [595, 223] width 391 height 78
click at [574, 230] on input "search" at bounding box center [558, 222] width 193 height 29
paste
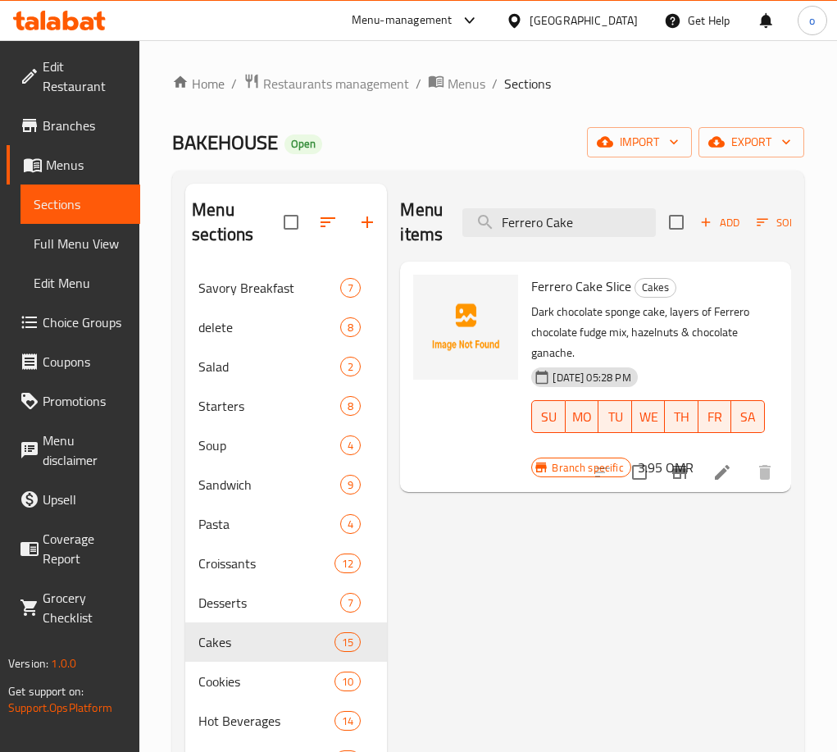
type input "Ferrero Cake"
click at [707, 467] on li at bounding box center [722, 472] width 46 height 30
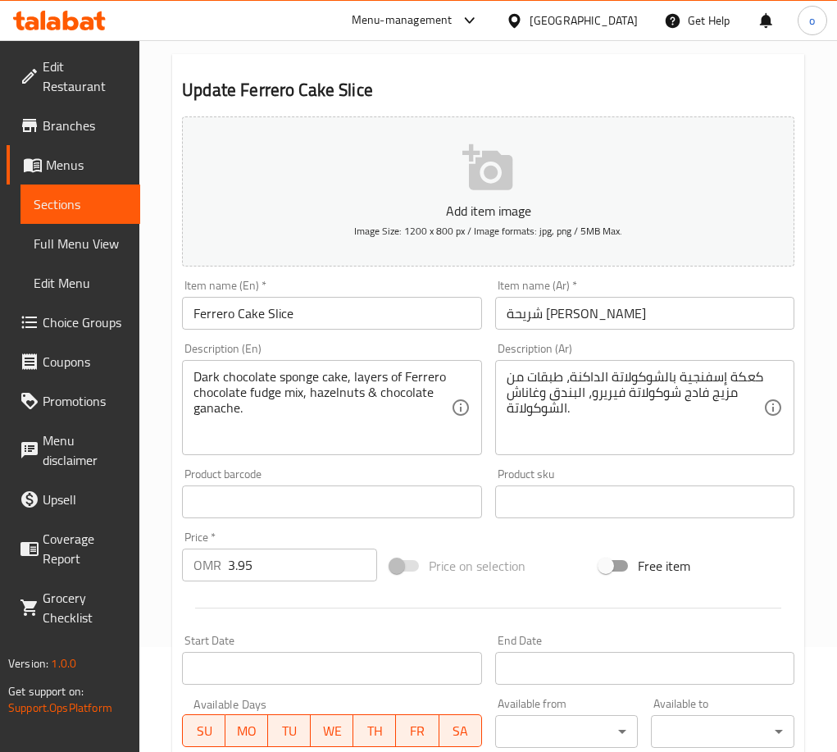
scroll to position [246, 0]
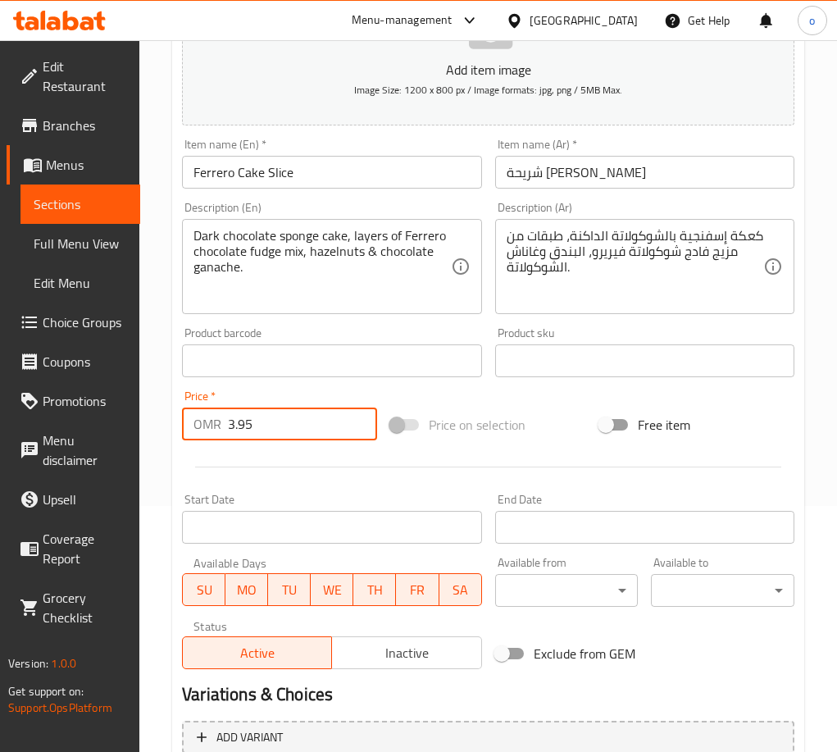
drag, startPoint x: 266, startPoint y: 426, endPoint x: 199, endPoint y: 437, distance: 68.1
click at [199, 437] on div "OMR 3.95 Price *" at bounding box center [279, 423] width 195 height 33
type input "0"
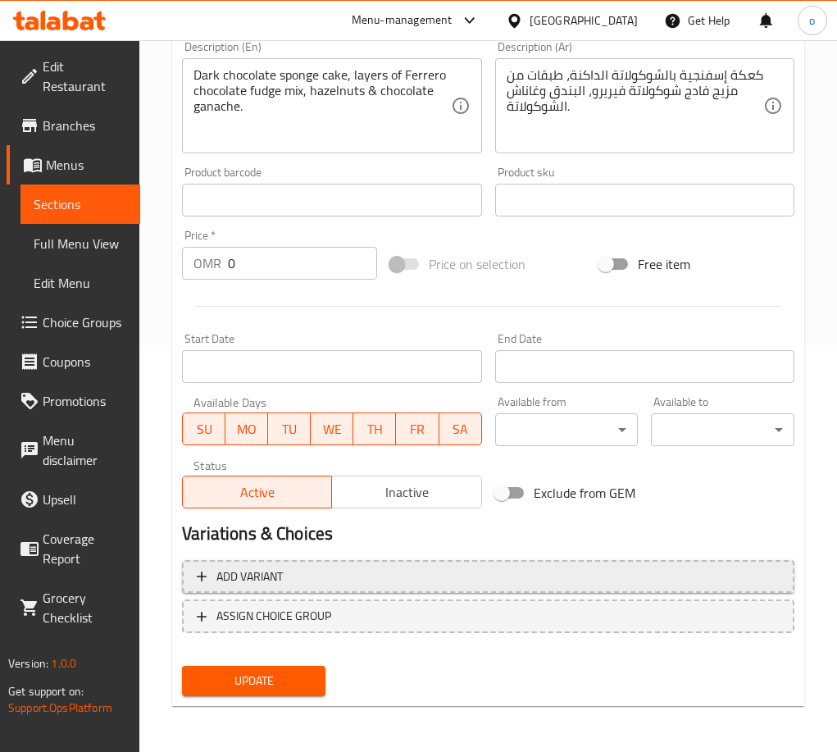
click at [317, 566] on span "Add variant" at bounding box center [488, 576] width 583 height 20
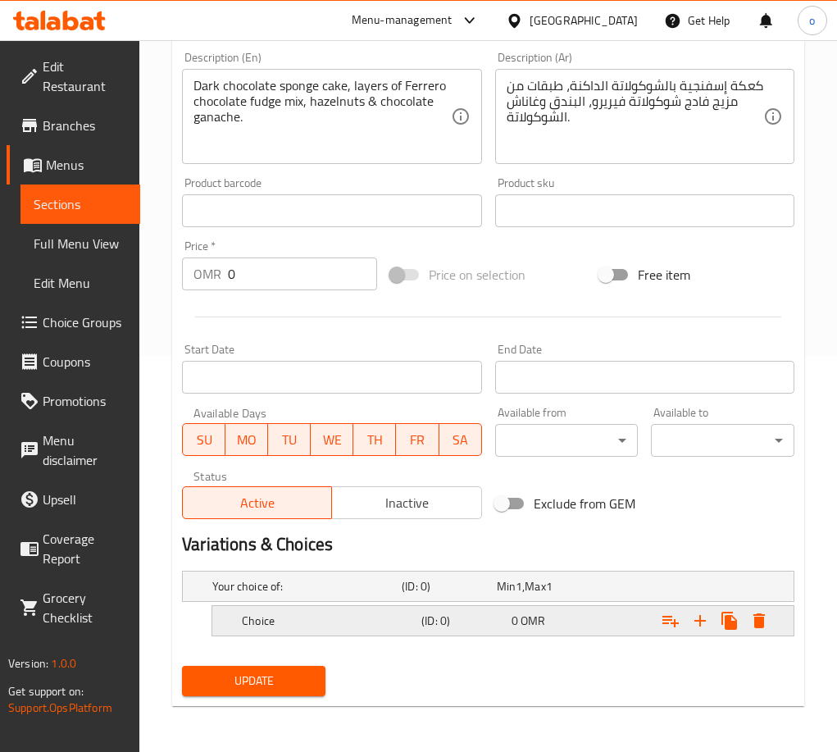
scroll to position [396, 0]
click at [291, 621] on h5 "Choice" at bounding box center [328, 620] width 173 height 16
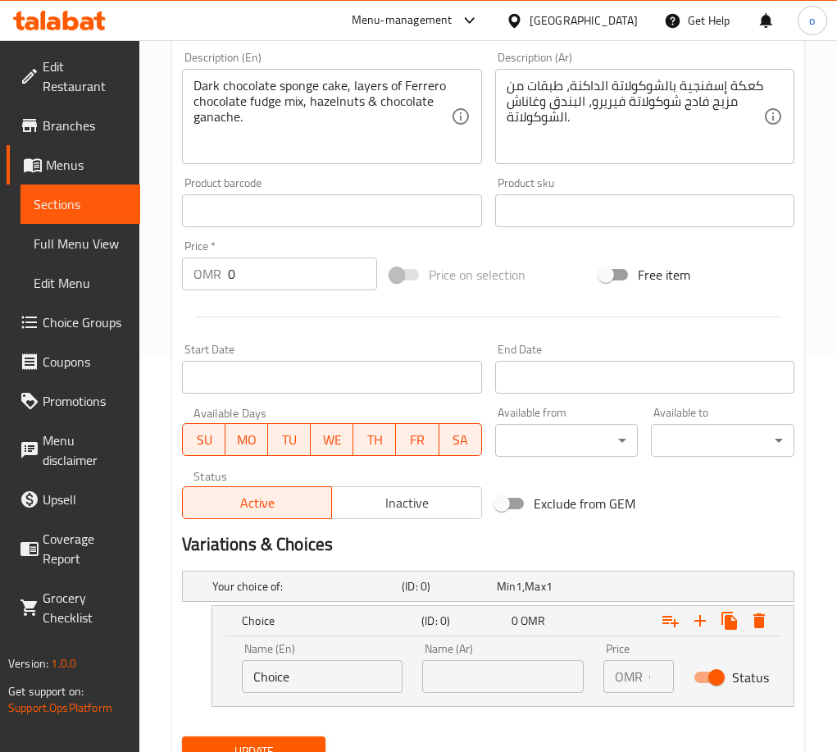
click at [278, 697] on div "Name (En) Choice Name (En)" at bounding box center [322, 668] width 180 height 70
drag, startPoint x: 293, startPoint y: 688, endPoint x: 149, endPoint y: 680, distance: 144.5
click at [153, 680] on div "Home / Restaurants management / Menus / Sections / item / update Cakes section …" at bounding box center [488, 233] width 698 height 1178
type input "1.4KG 15CM"
drag, startPoint x: 541, startPoint y: 687, endPoint x: 513, endPoint y: 681, distance: 28.5
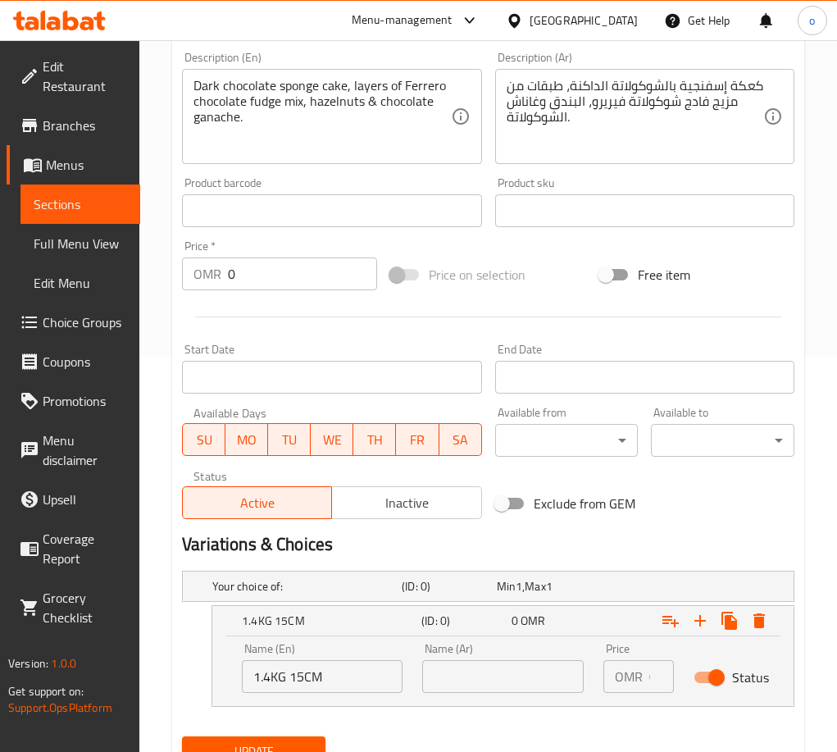
click at [541, 687] on input "text" at bounding box center [502, 676] width 161 height 33
type input "1.4 كجم 15 سم"
click at [228, 29] on div "Menu-management [GEOGRAPHIC_DATA] Get Help o" at bounding box center [418, 20] width 837 height 39
click at [707, 621] on icon "Expand" at bounding box center [700, 621] width 20 height 20
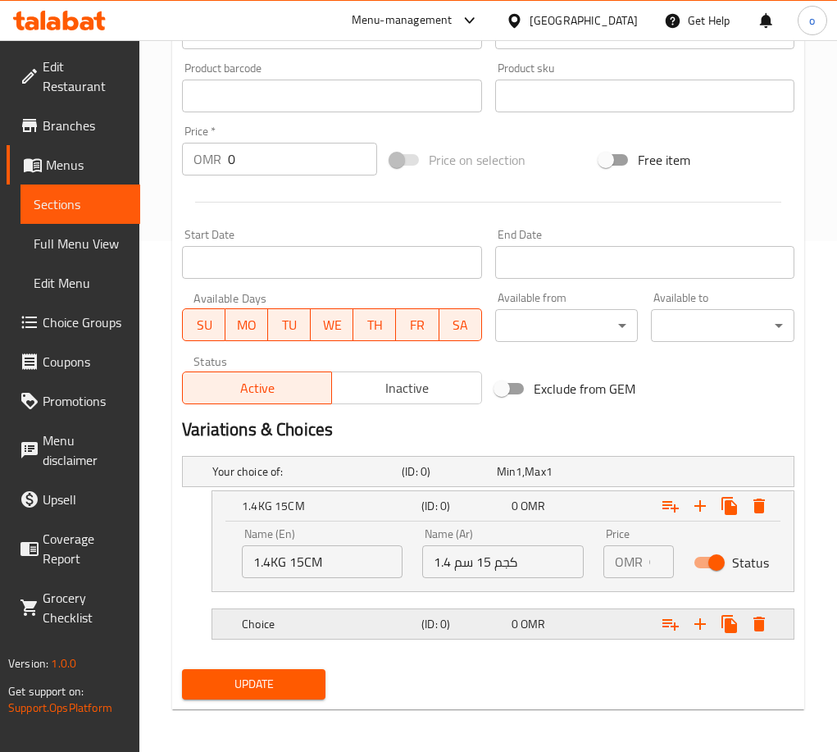
scroll to position [514, 0]
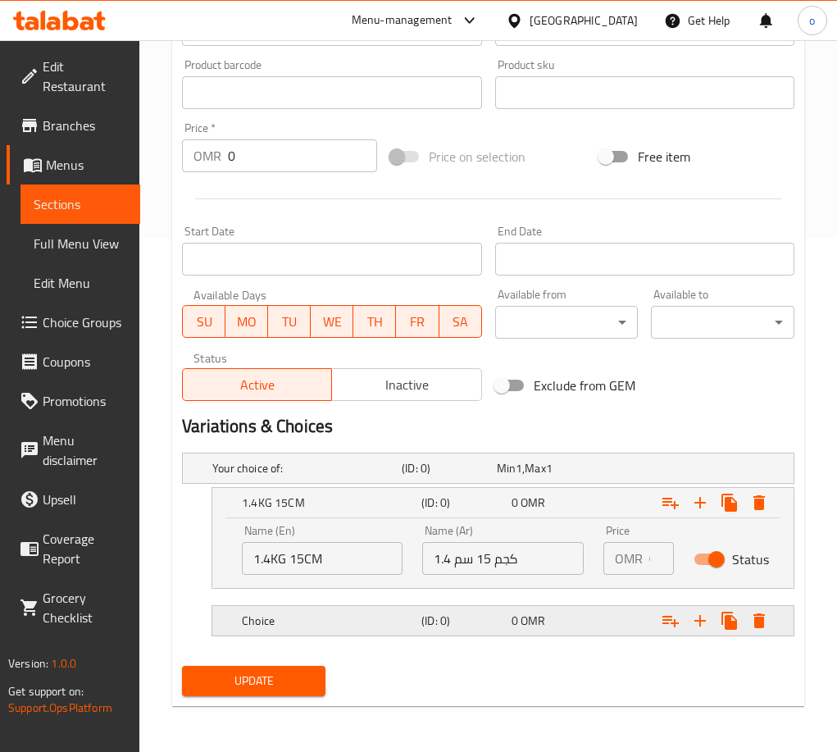
click at [387, 625] on h5 "Choice" at bounding box center [328, 620] width 173 height 16
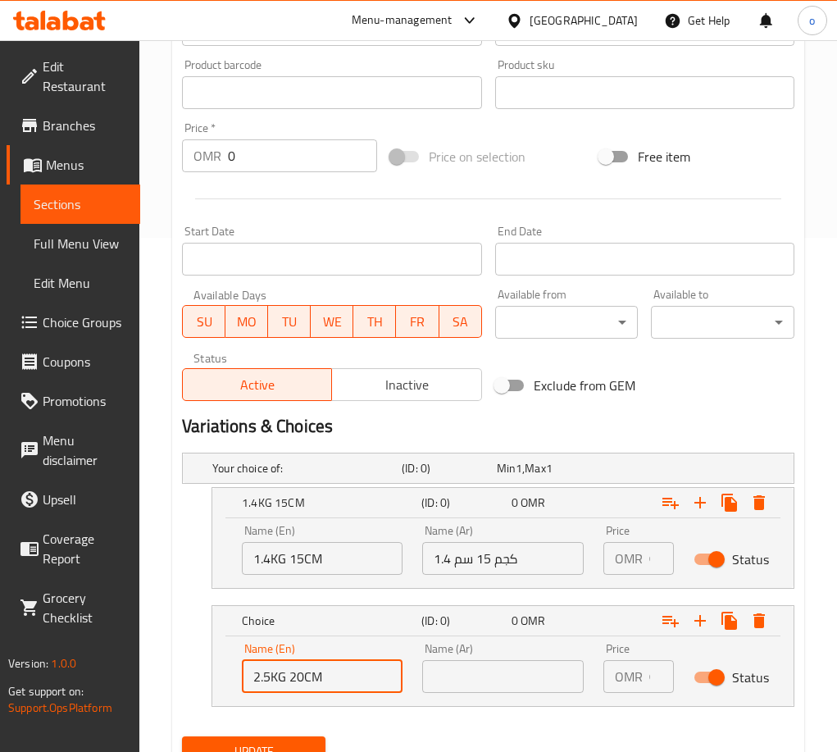
drag, startPoint x: 228, startPoint y: 664, endPoint x: 168, endPoint y: 669, distance: 60.0
click at [168, 669] on div "Home / Restaurants management / Menus / Sections / item / update Cakes section …" at bounding box center [488, 174] width 698 height 1296
type input "2.5KG 20CM"
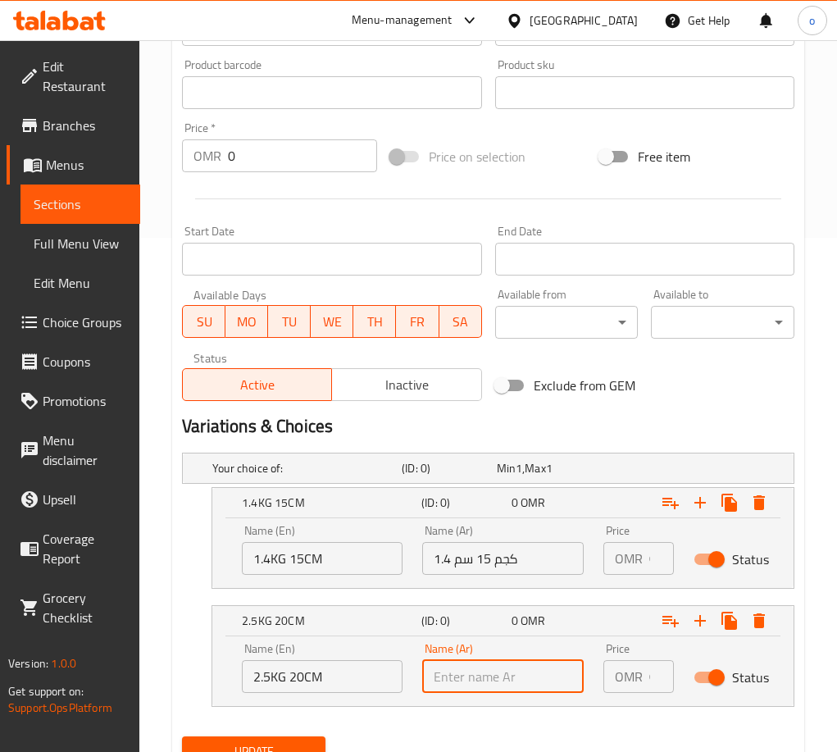
click at [498, 680] on input "text" at bounding box center [502, 676] width 161 height 33
type input "2.5 كجم 20 سم"
click at [648, 675] on div "OMR 0 Price" at bounding box center [638, 676] width 70 height 33
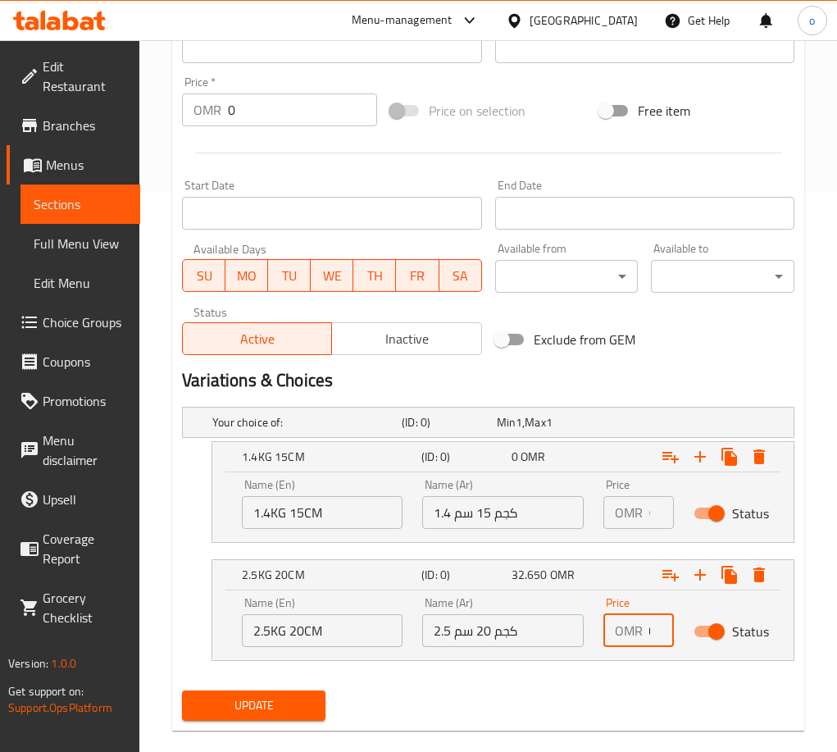
scroll to position [584, 0]
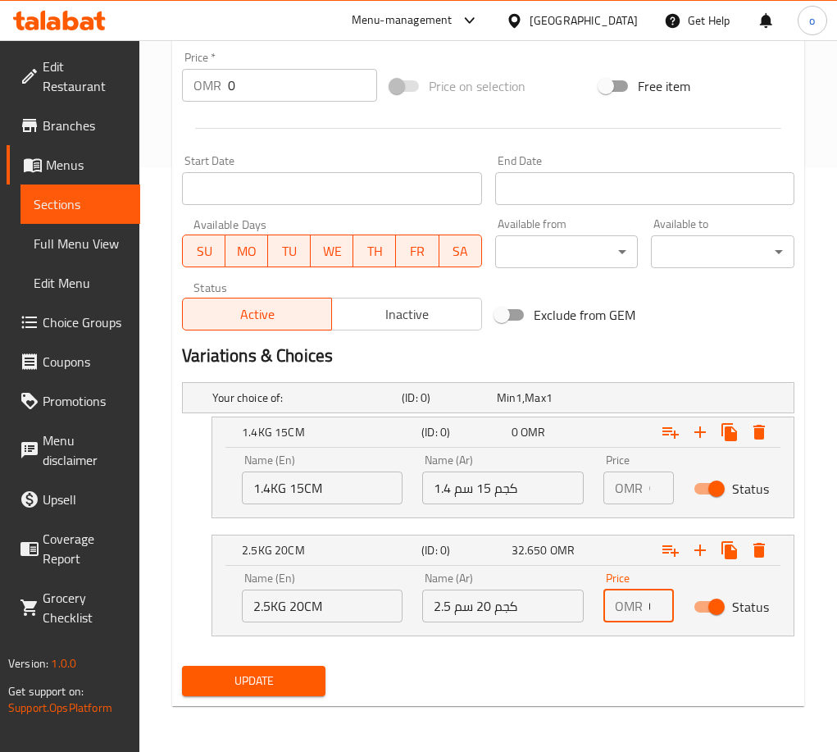
type input "32.650"
click at [260, 669] on button "Update" at bounding box center [253, 681] width 143 height 30
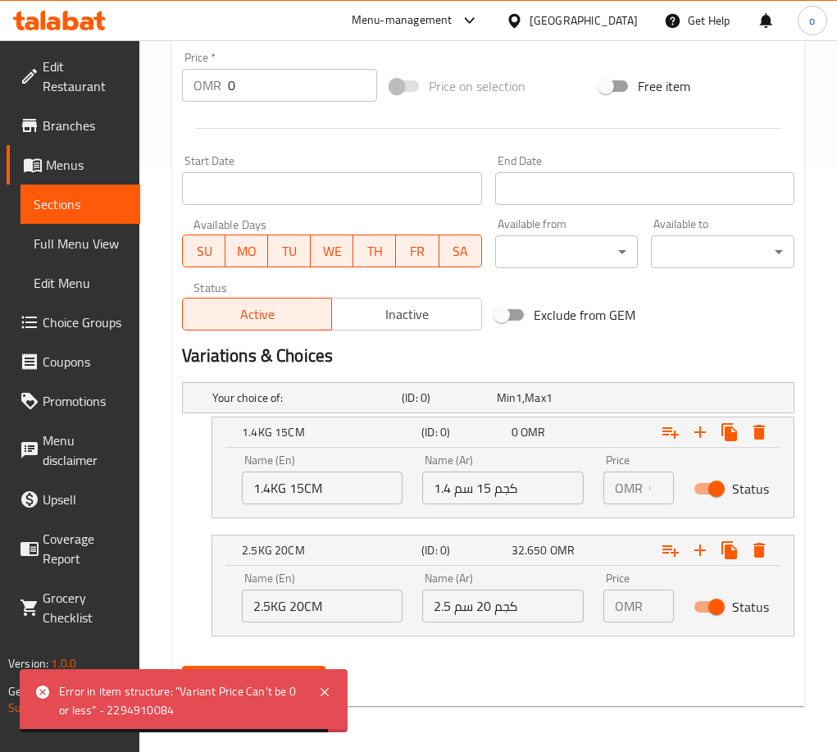
click at [651, 493] on input "0" at bounding box center [661, 487] width 25 height 33
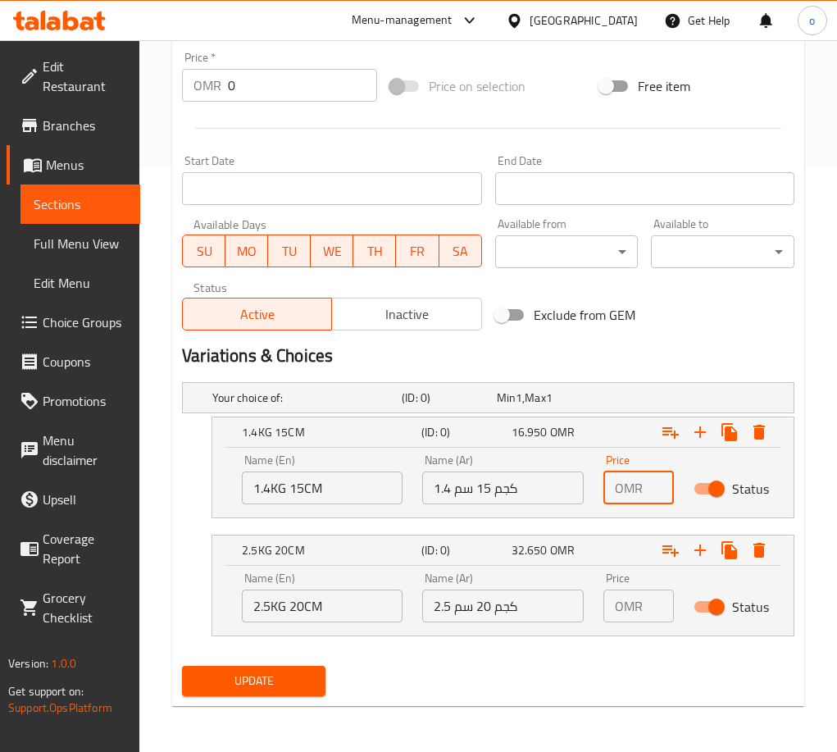
scroll to position [0, 38]
type input "16.950"
click at [316, 687] on button "Update" at bounding box center [253, 681] width 143 height 30
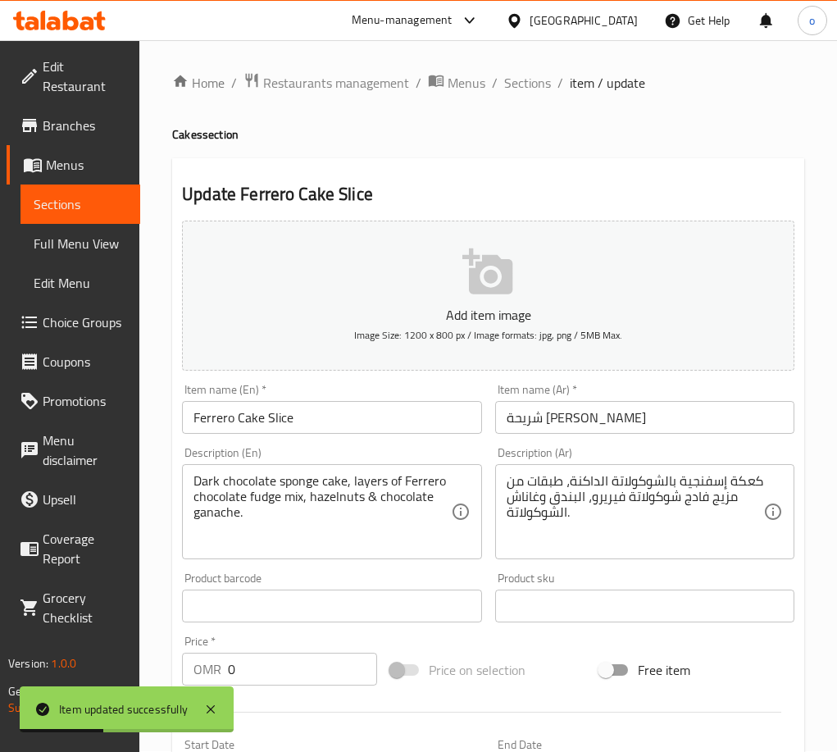
scroll to position [0, 0]
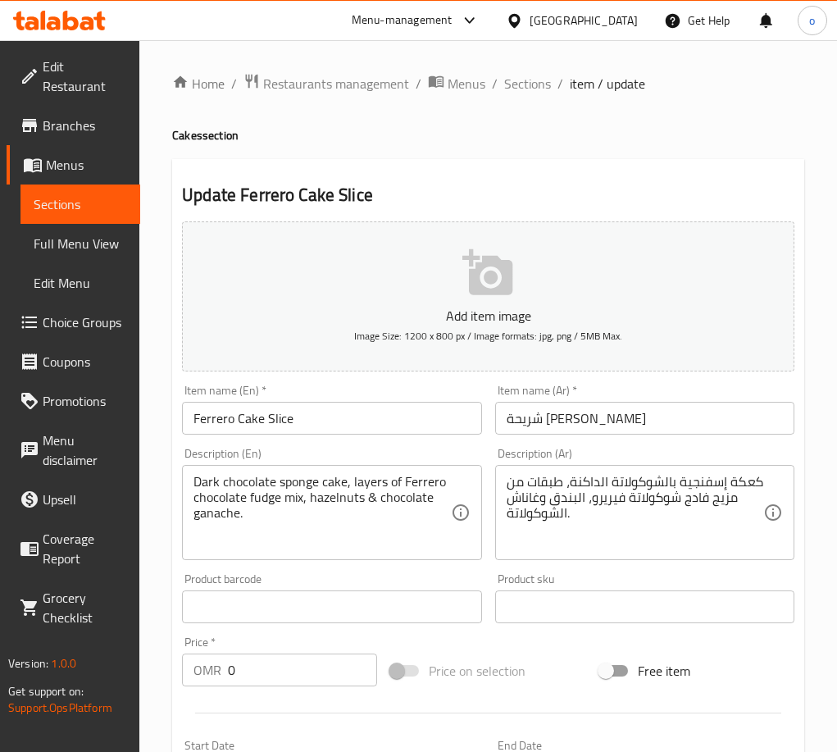
drag, startPoint x: 325, startPoint y: 412, endPoint x: 300, endPoint y: 416, distance: 24.8
click at [319, 413] on input "Ferrero Cake Slice" at bounding box center [331, 418] width 299 height 33
click at [293, 418] on input "Ferrero Cake Slice" at bounding box center [331, 418] width 299 height 33
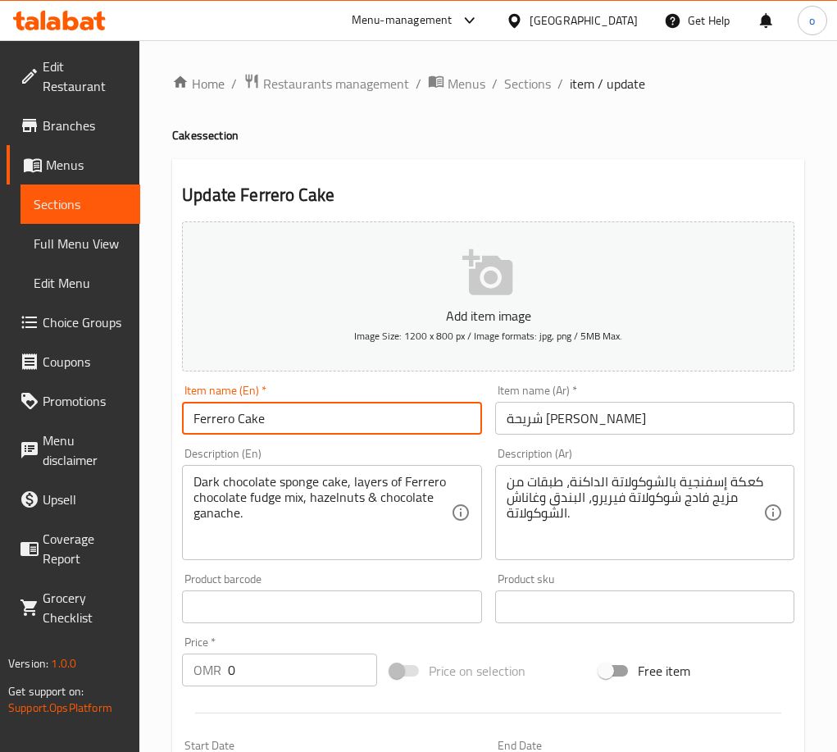
type input "Ferrero Cake"
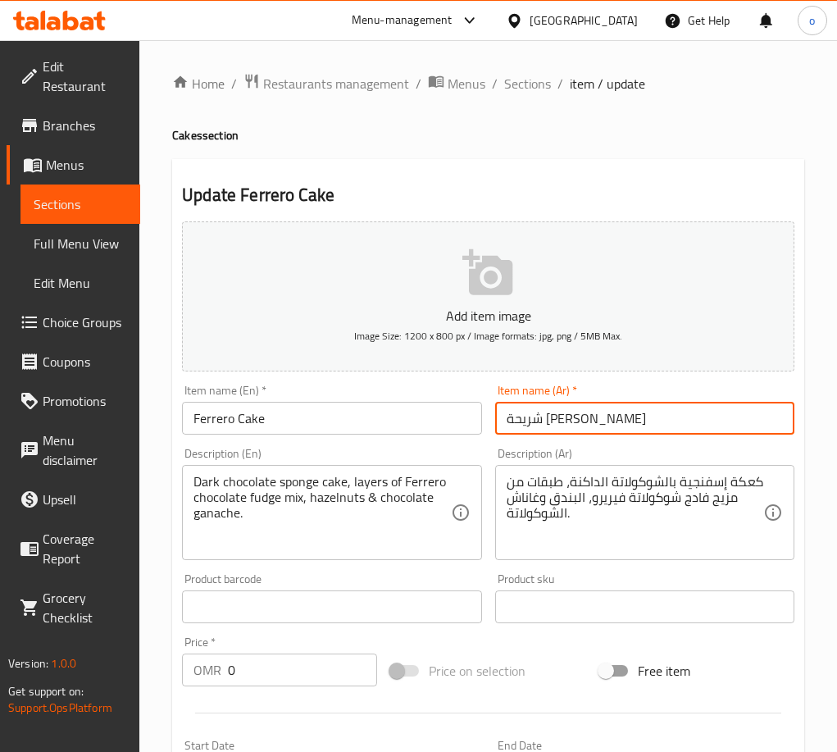
click at [584, 421] on input "شريحة [PERSON_NAME]" at bounding box center [644, 418] width 299 height 33
drag, startPoint x: 620, startPoint y: 414, endPoint x: 572, endPoint y: 425, distance: 48.7
click at [572, 425] on input "شريحة [PERSON_NAME]" at bounding box center [644, 418] width 299 height 33
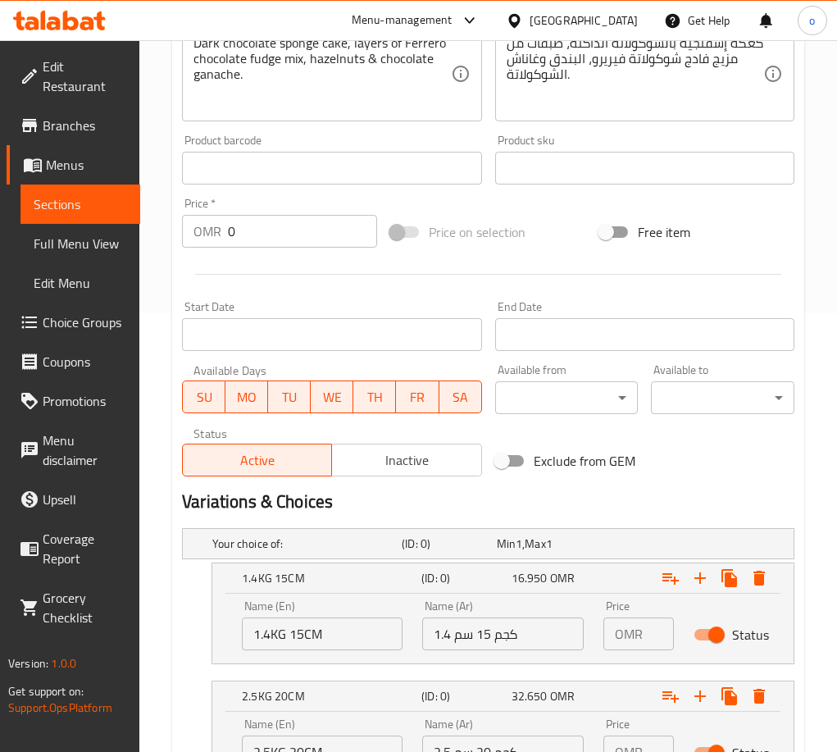
scroll to position [584, 0]
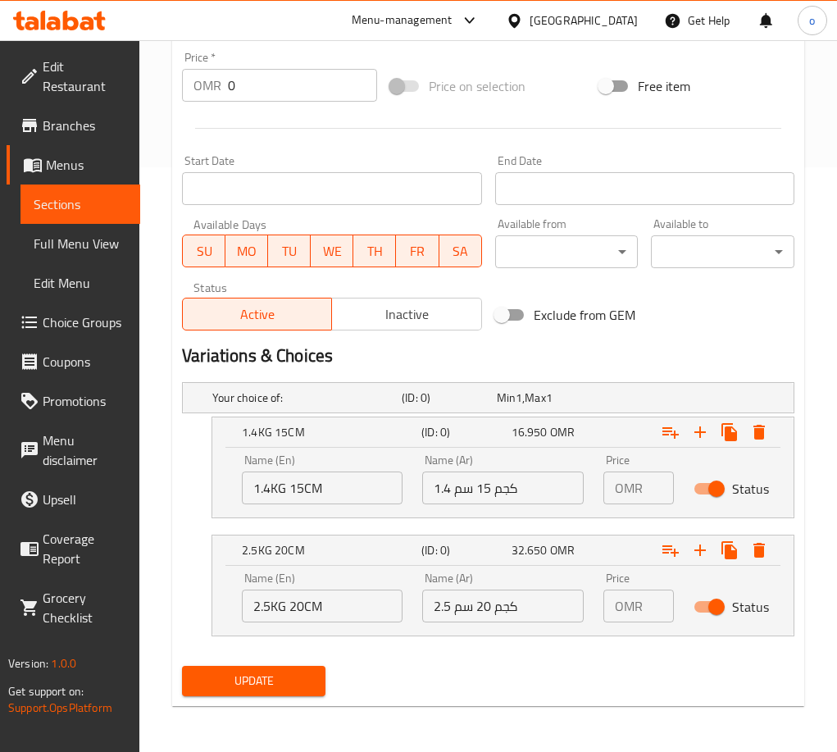
type input "[PERSON_NAME]"
click at [287, 675] on span "Update" at bounding box center [253, 681] width 117 height 20
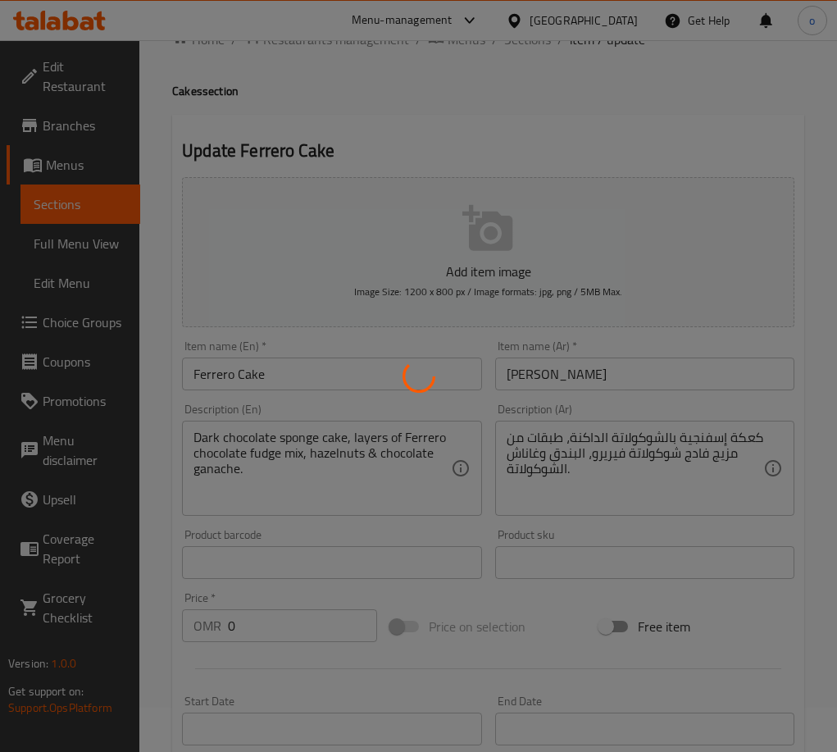
scroll to position [0, 0]
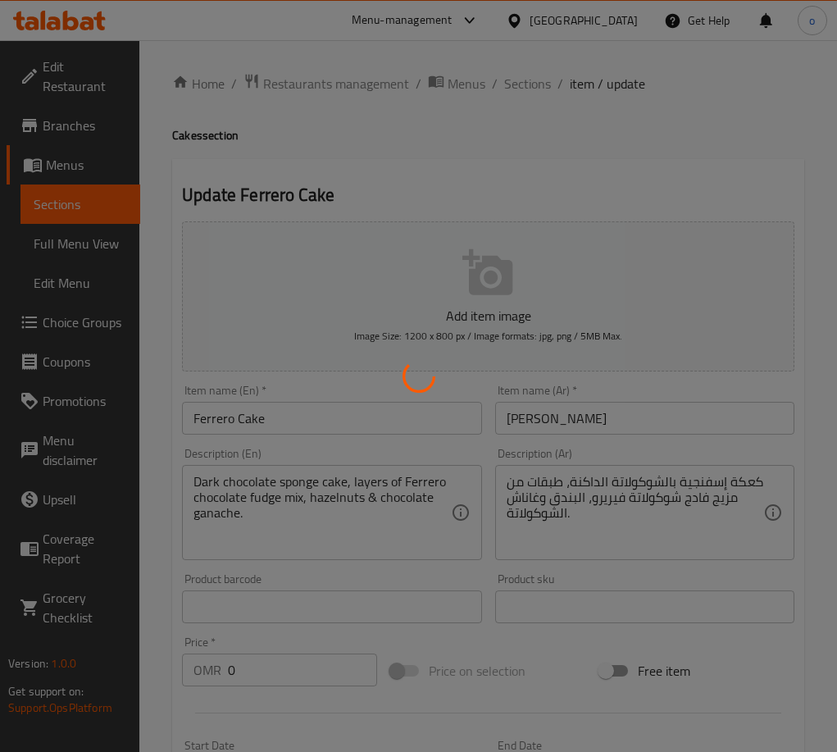
drag, startPoint x: 471, startPoint y: 99, endPoint x: 486, endPoint y: 104, distance: 16.3
click at [474, 100] on div at bounding box center [418, 376] width 837 height 752
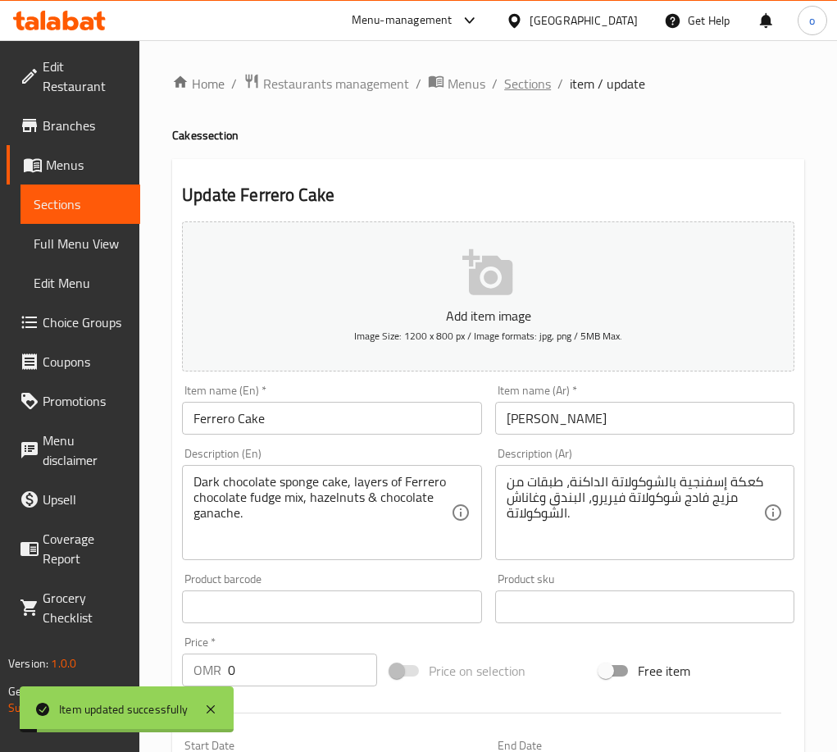
click at [522, 91] on span "Sections" at bounding box center [527, 84] width 47 height 20
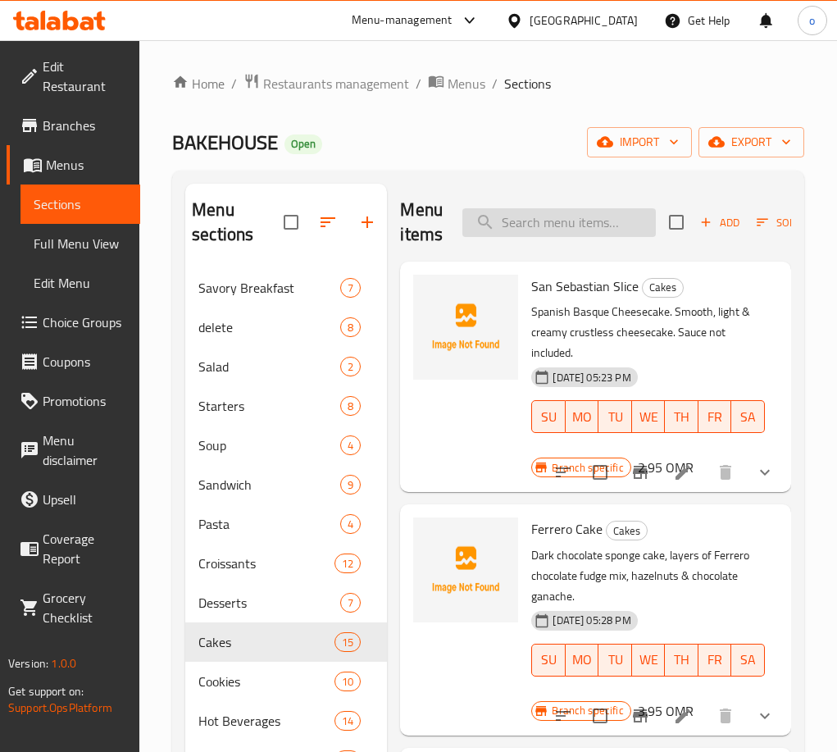
click at [549, 212] on input "search" at bounding box center [558, 222] width 193 height 29
type input "San Sebastian Full Size"
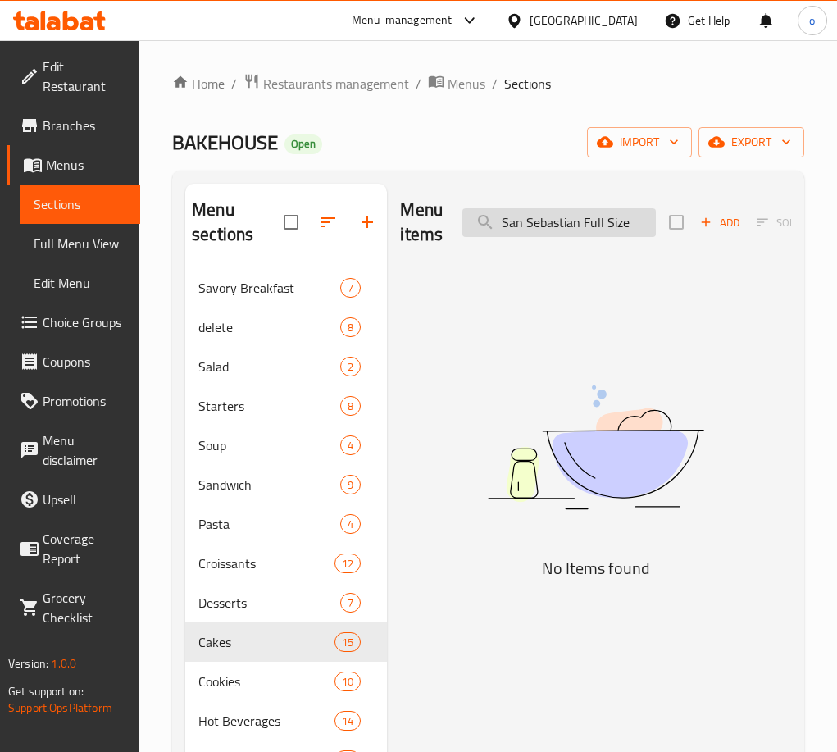
click at [550, 231] on input "San Sebastian Full Size" at bounding box center [558, 222] width 193 height 29
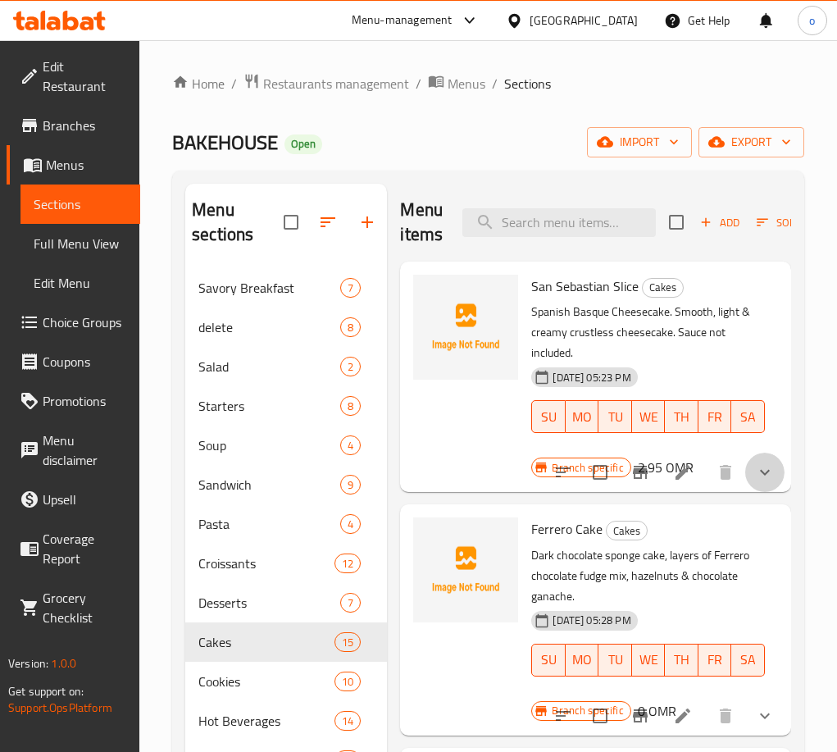
click at [763, 462] on button "show more" at bounding box center [764, 471] width 39 height 39
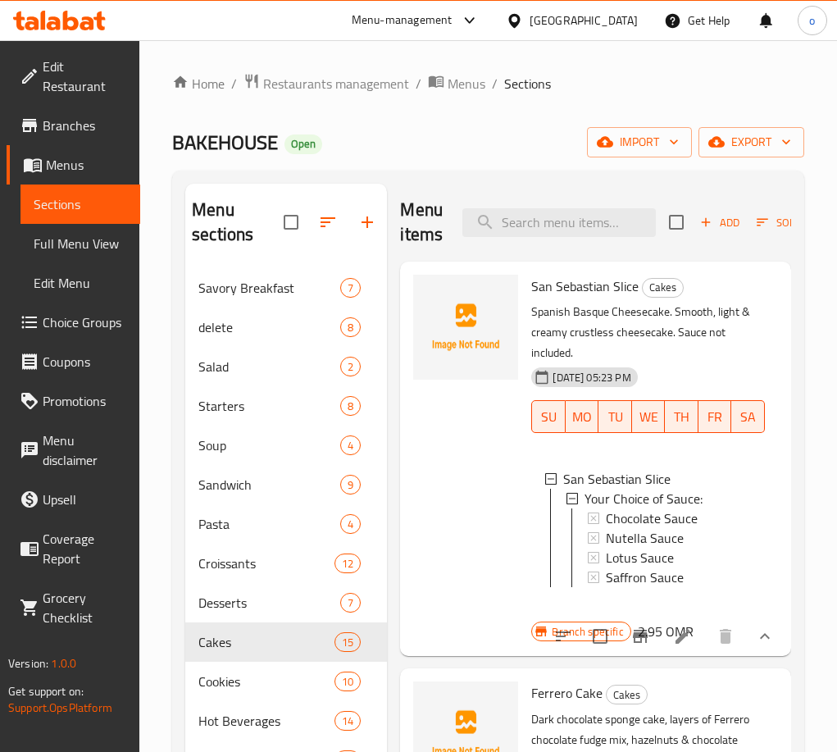
click at [669, 651] on li at bounding box center [683, 636] width 46 height 30
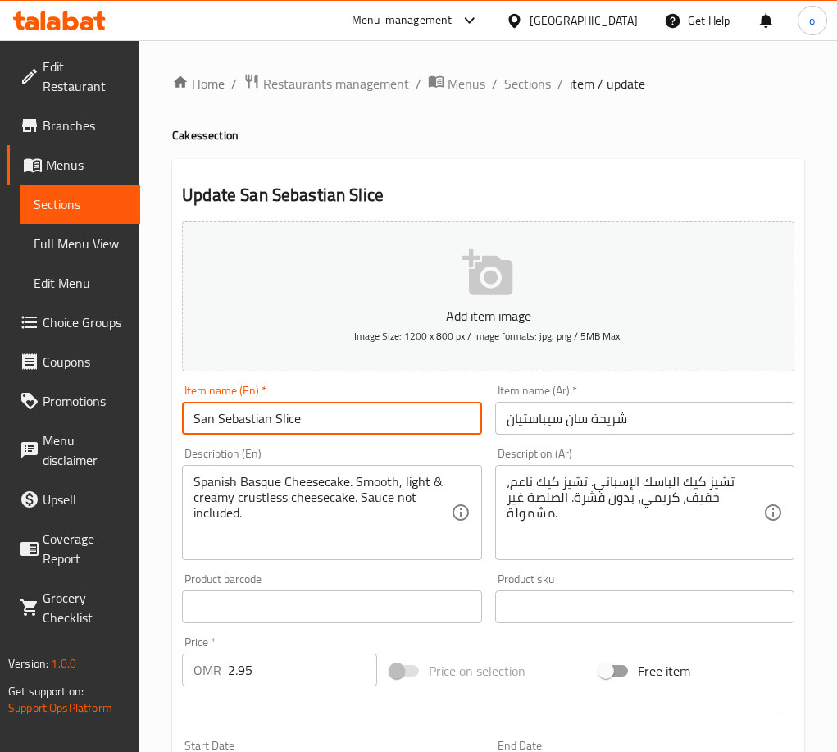
drag, startPoint x: 286, startPoint y: 414, endPoint x: 80, endPoint y: 398, distance: 206.4
click at [80, 398] on div "Edit Restaurant Branches Menus Sections Full Menu View Edit Menu Choice Groups …" at bounding box center [418, 623] width 837 height 1166
drag, startPoint x: 271, startPoint y: 416, endPoint x: 326, endPoint y: 420, distance: 55.9
click at [271, 416] on input "San Sebastian Full Size" at bounding box center [331, 418] width 299 height 33
drag, startPoint x: 260, startPoint y: 416, endPoint x: 130, endPoint y: 417, distance: 130.3
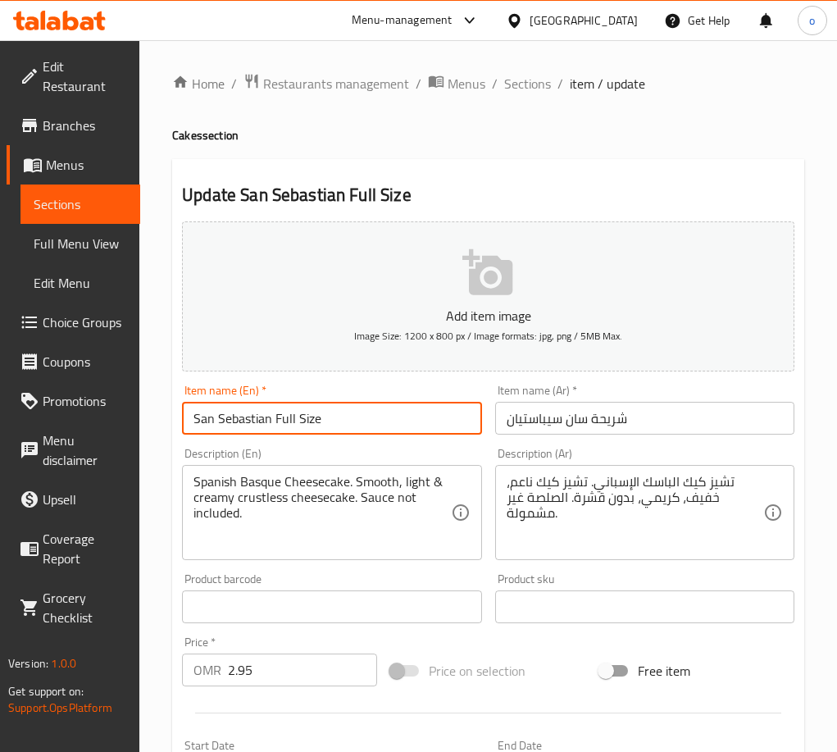
click at [130, 417] on div "Edit Restaurant Branches Menus Sections Full Menu View Edit Menu Choice Groups …" at bounding box center [418, 623] width 837 height 1166
type input "San Sebastian Full Size"
click at [548, 411] on input "شريحة سان سيباستيان" at bounding box center [644, 418] width 299 height 33
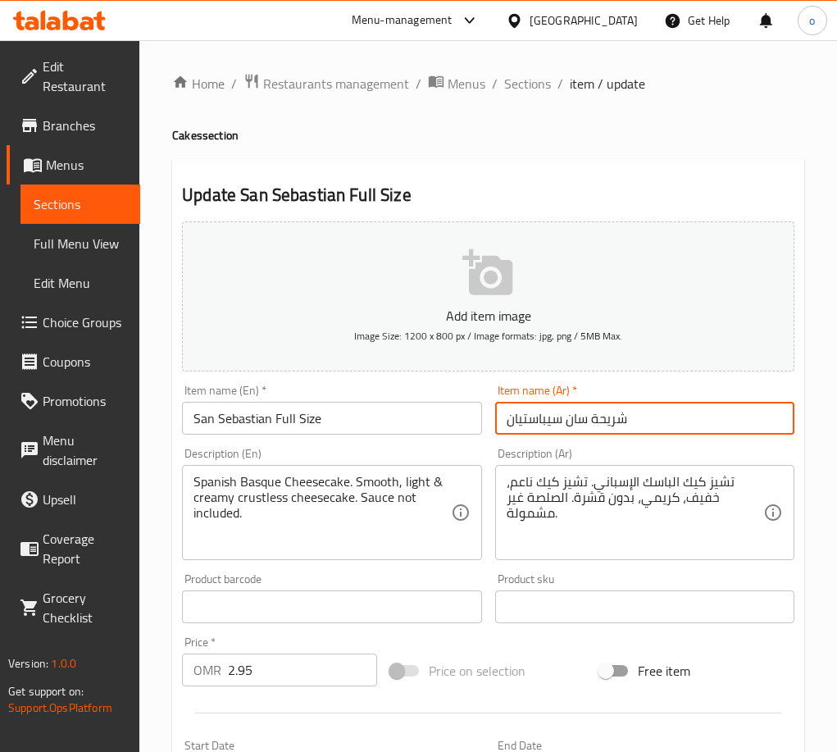
click at [548, 411] on input "شريحة سان سيباستيان" at bounding box center [644, 418] width 299 height 33
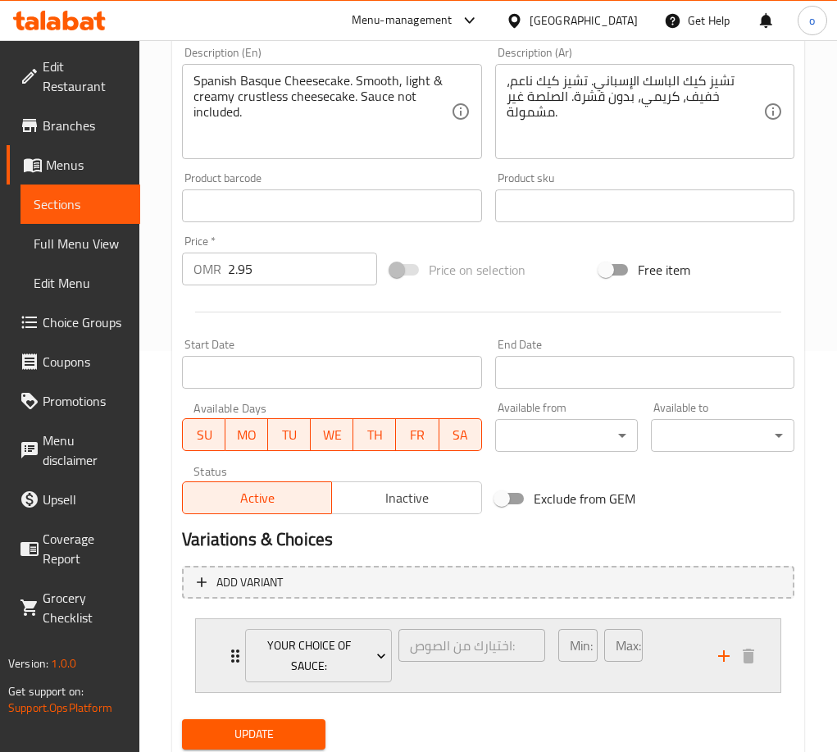
scroll to position [454, 0]
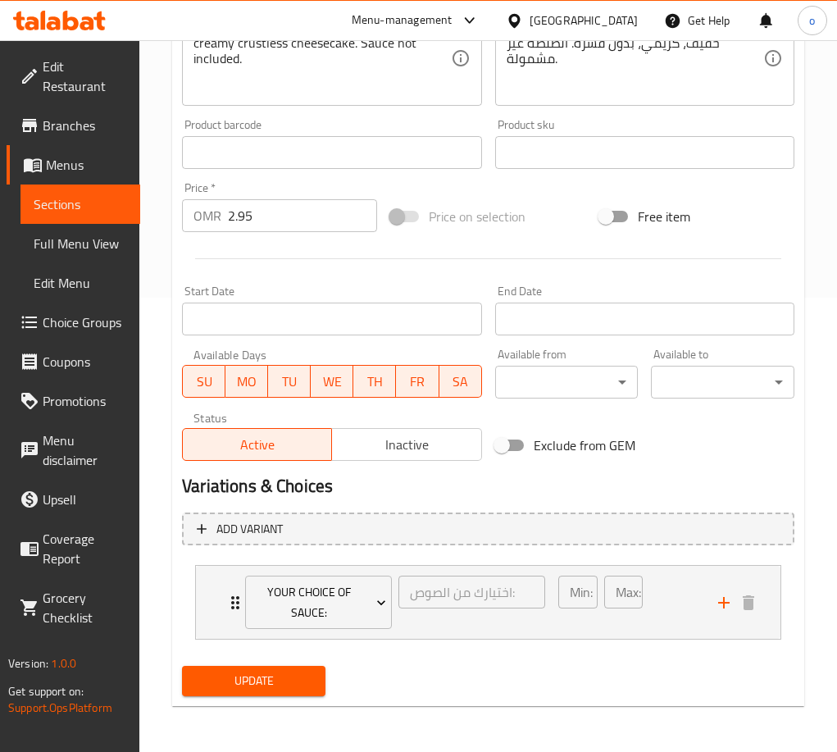
type input "سان سيباستيان بالحجم الكامل"
click at [266, 671] on span "Update" at bounding box center [253, 681] width 117 height 20
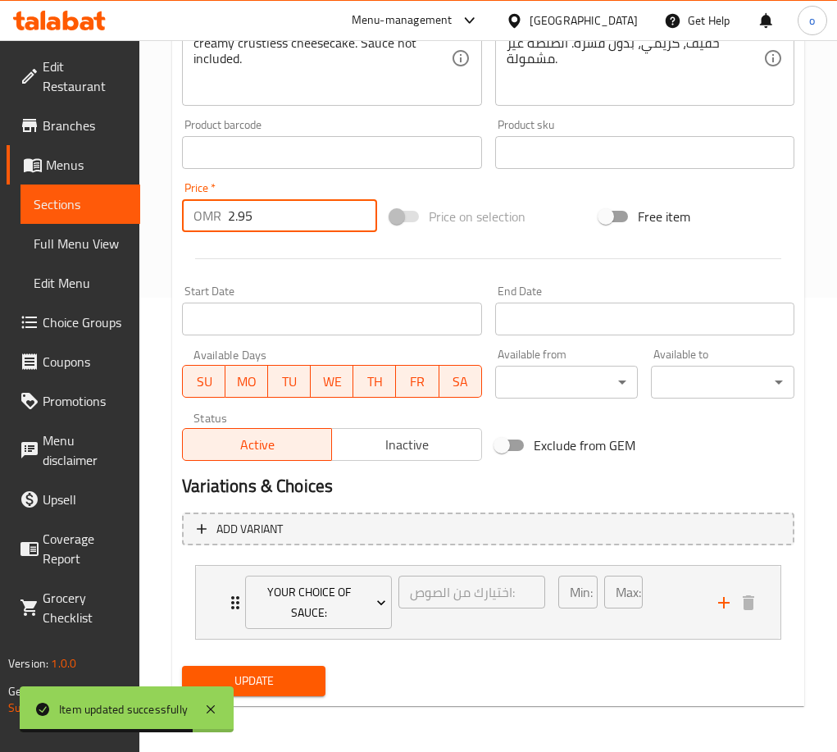
click at [258, 220] on input "2.95" at bounding box center [302, 215] width 149 height 33
click at [300, 667] on button "Update" at bounding box center [253, 681] width 143 height 30
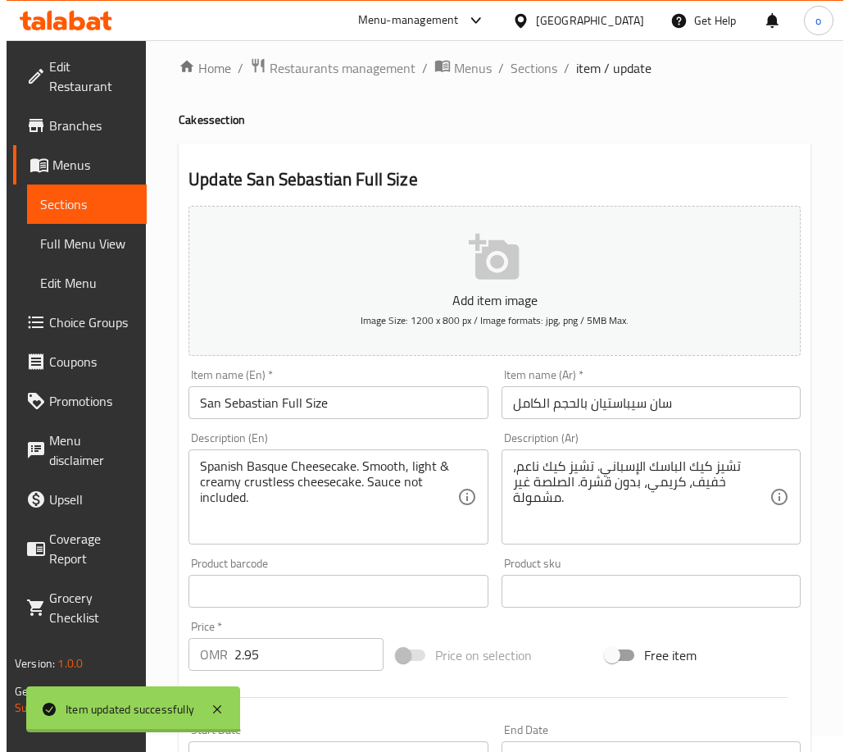
scroll to position [0, 0]
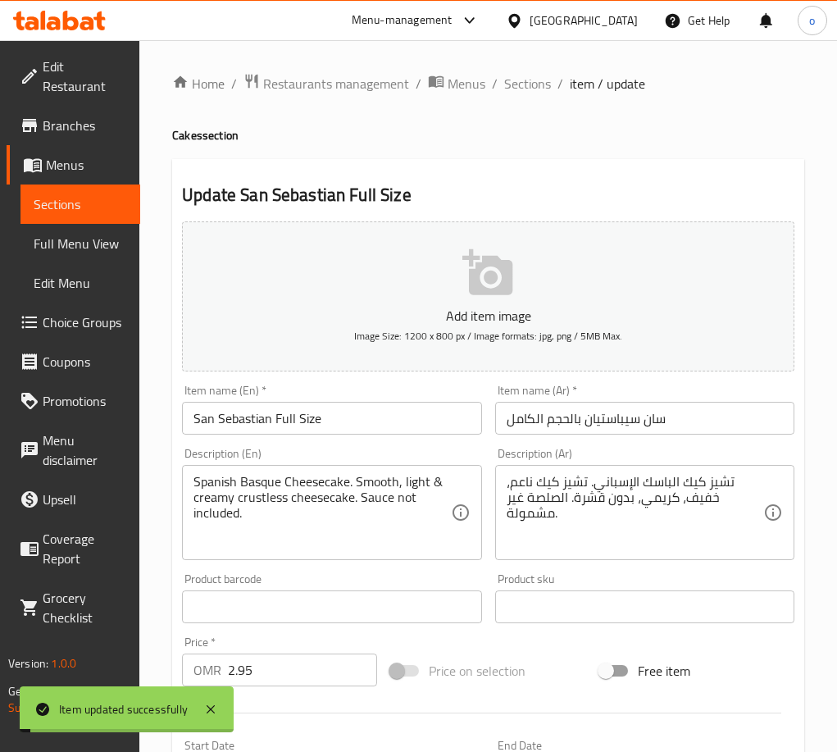
click at [475, 120] on div "Home / Restaurants management / Menus / Sections / item / update Cakes section …" at bounding box center [488, 623] width 632 height 1100
click at [525, 90] on span "Sections" at bounding box center [527, 84] width 47 height 20
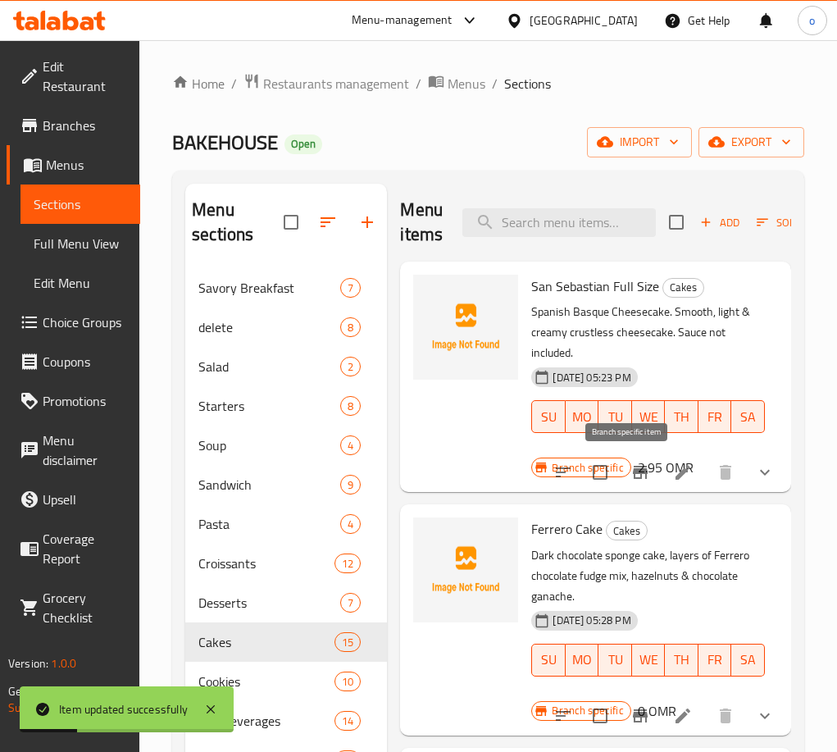
click at [636, 474] on icon "Branch-specific-item" at bounding box center [640, 472] width 20 height 20
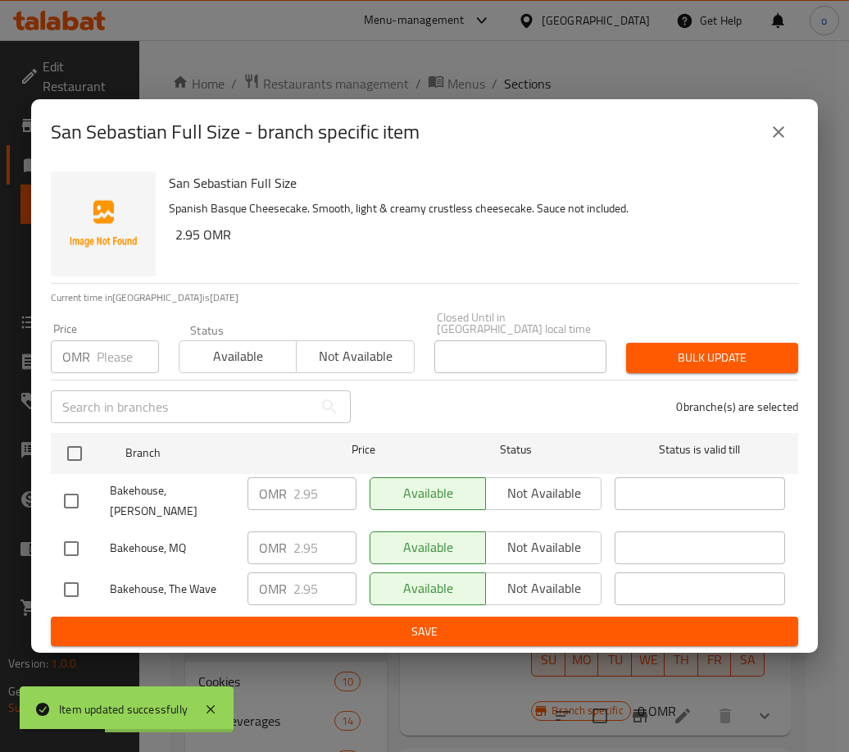
click at [106, 359] on input "number" at bounding box center [128, 356] width 62 height 33
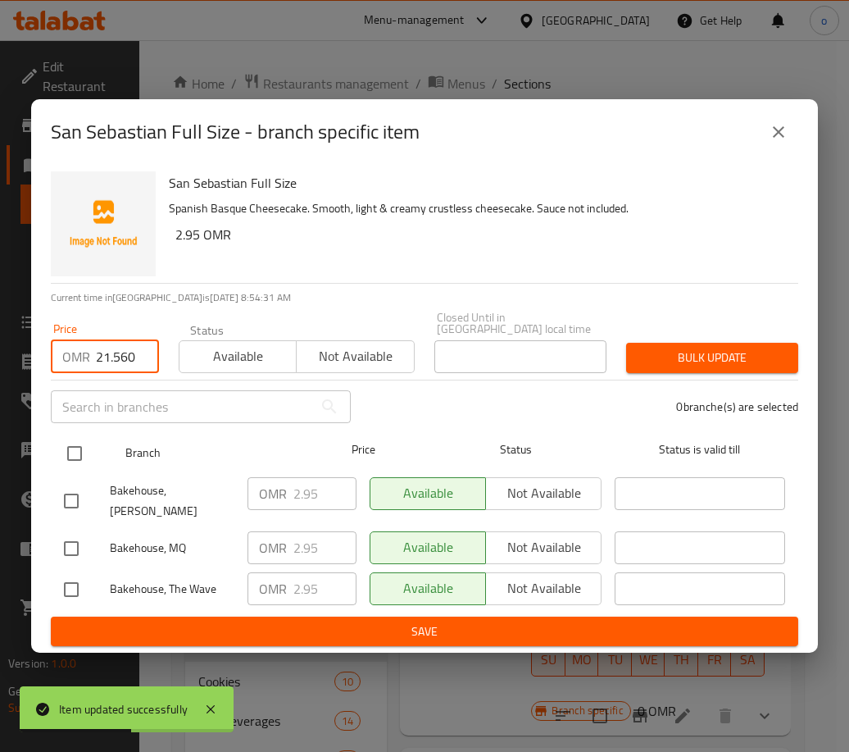
type input "21.560"
click at [72, 462] on input "checkbox" at bounding box center [74, 453] width 34 height 34
checkbox input "true"
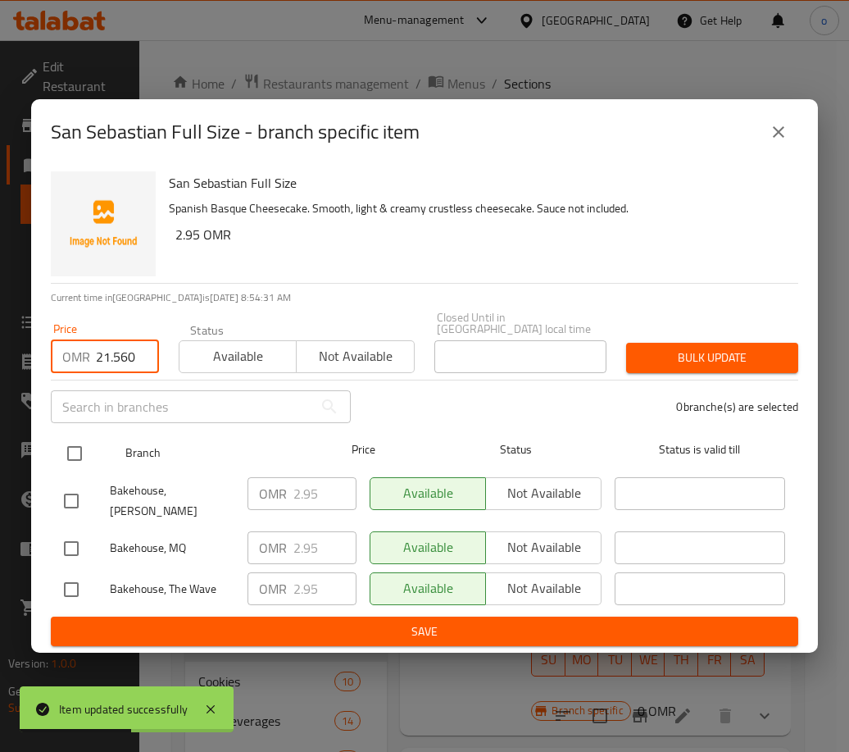
checkbox input "true"
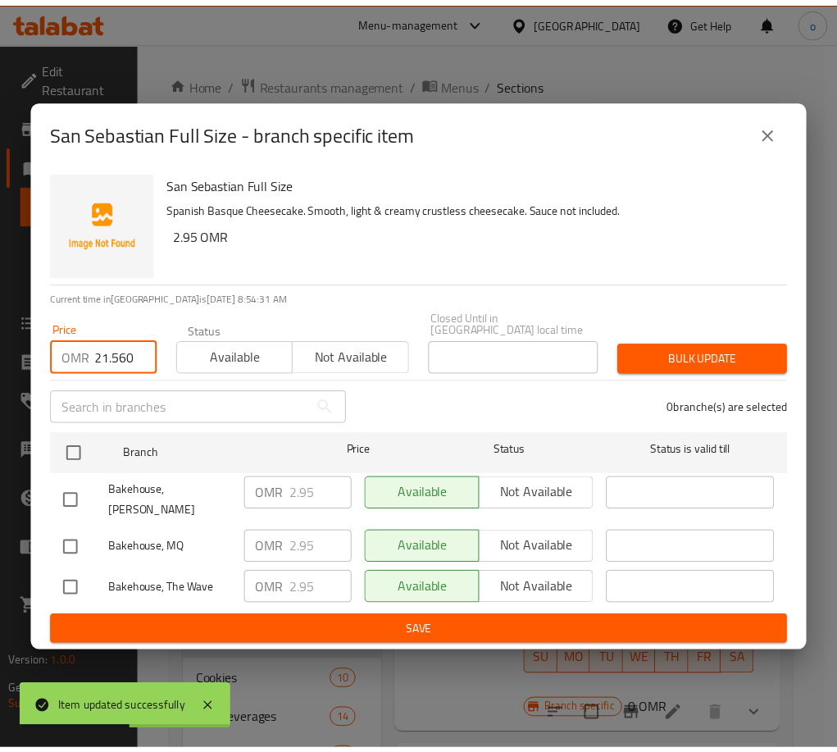
scroll to position [0, 0]
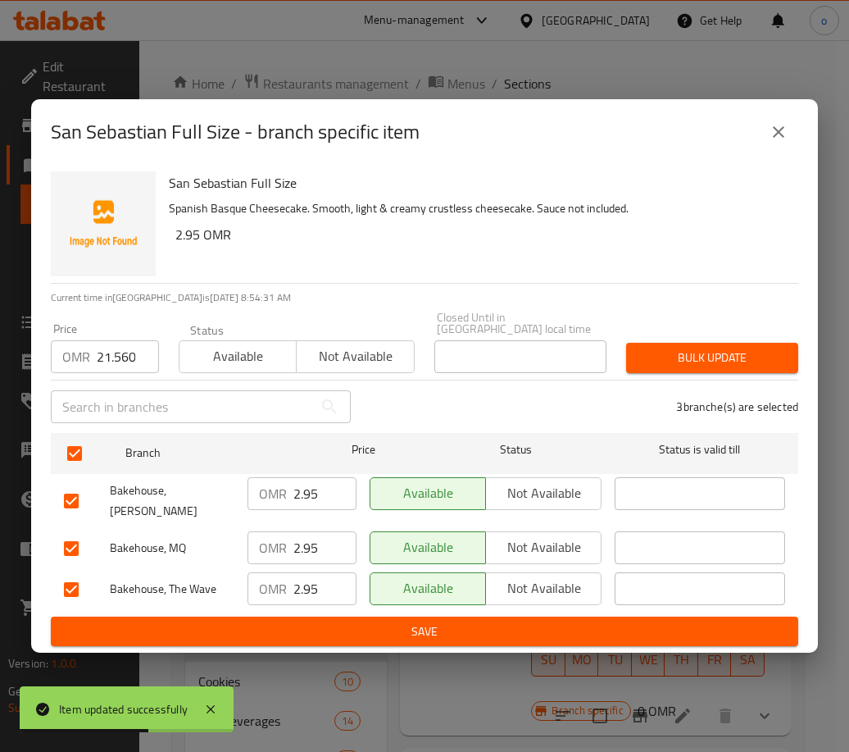
drag, startPoint x: 756, startPoint y: 340, endPoint x: 519, endPoint y: 379, distance: 240.0
click at [753, 340] on div "Bulk update" at bounding box center [712, 358] width 192 height 50
click at [470, 388] on div "3 branche(s) are selected" at bounding box center [585, 406] width 448 height 59
click at [641, 359] on button "Bulk update" at bounding box center [712, 358] width 172 height 30
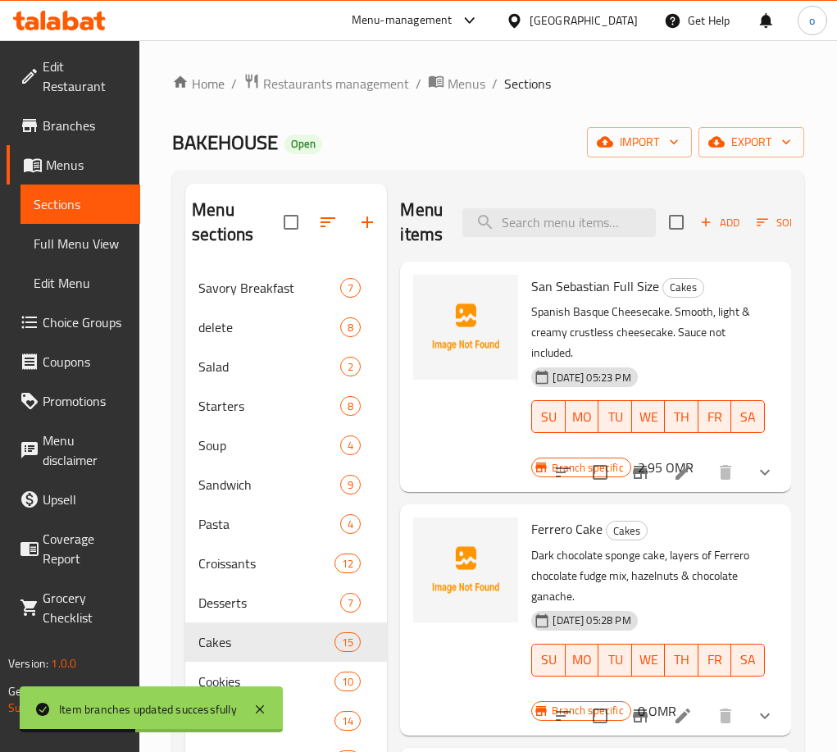
click at [677, 474] on icon at bounding box center [683, 472] width 20 height 20
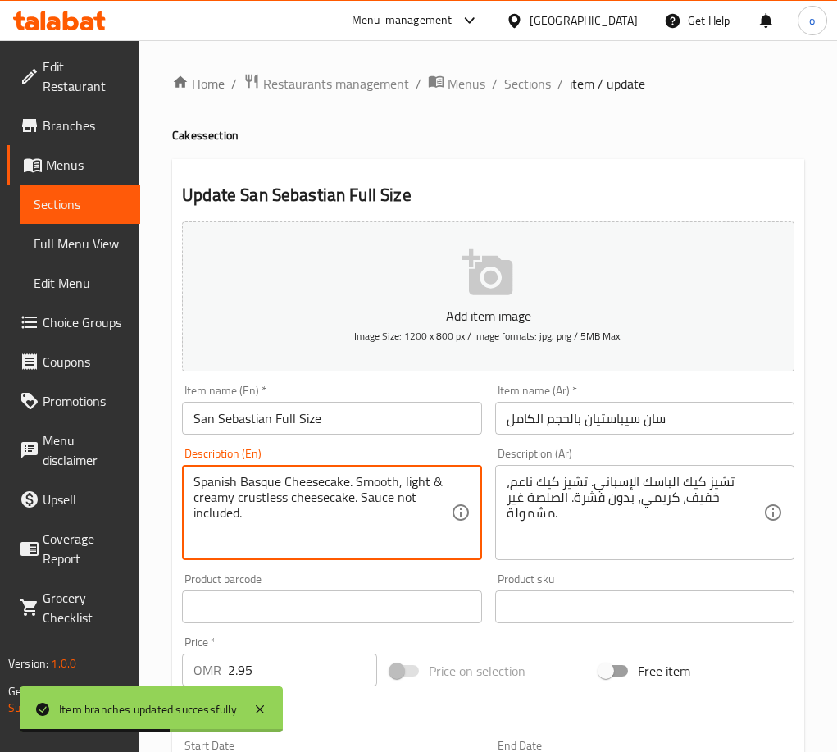
drag, startPoint x: 166, startPoint y: 497, endPoint x: 112, endPoint y: 452, distance: 70.4
click at [225, 483] on textarea ""Spanish Basque Cheesecake. Crustless, light, creamy & smooth. Sauce not includ…" at bounding box center [321, 513] width 257 height 78
drag, startPoint x: 347, startPoint y: 528, endPoint x: 148, endPoint y: 461, distance: 210.0
click at [148, 461] on div "Home / Restaurants management / Menus / Sections / item / update Cakes section …" at bounding box center [488, 623] width 698 height 1166
type textarea ""Spanish Basque Cheesecake. Crustless, light, creamy & smooth. Sauce not includ…"
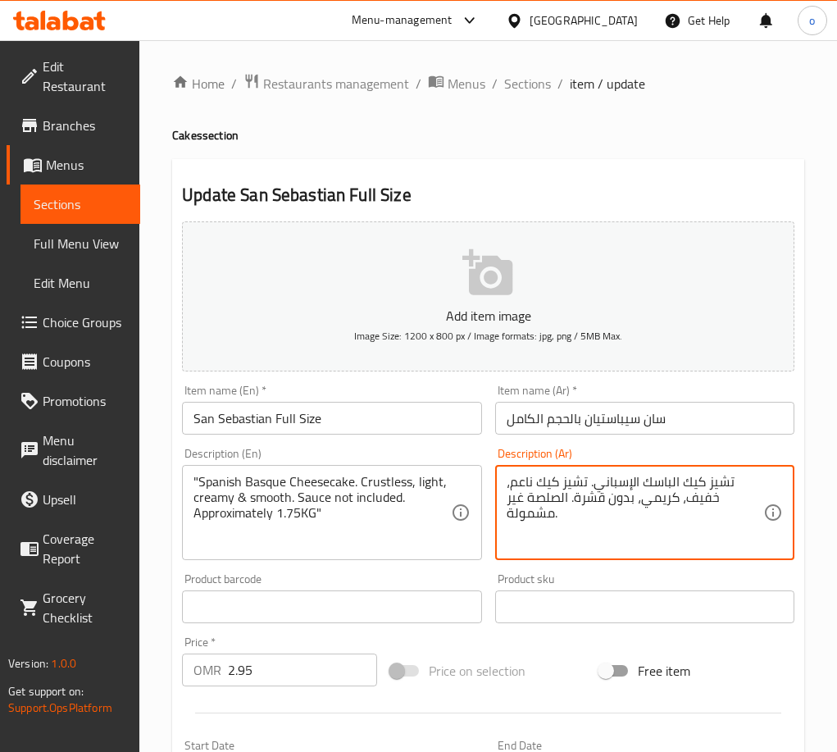
click at [550, 496] on textarea "تشيز كيك الباسك الإسباني. تشيز كيك ناعم، خفيف، كريمي، بدون قشرة. الصلصة غير مشم…" at bounding box center [635, 513] width 257 height 78
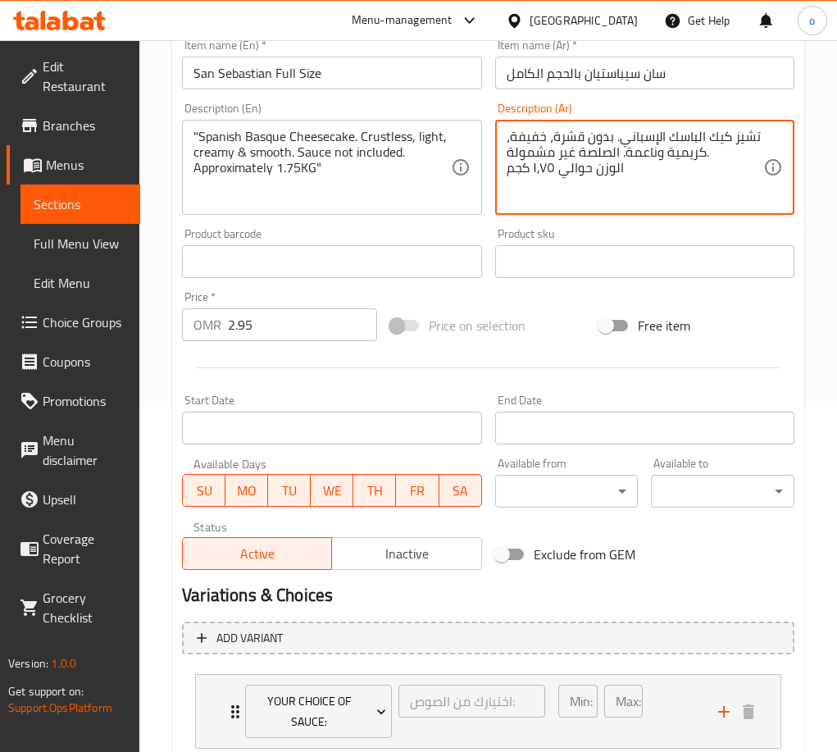
scroll to position [454, 0]
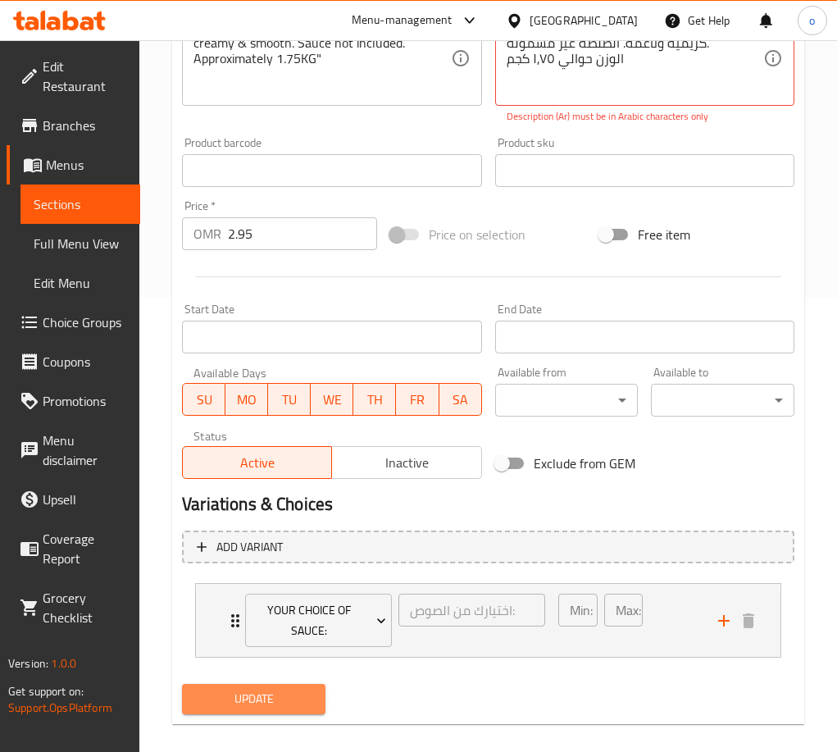
click at [286, 684] on button "Update" at bounding box center [253, 699] width 143 height 30
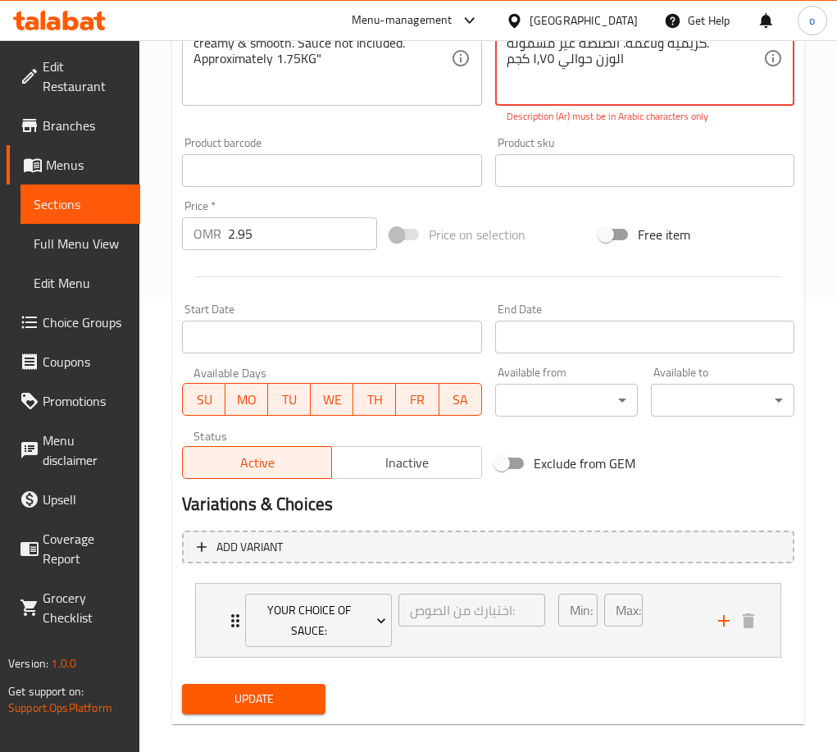
click at [248, 685] on button "Update" at bounding box center [253, 699] width 143 height 30
click at [233, 680] on div "Update" at bounding box center [253, 698] width 157 height 43
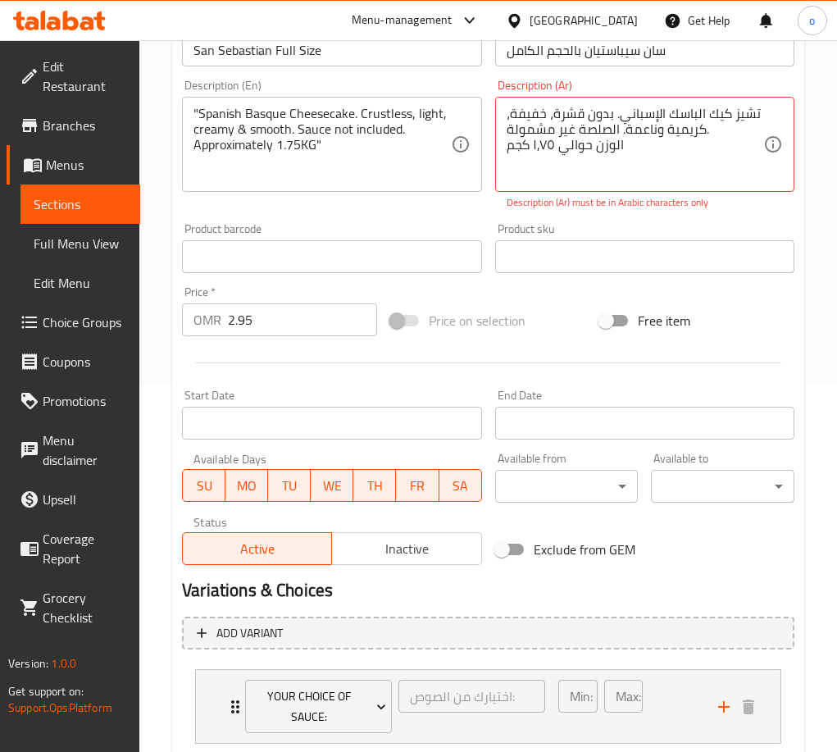
scroll to position [208, 0]
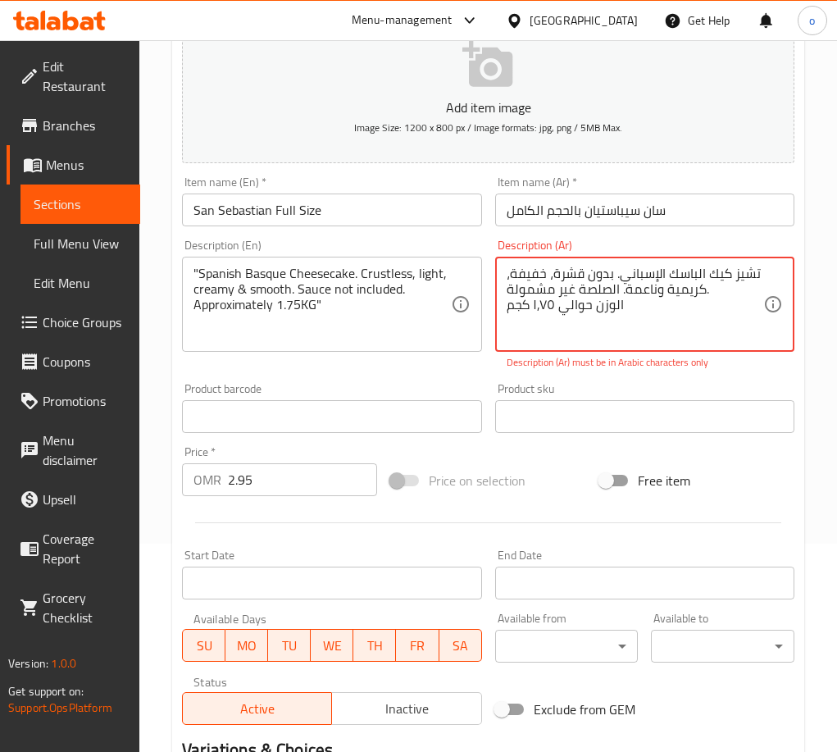
drag, startPoint x: 552, startPoint y: 304, endPoint x: 432, endPoint y: 307, distance: 119.7
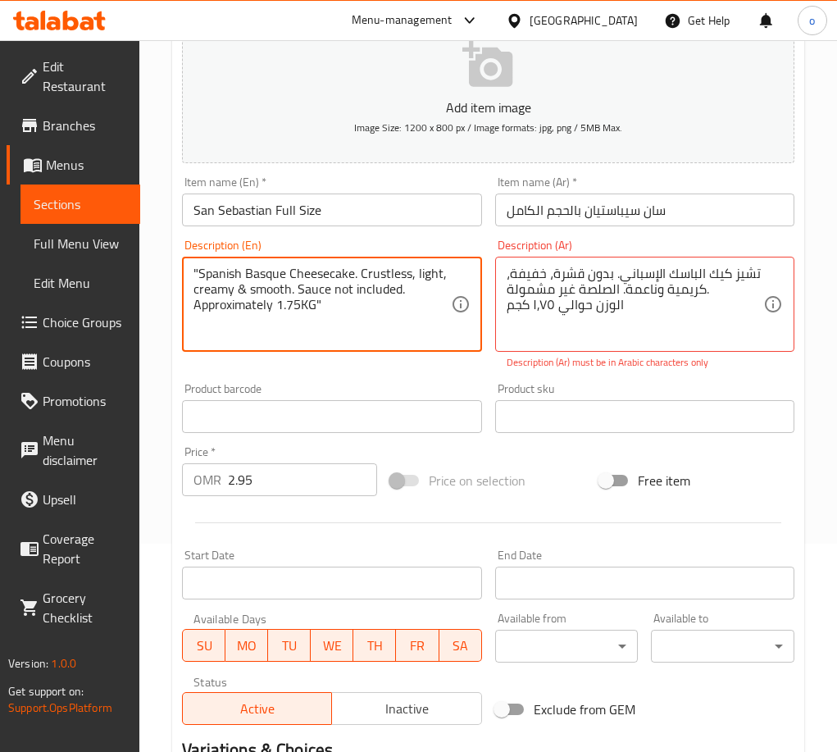
drag, startPoint x: 301, startPoint y: 310, endPoint x: 278, endPoint y: 312, distance: 23.1
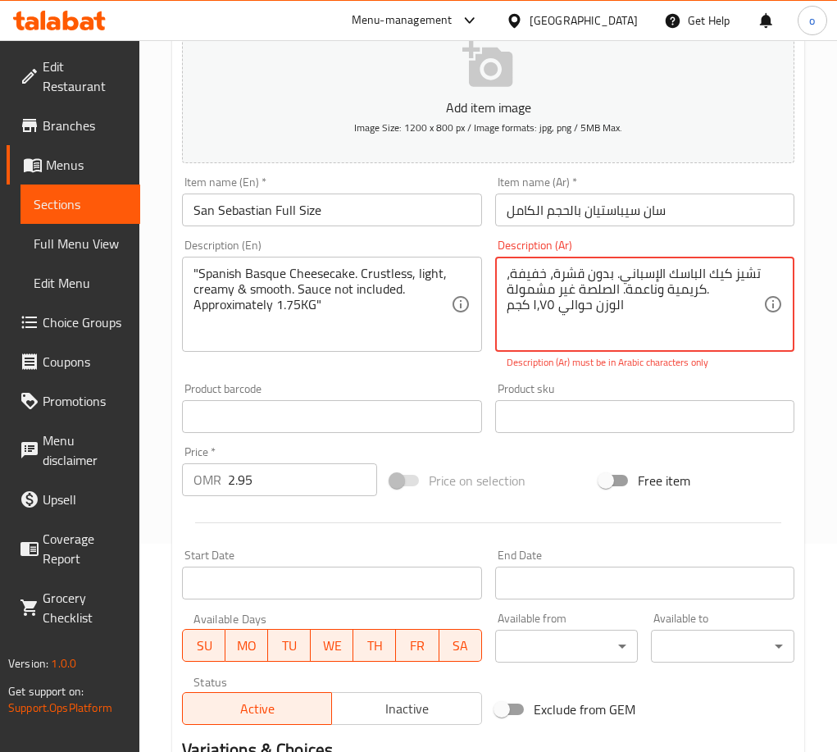
drag, startPoint x: 554, startPoint y: 307, endPoint x: 532, endPoint y: 309, distance: 22.3
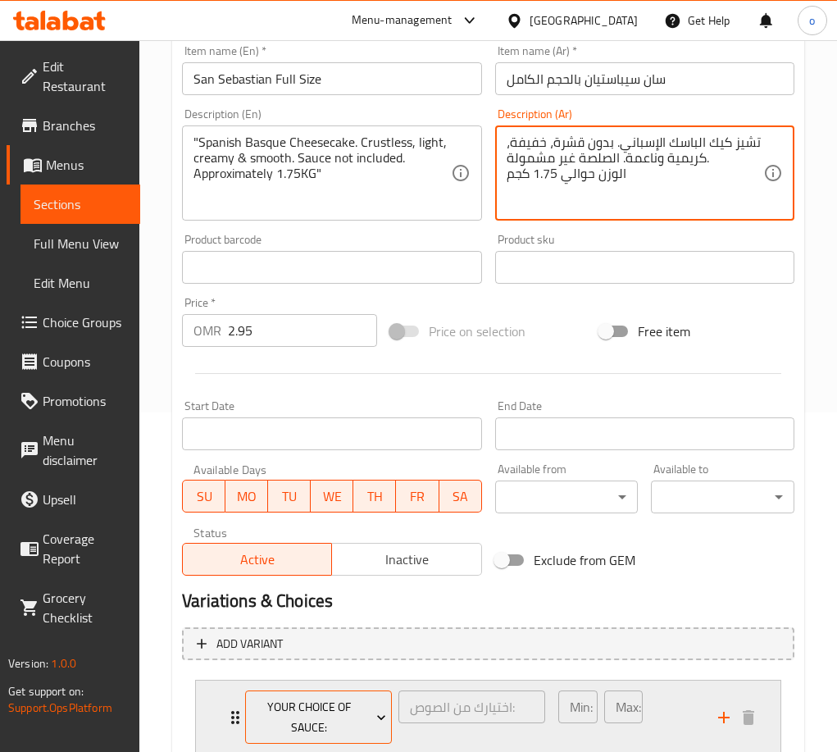
scroll to position [454, 0]
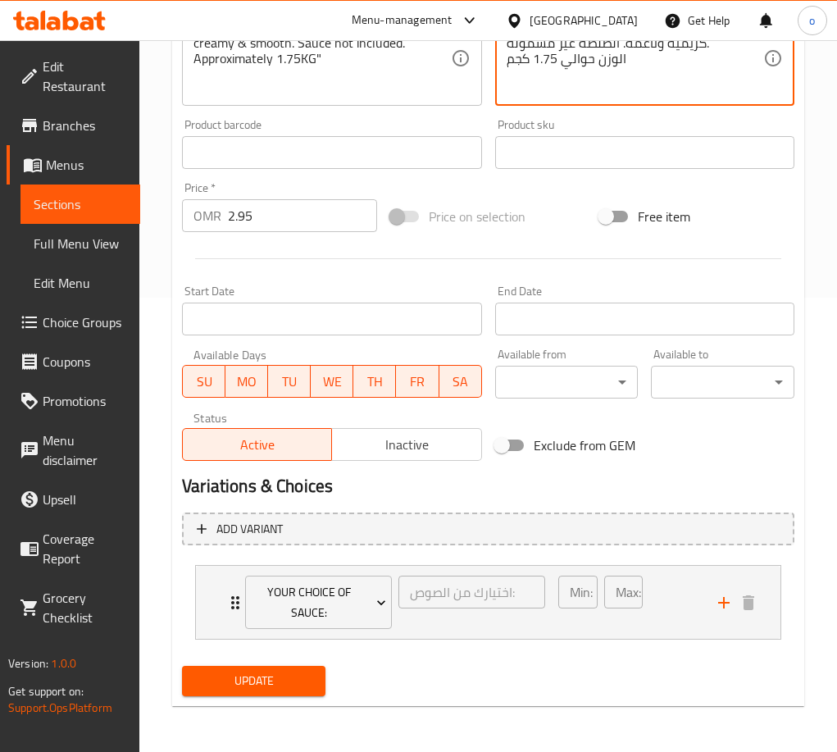
click at [280, 684] on span "Update" at bounding box center [253, 681] width 117 height 20
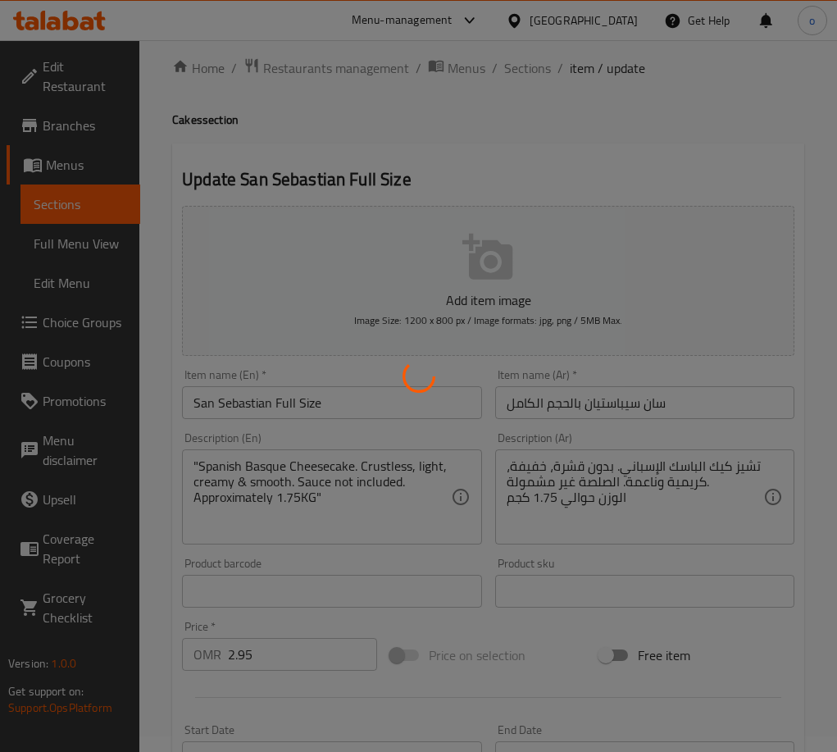
scroll to position [0, 0]
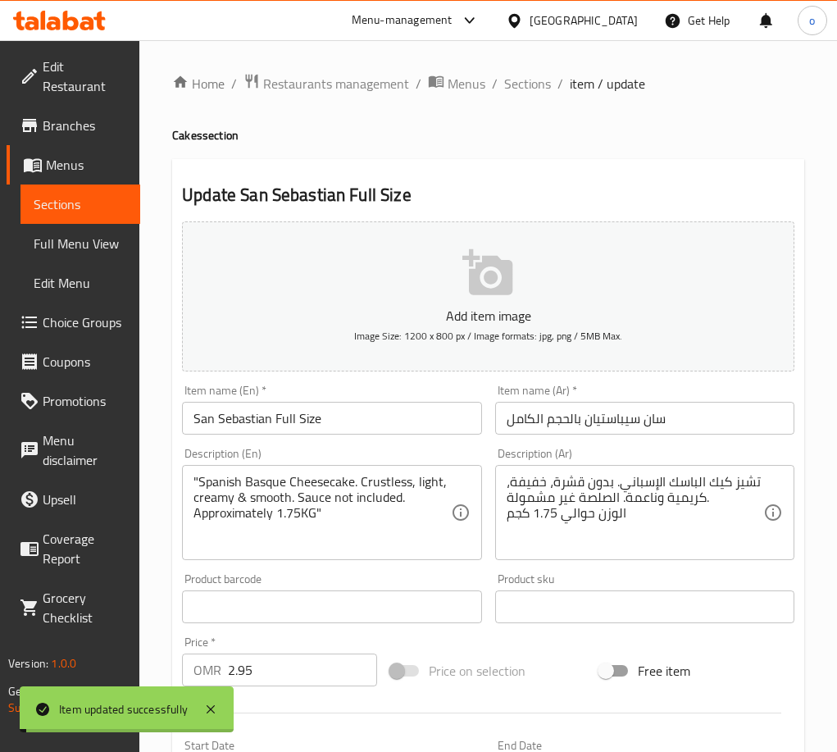
click at [517, 117] on div "Home / Restaurants management / Menus / Sections / item / update Cakes section …" at bounding box center [488, 623] width 632 height 1100
click at [504, 77] on span "Sections" at bounding box center [527, 84] width 47 height 20
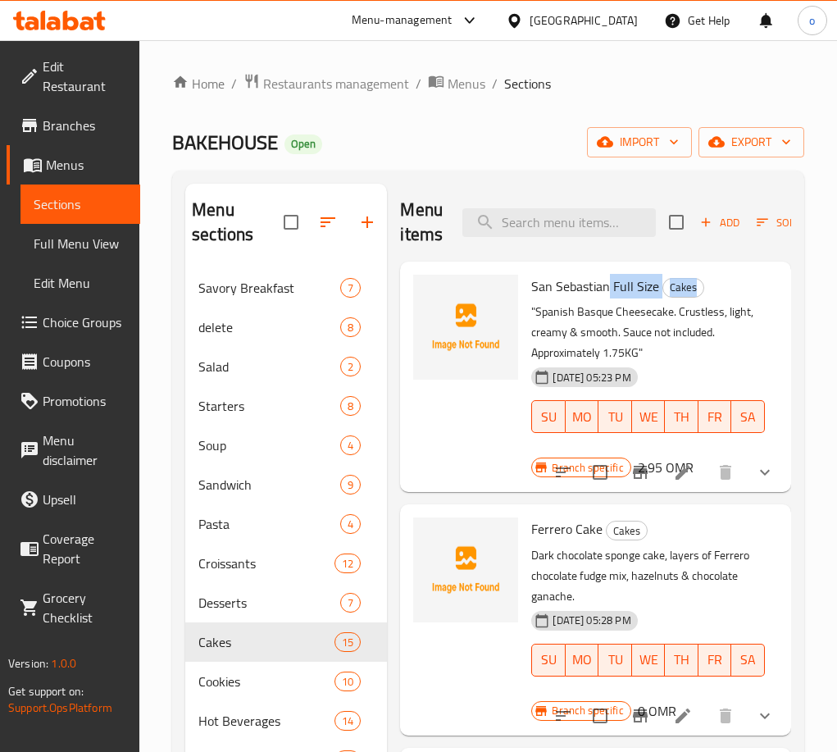
drag, startPoint x: 611, startPoint y: 284, endPoint x: 525, endPoint y: 299, distance: 86.5
click at [525, 299] on div "San Sebastian Full Size Cakes "Spanish Basque Cheesecake. Crustless, light, cre…" at bounding box center [648, 365] width 247 height 194
click at [552, 285] on span "San Sebastian Full Size" at bounding box center [595, 286] width 128 height 25
drag, startPoint x: 608, startPoint y: 287, endPoint x: 530, endPoint y: 294, distance: 78.2
click at [530, 294] on div "San Sebastian Full Size Cakes "Spanish Basque Cheesecake. Crustless, light, cre…" at bounding box center [648, 365] width 247 height 194
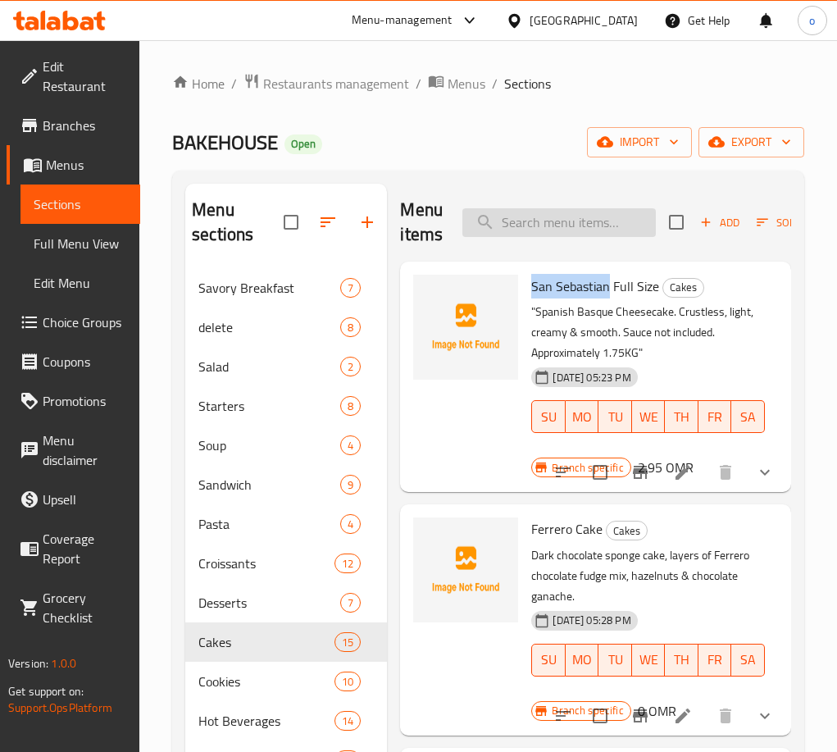
copy span "San Sebastian"
click at [565, 223] on input "search" at bounding box center [558, 222] width 193 height 29
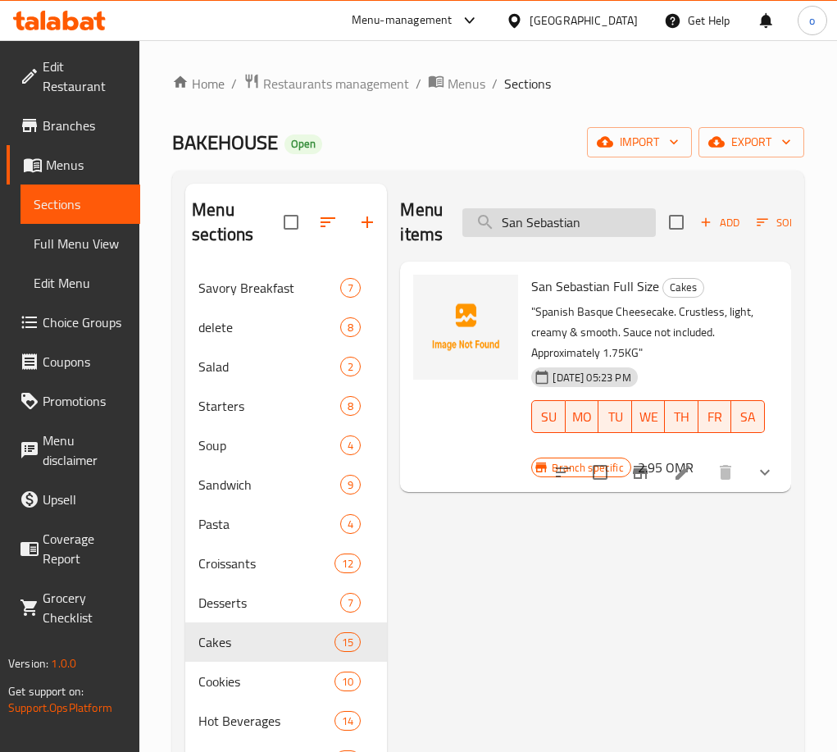
click at [565, 228] on input "San Sebastian" at bounding box center [558, 222] width 193 height 29
drag, startPoint x: 604, startPoint y: 223, endPoint x: 343, endPoint y: 220, distance: 261.5
click at [343, 220] on div "Menu sections Savory Breakfast 7 delete 8 Salad 2 Starters 8 Soup 4 Sandwich 9 …" at bounding box center [488, 560] width 606 height 752
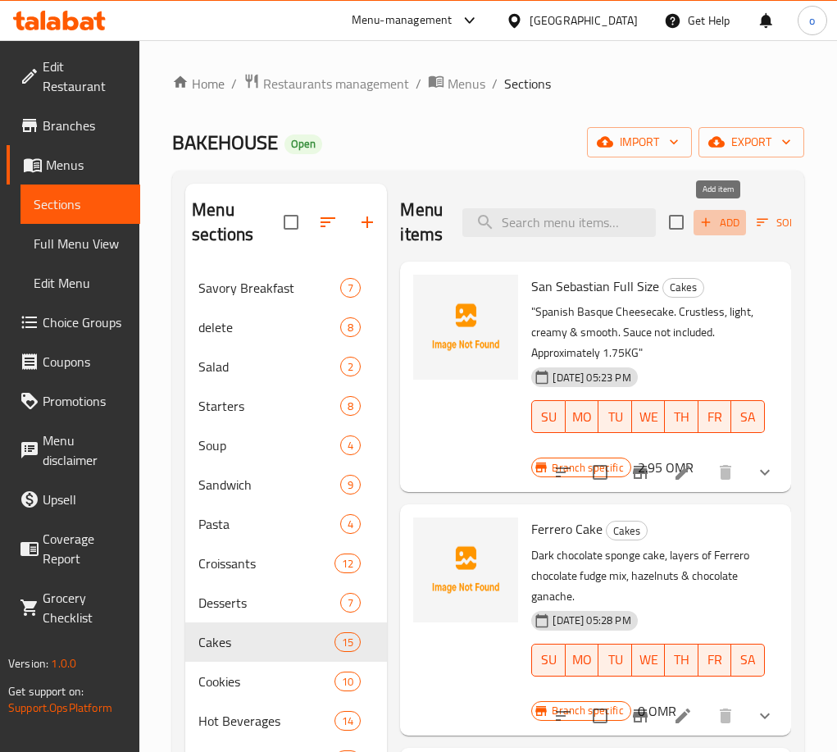
click at [719, 232] on span "Add" at bounding box center [720, 222] width 44 height 19
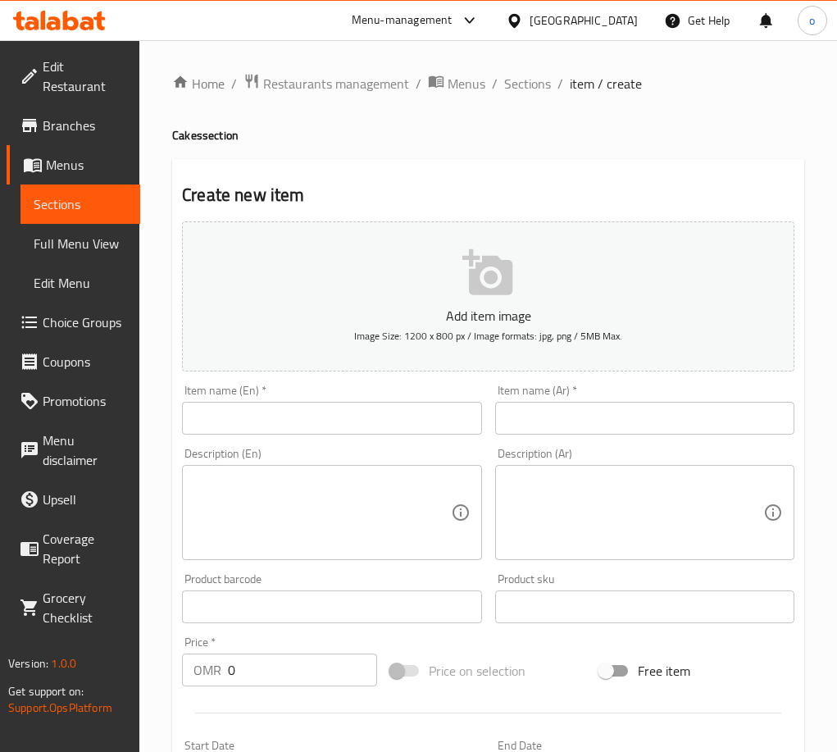
click at [347, 426] on input "text" at bounding box center [331, 418] width 299 height 33
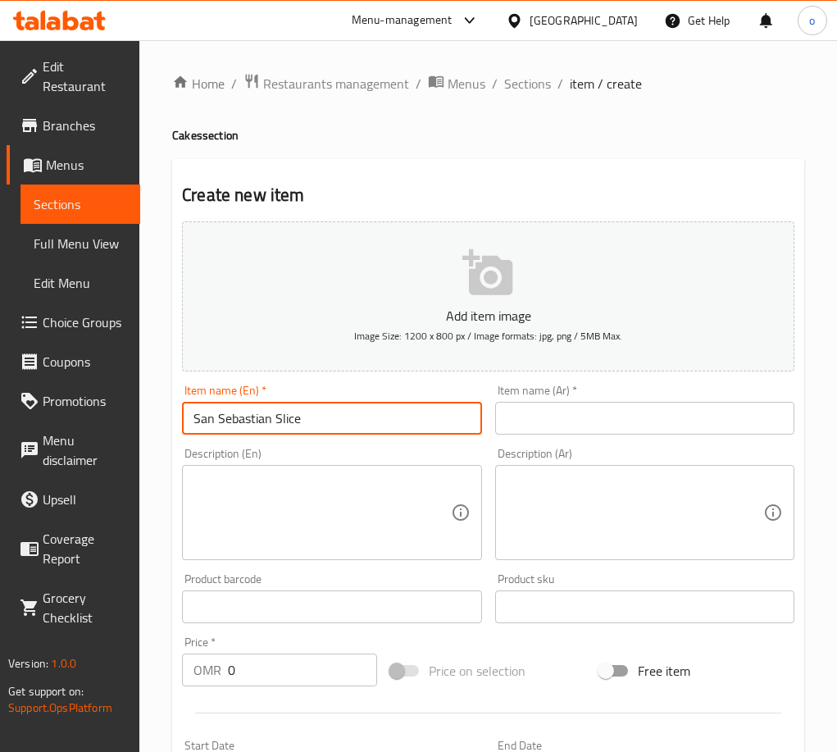
click at [273, 422] on input "San Sebastian Slice" at bounding box center [331, 418] width 299 height 33
click at [562, 433] on input "text" at bounding box center [644, 418] width 299 height 33
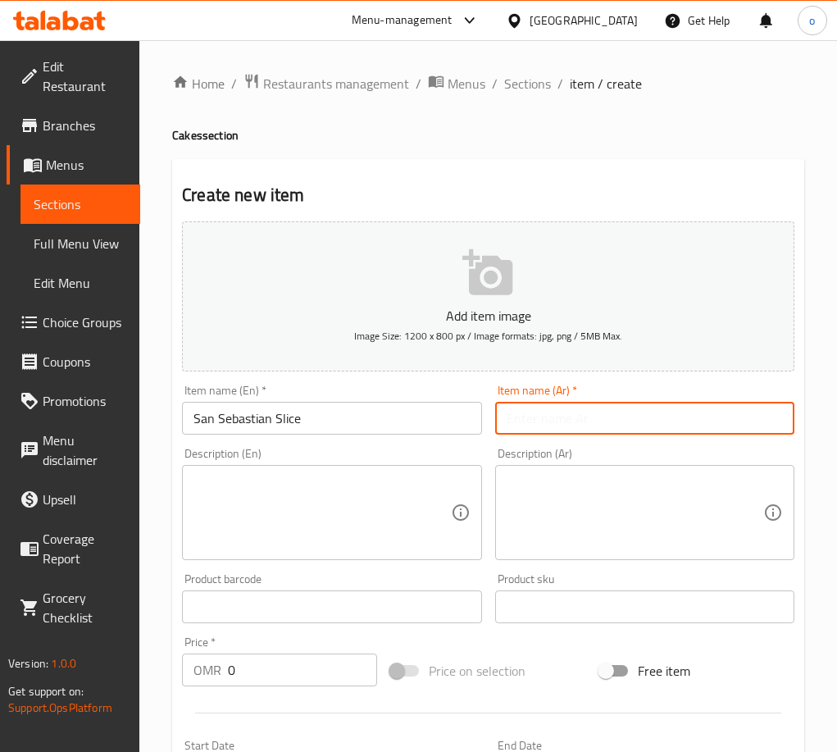
click at [555, 415] on input "text" at bounding box center [644, 418] width 299 height 33
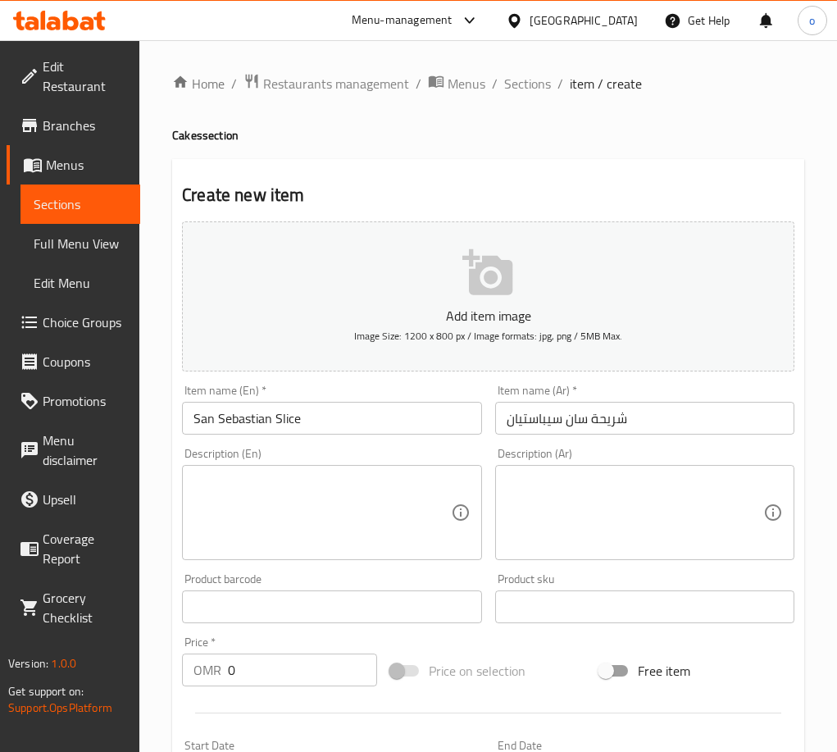
click at [302, 511] on textarea at bounding box center [321, 513] width 257 height 78
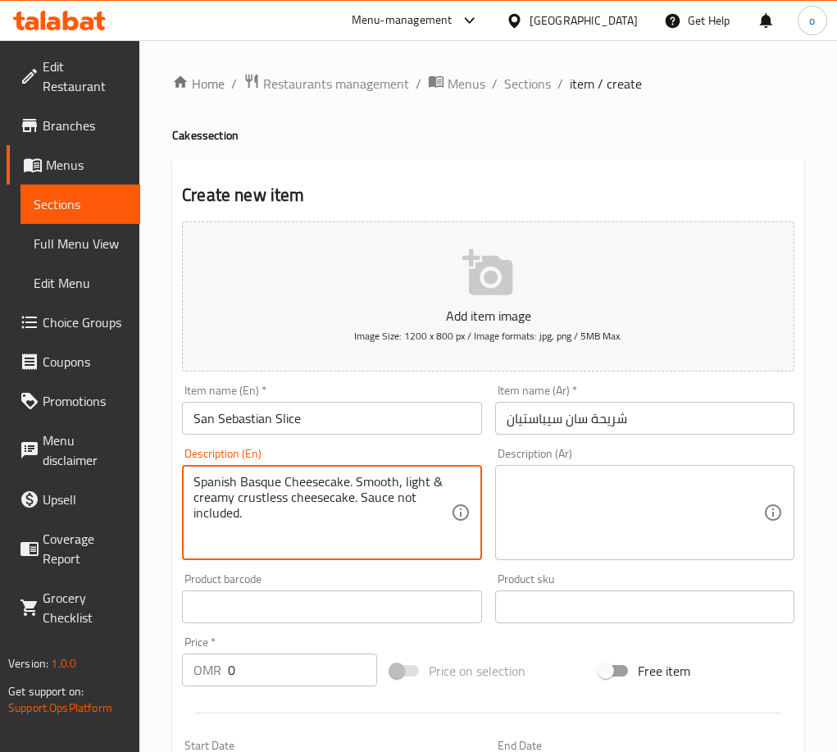
click at [591, 473] on div "Description (Ar)" at bounding box center [644, 512] width 299 height 95
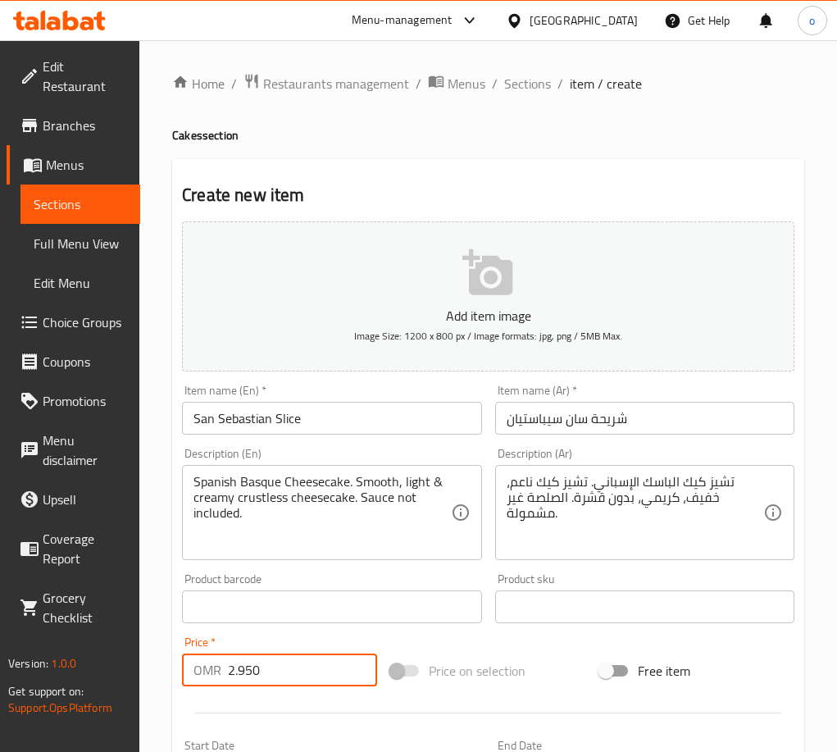
drag, startPoint x: 267, startPoint y: 673, endPoint x: 148, endPoint y: 665, distance: 120.0
click at [148, 665] on div "Home / Restaurants management / Menus / Sections / item / create Cakes section …" at bounding box center [488, 599] width 698 height 1118
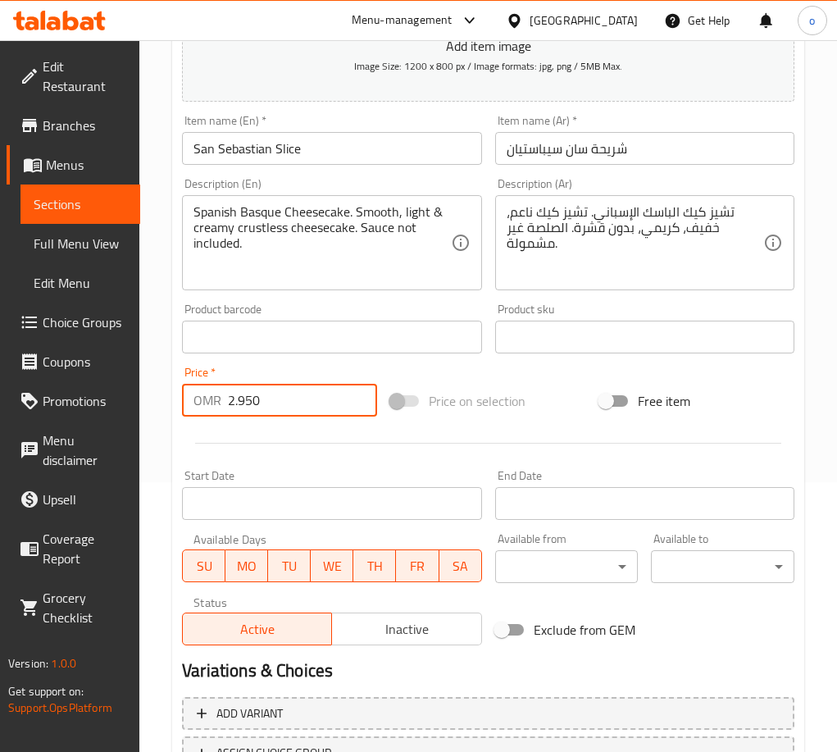
scroll to position [407, 0]
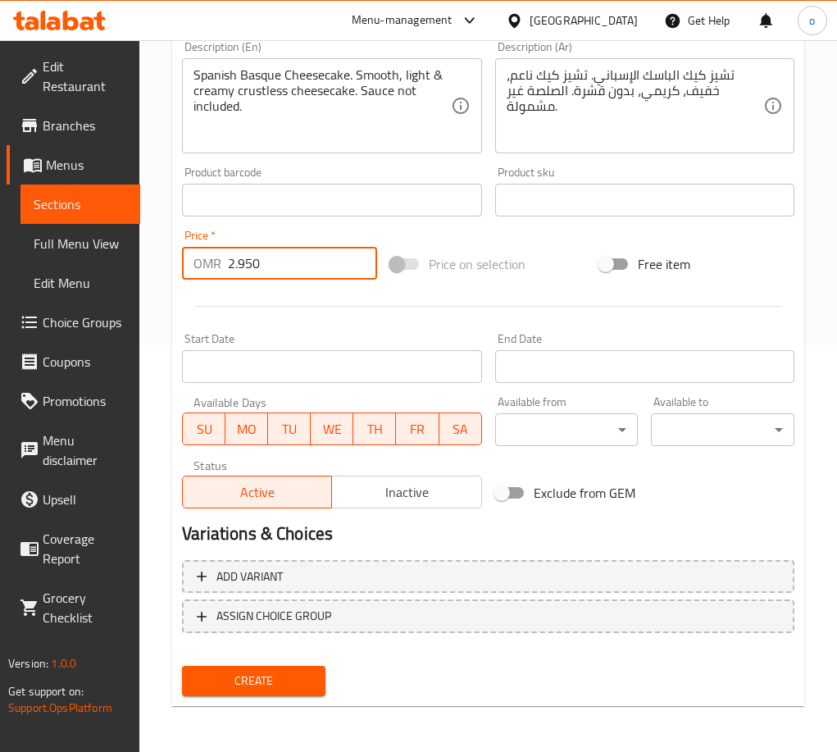
click at [293, 675] on span "Create" at bounding box center [253, 681] width 117 height 20
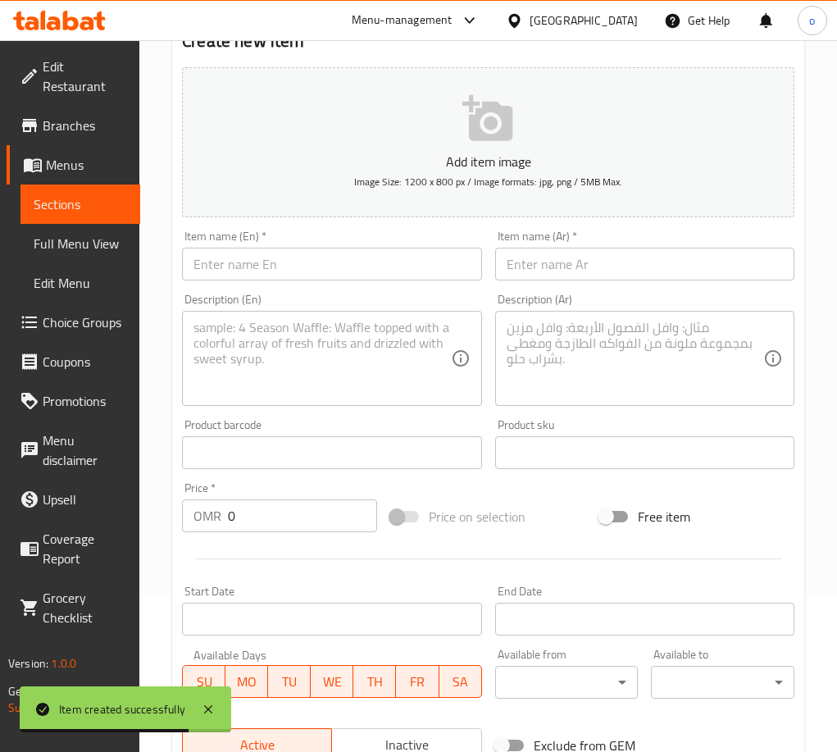
scroll to position [0, 0]
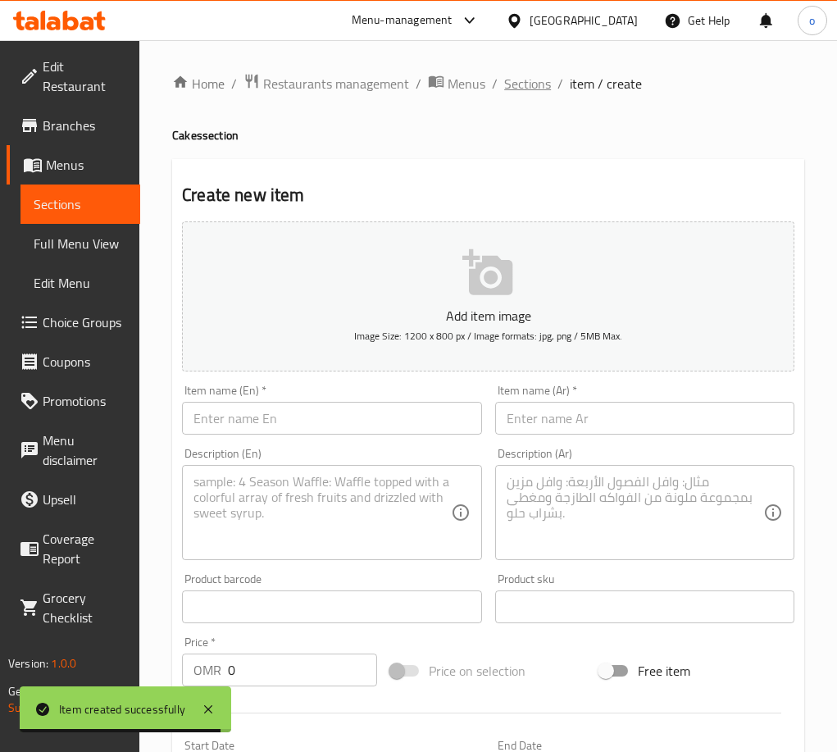
click at [525, 80] on span "Sections" at bounding box center [527, 84] width 47 height 20
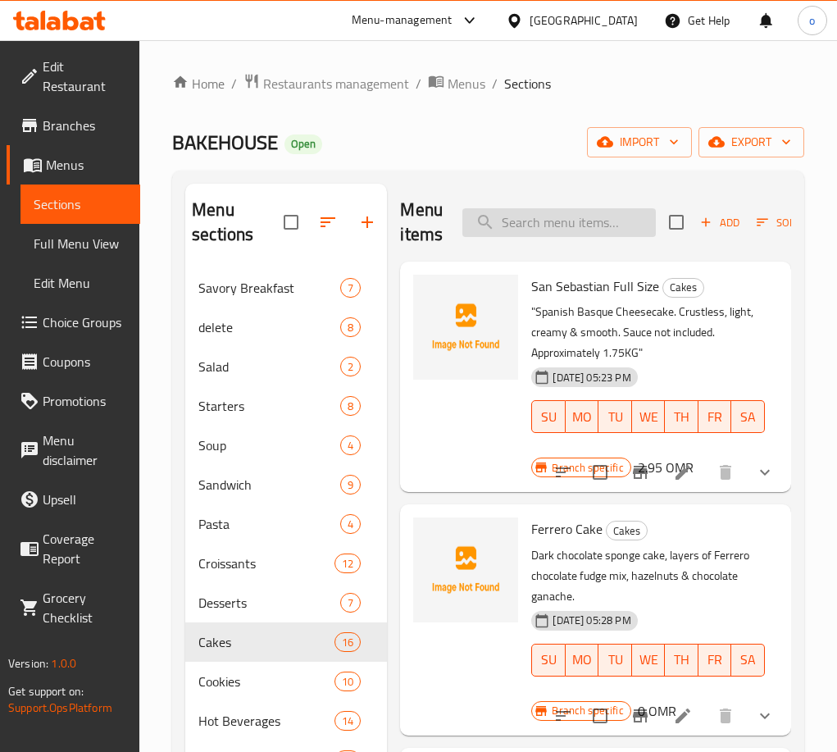
click at [583, 221] on input "search" at bounding box center [558, 222] width 193 height 29
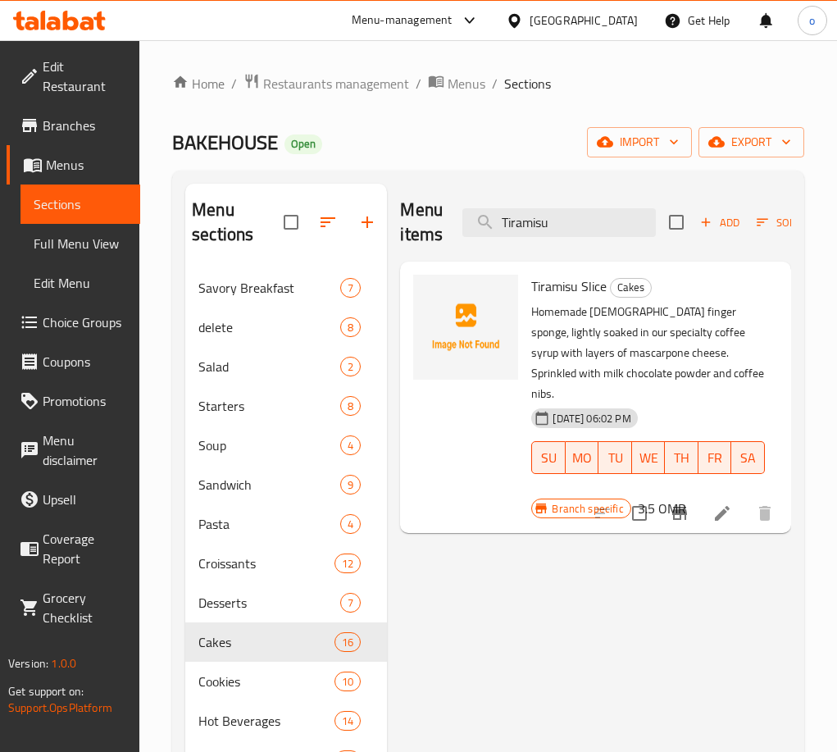
click at [722, 503] on icon at bounding box center [722, 513] width 20 height 20
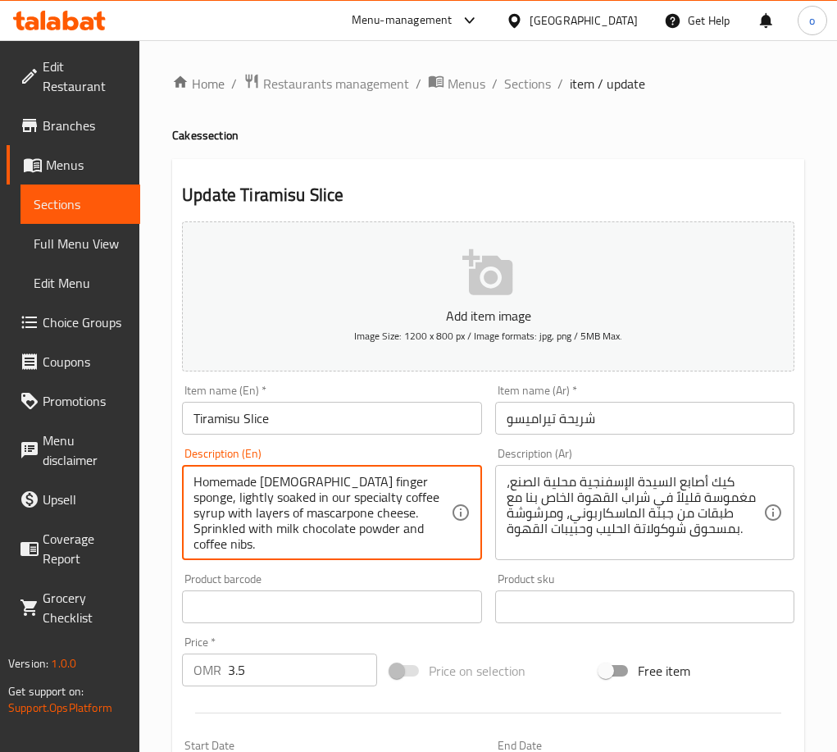
click at [352, 513] on textarea "Homemade [DEMOGRAPHIC_DATA] finger sponge, lightly soaked in our specialty coff…" at bounding box center [321, 513] width 257 height 78
click at [355, 514] on textarea "Homemade [DEMOGRAPHIC_DATA] finger sponge, lightly soaked in our specialty coff…" at bounding box center [321, 513] width 257 height 78
drag, startPoint x: 402, startPoint y: 522, endPoint x: 363, endPoint y: 521, distance: 39.4
click at [349, 513] on textarea "Homemade [DEMOGRAPHIC_DATA] finger sponge, lightly soaked in our specialty coff…" at bounding box center [321, 513] width 257 height 78
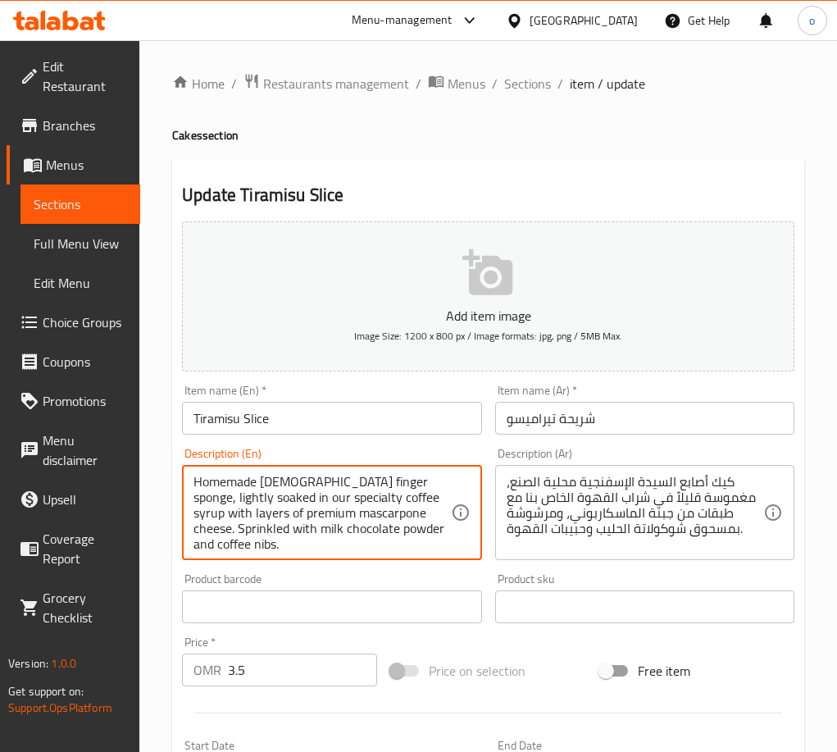
click at [370, 522] on textarea "Homemade [DEMOGRAPHIC_DATA] finger sponge, lightly soaked in our specialty coff…" at bounding box center [321, 513] width 257 height 78
drag, startPoint x: 411, startPoint y: 530, endPoint x: 134, endPoint y: 466, distance: 283.5
click at [134, 466] on div "Edit Restaurant Branches Menus Sections Full Menu View Edit Menu Choice Groups …" at bounding box center [418, 599] width 837 height 1118
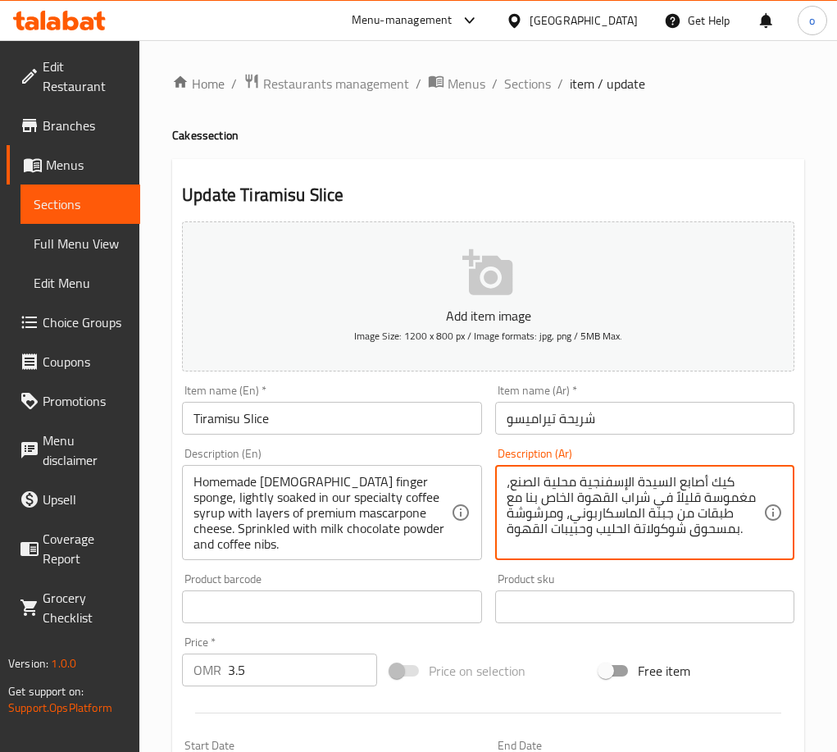
click at [548, 525] on textarea "كيك أصابع السيدة الإسفنجية محلية الصنع، مغموسة قليلاً في شراب القهوة الخاص بنا …" at bounding box center [635, 513] width 257 height 78
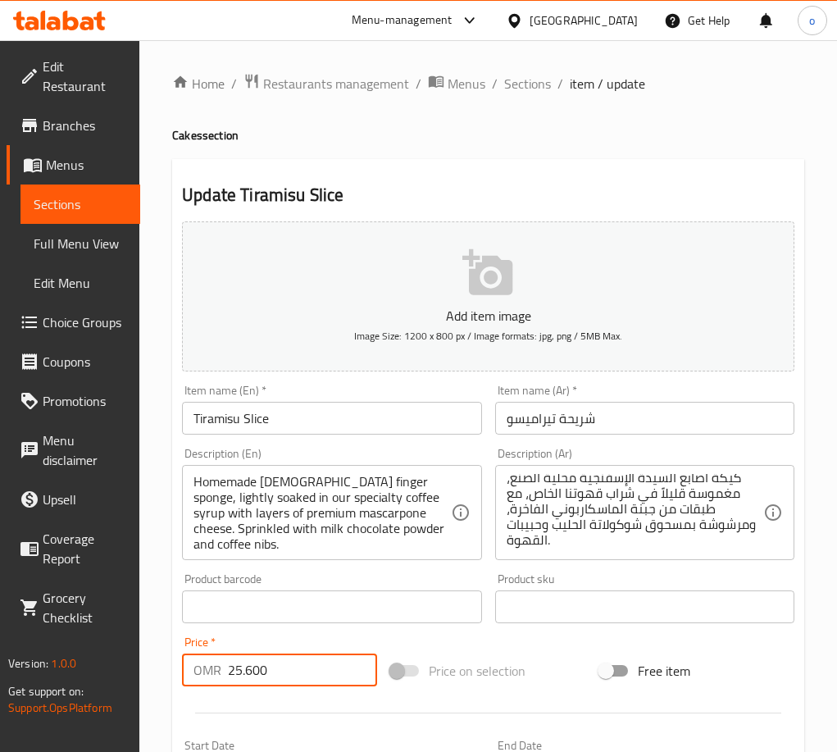
drag, startPoint x: 205, startPoint y: 687, endPoint x: 177, endPoint y: 687, distance: 27.9
click at [175, 687] on div "Price   * OMR 25.600 Price *" at bounding box center [279, 661] width 208 height 63
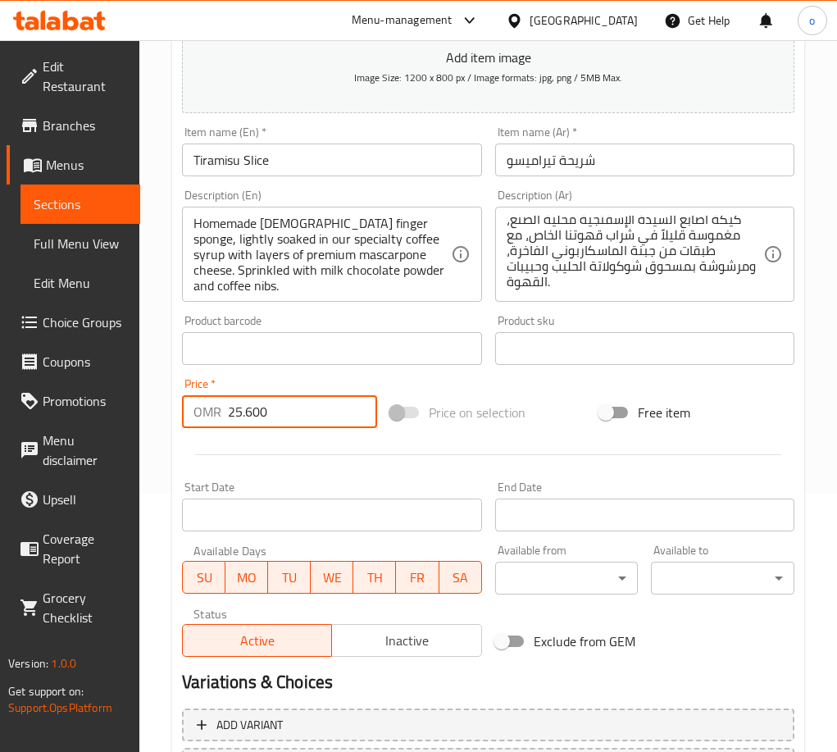
scroll to position [79, 0]
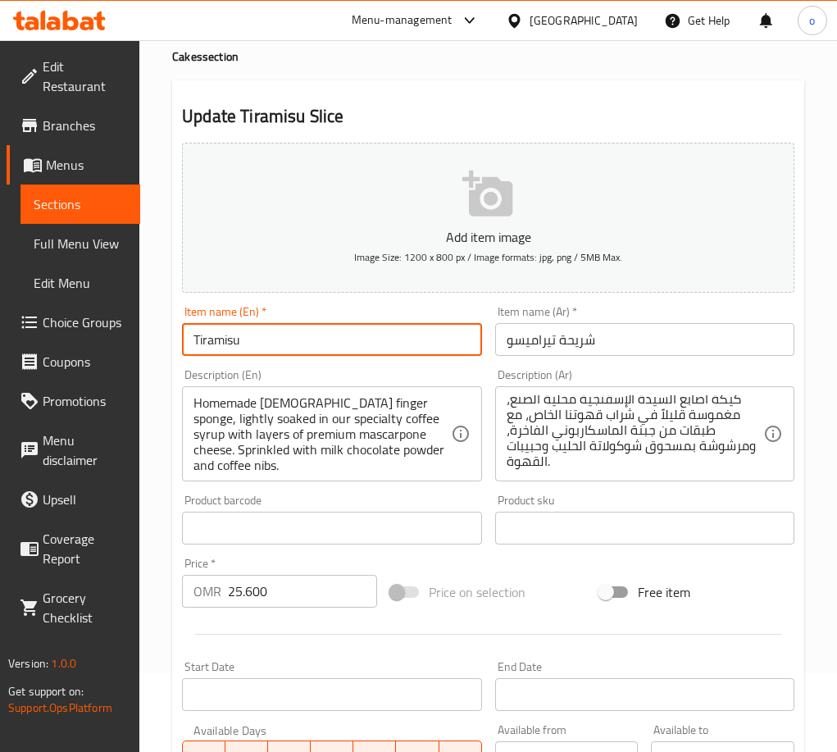
drag, startPoint x: 157, startPoint y: 329, endPoint x: 119, endPoint y: 329, distance: 38.5
click at [119, 329] on div "Edit Restaurant Branches Menus Sections Full Menu View Edit Menu Choice Groups …" at bounding box center [418, 520] width 837 height 1118
drag, startPoint x: 353, startPoint y: 341, endPoint x: 441, endPoint y: 339, distance: 87.7
click at [353, 341] on input "Tiramisu" at bounding box center [331, 339] width 299 height 33
drag, startPoint x: 552, startPoint y: 339, endPoint x: 582, endPoint y: 342, distance: 30.5
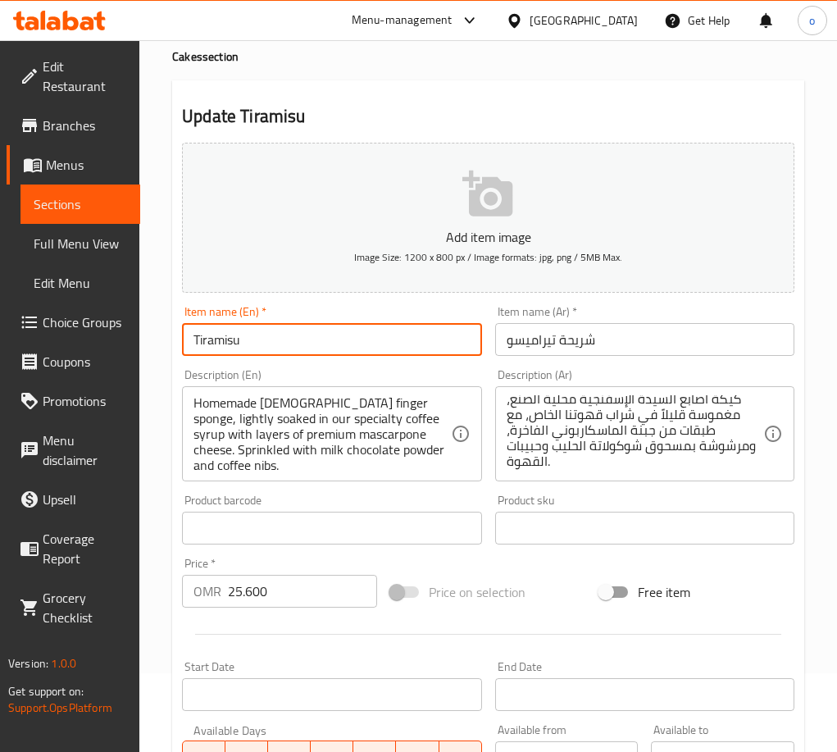
click at [552, 339] on input "شريحة تيراميسو" at bounding box center [644, 339] width 299 height 33
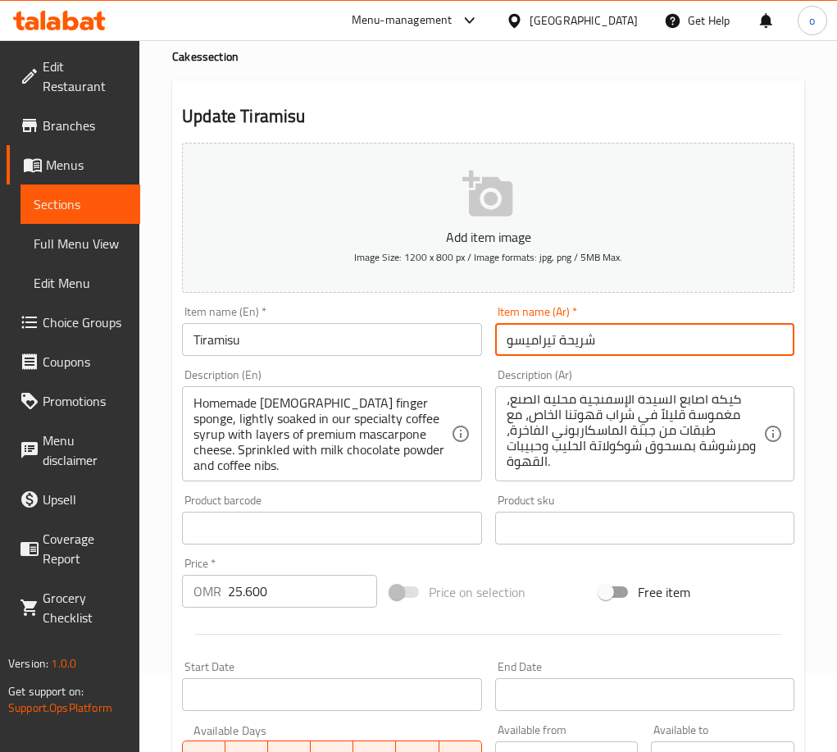
click at [578, 348] on input "شريحة تيراميسو" at bounding box center [644, 339] width 299 height 33
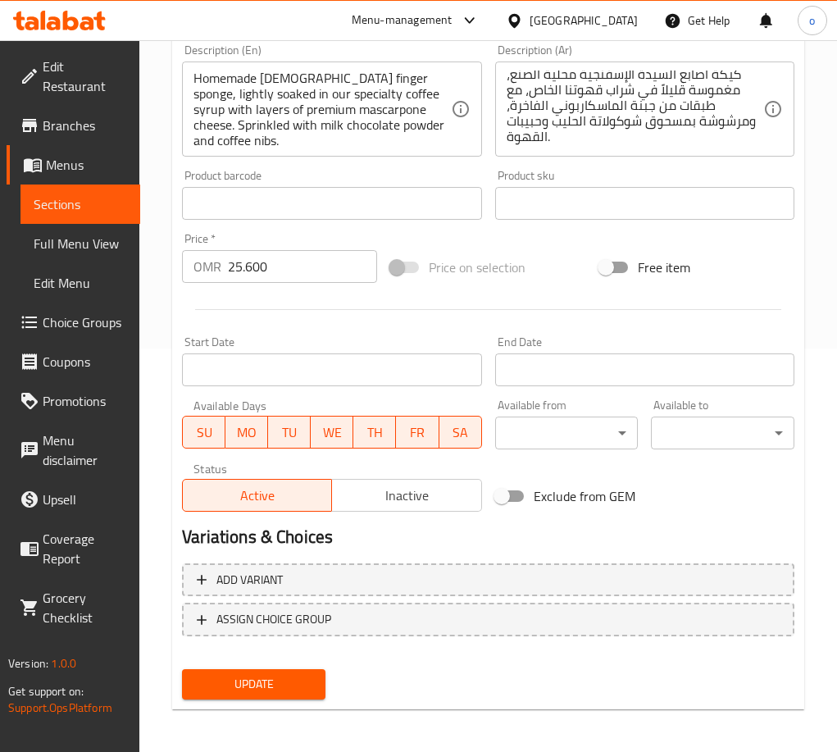
scroll to position [407, 0]
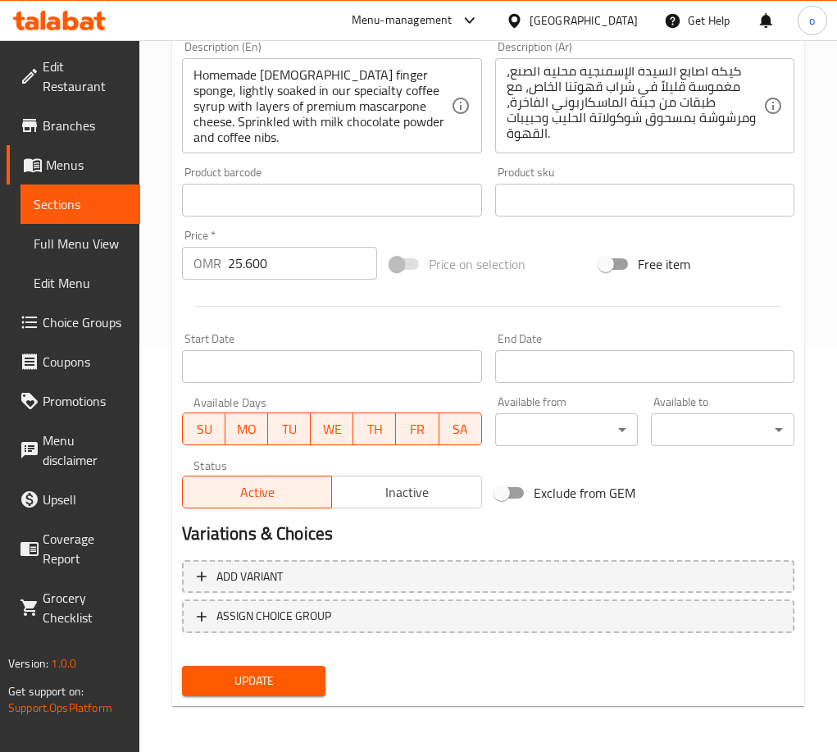
click at [302, 670] on button "Update" at bounding box center [253, 681] width 143 height 30
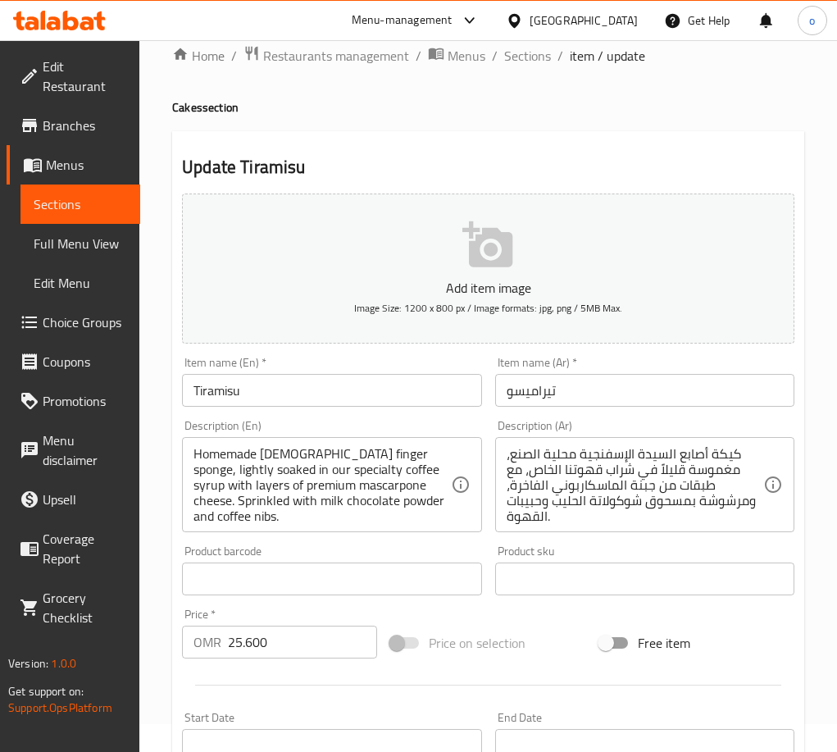
scroll to position [0, 0]
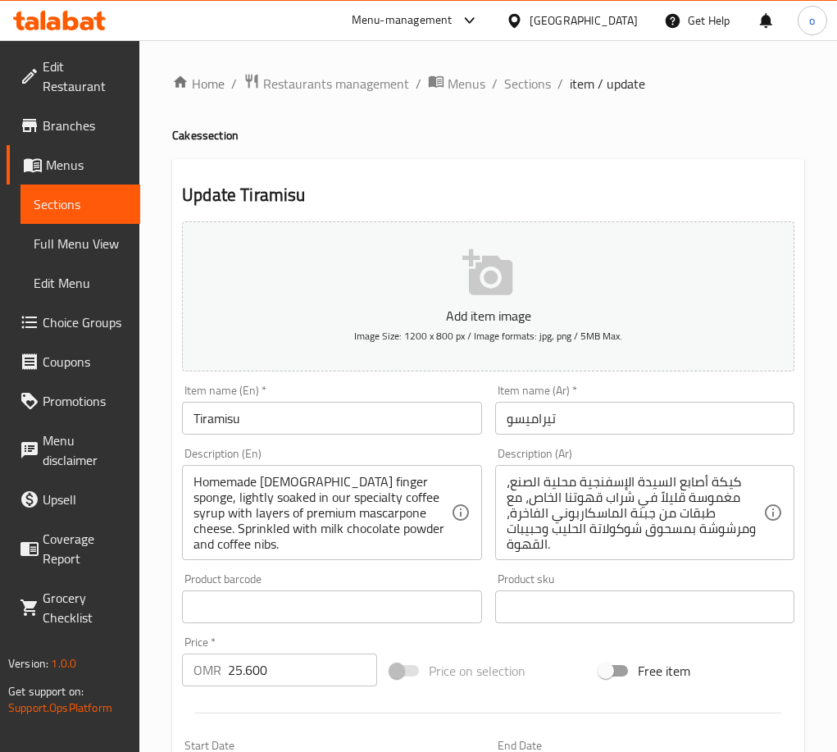
click at [507, 147] on div "Home / Restaurants management / Menus / Sections / item / update Cakes section …" at bounding box center [488, 599] width 632 height 1052
click at [514, 84] on span "Sections" at bounding box center [527, 84] width 47 height 20
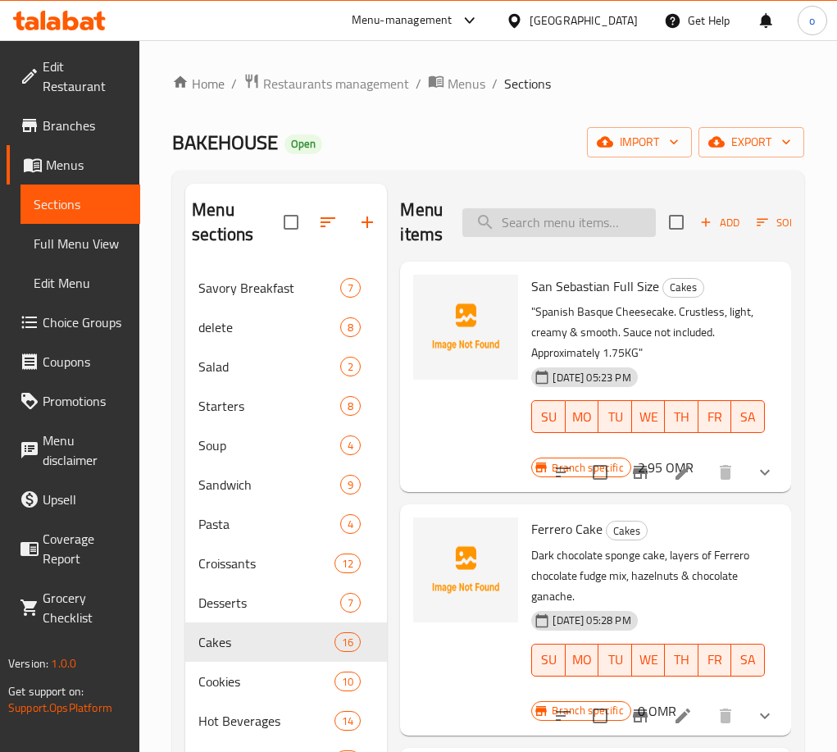
click at [548, 236] on input "search" at bounding box center [558, 222] width 193 height 29
click at [584, 220] on input "search" at bounding box center [558, 222] width 193 height 29
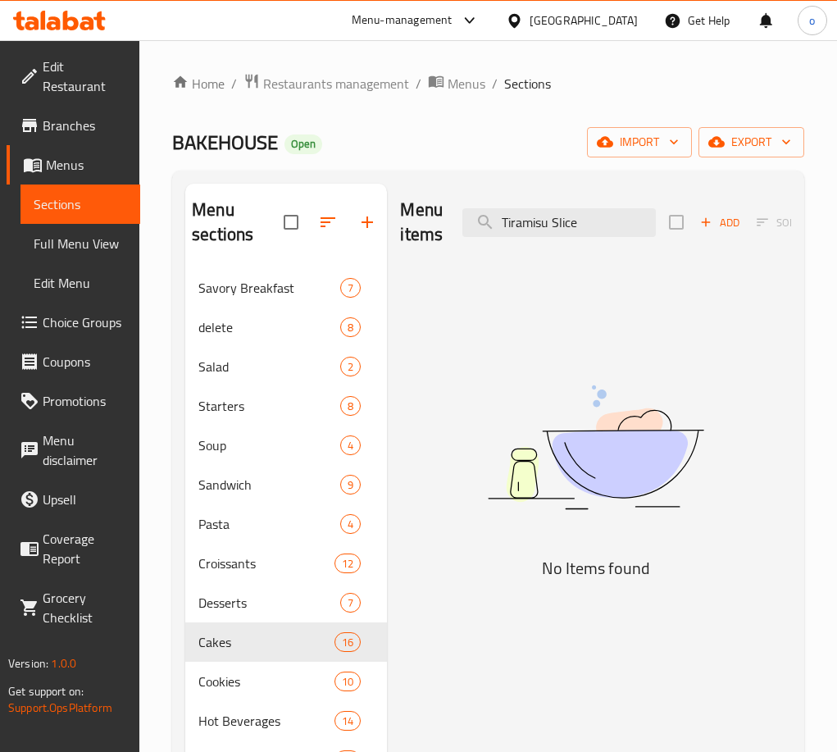
click at [701, 229] on icon "button" at bounding box center [705, 222] width 15 height 15
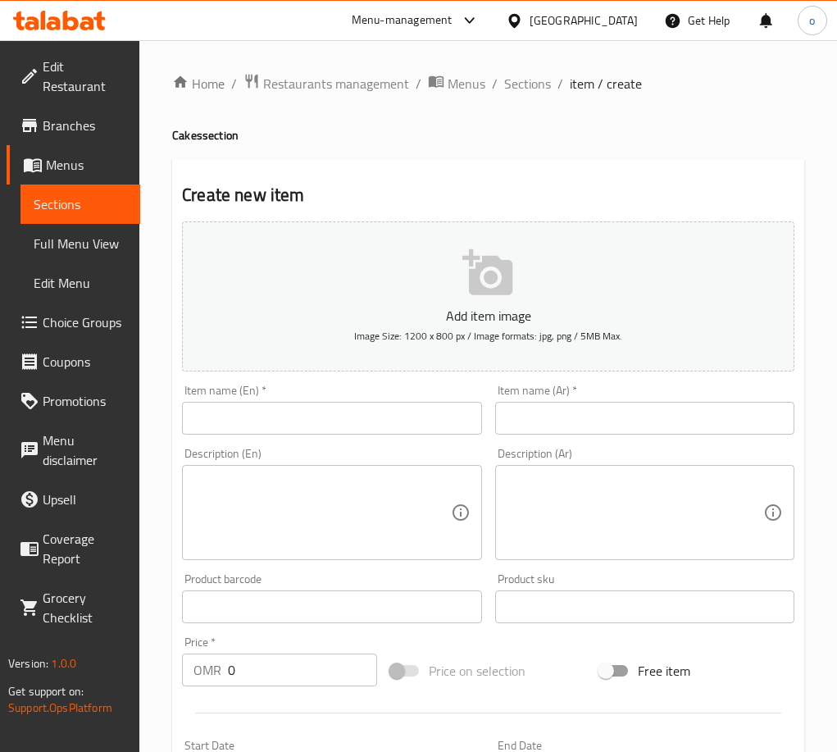
click at [398, 412] on input "text" at bounding box center [331, 418] width 299 height 33
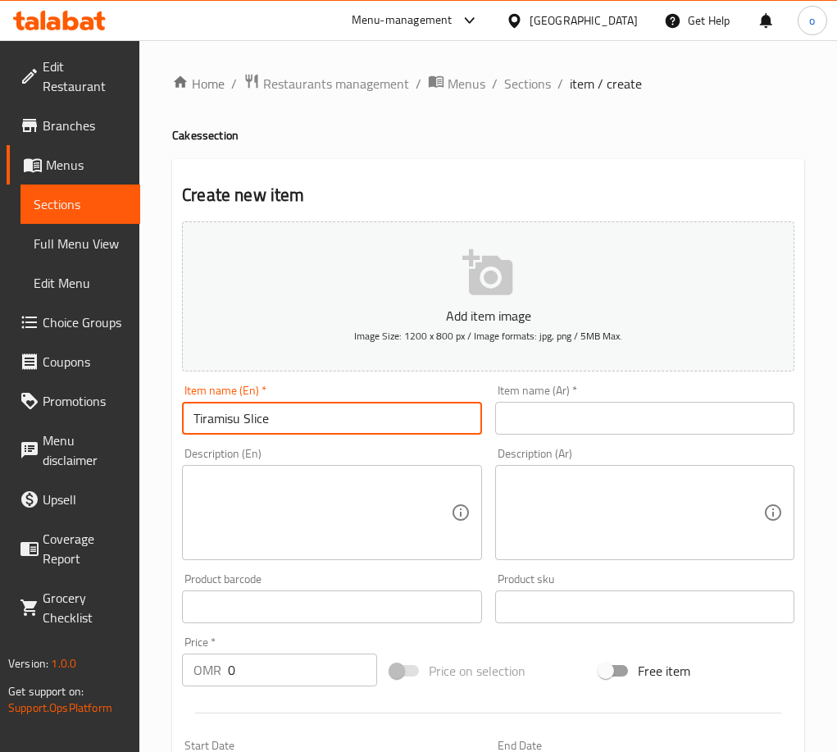
drag, startPoint x: 560, startPoint y: 416, endPoint x: 384, endPoint y: 421, distance: 176.3
click at [560, 416] on input "text" at bounding box center [644, 418] width 299 height 33
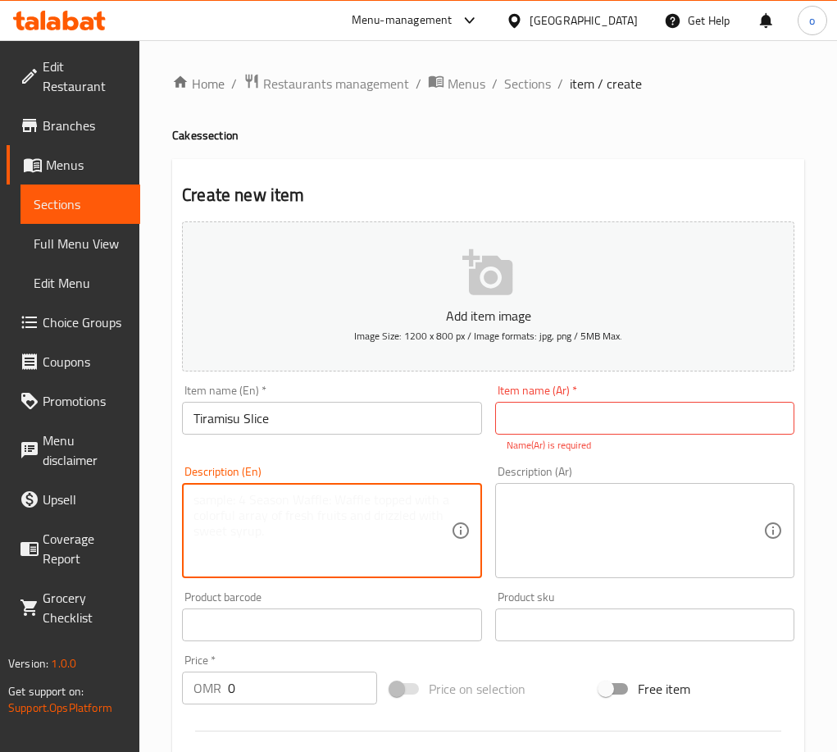
click at [296, 530] on textarea at bounding box center [321, 531] width 257 height 78
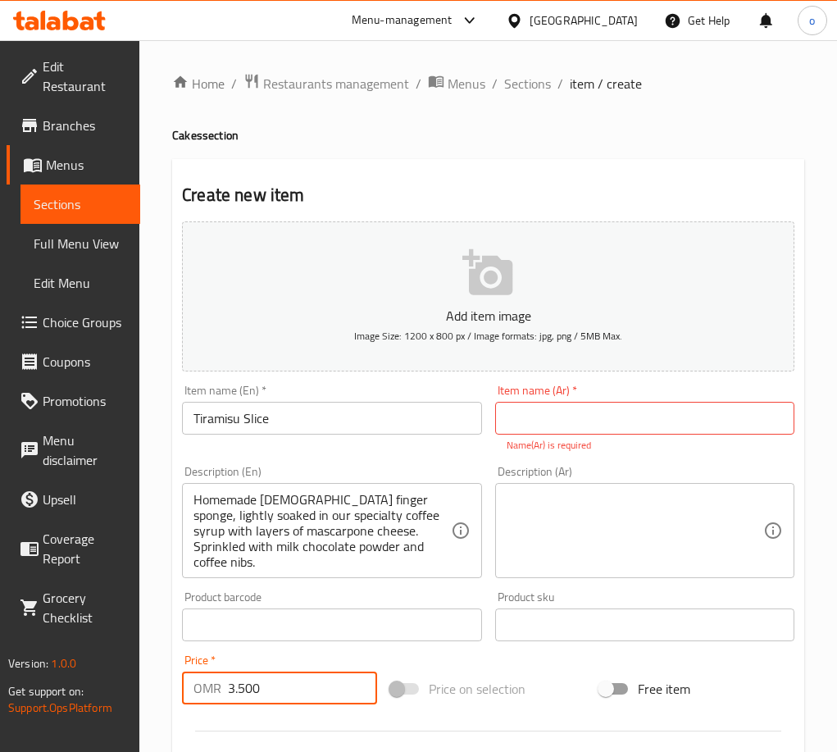
drag, startPoint x: 142, startPoint y: 690, endPoint x: 80, endPoint y: 651, distance: 73.7
click at [131, 689] on div "Edit Restaurant Branches Menus Sections Full Menu View Edit Menu Choice Groups …" at bounding box center [418, 608] width 837 height 1136
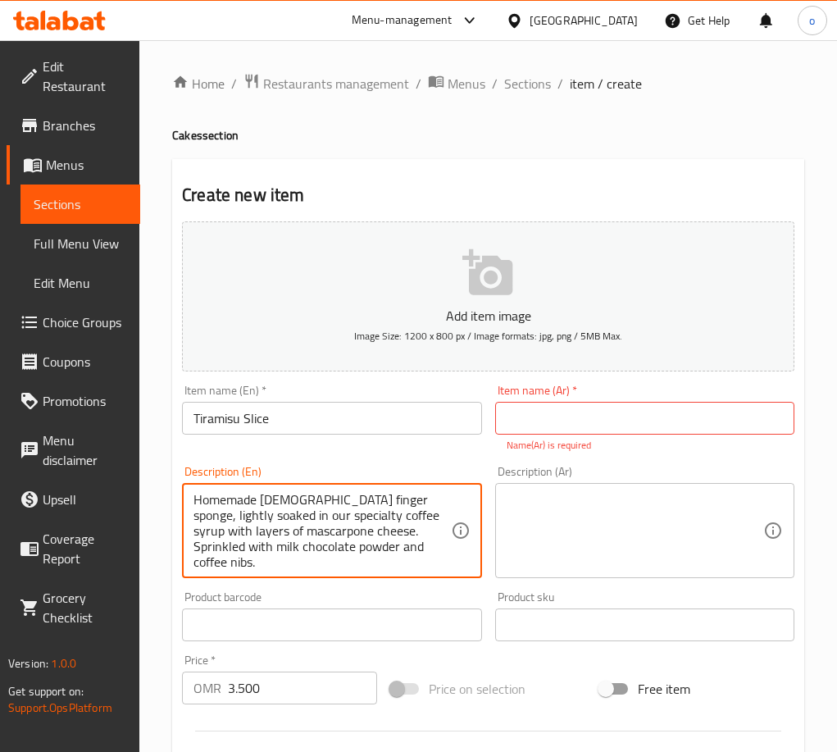
click at [262, 547] on textarea "Homemade [DEMOGRAPHIC_DATA] finger sponge, lightly soaked in our specialty coff…" at bounding box center [321, 531] width 257 height 78
click at [582, 550] on textarea at bounding box center [635, 531] width 257 height 78
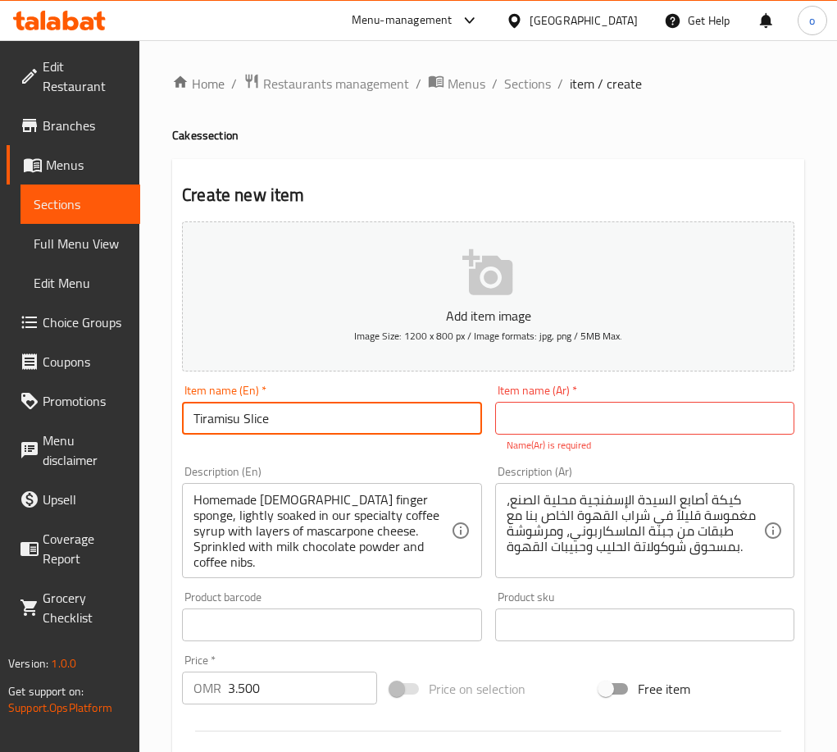
drag, startPoint x: 293, startPoint y: 412, endPoint x: 138, endPoint y: 400, distance: 156.2
click at [138, 400] on div "Edit Restaurant Branches Menus Sections Full Menu View Edit Menu Choice Groups …" at bounding box center [418, 608] width 837 height 1136
drag, startPoint x: 640, startPoint y: 419, endPoint x: 630, endPoint y: 423, distance: 11.4
click at [640, 419] on input "text" at bounding box center [644, 418] width 299 height 33
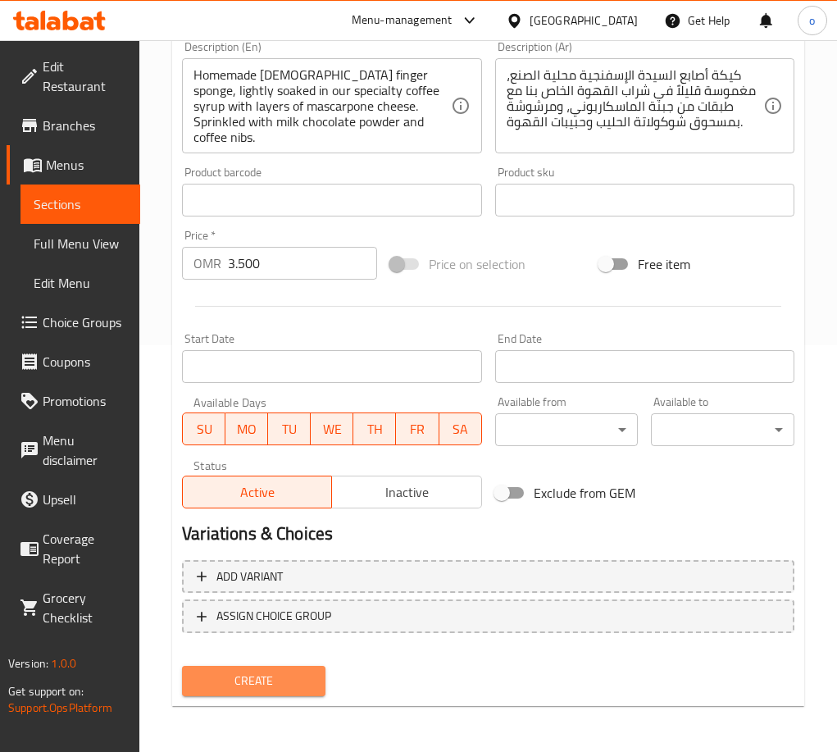
click at [253, 680] on span "Create" at bounding box center [253, 681] width 117 height 20
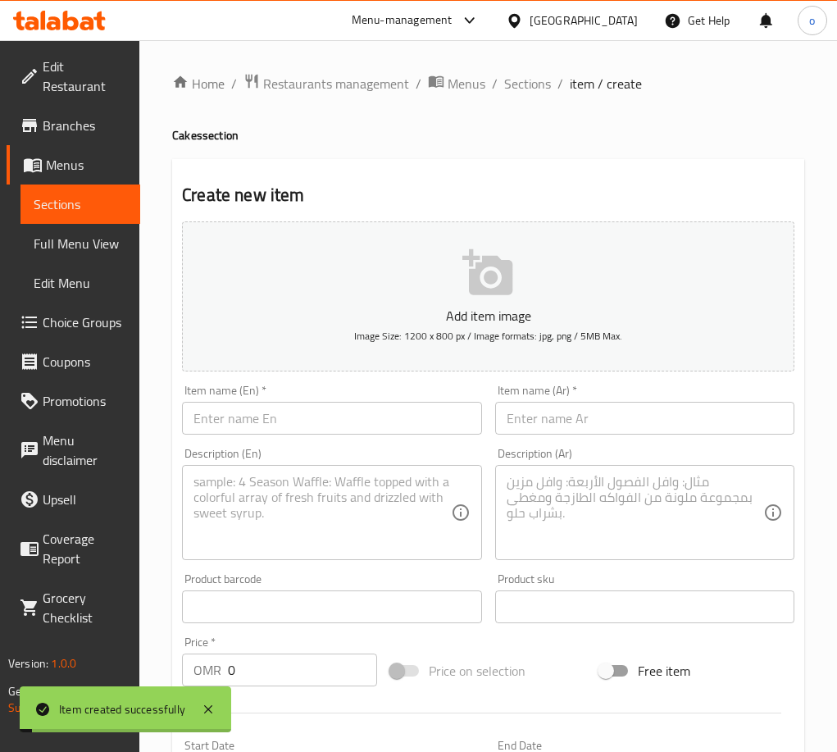
drag, startPoint x: 517, startPoint y: 84, endPoint x: 499, endPoint y: 105, distance: 27.3
click at [517, 84] on span "Sections" at bounding box center [527, 84] width 47 height 20
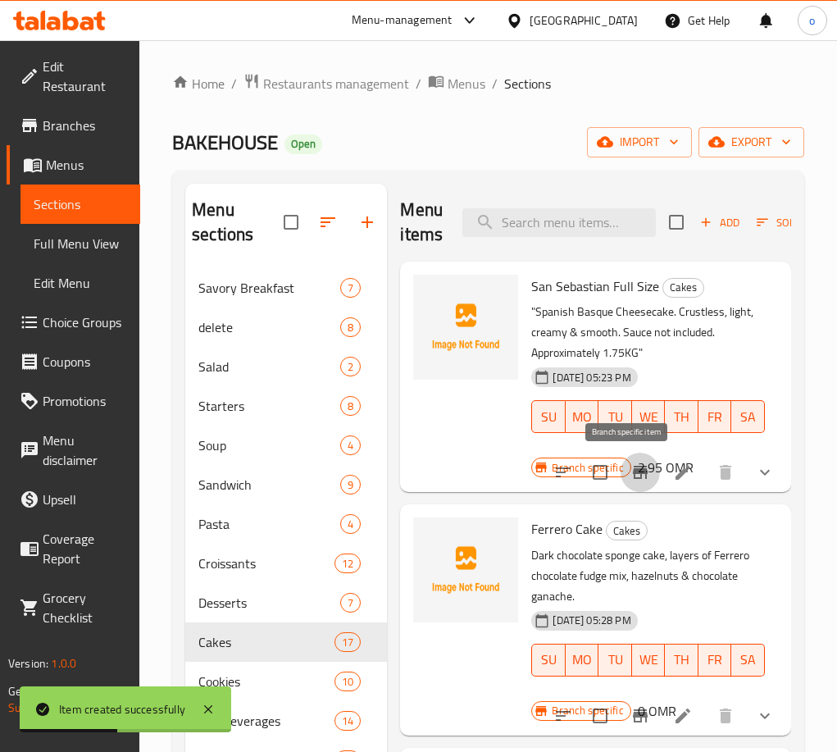
click at [645, 475] on button "Branch-specific-item" at bounding box center [640, 471] width 39 height 39
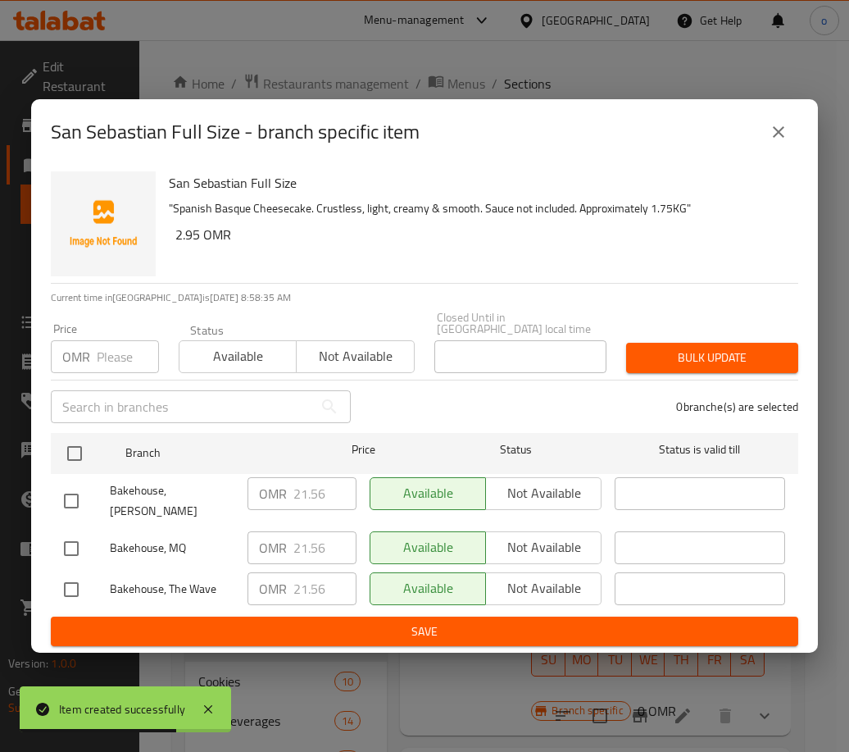
click at [795, 125] on div "San Sebastian Full Size - branch specific item" at bounding box center [425, 131] width 748 height 39
click at [782, 138] on icon "close" at bounding box center [778, 131] width 11 height 11
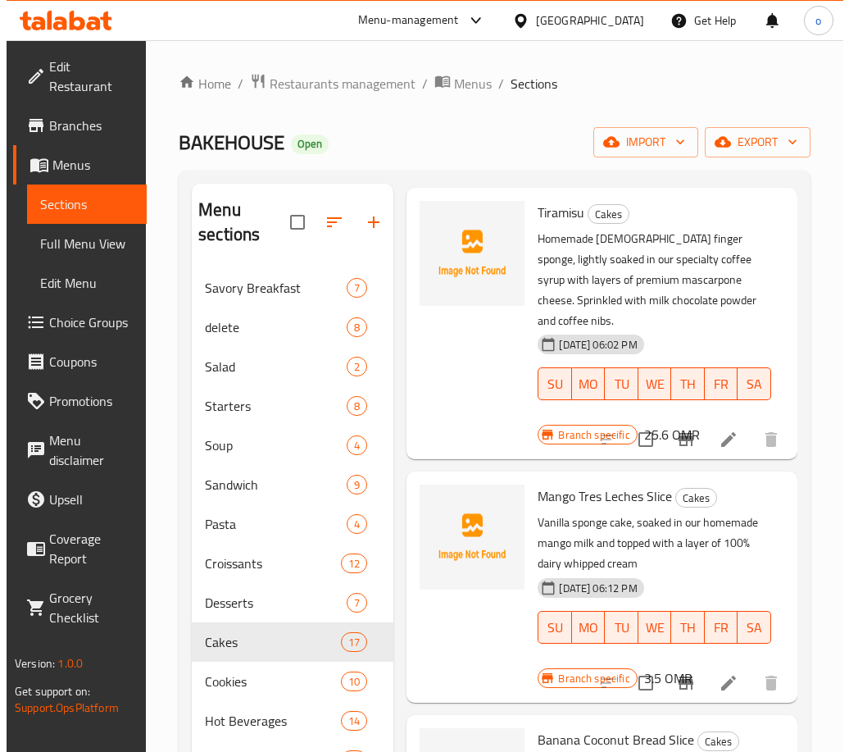
scroll to position [1312, 0]
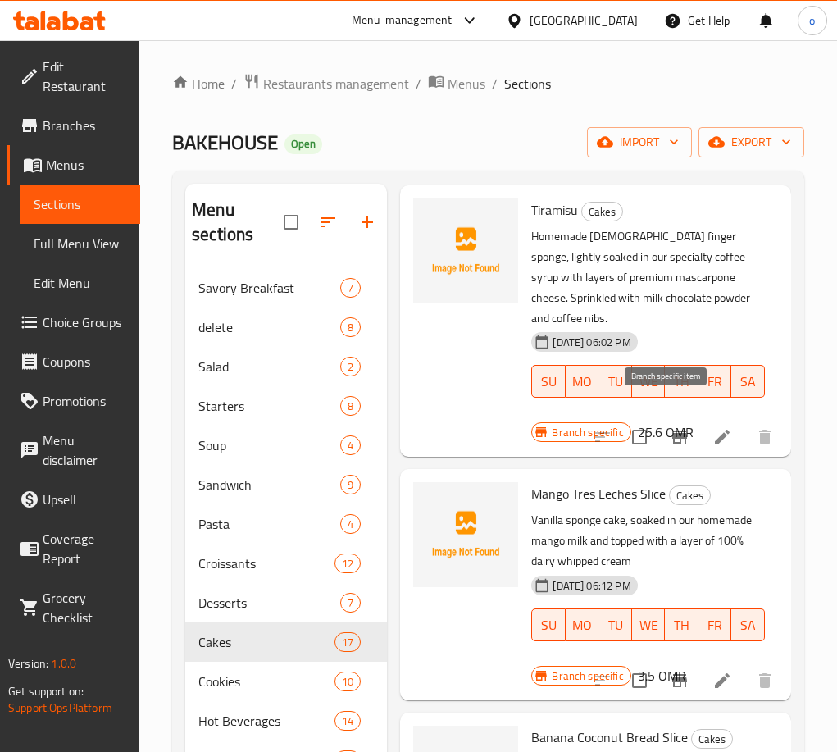
click at [674, 427] on icon "Branch-specific-item" at bounding box center [680, 437] width 20 height 20
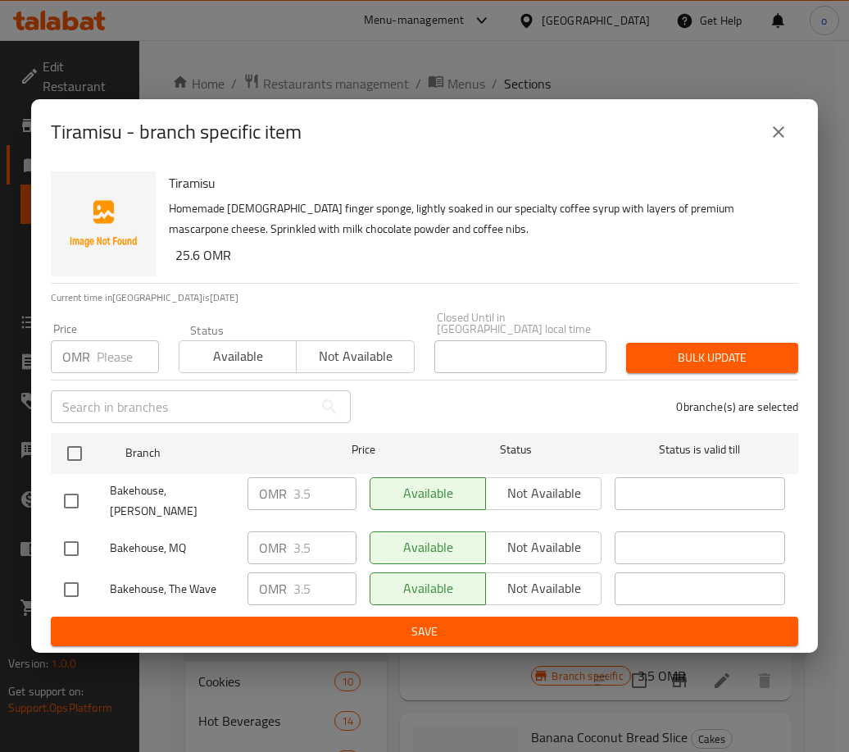
click at [767, 145] on button "close" at bounding box center [778, 131] width 39 height 39
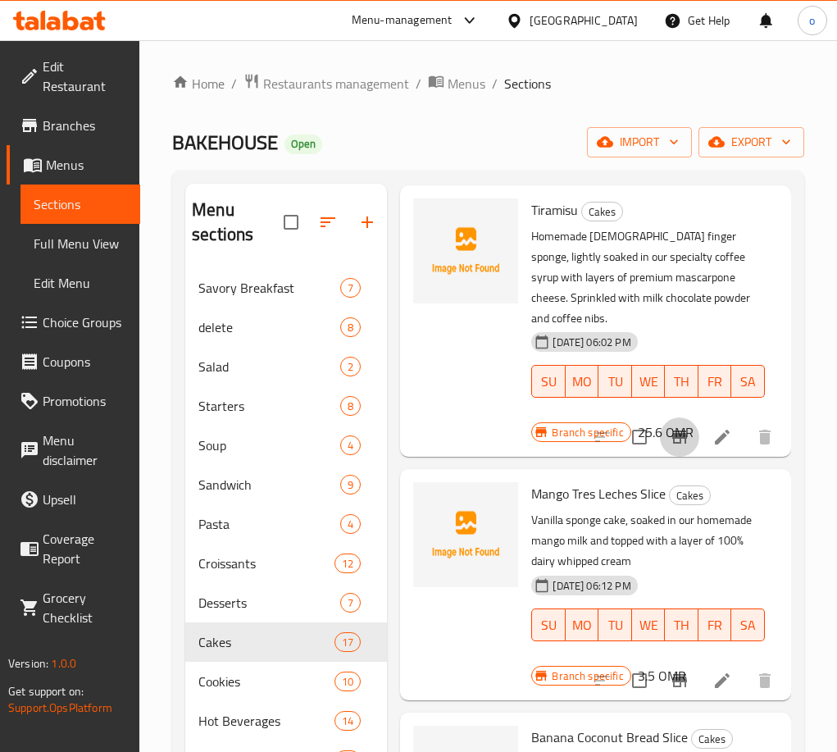
click at [672, 430] on icon "Branch-specific-item" at bounding box center [679, 436] width 15 height 13
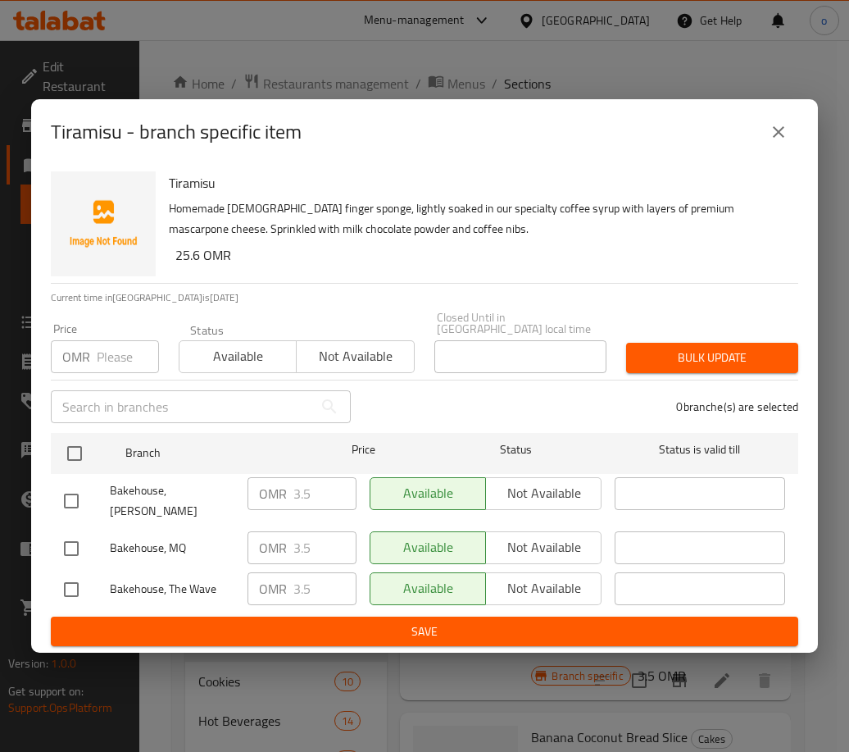
click at [110, 360] on input "number" at bounding box center [128, 356] width 62 height 33
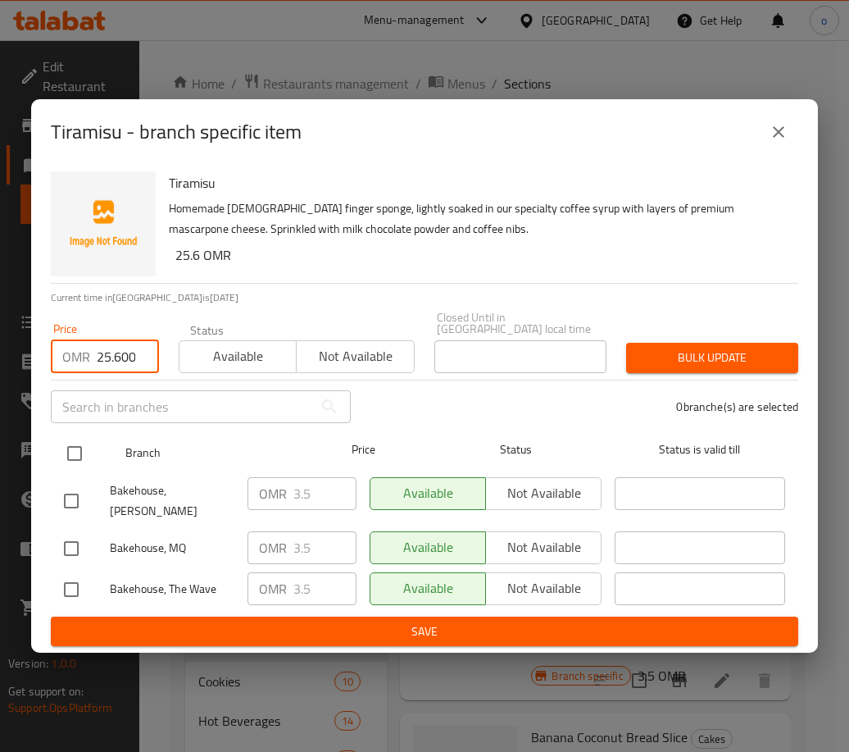
scroll to position [0, 1]
click at [75, 466] on input "checkbox" at bounding box center [74, 453] width 34 height 34
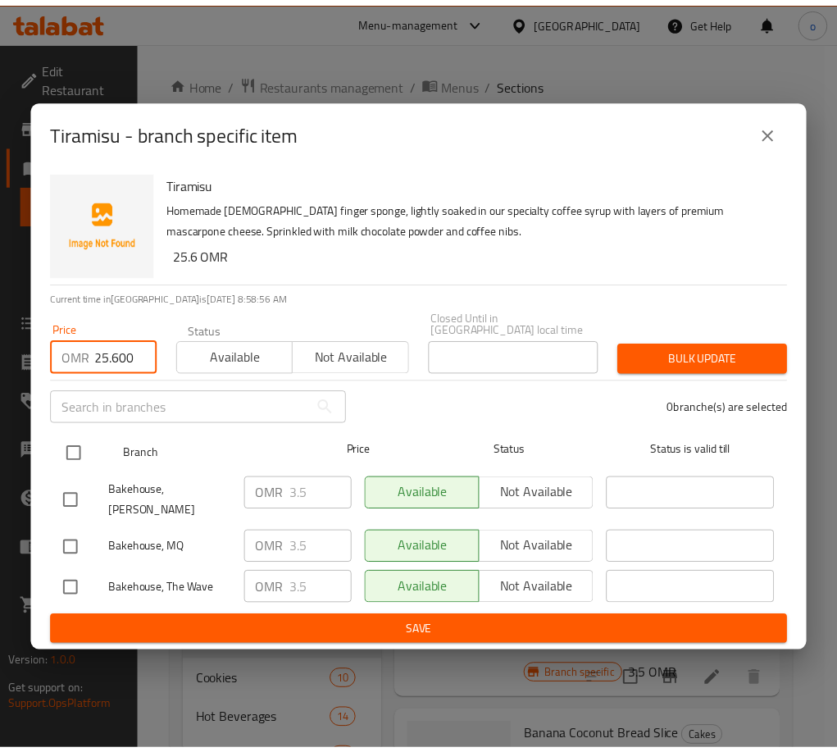
scroll to position [0, 0]
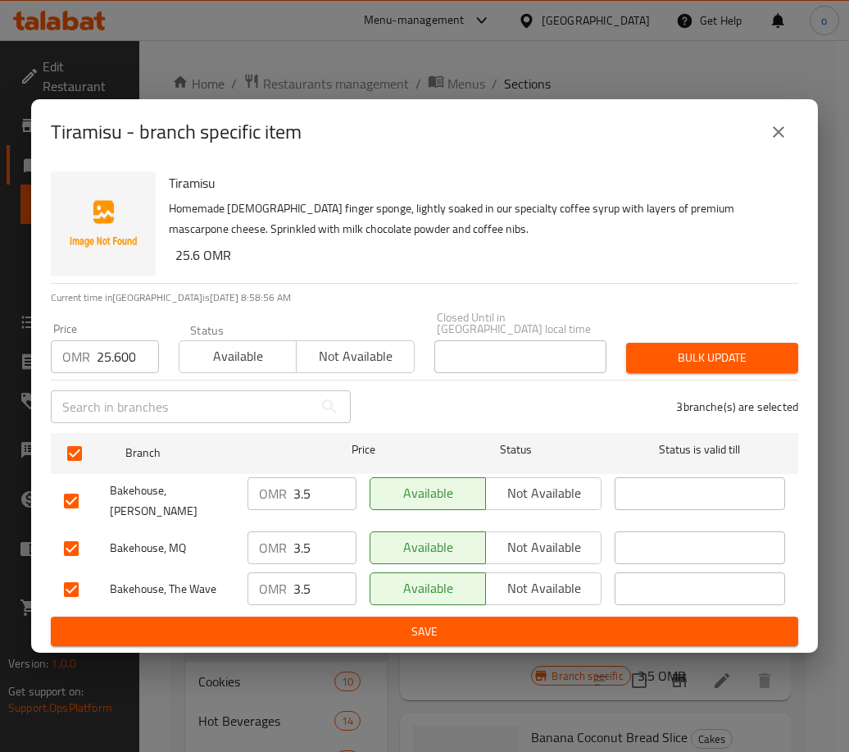
click at [702, 380] on div "3 branche(s) are selected" at bounding box center [585, 406] width 448 height 59
click at [700, 366] on span "Bulk update" at bounding box center [712, 358] width 146 height 20
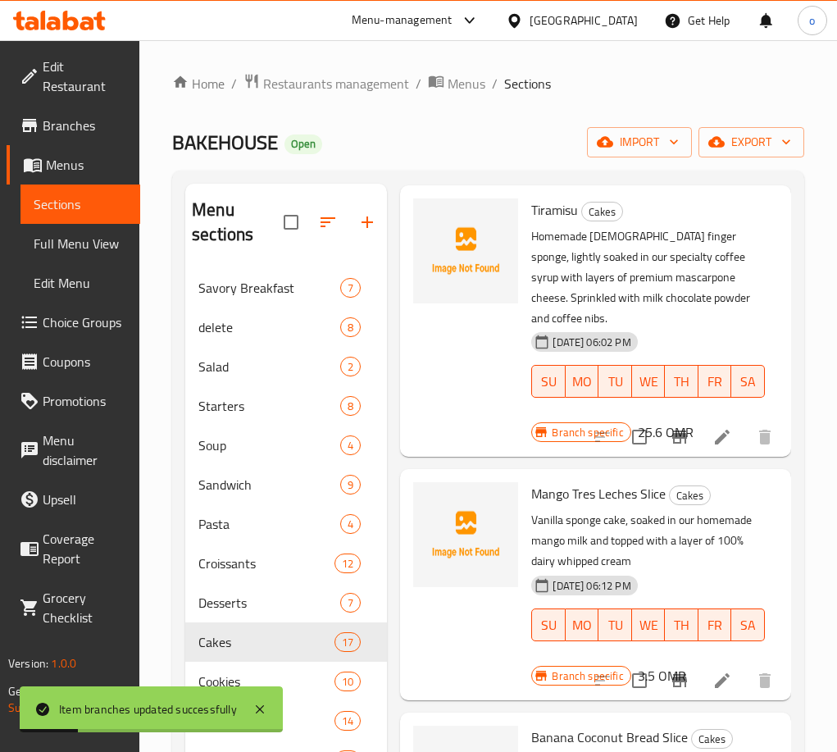
click at [665, 482] on h6 "Mango Tres Leches Slice Cakes" at bounding box center [648, 493] width 234 height 23
click at [657, 481] on span "Mango Tres Leches Slice" at bounding box center [598, 493] width 134 height 25
copy h6 "Slice"
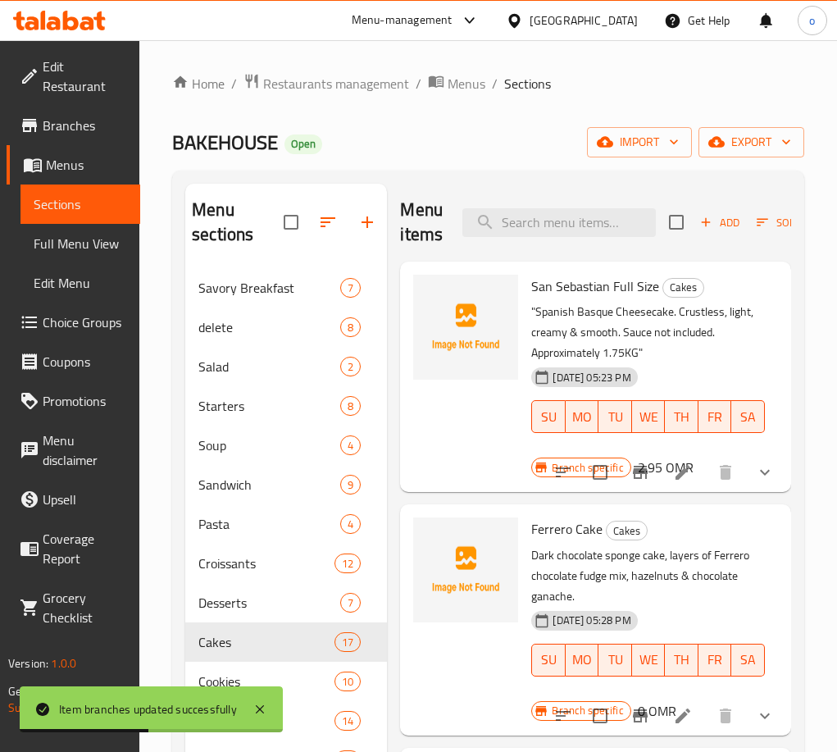
click at [575, 238] on div "Menu items Add Sort Manage items" at bounding box center [595, 223] width 391 height 78
click at [576, 224] on input "search" at bounding box center [558, 222] width 193 height 29
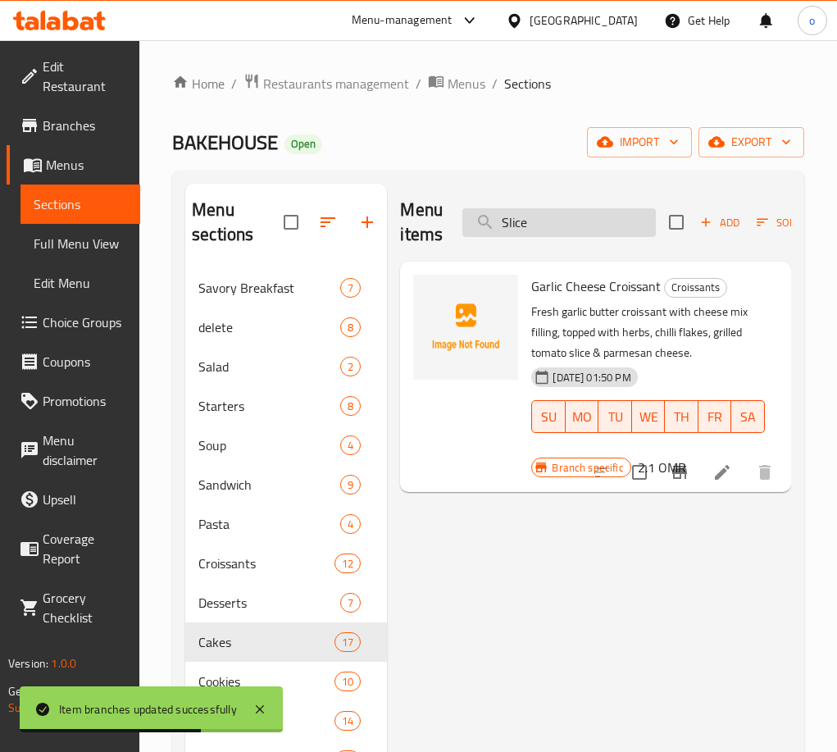
click at [560, 221] on input "Slice" at bounding box center [558, 222] width 193 height 29
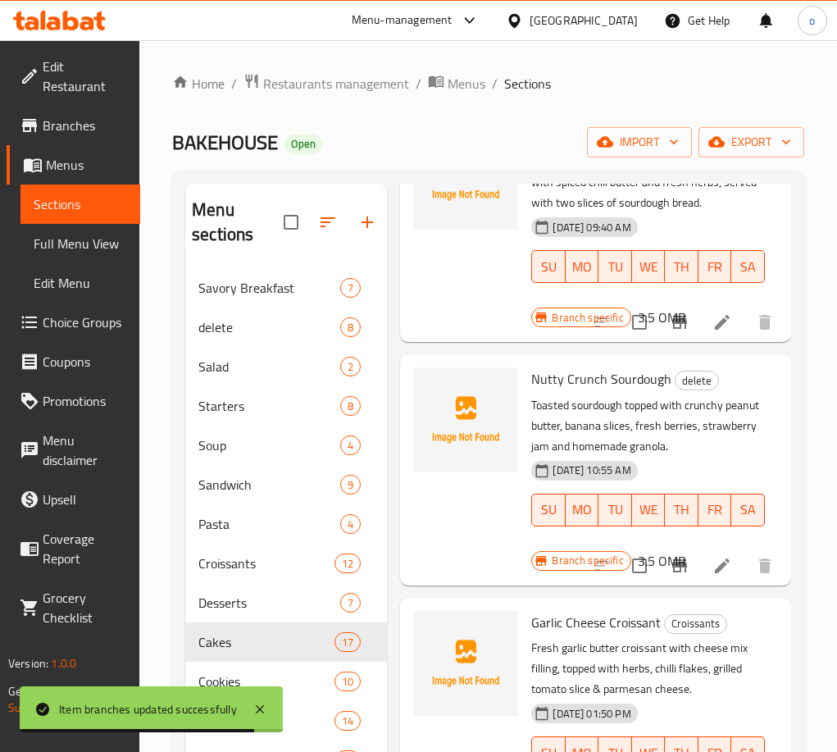
scroll to position [164, 0]
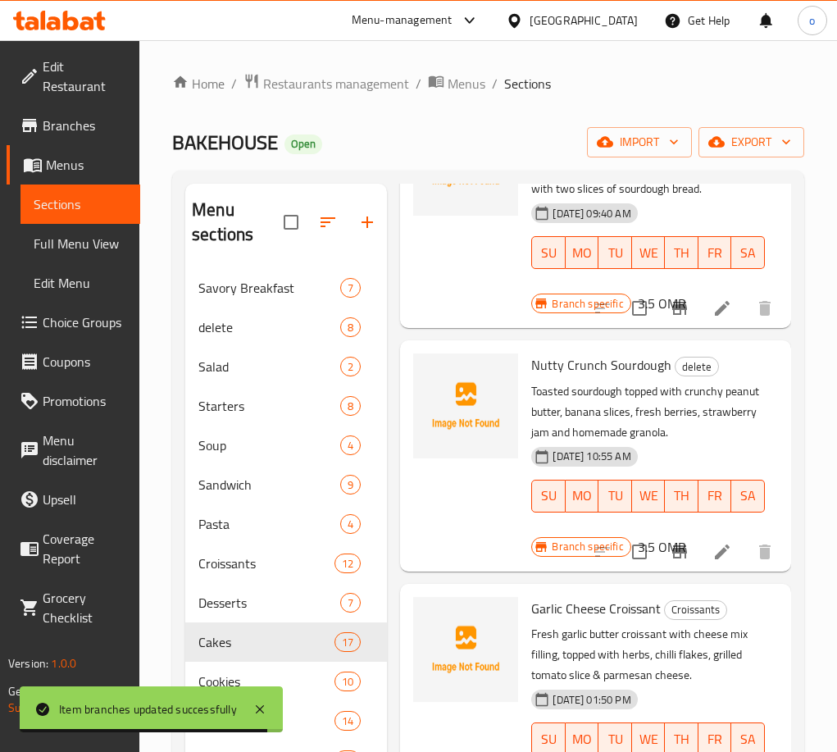
drag, startPoint x: 559, startPoint y: 218, endPoint x: 550, endPoint y: 234, distance: 18.7
click at [558, 217] on div "[DATE] 09:40 AM" at bounding box center [555, 213] width 61 height 33
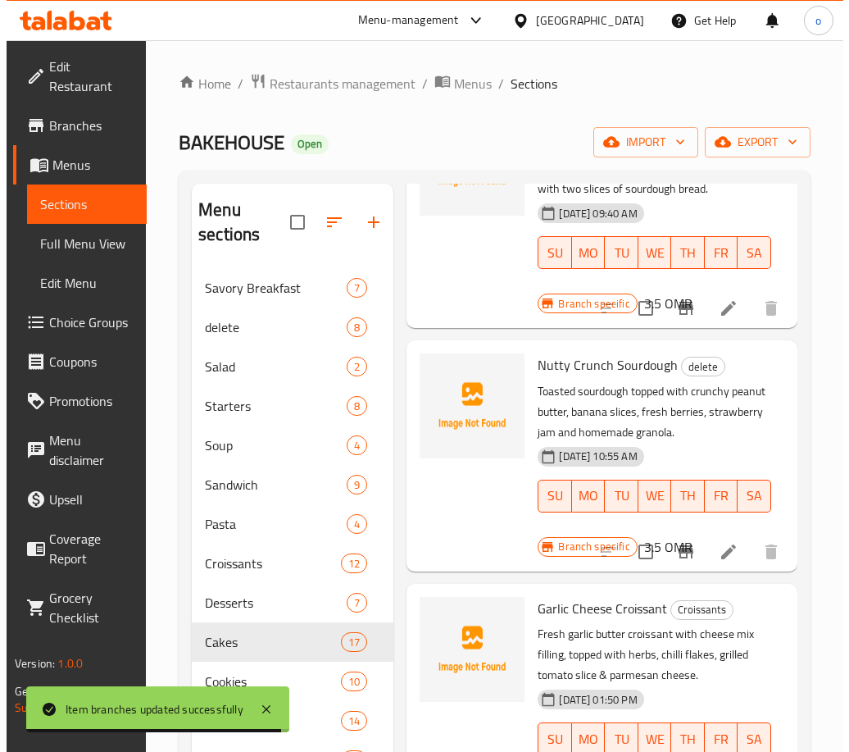
scroll to position [0, 0]
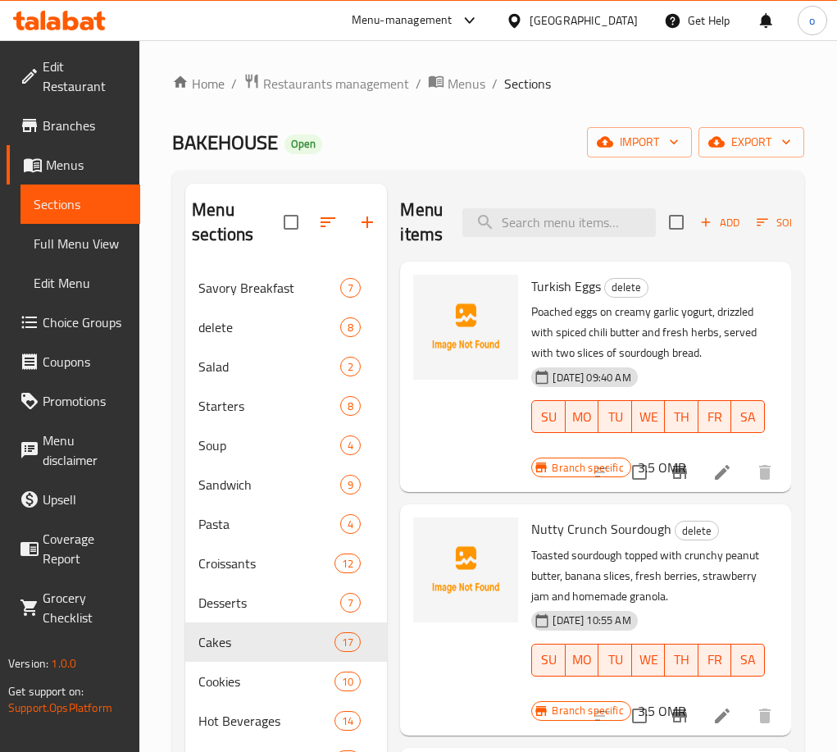
drag, startPoint x: 534, startPoint y: 225, endPoint x: 419, endPoint y: 223, distance: 115.6
click at [425, 220] on div "Menu items Add Sort Manage items" at bounding box center [595, 223] width 391 height 78
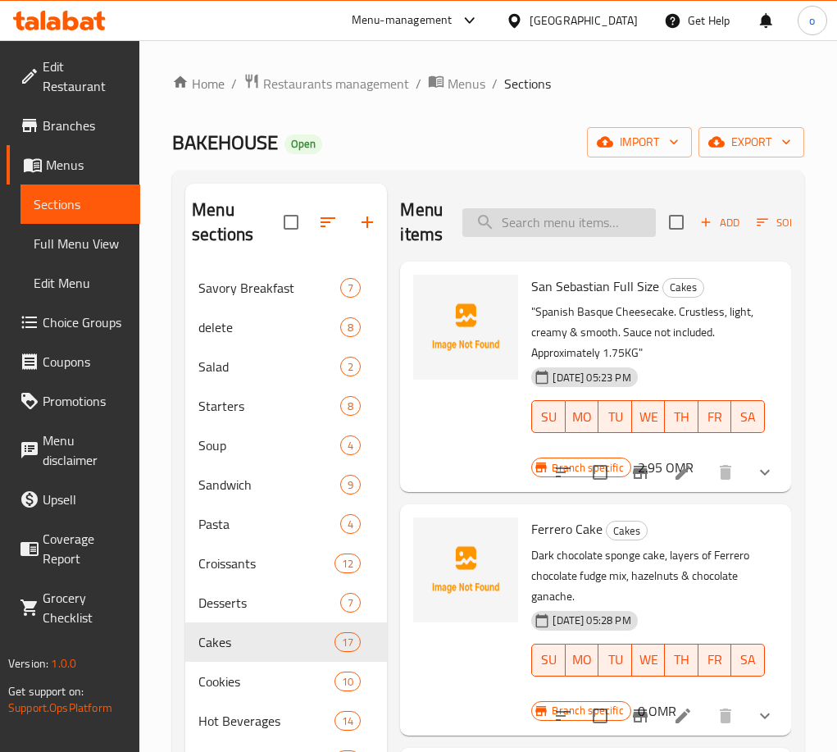
click at [526, 212] on input "search" at bounding box center [558, 222] width 193 height 29
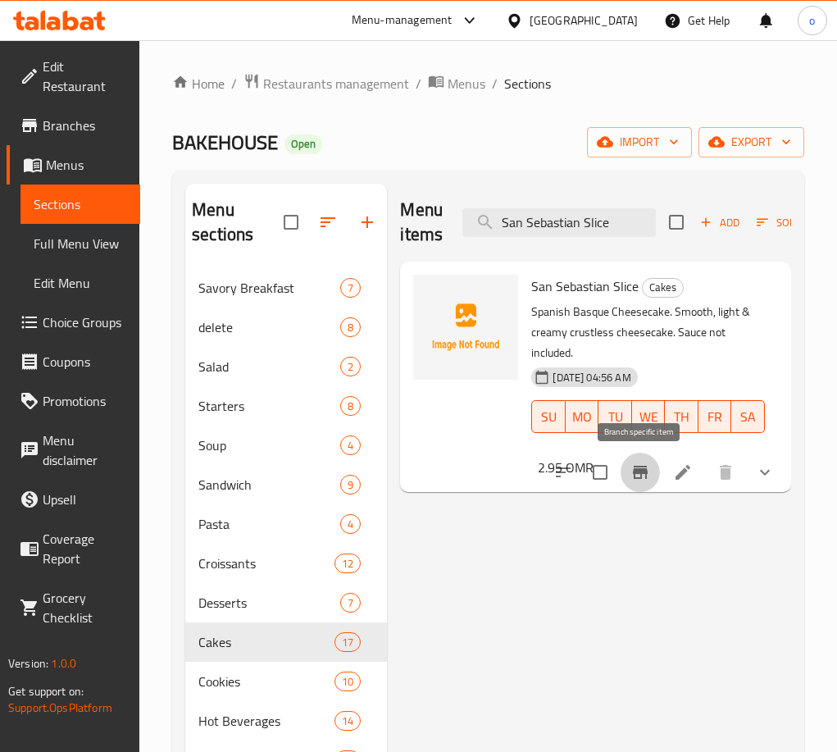
click at [648, 461] on button "Branch-specific-item" at bounding box center [640, 471] width 39 height 39
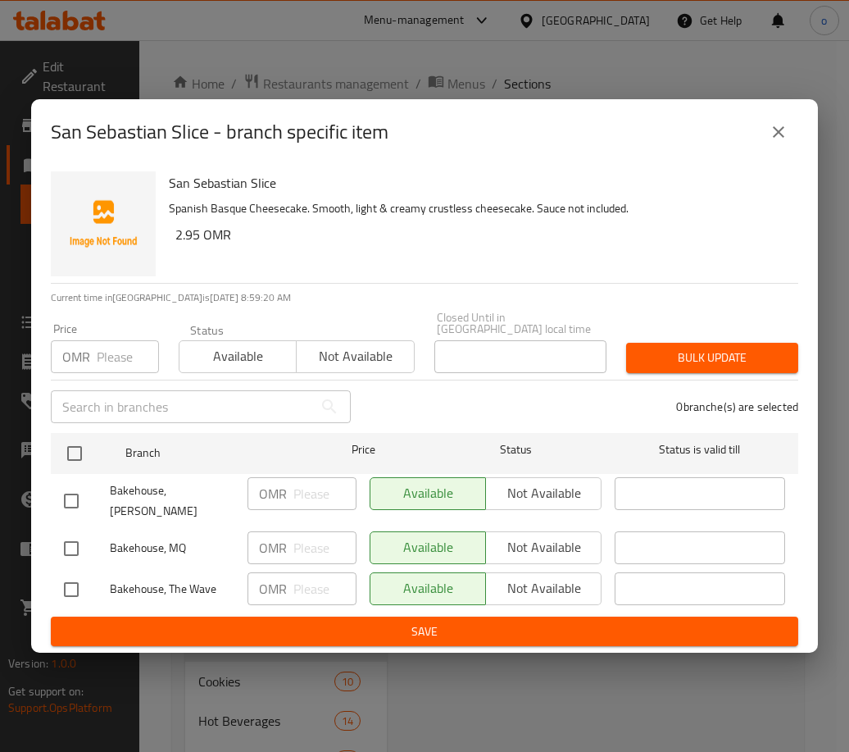
click at [778, 137] on icon "close" at bounding box center [779, 132] width 20 height 20
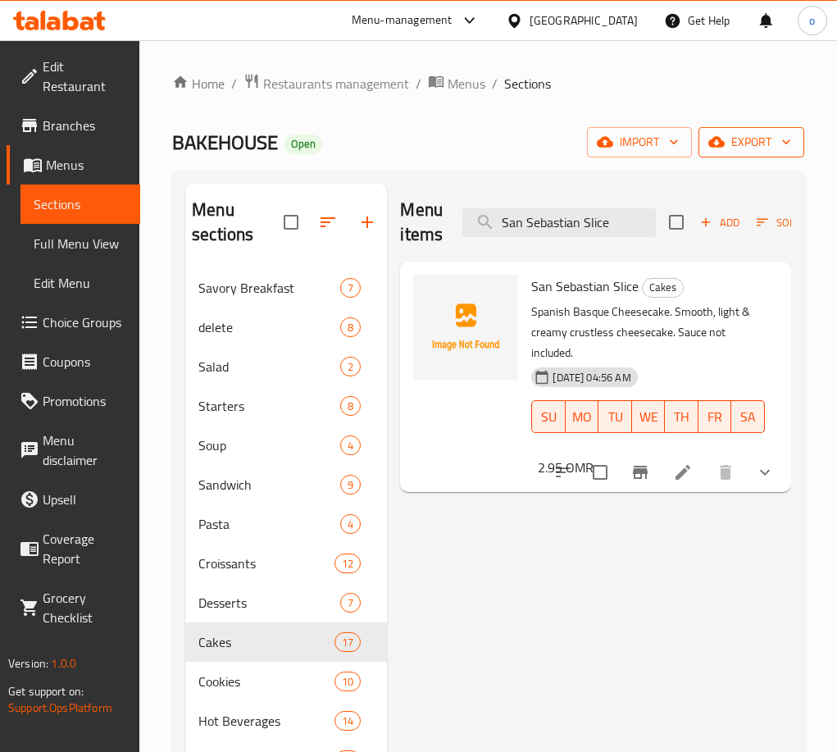
click at [756, 138] on span "export" at bounding box center [752, 142] width 80 height 20
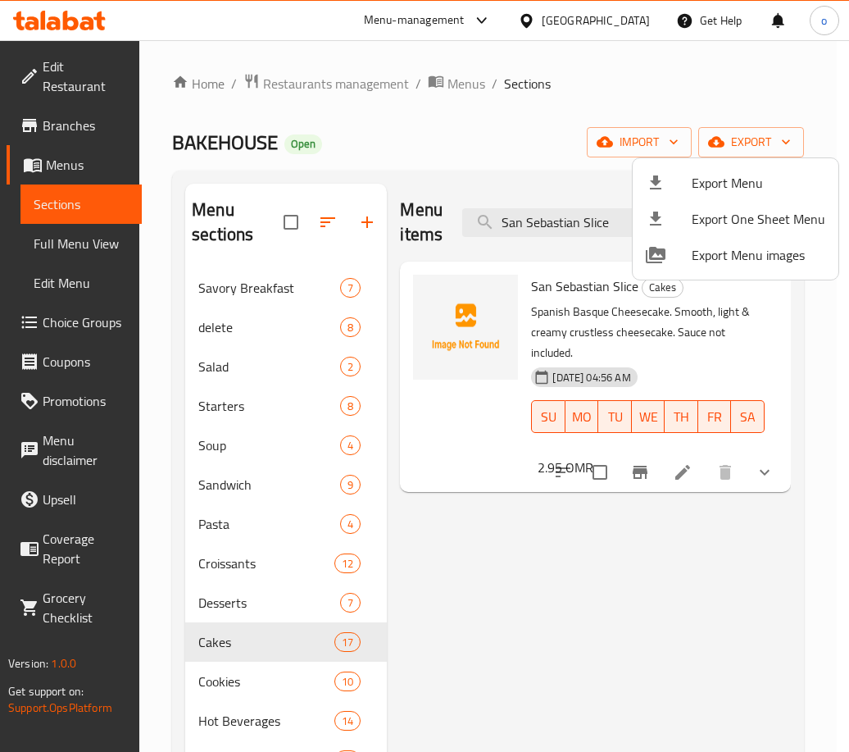
click at [721, 198] on li "Export Menu" at bounding box center [736, 183] width 206 height 36
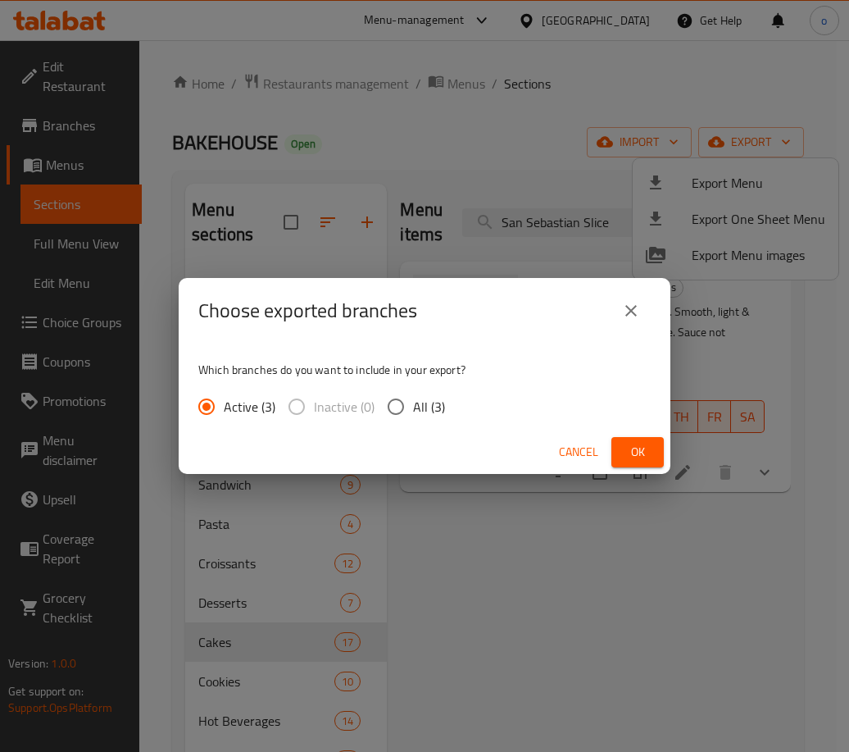
click at [427, 406] on span "All (3)" at bounding box center [429, 407] width 32 height 20
click at [413, 406] on input "All (3)" at bounding box center [396, 406] width 34 height 34
click at [657, 446] on button "Ok" at bounding box center [637, 452] width 52 height 30
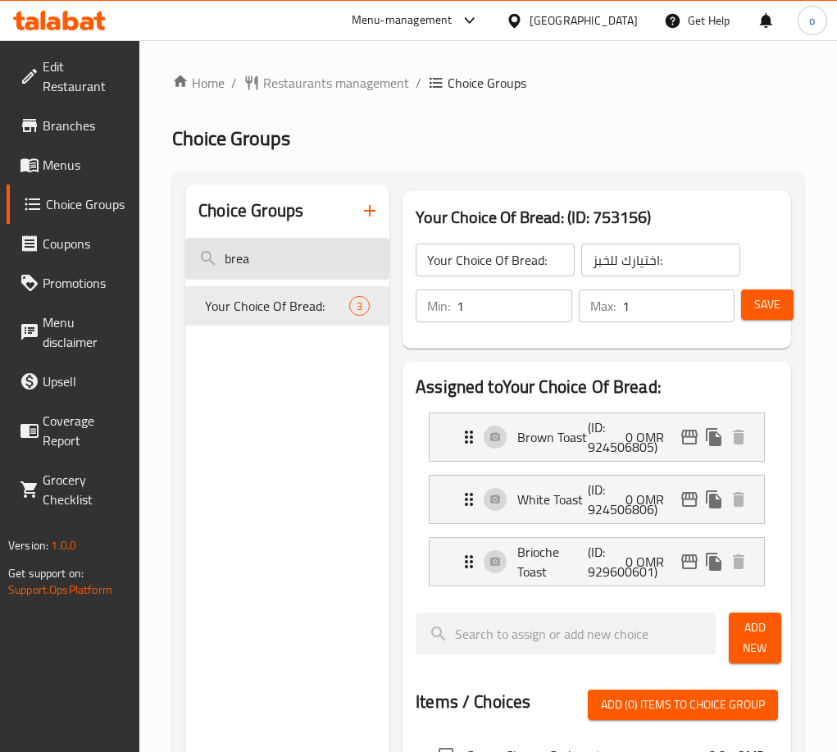
click at [307, 257] on input "brea" at bounding box center [287, 259] width 204 height 42
drag, startPoint x: 282, startPoint y: 265, endPoint x: 174, endPoint y: 261, distance: 108.3
click at [174, 261] on div "Choice Groups brea Your Choice Of Bread: 3 Your Choice Of Bread: (ID: 753156) Y…" at bounding box center [488, 751] width 632 height 1160
paste input "Croissant Flavors"
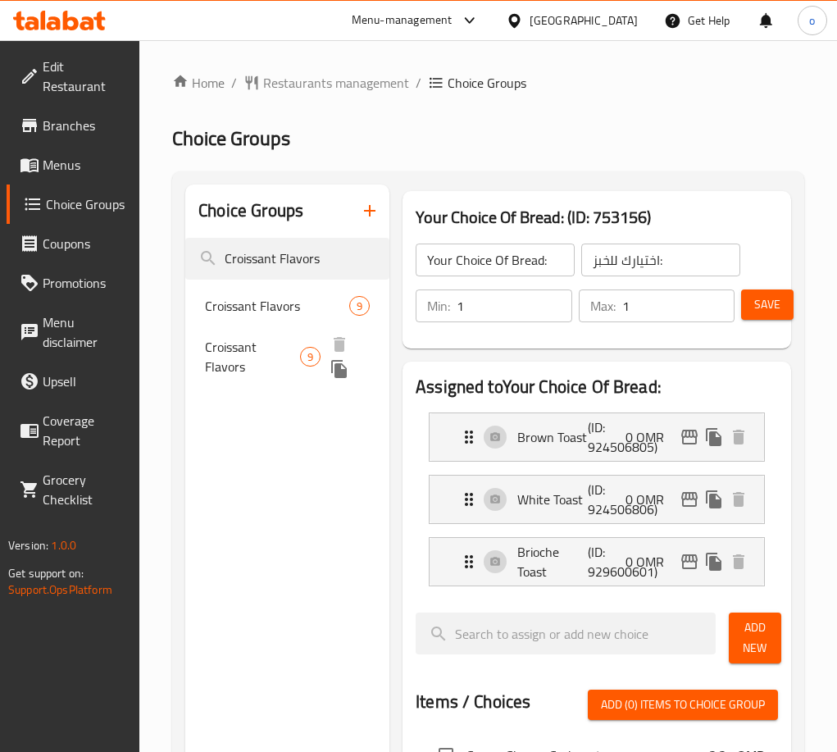
type input "Croissant Flavors"
click at [276, 360] on span "Croissant Flavors" at bounding box center [252, 356] width 95 height 39
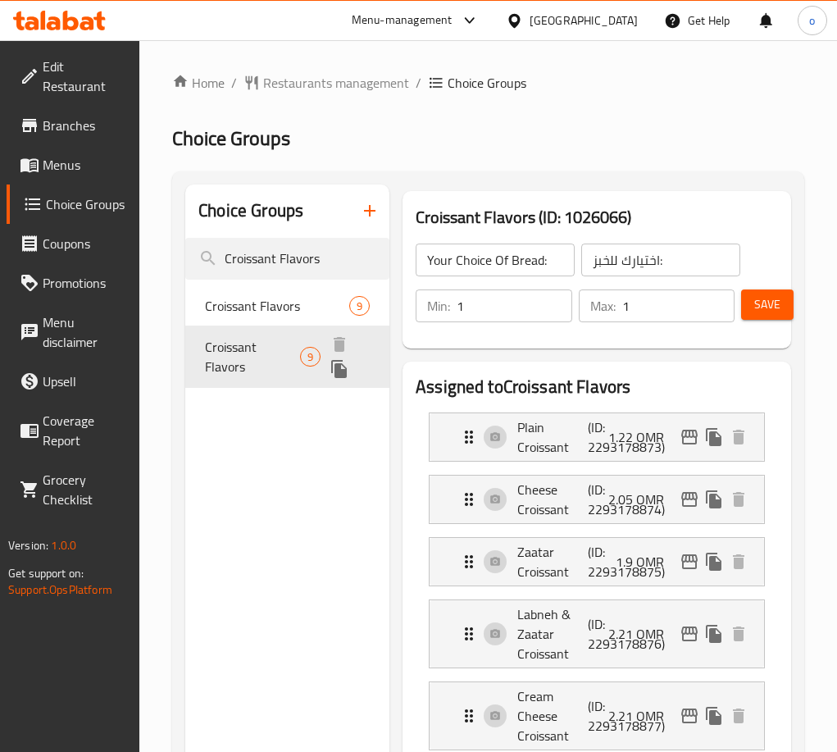
type input "Croissant Flavors"
type input "نكهات الكراوسون"
type input "5"
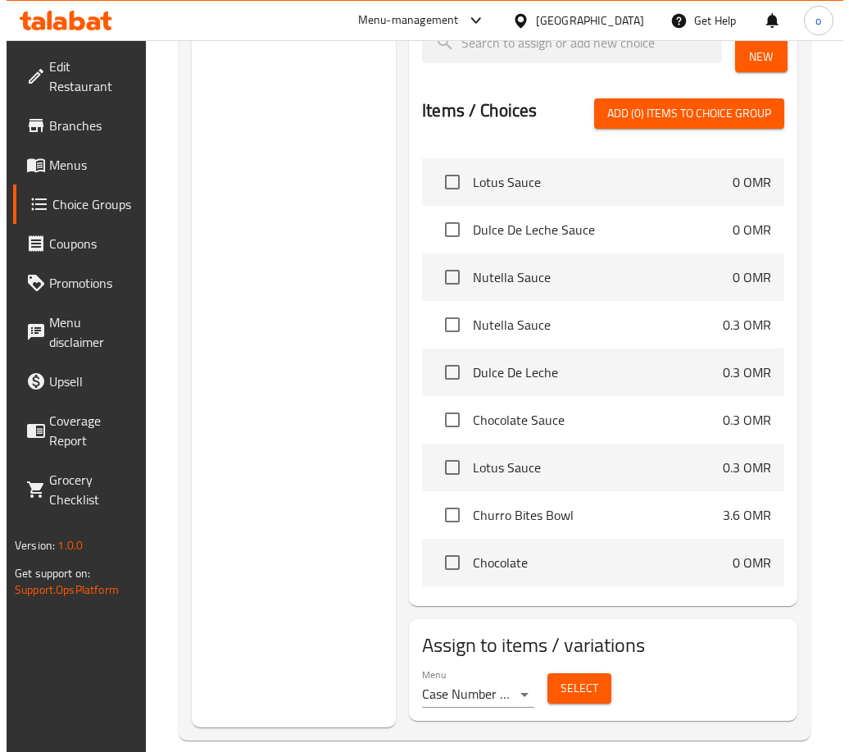
scroll to position [1045, 0]
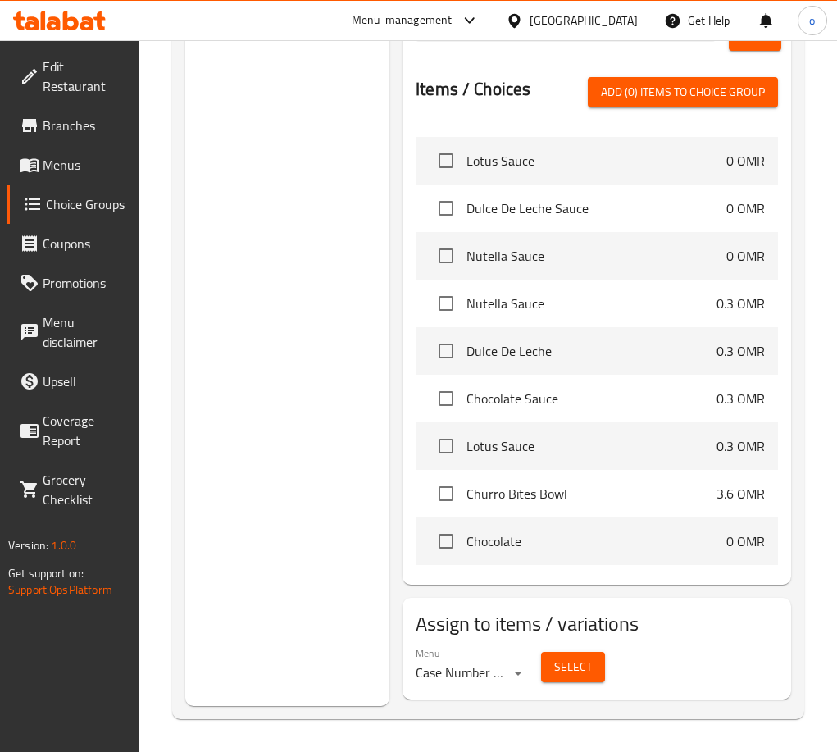
click at [614, 660] on div "Menu Case Number 341814946 - New Menu ( Inactive ) Select" at bounding box center [596, 666] width 375 height 52
click at [598, 665] on button "Select" at bounding box center [573, 667] width 64 height 30
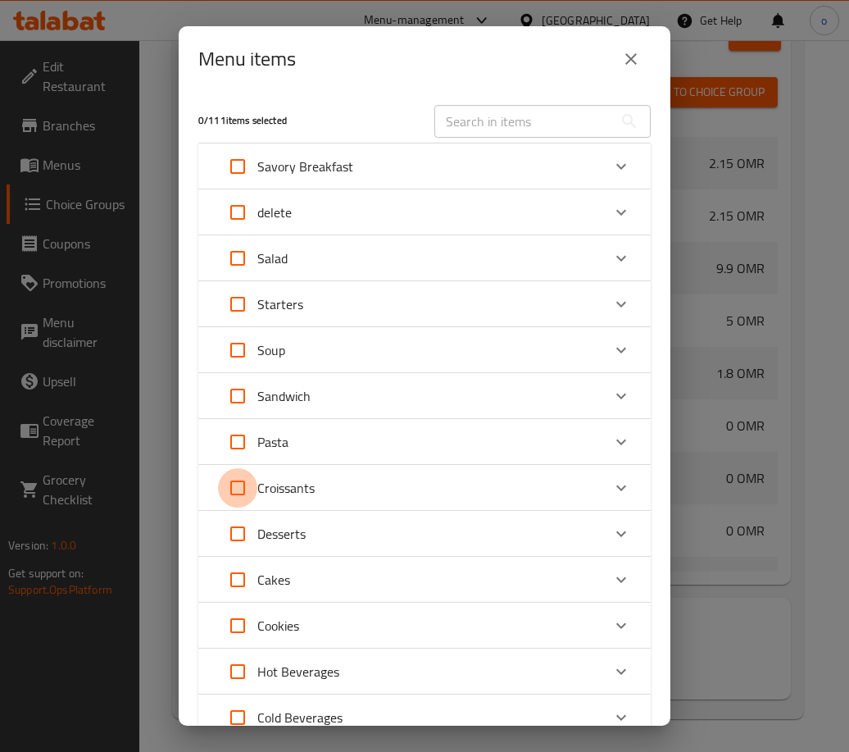
click at [234, 490] on input "Expand" at bounding box center [237, 487] width 39 height 39
checkbox input "true"
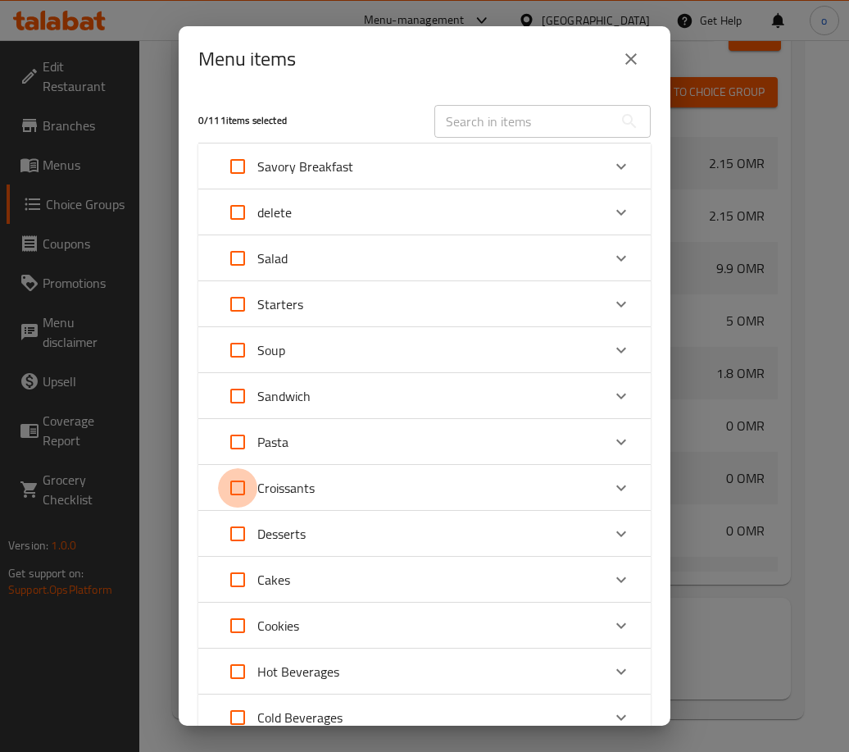
checkbox input "true"
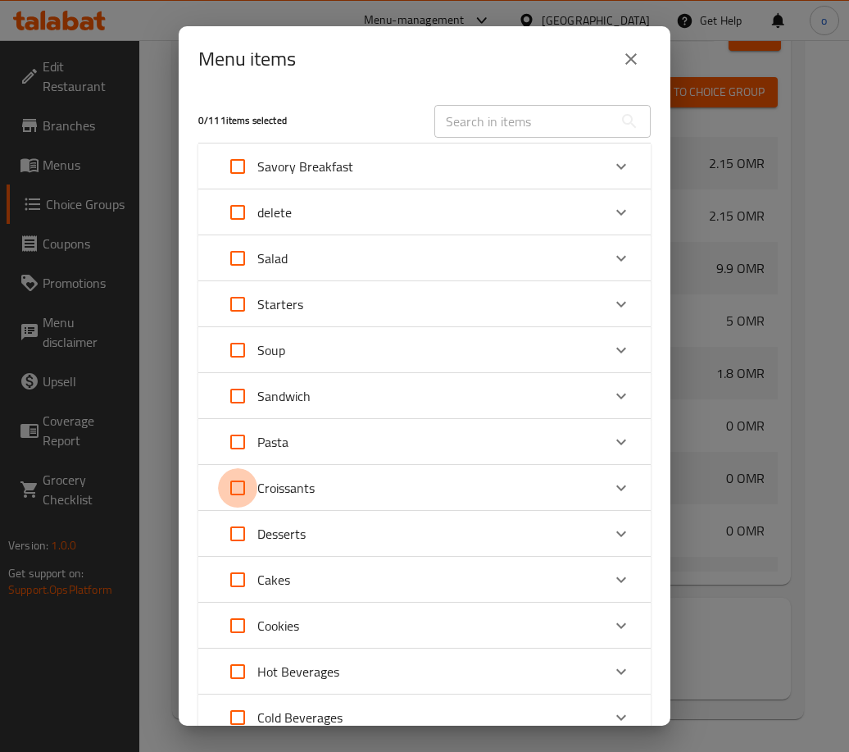
checkbox input "true"
click at [269, 495] on p "Croissants" at bounding box center [285, 488] width 57 height 20
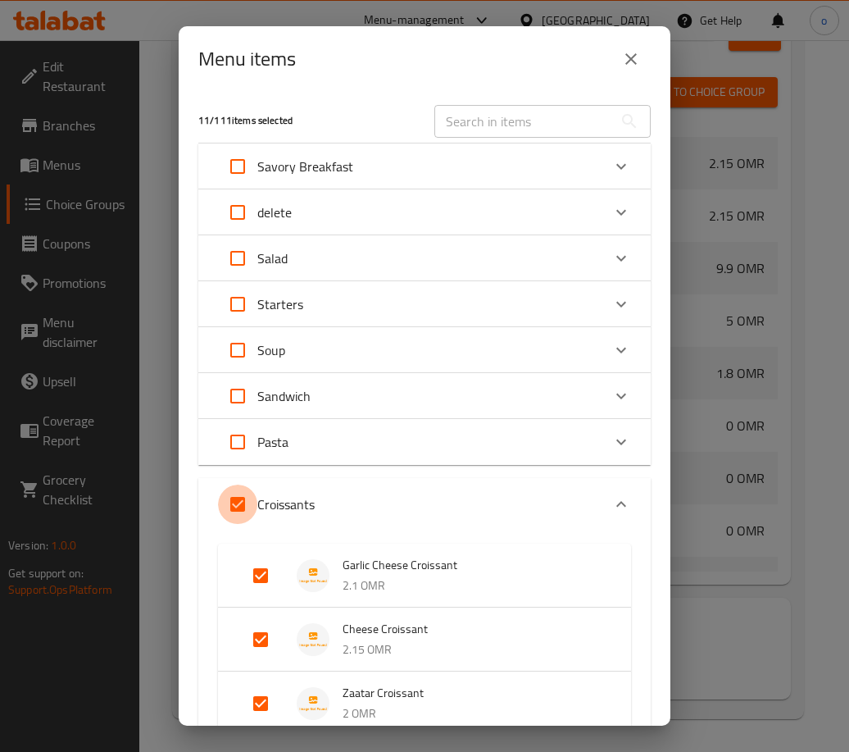
click at [243, 492] on input "Expand" at bounding box center [237, 503] width 39 height 39
checkbox input "false"
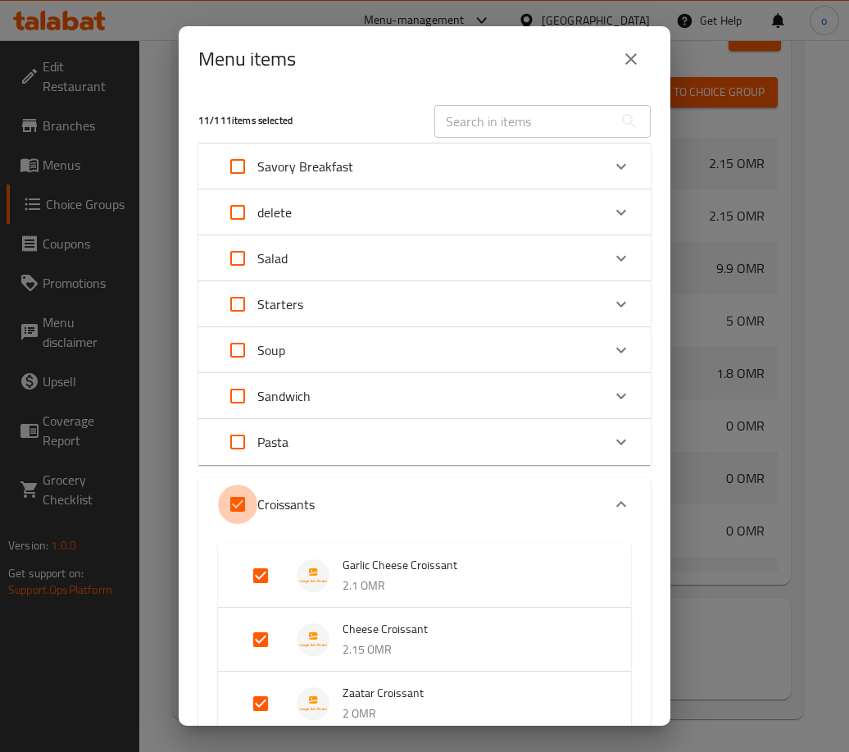
checkbox input "false"
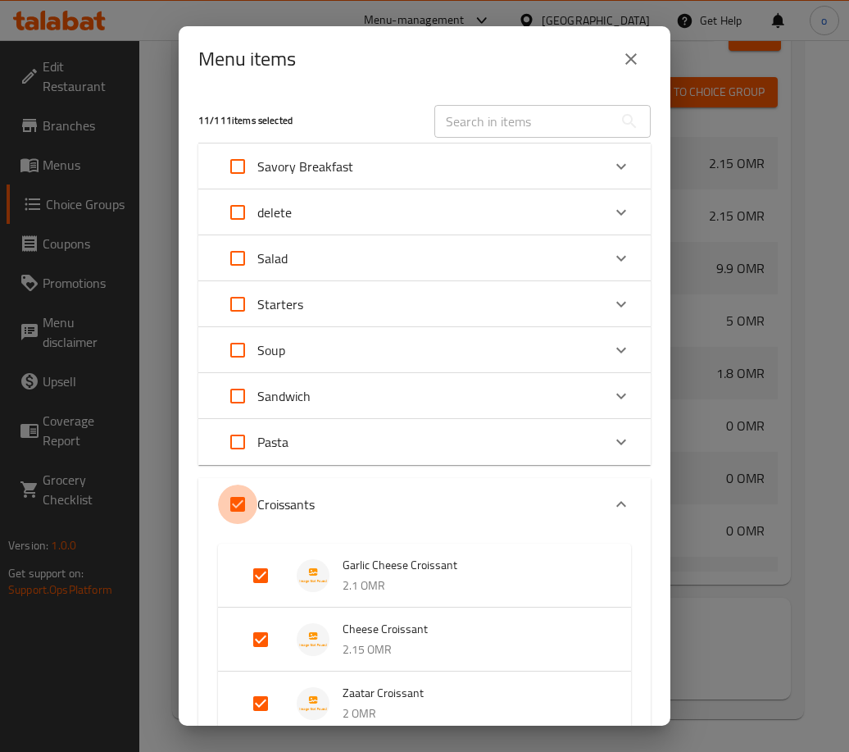
checkbox input "false"
click at [275, 499] on p "Croissants" at bounding box center [285, 504] width 57 height 20
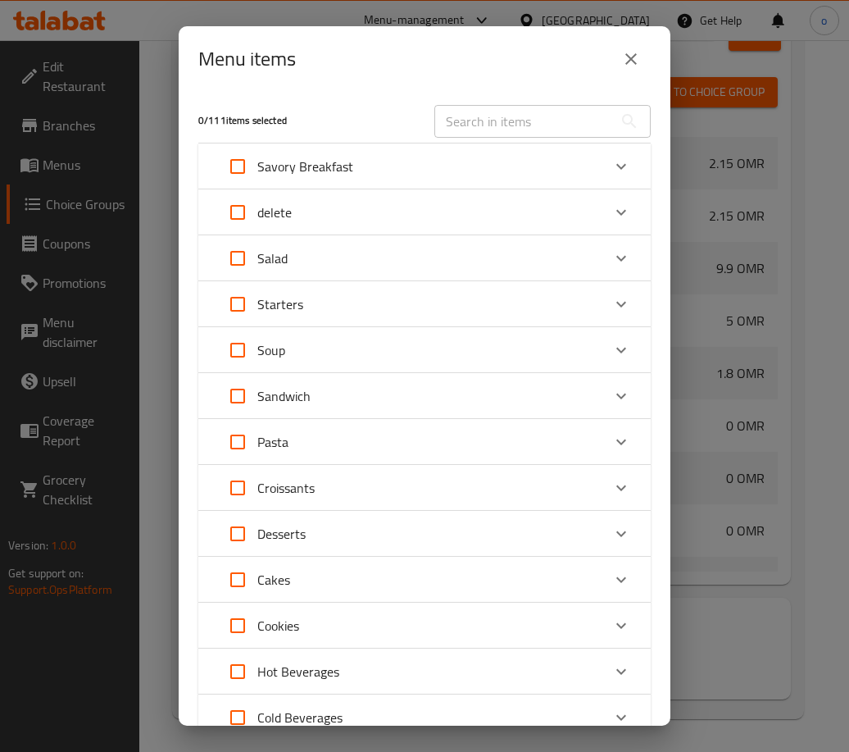
click at [311, 502] on div "Croissants" at bounding box center [266, 487] width 97 height 39
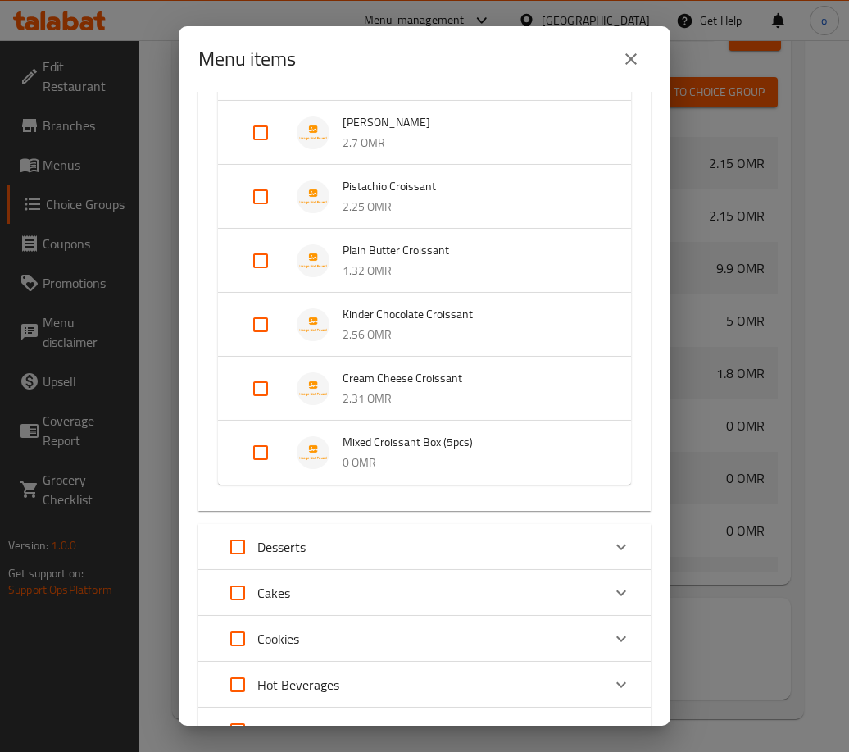
scroll to position [738, 0]
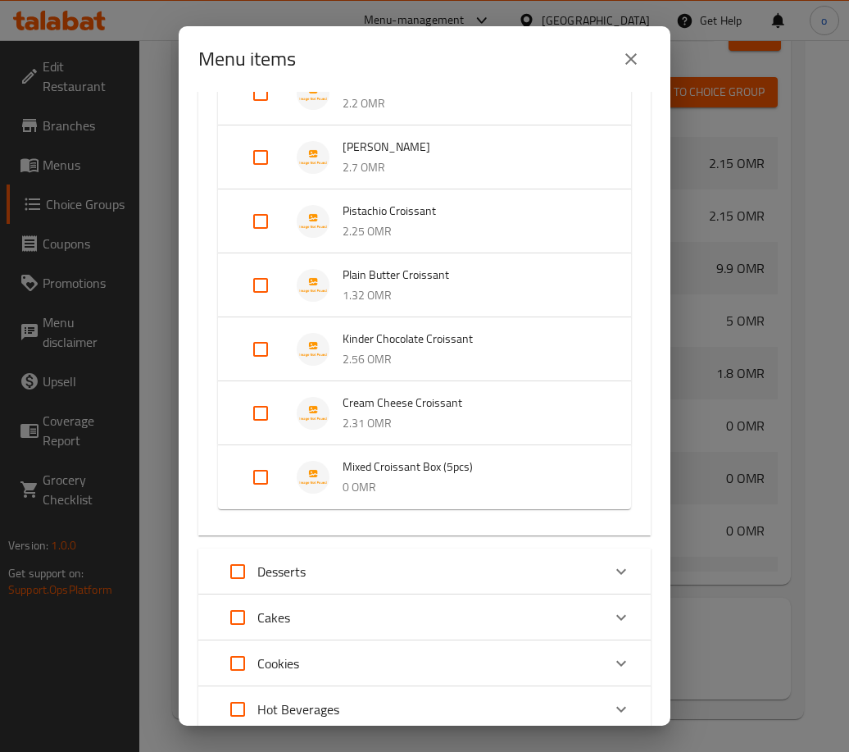
click at [261, 478] on input "Expand" at bounding box center [260, 476] width 39 height 39
checkbox input "true"
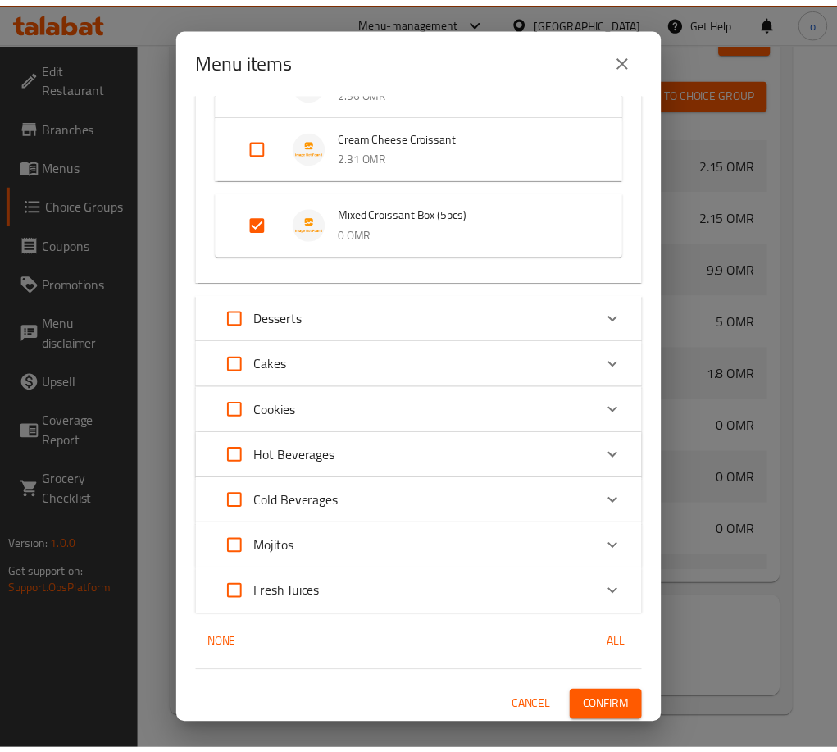
scroll to position [1009, 0]
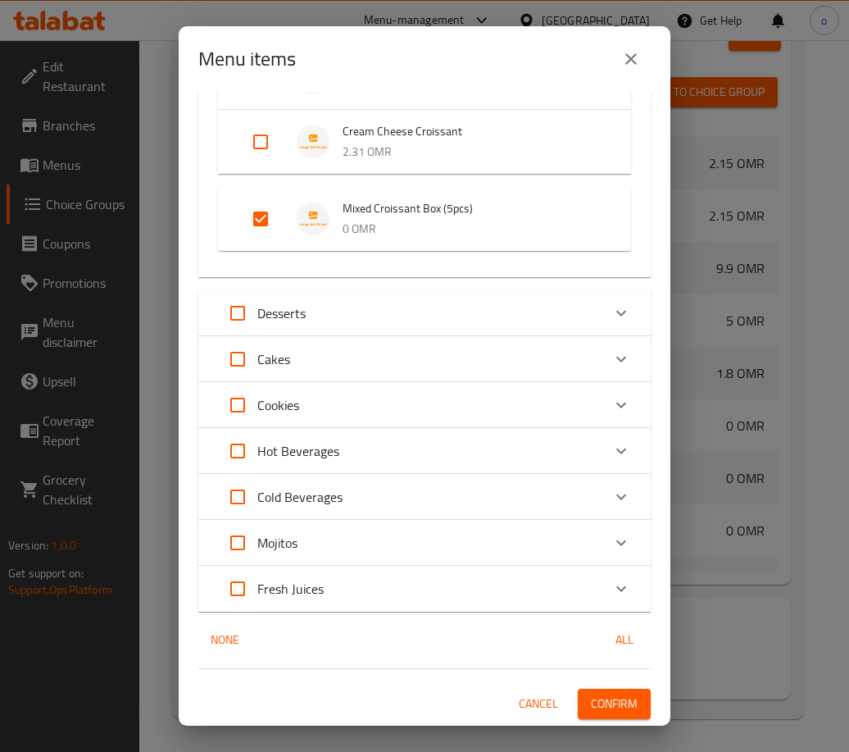
click at [630, 688] on div "1 / 111 items selected ​ Savory Breakfast Mushroom Benedict Croissant 3.7 OMR A…" at bounding box center [425, 409] width 492 height 634
click at [628, 692] on button "Confirm" at bounding box center [614, 704] width 73 height 30
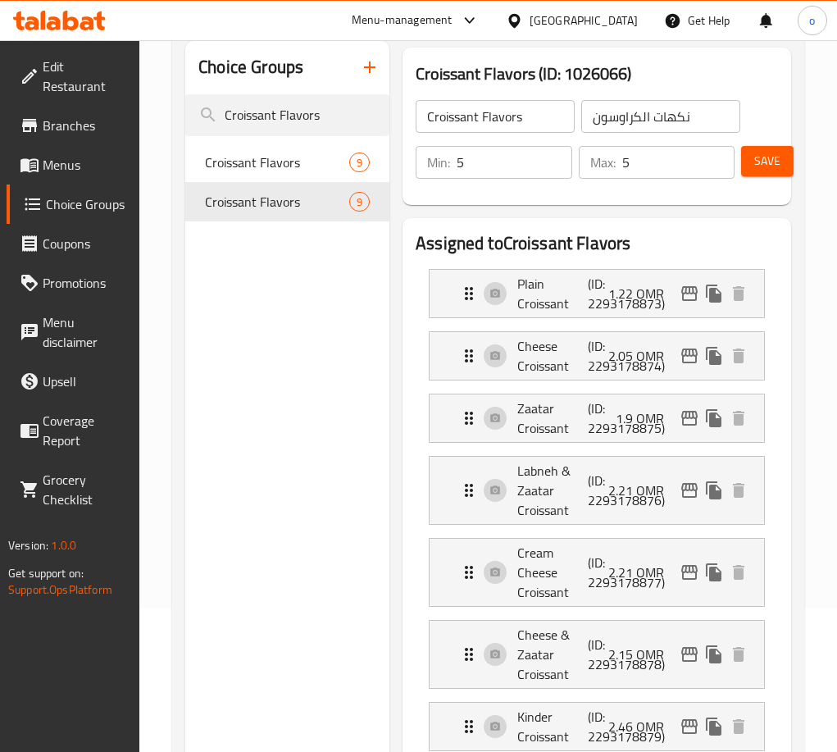
scroll to position [0, 0]
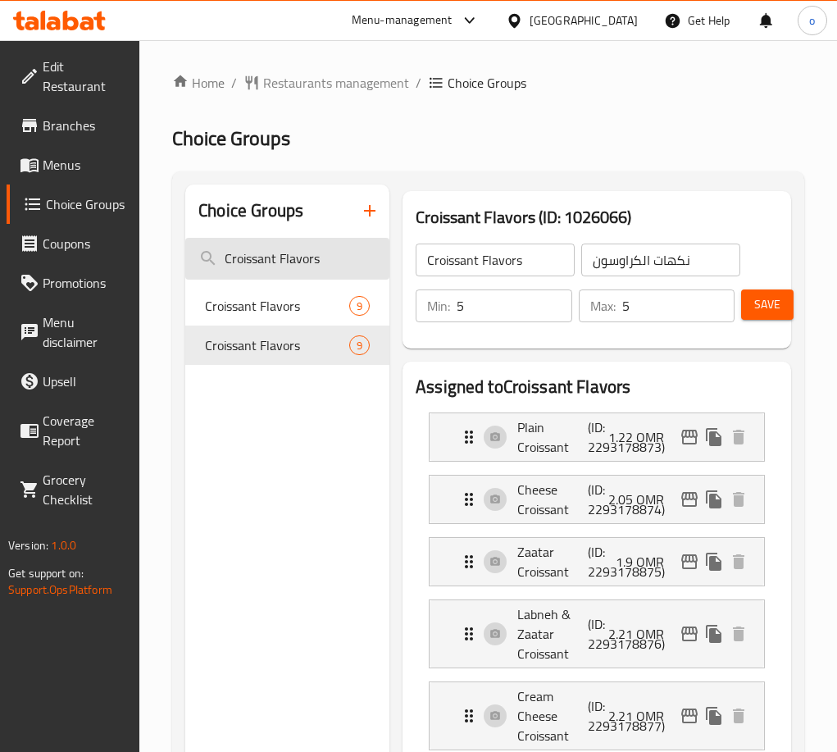
click at [293, 260] on input "Croissant Flavors" at bounding box center [287, 259] width 204 height 42
click at [295, 259] on input "Croissant Flavors" at bounding box center [287, 259] width 204 height 42
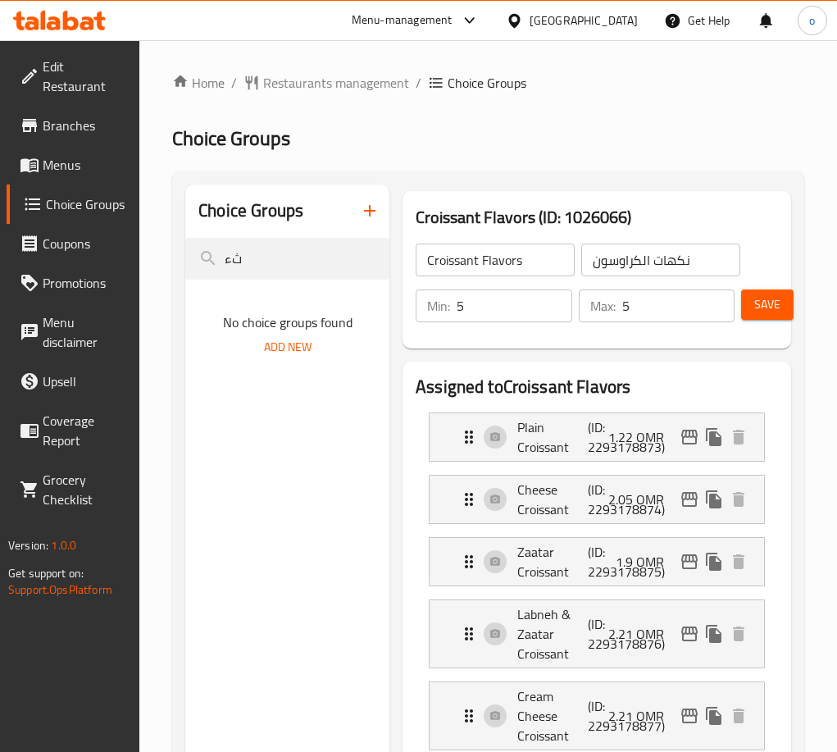
type input "ث"
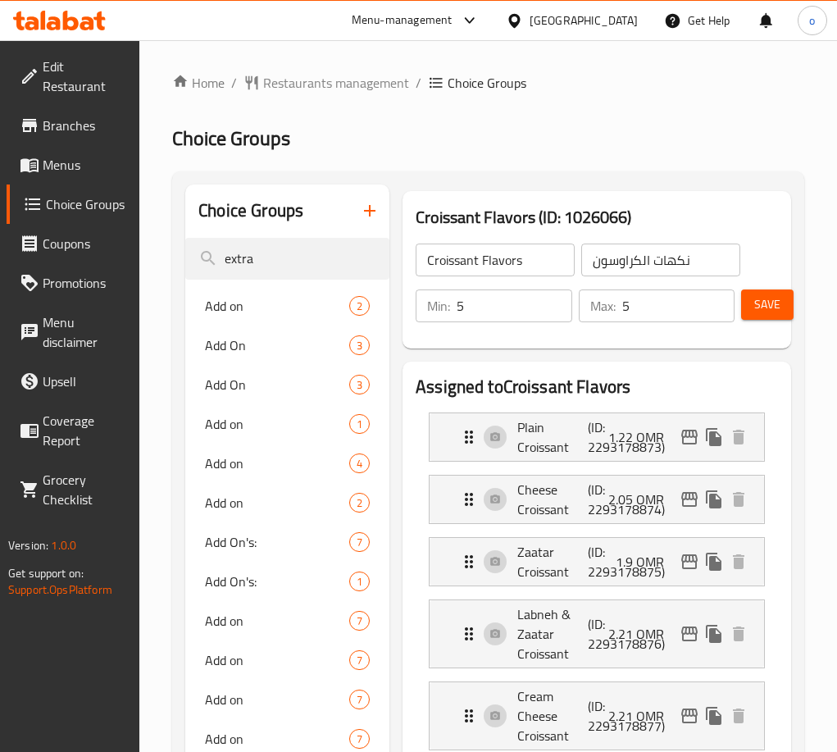
type input "extra"
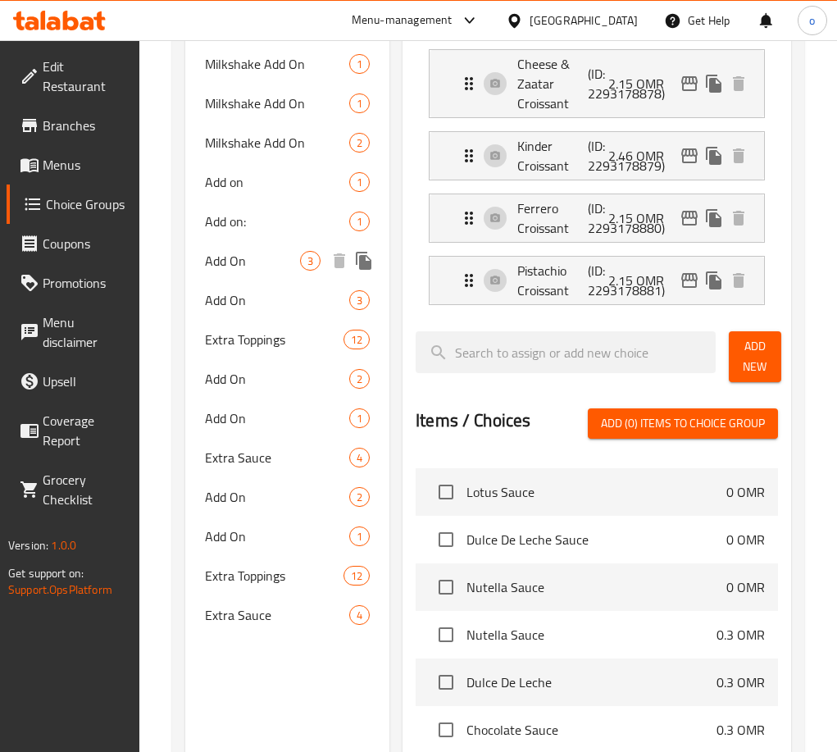
scroll to position [820, 0]
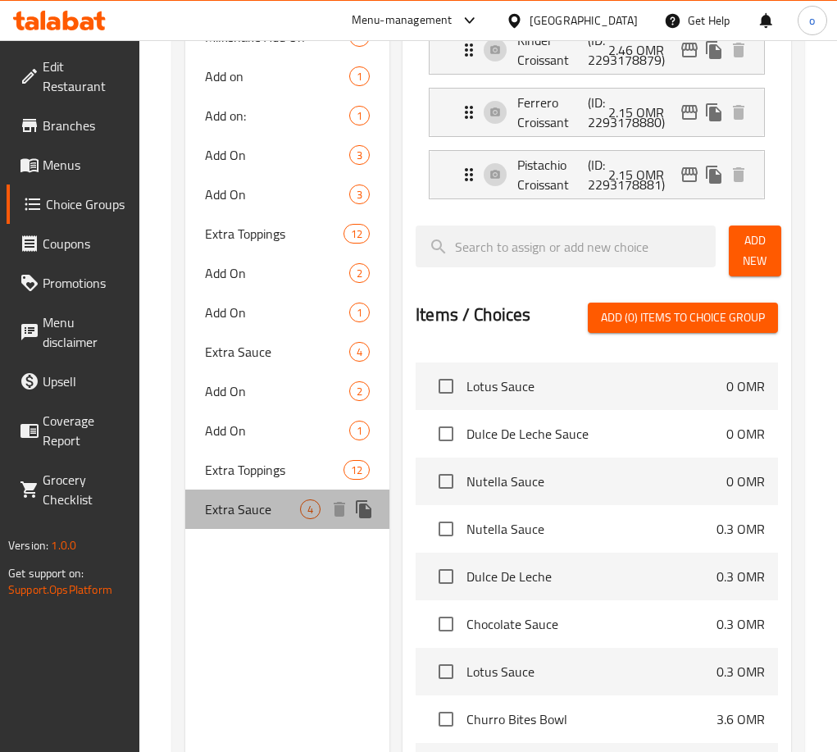
click at [279, 502] on span "Extra Sauce" at bounding box center [252, 509] width 95 height 20
type input "Extra Sauce"
type input "الصوص الإضافي"
type input "0"
type input "4"
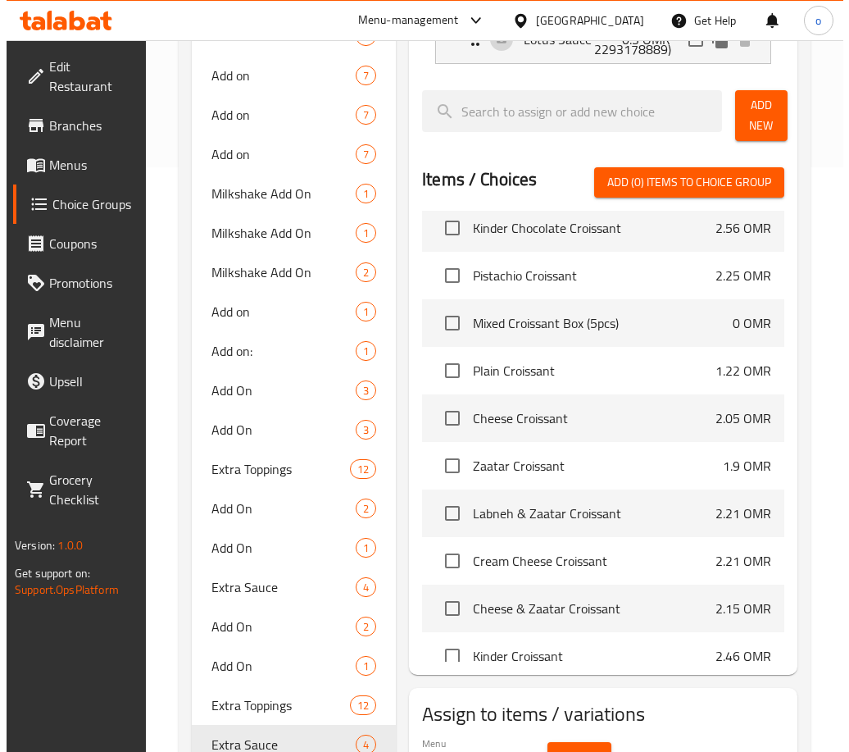
scroll to position [675, 0]
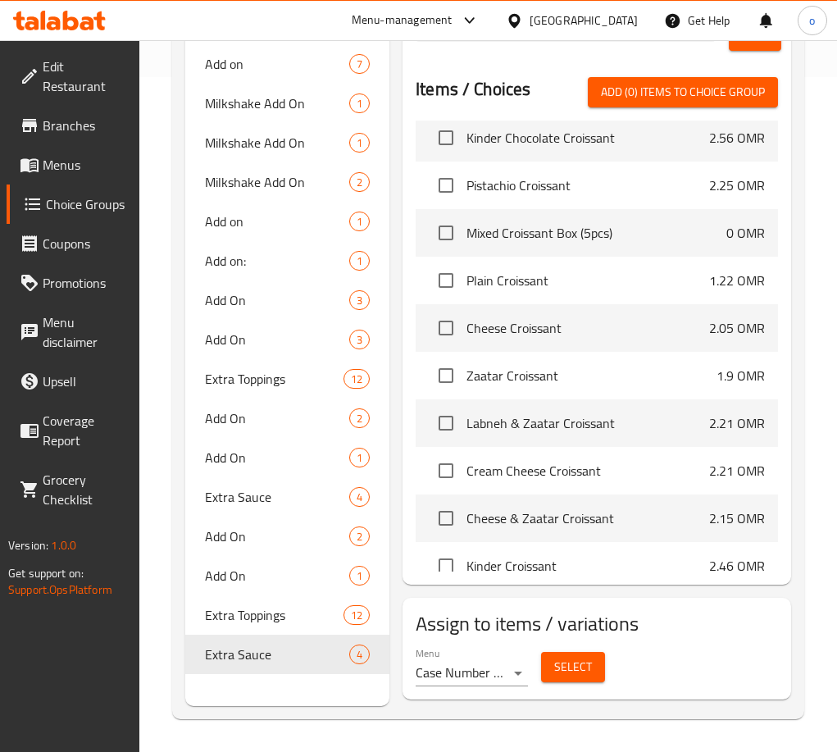
click at [560, 666] on span "Select" at bounding box center [573, 667] width 38 height 20
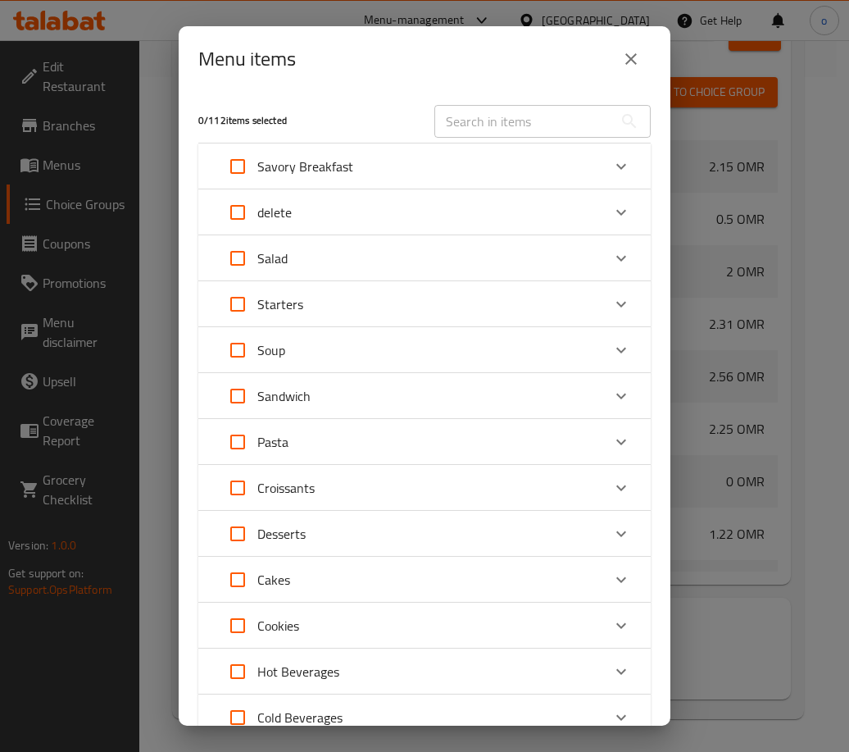
click at [280, 538] on p "Desserts" at bounding box center [281, 534] width 48 height 20
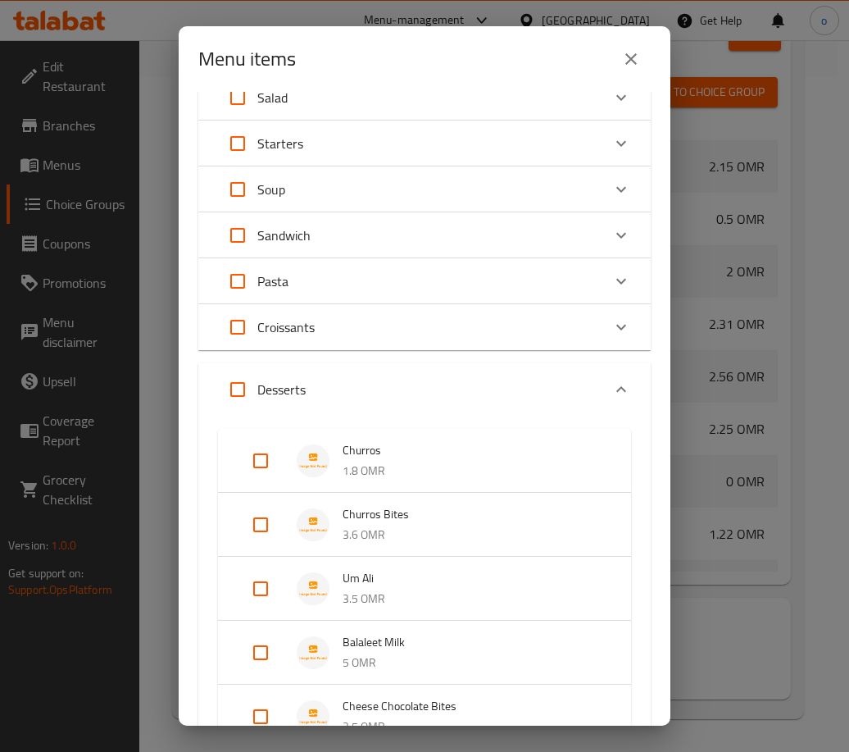
scroll to position [164, 0]
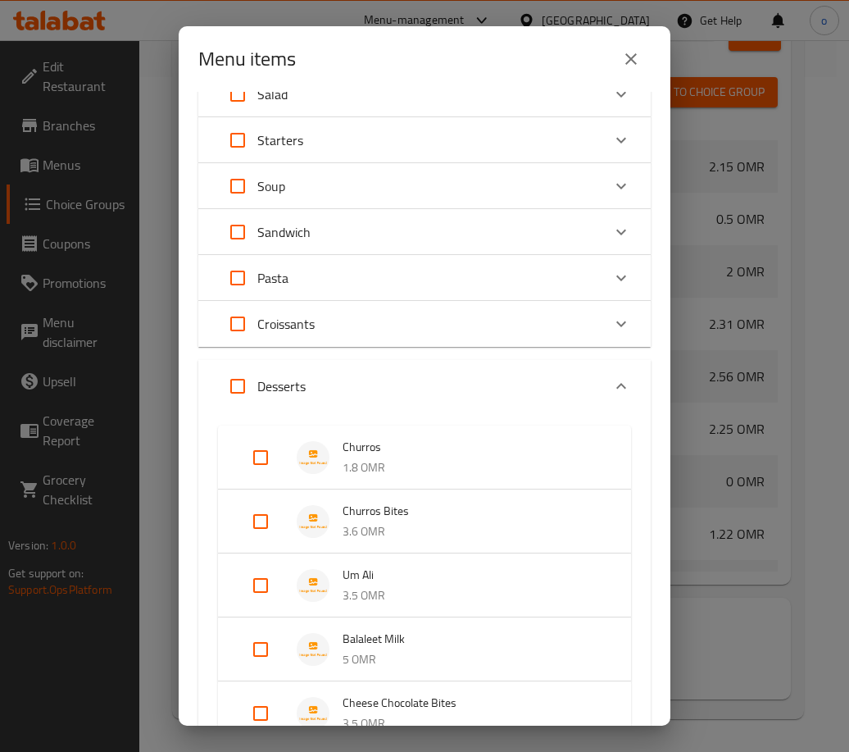
click at [251, 443] on input "Expand" at bounding box center [260, 457] width 39 height 39
checkbox input "true"
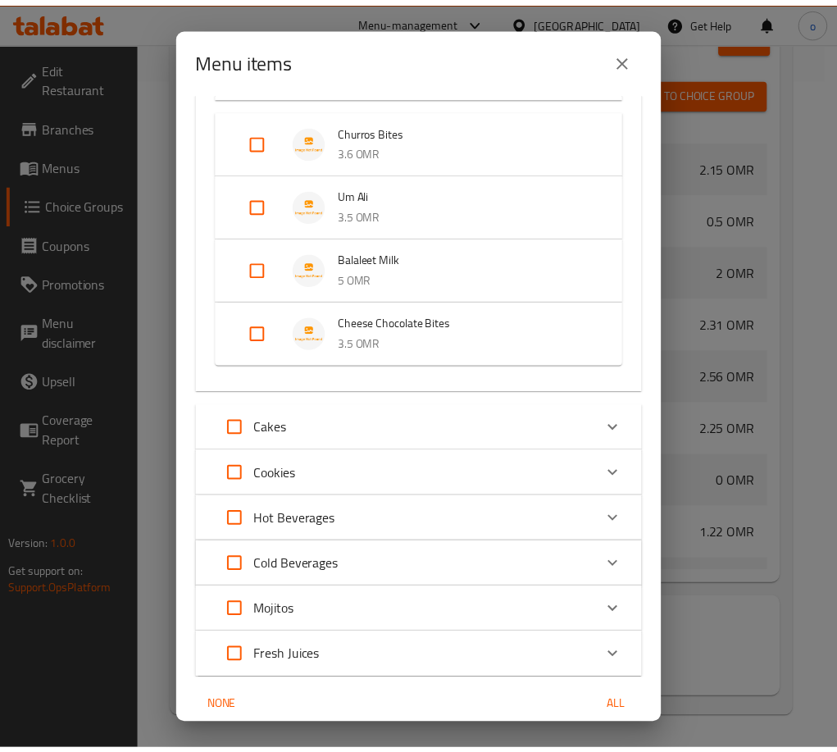
scroll to position [625, 0]
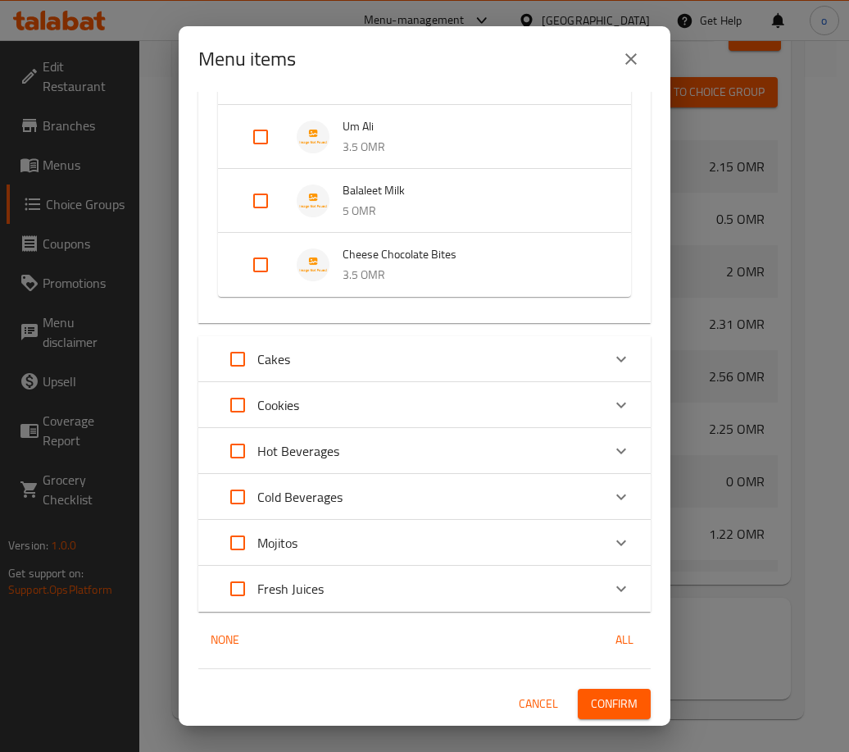
drag, startPoint x: 657, startPoint y: 727, endPoint x: 615, endPoint y: 702, distance: 48.5
click at [657, 726] on div "Menu items 1 / 112 items selected ​ Savory Breakfast Mushroom Benedict Croissan…" at bounding box center [424, 376] width 849 height 752
click at [598, 691] on button "Confirm" at bounding box center [614, 704] width 73 height 30
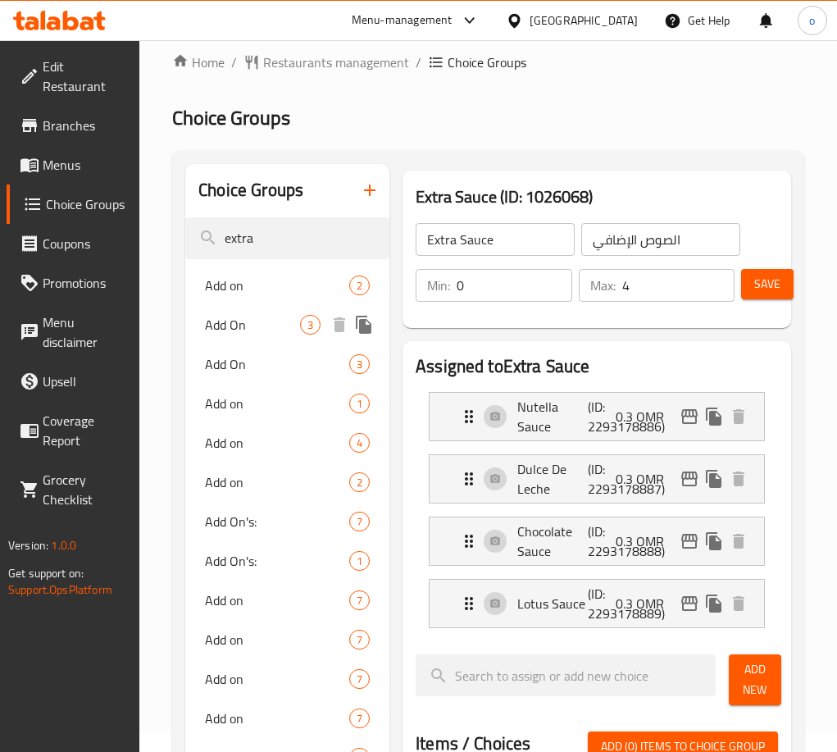
scroll to position [0, 0]
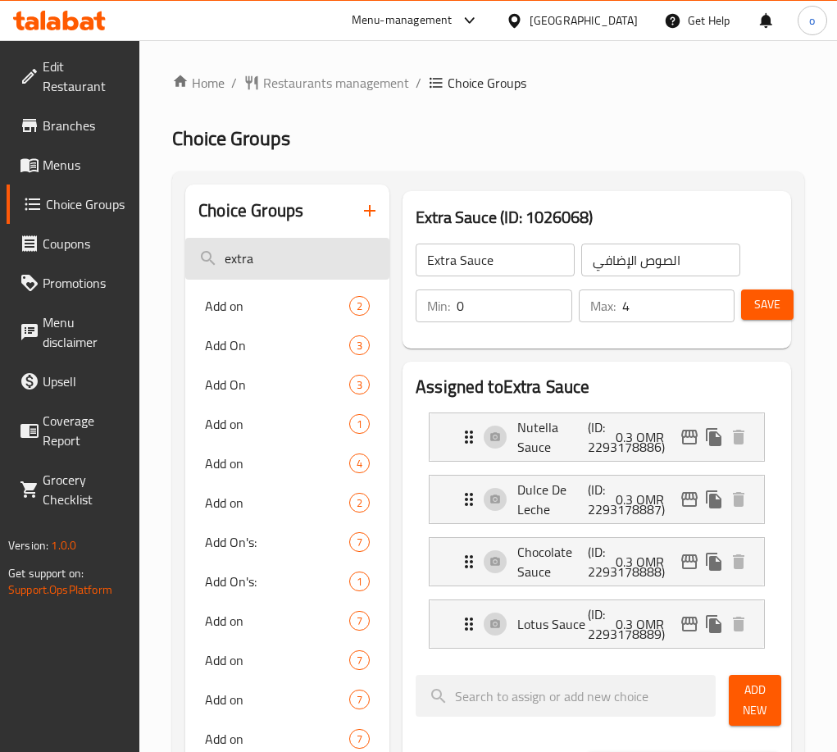
click at [267, 251] on input "extra" at bounding box center [287, 259] width 204 height 42
paste input "Sauce Add On"
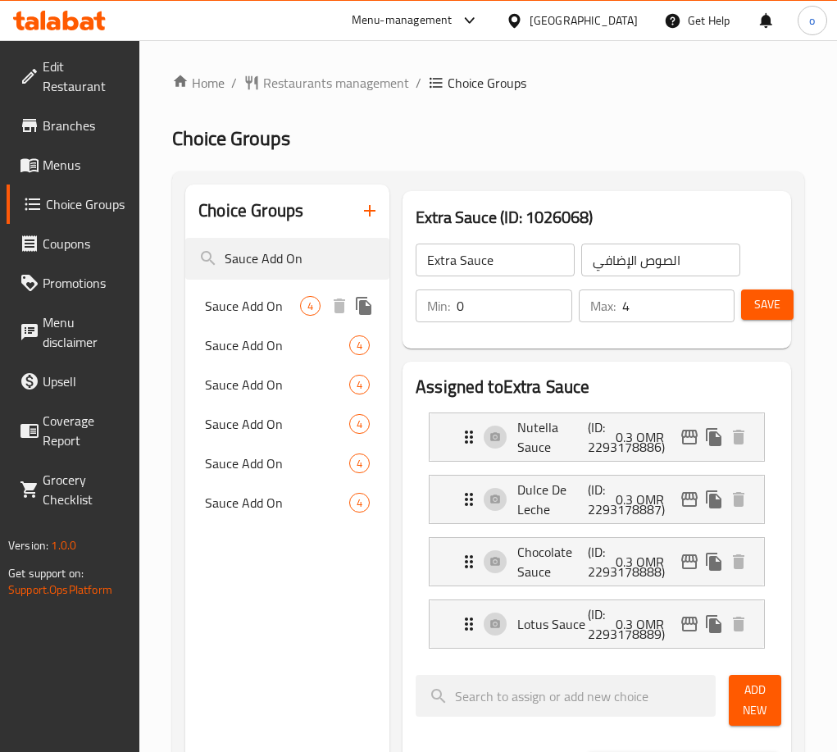
type input "Sauce Add On"
click at [261, 308] on span "Sauce Add On" at bounding box center [252, 306] width 95 height 20
type input "Sauce Add On"
type input "إضافات الصوص"
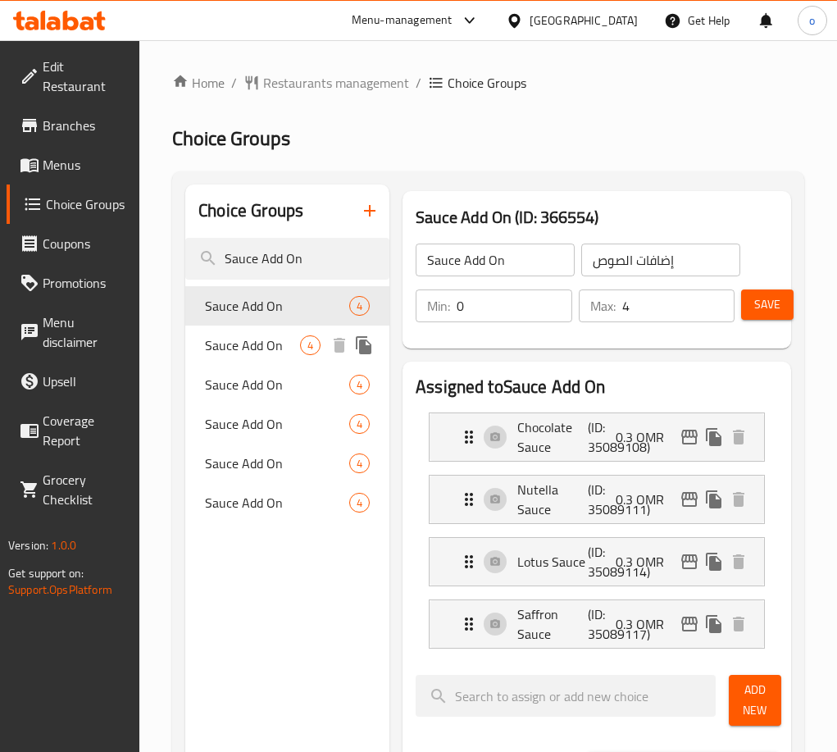
click at [226, 355] on span "Sauce Add On" at bounding box center [252, 345] width 95 height 20
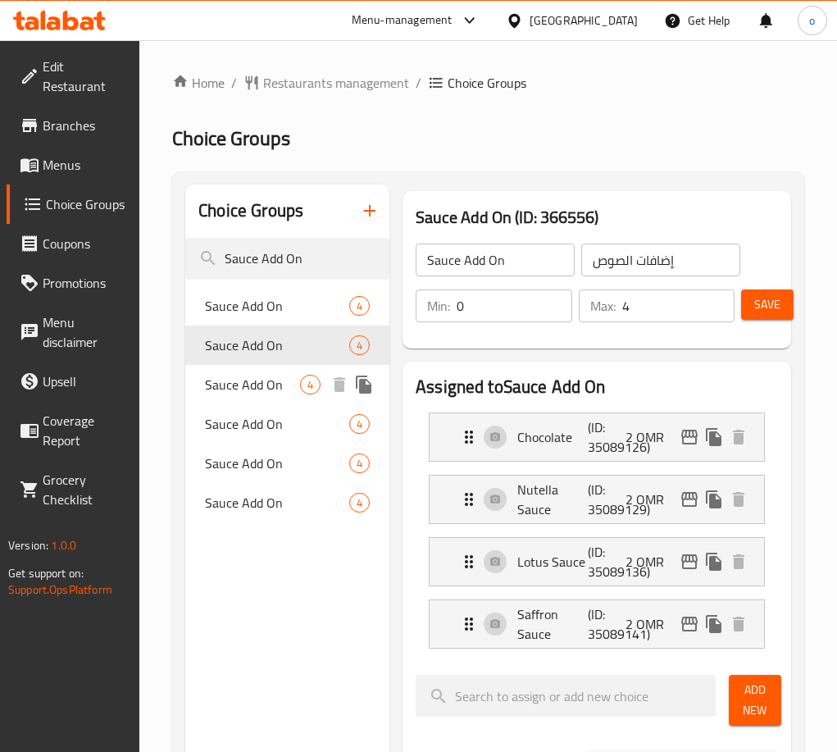
click at [234, 381] on span "Sauce Add On" at bounding box center [252, 385] width 95 height 20
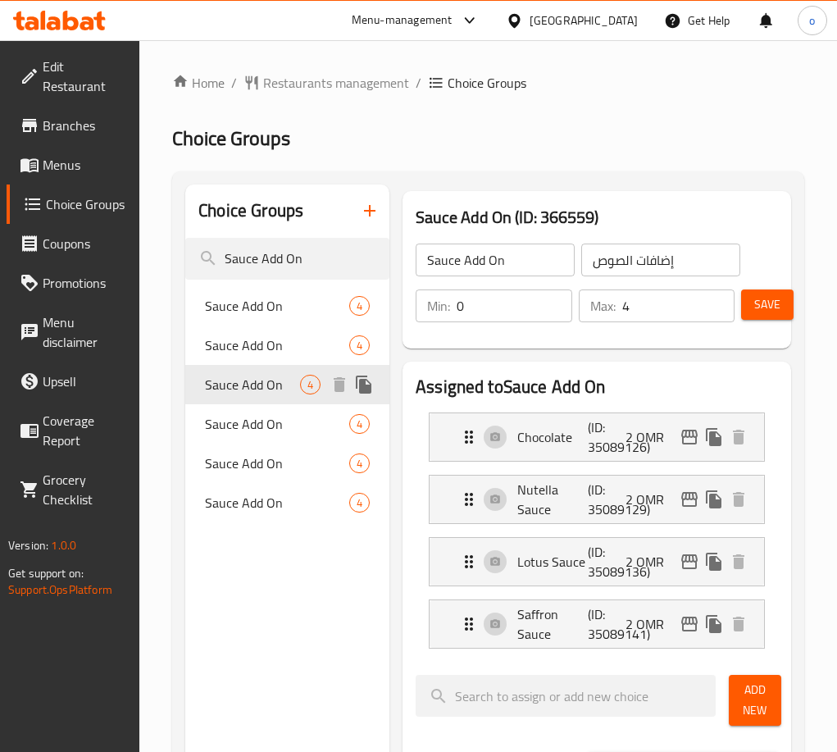
type input "1"
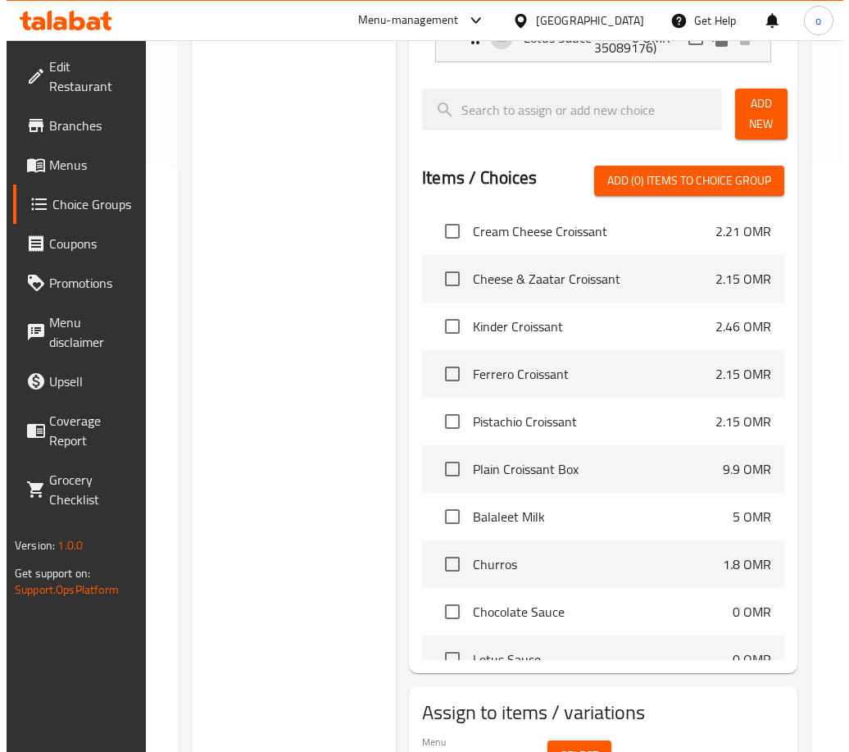
scroll to position [675, 0]
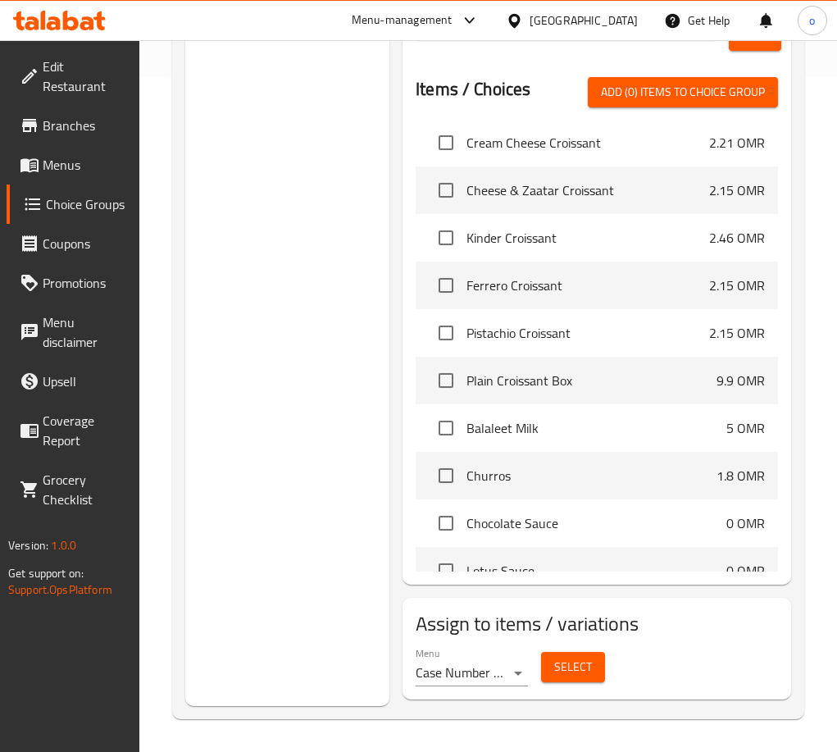
click at [570, 658] on span "Select" at bounding box center [573, 667] width 38 height 20
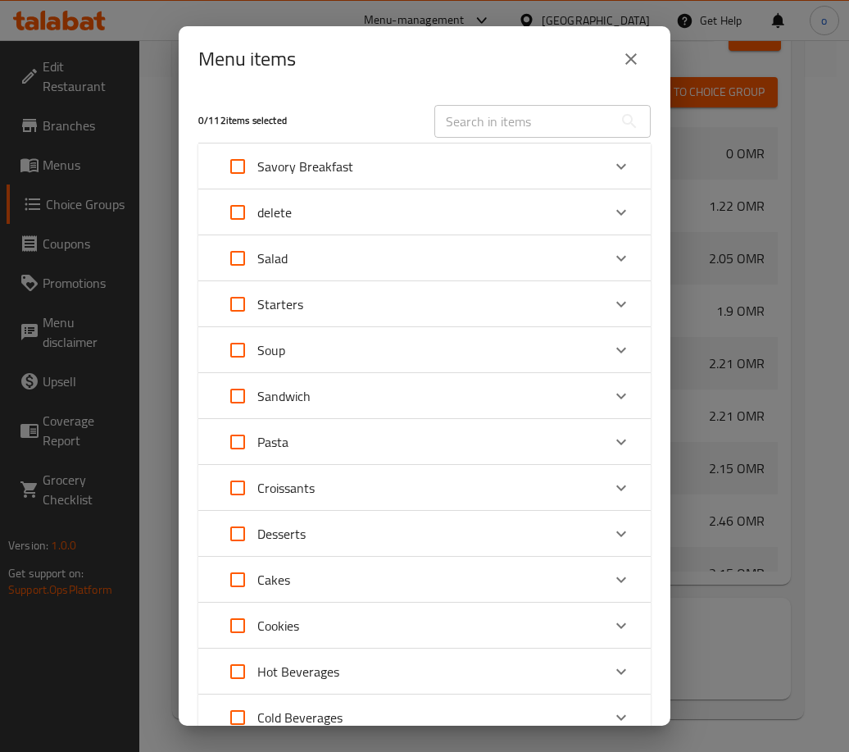
click at [310, 534] on div "Desserts" at bounding box center [410, 533] width 384 height 39
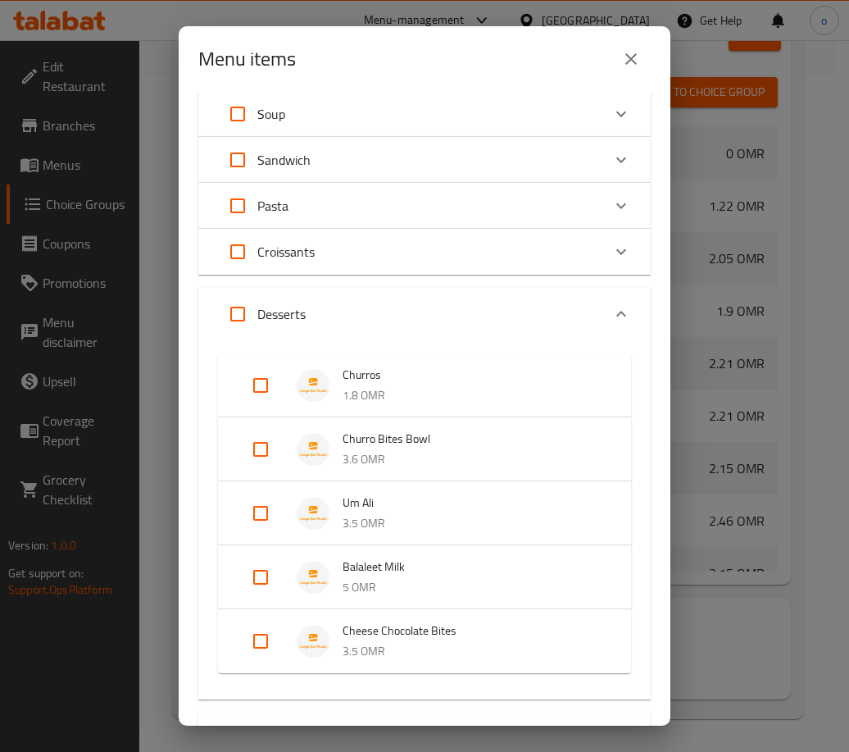
scroll to position [246, 0]
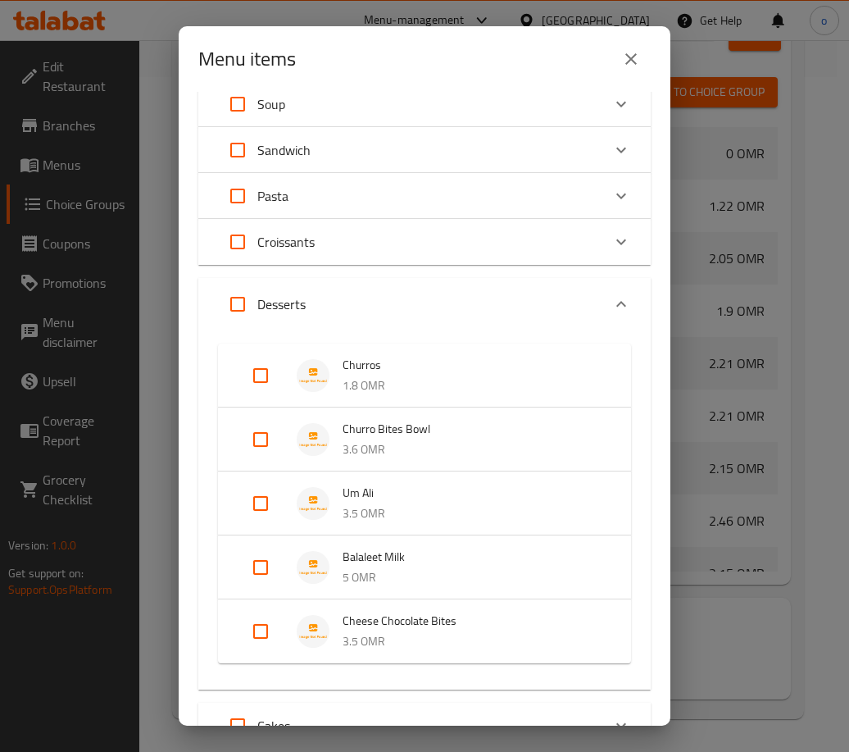
click at [259, 430] on input "Expand" at bounding box center [260, 439] width 39 height 39
checkbox input "true"
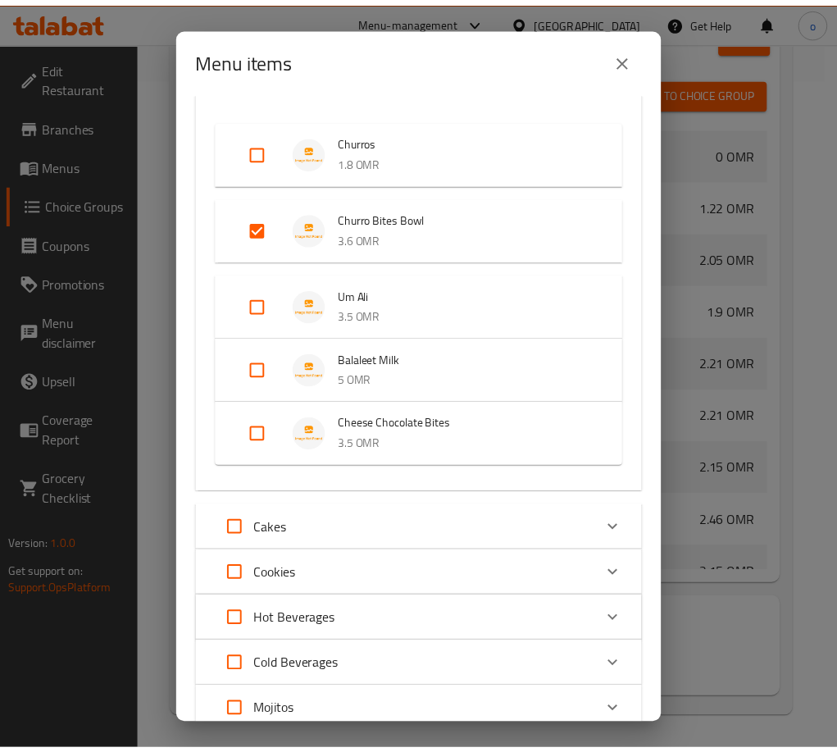
scroll to position [639, 0]
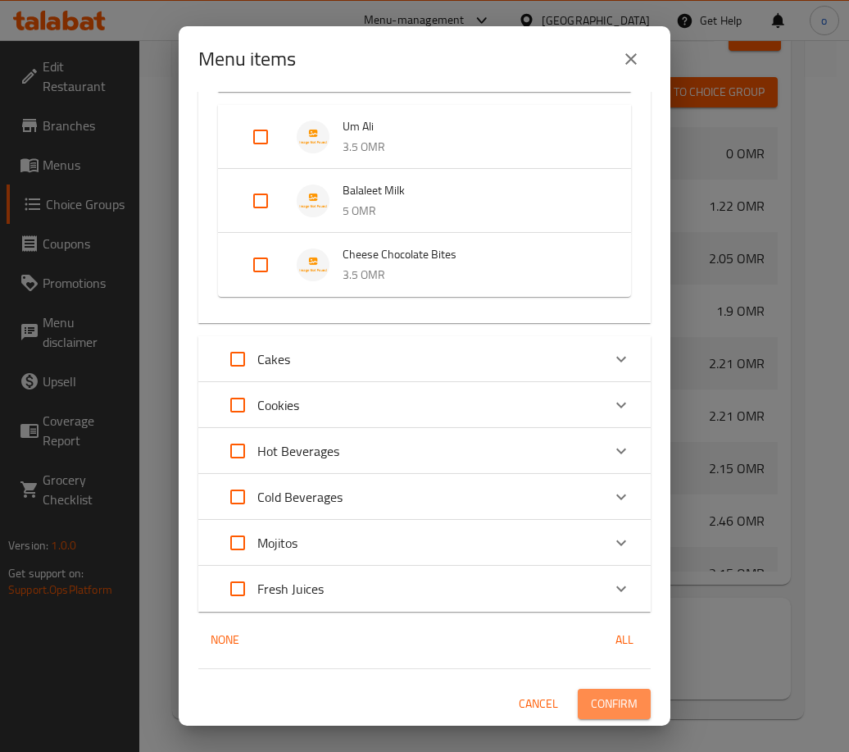
click at [600, 704] on span "Confirm" at bounding box center [614, 703] width 47 height 20
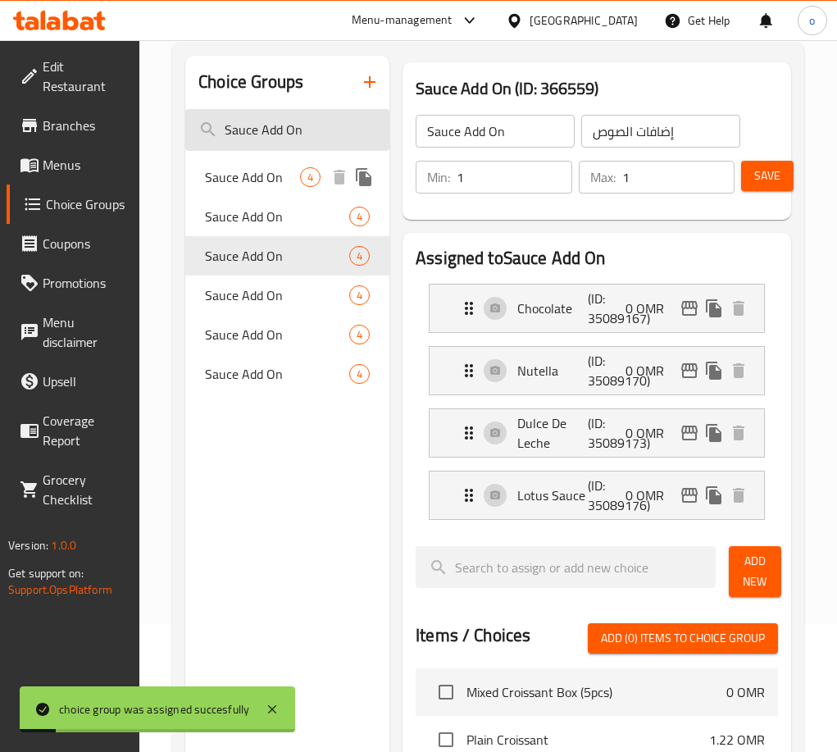
scroll to position [0, 0]
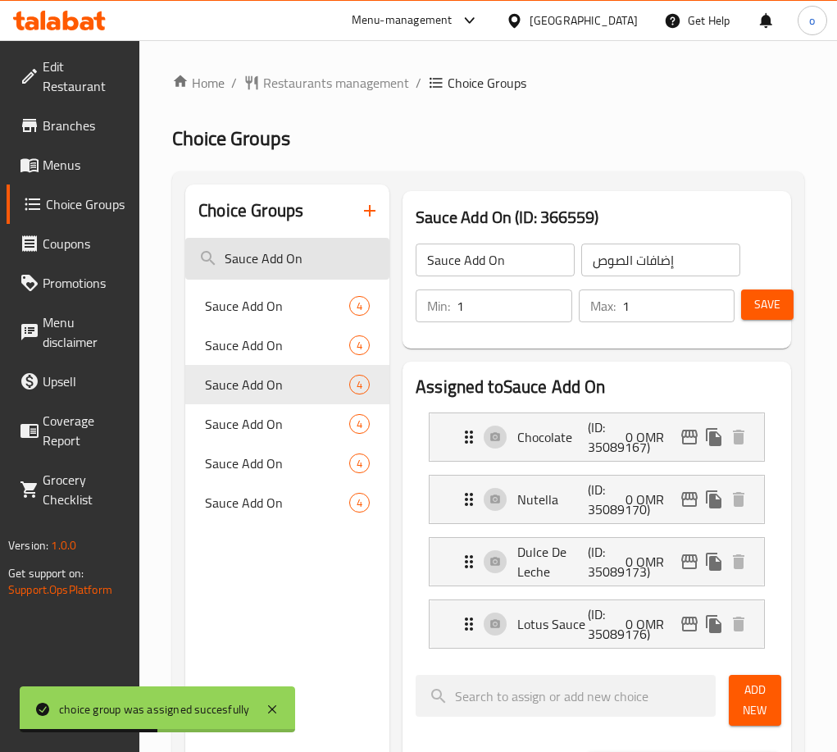
click at [289, 273] on input "Sauce Add On" at bounding box center [287, 259] width 204 height 42
drag, startPoint x: 324, startPoint y: 261, endPoint x: 116, endPoint y: 253, distance: 208.4
click at [116, 253] on div "Edit Restaurant Branches Menus Choice Groups Coupons Promotions Menu disclaimer…" at bounding box center [418, 733] width 837 height 1386
paste input "Flavor Choice:"
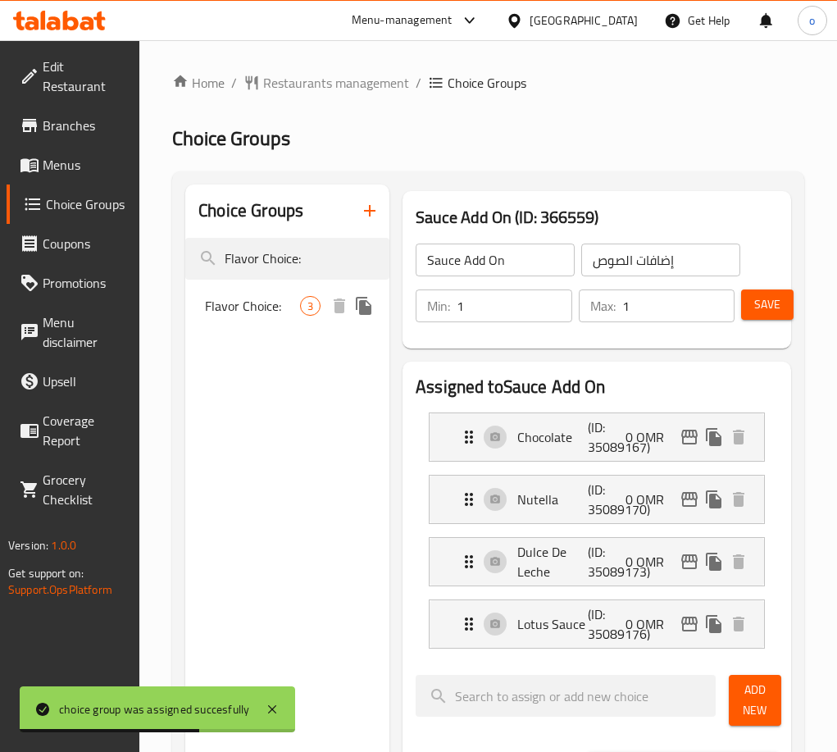
type input "Flavor Choice:"
click at [278, 319] on div "Flavor Choice: 3" at bounding box center [287, 305] width 204 height 39
type input "Flavor Choice:"
type input "اختيار النكهة:"
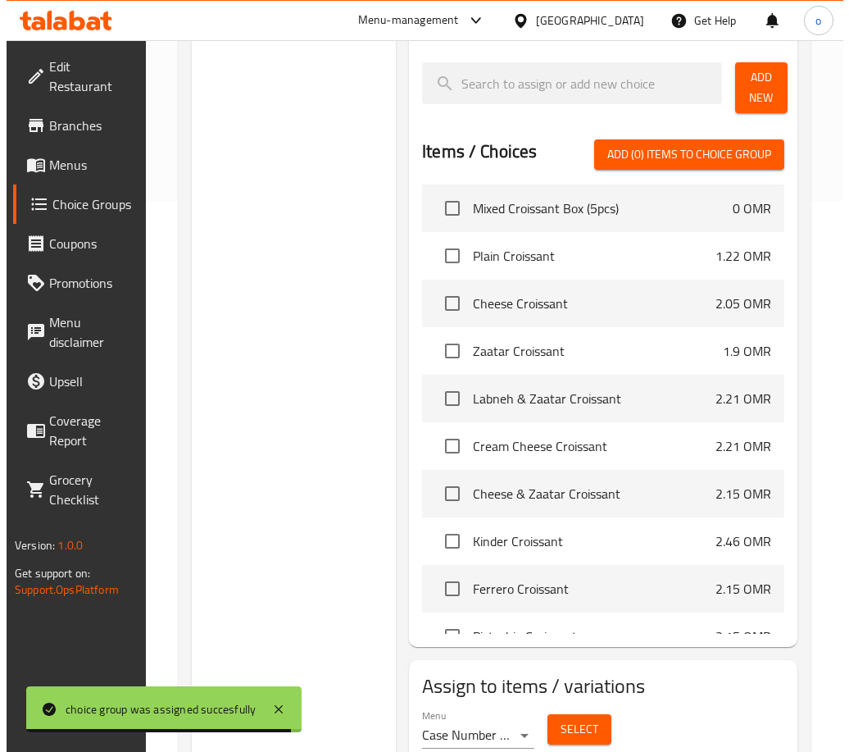
scroll to position [612, 0]
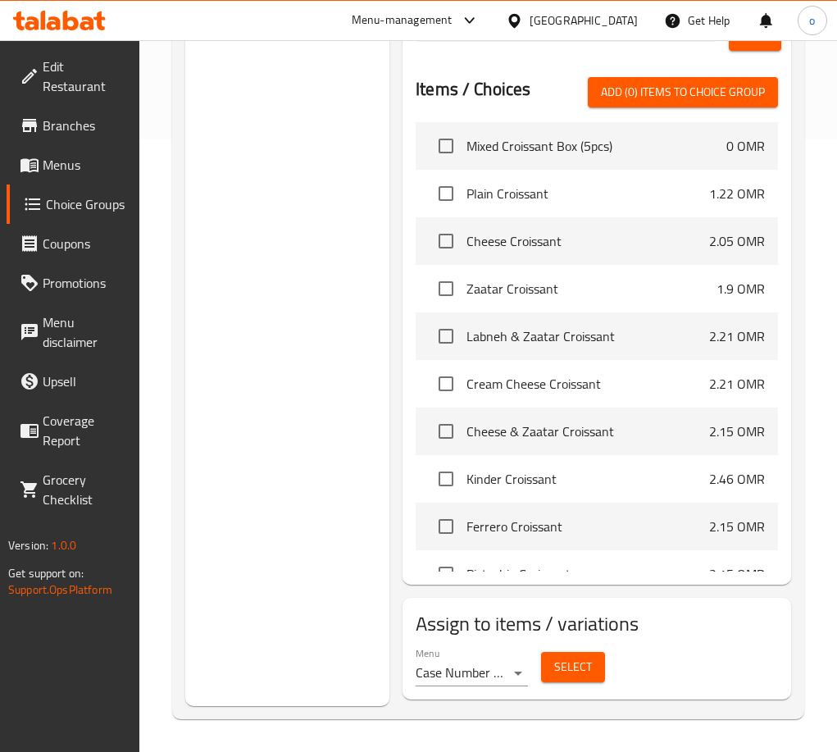
click at [560, 669] on span "Select" at bounding box center [573, 667] width 38 height 20
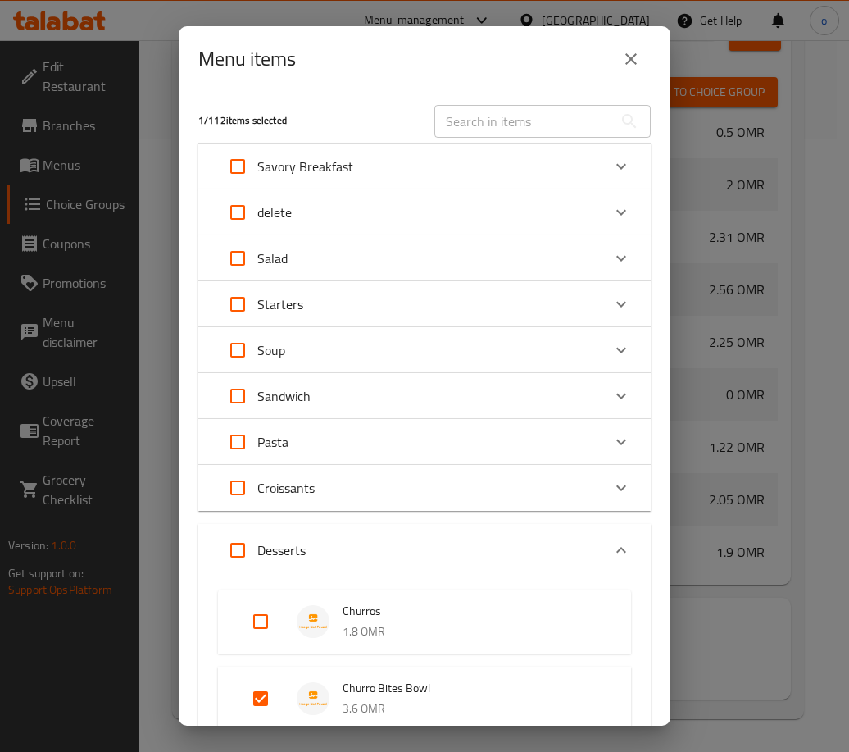
scroll to position [2623, 0]
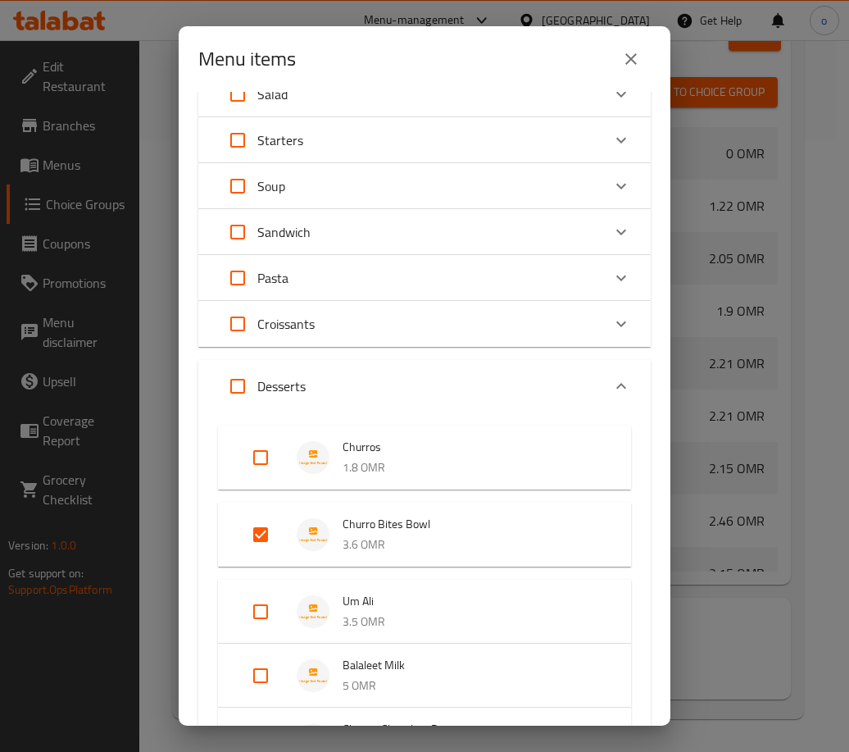
drag, startPoint x: 243, startPoint y: 548, endPoint x: 249, endPoint y: 543, distance: 8.7
click at [245, 548] on input "Expand" at bounding box center [260, 534] width 39 height 39
checkbox input "false"
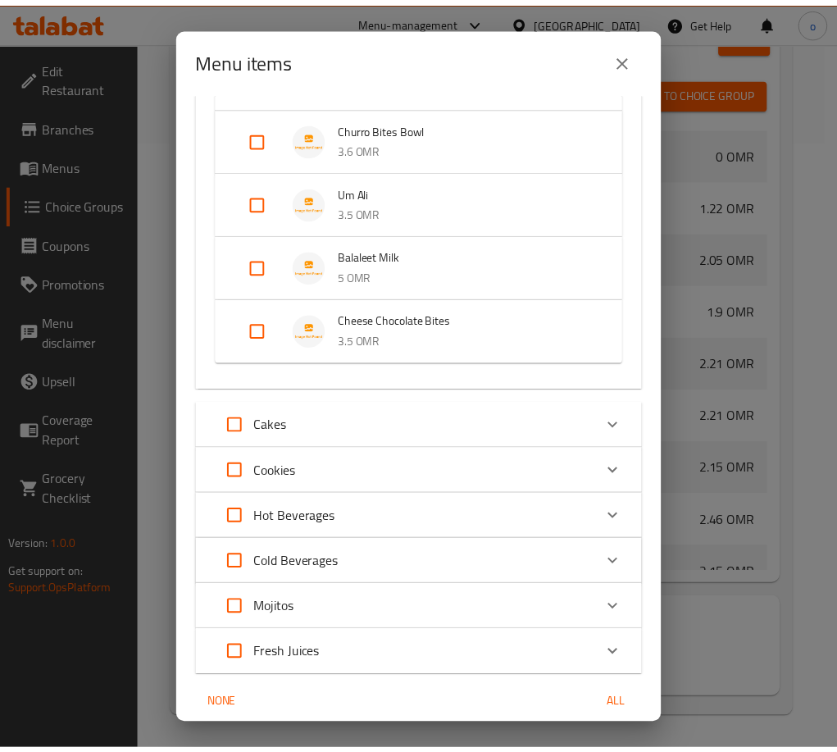
scroll to position [612, 0]
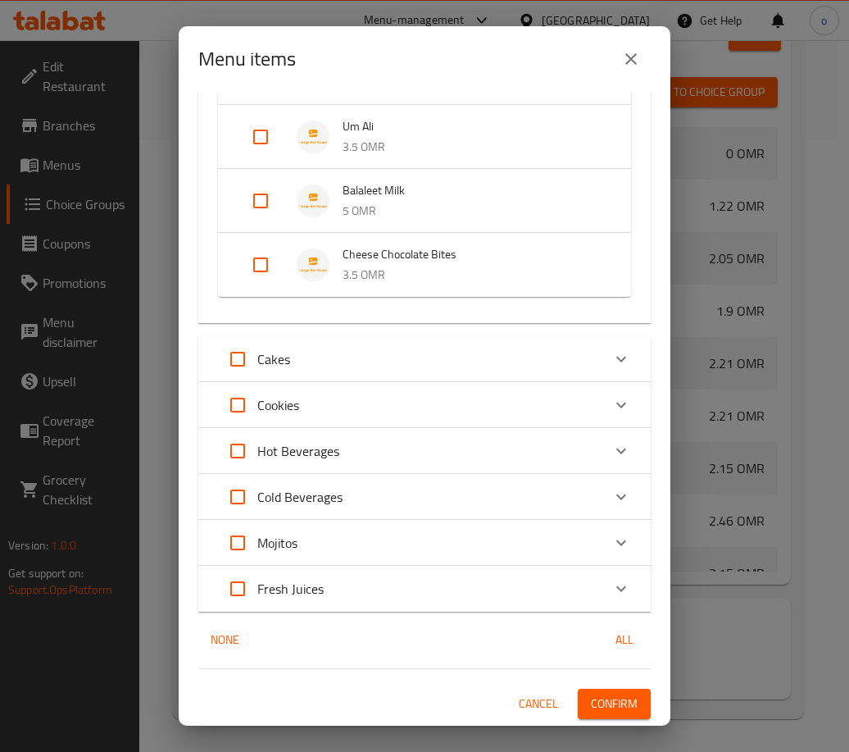
click at [616, 708] on span "Confirm" at bounding box center [614, 703] width 47 height 20
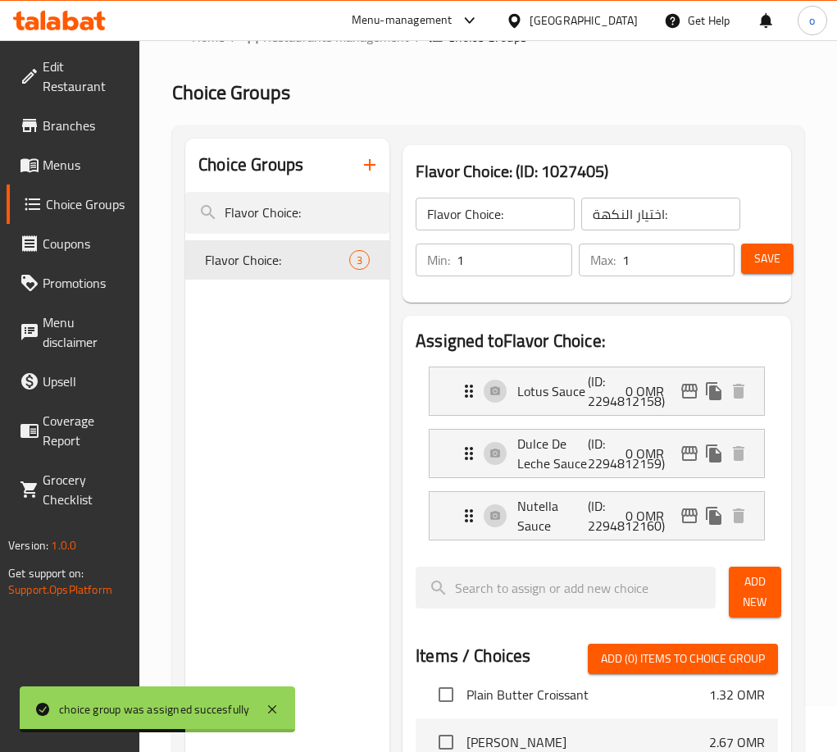
scroll to position [0, 0]
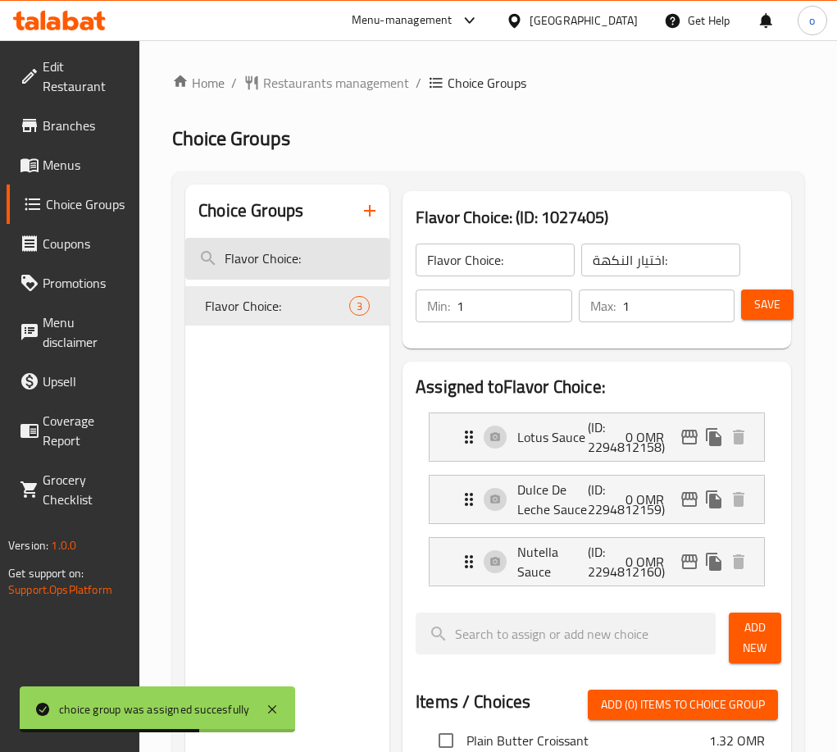
click at [316, 280] on nav "Flavor Choice: 3" at bounding box center [287, 306] width 204 height 52
drag, startPoint x: 318, startPoint y: 266, endPoint x: 215, endPoint y: 257, distance: 103.7
click at [215, 257] on input "Flavor Choice:" at bounding box center [287, 259] width 204 height 42
paste input "Extra Sauce"
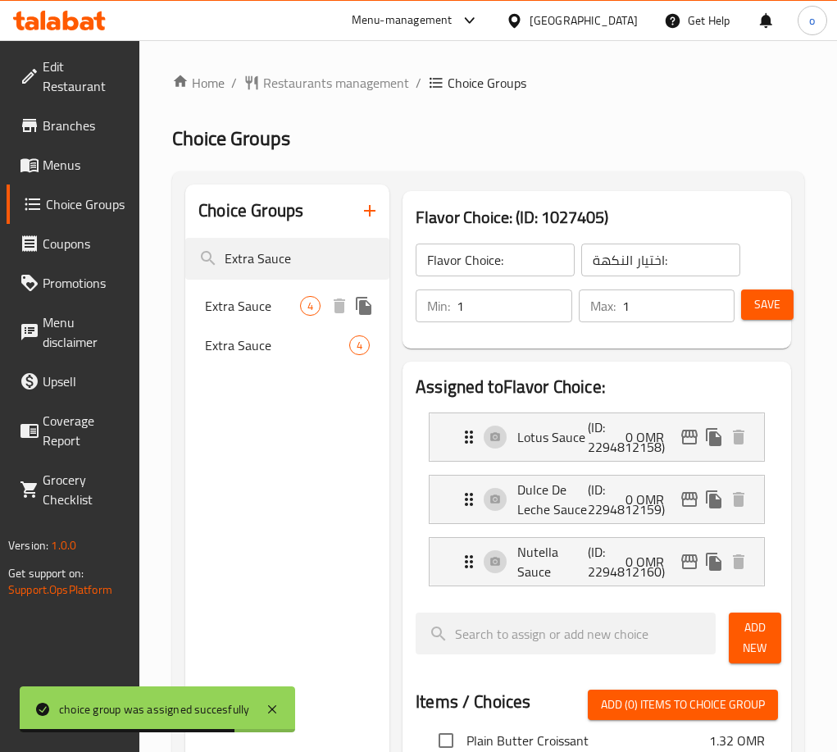
type input "Extra Sauce"
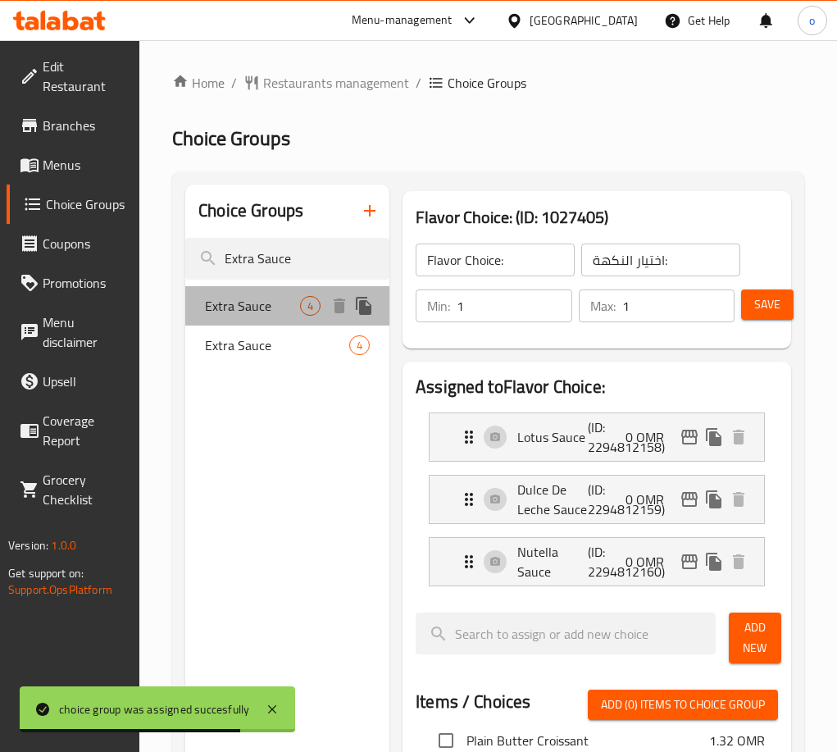
click at [268, 307] on span "Extra Sauce" at bounding box center [252, 306] width 95 height 20
type input "Extra Sauce"
type input "0"
type input "4"
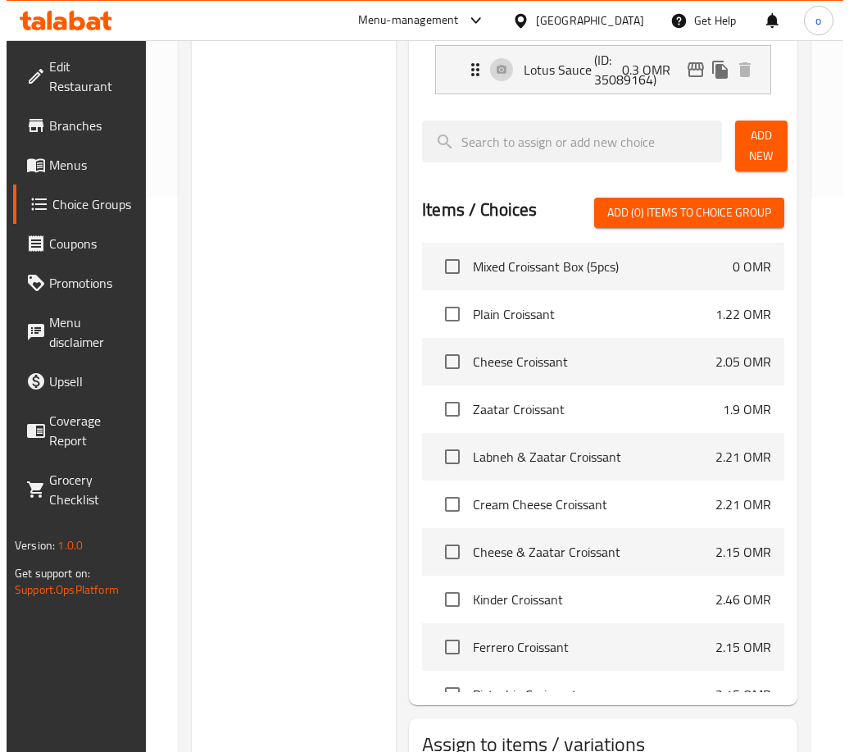
scroll to position [675, 0]
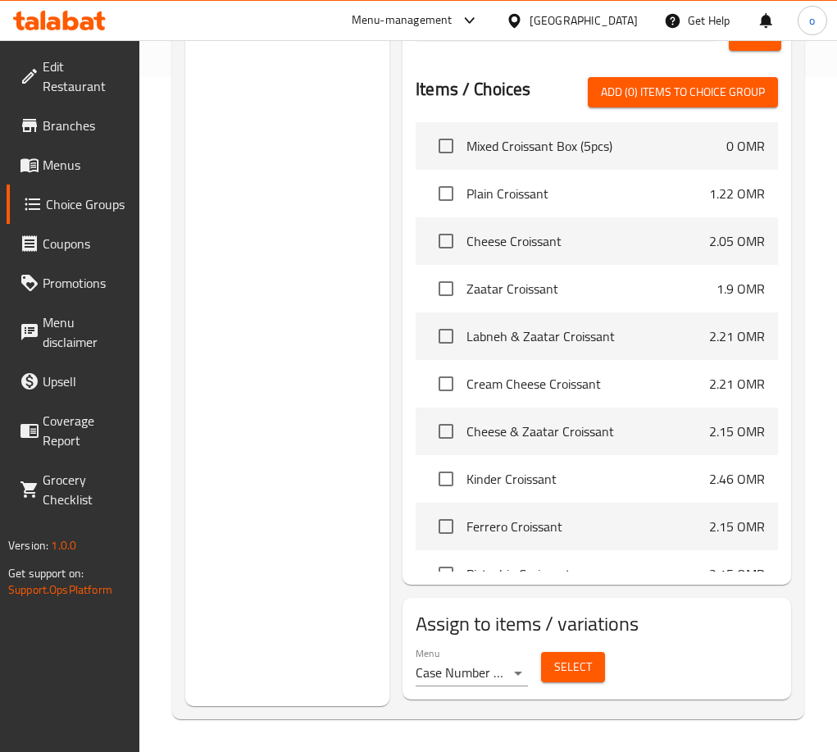
click at [594, 687] on div "Select" at bounding box center [572, 666] width 77 height 43
click at [578, 667] on span "Select" at bounding box center [573, 667] width 38 height 20
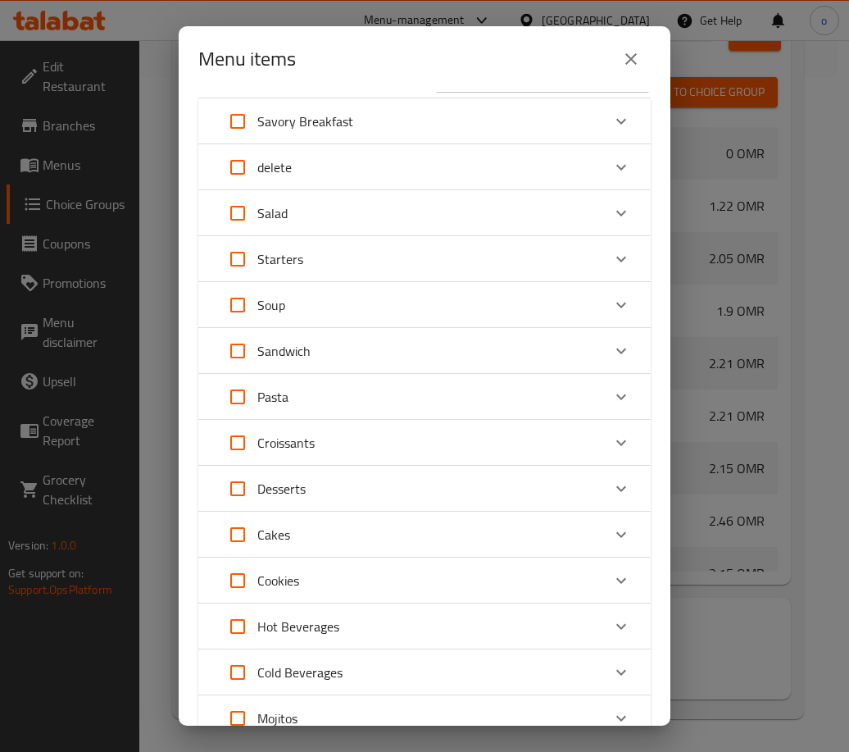
scroll to position [82, 0]
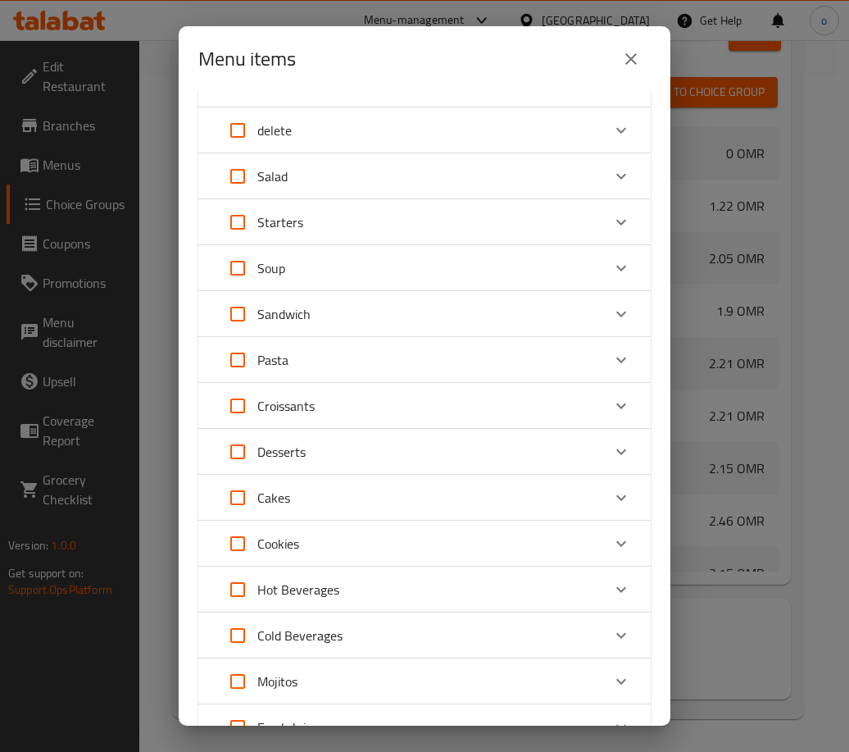
click at [338, 444] on div "Desserts" at bounding box center [410, 451] width 384 height 39
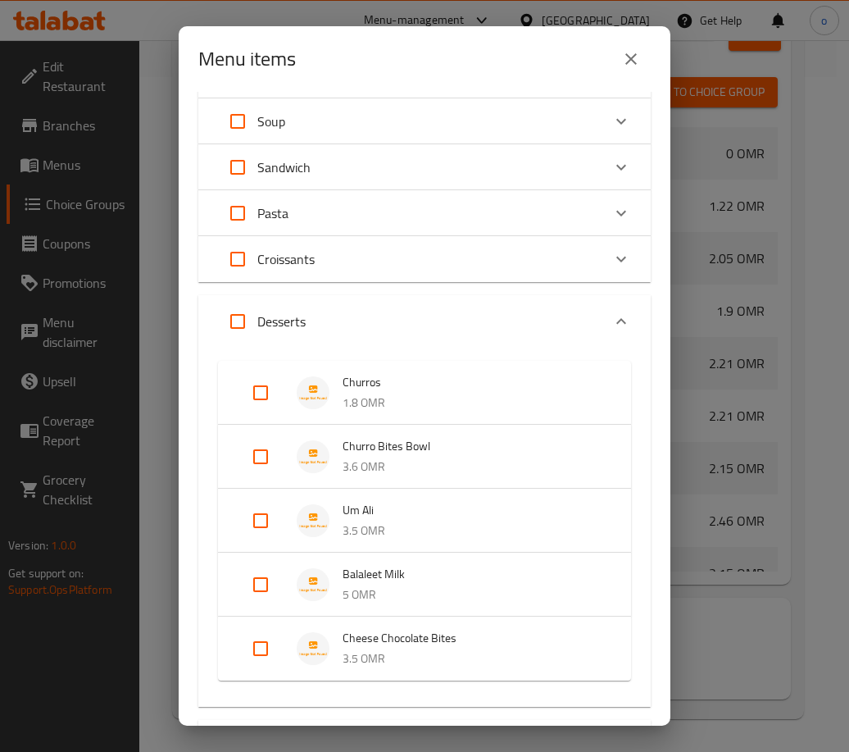
scroll to position [246, 0]
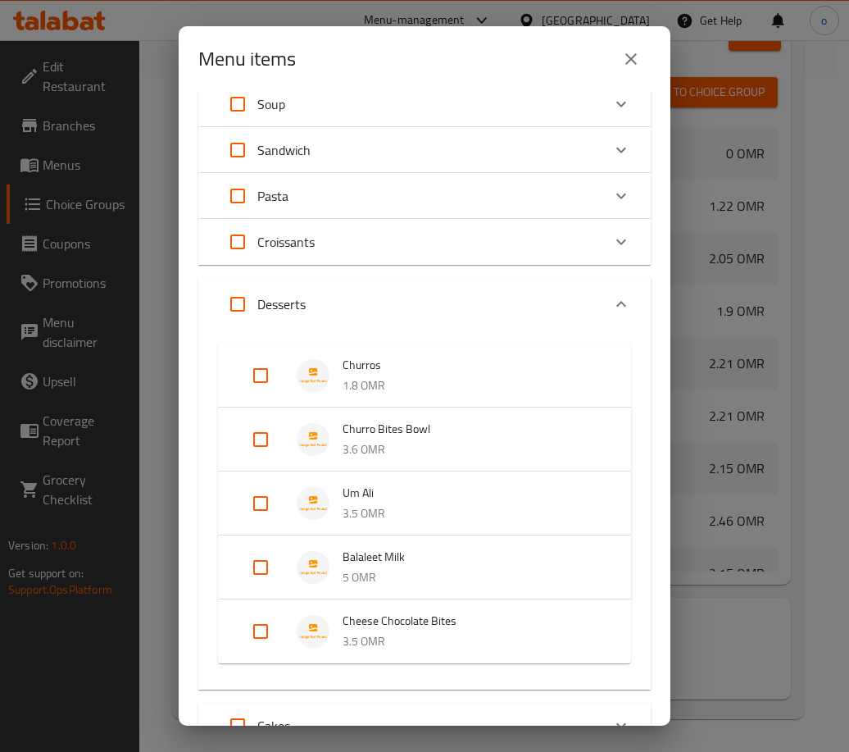
click at [259, 434] on input "Expand" at bounding box center [260, 439] width 39 height 39
checkbox input "true"
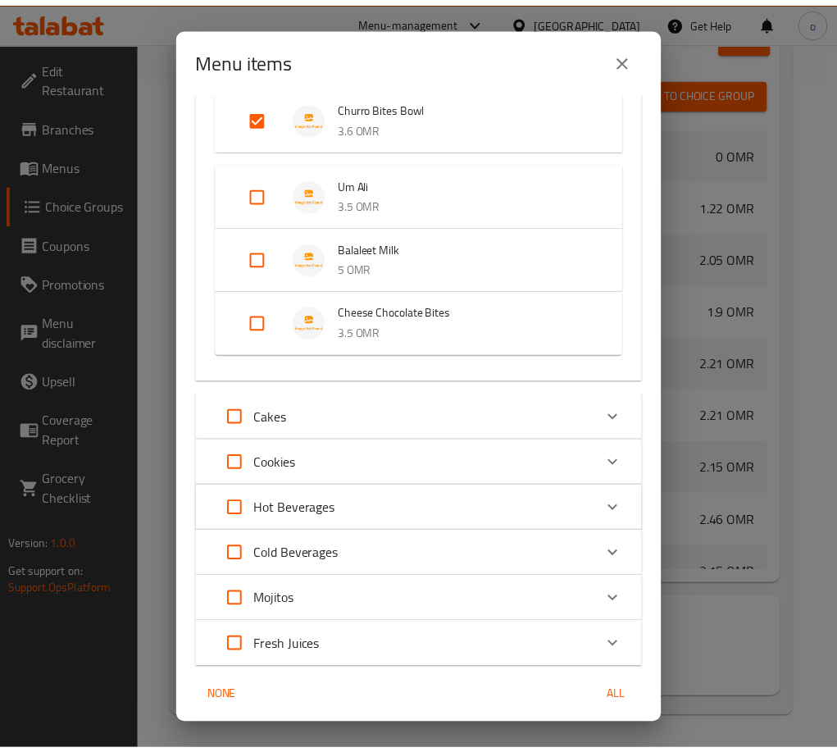
scroll to position [639, 0]
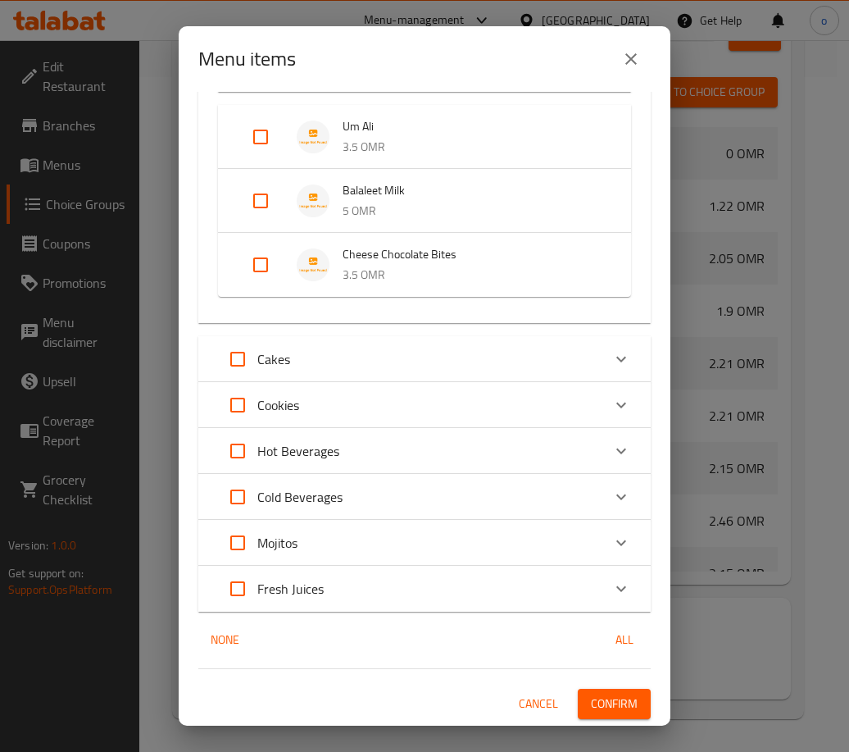
drag, startPoint x: 585, startPoint y: 689, endPoint x: 604, endPoint y: 708, distance: 26.7
click at [586, 692] on button "Confirm" at bounding box center [614, 704] width 73 height 30
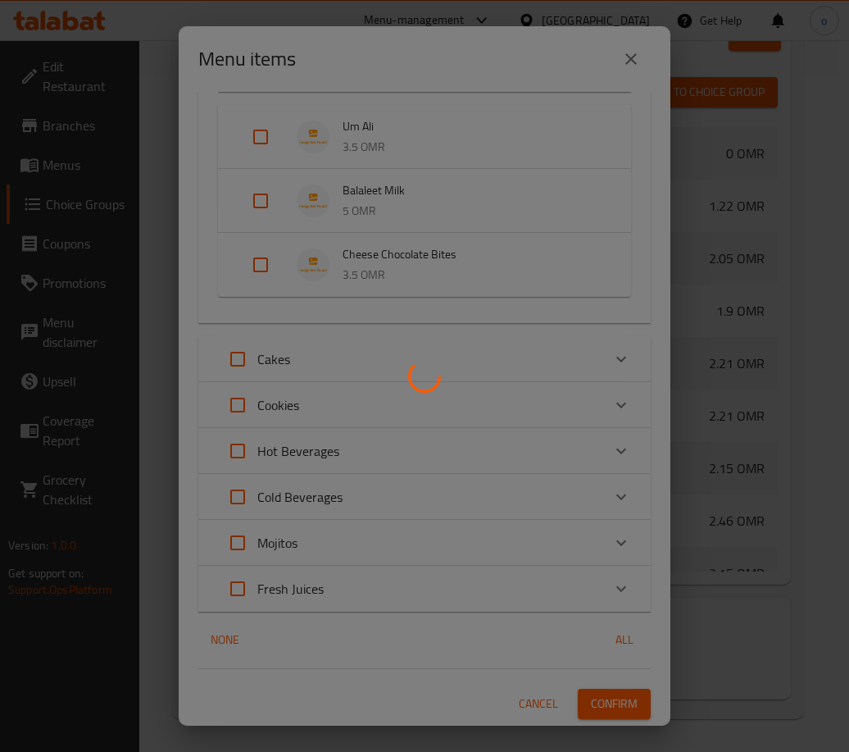
click at [604, 708] on div at bounding box center [424, 376] width 849 height 752
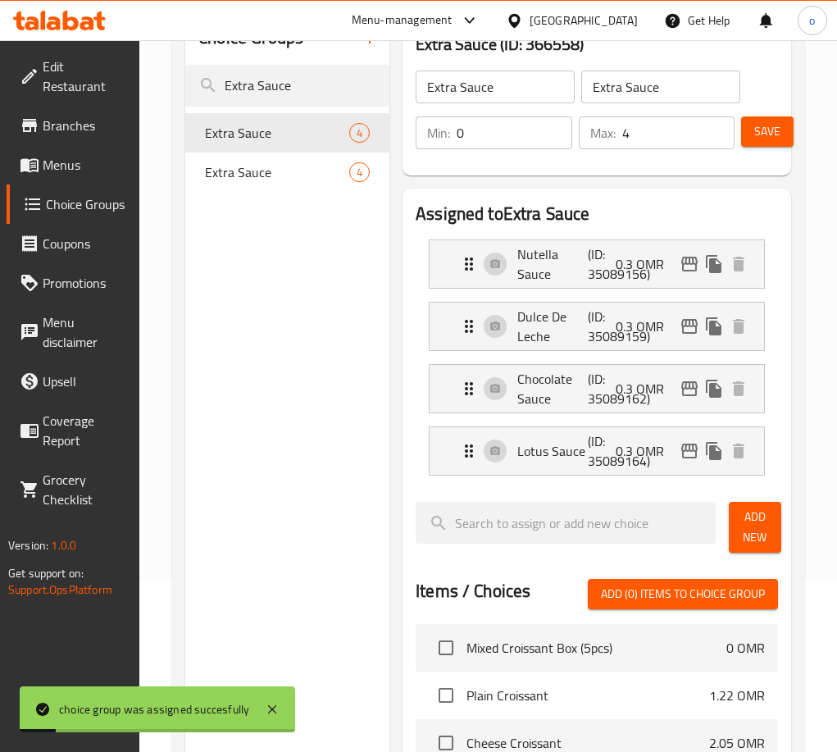
scroll to position [0, 0]
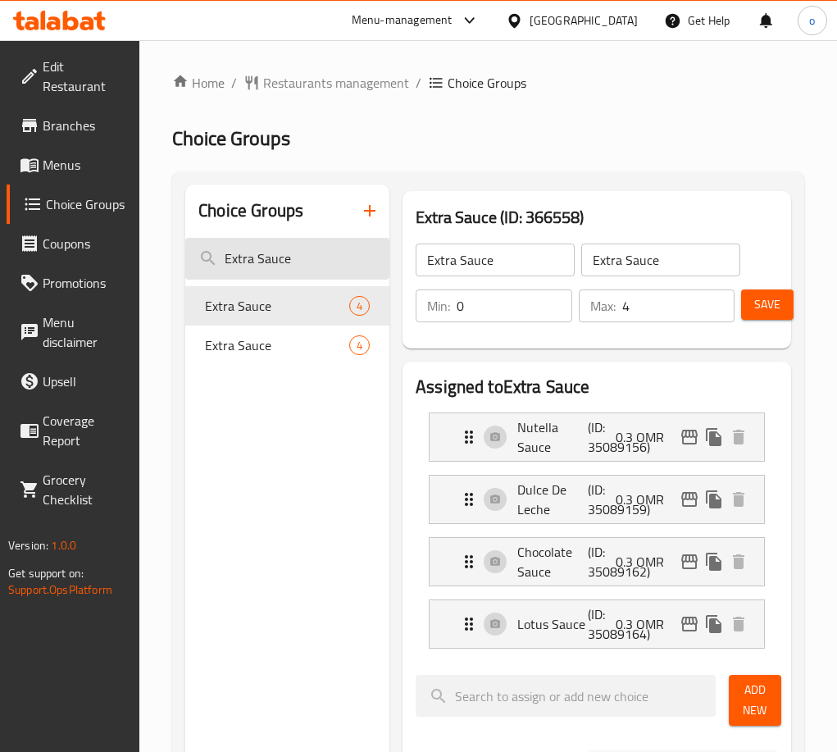
drag, startPoint x: 273, startPoint y: 246, endPoint x: 323, endPoint y: 267, distance: 54.4
click at [273, 246] on input "Extra Sauce" at bounding box center [287, 259] width 204 height 42
paste input "Add On"
drag, startPoint x: 328, startPoint y: 268, endPoint x: 231, endPoint y: 270, distance: 96.7
click at [231, 270] on input "EAdd On" at bounding box center [287, 259] width 204 height 42
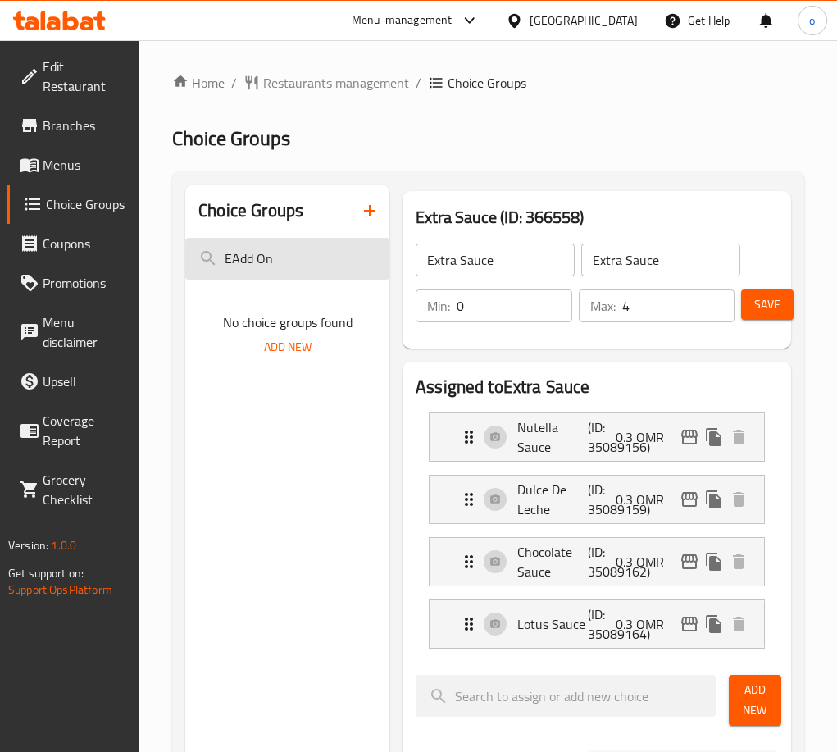
click at [298, 263] on input "EAdd On" at bounding box center [287, 259] width 204 height 42
paste input "search"
drag, startPoint x: 235, startPoint y: 266, endPoint x: 220, endPoint y: 268, distance: 14.8
click at [220, 268] on input "Add On" at bounding box center [287, 259] width 204 height 42
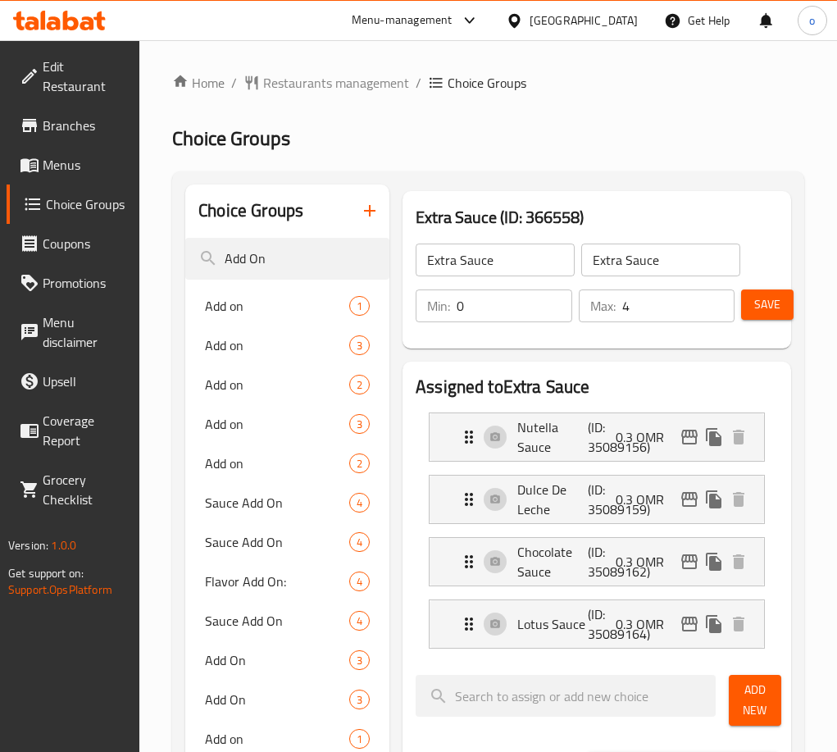
type input "Add On"
click at [275, 350] on span "Add on" at bounding box center [252, 345] width 95 height 20
type input "Add on"
type input "الإضافات"
type input "1"
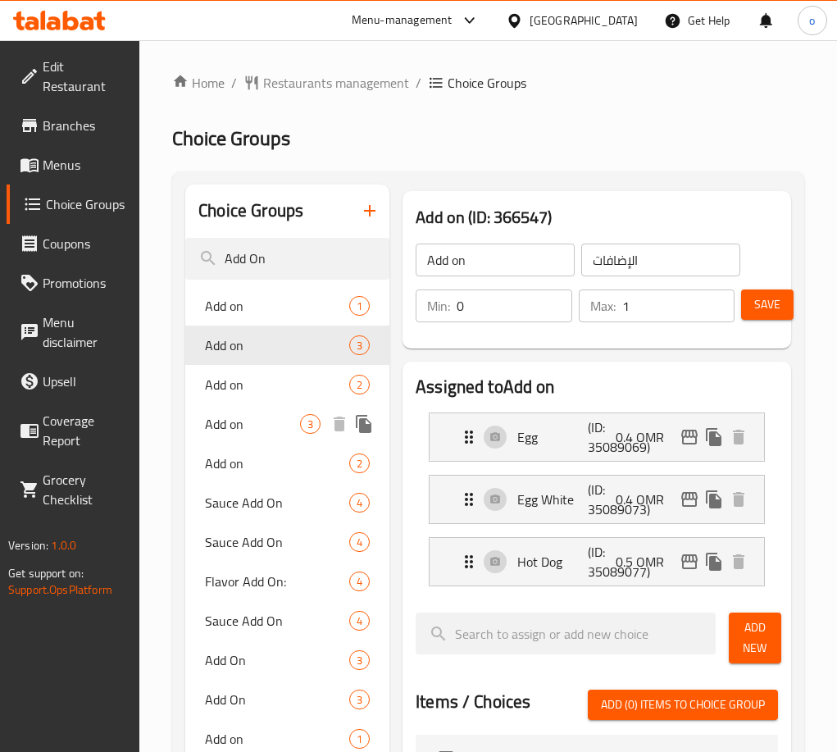
click at [276, 420] on span "Add on" at bounding box center [252, 424] width 95 height 20
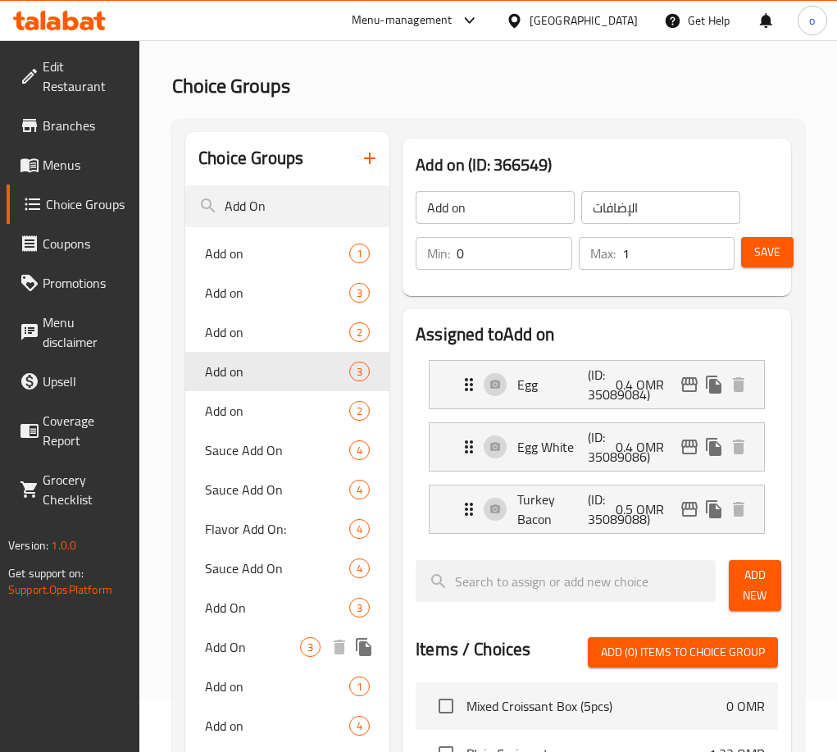
scroll to position [82, 0]
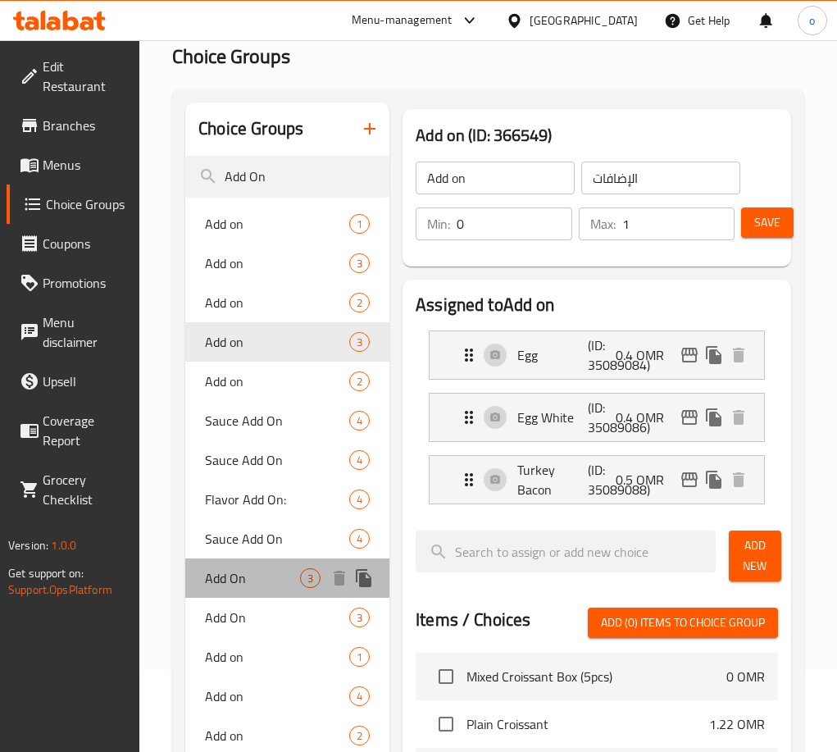
click at [254, 579] on span "Add On" at bounding box center [252, 578] width 95 height 20
type input "Add On"
type input "6"
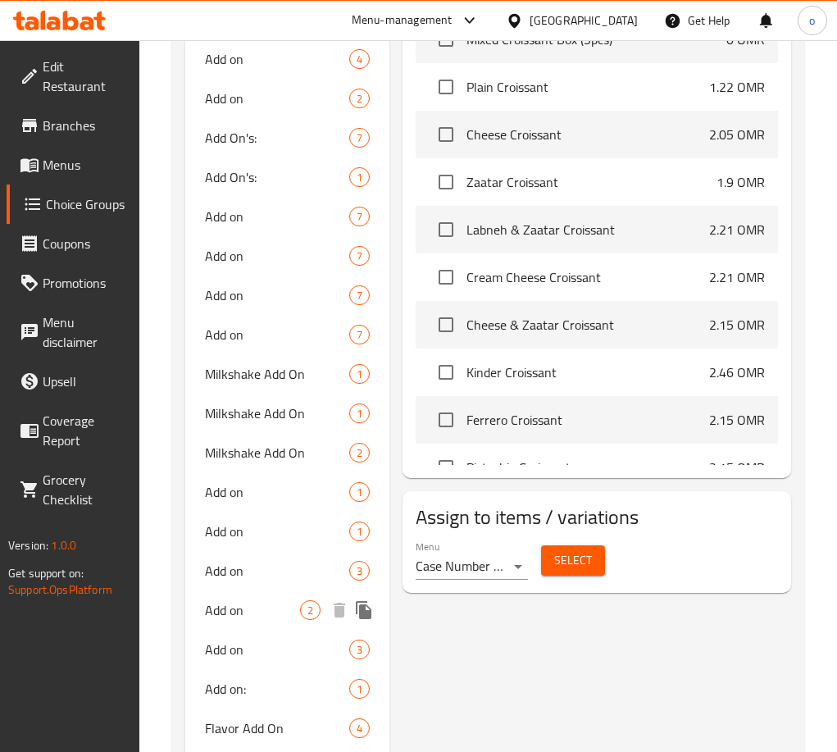
scroll to position [738, 0]
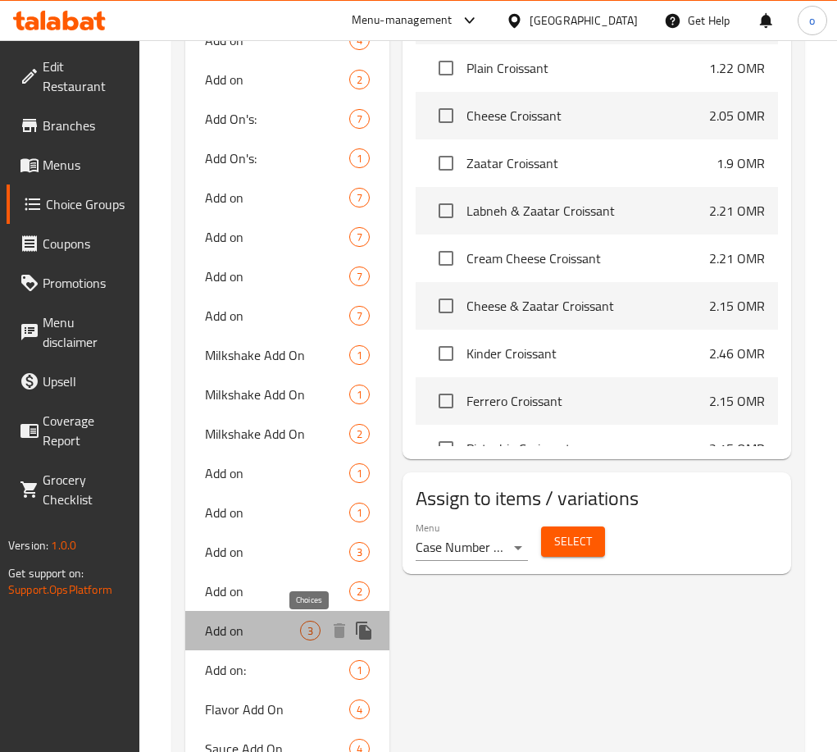
click at [301, 632] on span "3" at bounding box center [310, 631] width 19 height 16
type input "Add on"
type input "1"
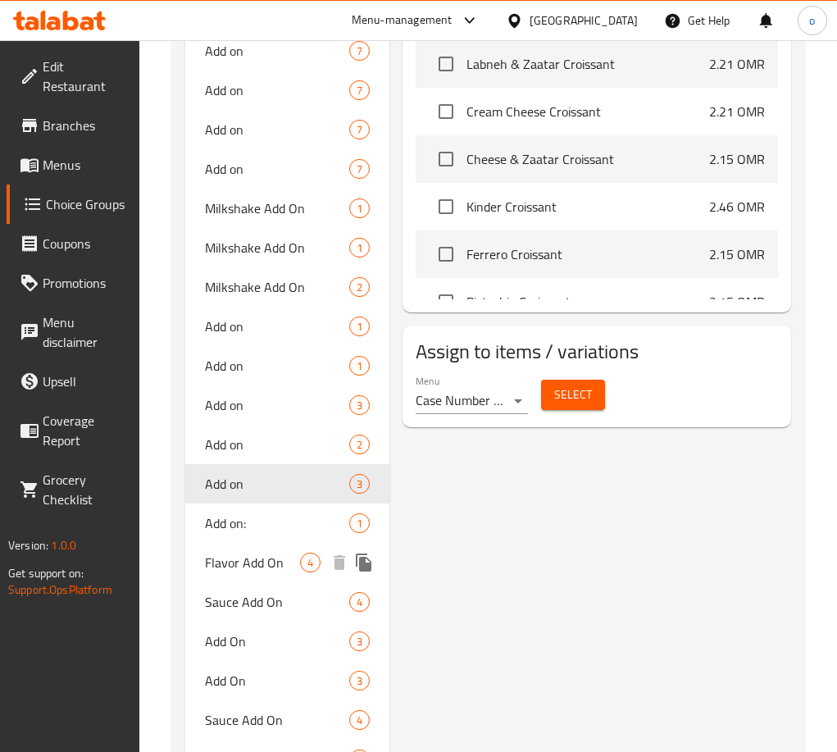
scroll to position [984, 0]
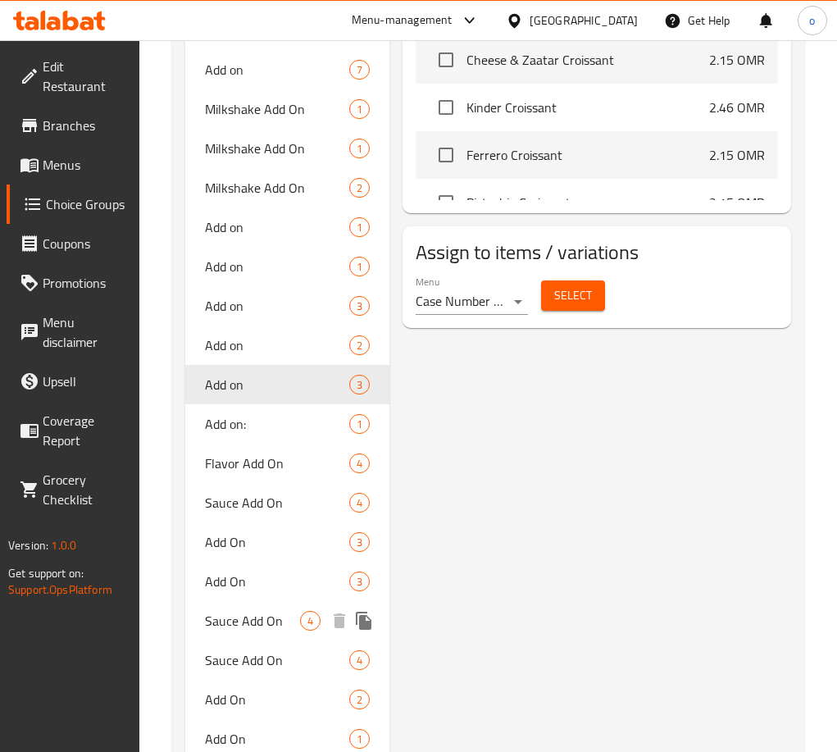
click at [241, 603] on div "Sauce Add On 4" at bounding box center [287, 620] width 204 height 39
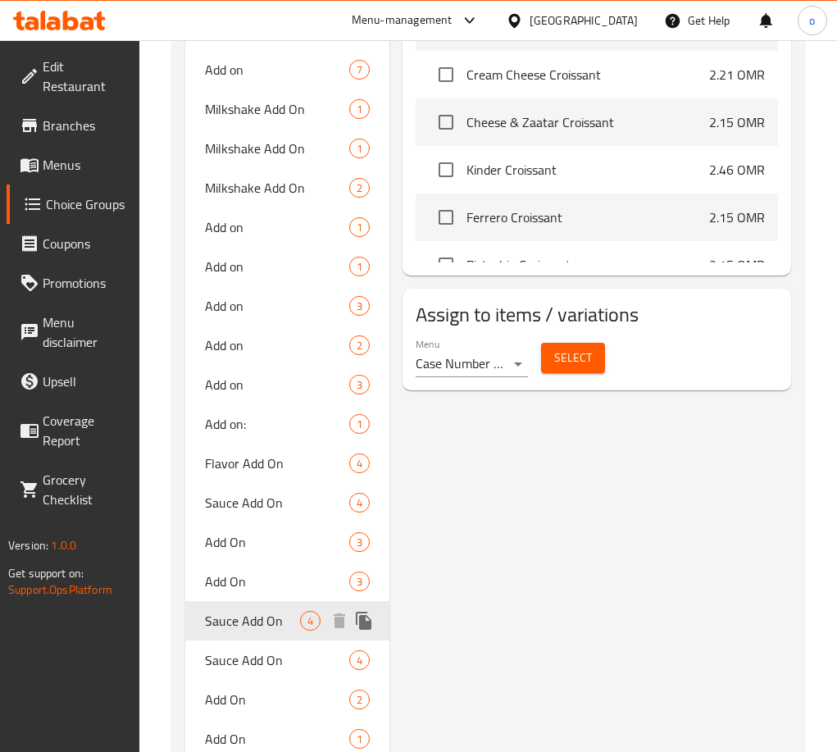
type input "Sauce Add On"
type input "الصوص الإضافي"
type input "4"
click at [242, 593] on div "Add On 3" at bounding box center [287, 580] width 204 height 39
type input "Add On"
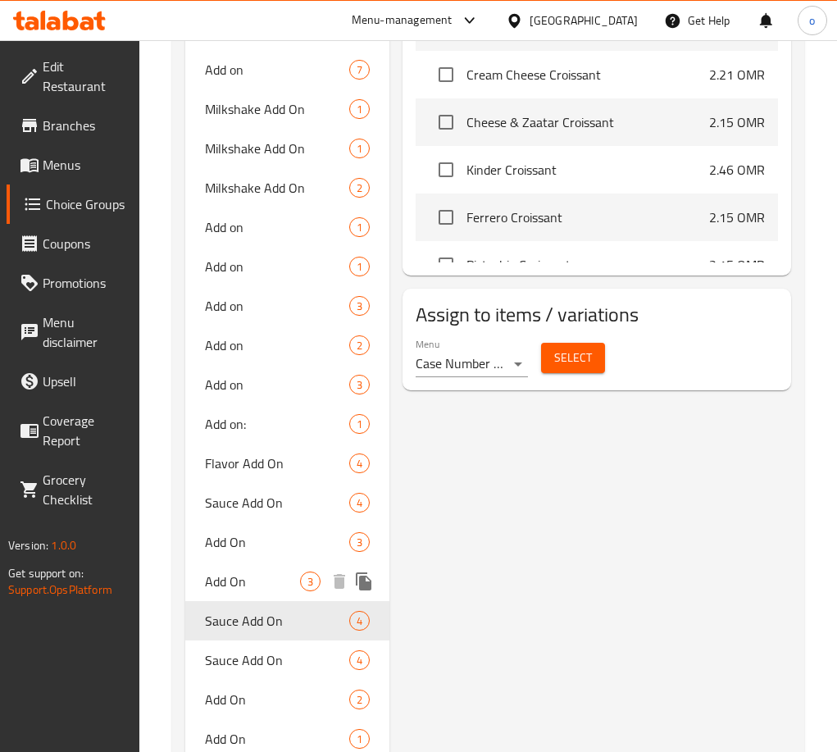
type input "الإضافات"
type input "3"
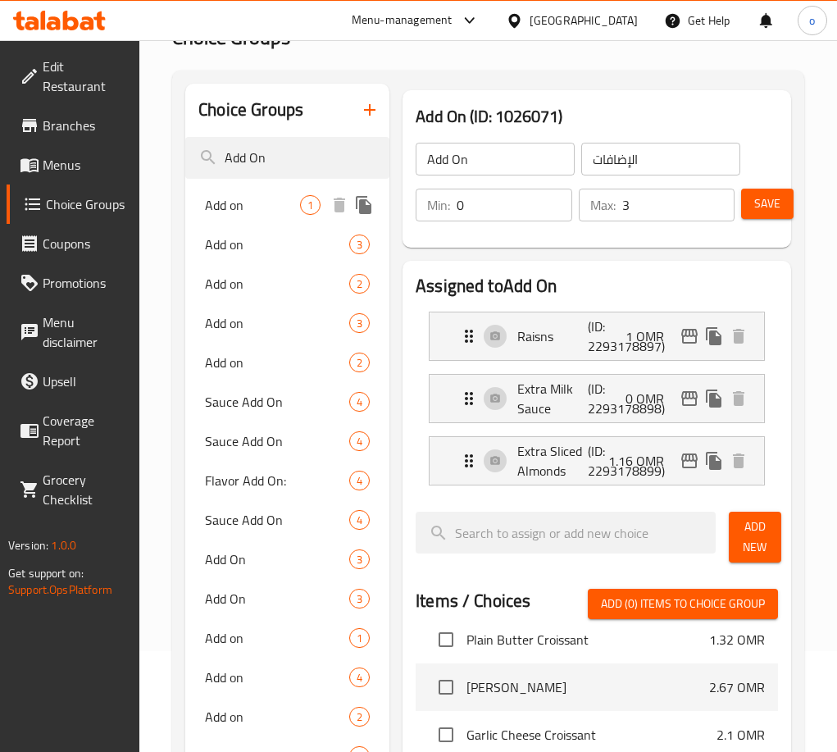
scroll to position [0, 0]
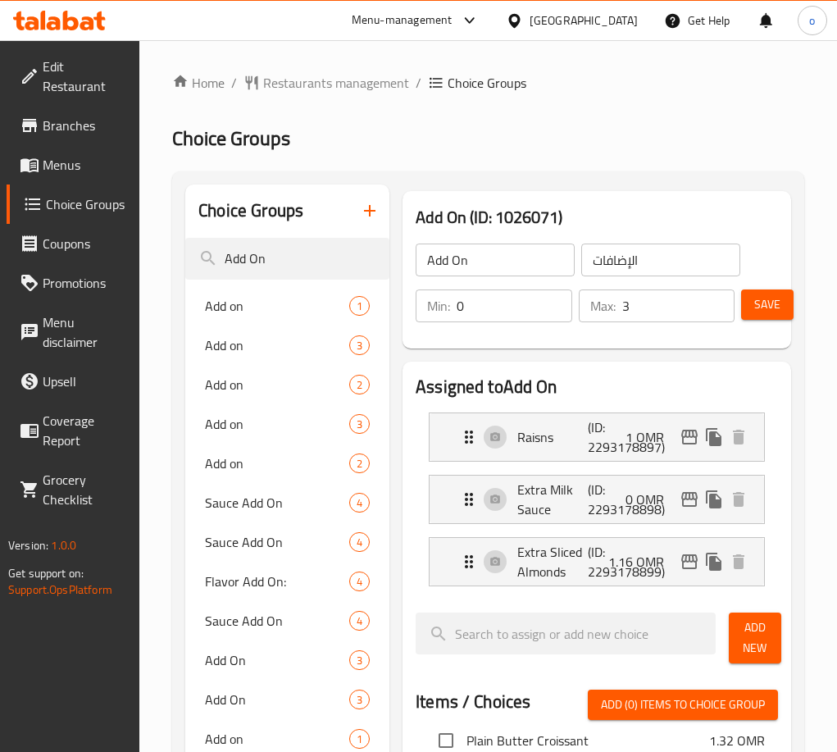
drag, startPoint x: 281, startPoint y: 264, endPoint x: 170, endPoint y: 262, distance: 111.5
paste input "Raisns"
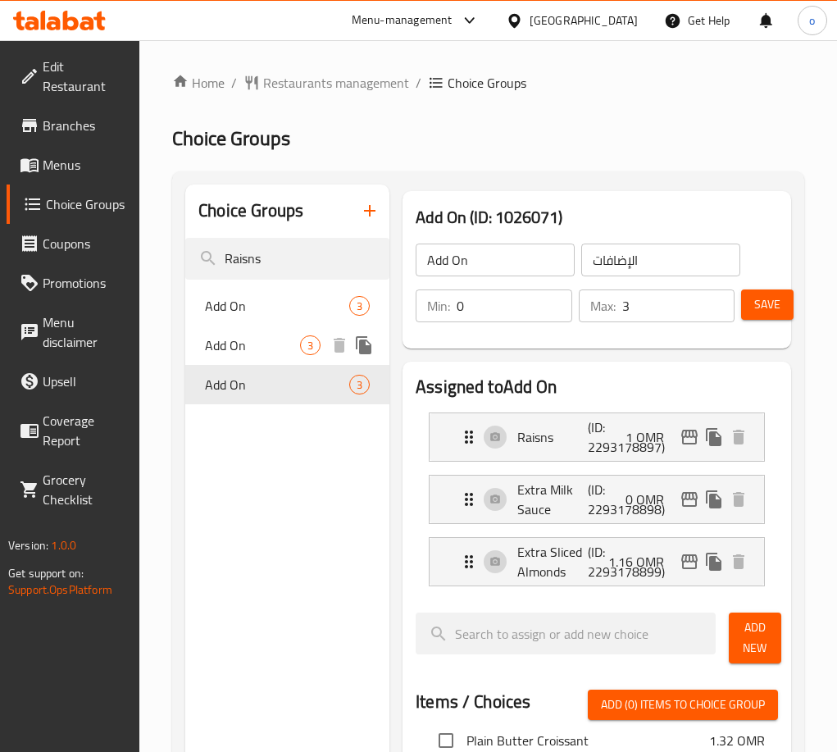
type input "Raisns"
click at [250, 340] on span "Add On" at bounding box center [252, 345] width 95 height 20
type input "6"
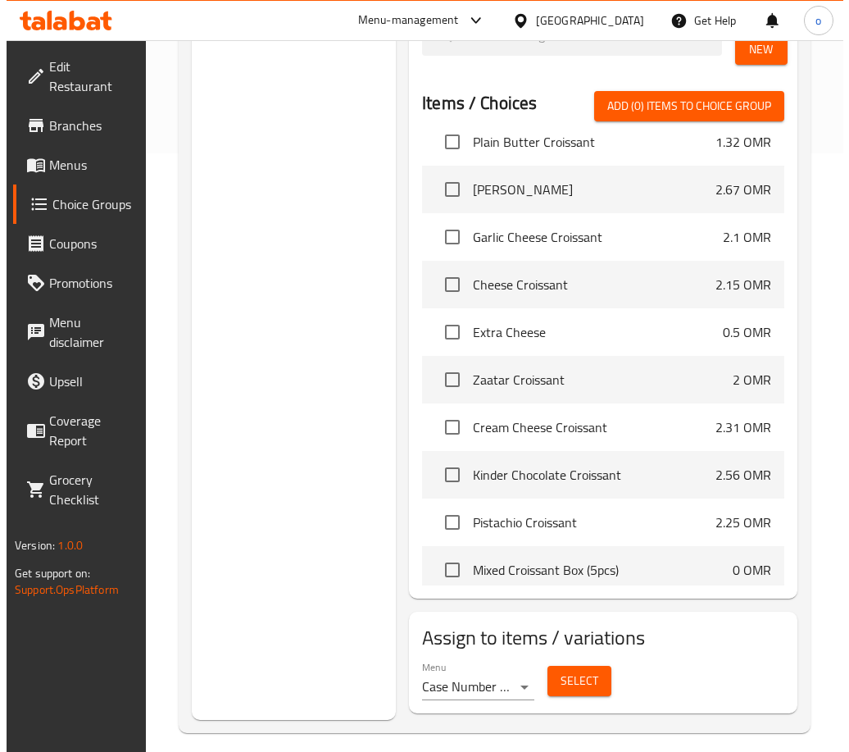
scroll to position [612, 0]
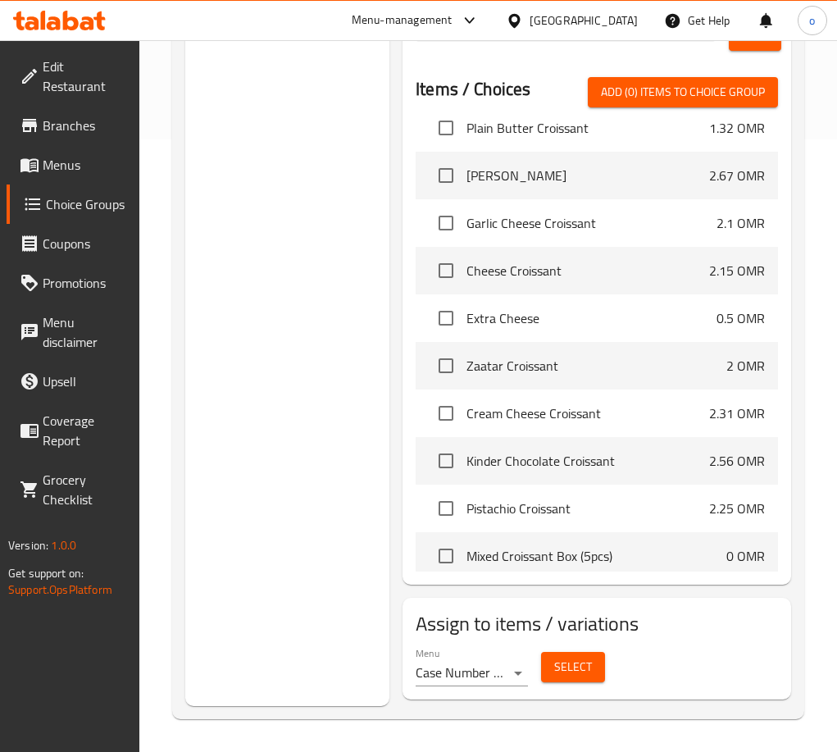
click at [578, 671] on span "Select" at bounding box center [573, 667] width 38 height 20
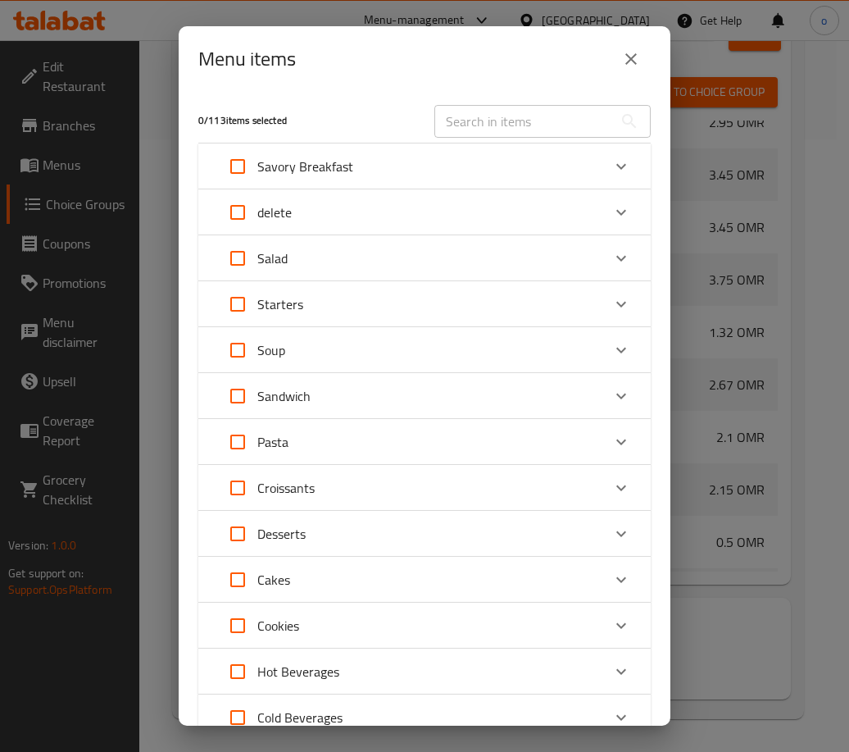
click at [313, 535] on div "Desserts" at bounding box center [410, 533] width 384 height 39
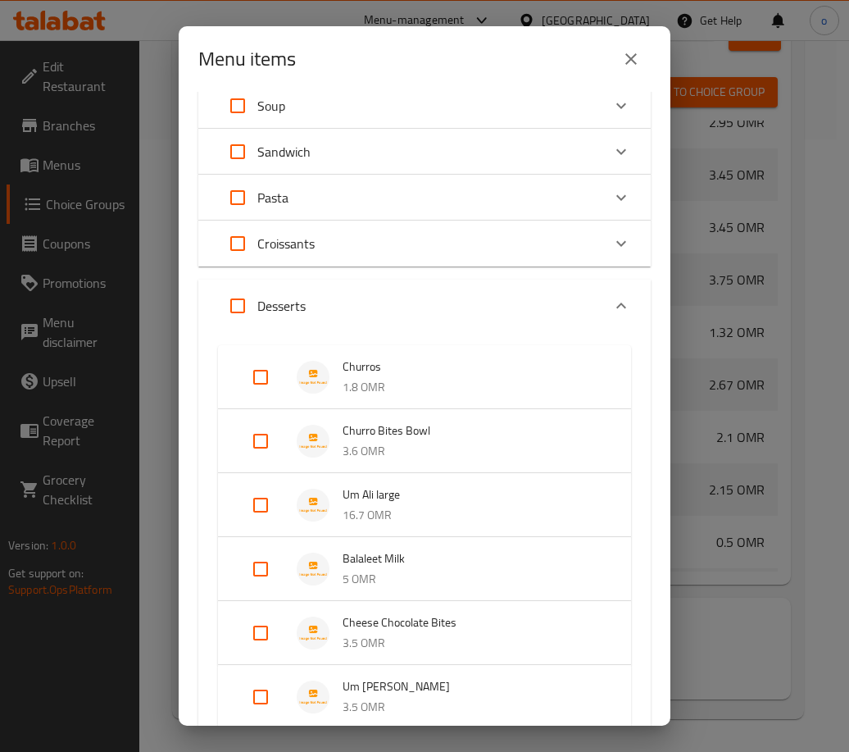
scroll to position [246, 0]
click at [259, 505] on input "Expand" at bounding box center [260, 503] width 39 height 39
checkbox input "true"
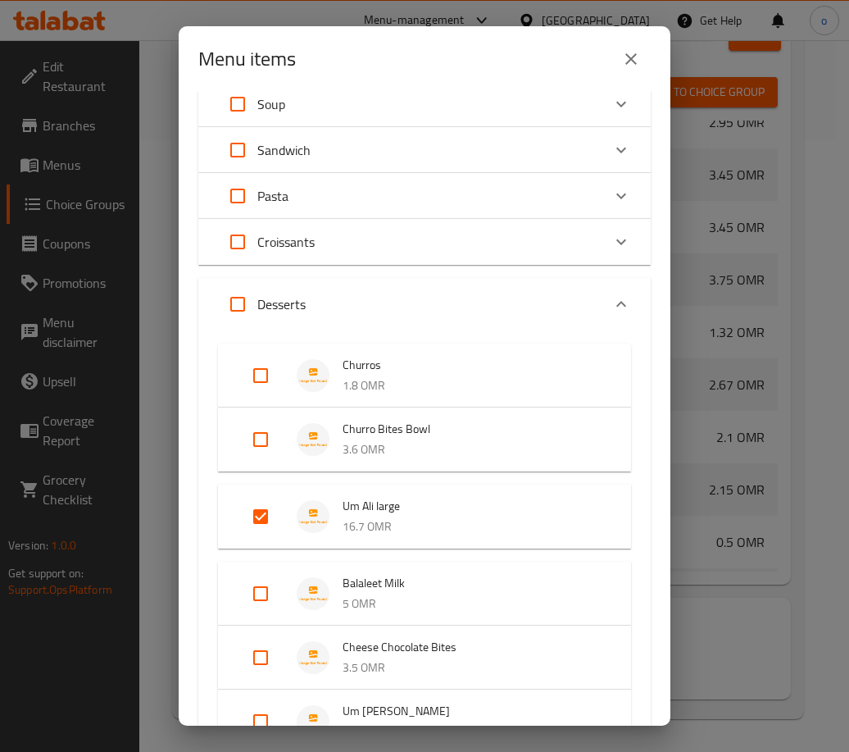
click at [265, 593] on input "Expand" at bounding box center [260, 593] width 39 height 39
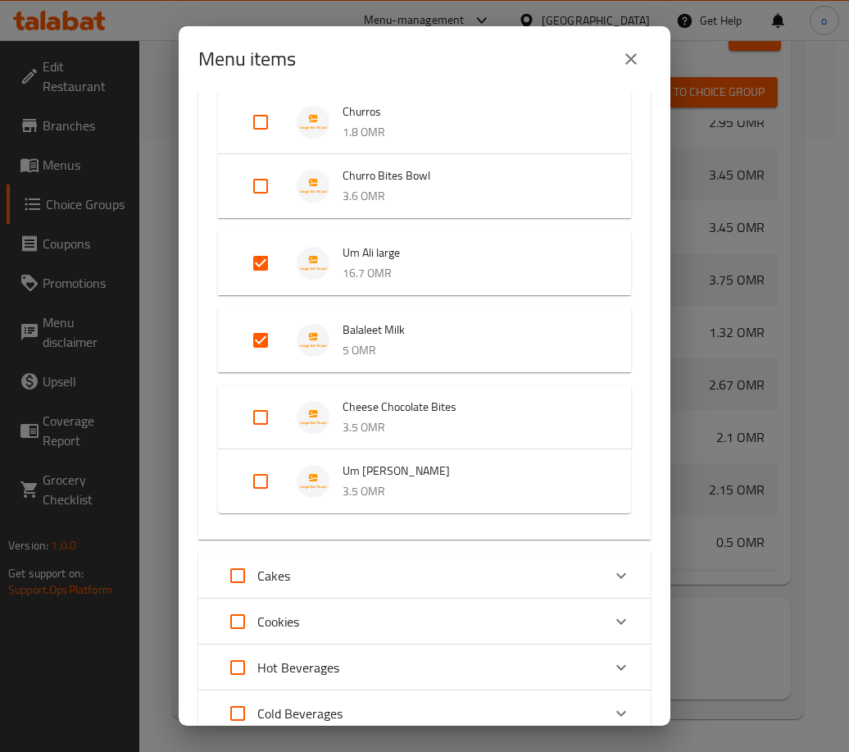
scroll to position [388, 0]
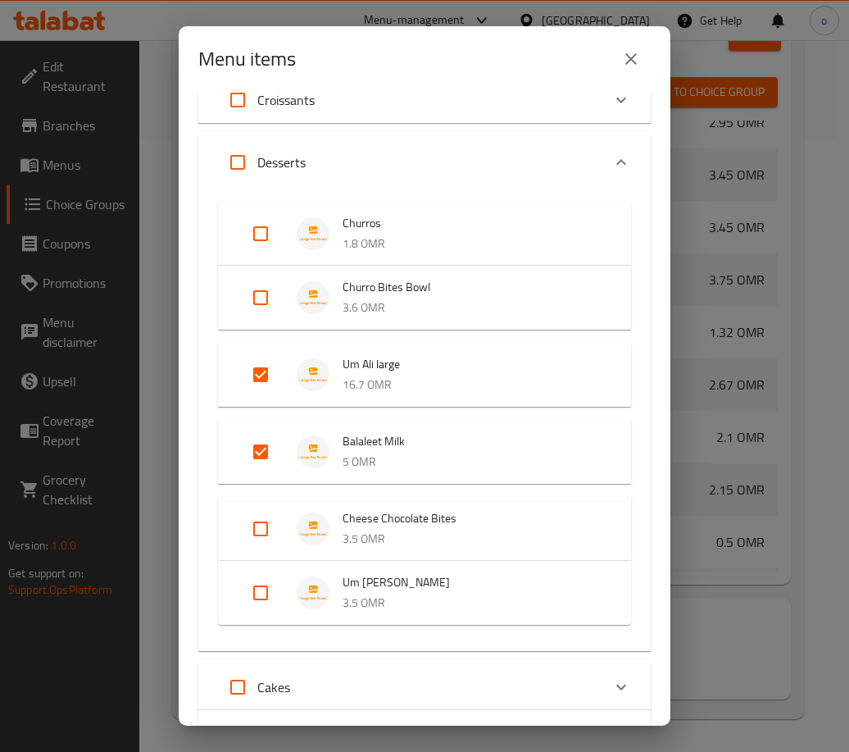
click at [259, 448] on input "Expand" at bounding box center [260, 451] width 39 height 39
checkbox input "false"
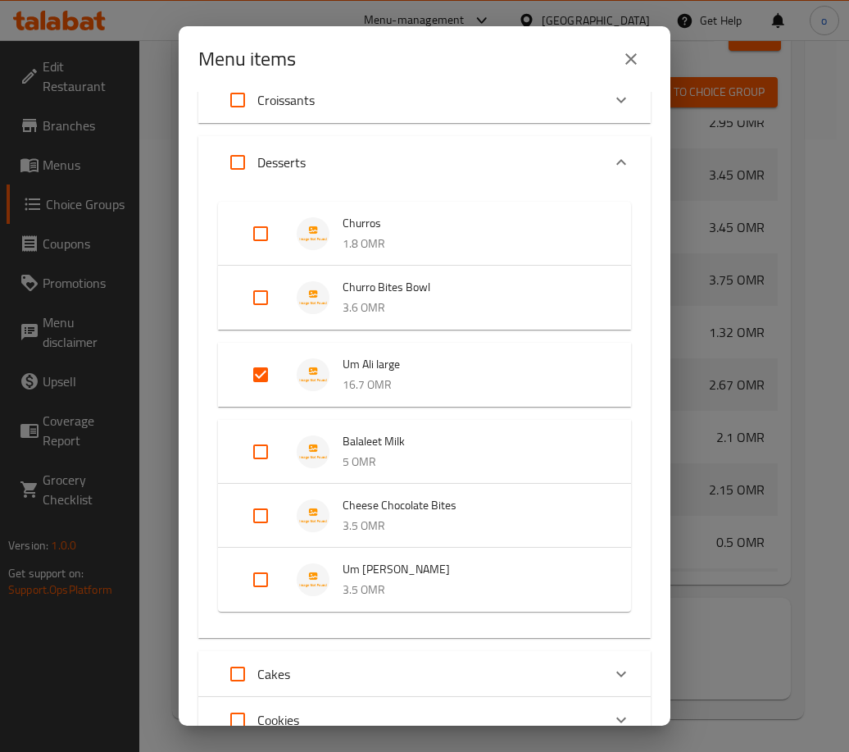
click at [244, 592] on input "Expand" at bounding box center [260, 579] width 39 height 39
checkbox input "true"
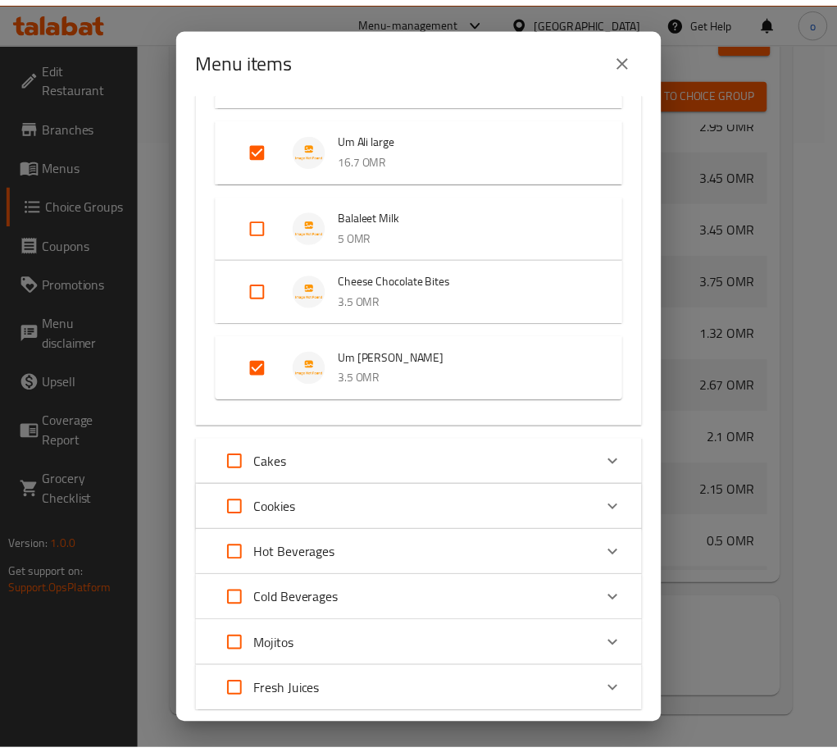
scroll to position [716, 0]
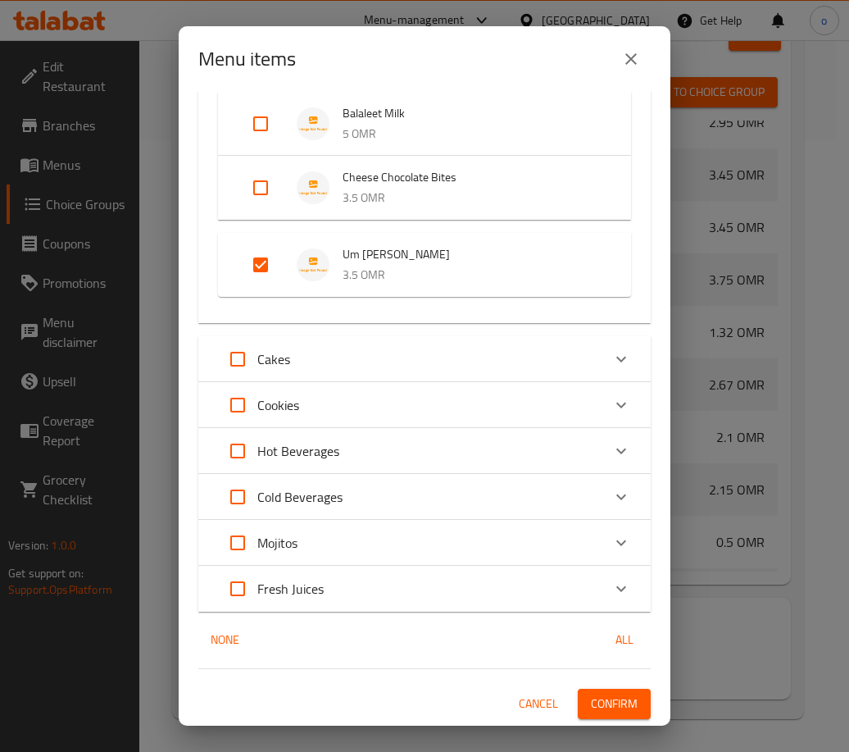
click at [608, 704] on span "Confirm" at bounding box center [614, 703] width 47 height 20
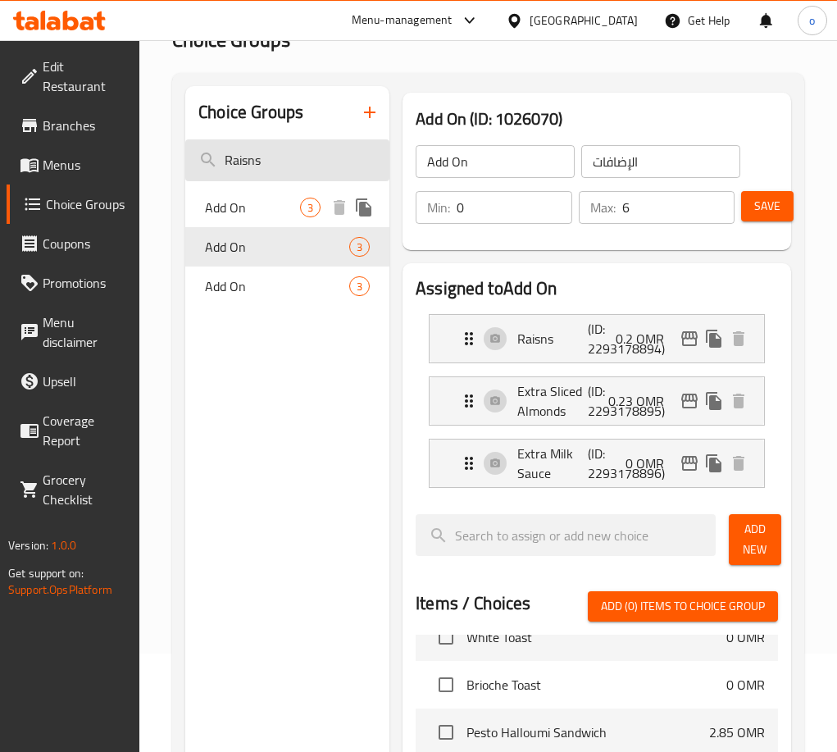
scroll to position [0, 0]
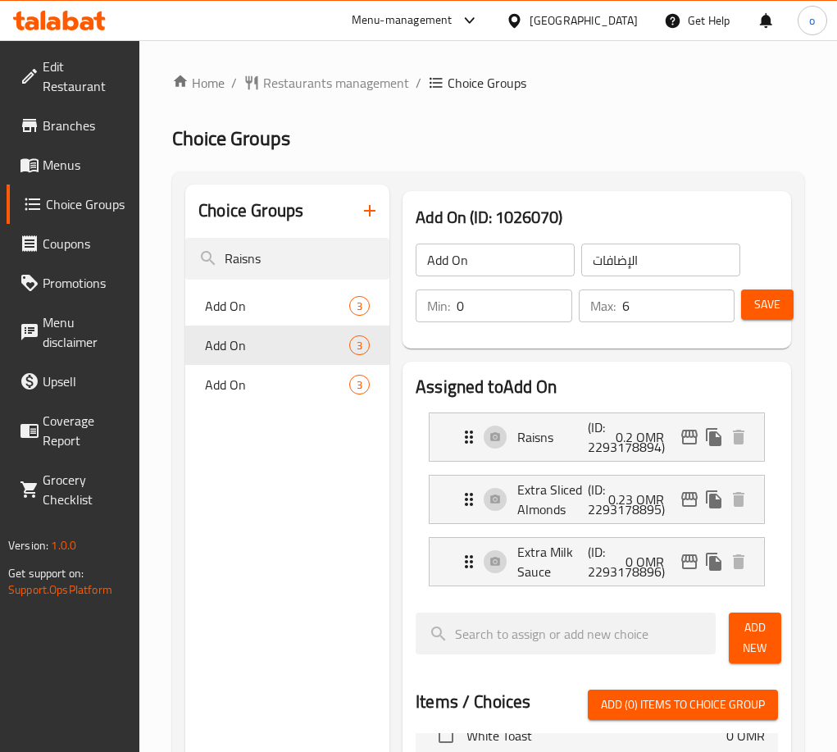
paste input "Sauce Add On"
drag, startPoint x: 202, startPoint y: 256, endPoint x: 183, endPoint y: 255, distance: 19.7
click at [183, 254] on div "Choice Groups Raisns Add On 3 Add On 3 Add On 3 Add On (ID: 1026070) Add On ​ ا…" at bounding box center [488, 751] width 632 height 1160
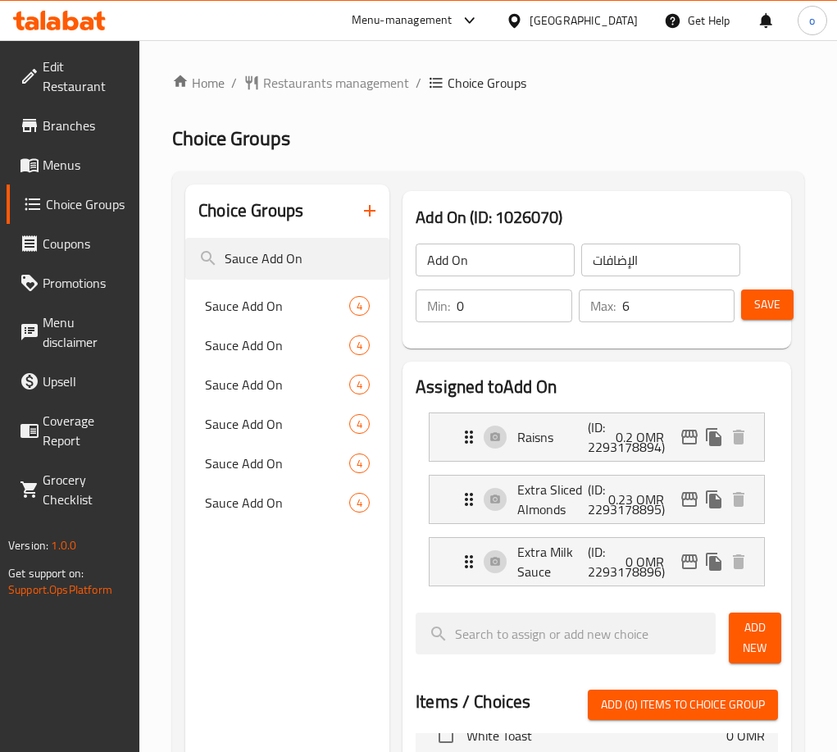
type input "Sauce Add On"
click at [276, 299] on span "Sauce Add On" at bounding box center [252, 306] width 95 height 20
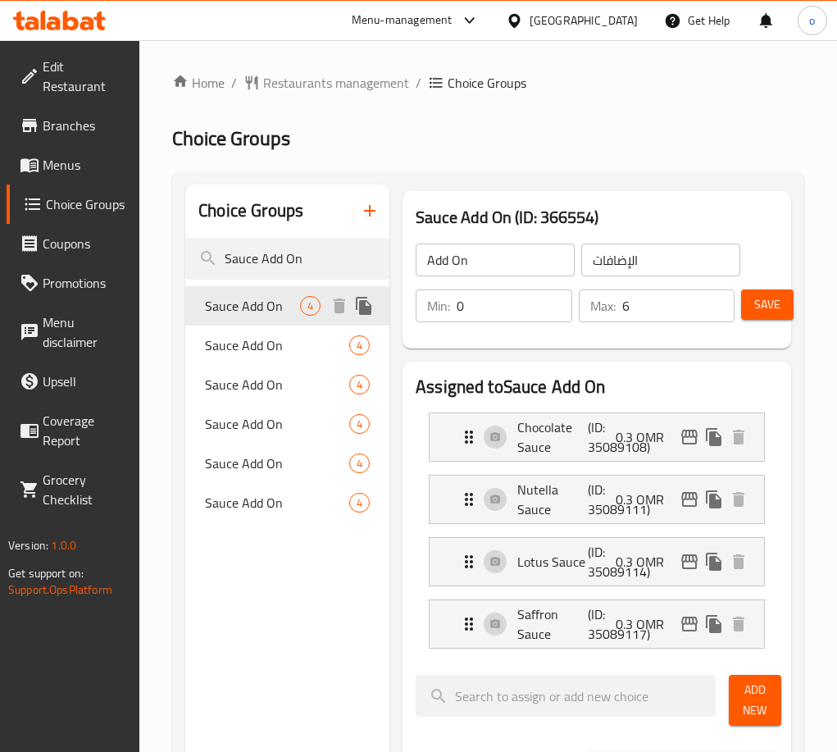
type input "Sauce Add On"
type input "إضافات الصوص"
type input "4"
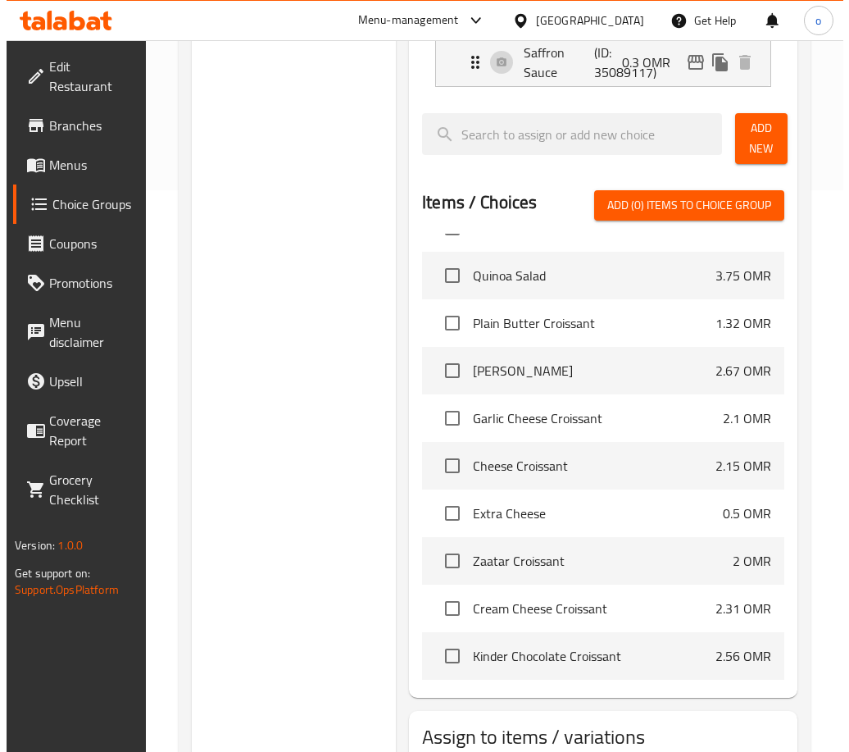
scroll to position [675, 0]
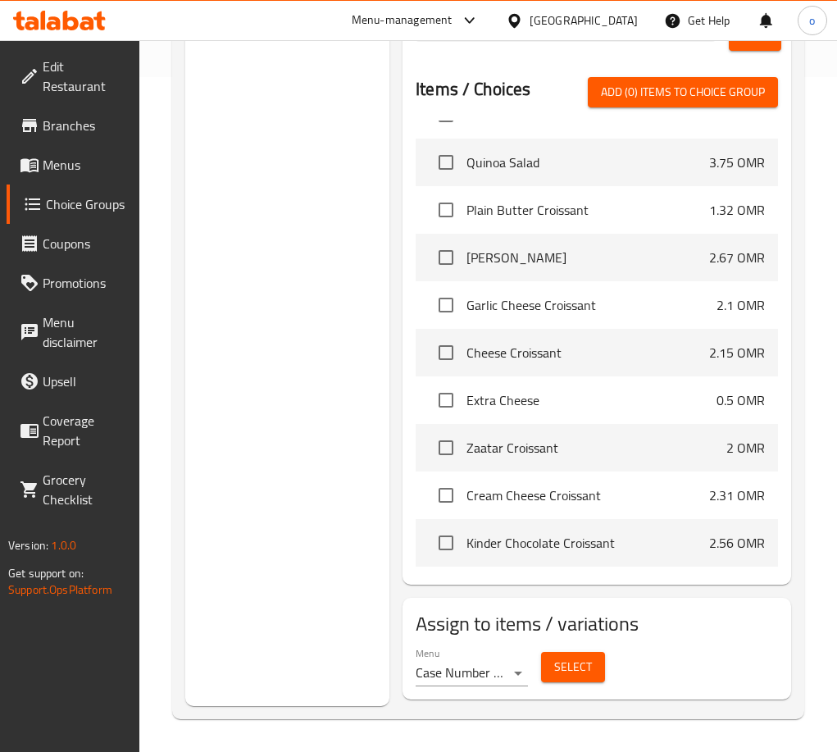
click at [561, 666] on span "Select" at bounding box center [573, 667] width 38 height 20
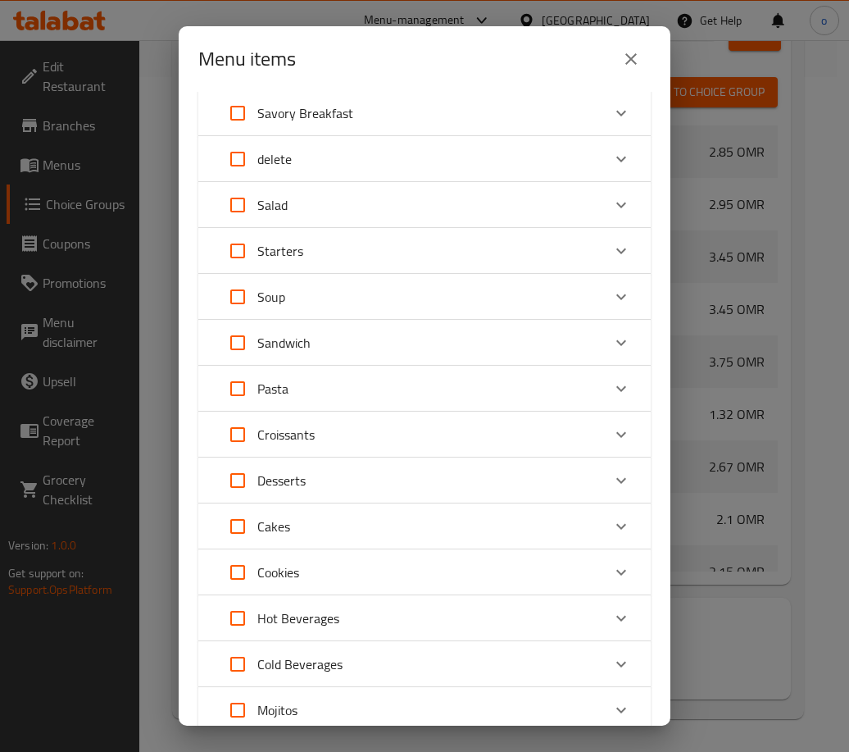
scroll to position [82, 0]
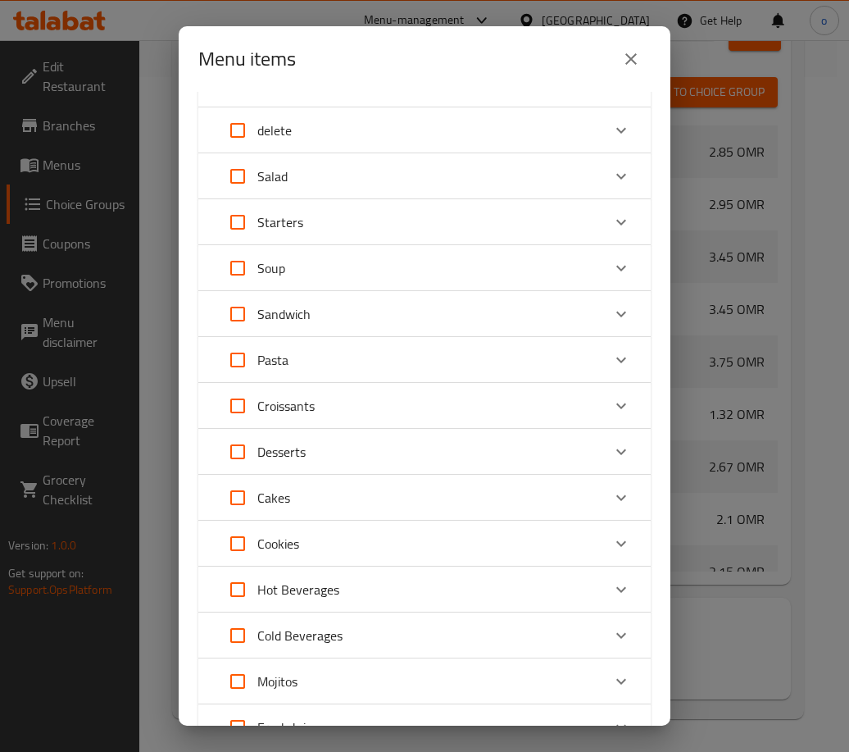
click at [305, 493] on div "Cakes" at bounding box center [410, 497] width 384 height 39
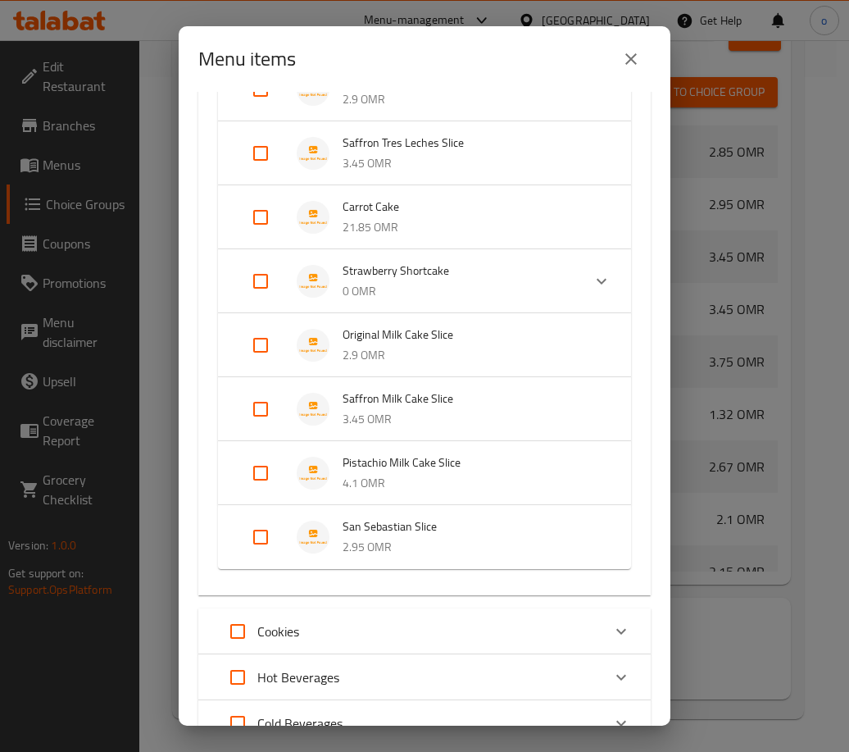
scroll to position [1148, 0]
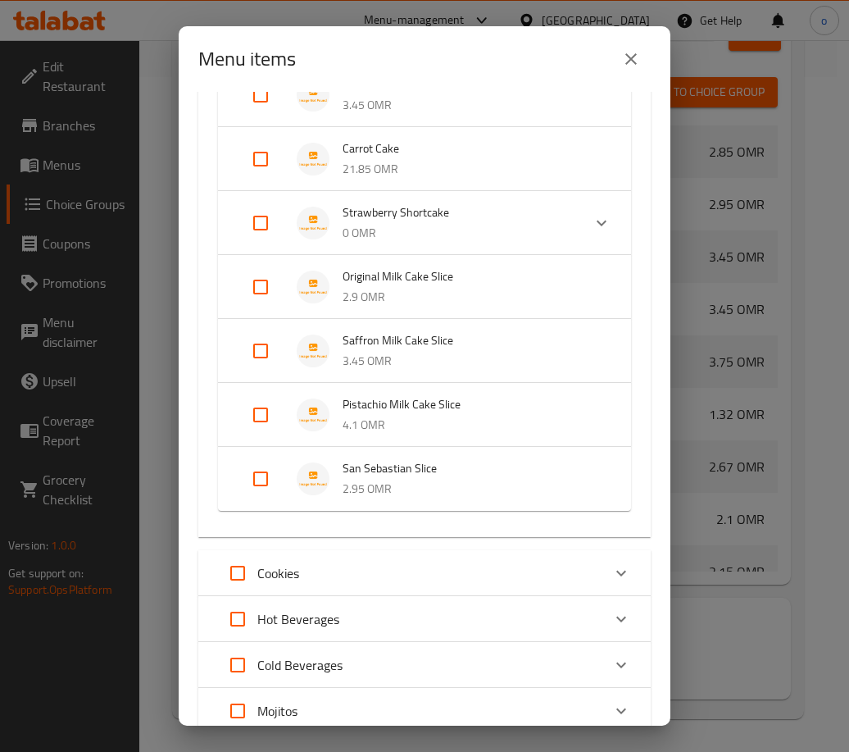
click at [248, 475] on input "Expand" at bounding box center [260, 478] width 39 height 39
checkbox input "true"
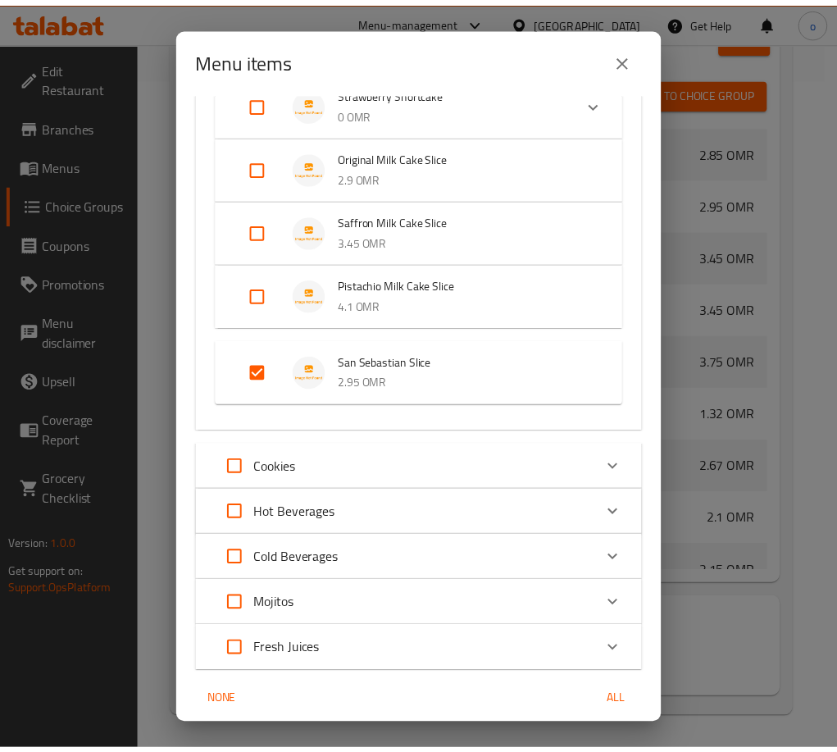
scroll to position [1329, 0]
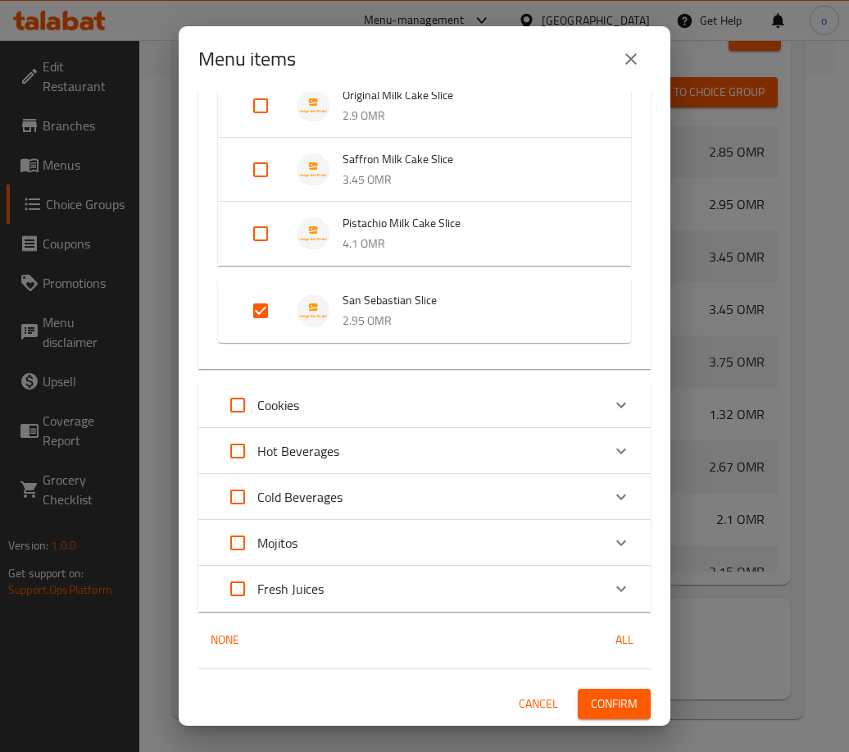
click at [606, 719] on div "1 / 120 items selected ​ Savory Breakfast Mushroom Benedict Croissant 3.7 OMR A…" at bounding box center [425, 409] width 492 height 634
click at [605, 705] on span "Confirm" at bounding box center [614, 703] width 47 height 20
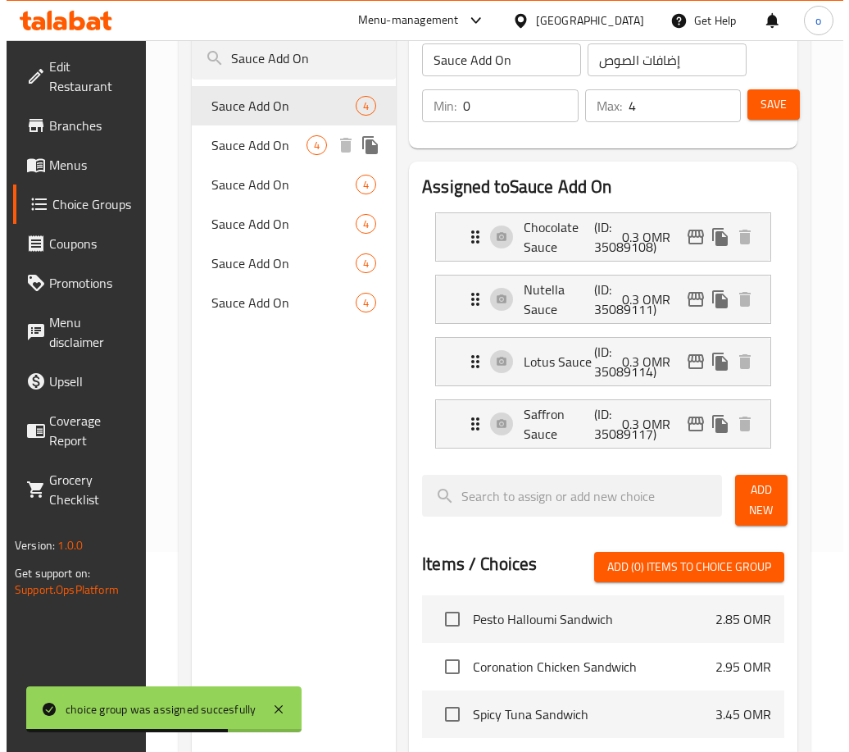
scroll to position [0, 0]
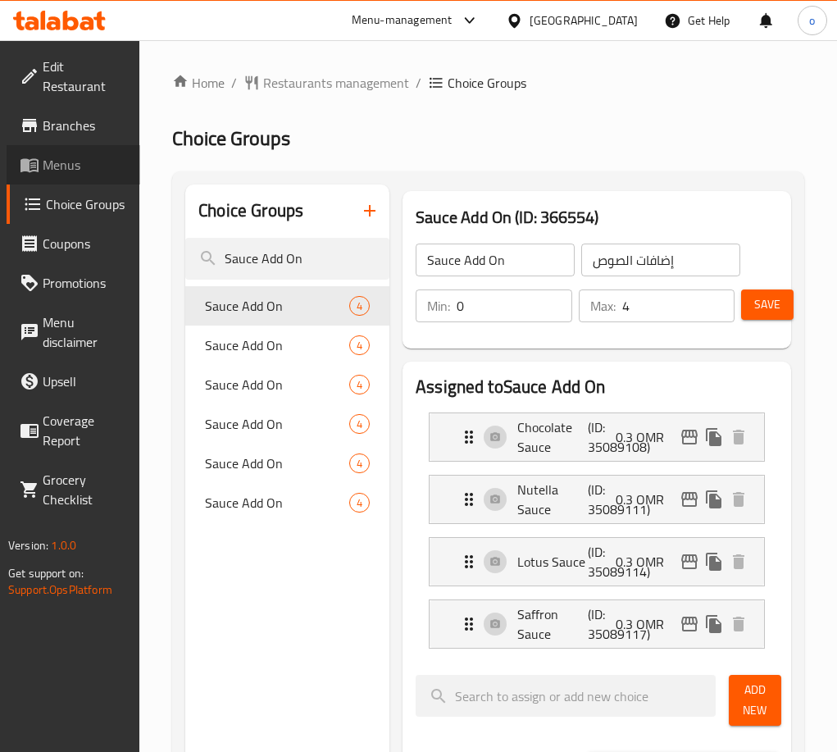
click at [58, 161] on span "Menus" at bounding box center [85, 165] width 84 height 20
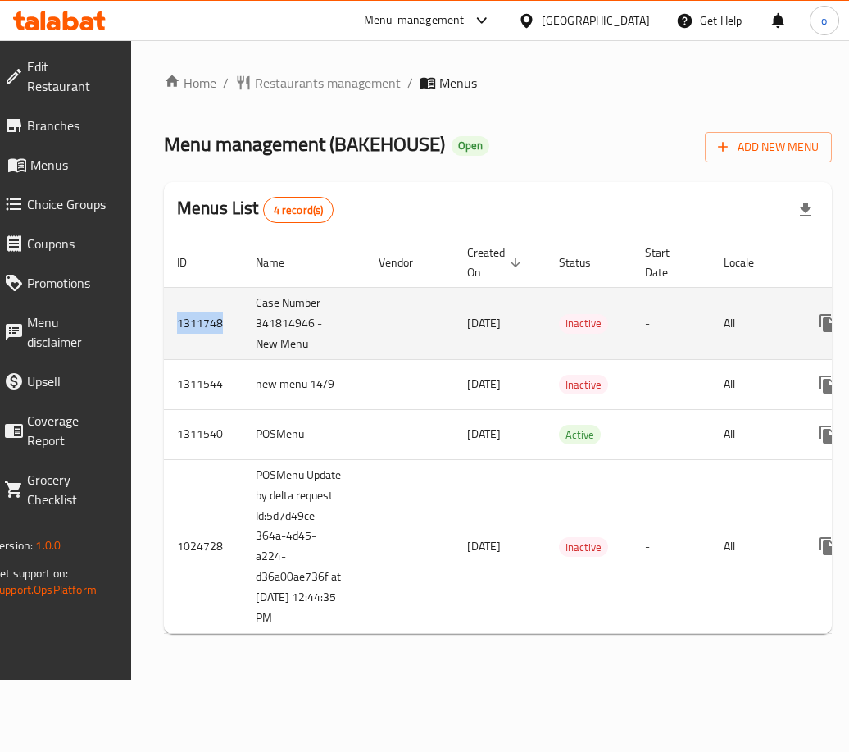
drag, startPoint x: 234, startPoint y: 324, endPoint x: 184, endPoint y: 323, distance: 49.2
click at [184, 323] on td "1311748" at bounding box center [203, 323] width 79 height 72
copy td "1311748"
